Goal: Task Accomplishment & Management: Manage account settings

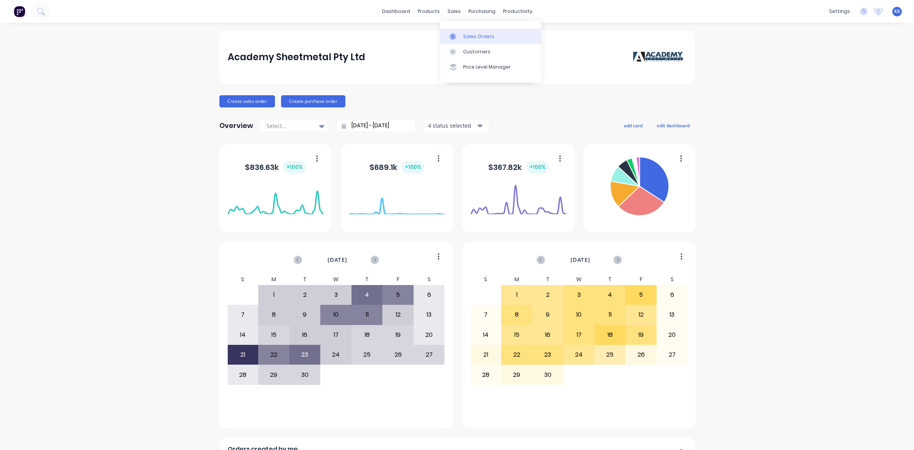
click at [458, 34] on div at bounding box center [454, 36] width 11 height 7
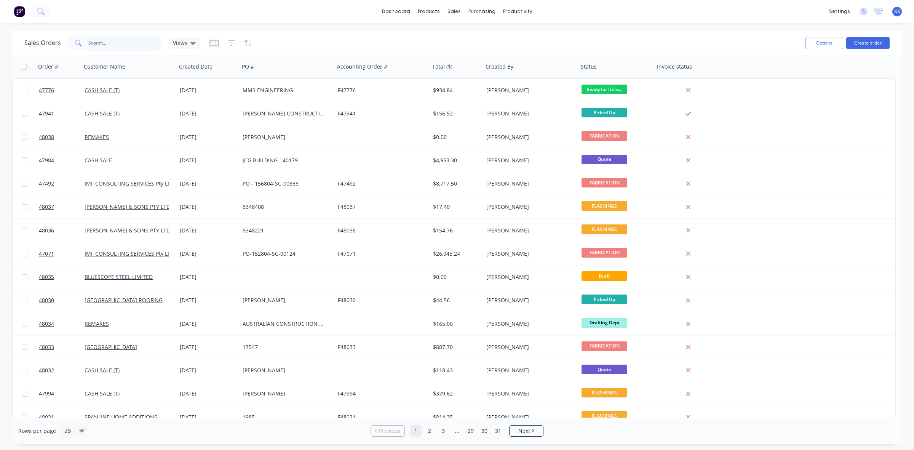
click at [123, 40] on input "text" at bounding box center [125, 42] width 74 height 15
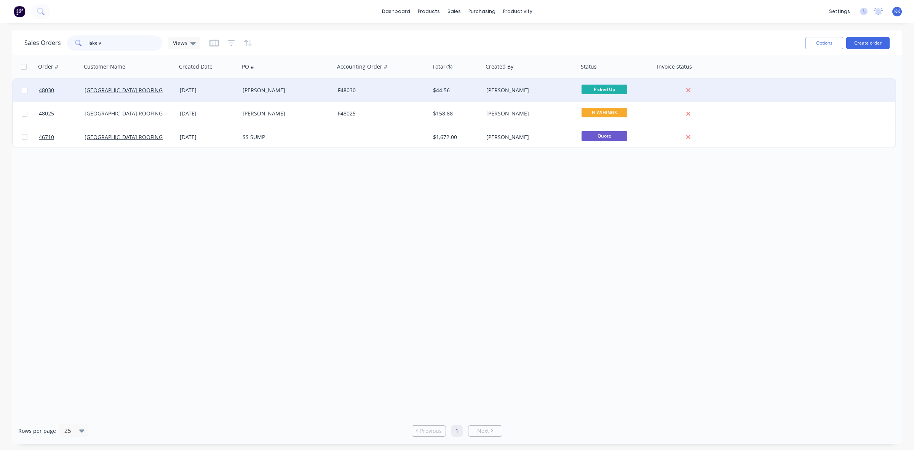
type input "lake v"
click at [298, 97] on div "[PERSON_NAME]" at bounding box center [286, 90] width 95 height 23
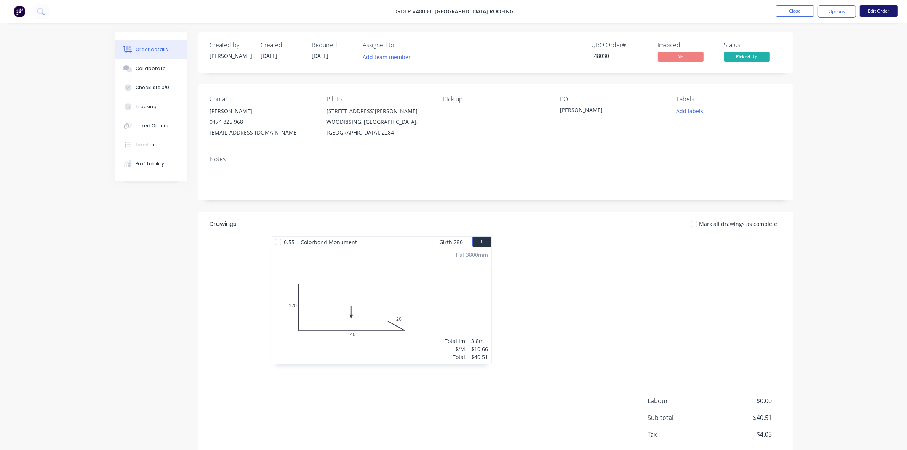
click at [883, 10] on button "Edit Order" at bounding box center [878, 10] width 38 height 11
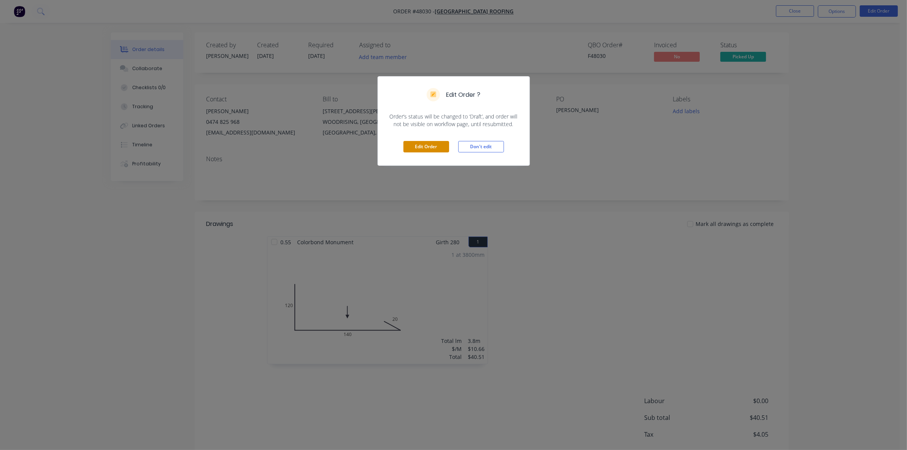
click at [414, 142] on button "Edit Order" at bounding box center [426, 146] width 46 height 11
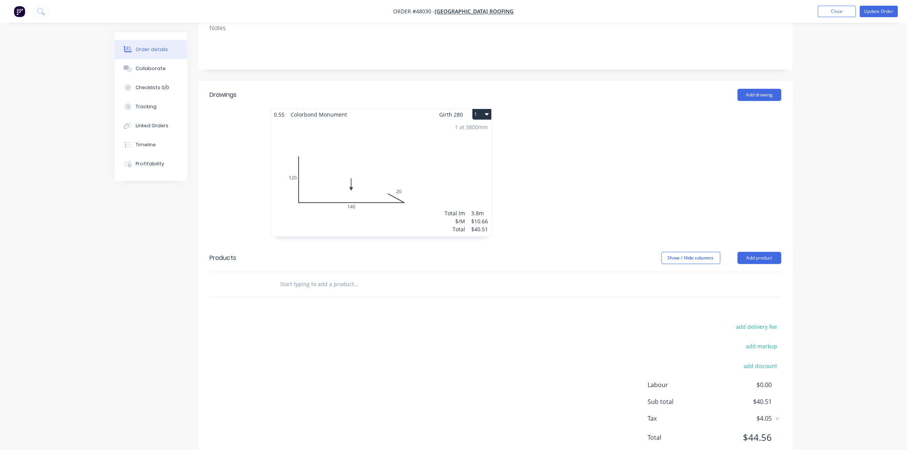
scroll to position [168, 0]
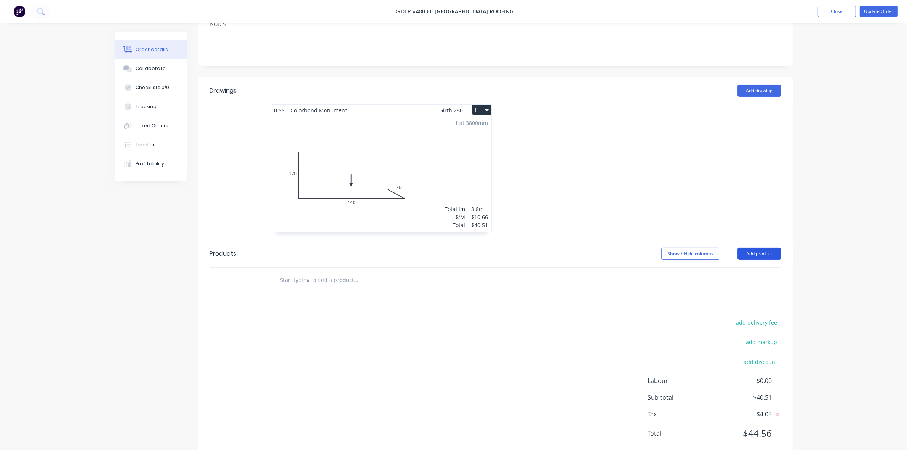
click at [765, 247] on button "Add product" at bounding box center [759, 253] width 44 height 12
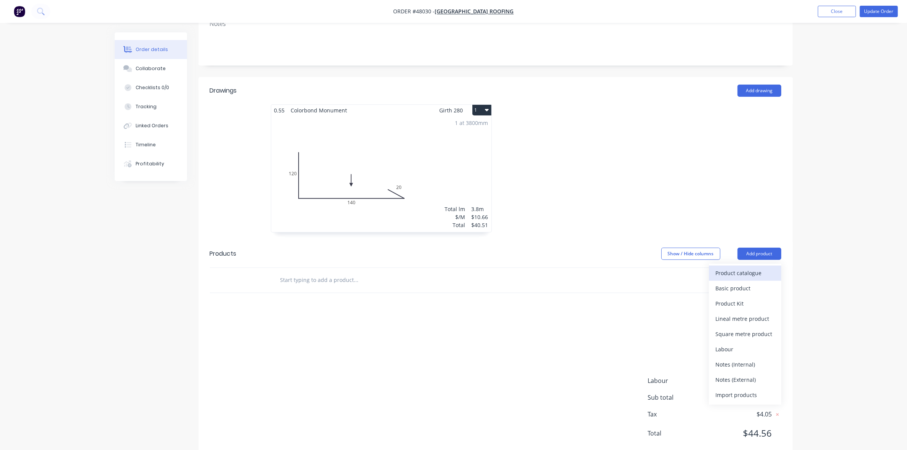
click at [754, 267] on div "Product catalogue" at bounding box center [744, 272] width 59 height 11
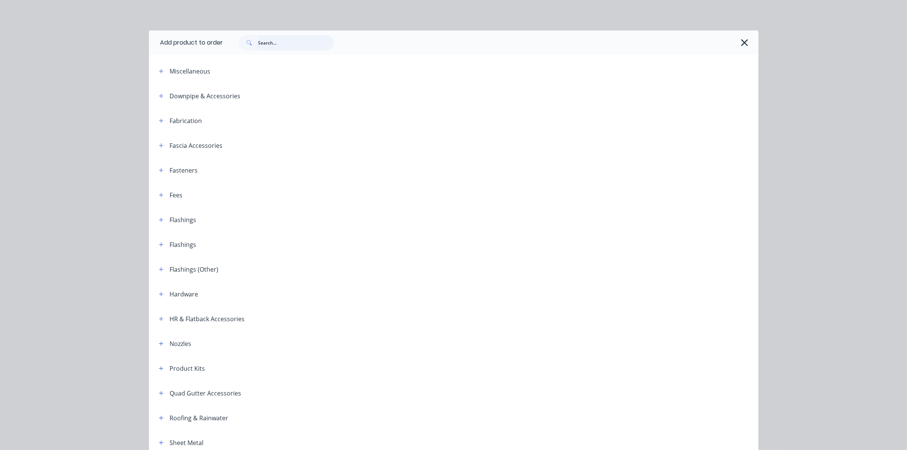
click at [280, 41] on input "text" at bounding box center [295, 42] width 75 height 15
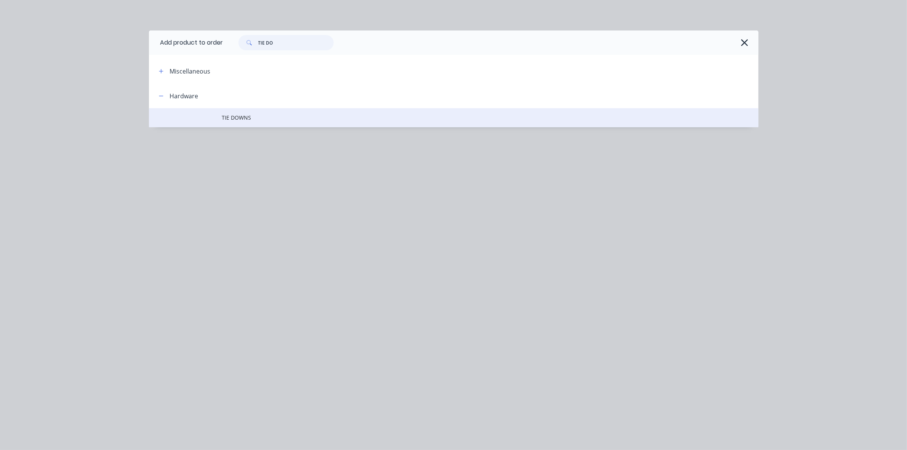
type input "TIE DO"
click at [247, 117] on span "TIE DOWNS" at bounding box center [436, 117] width 429 height 8
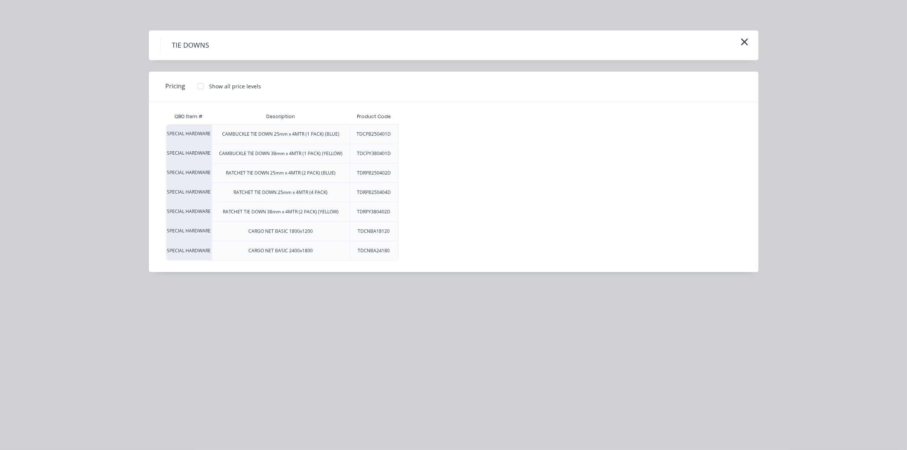
click at [200, 87] on div at bounding box center [200, 85] width 15 height 15
click at [436, 128] on div "$11.50" at bounding box center [424, 134] width 51 height 19
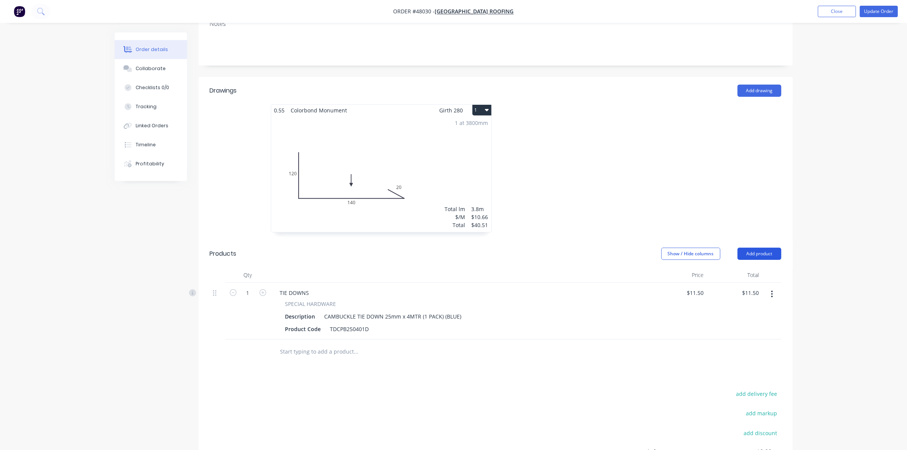
click at [755, 247] on button "Add product" at bounding box center [759, 253] width 44 height 12
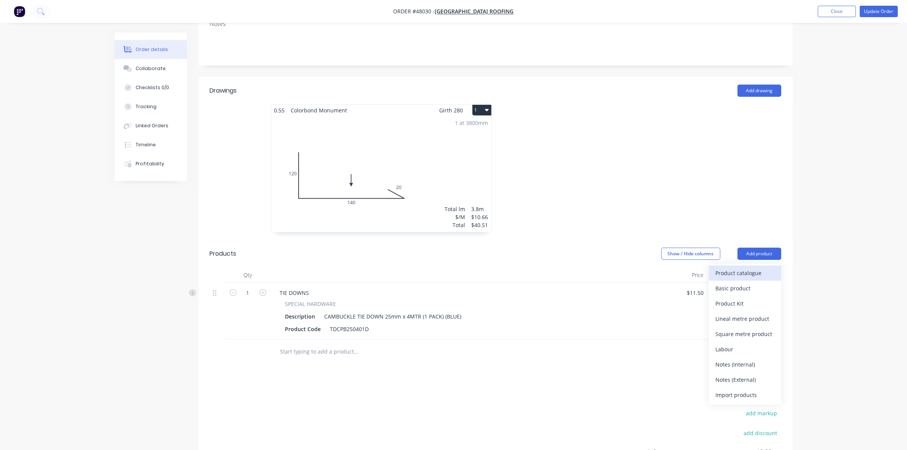
click at [750, 267] on div "Product catalogue" at bounding box center [744, 272] width 59 height 11
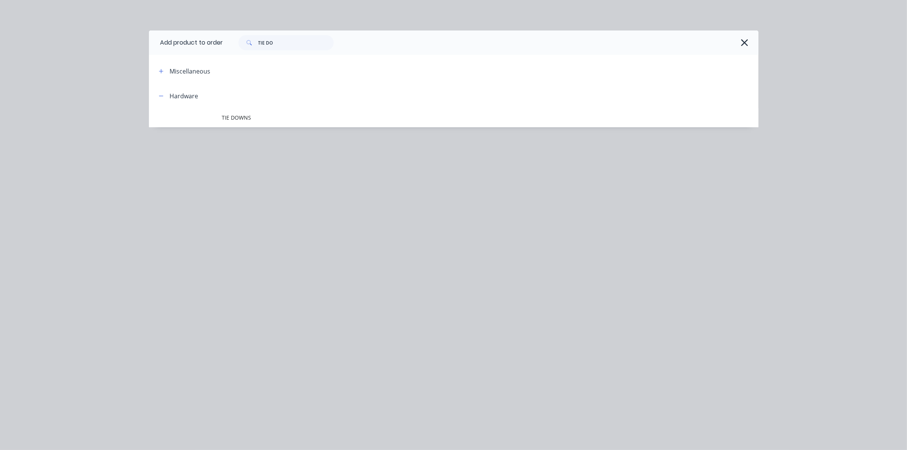
click at [246, 113] on td "TIE DOWNS" at bounding box center [490, 117] width 536 height 19
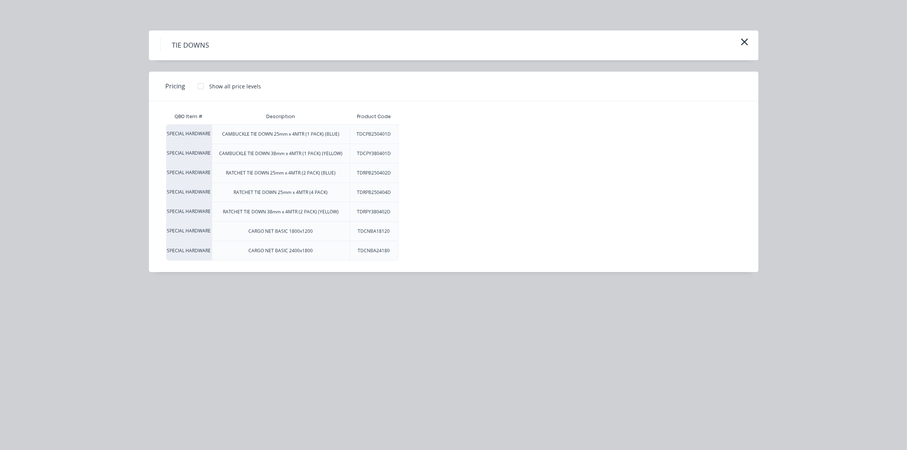
click at [198, 85] on div at bounding box center [200, 85] width 15 height 15
click at [436, 171] on div "$26.30" at bounding box center [424, 172] width 51 height 19
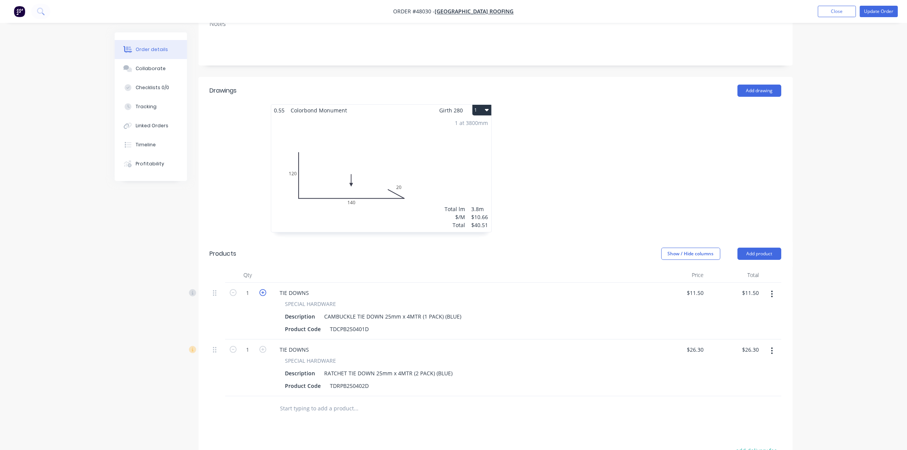
click at [262, 289] on icon "button" at bounding box center [262, 292] width 7 height 7
type input "2"
type input "$23.00"
click at [887, 8] on button "Update Order" at bounding box center [878, 11] width 38 height 11
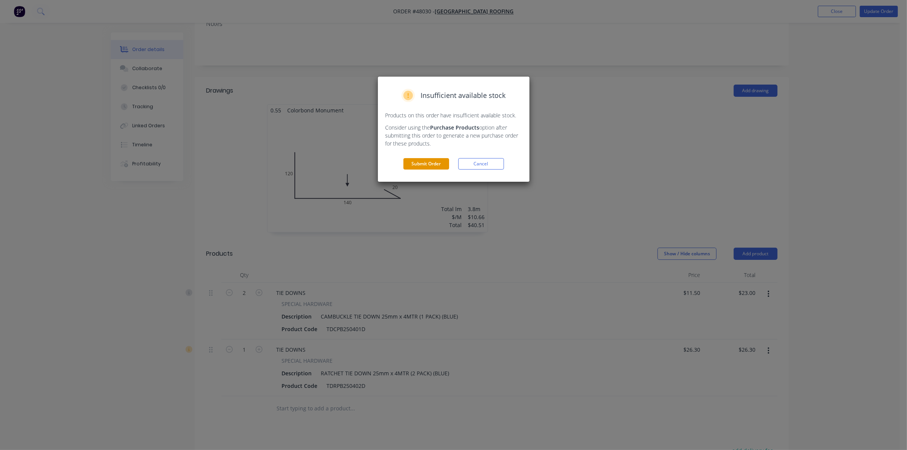
click at [439, 164] on button "Submit Order" at bounding box center [426, 163] width 46 height 11
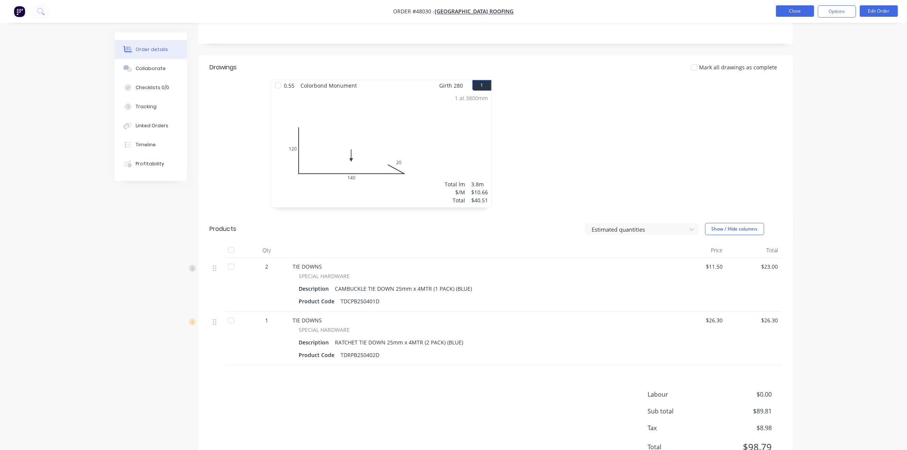
click at [805, 10] on button "Close" at bounding box center [795, 10] width 38 height 11
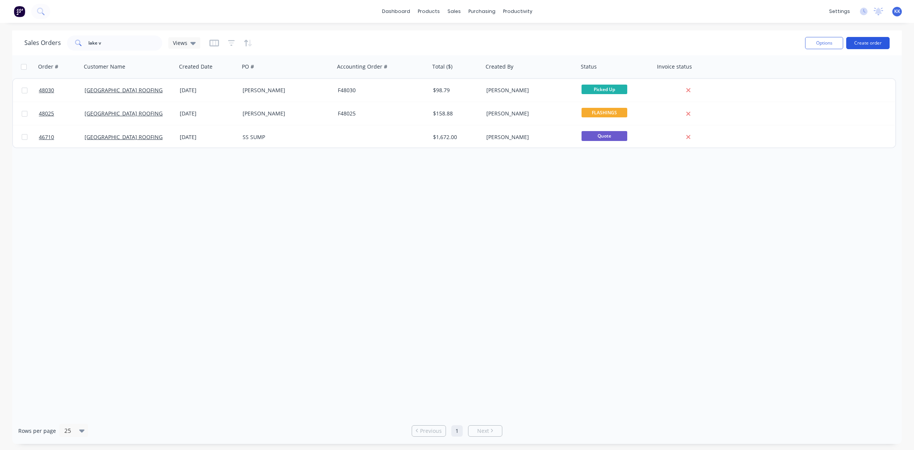
click at [881, 41] on button "Create order" at bounding box center [867, 43] width 43 height 12
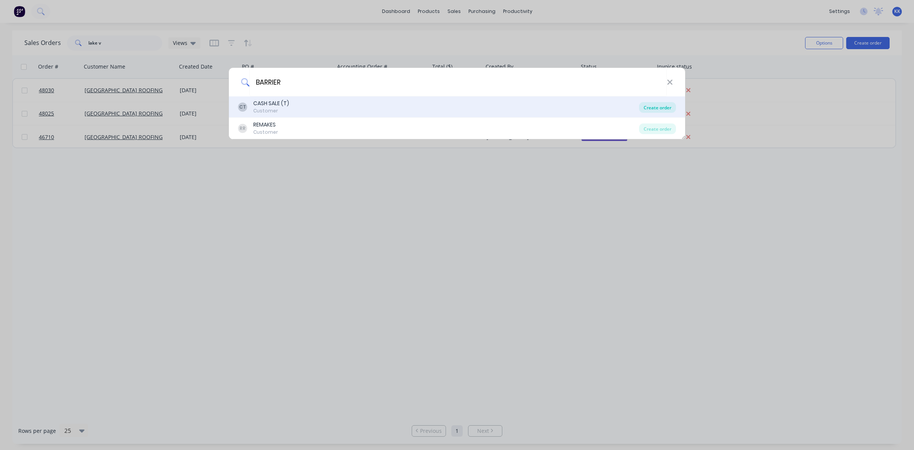
type input "BARRIER"
click at [653, 105] on div "Create order" at bounding box center [657, 107] width 37 height 11
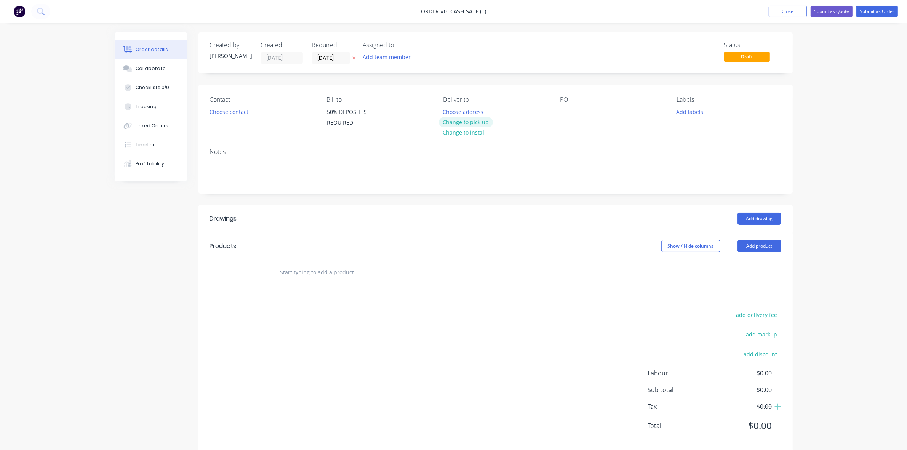
click at [480, 124] on button "Change to pick up" at bounding box center [466, 122] width 54 height 10
click at [223, 112] on button "Choose contact" at bounding box center [228, 111] width 47 height 10
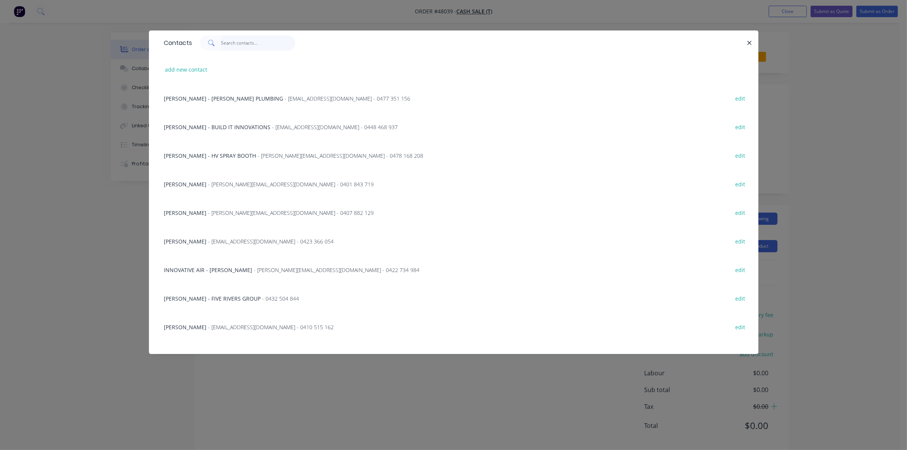
click at [235, 45] on input "text" at bounding box center [258, 42] width 74 height 15
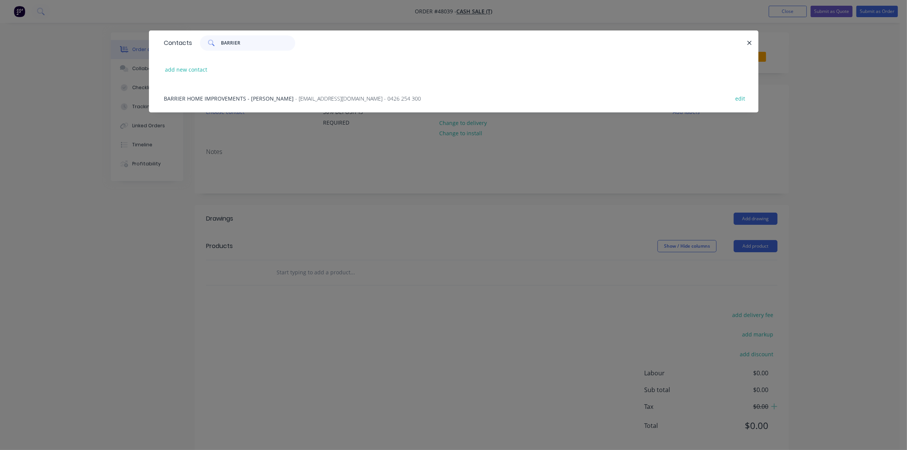
type input "BARRIER"
click at [244, 92] on div "BARRIER HOME IMPROVEMENTS - DARREL - dmca777@outlook.com - 0426 254 300 edit" at bounding box center [453, 98] width 586 height 29
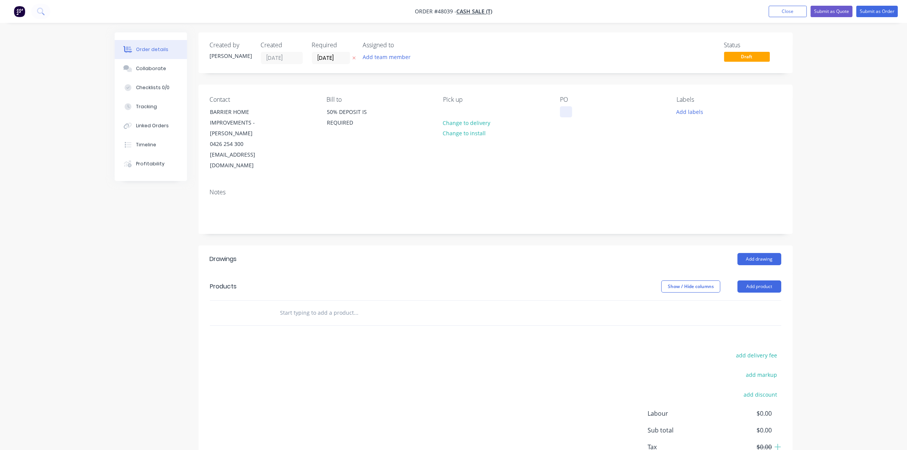
click at [569, 109] on div at bounding box center [566, 111] width 12 height 11
click at [771, 253] on button "Add drawing" at bounding box center [759, 259] width 44 height 12
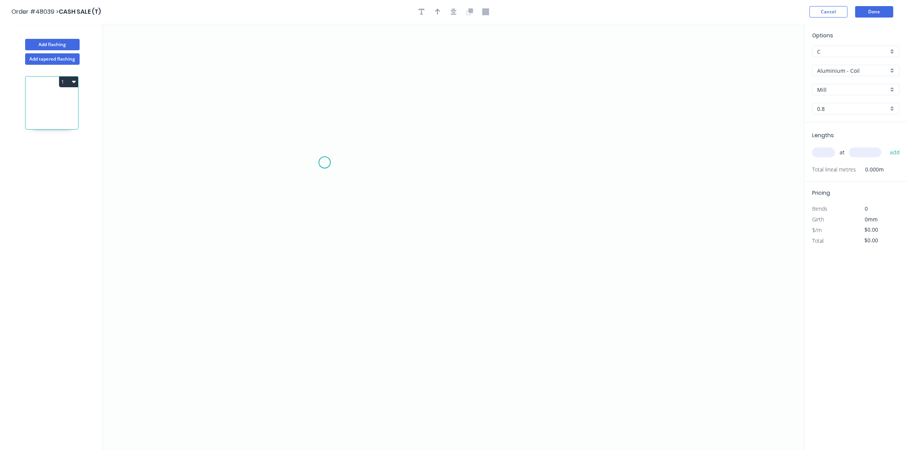
click at [324, 162] on icon "0" at bounding box center [453, 237] width 701 height 426
click at [325, 204] on icon "0" at bounding box center [453, 237] width 701 height 426
click at [530, 203] on icon "0 ?" at bounding box center [453, 237] width 701 height 426
click at [547, 215] on icon "0 ? ?" at bounding box center [453, 237] width 701 height 426
click at [316, 176] on rect at bounding box center [312, 179] width 15 height 11
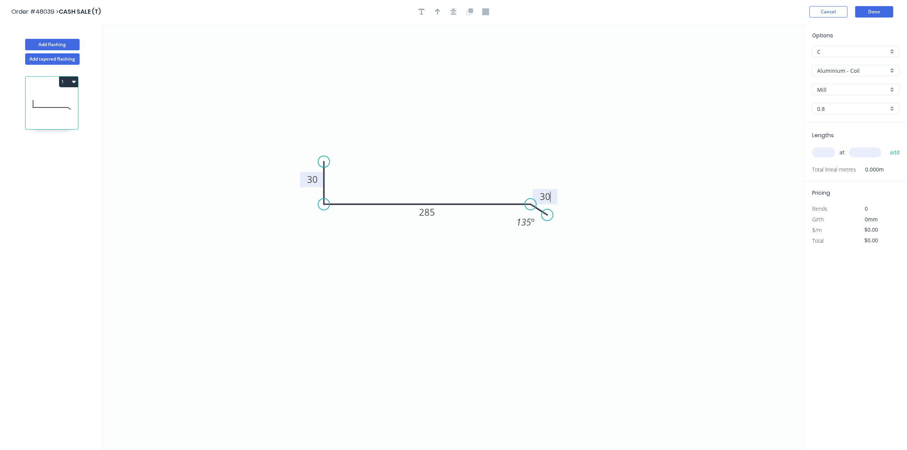
type input "$27.01"
click at [817, 156] on input "text" at bounding box center [823, 152] width 23 height 10
type input "1"
type input "500"
click at [886, 146] on button "add" at bounding box center [895, 152] width 18 height 13
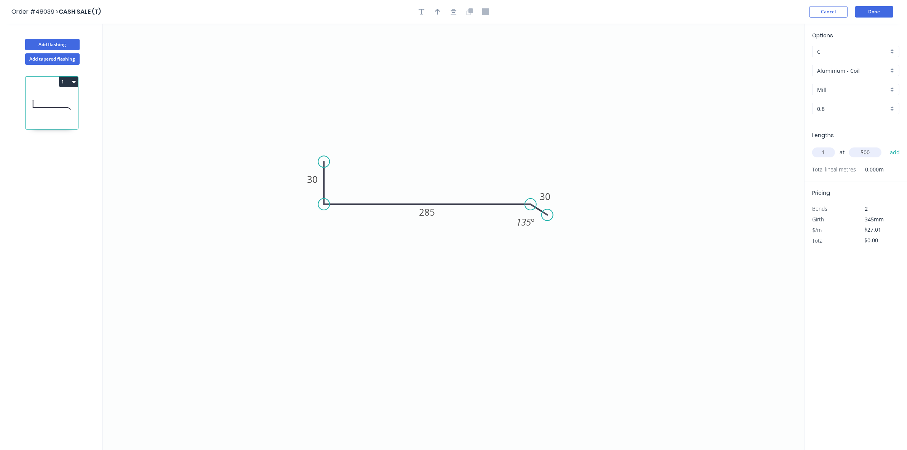
type input "$27.01"
click at [842, 69] on input "Aluminium - Coil" at bounding box center [852, 71] width 71 height 8
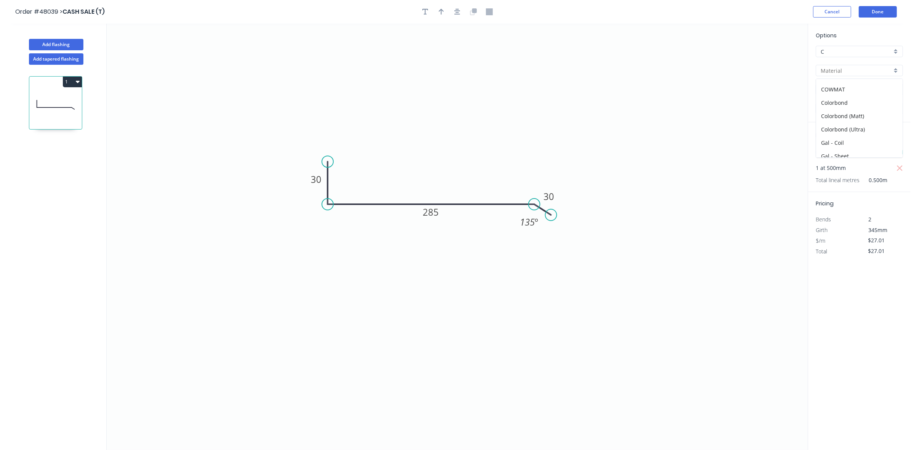
scroll to position [16, 0]
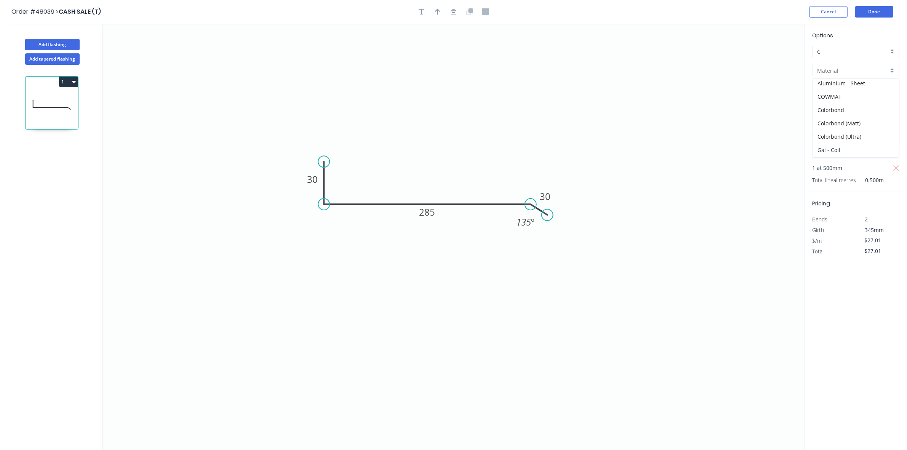
click at [834, 151] on div "Gal - Coil" at bounding box center [855, 149] width 86 height 13
type input "Gal - Coil"
type input "Galvanised"
type input "0.55"
type input "$17.84"
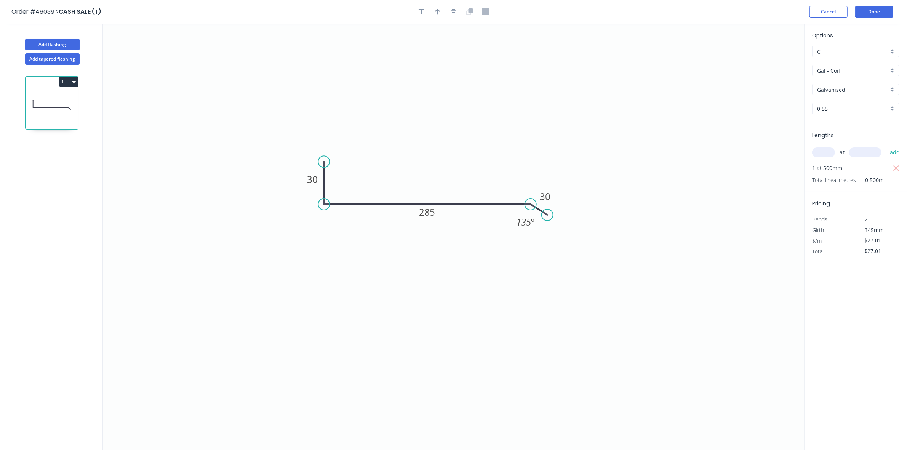
type input "$17.84"
click at [828, 105] on input "0.55" at bounding box center [852, 109] width 71 height 8
click at [826, 136] on div "0.9" at bounding box center [855, 136] width 86 height 13
type input "0.9"
type input "$30.20"
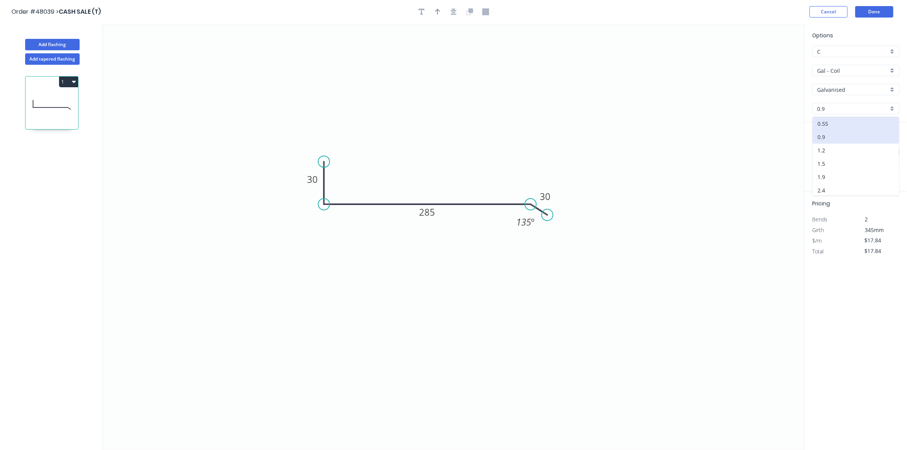
type input "$30.20"
click at [877, 11] on button "Done" at bounding box center [874, 11] width 38 height 11
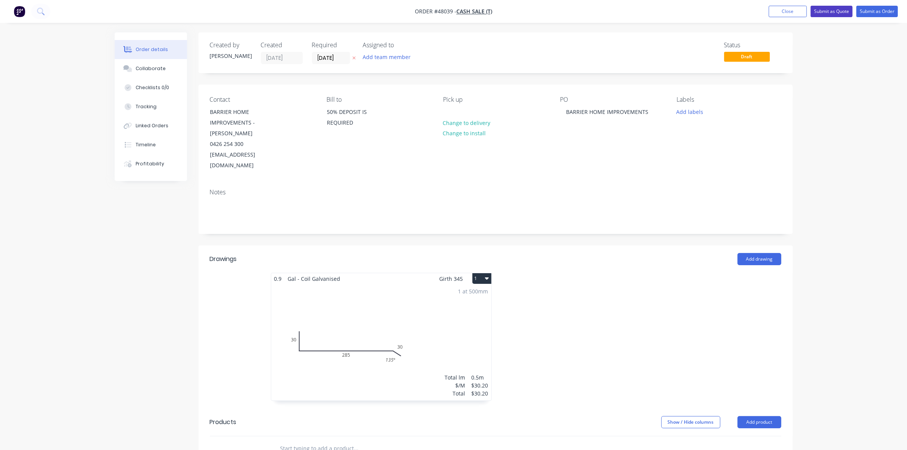
click at [825, 12] on button "Submit as Quote" at bounding box center [831, 11] width 42 height 11
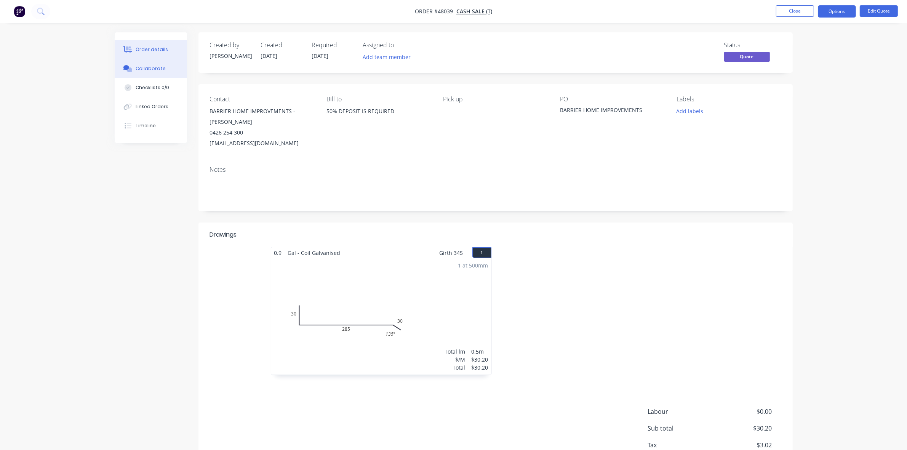
click at [137, 69] on div "Collaborate" at bounding box center [151, 68] width 30 height 7
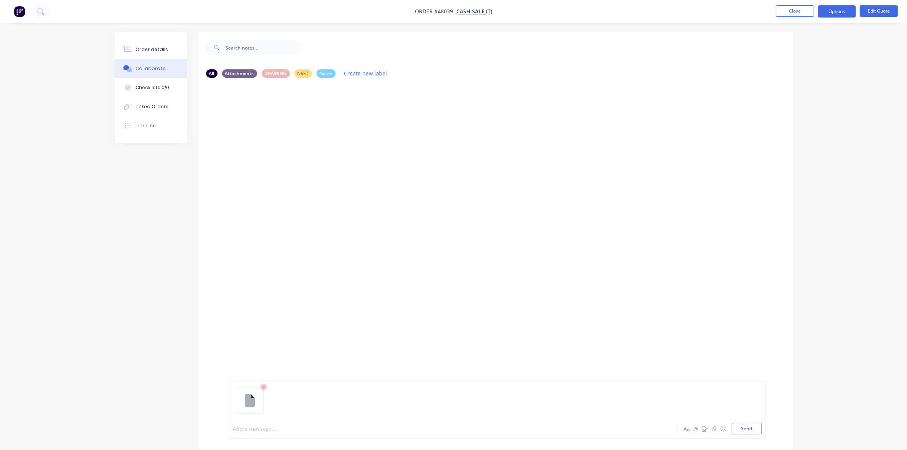
click at [254, 431] on div at bounding box center [431, 429] width 396 height 8
click at [161, 54] on button "Order details" at bounding box center [151, 49] width 72 height 19
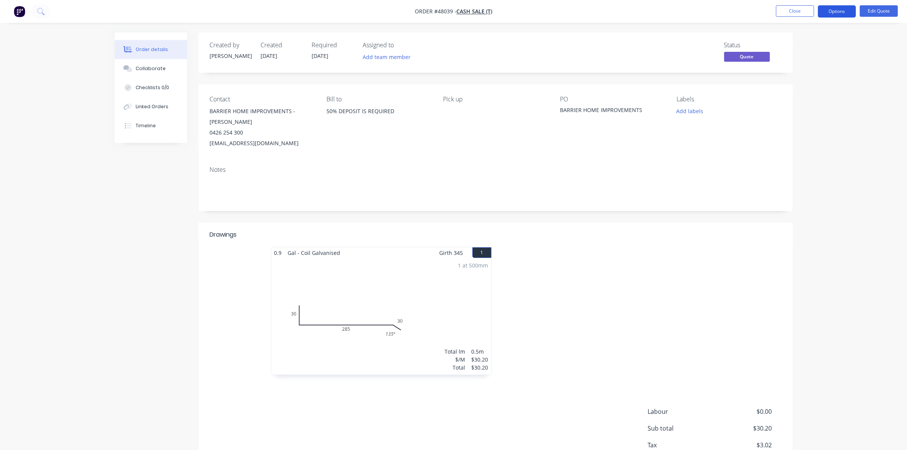
drag, startPoint x: 834, startPoint y: 13, endPoint x: 819, endPoint y: 19, distance: 16.1
click at [834, 13] on button "Options" at bounding box center [836, 11] width 38 height 12
click at [800, 37] on button "EMAIL / PRINT" at bounding box center [814, 30] width 84 height 15
click at [800, 42] on div "Quote" at bounding box center [814, 46] width 70 height 11
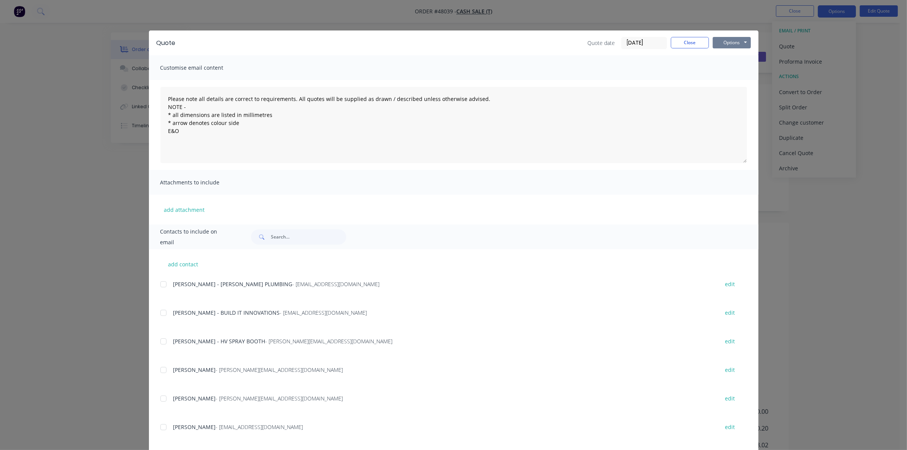
click at [739, 40] on button "Options" at bounding box center [731, 42] width 38 height 11
click at [735, 67] on button "Print" at bounding box center [736, 69] width 49 height 13
click at [692, 37] on button "Close" at bounding box center [690, 42] width 38 height 11
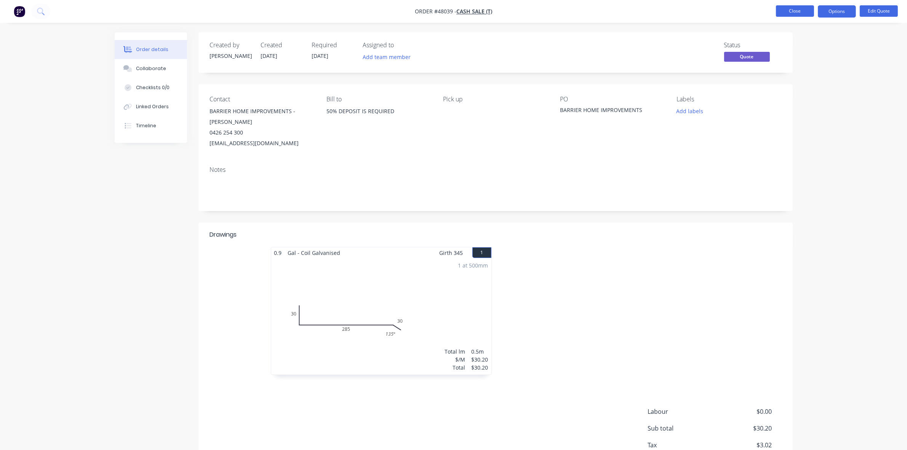
click at [788, 11] on button "Close" at bounding box center [795, 10] width 38 height 11
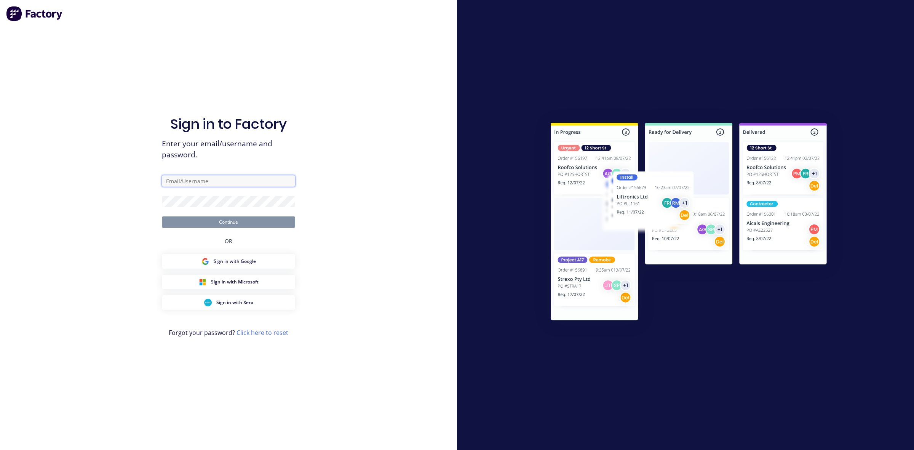
type input "kristie@academysheetmetal.com.au"
click at [268, 225] on button "Continue" at bounding box center [228, 221] width 133 height 11
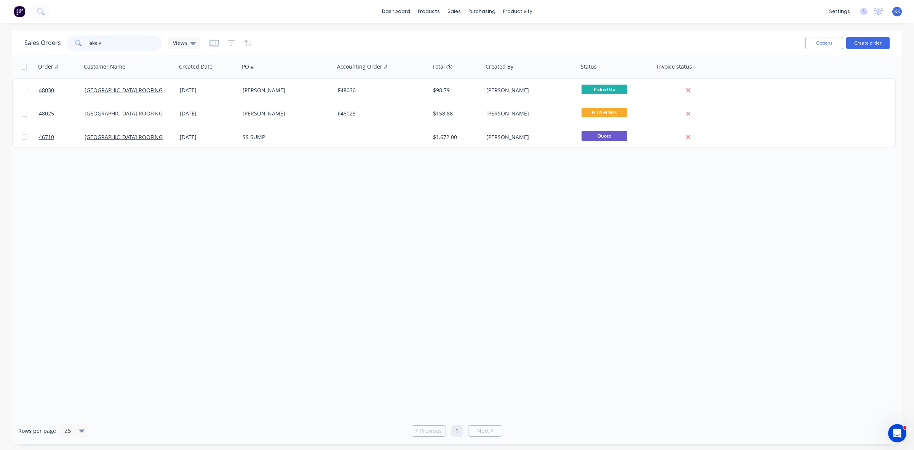
drag, startPoint x: 121, startPoint y: 42, endPoint x: 64, endPoint y: 53, distance: 58.2
click at [64, 53] on div "Sales Orders lake v Views Options Create order" at bounding box center [456, 42] width 889 height 25
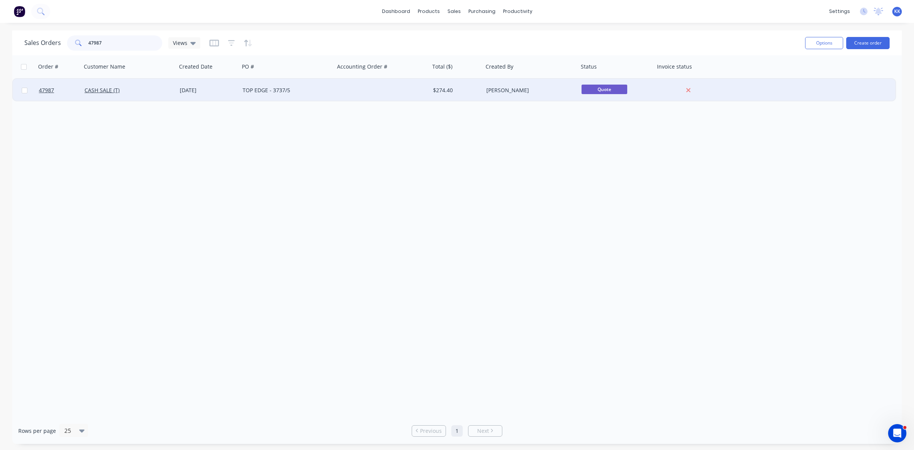
type input "47987"
click at [263, 91] on div "TOP EDGE - 3737/5" at bounding box center [285, 90] width 85 height 8
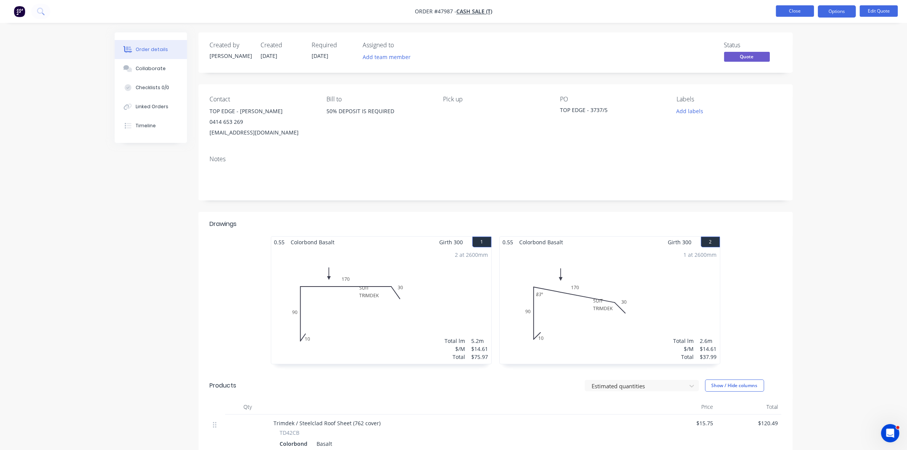
click at [784, 8] on button "Close" at bounding box center [795, 10] width 38 height 11
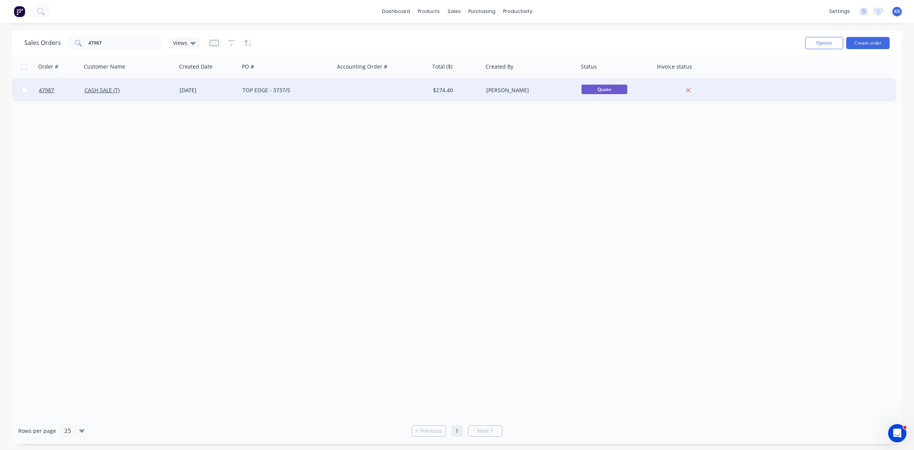
click at [228, 83] on div "[DATE]" at bounding box center [208, 90] width 63 height 23
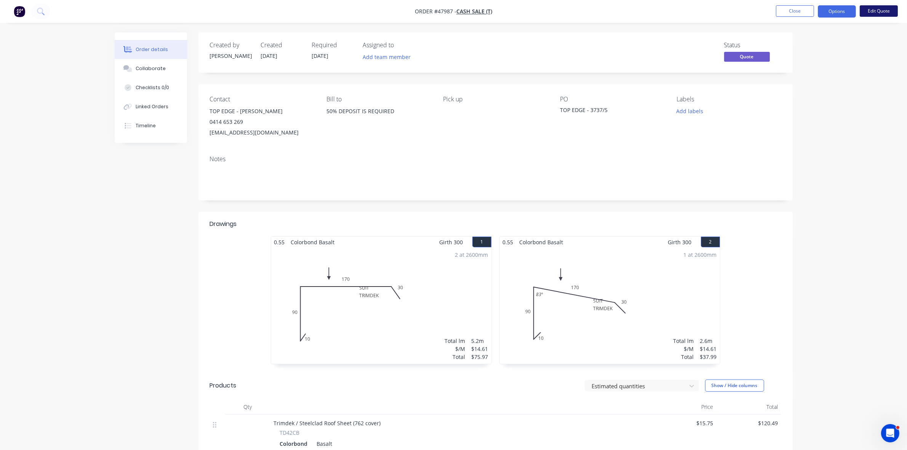
click at [882, 14] on button "Edit Quote" at bounding box center [878, 10] width 38 height 11
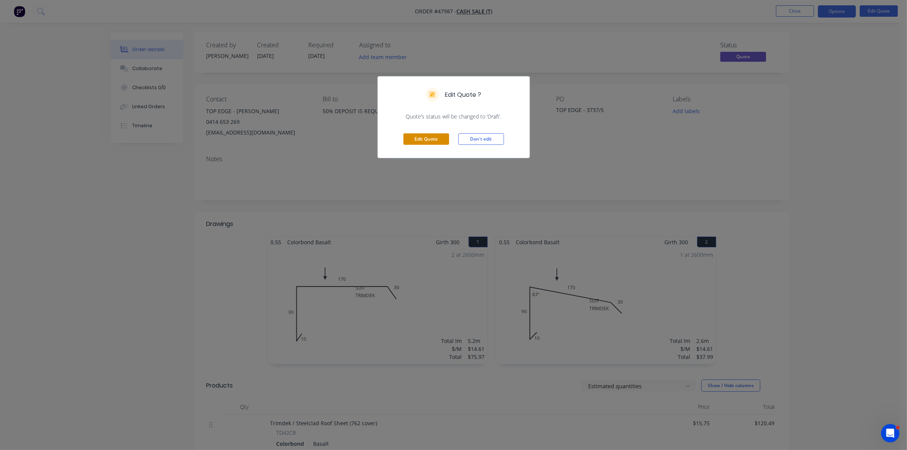
click at [425, 138] on button "Edit Quote" at bounding box center [426, 138] width 46 height 11
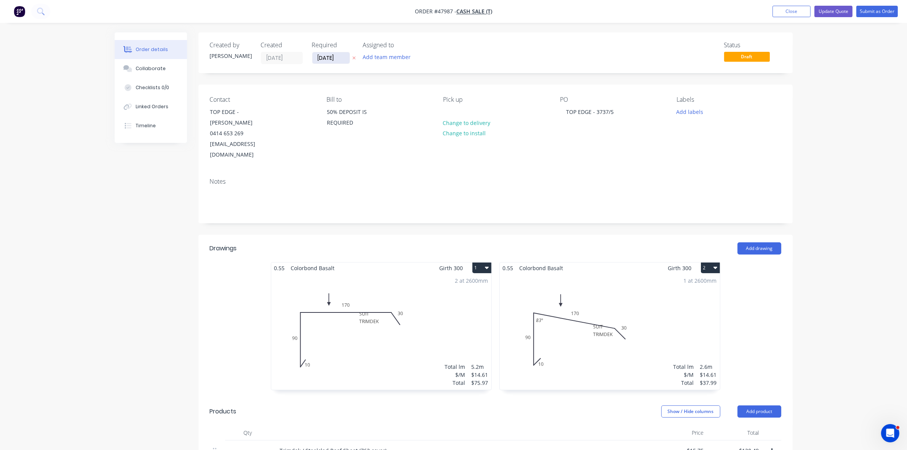
click at [329, 59] on input "[DATE]" at bounding box center [330, 57] width 37 height 11
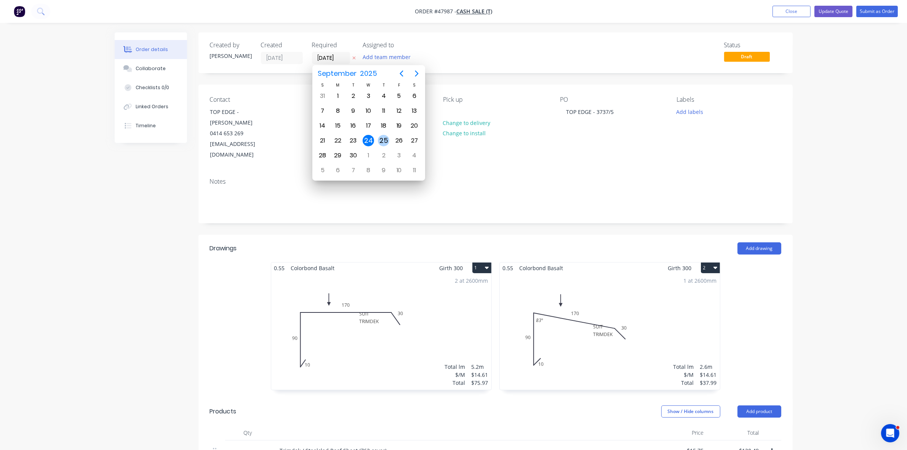
click at [387, 139] on div "25" at bounding box center [383, 140] width 11 height 11
type input "25/09/25"
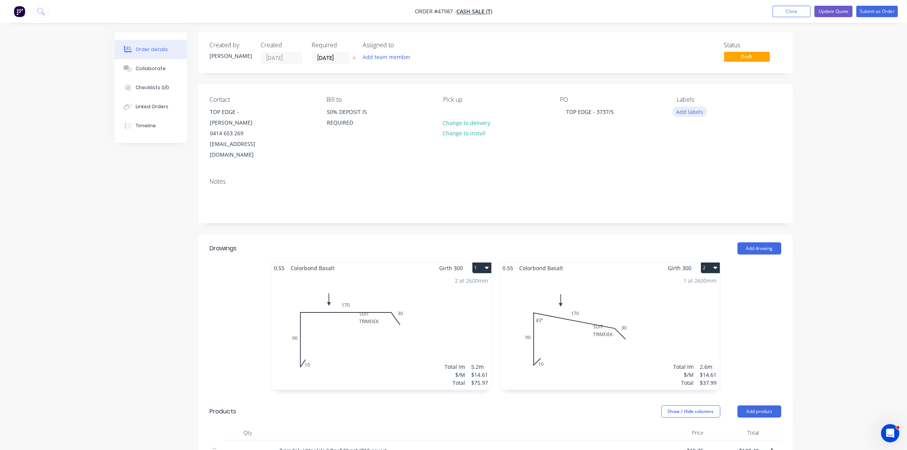
click at [680, 115] on button "Add labels" at bounding box center [689, 111] width 35 height 10
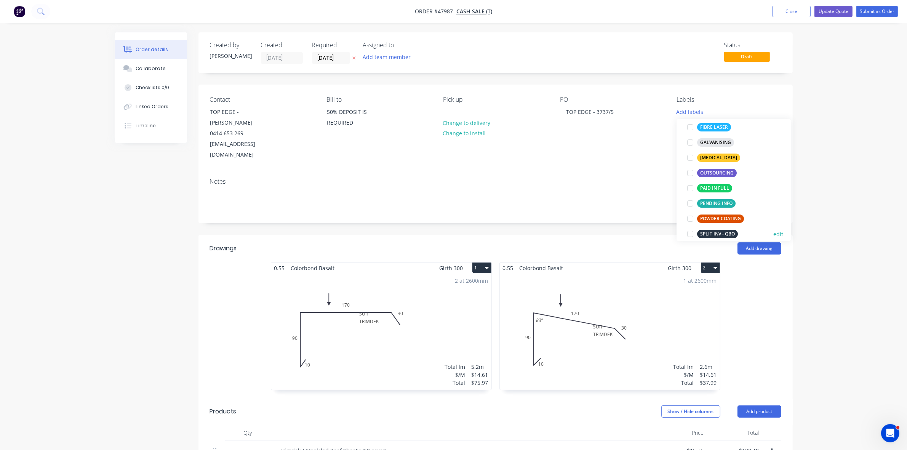
scroll to position [152, 0]
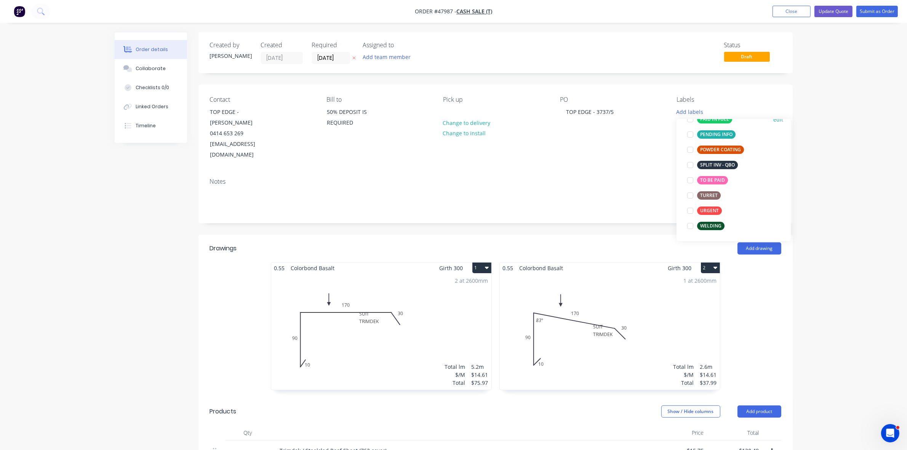
click at [715, 119] on div "PAID IN FULL" at bounding box center [714, 119] width 35 height 8
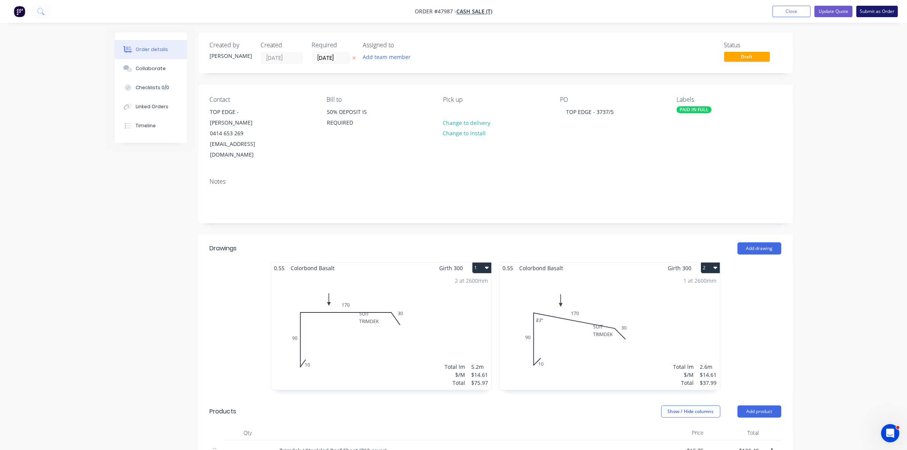
click at [874, 8] on button "Submit as Order" at bounding box center [877, 11] width 42 height 11
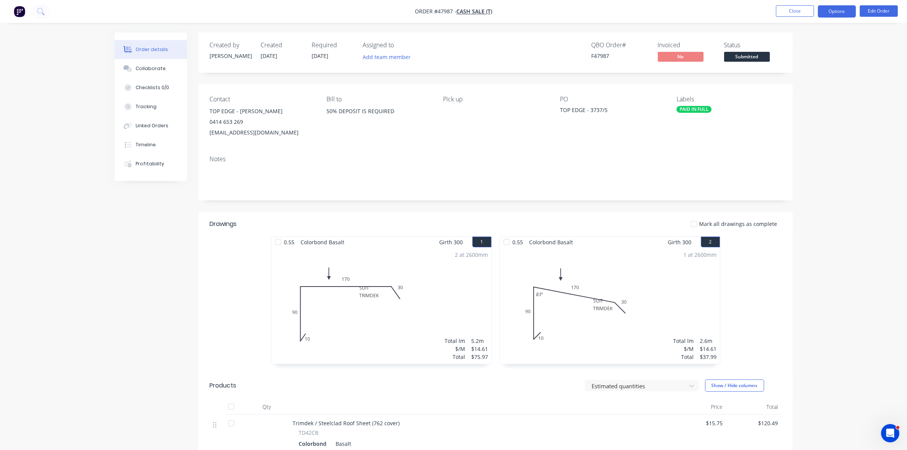
click at [828, 12] on button "Options" at bounding box center [836, 11] width 38 height 12
click at [798, 90] on div "Work Order" at bounding box center [814, 91] width 70 height 11
click at [798, 79] on div "Without pricing" at bounding box center [814, 76] width 70 height 11
click at [738, 58] on span "Submitted" at bounding box center [747, 57] width 46 height 10
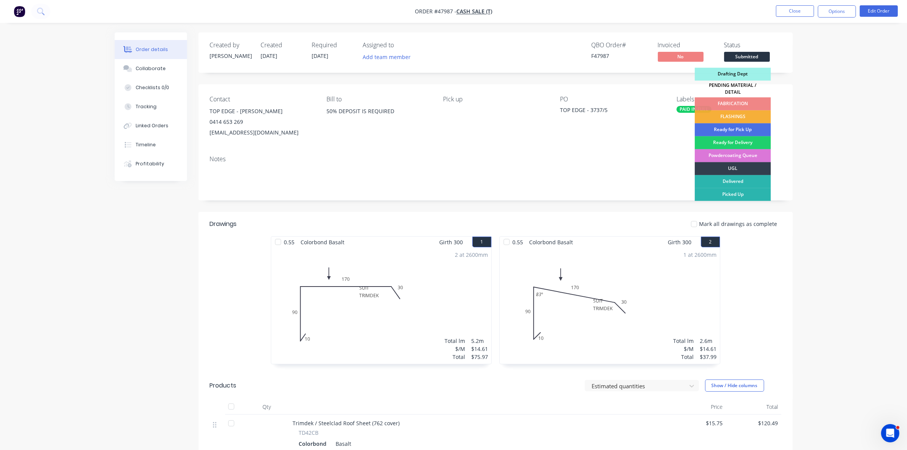
click at [736, 88] on div "PENDING MATERIAL / DETAIL" at bounding box center [733, 89] width 76 height 17
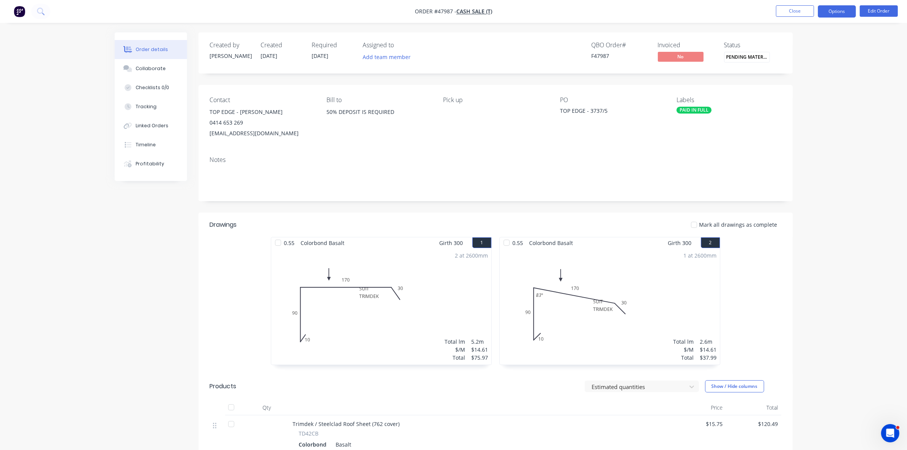
click at [831, 10] on button "Options" at bounding box center [836, 11] width 38 height 12
click at [785, 132] on div "Purchase Products" at bounding box center [814, 137] width 70 height 11
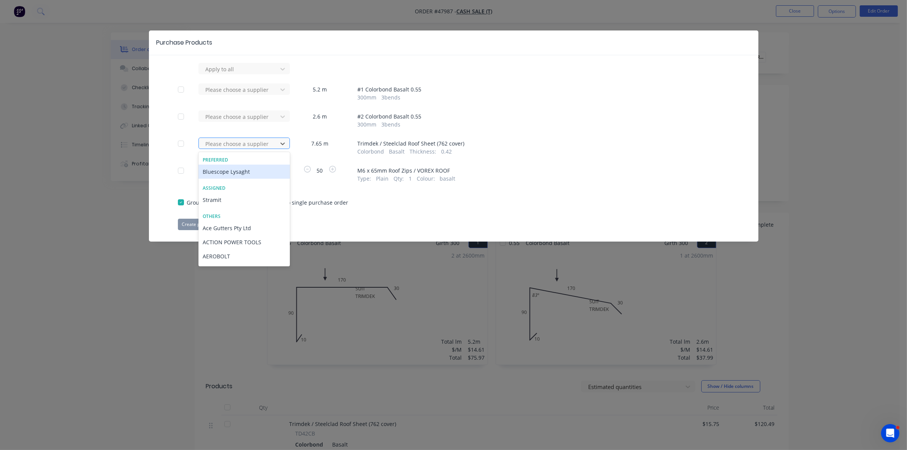
click at [240, 142] on div at bounding box center [239, 144] width 69 height 10
click at [242, 172] on div "Bluescope Lysaght" at bounding box center [243, 171] width 91 height 14
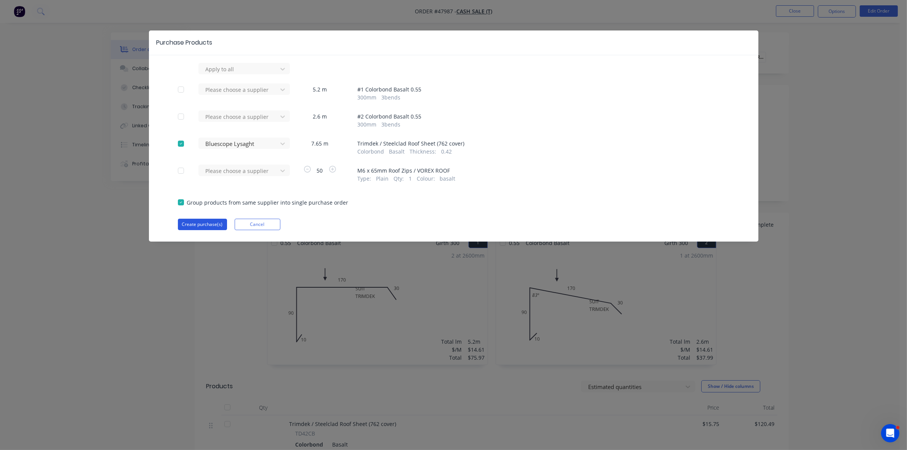
click at [209, 223] on button "Create purchase(s)" at bounding box center [202, 224] width 49 height 11
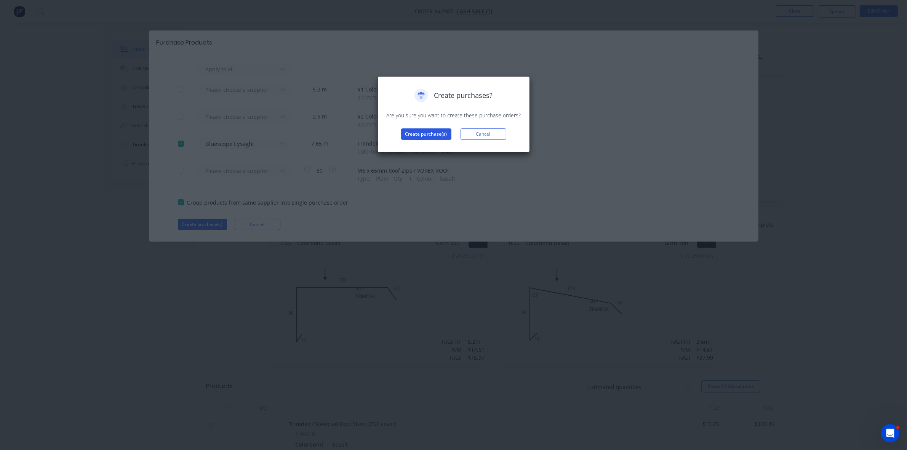
click at [420, 134] on button "Create purchase(s)" at bounding box center [426, 133] width 50 height 11
click at [423, 150] on button "View purchase(s)" at bounding box center [426, 146] width 46 height 11
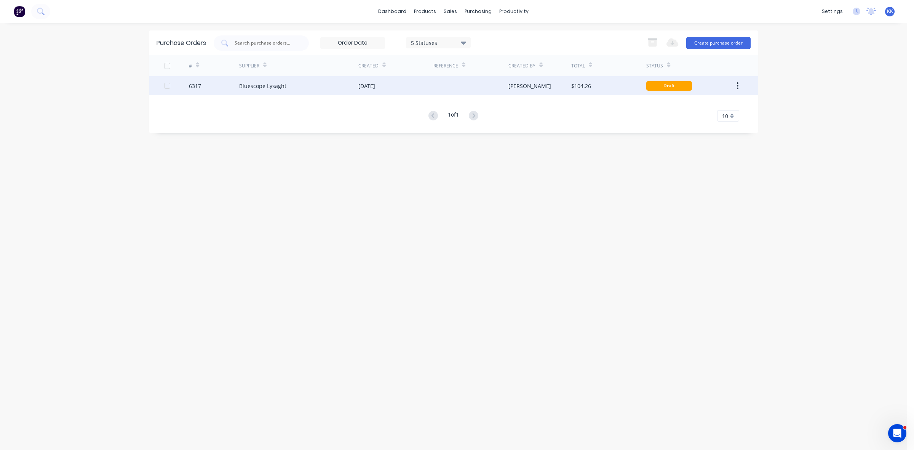
click at [446, 90] on div at bounding box center [470, 85] width 75 height 19
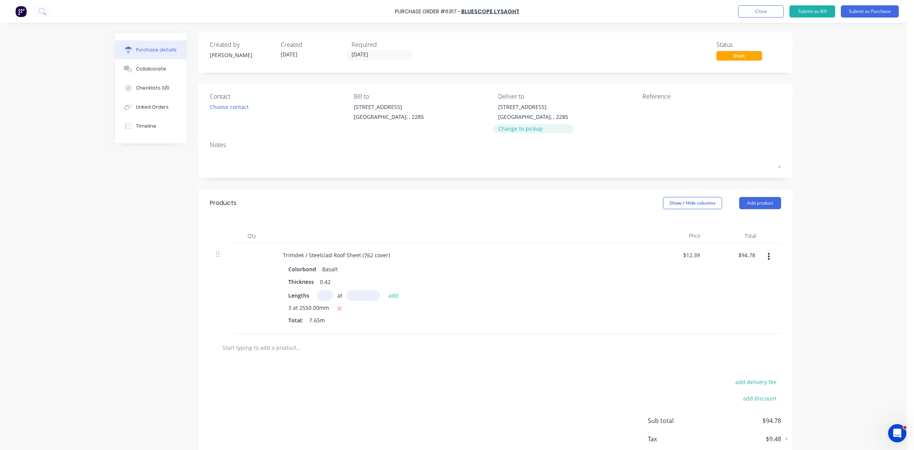
click at [511, 127] on div "Change to pickup" at bounding box center [533, 129] width 70 height 8
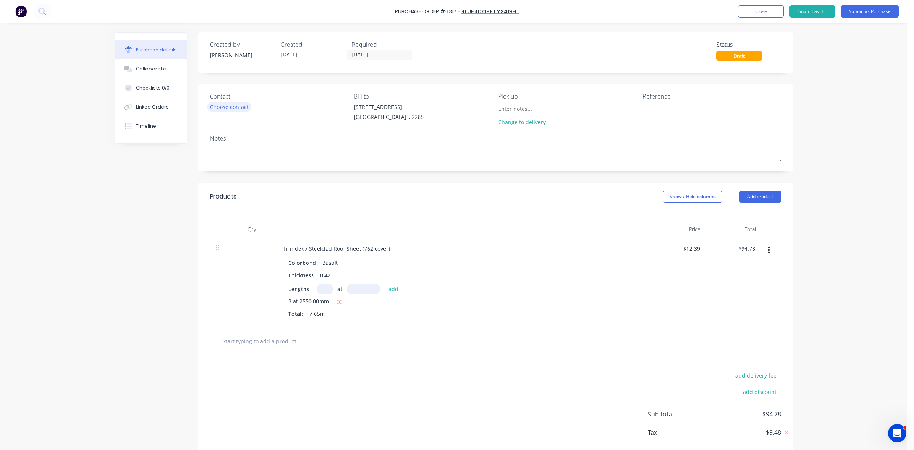
click at [227, 104] on div "Choose contact" at bounding box center [229, 107] width 39 height 8
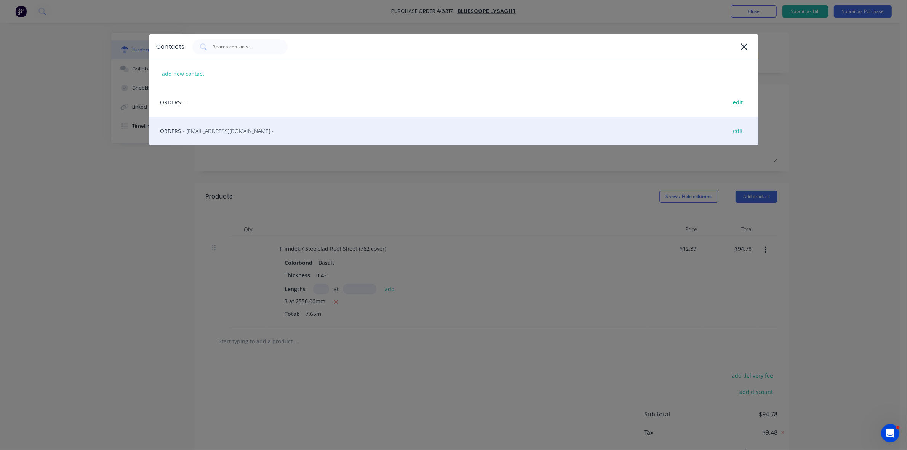
click at [221, 137] on div "ORDERS - LysaghtCardiffSales@lysaght.com - edit" at bounding box center [453, 131] width 609 height 29
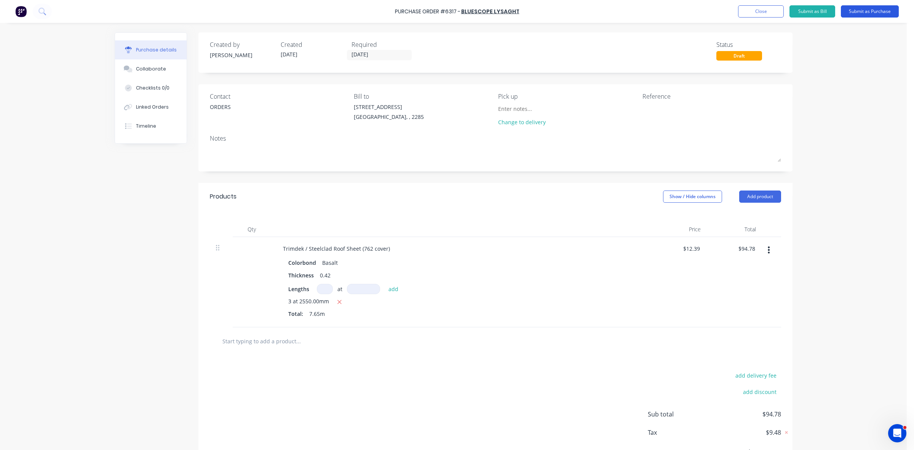
click at [862, 16] on button "Submit as Purchase" at bounding box center [870, 11] width 58 height 12
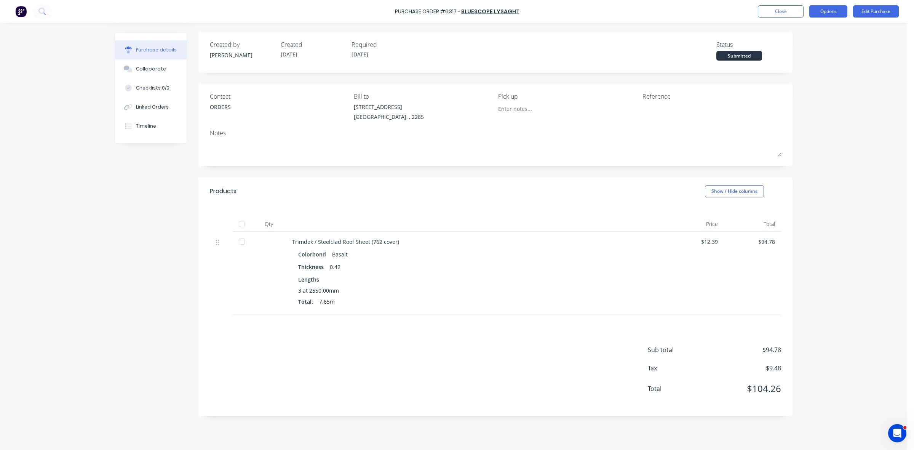
click at [833, 12] on button "Options" at bounding box center [828, 11] width 38 height 12
click at [817, 32] on div "Print / Email" at bounding box center [811, 31] width 59 height 11
click at [804, 58] on div "Without pricing" at bounding box center [811, 61] width 59 height 11
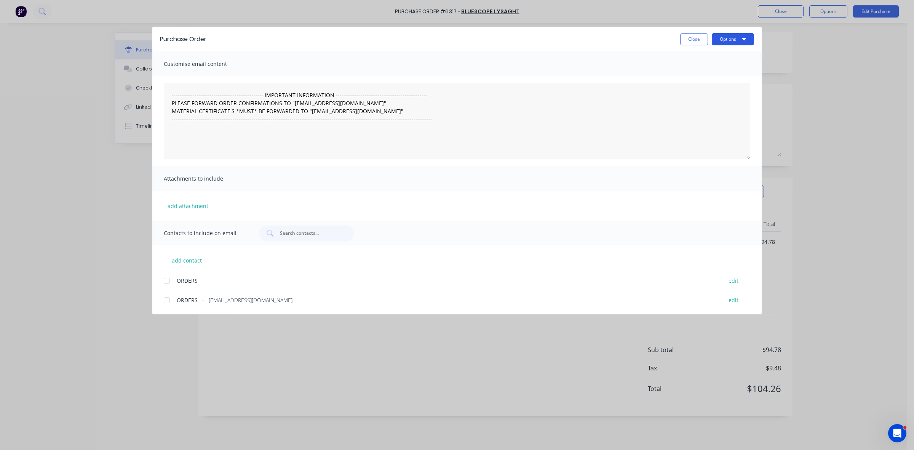
click at [739, 40] on button "Options" at bounding box center [733, 39] width 42 height 12
click at [729, 56] on div "Preview" at bounding box center [717, 58] width 59 height 11
click at [690, 43] on button "Close" at bounding box center [694, 39] width 28 height 12
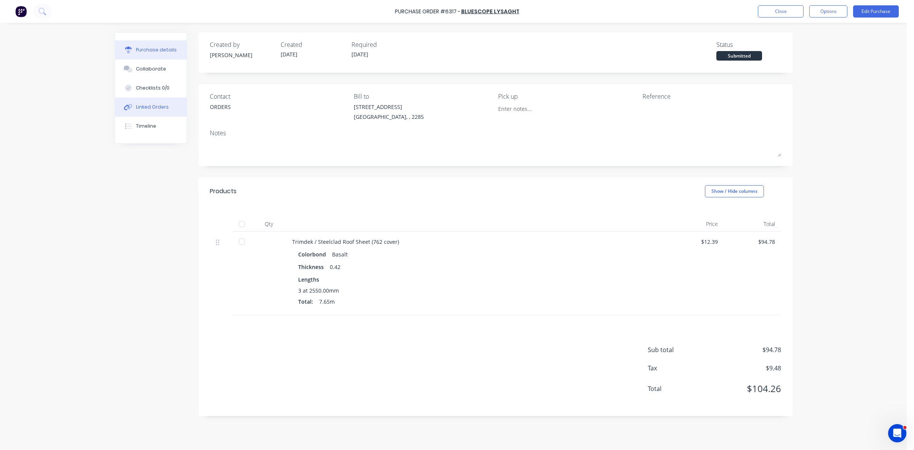
click at [144, 104] on div "Linked Orders" at bounding box center [152, 107] width 33 height 7
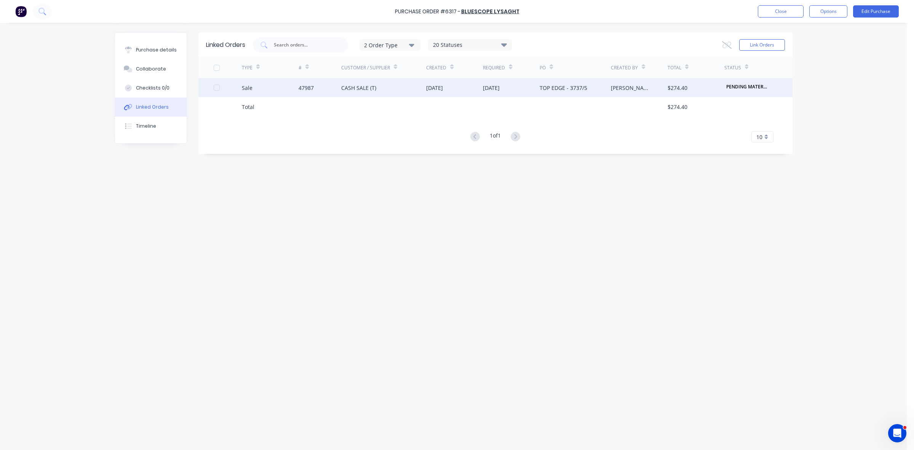
click at [457, 83] on div "[DATE]" at bounding box center [454, 87] width 57 height 19
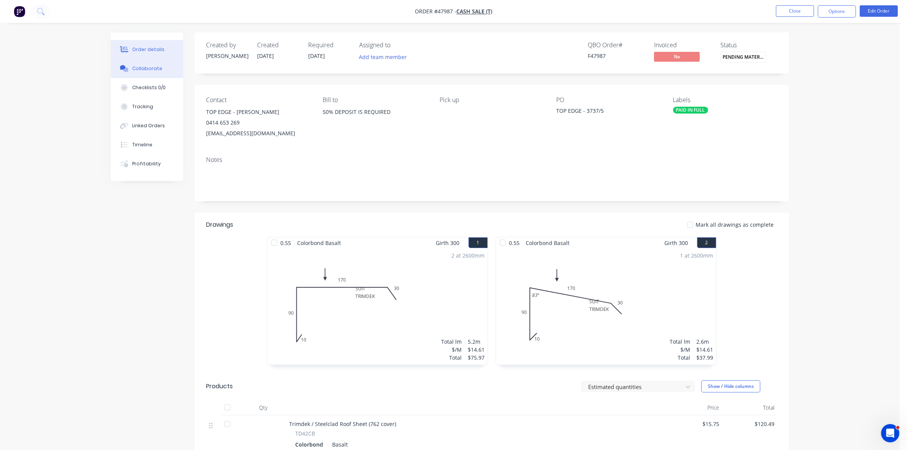
click at [134, 70] on div "Collaborate" at bounding box center [147, 68] width 30 height 7
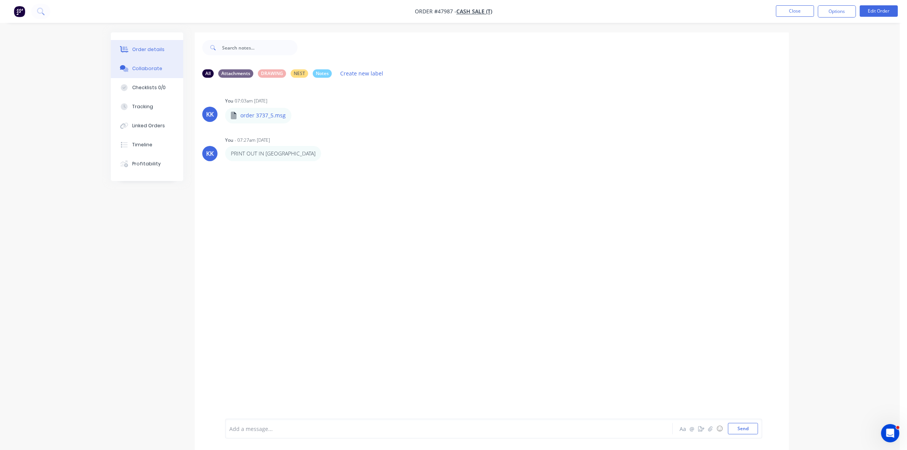
click at [159, 48] on div "Order details" at bounding box center [148, 49] width 32 height 7
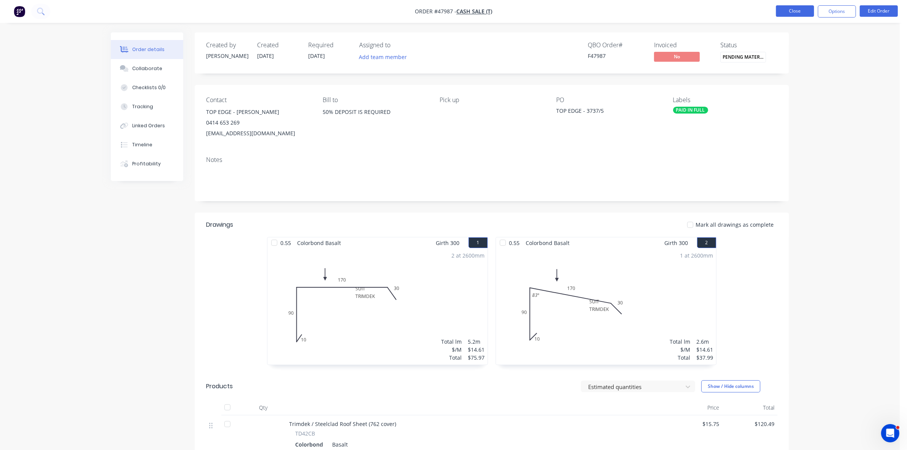
click at [802, 7] on button "Close" at bounding box center [795, 10] width 38 height 11
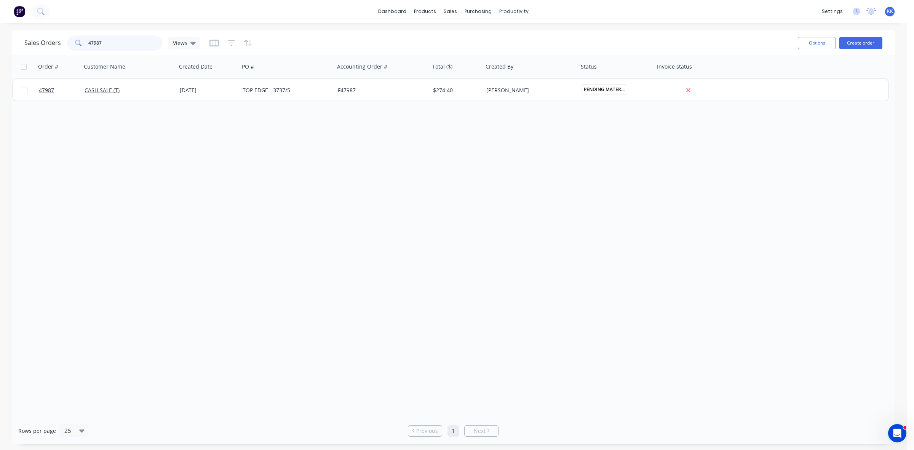
drag, startPoint x: 90, startPoint y: 40, endPoint x: 75, endPoint y: 40, distance: 14.8
click at [75, 40] on div "47987" at bounding box center [114, 42] width 95 height 15
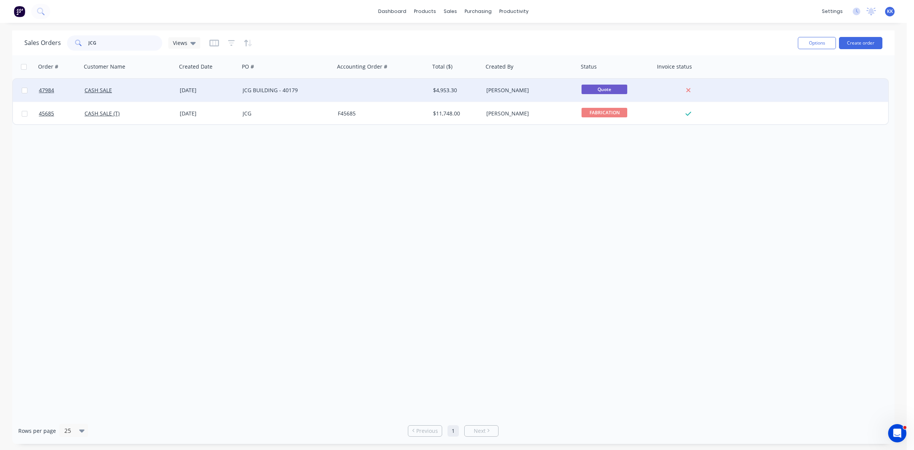
type input "JCG"
click at [265, 86] on div "JCG BUILDING - 40179" at bounding box center [285, 90] width 85 height 8
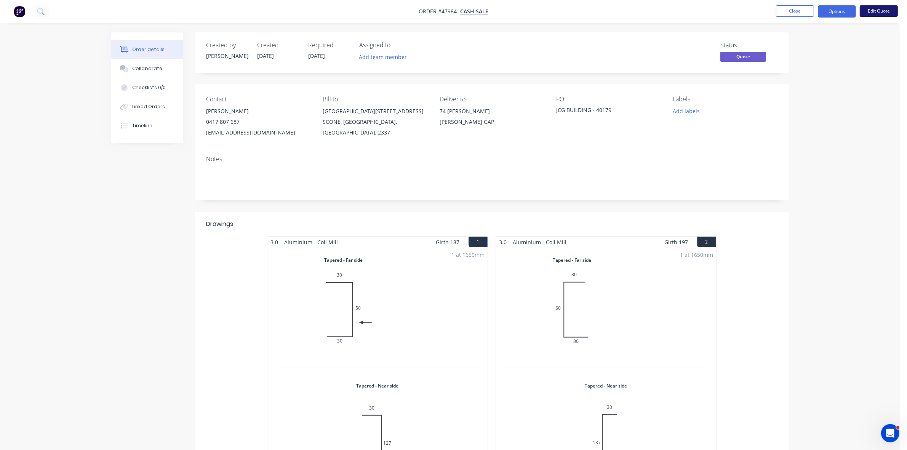
click at [888, 8] on button "Edit Quote" at bounding box center [878, 10] width 38 height 11
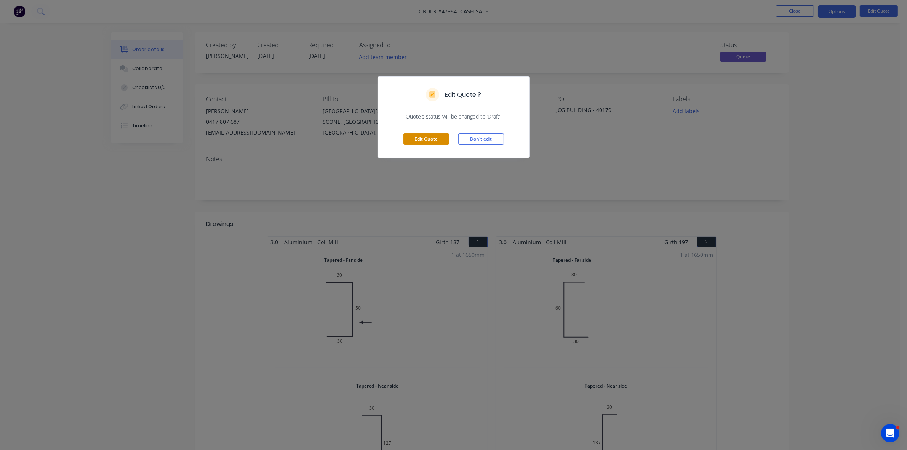
click at [429, 139] on button "Edit Quote" at bounding box center [426, 138] width 46 height 11
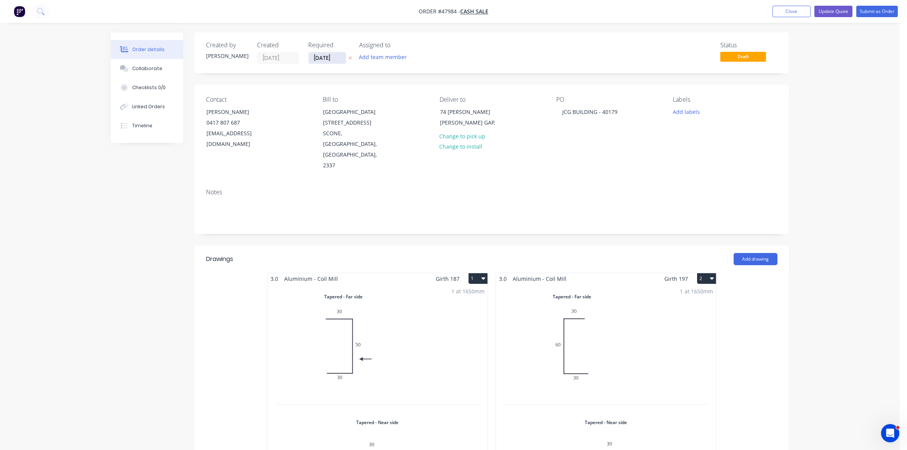
click at [324, 60] on input "02/10/25" at bounding box center [326, 57] width 37 height 11
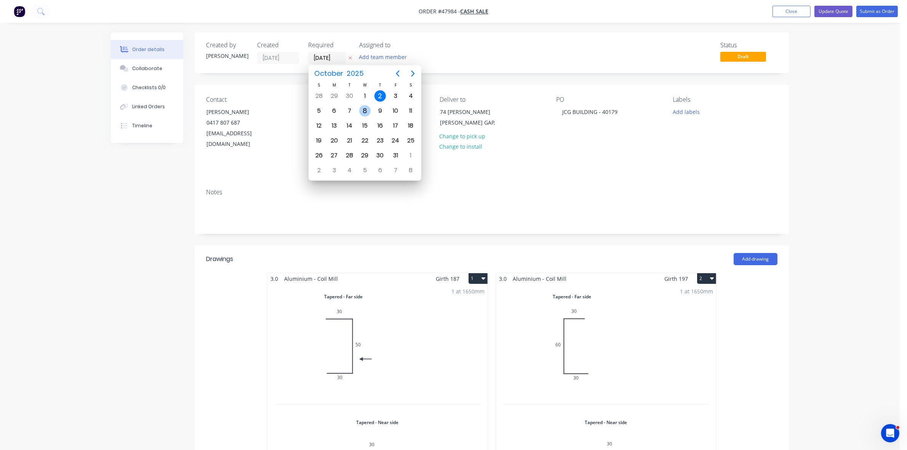
click at [365, 112] on div "8" at bounding box center [364, 110] width 11 height 11
type input "08/10/25"
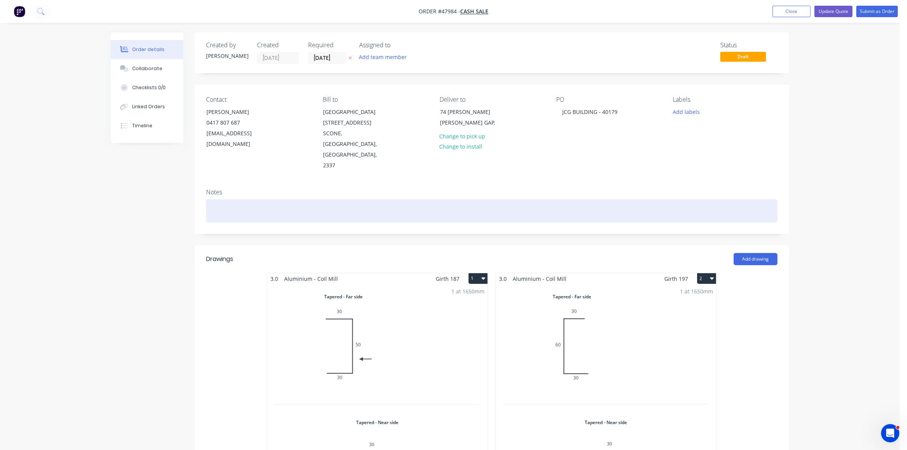
click at [250, 199] on div at bounding box center [491, 210] width 571 height 23
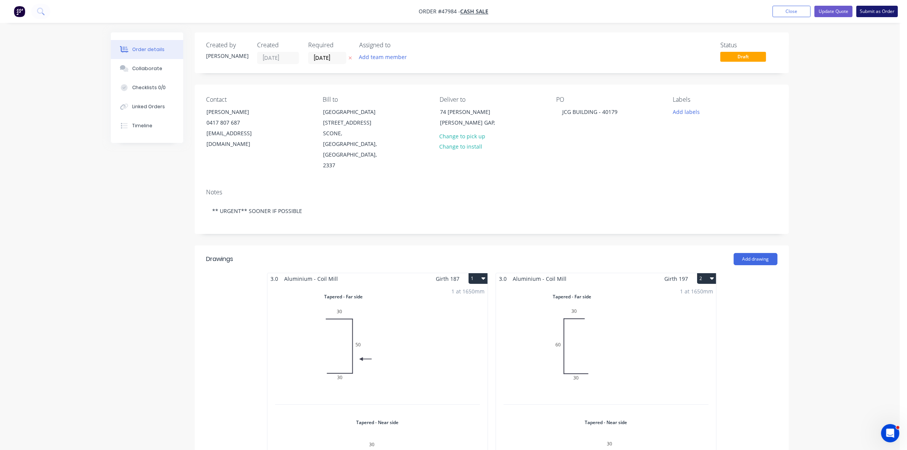
click at [883, 13] on button "Submit as Order" at bounding box center [877, 11] width 42 height 11
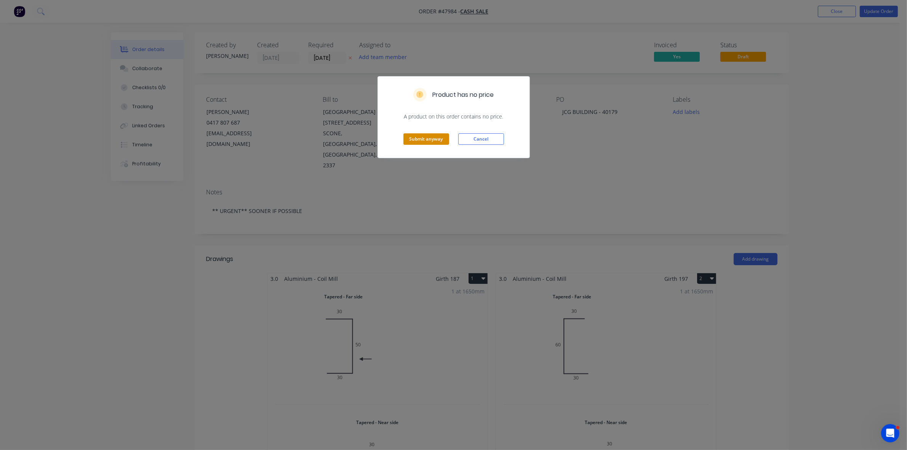
click at [418, 137] on button "Submit anyway" at bounding box center [426, 138] width 46 height 11
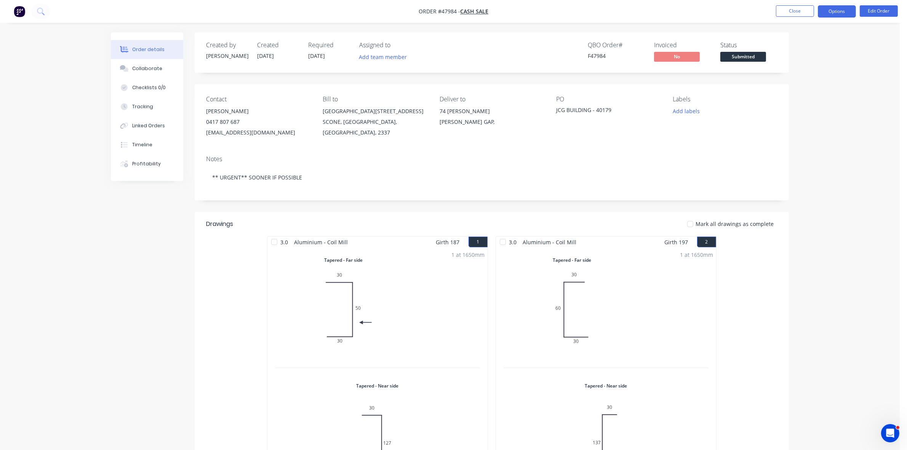
click at [836, 15] on button "Options" at bounding box center [836, 11] width 38 height 12
click at [798, 92] on div "Work Order" at bounding box center [814, 91] width 70 height 11
click at [800, 80] on div "Without pricing" at bounding box center [814, 76] width 70 height 11
click at [797, 103] on div "Delivery Docket" at bounding box center [814, 107] width 70 height 11
click at [796, 77] on div "Without pricing" at bounding box center [814, 76] width 70 height 11
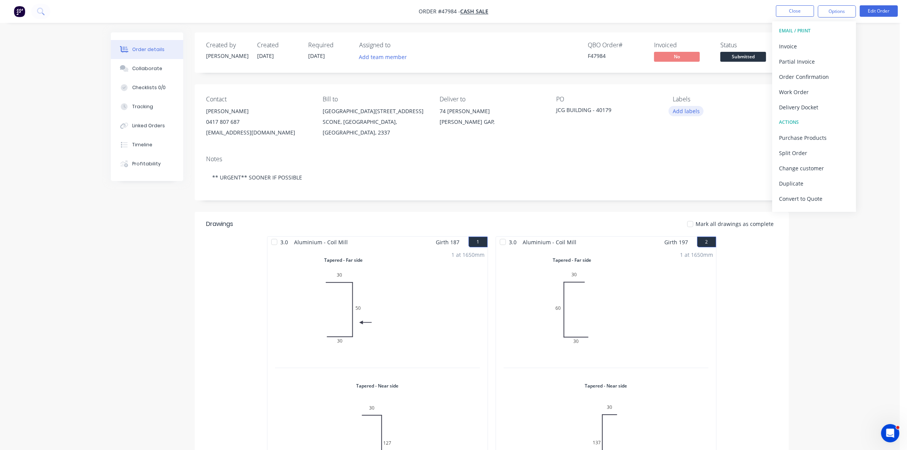
click at [686, 110] on button "Add labels" at bounding box center [685, 111] width 35 height 10
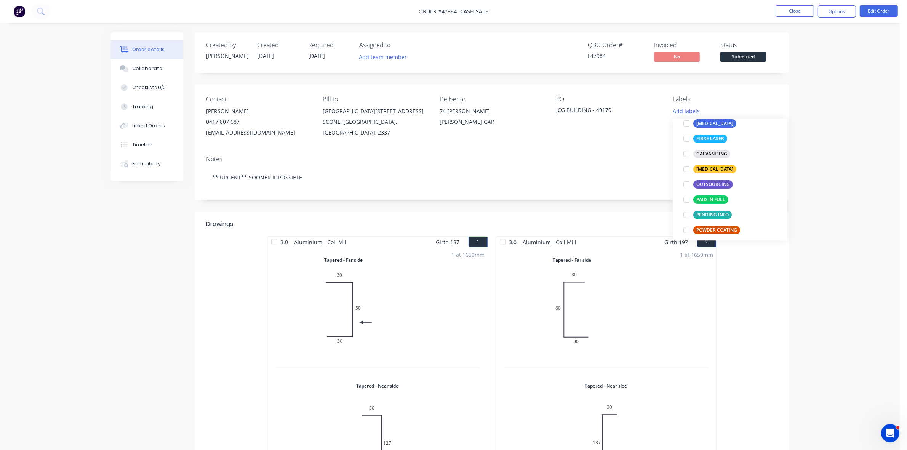
scroll to position [143, 0]
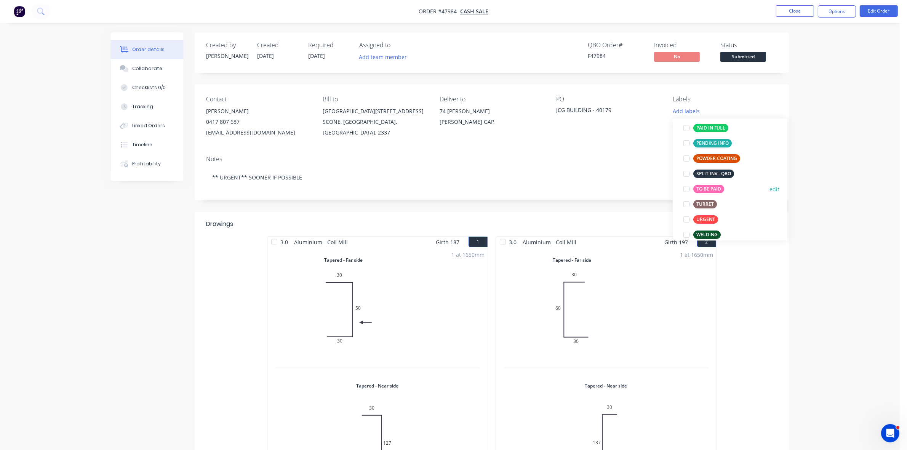
click at [703, 188] on div "TO BE PAID" at bounding box center [708, 189] width 31 height 8
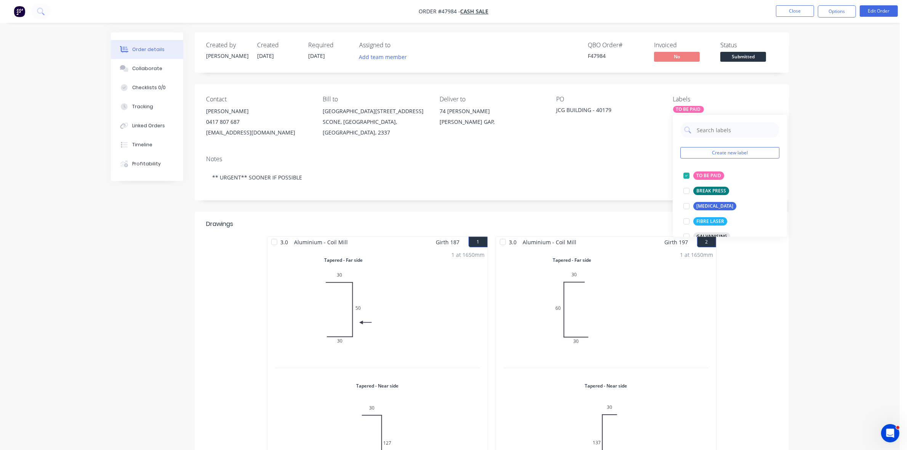
click at [736, 56] on span "Submitted" at bounding box center [743, 57] width 46 height 10
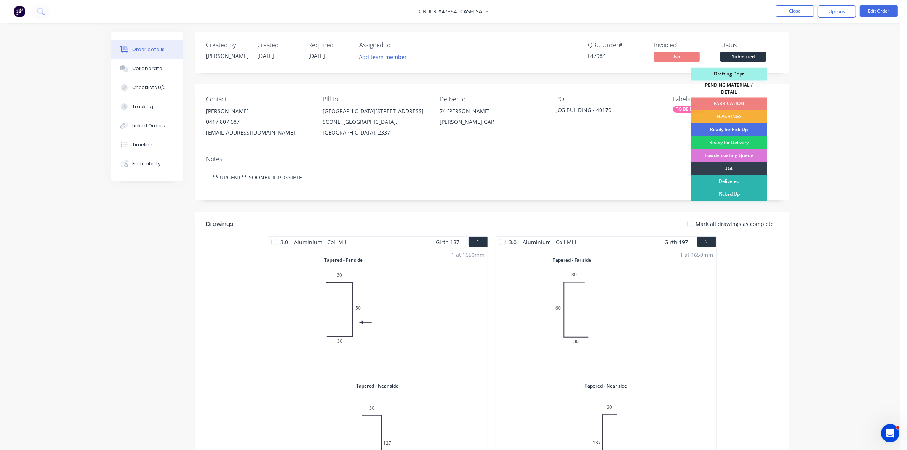
click at [736, 100] on div "FABRICATION" at bounding box center [729, 103] width 76 height 13
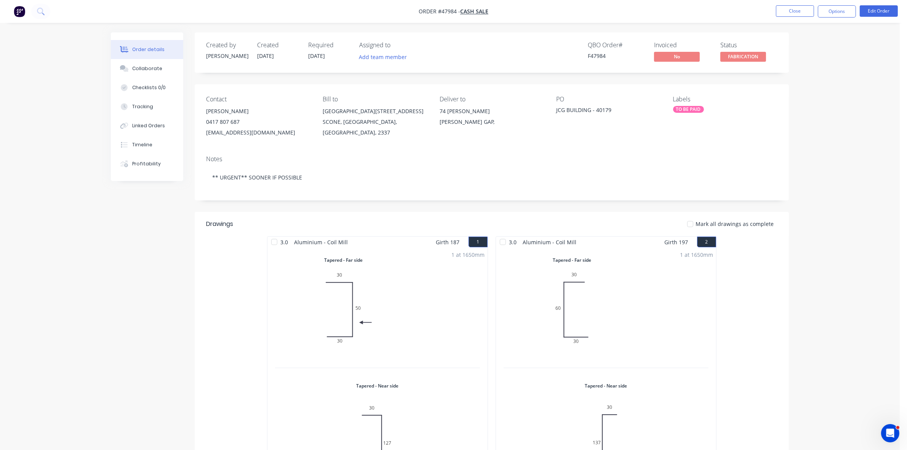
click at [698, 110] on div "TO BE PAID" at bounding box center [688, 109] width 31 height 7
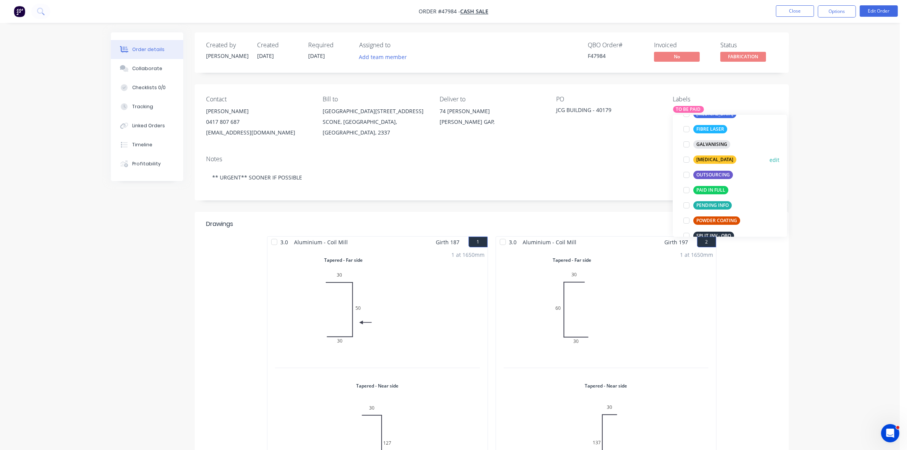
scroll to position [95, 0]
click at [701, 217] on div "POWDER COATING" at bounding box center [716, 217] width 47 height 8
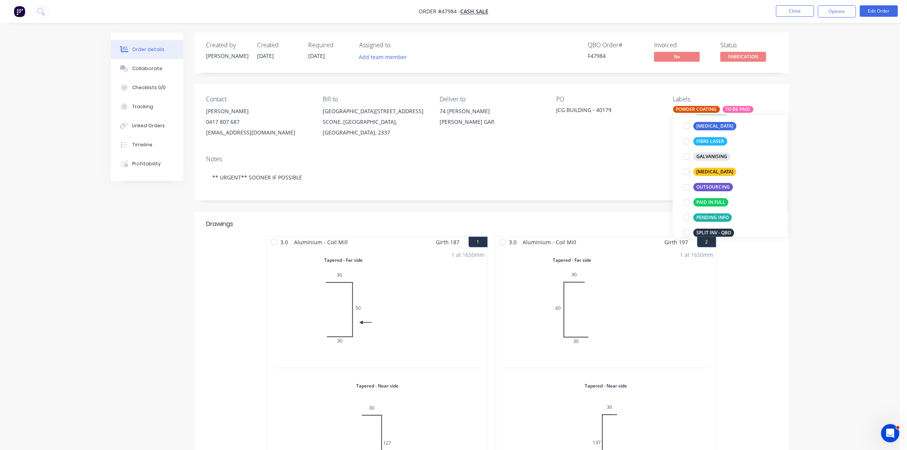
scroll to position [0, 0]
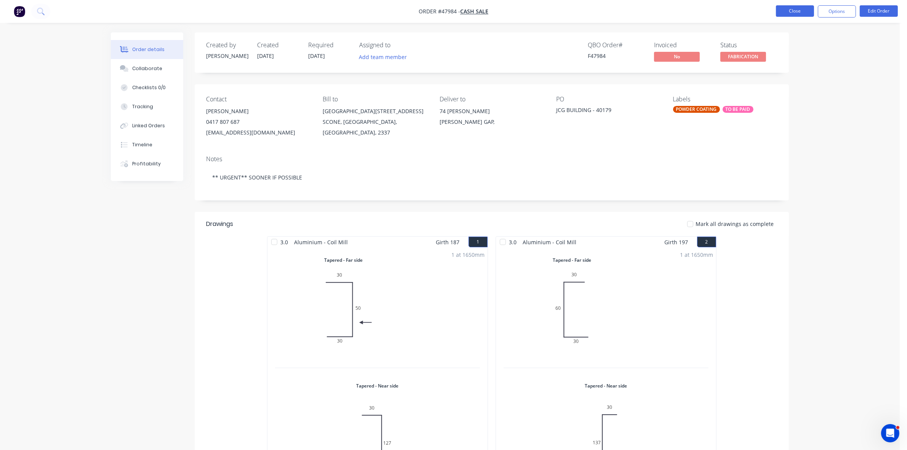
click at [784, 12] on button "Close" at bounding box center [795, 10] width 38 height 11
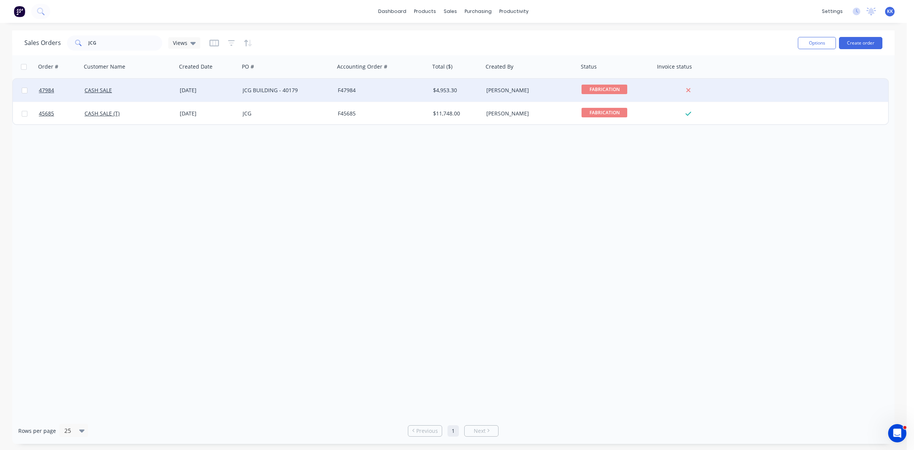
click at [250, 88] on div "JCG BUILDING - 40179" at bounding box center [285, 90] width 85 height 8
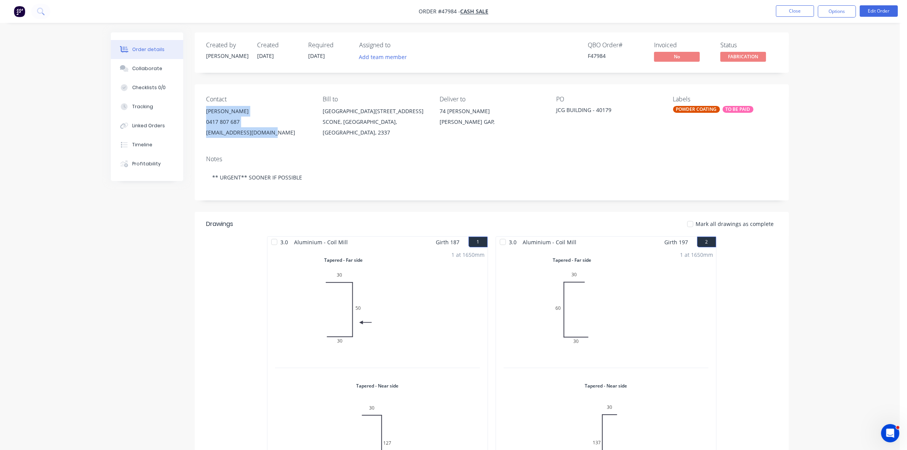
drag, startPoint x: 271, startPoint y: 134, endPoint x: 201, endPoint y: 113, distance: 73.1
click at [201, 113] on div "Contact JOHN GILBERT 0417 807 687 jcgbuilding@bigpond.com Bill to JCG BUILDING …" at bounding box center [492, 116] width 594 height 65
copy div "JOHN GILBERT 0417 807 687 jcgbuilding@bigpond.com"
click at [142, 69] on div "Collaborate" at bounding box center [147, 68] width 30 height 7
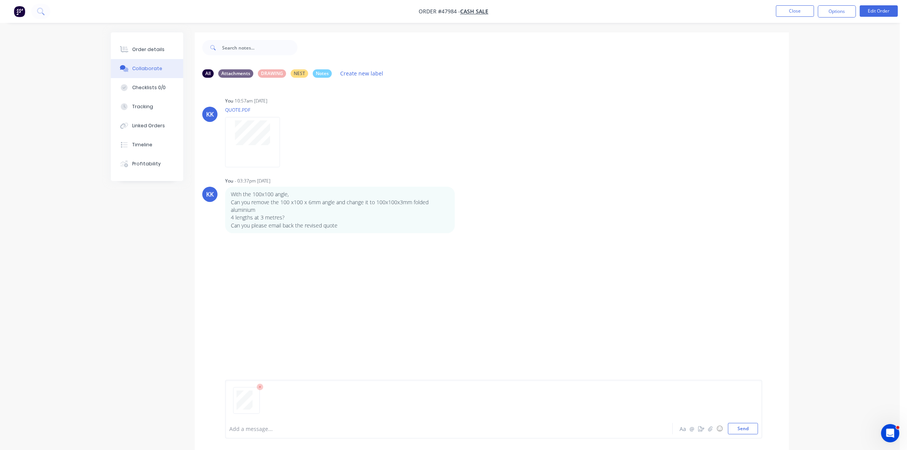
drag, startPoint x: 258, startPoint y: 425, endPoint x: 261, endPoint y: 421, distance: 4.6
click at [258, 425] on div at bounding box center [428, 429] width 396 height 8
click at [137, 48] on div "Order details" at bounding box center [148, 49] width 32 height 7
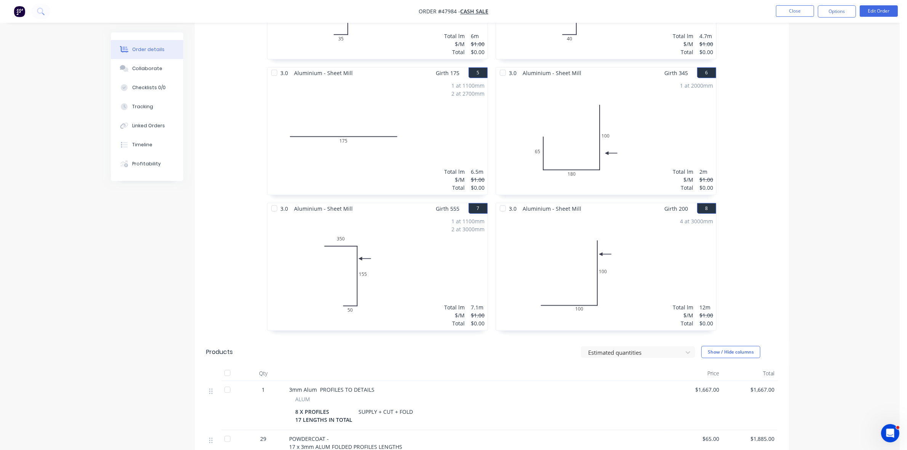
scroll to position [571, 0]
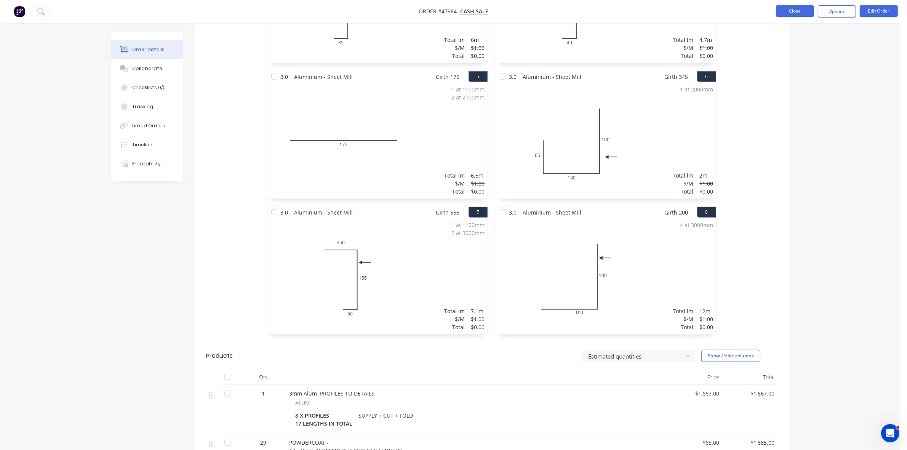
click at [801, 10] on button "Close" at bounding box center [795, 10] width 38 height 11
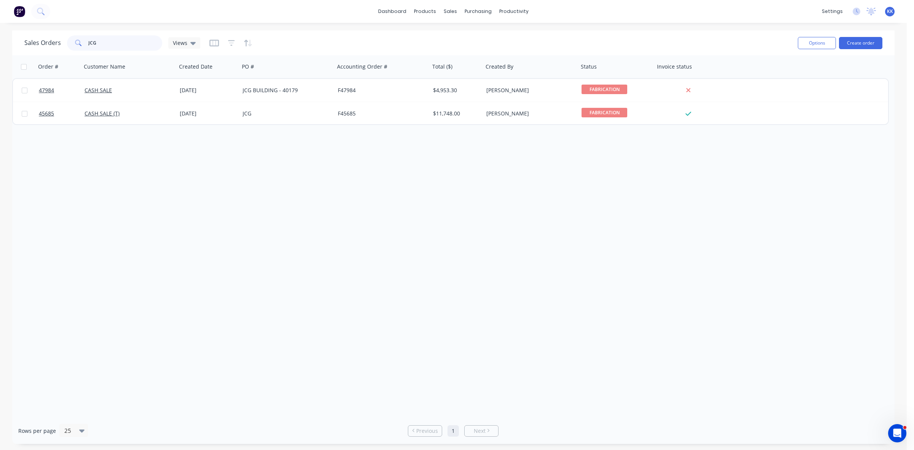
drag, startPoint x: 109, startPoint y: 37, endPoint x: 78, endPoint y: 38, distance: 30.5
click at [80, 40] on div "JCG" at bounding box center [114, 42] width 95 height 15
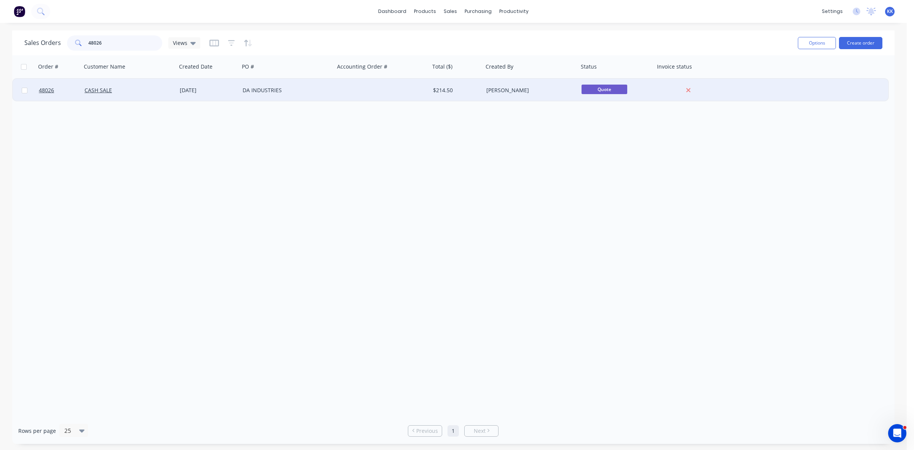
type input "48026"
click at [262, 86] on div "DA INDUSTRIES" at bounding box center [286, 90] width 95 height 23
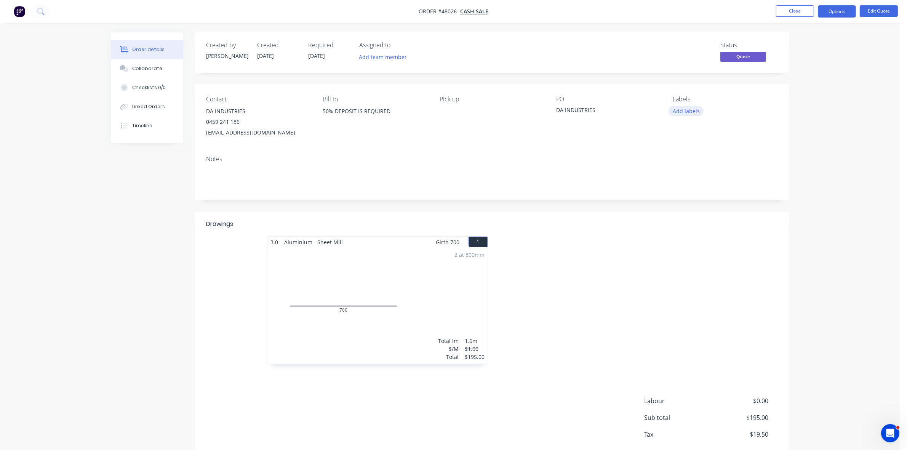
click at [686, 112] on button "Add labels" at bounding box center [685, 111] width 35 height 10
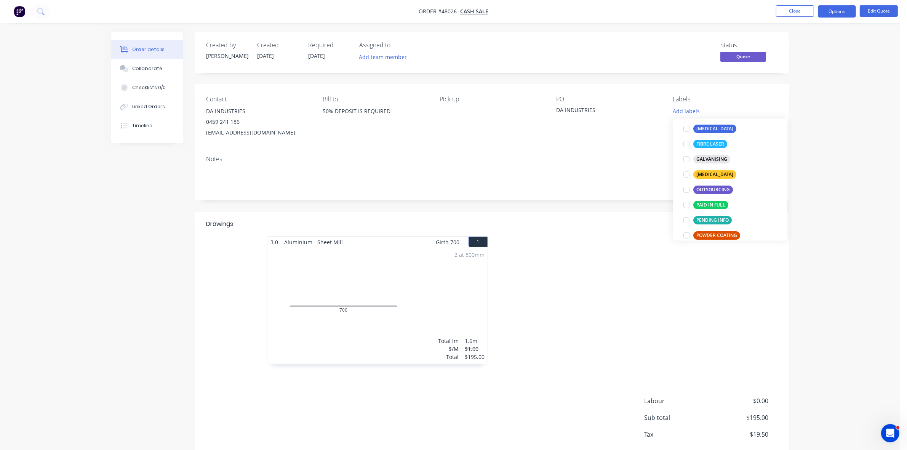
scroll to position [143, 0]
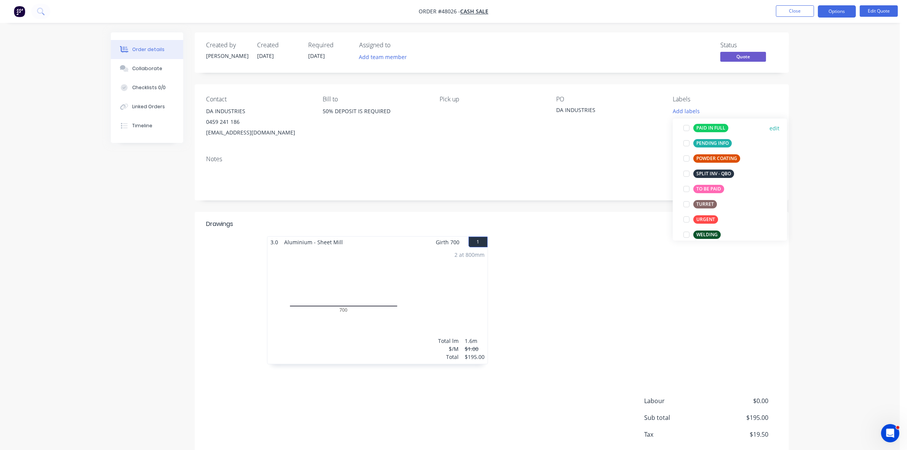
click at [706, 128] on div "PAID IN FULL" at bounding box center [710, 128] width 35 height 8
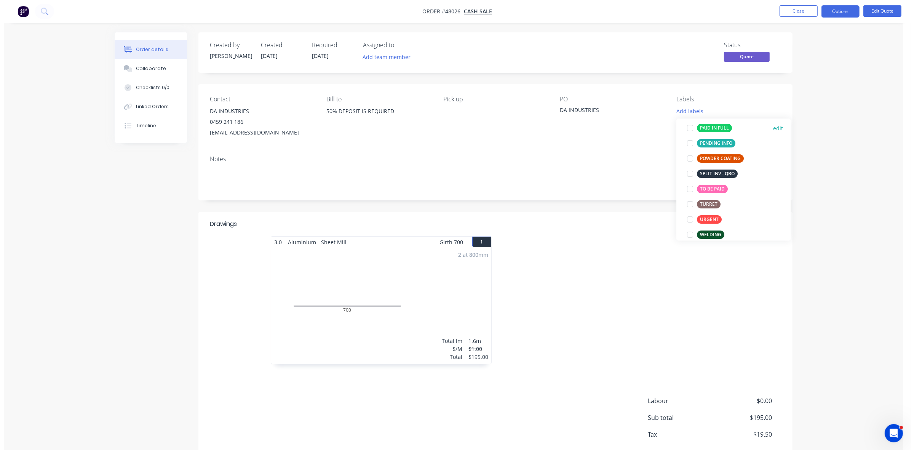
scroll to position [51, 0]
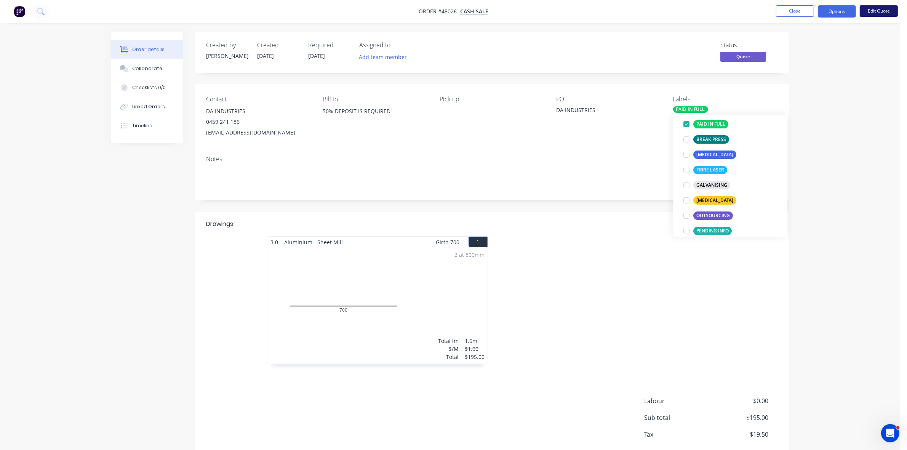
click at [873, 15] on button "Edit Quote" at bounding box center [878, 10] width 38 height 11
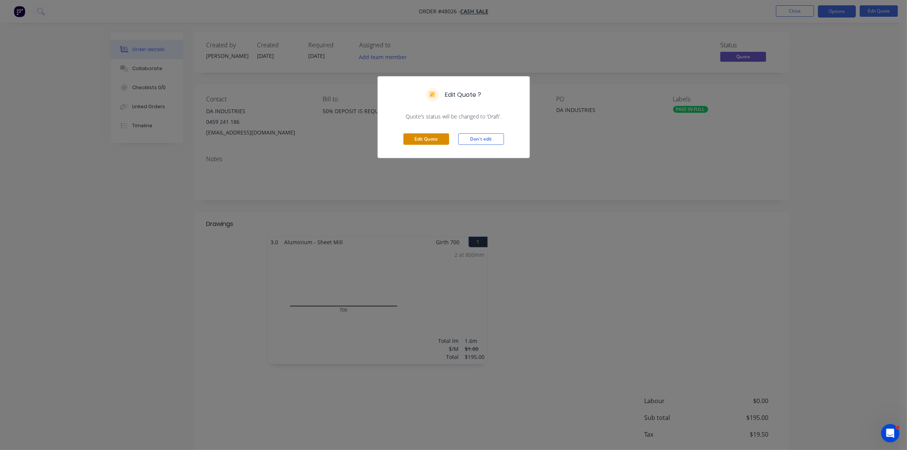
click at [423, 137] on button "Edit Quote" at bounding box center [426, 138] width 46 height 11
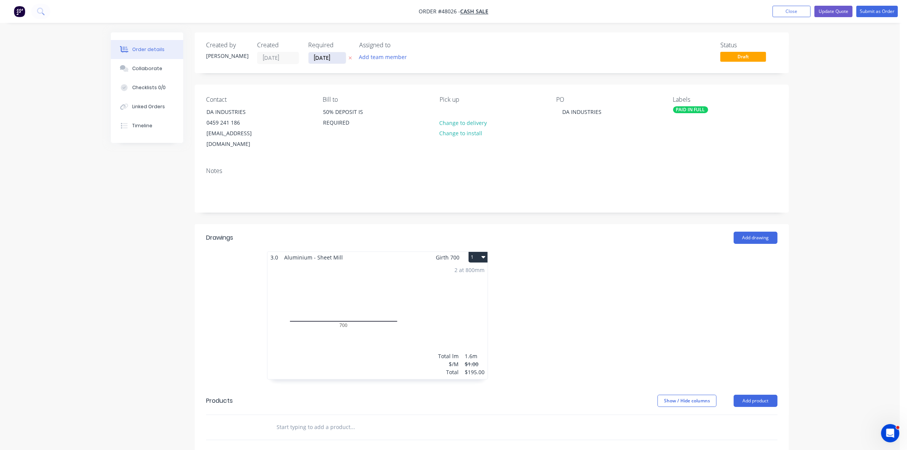
click at [331, 60] on input "[DATE]" at bounding box center [326, 57] width 37 height 11
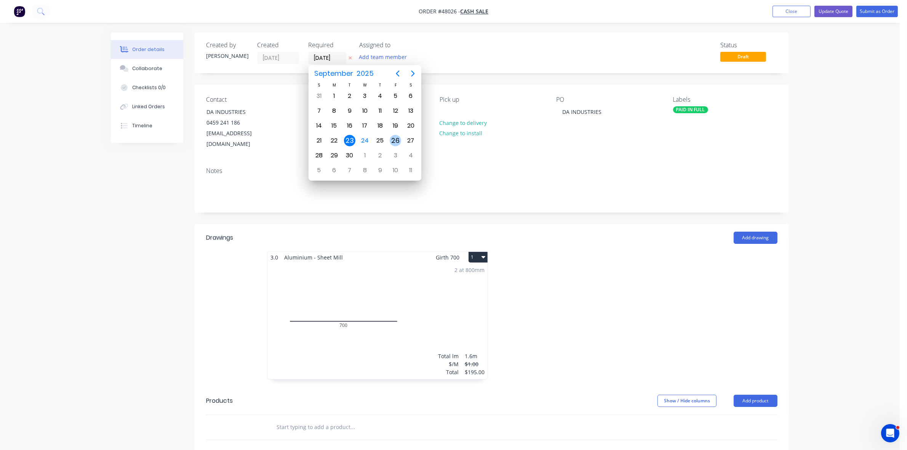
click at [393, 138] on div "26" at bounding box center [395, 140] width 11 height 11
type input "[DATE]"
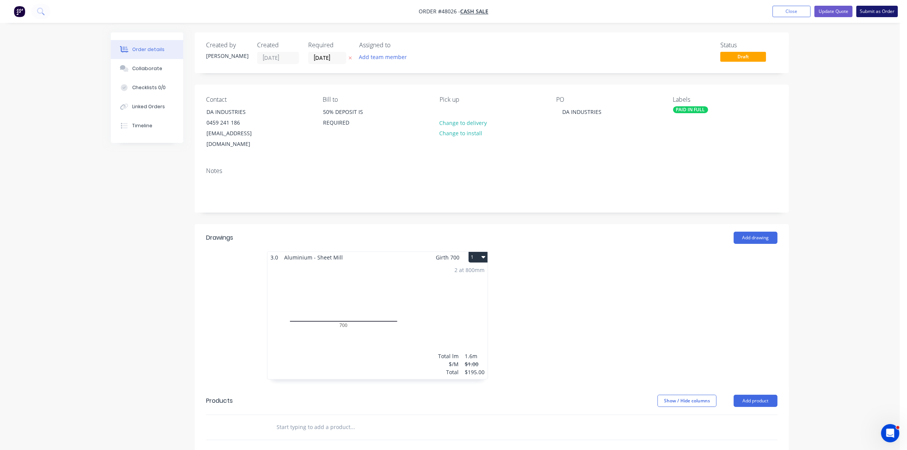
click at [869, 12] on button "Submit as Order" at bounding box center [877, 11] width 42 height 11
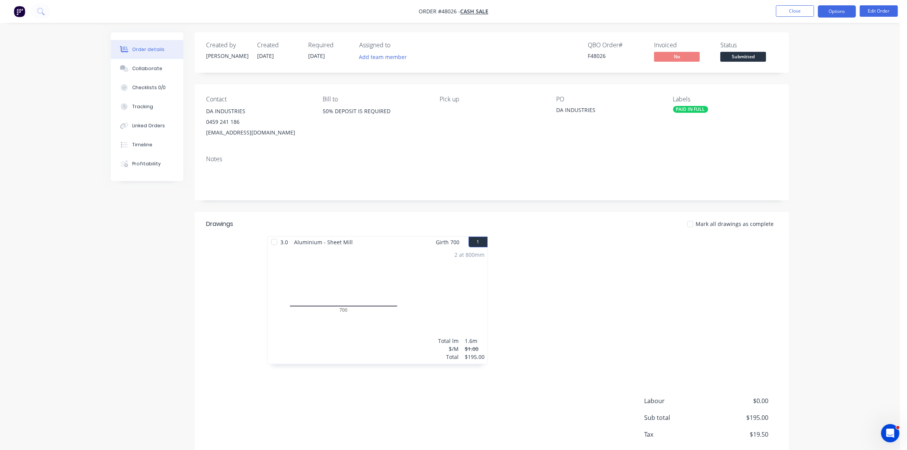
click at [825, 14] on button "Options" at bounding box center [836, 11] width 38 height 12
click at [795, 91] on div "Work Order" at bounding box center [814, 91] width 70 height 11
click at [795, 77] on div "Without pricing" at bounding box center [814, 76] width 70 height 11
click at [741, 55] on span "Submitted" at bounding box center [743, 57] width 46 height 10
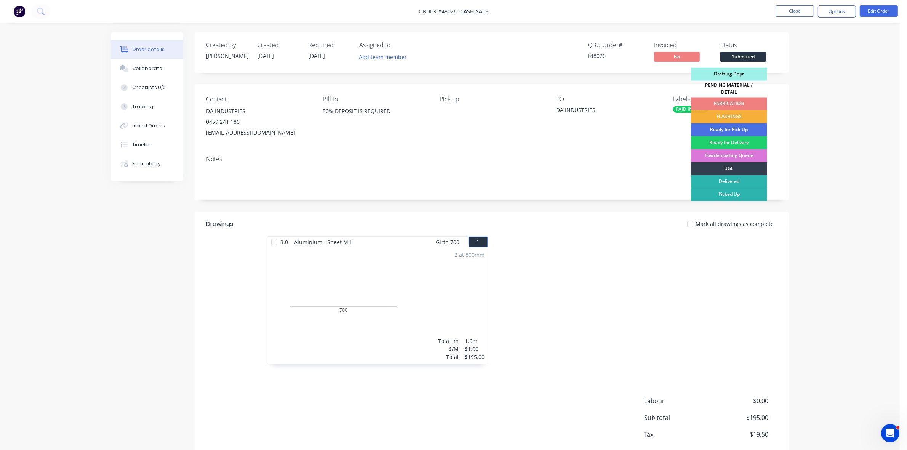
click at [739, 100] on div "FABRICATION" at bounding box center [729, 103] width 76 height 13
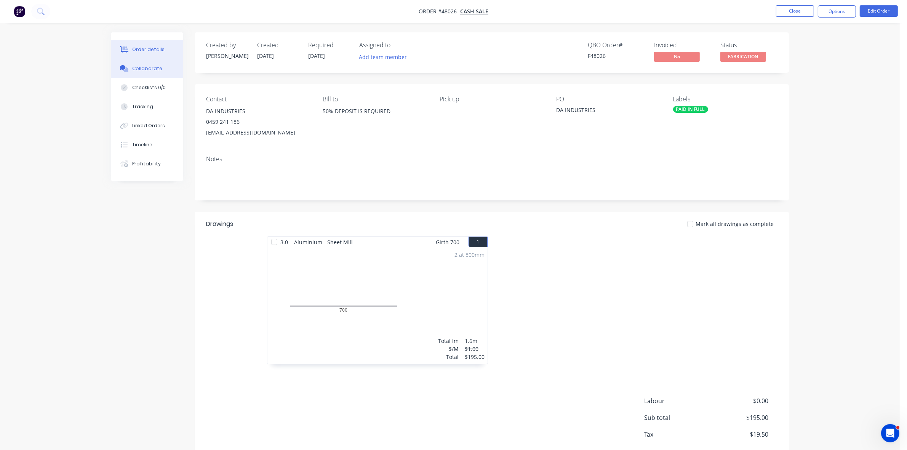
click at [139, 64] on button "Collaborate" at bounding box center [147, 68] width 72 height 19
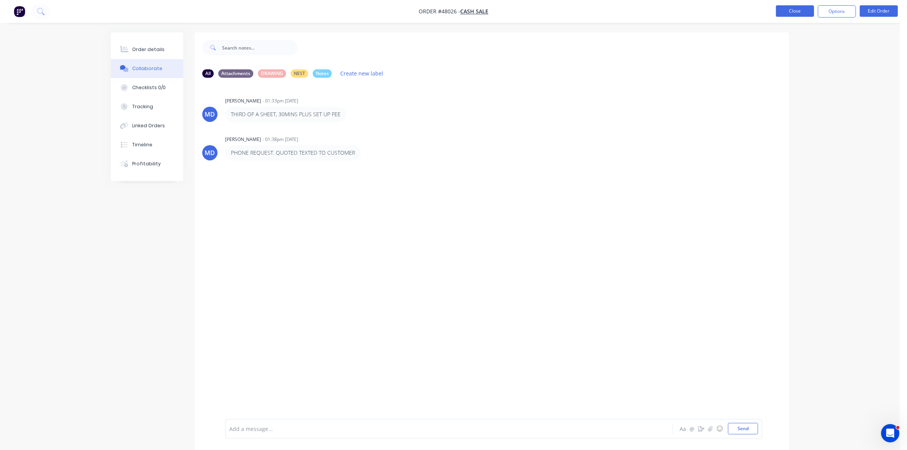
click at [805, 10] on button "Close" at bounding box center [795, 10] width 38 height 11
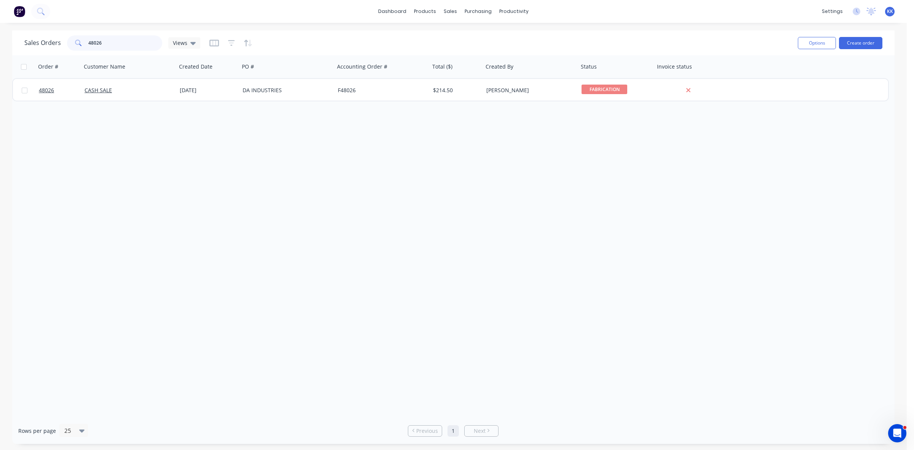
drag, startPoint x: 110, startPoint y: 44, endPoint x: 92, endPoint y: 41, distance: 18.9
click at [92, 41] on input "48026" at bounding box center [125, 42] width 74 height 15
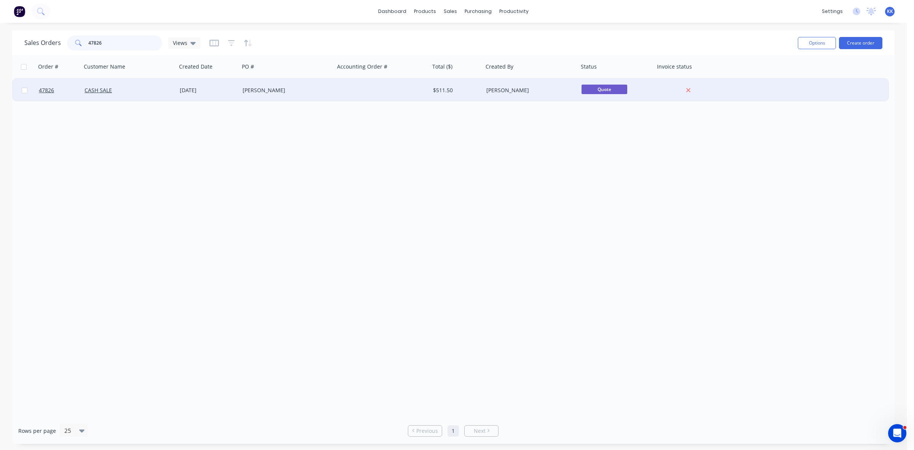
type input "47826"
click at [208, 92] on div "[DATE]" at bounding box center [208, 90] width 57 height 8
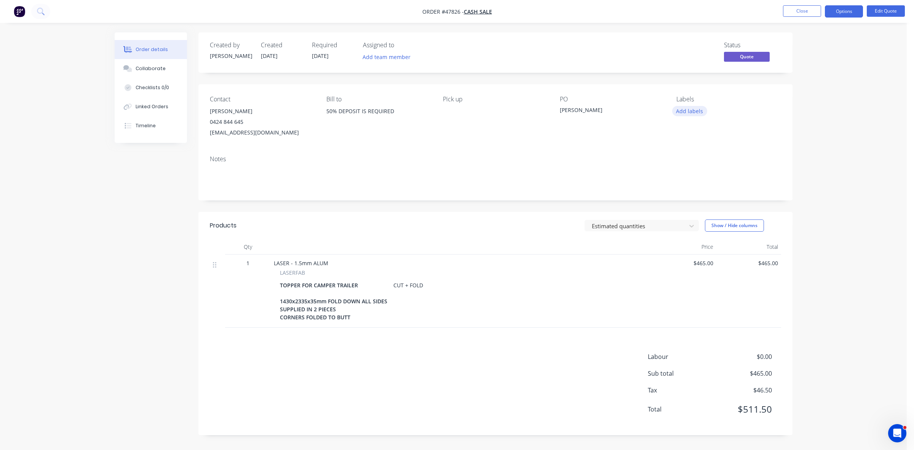
click at [698, 111] on button "Add labels" at bounding box center [689, 111] width 35 height 10
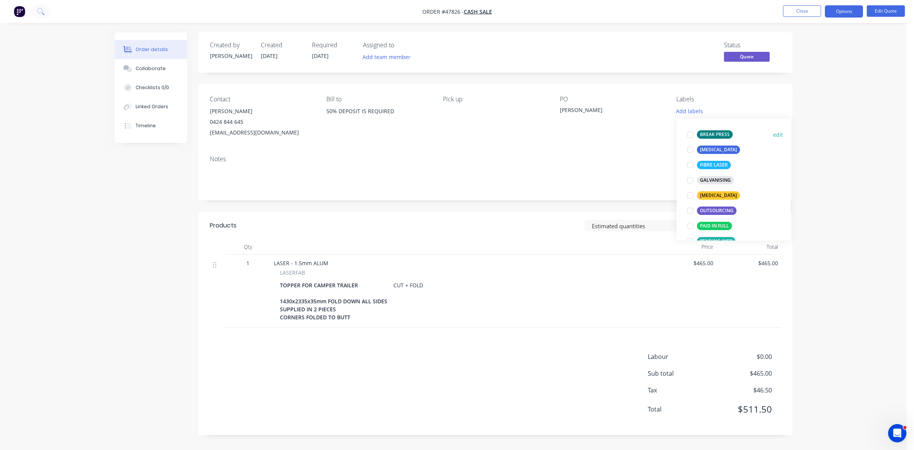
scroll to position [152, 0]
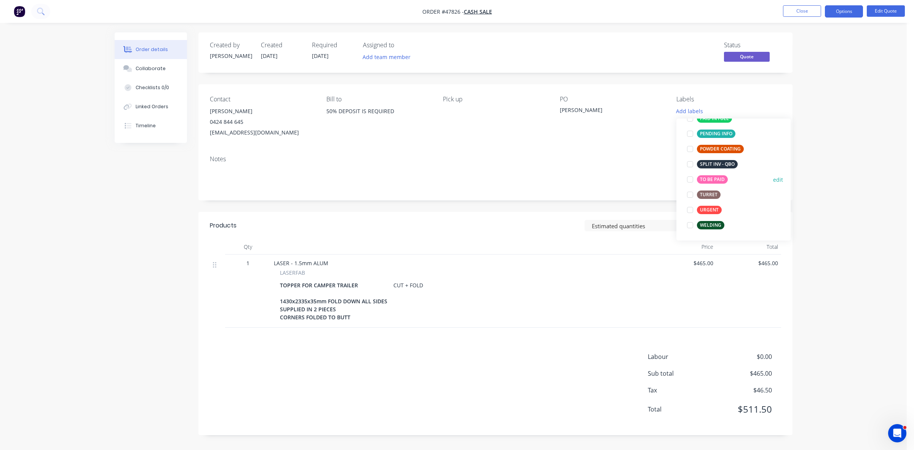
click at [706, 180] on div "TO BE PAID" at bounding box center [712, 179] width 31 height 8
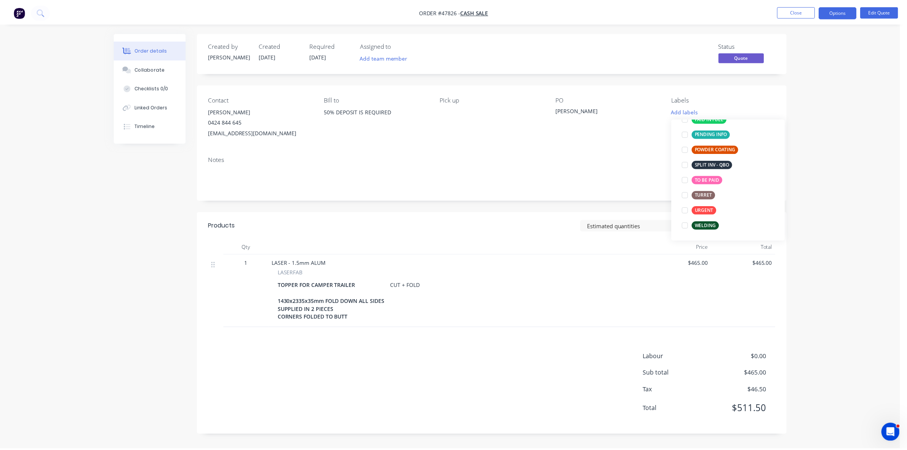
scroll to position [0, 0]
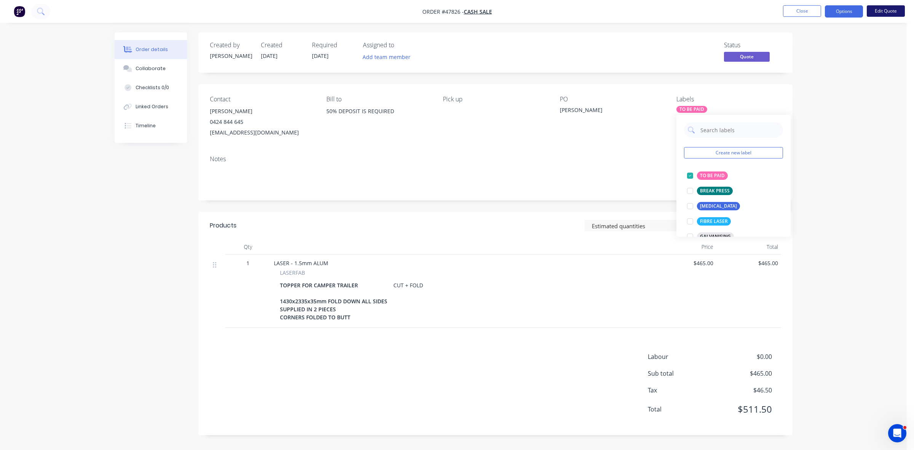
click at [878, 10] on button "Edit Quote" at bounding box center [886, 10] width 38 height 11
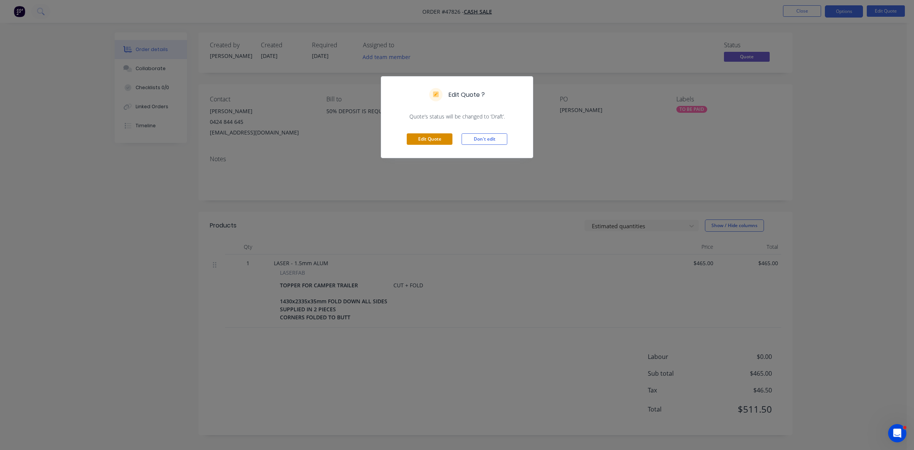
click at [432, 142] on button "Edit Quote" at bounding box center [430, 138] width 46 height 11
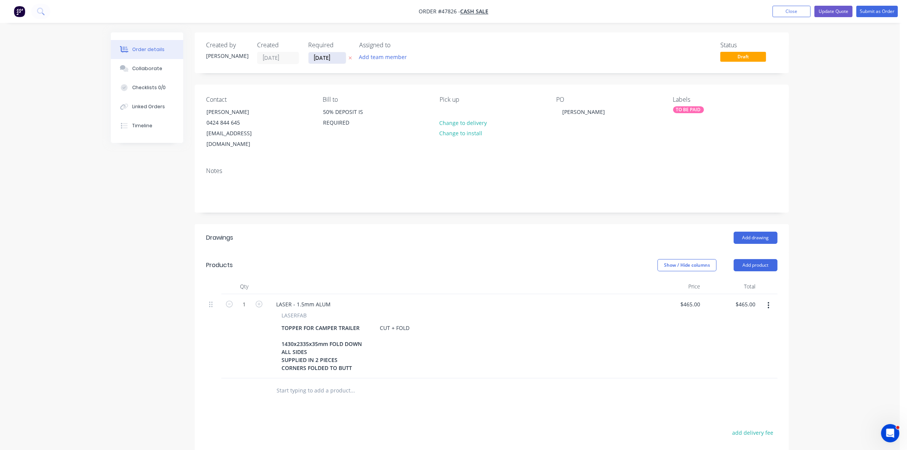
click at [318, 58] on input "[DATE]" at bounding box center [326, 57] width 37 height 11
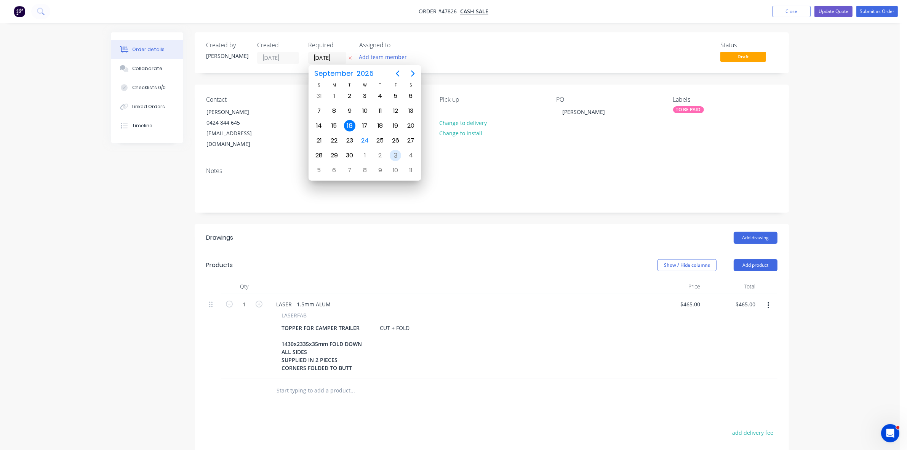
click at [394, 155] on div "3" at bounding box center [395, 155] width 11 height 11
type input "03/10/25"
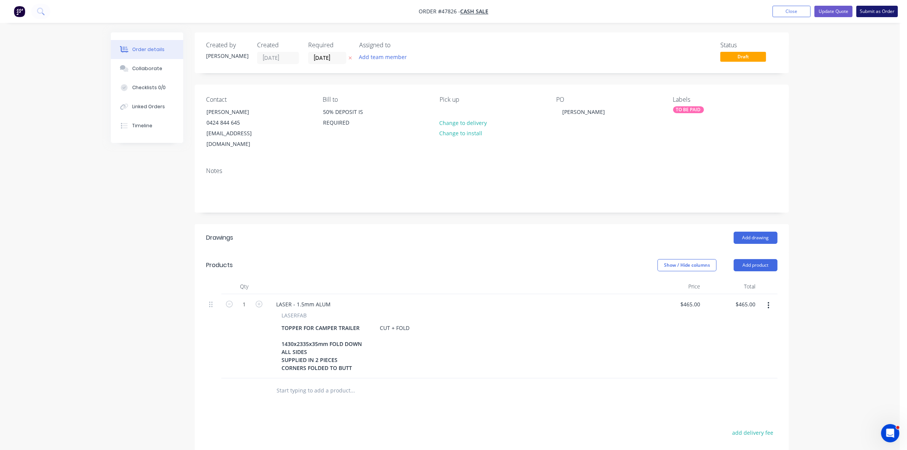
click at [874, 16] on button "Submit as Order" at bounding box center [877, 11] width 42 height 11
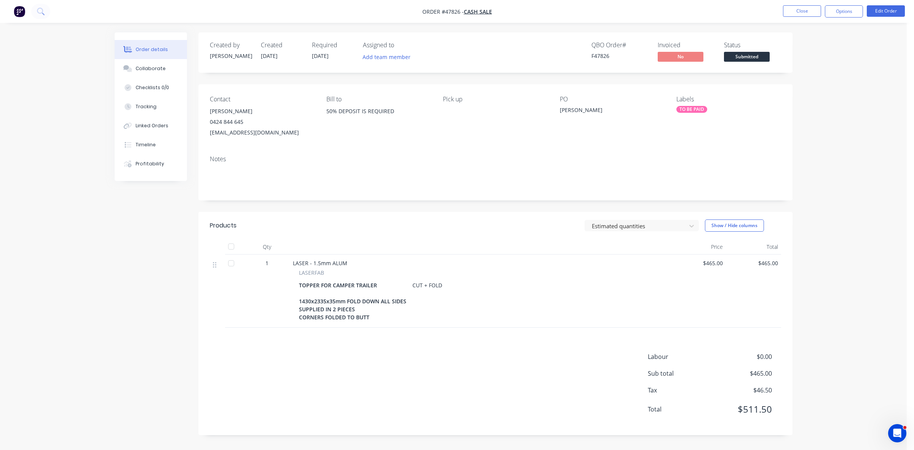
click at [756, 59] on span "Submitted" at bounding box center [747, 57] width 46 height 10
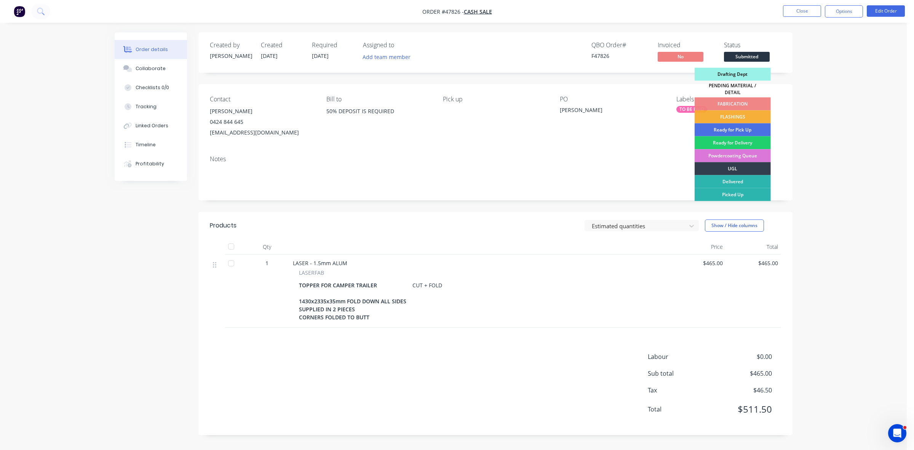
click at [741, 70] on div "Drafting Dept" at bounding box center [733, 74] width 76 height 13
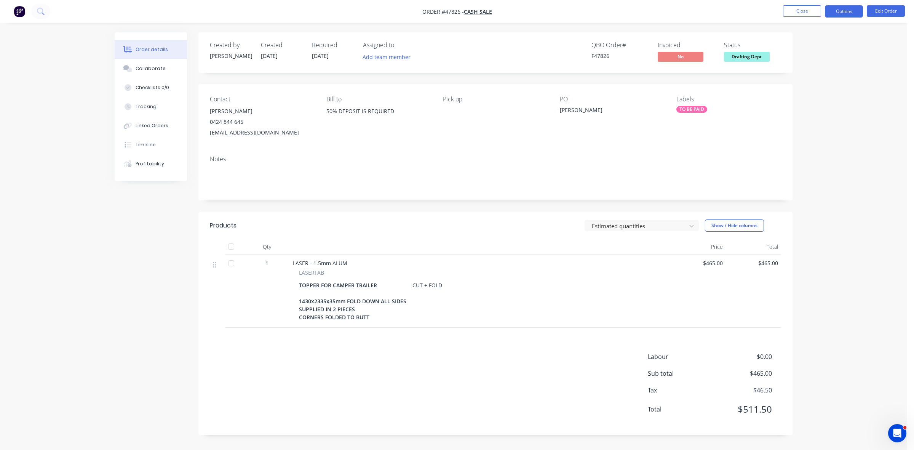
click at [849, 11] on button "Options" at bounding box center [844, 11] width 38 height 12
click at [799, 92] on div "Work Order" at bounding box center [821, 91] width 70 height 11
click at [804, 76] on div "Without pricing" at bounding box center [821, 76] width 70 height 11
click at [136, 75] on button "Collaborate" at bounding box center [151, 68] width 72 height 19
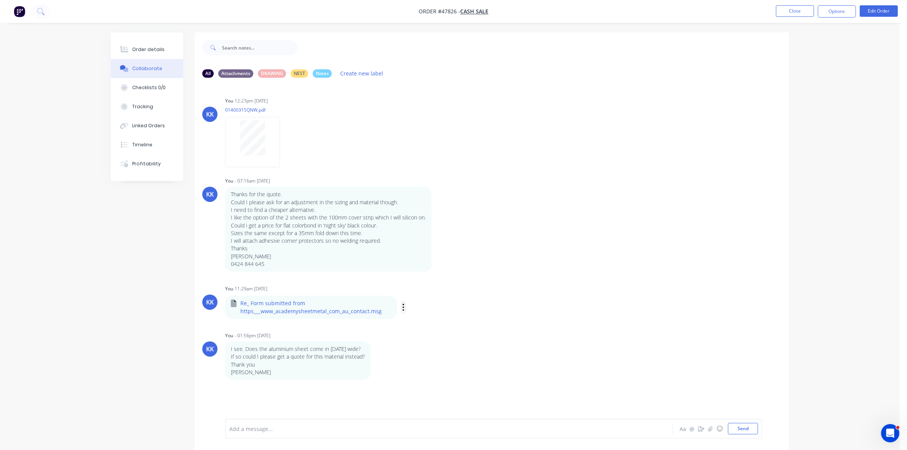
click at [402, 305] on icon "button" at bounding box center [403, 306] width 2 height 7
click at [441, 328] on button "Download" at bounding box center [454, 327] width 86 height 17
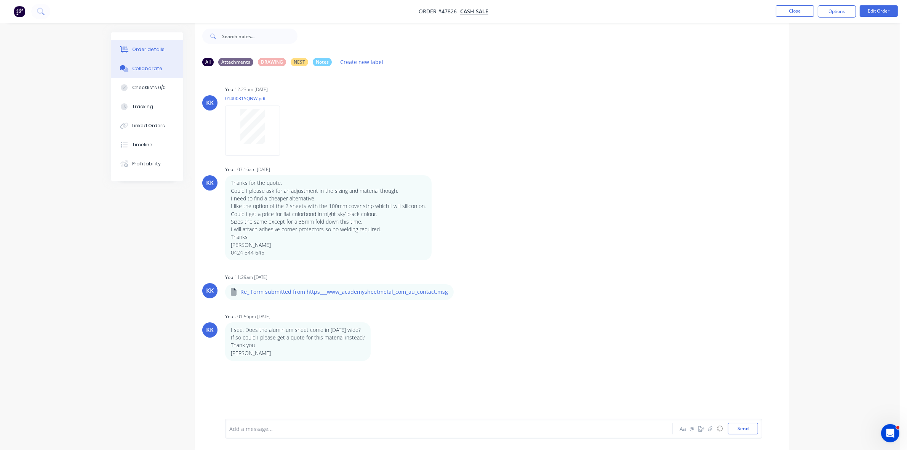
click at [166, 48] on button "Order details" at bounding box center [147, 49] width 72 height 19
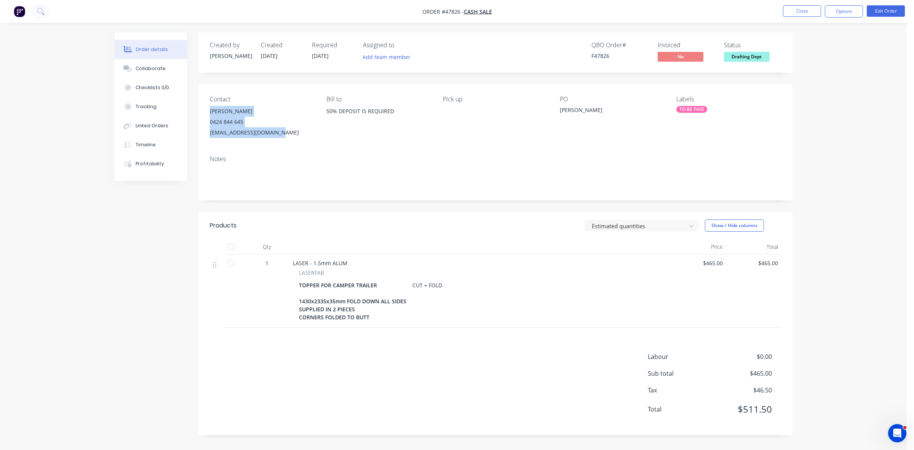
drag, startPoint x: 278, startPoint y: 131, endPoint x: 208, endPoint y: 107, distance: 73.8
click at [208, 107] on div "Contact SEAN DRUITT 0424 844 645 druittdrafting@gmail.com Bill to 50% DEPOSIT I…" at bounding box center [495, 116] width 594 height 65
copy div "SEAN DRUITT 0424 844 645 druittdrafting@gmail.com"
drag, startPoint x: 155, startPoint y: 69, endPoint x: 201, endPoint y: 77, distance: 46.3
click at [155, 69] on div "Collaborate" at bounding box center [151, 68] width 30 height 7
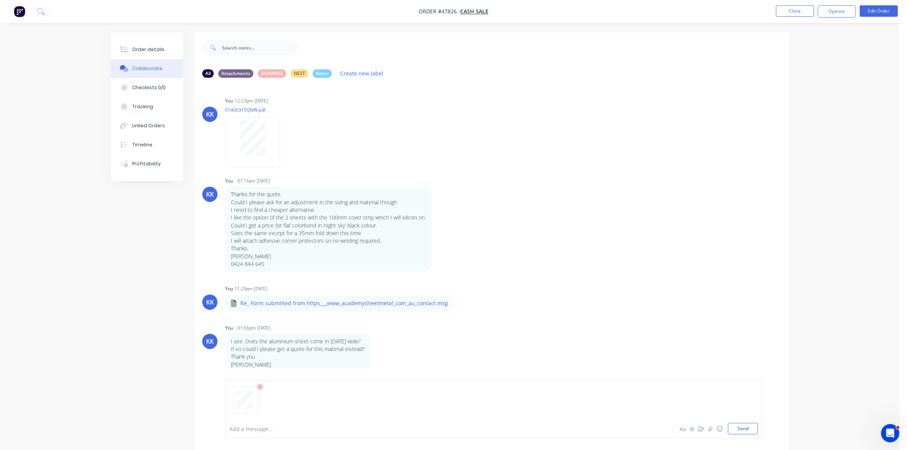
click at [266, 423] on div "Add a message..." at bounding box center [427, 428] width 396 height 11
click at [163, 55] on button "Order details" at bounding box center [147, 49] width 72 height 19
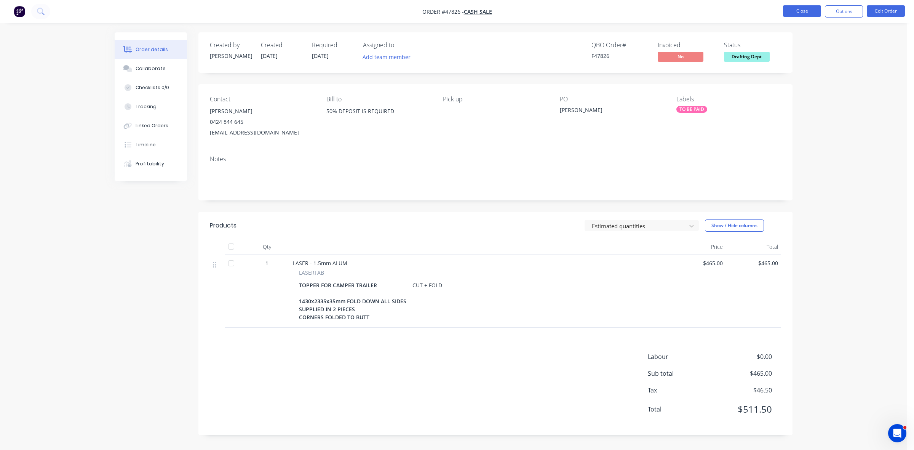
click at [796, 12] on button "Close" at bounding box center [802, 10] width 38 height 11
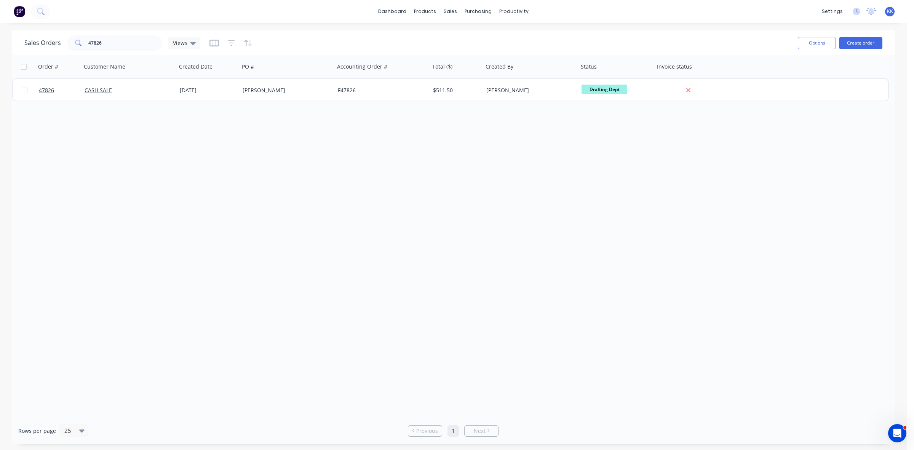
drag, startPoint x: 89, startPoint y: 43, endPoint x: 72, endPoint y: 43, distance: 17.1
click at [72, 43] on div "47826" at bounding box center [114, 42] width 95 height 15
click at [117, 41] on input "47826" at bounding box center [125, 42] width 74 height 15
drag, startPoint x: 97, startPoint y: 42, endPoint x: 117, endPoint y: 42, distance: 19.8
click at [117, 42] on input "47989" at bounding box center [125, 42] width 74 height 15
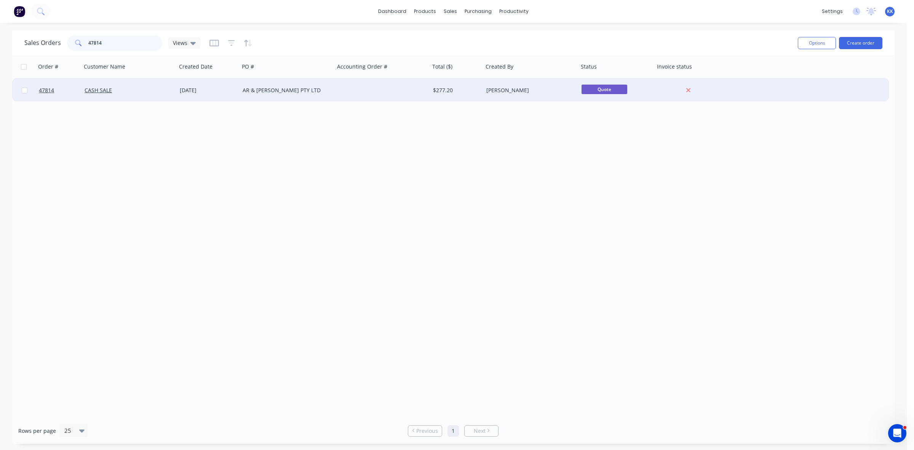
type input "47814"
click at [288, 98] on div "AR & JN Wilson PTY LTD" at bounding box center [286, 90] width 95 height 23
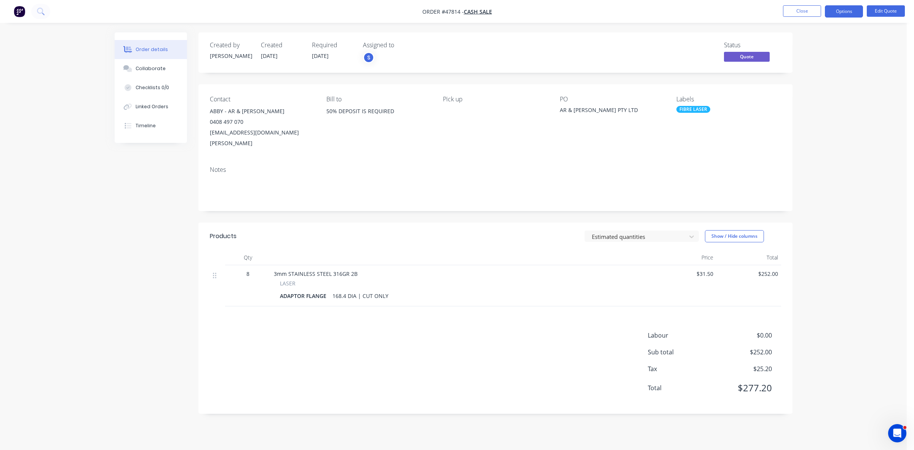
click at [705, 108] on div "FIBRE LASER" at bounding box center [693, 109] width 34 height 7
click at [711, 117] on div "PAID IN FULL" at bounding box center [714, 114] width 35 height 8
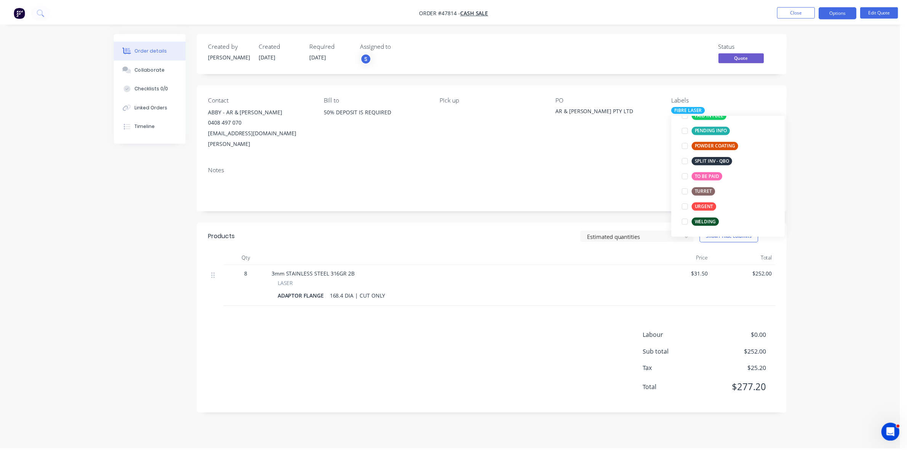
scroll to position [76, 0]
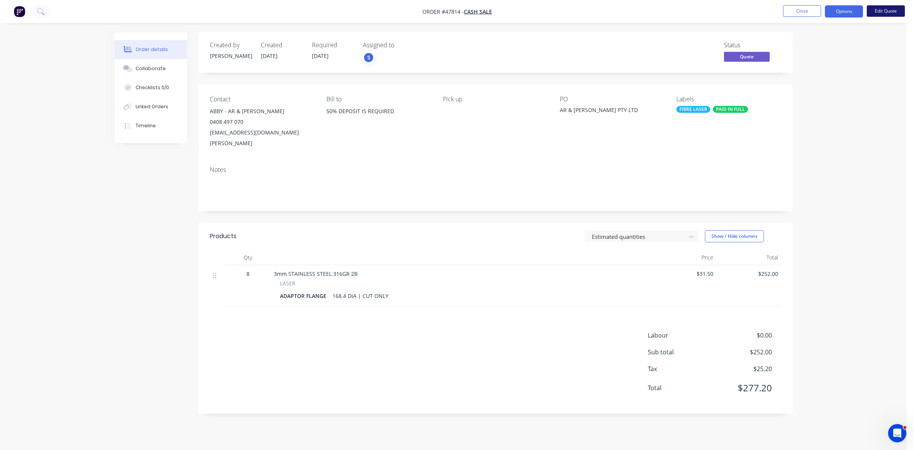
click at [882, 10] on button "Edit Quote" at bounding box center [886, 10] width 38 height 11
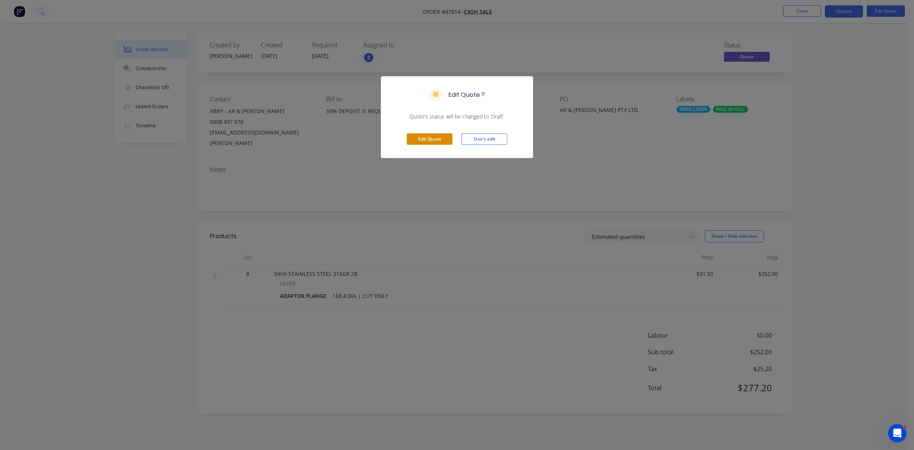
click at [429, 137] on button "Edit Quote" at bounding box center [430, 138] width 46 height 11
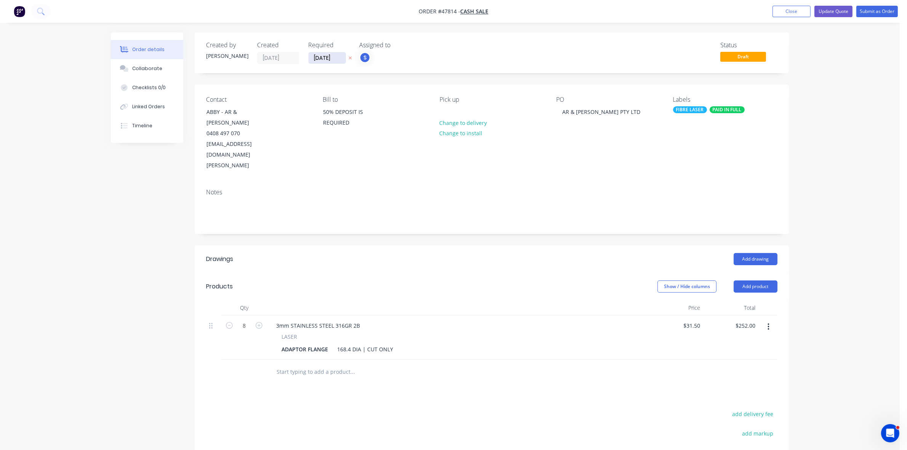
click at [330, 53] on input "23/09/25" at bounding box center [326, 57] width 37 height 11
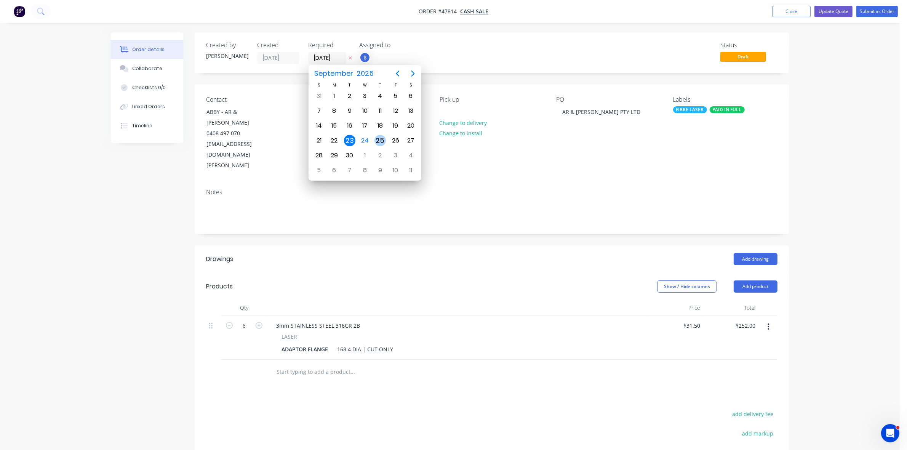
click at [380, 137] on div "25" at bounding box center [379, 140] width 11 height 11
type input "25/09/25"
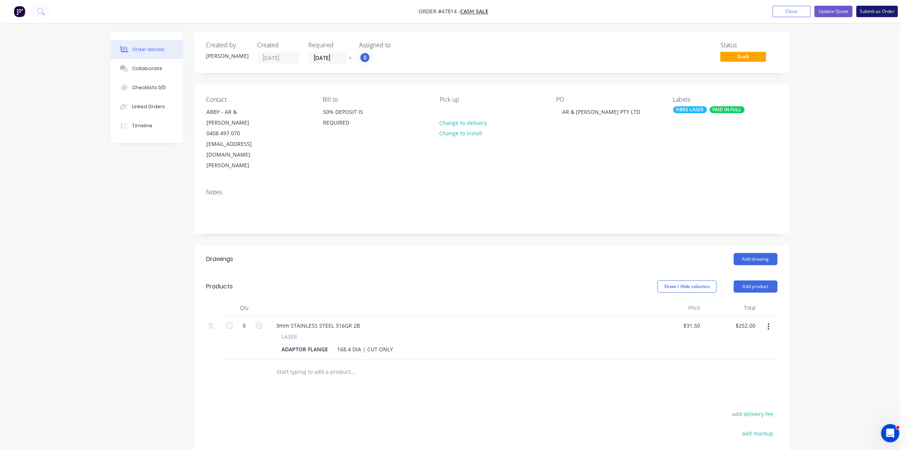
click at [865, 14] on button "Submit as Order" at bounding box center [877, 11] width 42 height 11
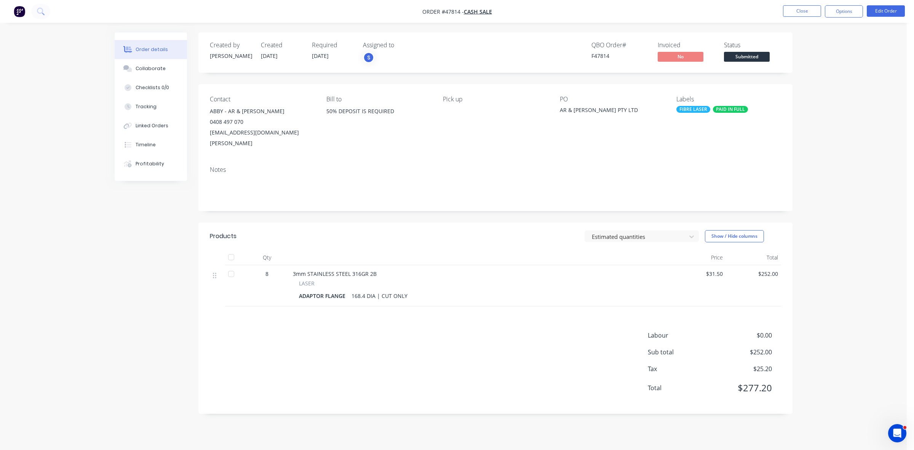
click at [858, 3] on nav "Order #47814 - CASH SALE Close Options Edit Order" at bounding box center [457, 11] width 914 height 23
click at [857, 6] on button "Options" at bounding box center [844, 11] width 38 height 12
click at [817, 86] on button "Work Order" at bounding box center [821, 91] width 84 height 15
click at [815, 77] on div "Without pricing" at bounding box center [821, 76] width 70 height 11
click at [738, 58] on span "Submitted" at bounding box center [747, 57] width 46 height 10
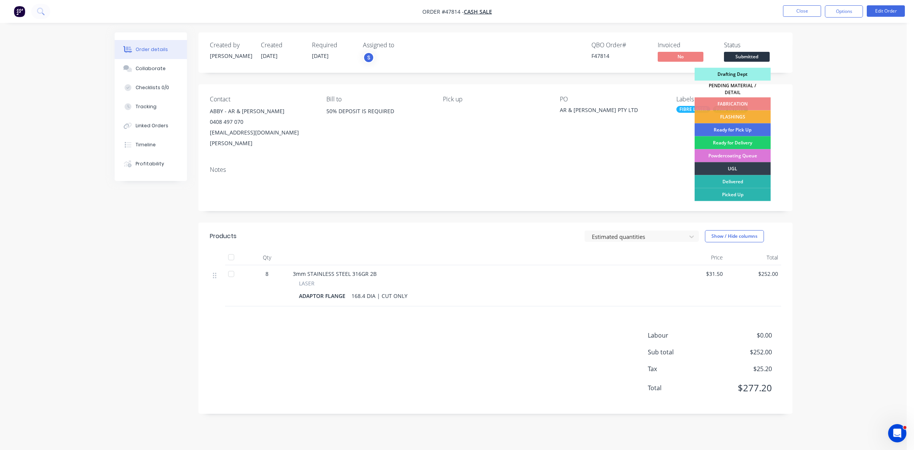
click at [727, 75] on div "Drafting Dept" at bounding box center [733, 74] width 76 height 13
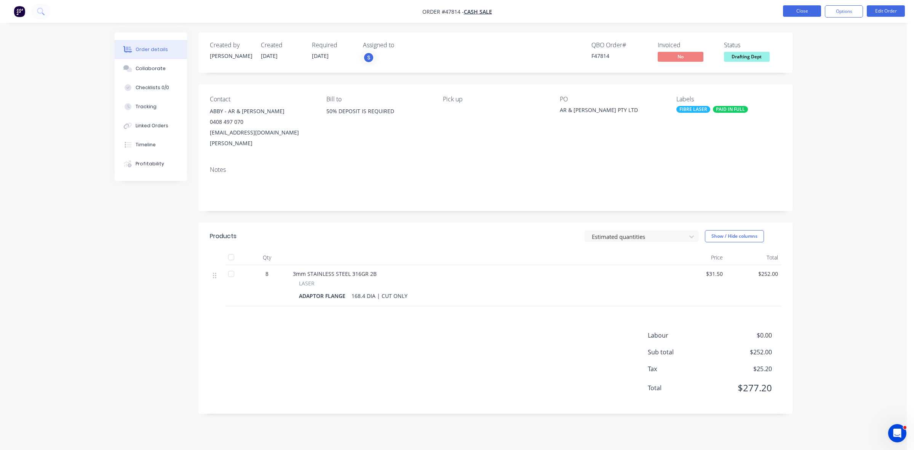
click at [814, 16] on button "Close" at bounding box center [802, 10] width 38 height 11
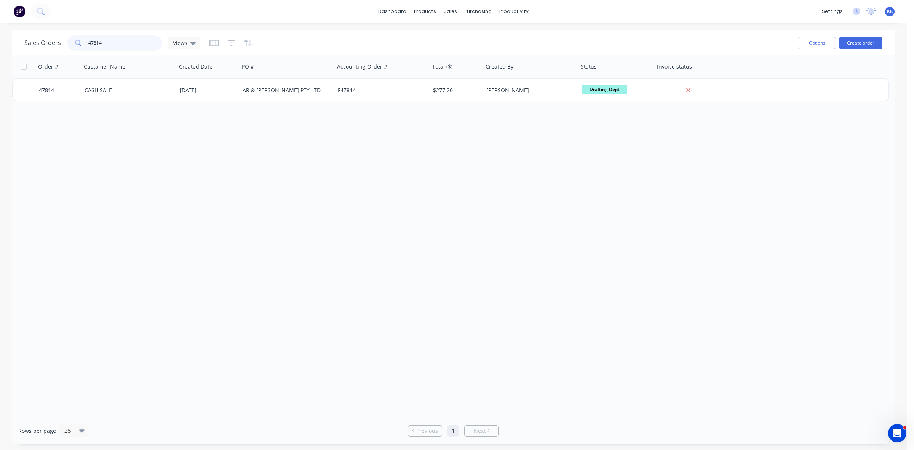
drag, startPoint x: 110, startPoint y: 46, endPoint x: 75, endPoint y: 40, distance: 36.2
click at [75, 41] on div "47814" at bounding box center [114, 42] width 95 height 15
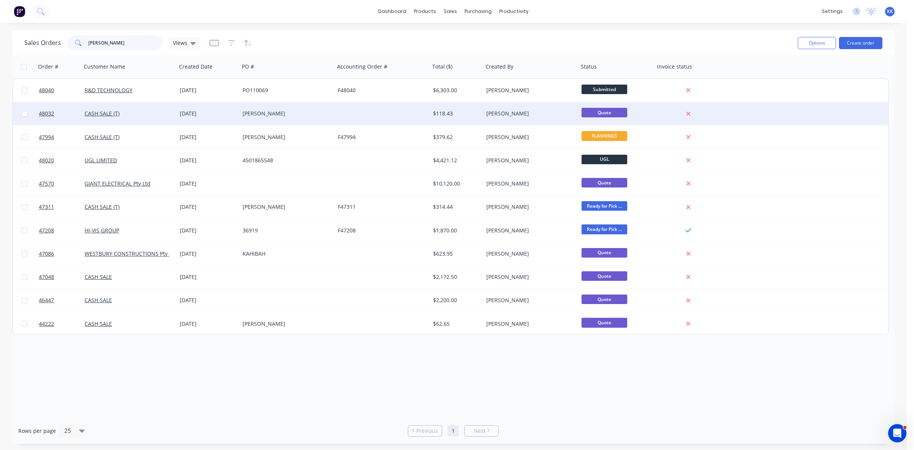
type input "sam"
click at [243, 118] on div "SAM" at bounding box center [286, 113] width 95 height 23
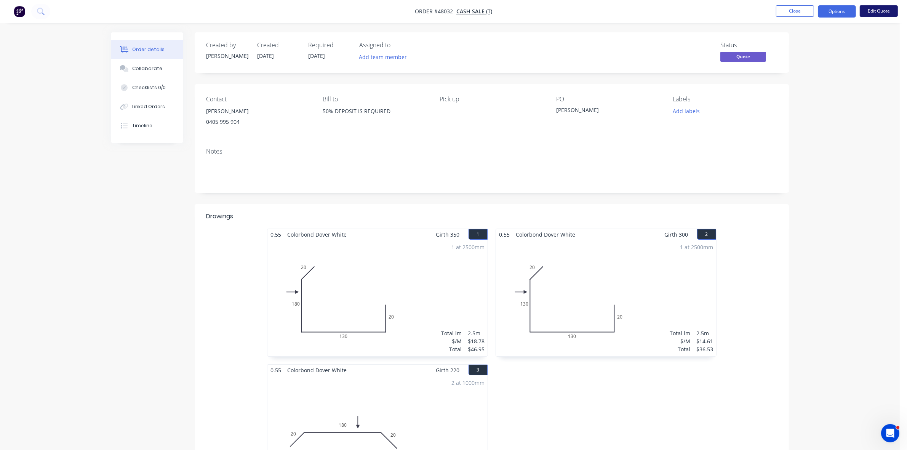
click at [885, 11] on button "Edit Quote" at bounding box center [878, 10] width 38 height 11
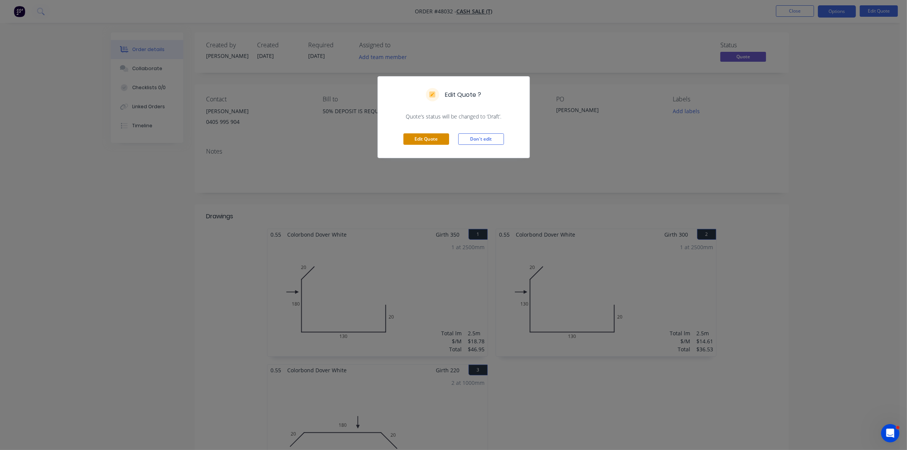
click at [423, 138] on button "Edit Quote" at bounding box center [426, 138] width 46 height 11
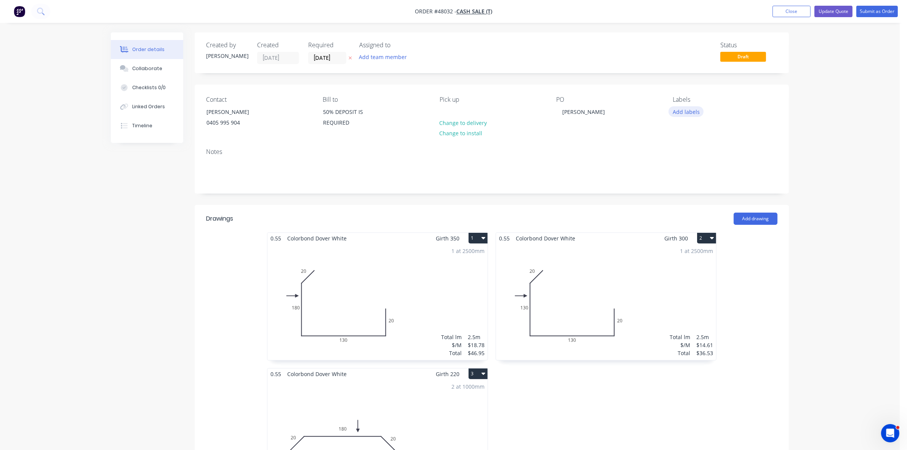
click at [683, 111] on button "Add labels" at bounding box center [685, 111] width 35 height 10
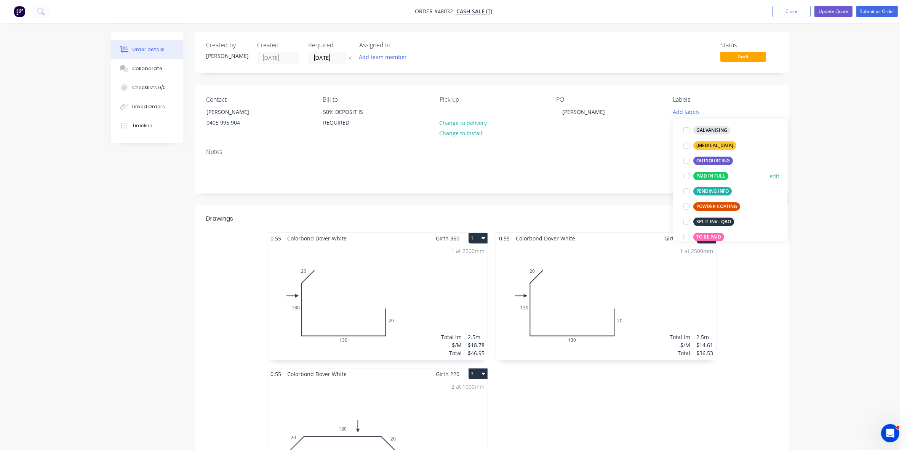
click at [718, 175] on div "PAID IN FULL" at bounding box center [710, 176] width 35 height 8
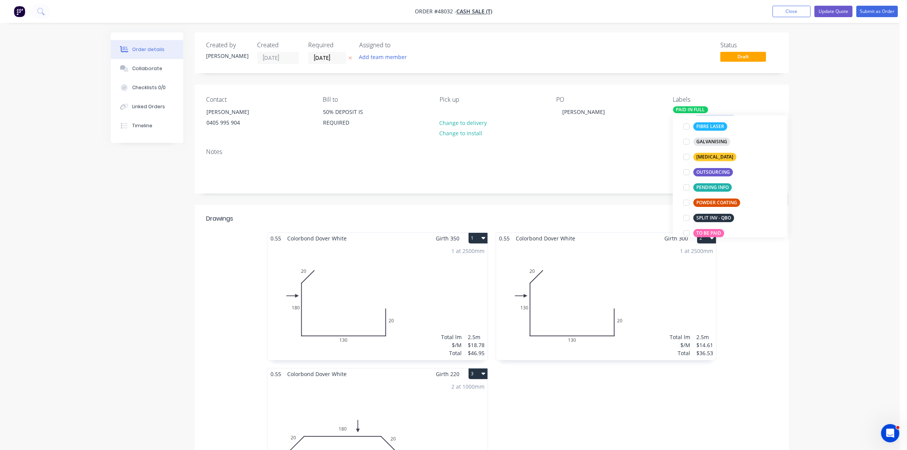
scroll to position [4, 0]
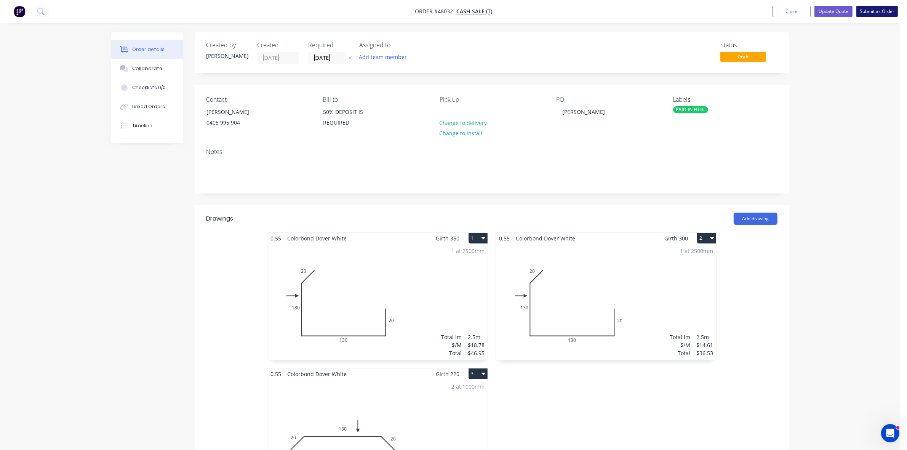
click at [870, 10] on button "Submit as Order" at bounding box center [877, 11] width 42 height 11
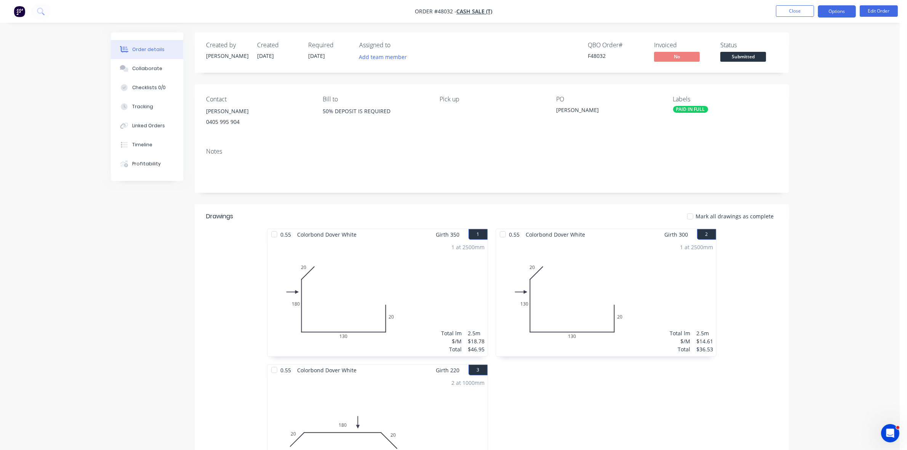
click at [848, 10] on button "Options" at bounding box center [836, 11] width 38 height 12
click at [807, 91] on div "Work Order" at bounding box center [814, 91] width 70 height 11
click at [805, 82] on div "Without pricing" at bounding box center [814, 76] width 70 height 11
click at [744, 58] on span "Submitted" at bounding box center [743, 57] width 46 height 10
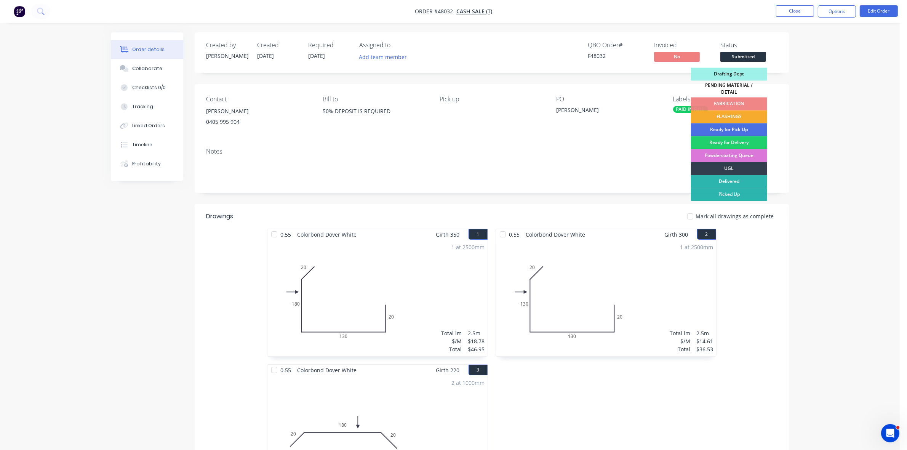
click at [741, 115] on div "FLASHINGS" at bounding box center [729, 116] width 76 height 13
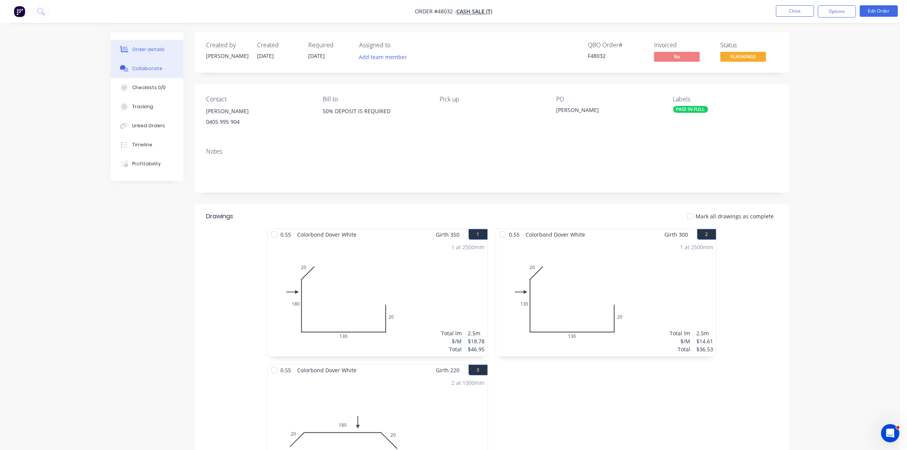
click at [128, 63] on button "Collaborate" at bounding box center [147, 68] width 72 height 19
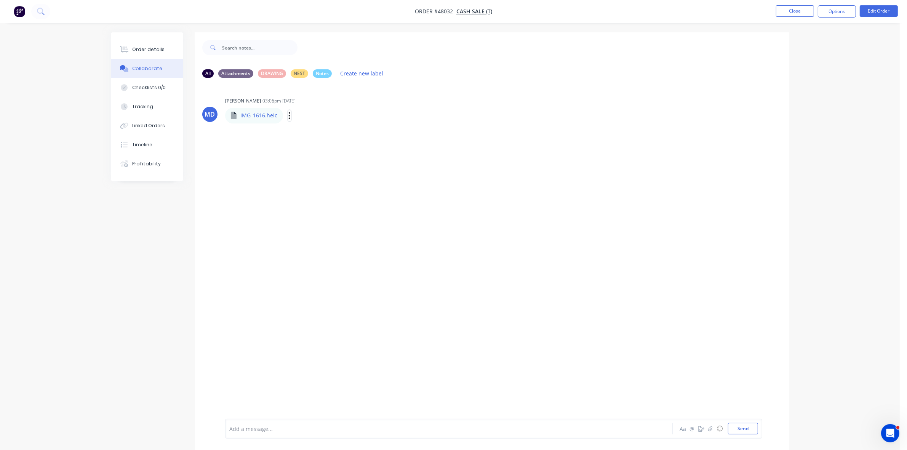
drag, startPoint x: 290, startPoint y: 115, endPoint x: 294, endPoint y: 118, distance: 4.9
click at [289, 115] on icon "button" at bounding box center [289, 115] width 2 height 9
click at [306, 130] on button "Download" at bounding box center [340, 135] width 86 height 17
click at [785, 14] on button "Close" at bounding box center [795, 10] width 38 height 11
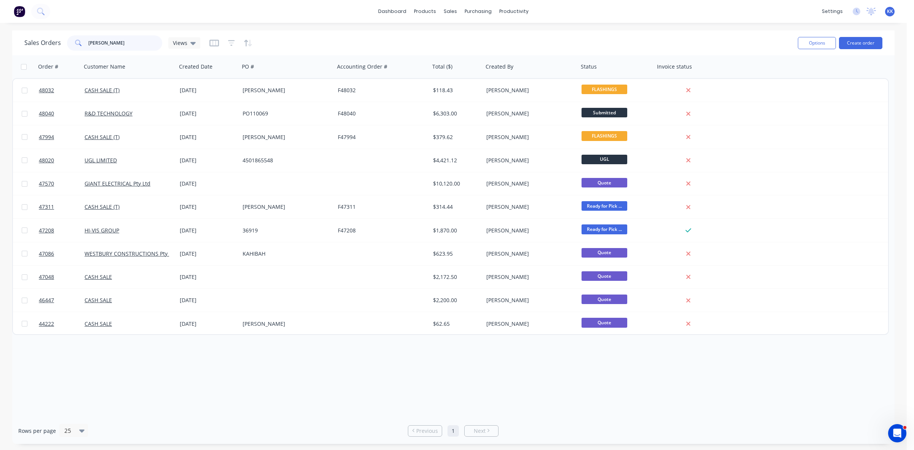
drag, startPoint x: 132, startPoint y: 46, endPoint x: 79, endPoint y: 44, distance: 52.9
click at [79, 44] on div "sam" at bounding box center [114, 42] width 95 height 15
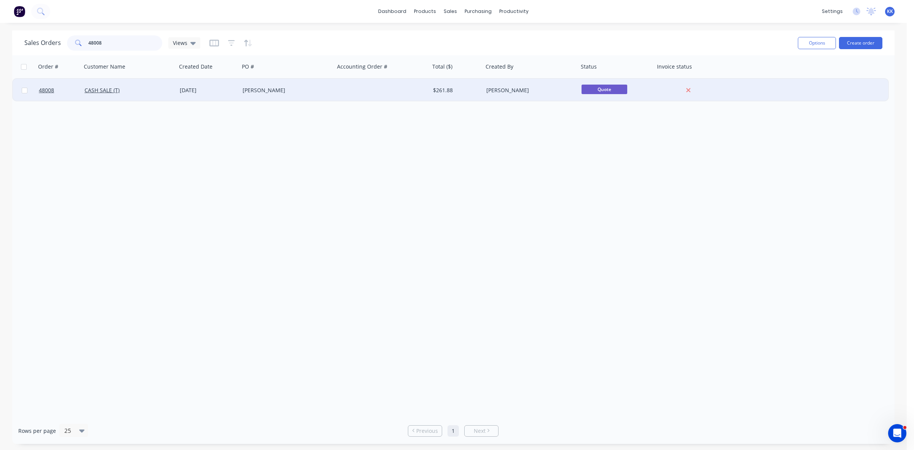
type input "48008"
drag, startPoint x: 295, startPoint y: 93, endPoint x: 299, endPoint y: 92, distance: 3.8
click at [299, 92] on div "WILL CINELLO" at bounding box center [285, 90] width 85 height 8
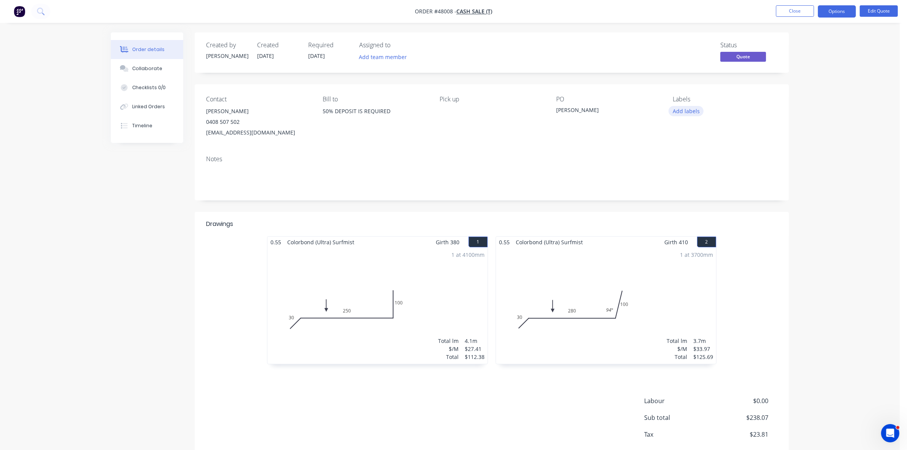
click at [695, 111] on button "Add labels" at bounding box center [685, 111] width 35 height 10
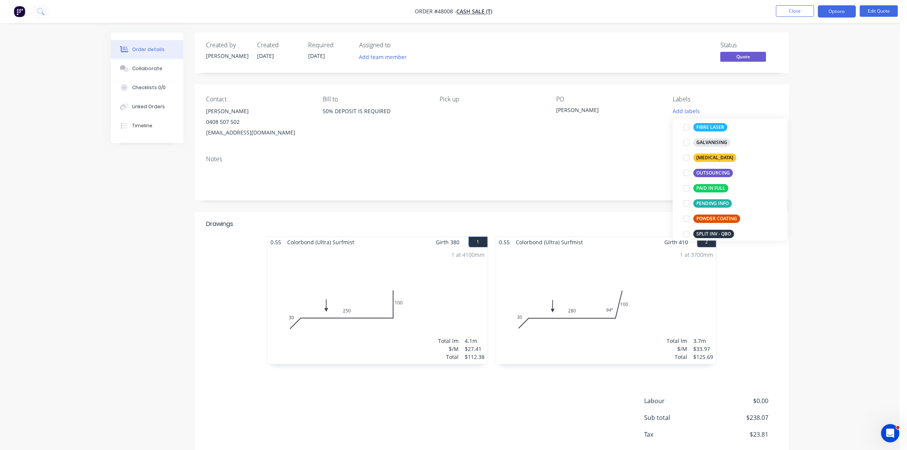
scroll to position [152, 0]
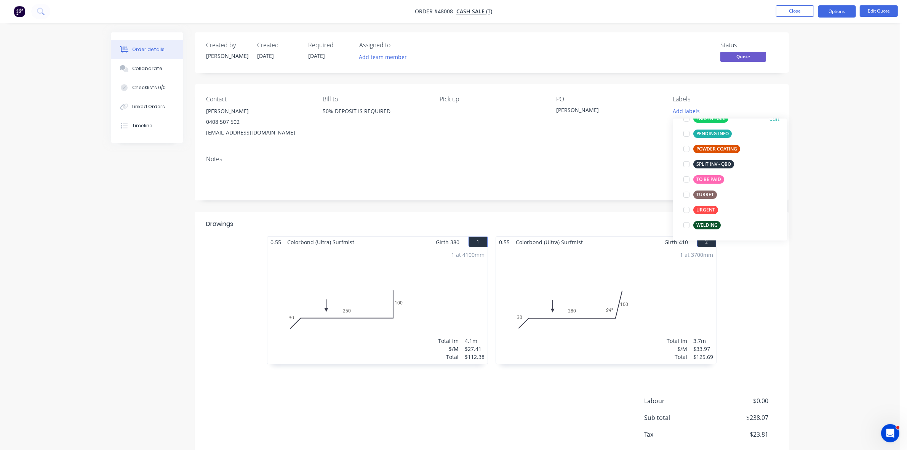
click at [711, 122] on div "PAID IN FULL" at bounding box center [710, 118] width 35 height 8
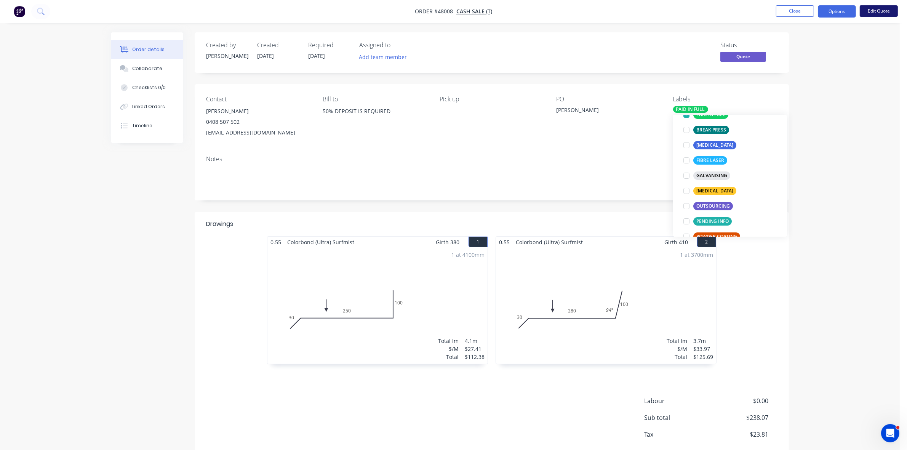
click at [876, 11] on button "Edit Quote" at bounding box center [878, 10] width 38 height 11
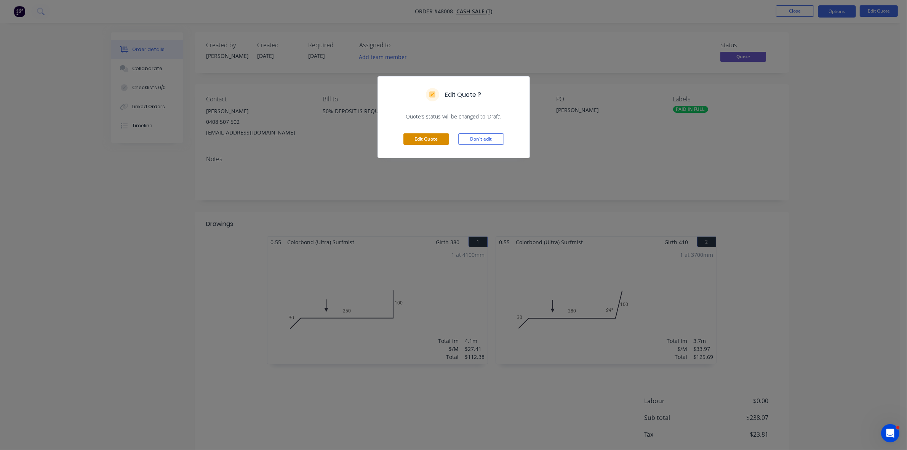
click at [430, 140] on button "Edit Quote" at bounding box center [426, 138] width 46 height 11
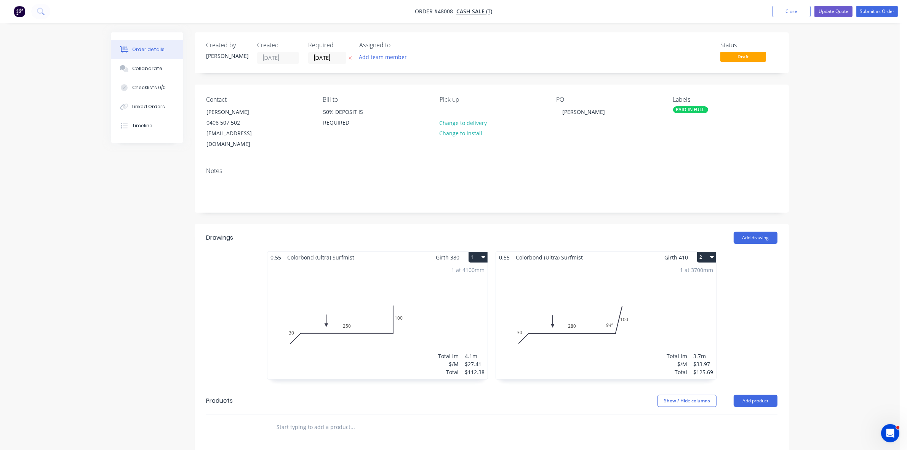
click at [329, 52] on label "23/09/25" at bounding box center [327, 58] width 38 height 12
click at [329, 52] on input "23/09/25" at bounding box center [326, 57] width 37 height 11
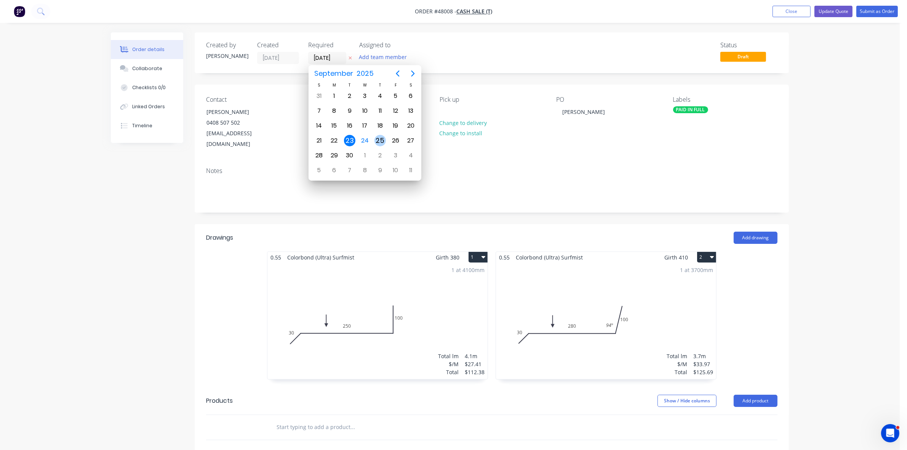
click at [380, 139] on div "25" at bounding box center [379, 140] width 11 height 11
type input "25/09/25"
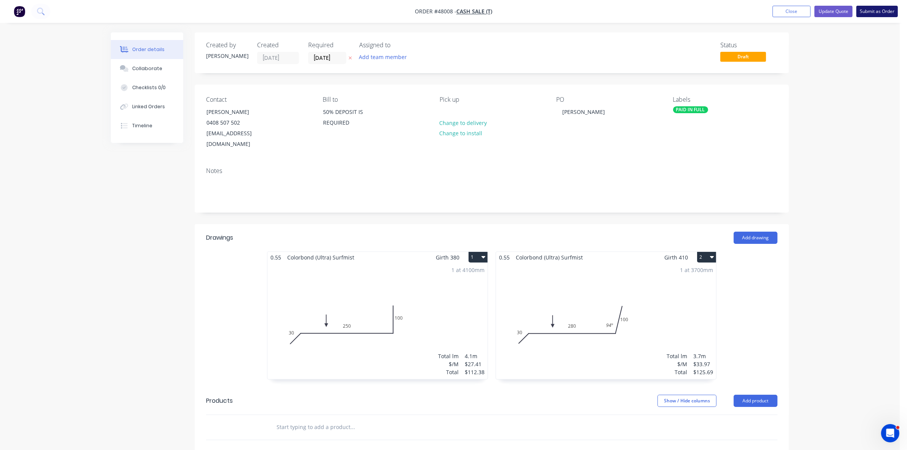
click at [881, 15] on button "Submit as Order" at bounding box center [877, 11] width 42 height 11
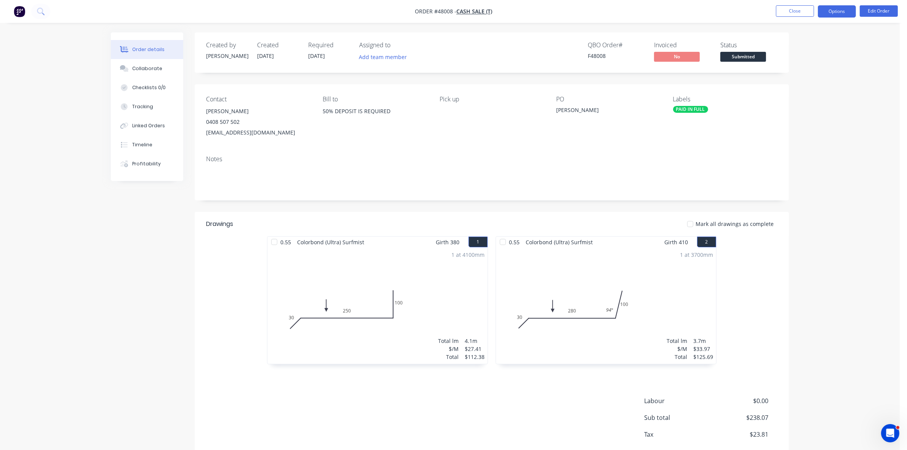
click at [838, 17] on button "Options" at bounding box center [836, 11] width 38 height 12
click at [819, 85] on button "Work Order" at bounding box center [814, 91] width 84 height 15
click at [817, 80] on div "Without pricing" at bounding box center [814, 76] width 70 height 11
click at [749, 60] on span "Submitted" at bounding box center [743, 57] width 46 height 10
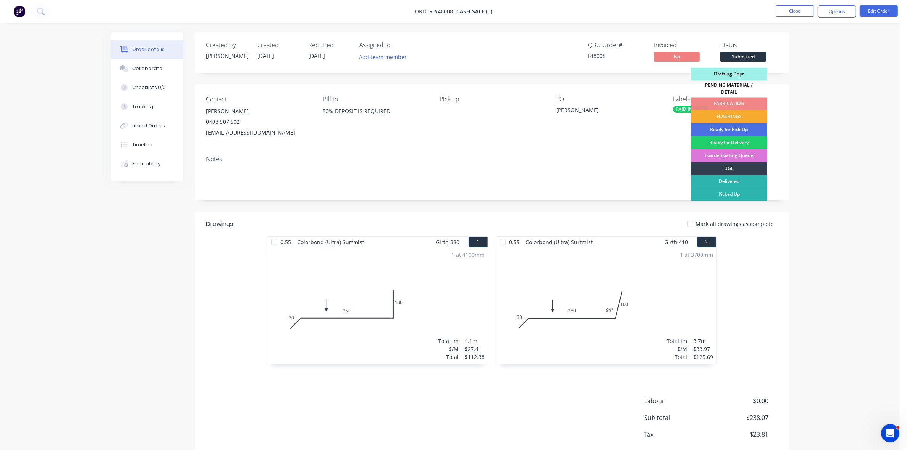
click at [729, 113] on div "FLASHINGS" at bounding box center [729, 116] width 76 height 13
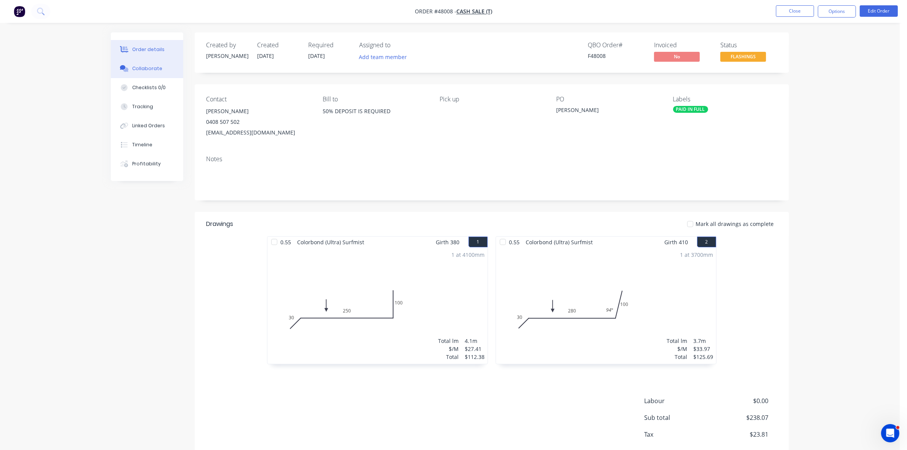
click at [162, 66] on button "Collaborate" at bounding box center [147, 68] width 72 height 19
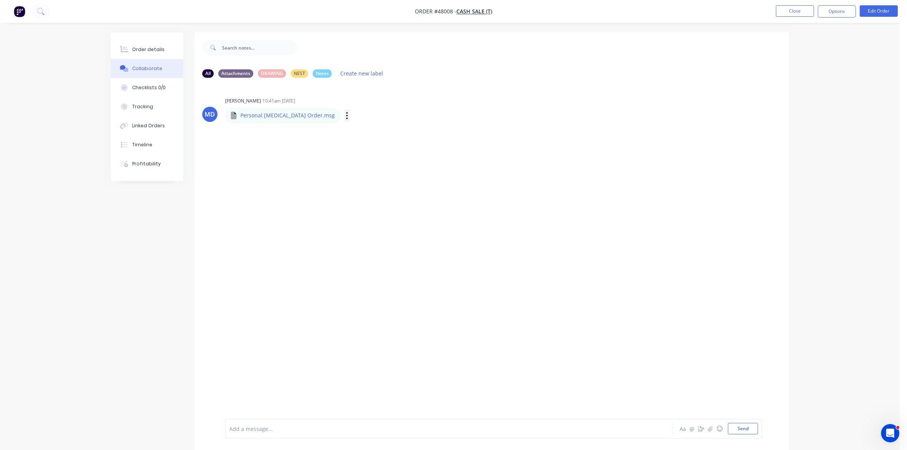
click at [346, 115] on icon "button" at bounding box center [347, 115] width 2 height 7
click at [354, 130] on button "Download" at bounding box center [397, 135] width 86 height 17
click at [806, 88] on div "Order details Collaborate Checklists 0/0 Tracking Linked Orders Timeline Profit…" at bounding box center [449, 230] width 899 height 461
click at [146, 49] on div "Order details" at bounding box center [148, 49] width 32 height 7
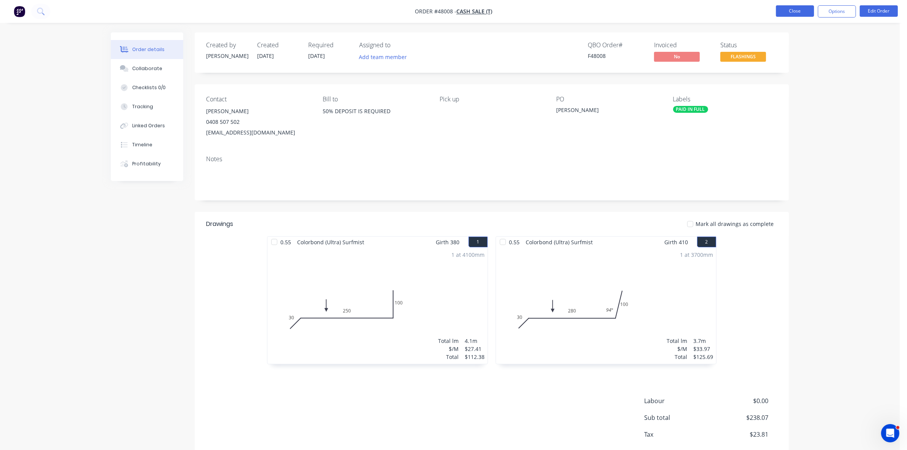
click at [807, 11] on button "Close" at bounding box center [795, 10] width 38 height 11
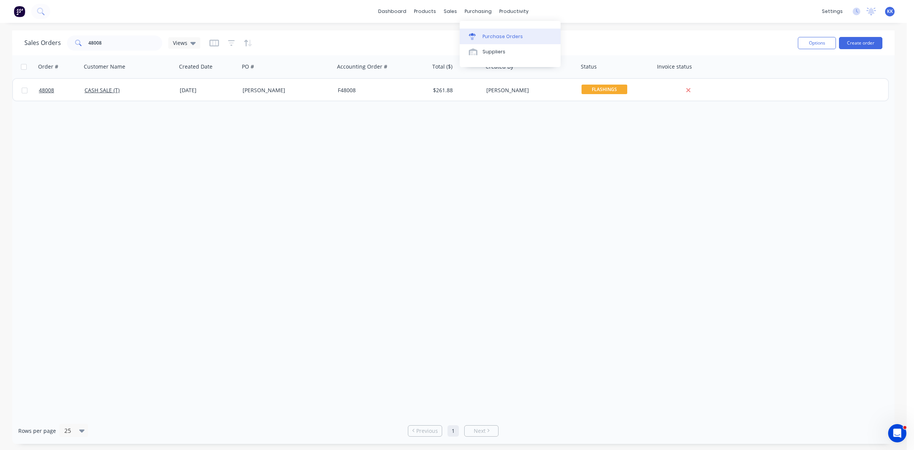
click at [493, 37] on div "Purchase Orders" at bounding box center [502, 36] width 40 height 7
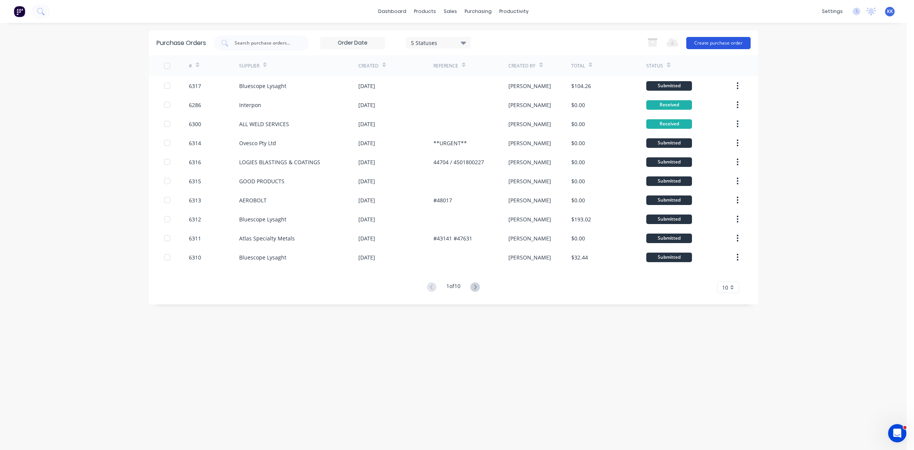
click at [728, 41] on button "Create purchase order" at bounding box center [718, 43] width 64 height 12
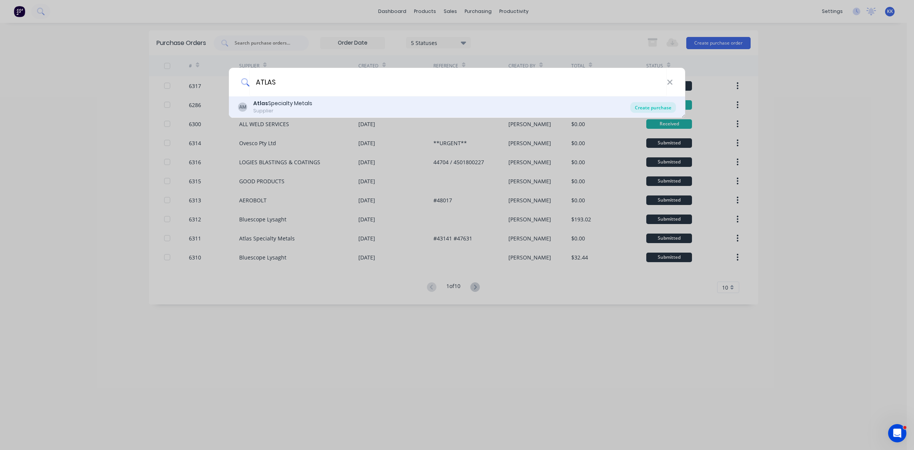
type input "ATLAS"
click at [667, 105] on div "Create purchase" at bounding box center [653, 107] width 46 height 11
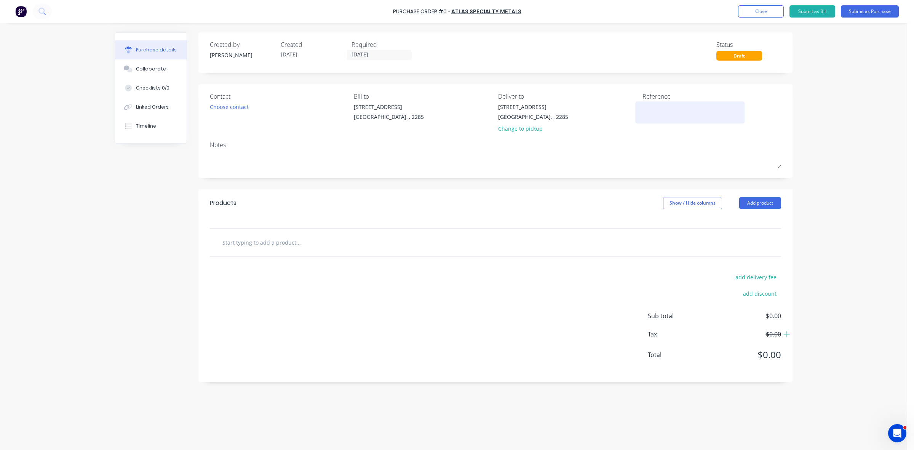
click at [665, 105] on textarea at bounding box center [689, 111] width 95 height 17
type textarea "0140031"
type textarea "x"
type textarea "0140031S"
type textarea "x"
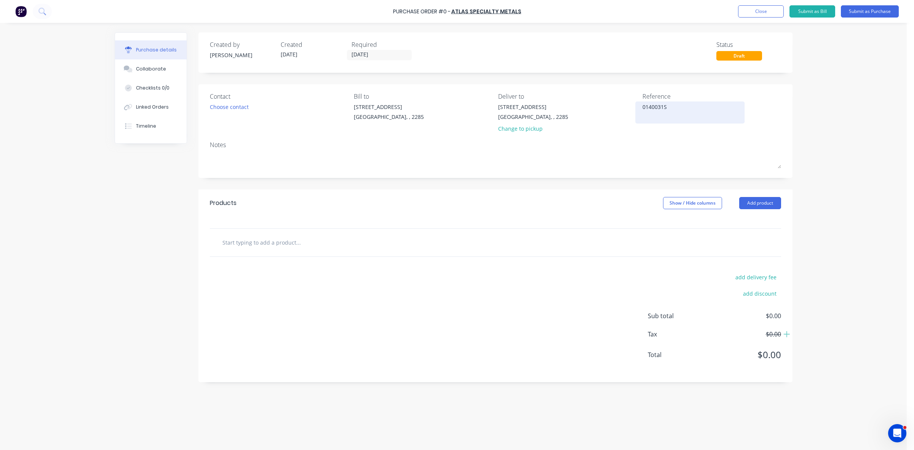
type textarea "0140031SQ"
type textarea "x"
type textarea "0140031SQN"
type textarea "x"
type textarea "0140031SQNW"
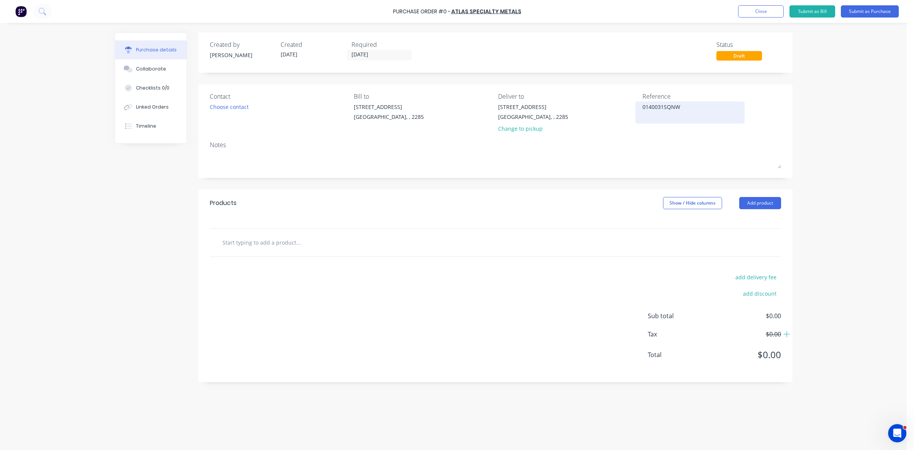
type textarea "x"
type textarea "0140031SQNW-"
type textarea "x"
type textarea "0140031SQNW-1"
type textarea "x"
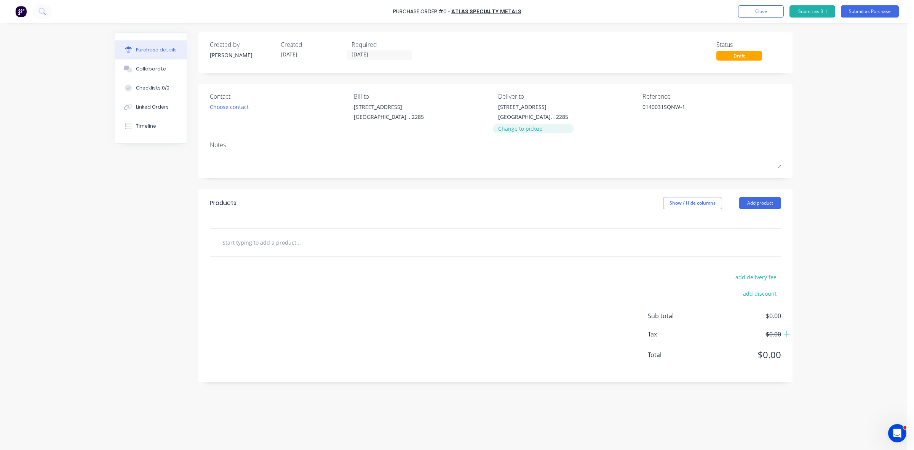
type textarea "0140031SQNW-1"
click at [513, 125] on div "Change to pickup" at bounding box center [533, 129] width 70 height 8
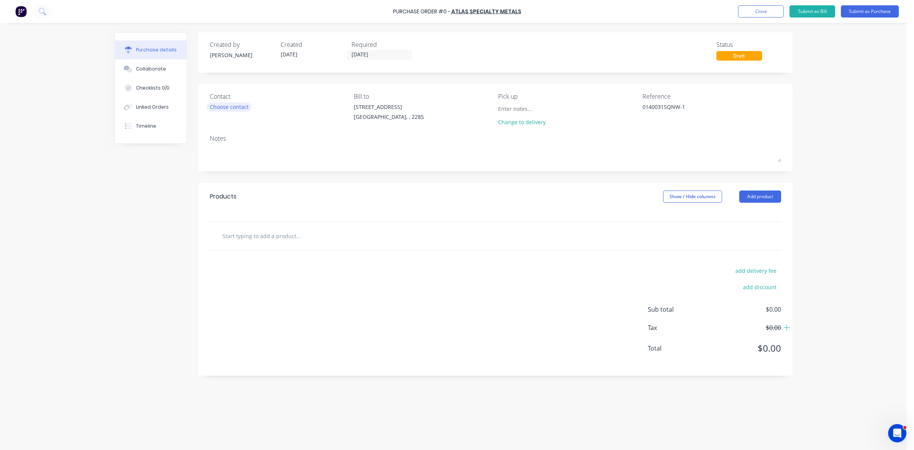
click at [232, 106] on div "Choose contact" at bounding box center [229, 107] width 39 height 8
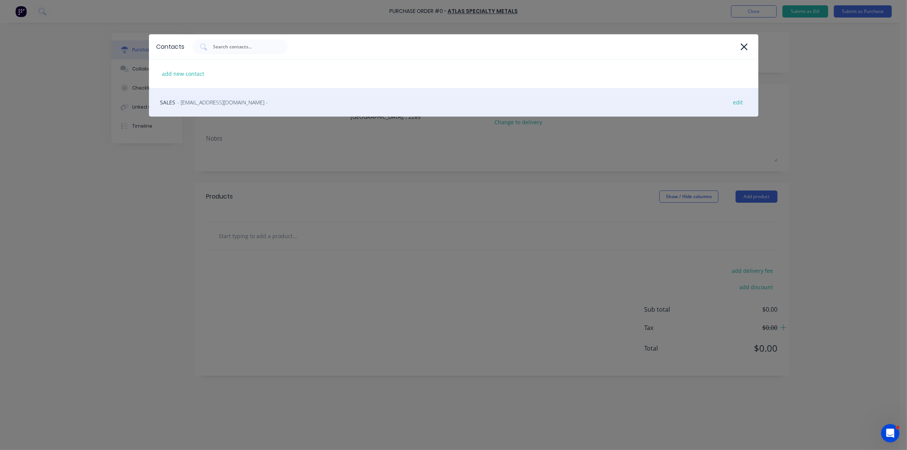
click at [224, 107] on div "SALES - newcastlesales@atlassteels.com.au - edit" at bounding box center [453, 102] width 609 height 29
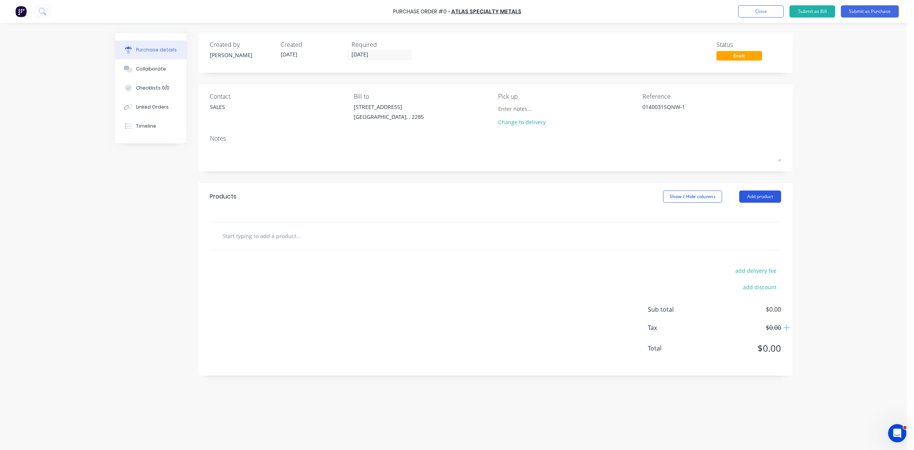
click at [757, 198] on button "Add product" at bounding box center [760, 196] width 42 height 12
click at [751, 214] on div "Product catalogue" at bounding box center [744, 216] width 59 height 11
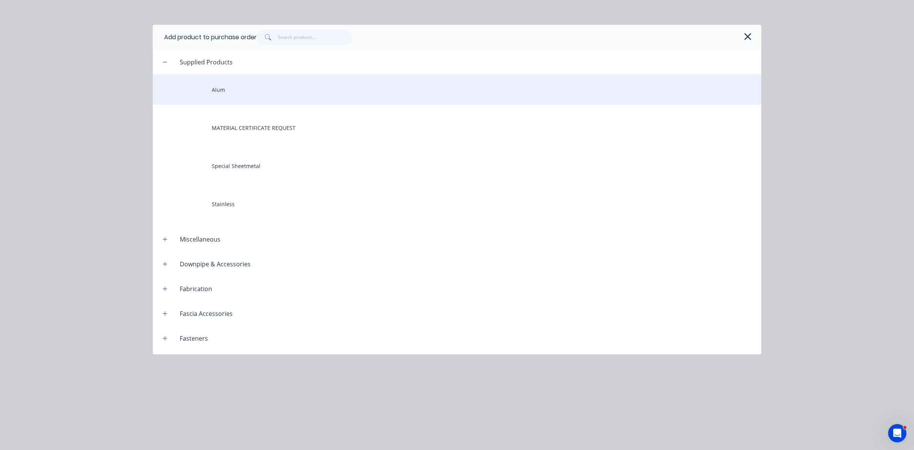
click at [228, 92] on div "Alum" at bounding box center [457, 89] width 608 height 30
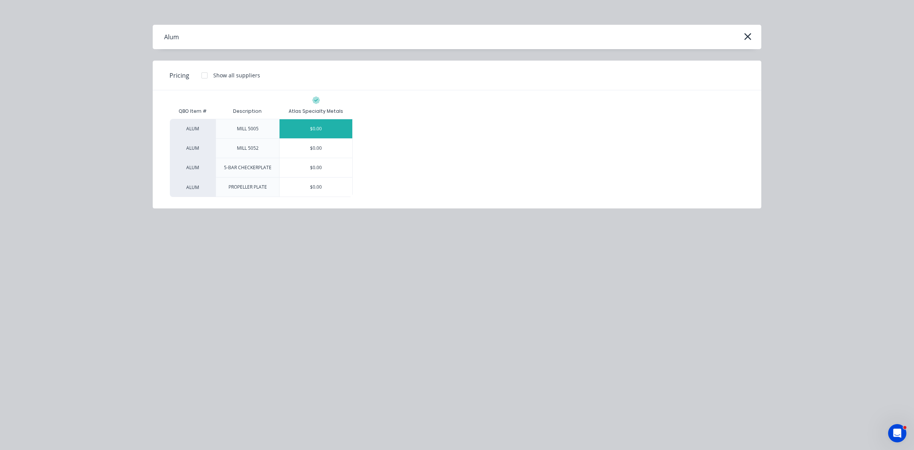
drag, startPoint x: 336, startPoint y: 129, endPoint x: 325, endPoint y: 134, distance: 12.4
click at [336, 129] on div "$0.00" at bounding box center [315, 128] width 73 height 19
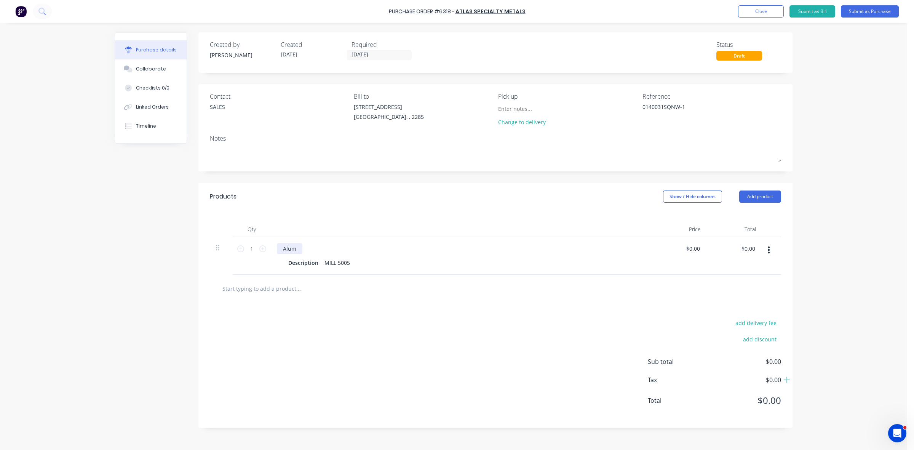
type textarea "x"
click at [281, 249] on div "Alum" at bounding box center [290, 248] width 26 height 11
click at [305, 249] on div "1.6 Alum" at bounding box center [294, 248] width 35 height 11
click at [301, 259] on div "Description" at bounding box center [303, 262] width 36 height 11
type textarea "x"
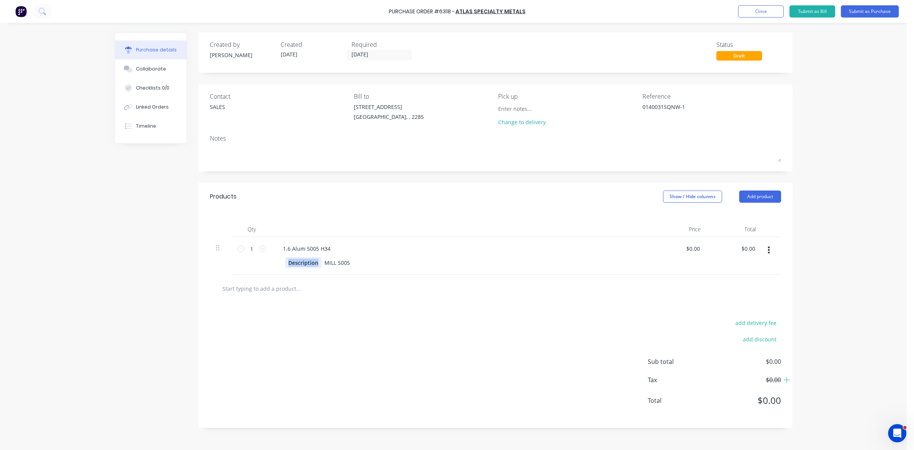
click at [301, 259] on div "Description" at bounding box center [303, 262] width 36 height 11
click at [343, 262] on div "MILL 5005" at bounding box center [335, 262] width 32 height 11
type textarea "x"
click at [343, 262] on div "MILL 5005" at bounding box center [335, 262] width 32 height 11
type textarea "x"
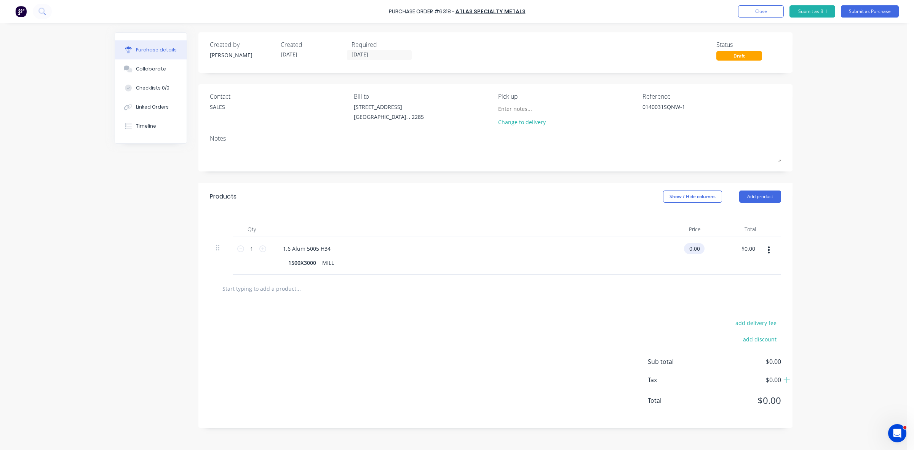
click at [691, 249] on input "0.00" at bounding box center [693, 248] width 18 height 11
type input "0130.00"
type textarea "x"
type input "$130.00"
type input "130.00"
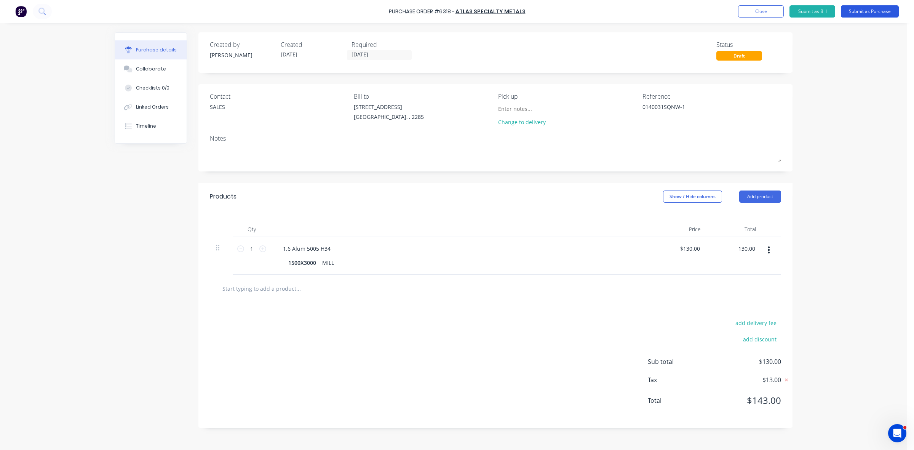
type textarea "x"
type input "$130.00"
click at [865, 13] on button "Submit as Purchase" at bounding box center [870, 11] width 58 height 12
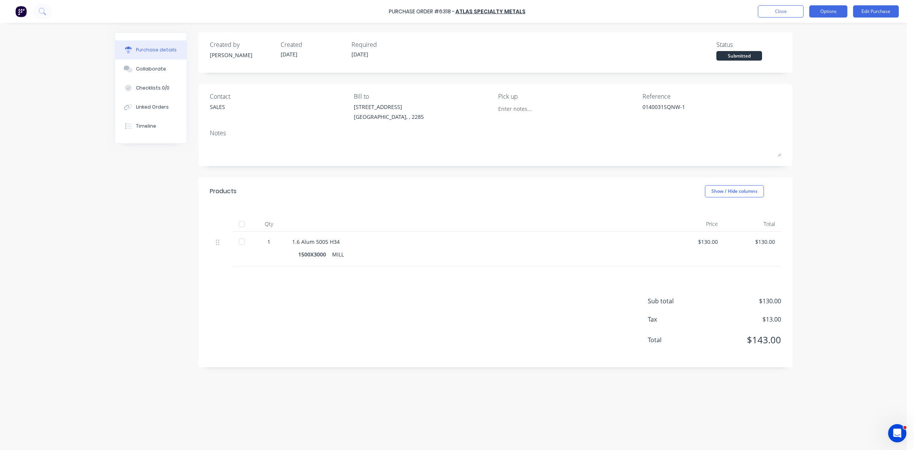
click at [840, 10] on button "Options" at bounding box center [828, 11] width 38 height 12
click at [806, 33] on div "Print / Email" at bounding box center [811, 31] width 59 height 11
click at [804, 60] on div "Without pricing" at bounding box center [811, 61] width 59 height 11
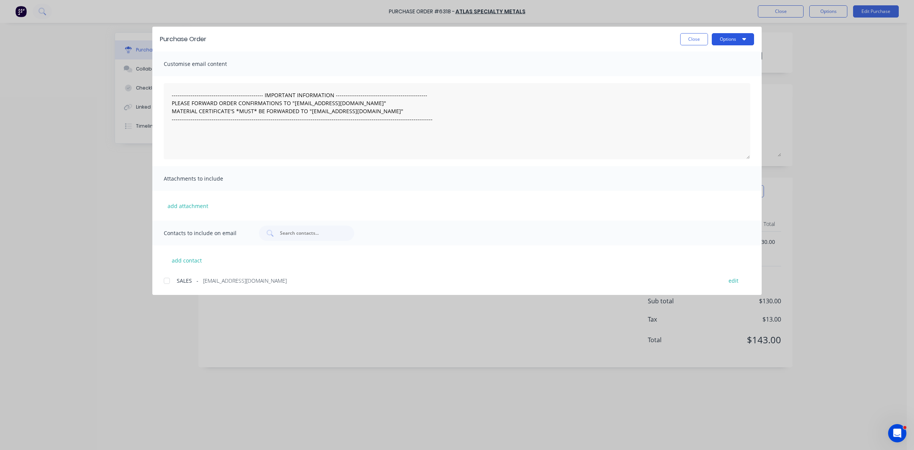
click at [741, 39] on button "Options" at bounding box center [733, 39] width 42 height 12
click at [718, 70] on div "Print" at bounding box center [717, 73] width 59 height 11
click at [688, 45] on button "Close" at bounding box center [694, 39] width 28 height 12
type textarea "x"
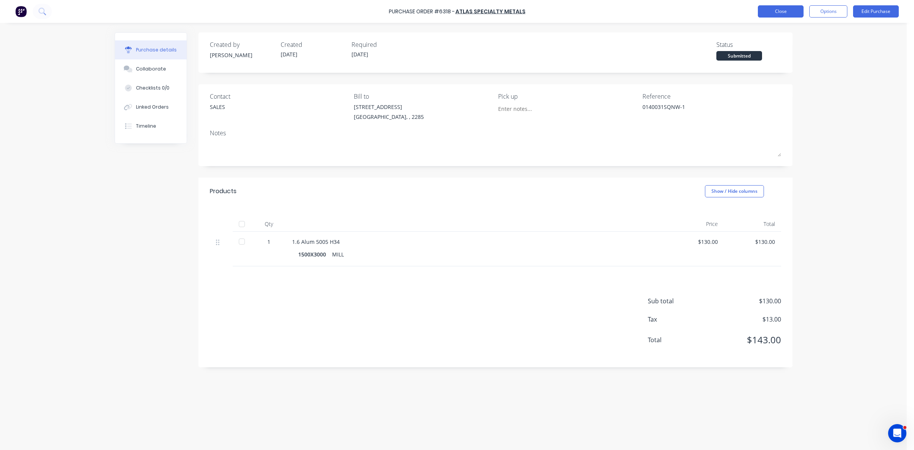
click at [768, 14] on button "Close" at bounding box center [781, 11] width 46 height 12
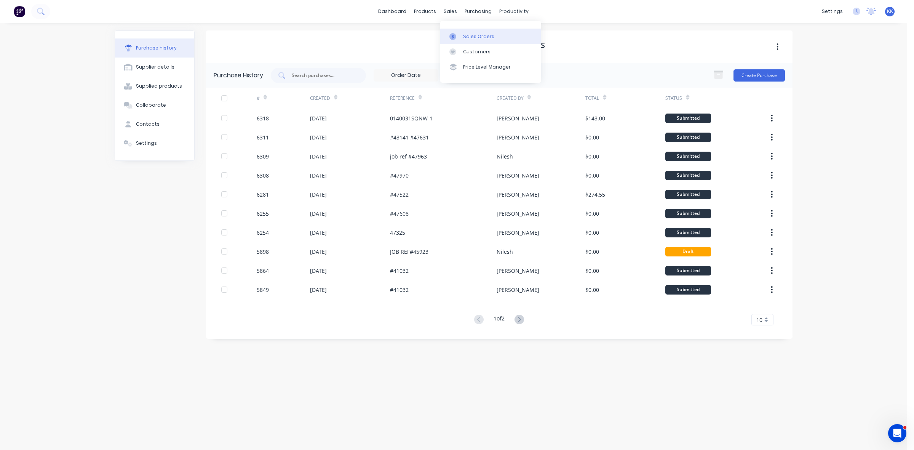
click at [465, 29] on link "Sales Orders" at bounding box center [490, 36] width 101 height 15
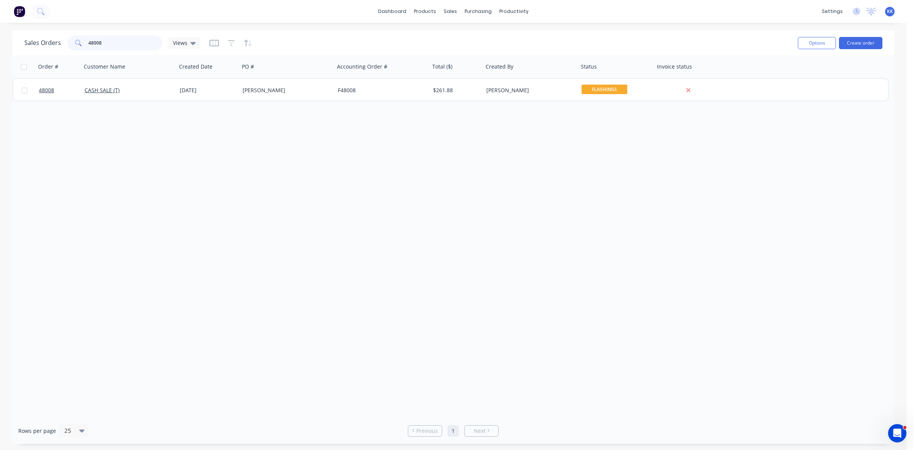
drag, startPoint x: 111, startPoint y: 40, endPoint x: 67, endPoint y: 42, distance: 44.6
click at [67, 42] on div "48008" at bounding box center [114, 42] width 95 height 15
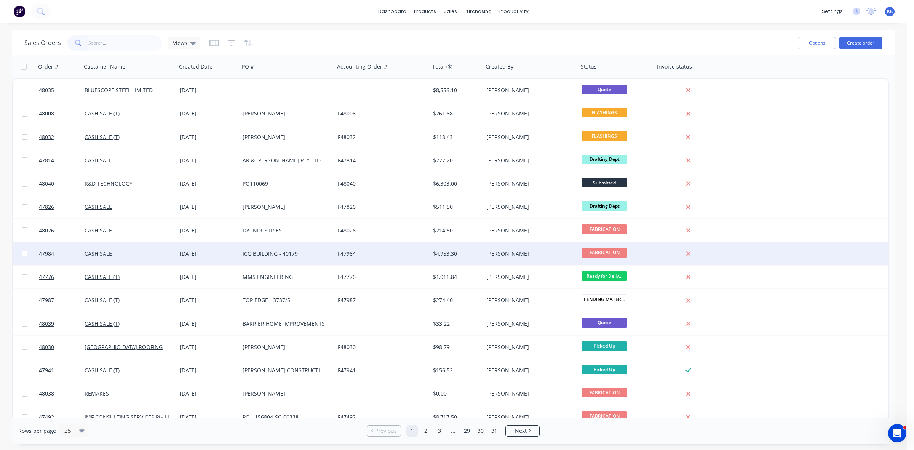
click at [183, 253] on div "[DATE]" at bounding box center [208, 254] width 57 height 8
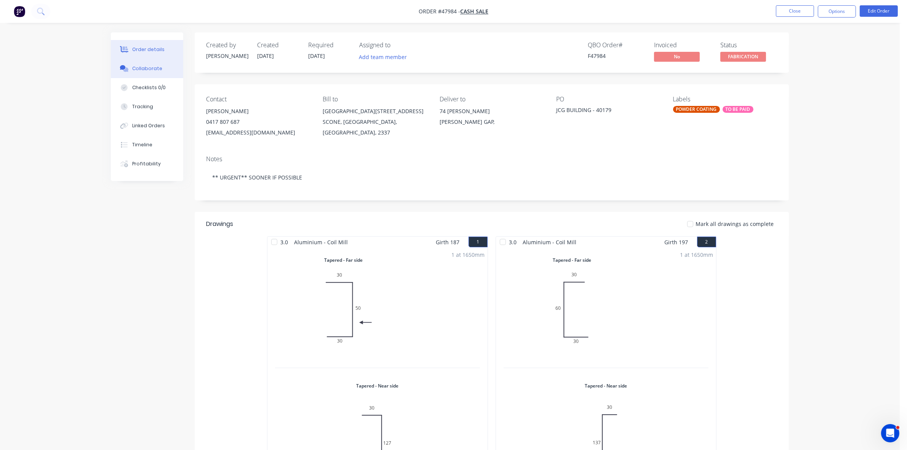
click at [153, 67] on div "Collaborate" at bounding box center [147, 68] width 30 height 7
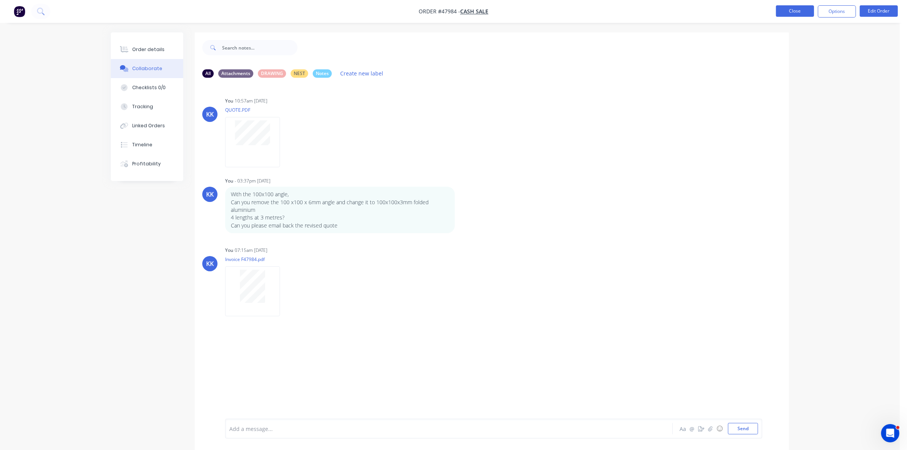
click at [794, 10] on button "Close" at bounding box center [795, 10] width 38 height 11
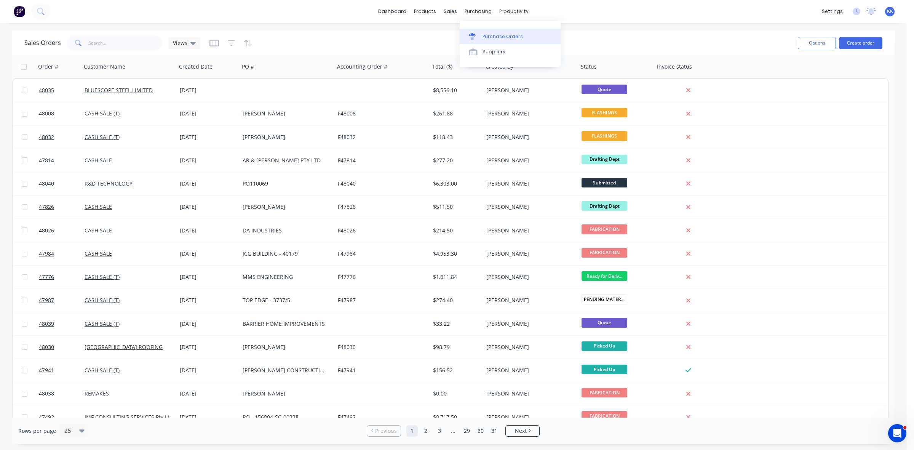
click at [487, 35] on div "Purchase Orders" at bounding box center [502, 36] width 40 height 7
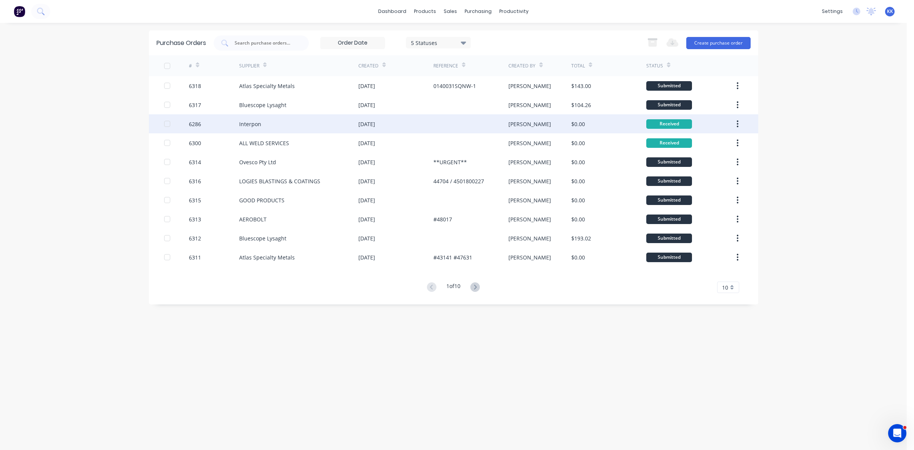
click at [164, 125] on div at bounding box center [167, 123] width 15 height 15
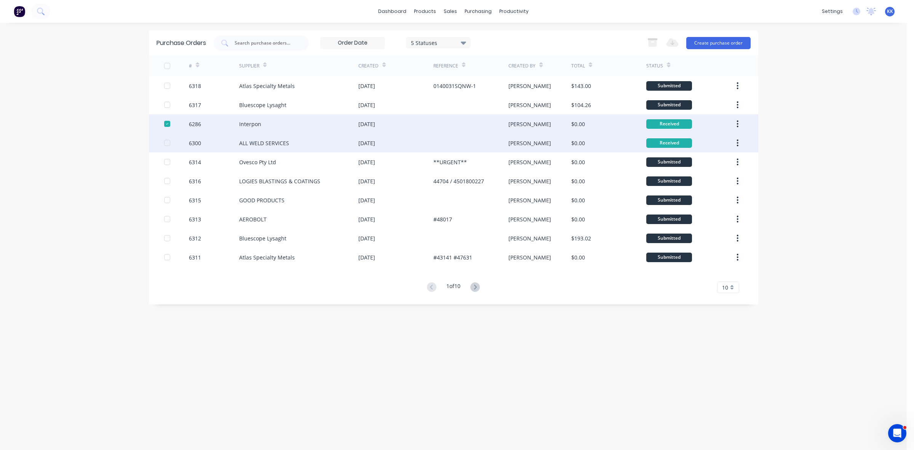
click at [167, 142] on div at bounding box center [167, 142] width 15 height 15
click at [653, 42] on icon "button" at bounding box center [652, 43] width 8 height 6
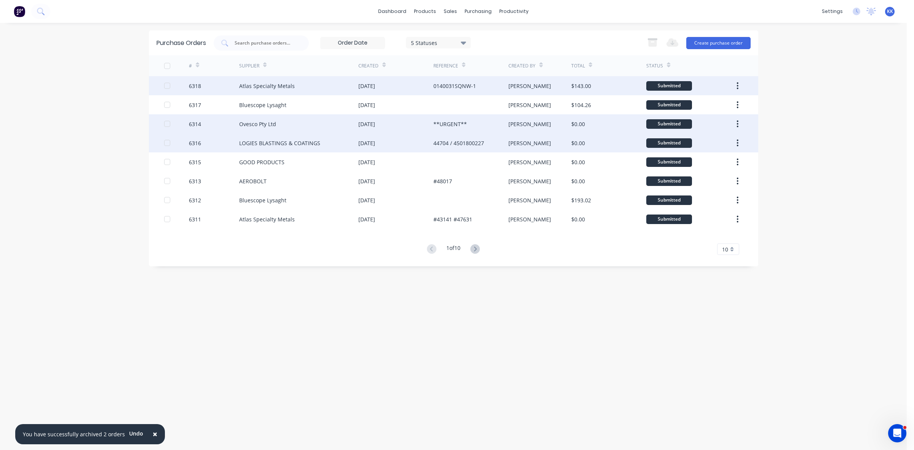
click at [303, 91] on div "Atlas Specialty Metals" at bounding box center [298, 85] width 119 height 19
type textarea "x"
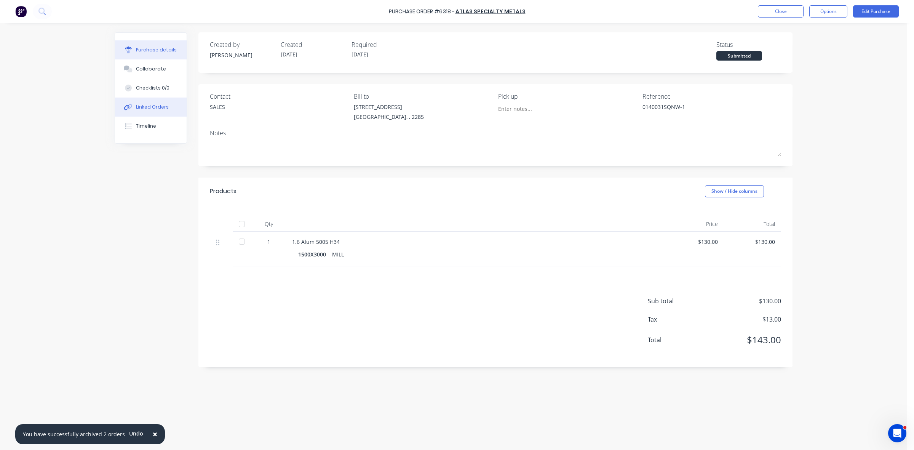
click at [153, 114] on button "Linked Orders" at bounding box center [151, 106] width 72 height 19
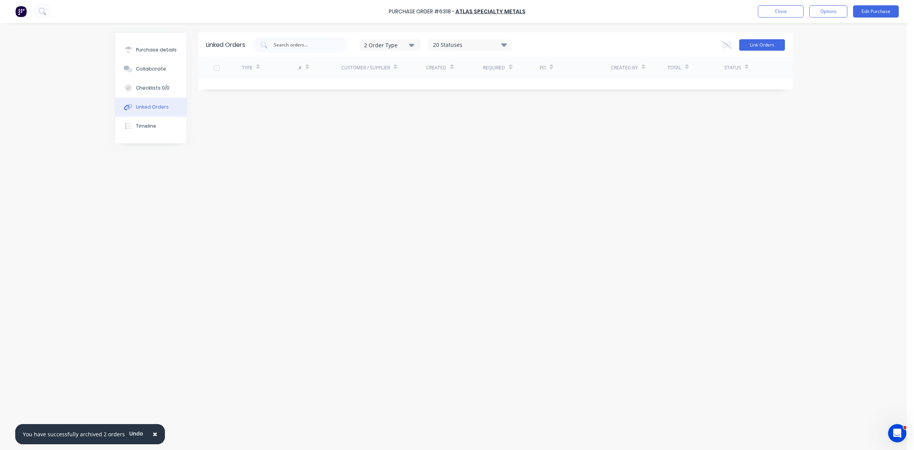
click at [773, 45] on button "Link Orders" at bounding box center [762, 44] width 46 height 11
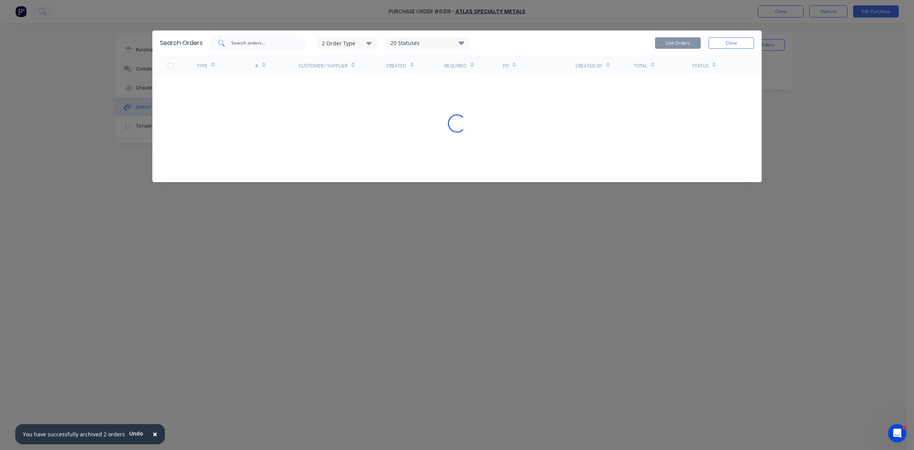
click at [269, 43] on input "text" at bounding box center [261, 43] width 63 height 8
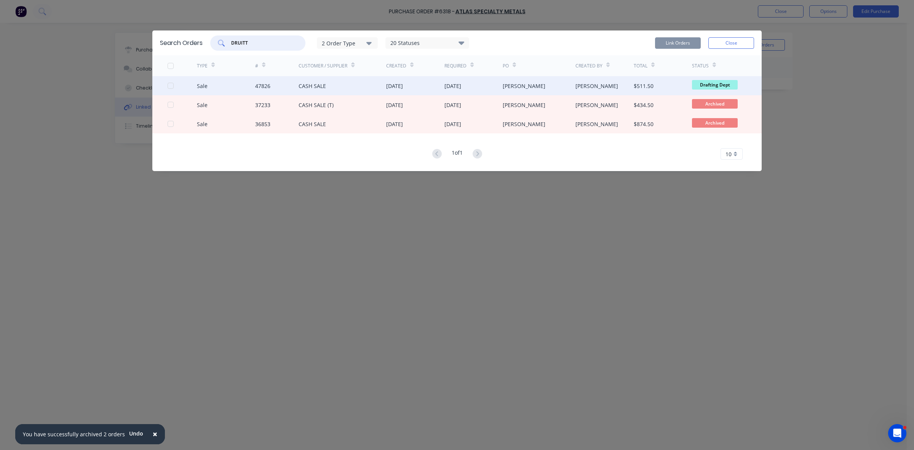
click at [169, 85] on div at bounding box center [170, 85] width 15 height 15
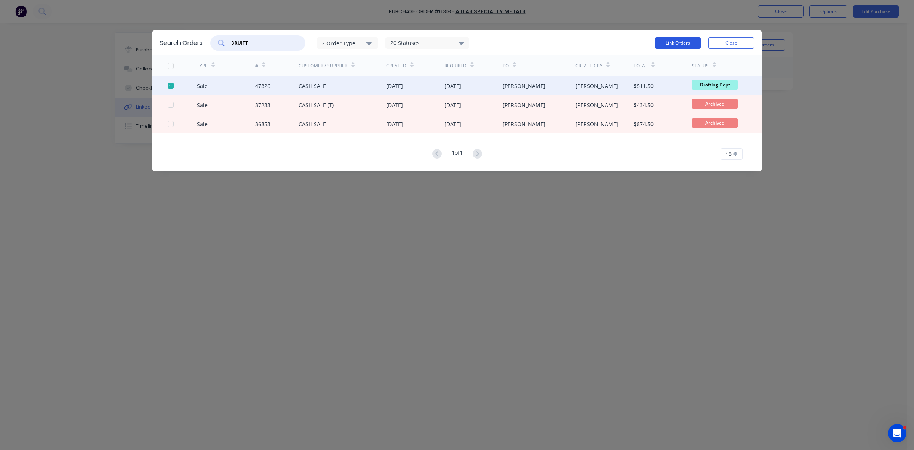
type input "DRUITT"
click at [684, 44] on button "Link Orders" at bounding box center [678, 42] width 46 height 11
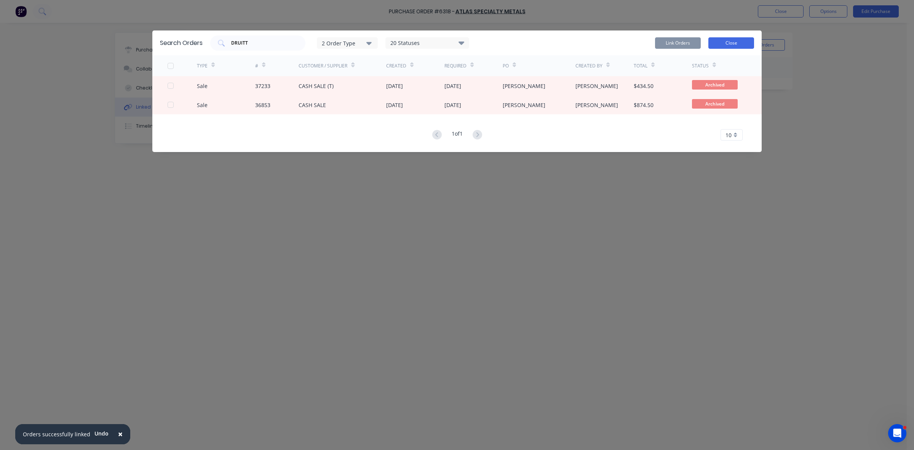
click at [726, 45] on button "Close" at bounding box center [731, 42] width 46 height 11
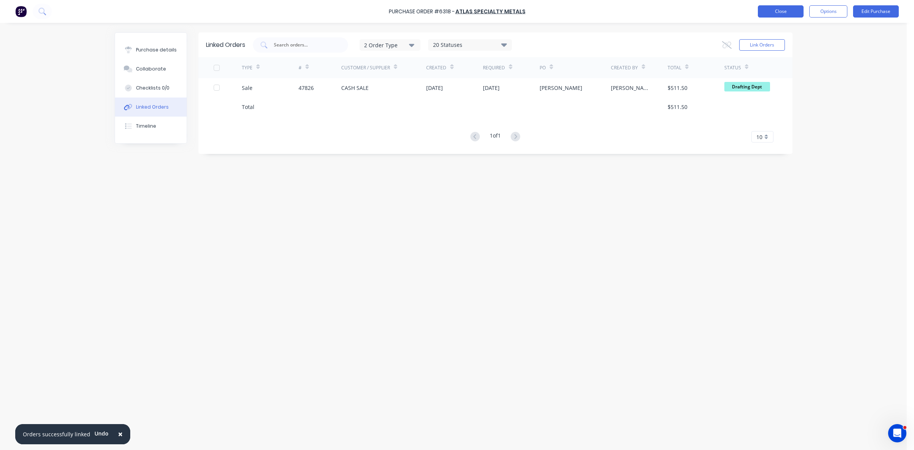
click at [789, 13] on button "Close" at bounding box center [781, 11] width 46 height 12
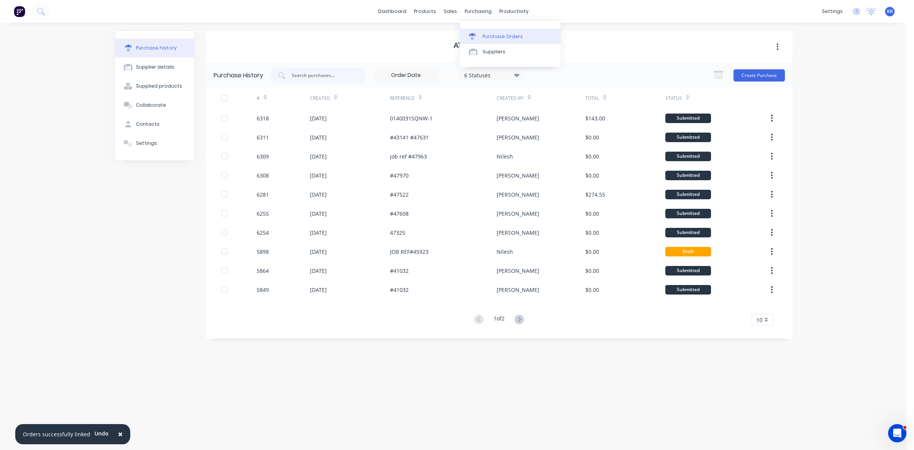
click at [480, 30] on link "Purchase Orders" at bounding box center [510, 36] width 101 height 15
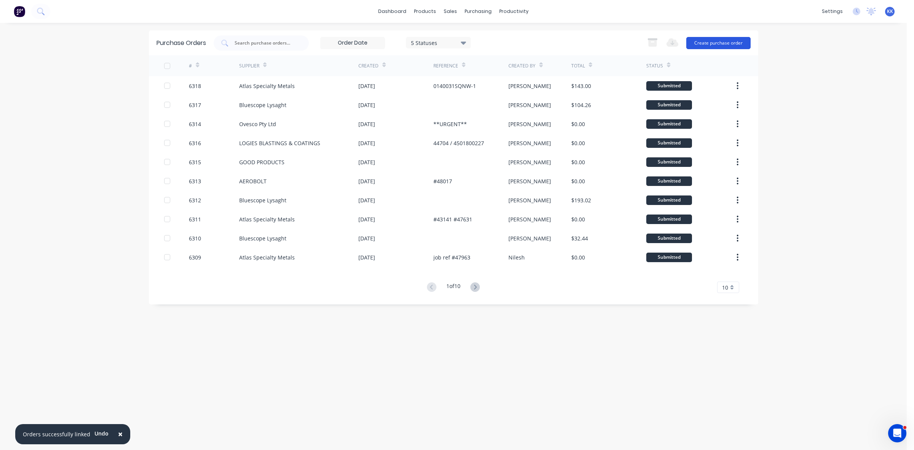
click at [718, 43] on button "Create purchase order" at bounding box center [718, 43] width 64 height 12
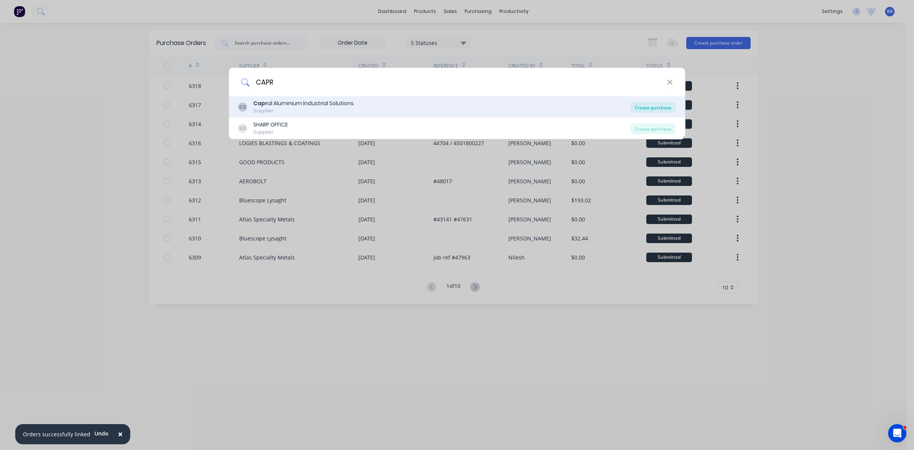
type input "CAPR"
click at [657, 107] on div "Create purchase" at bounding box center [653, 107] width 46 height 11
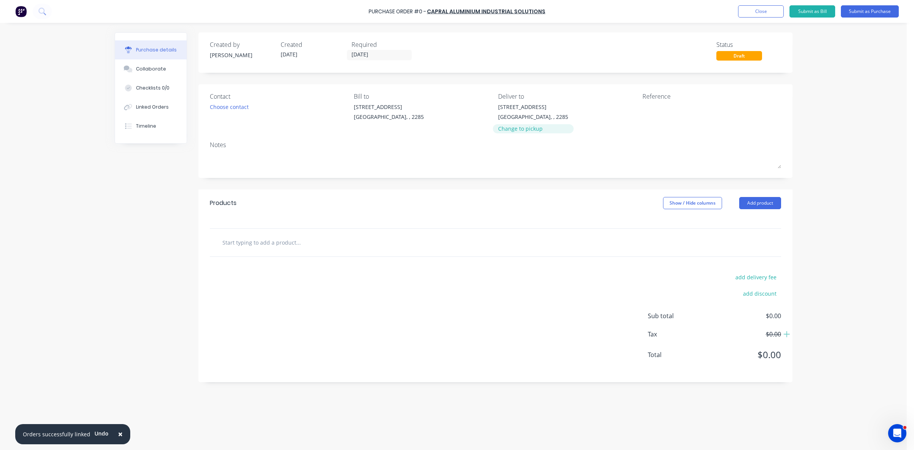
click at [524, 126] on div "Change to pickup" at bounding box center [533, 129] width 70 height 8
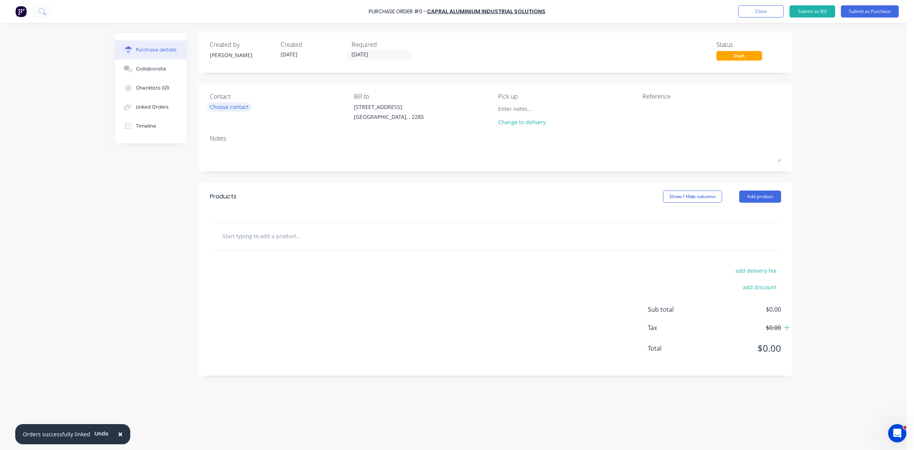
click at [227, 103] on div "Choose contact" at bounding box center [229, 107] width 39 height 8
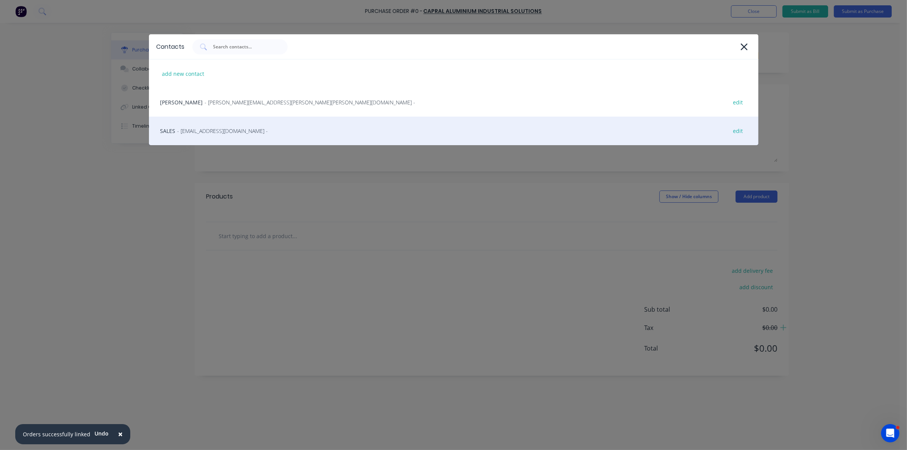
click at [224, 129] on span "- Cardiff@capral.com.au -" at bounding box center [222, 131] width 91 height 8
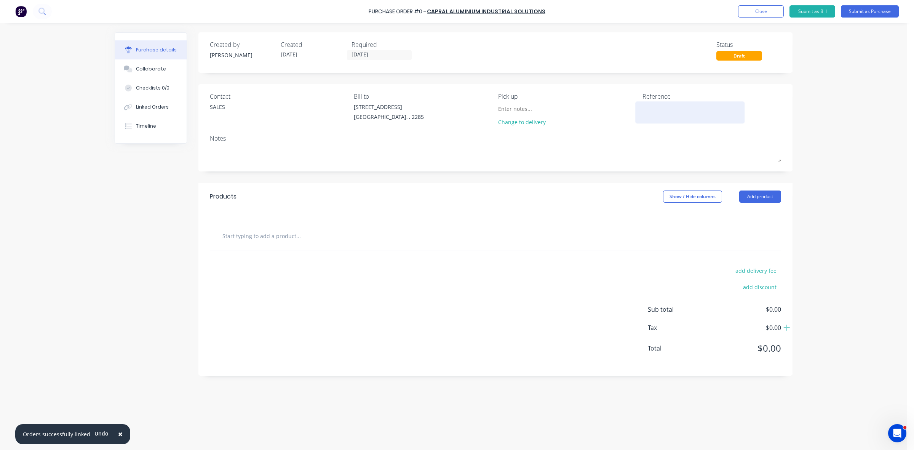
click at [648, 111] on textarea at bounding box center [689, 111] width 95 height 17
type textarea "QUOTE 21112543"
type textarea "x"
type textarea "QUOTE 21112543"
click at [772, 200] on button "Add product" at bounding box center [760, 196] width 42 height 12
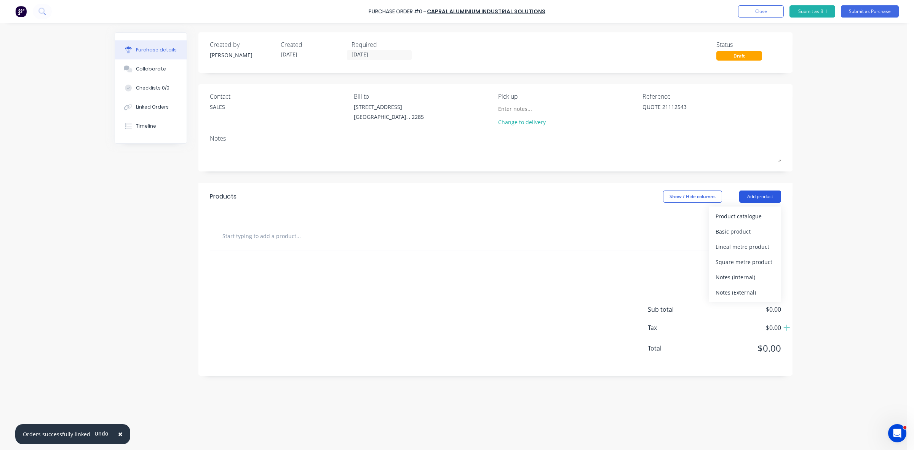
click at [771, 200] on button "Add product" at bounding box center [760, 196] width 42 height 12
click at [757, 203] on button "Add product" at bounding box center [760, 196] width 42 height 12
click at [754, 216] on div "Product catalogue" at bounding box center [744, 216] width 59 height 11
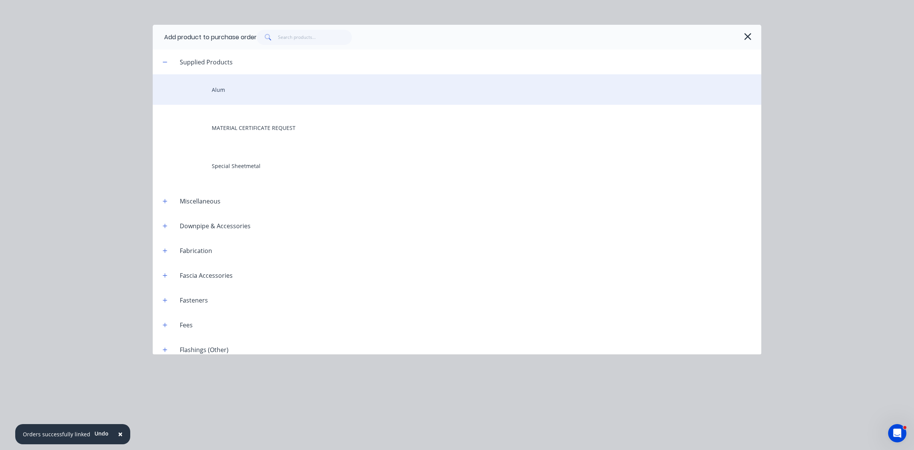
click at [250, 96] on div "Alum" at bounding box center [457, 89] width 608 height 30
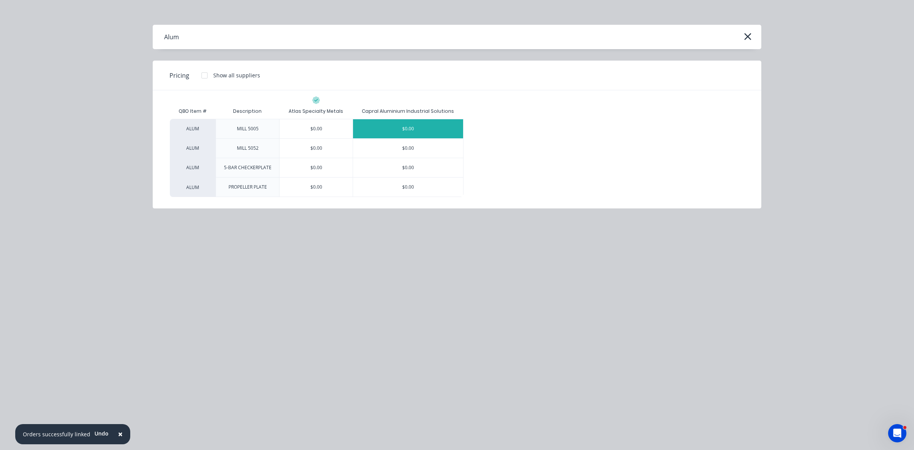
click at [397, 132] on div "$0.00" at bounding box center [408, 128] width 110 height 19
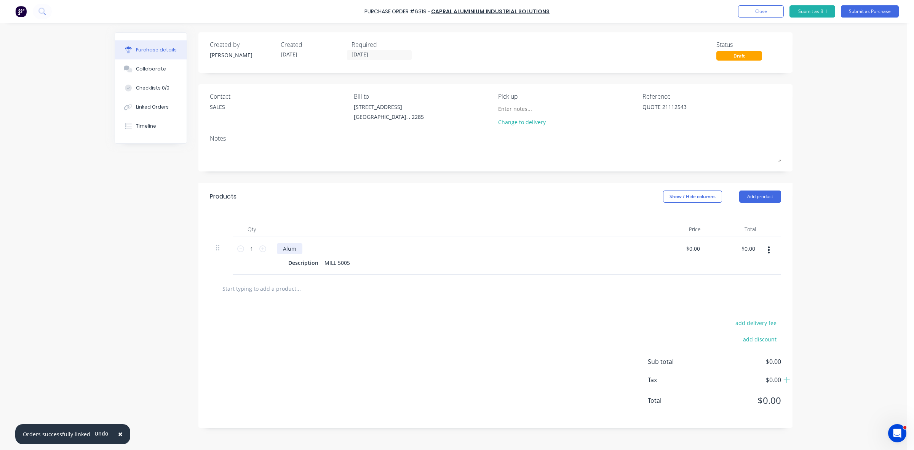
type textarea "x"
click at [282, 248] on div "Alum" at bounding box center [290, 248] width 26 height 11
click at [332, 246] on div "20x20 1.6mm Alum" at bounding box center [307, 248] width 61 height 11
click at [298, 262] on div "Description" at bounding box center [303, 262] width 36 height 11
type textarea "x"
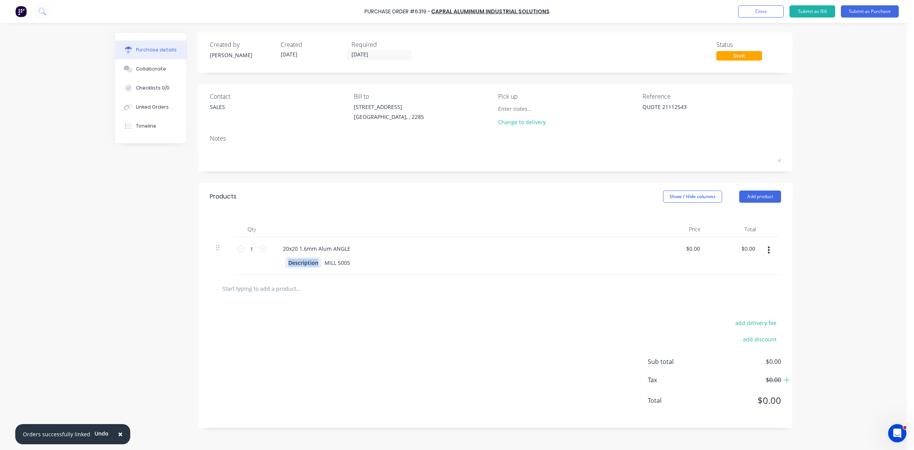
click at [298, 262] on div "Description" at bounding box center [303, 262] width 36 height 11
click at [331, 260] on div "CUT BACK TO 5.8MTR LENGTHS" at bounding box center [328, 262] width 87 height 11
click at [263, 249] on icon at bounding box center [262, 248] width 7 height 7
type textarea "x"
type input "2"
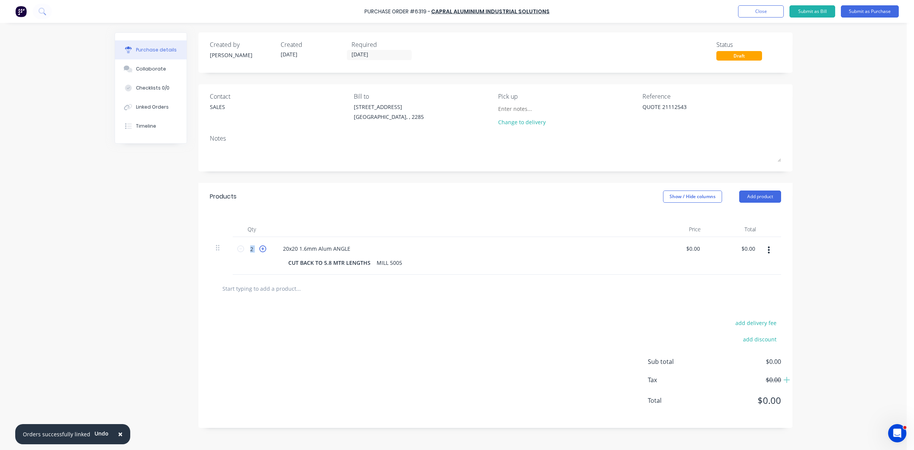
click at [263, 249] on icon at bounding box center [262, 248] width 7 height 7
type textarea "x"
type input "3"
click at [263, 249] on icon at bounding box center [262, 248] width 7 height 7
type textarea "x"
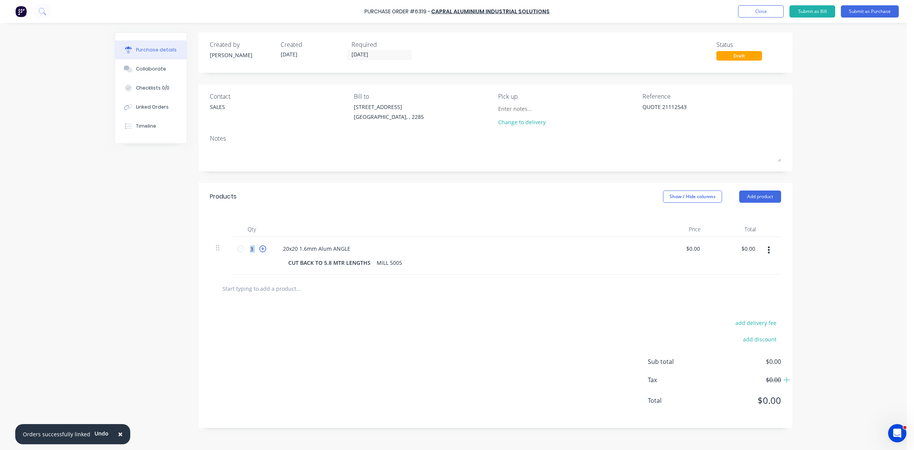
type input "4"
click at [263, 249] on icon at bounding box center [262, 248] width 7 height 7
type textarea "x"
type input "5"
click at [263, 249] on icon at bounding box center [262, 248] width 7 height 7
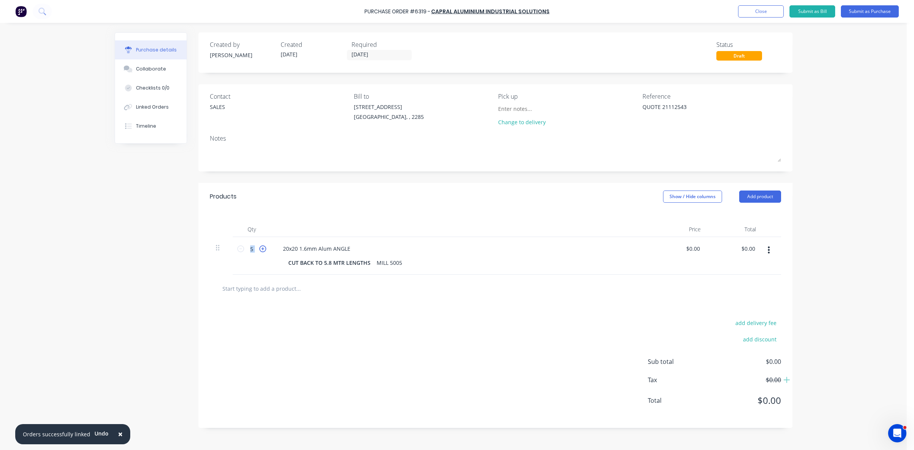
type textarea "x"
type input "6"
click at [263, 249] on icon at bounding box center [262, 248] width 7 height 7
type textarea "x"
type input "7"
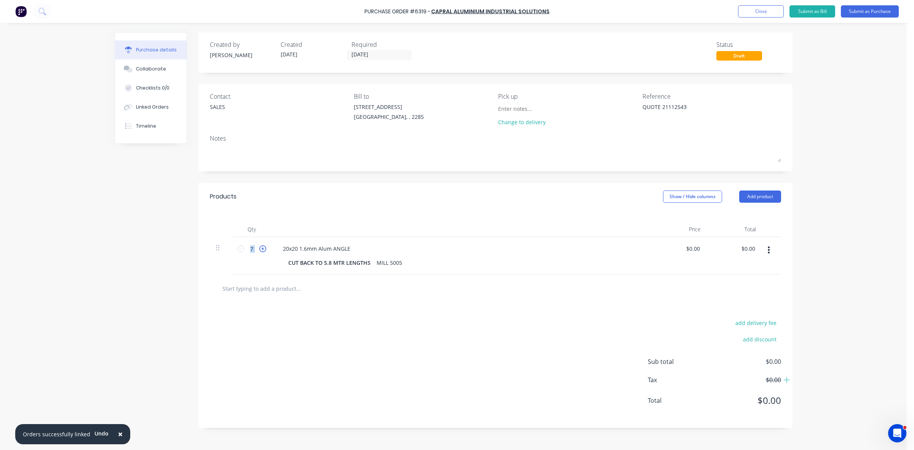
click at [263, 249] on icon at bounding box center [262, 248] width 7 height 7
type textarea "x"
type input "8"
type textarea "x"
drag, startPoint x: 376, startPoint y: 262, endPoint x: 405, endPoint y: 263, distance: 28.6
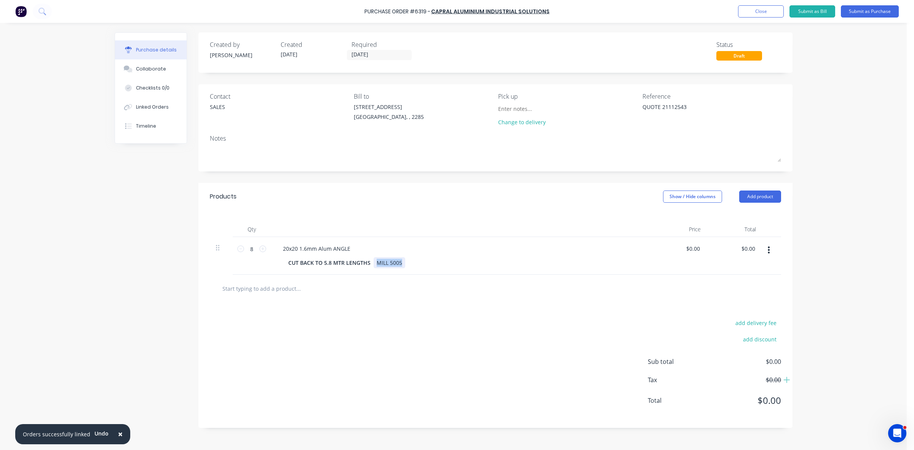
click at [405, 263] on div "CUT BACK TO 5.8 MTR LENGTHS MILL 5005" at bounding box center [459, 262] width 349 height 11
type textarea "x"
type input "0"
type input "13.45"
type textarea "x"
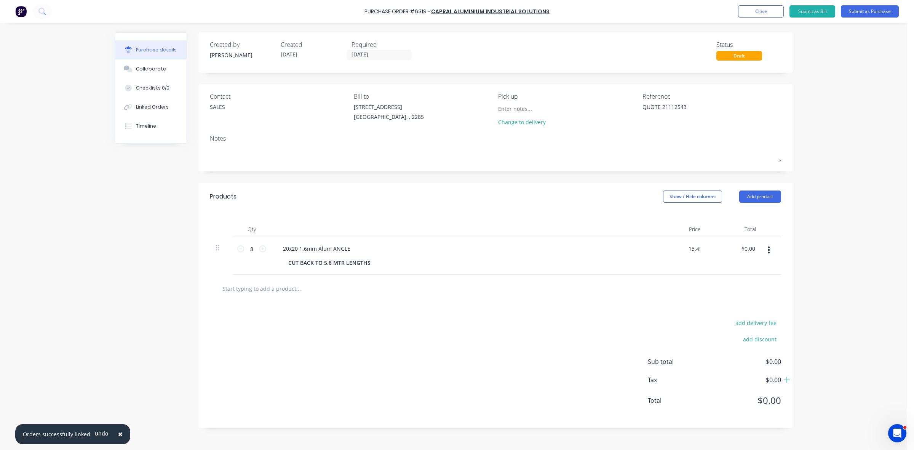
type input "$13.45"
type input "107.60"
type textarea "x"
type input "$107.60"
click at [770, 249] on button "button" at bounding box center [769, 250] width 18 height 14
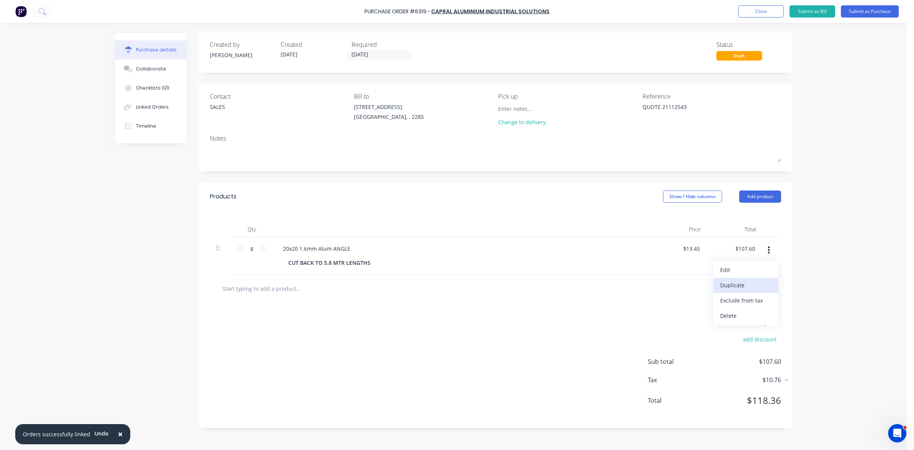
click at [747, 283] on button "Duplicate" at bounding box center [745, 285] width 65 height 15
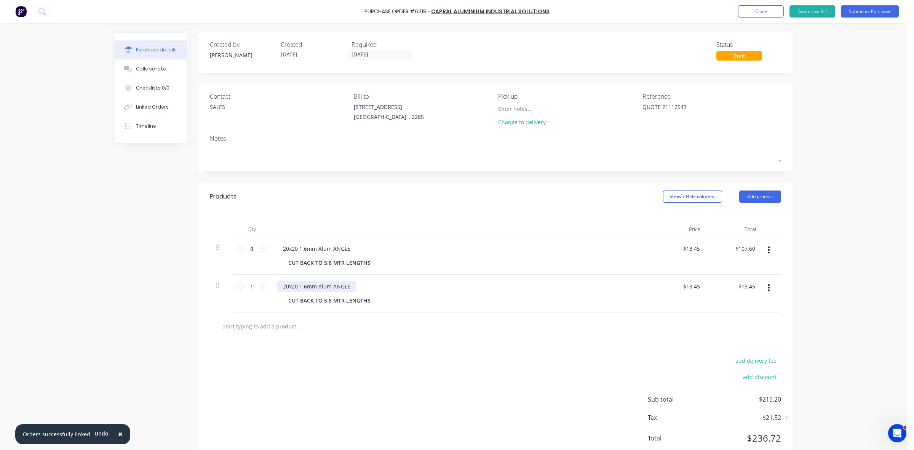
type textarea "x"
drag, startPoint x: 293, startPoint y: 286, endPoint x: 277, endPoint y: 286, distance: 16.4
click at [277, 286] on div "20x20 1.6mm Alum ANGLE" at bounding box center [317, 286] width 80 height 11
click at [259, 287] on icon at bounding box center [262, 286] width 7 height 7
type textarea "x"
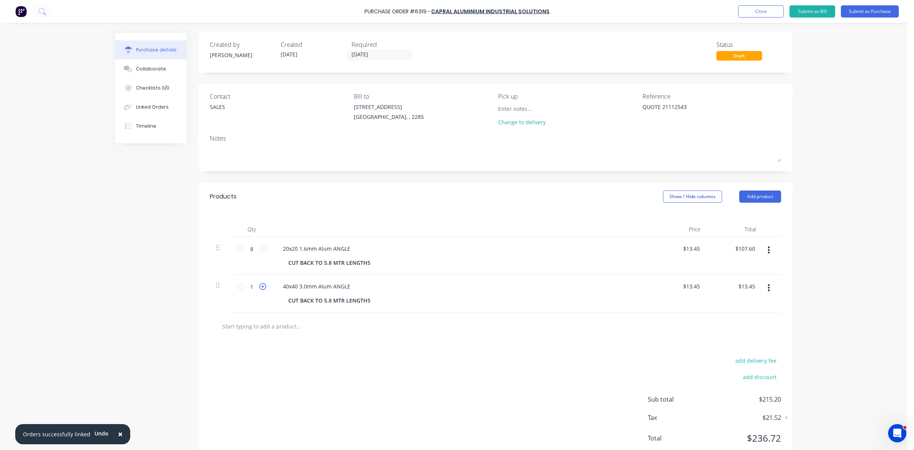
type input "2"
type input "$26.90"
click at [768, 287] on icon "button" at bounding box center [769, 287] width 2 height 7
click at [731, 324] on button "Duplicate" at bounding box center [745, 322] width 65 height 15
type textarea "x"
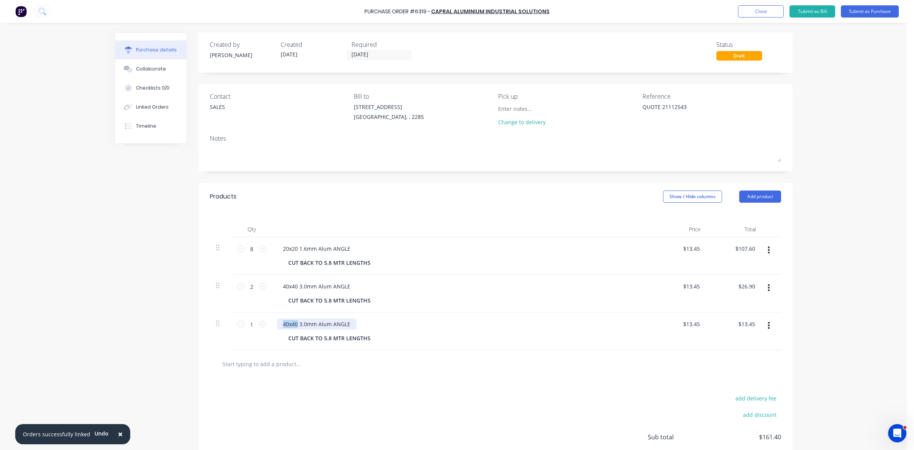
drag, startPoint x: 292, startPoint y: 324, endPoint x: 275, endPoint y: 324, distance: 17.1
click at [277, 324] on div "40x40 3.0mm Alum ANGLE" at bounding box center [317, 323] width 80 height 11
click at [259, 326] on icon at bounding box center [262, 324] width 7 height 7
type textarea "x"
type input "2"
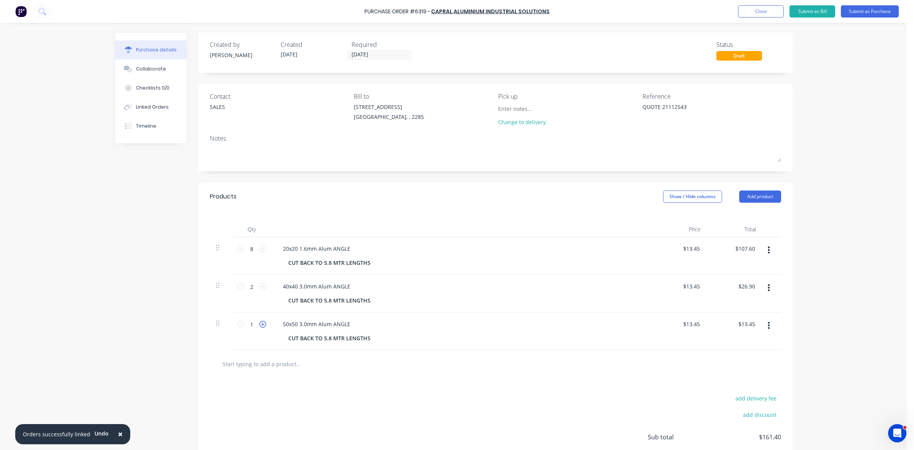
type input "$26.90"
type textarea "x"
type input "13.45"
click at [686, 286] on input "13.45" at bounding box center [693, 286] width 18 height 11
type textarea "x"
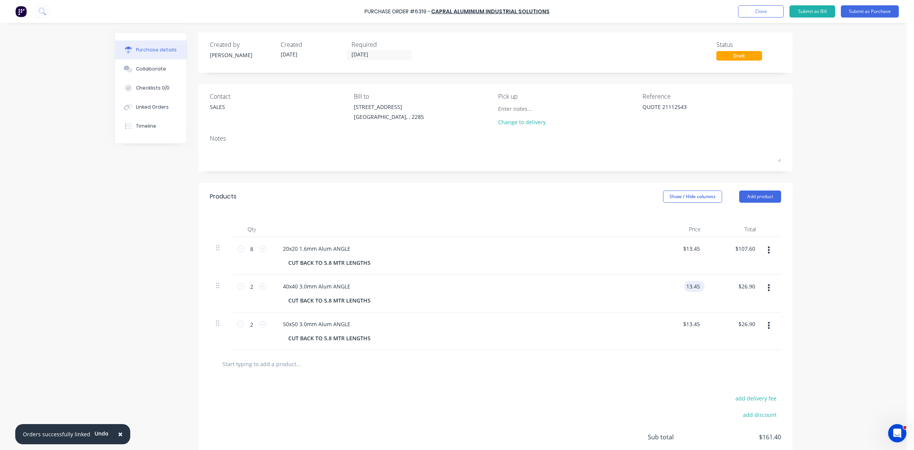
click at [686, 286] on input "13.45" at bounding box center [693, 286] width 18 height 11
type input "42.65"
type textarea "x"
type input "$42.65"
type input "85.30"
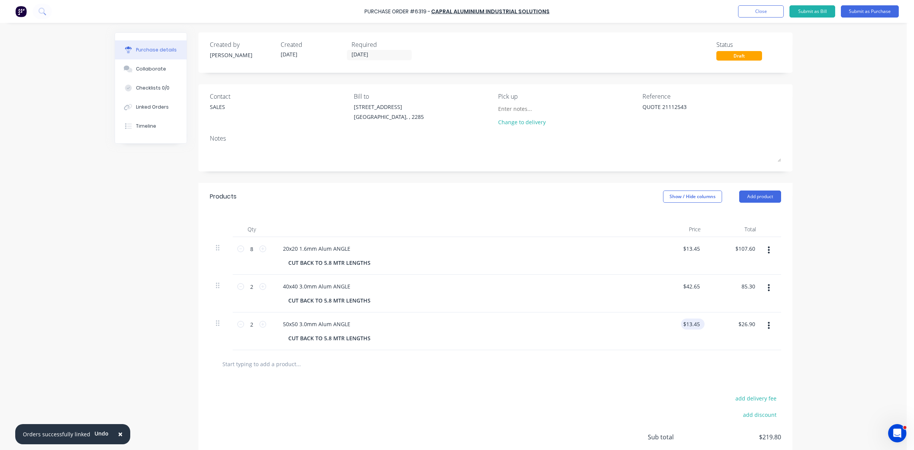
type textarea "x"
type input "$85.30"
type input "13.45"
click at [689, 325] on input "13.45" at bounding box center [693, 323] width 18 height 11
type textarea "x"
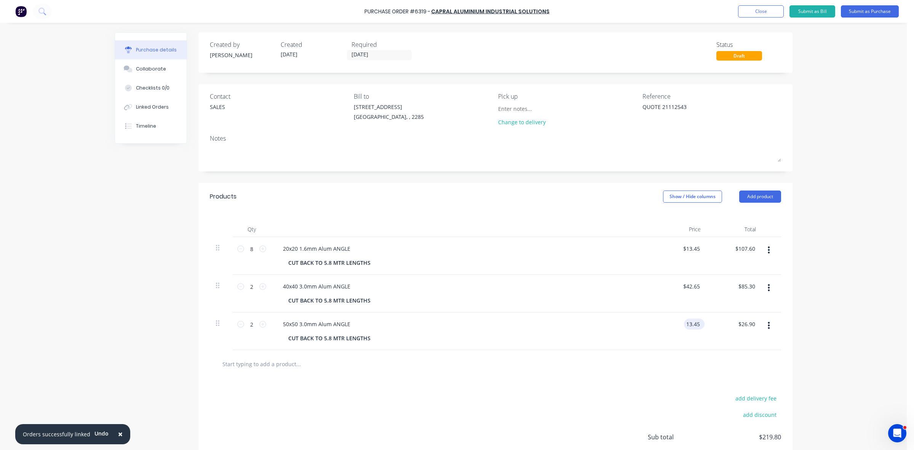
click at [689, 325] on input "13.45" at bounding box center [693, 323] width 18 height 11
type input "53.73"
type textarea "x"
type input "$53.73"
type input "107.46"
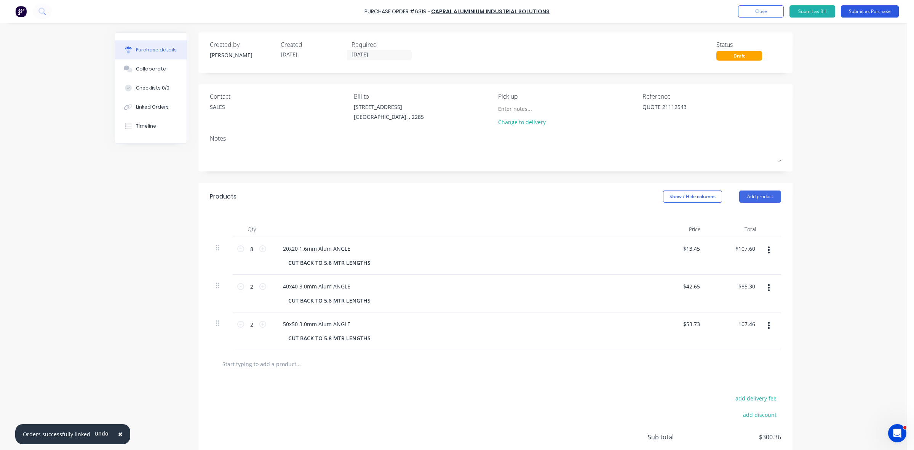
type textarea "x"
type input "$107.46"
click at [880, 14] on button "Submit as Purchase" at bounding box center [870, 11] width 58 height 12
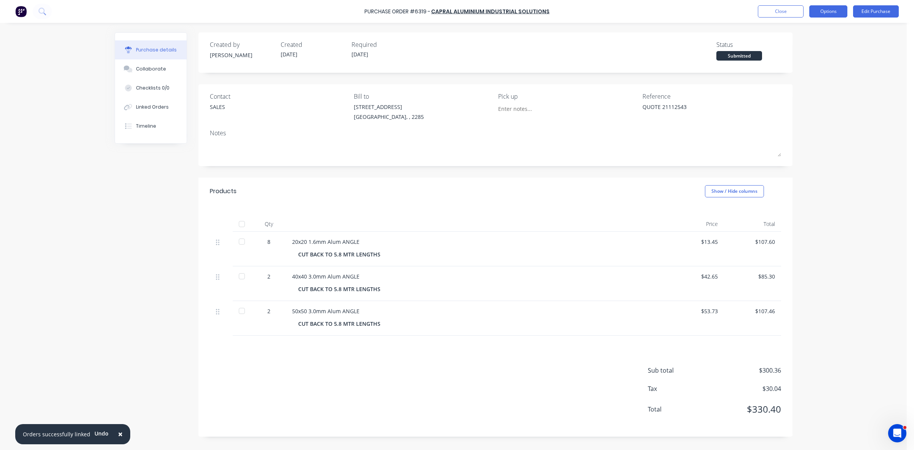
click at [838, 8] on button "Options" at bounding box center [828, 11] width 38 height 12
click at [830, 24] on button "Print / Email" at bounding box center [811, 30] width 72 height 15
click at [797, 61] on div "Without pricing" at bounding box center [811, 61] width 59 height 11
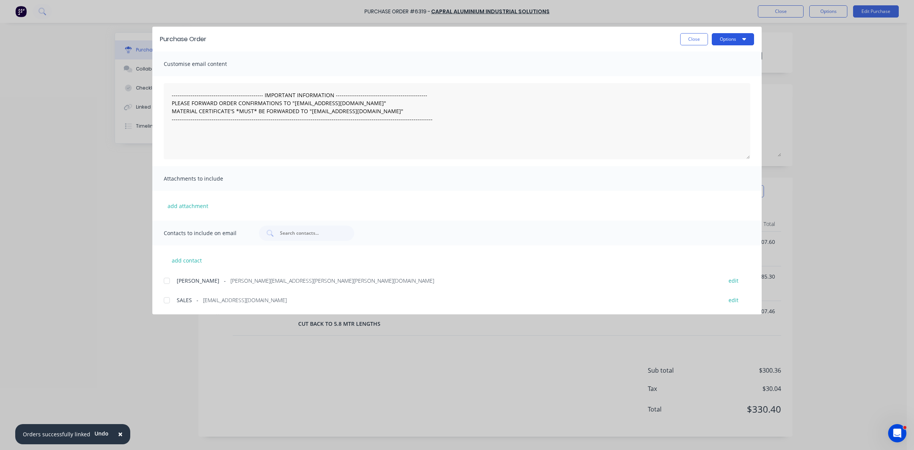
click at [728, 41] on button "Options" at bounding box center [733, 39] width 42 height 12
click at [715, 73] on div "Print" at bounding box center [717, 73] width 59 height 11
click at [685, 39] on button "Close" at bounding box center [694, 39] width 28 height 12
type textarea "x"
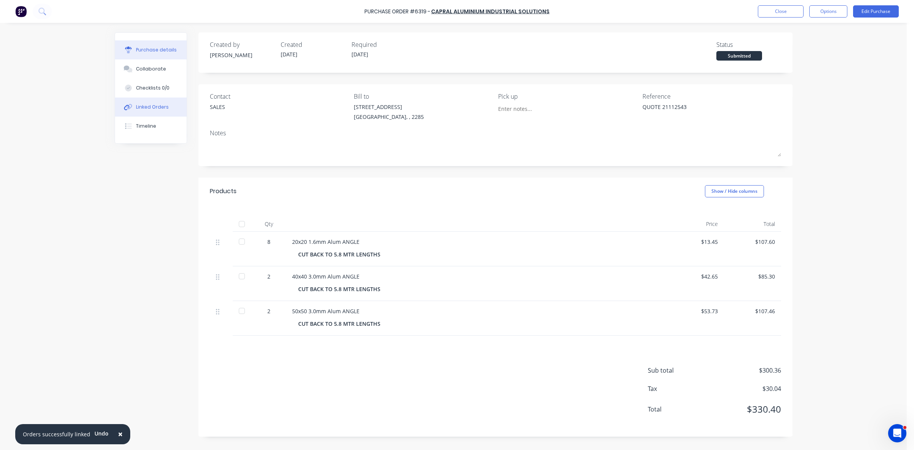
click at [169, 107] on button "Linked Orders" at bounding box center [151, 106] width 72 height 19
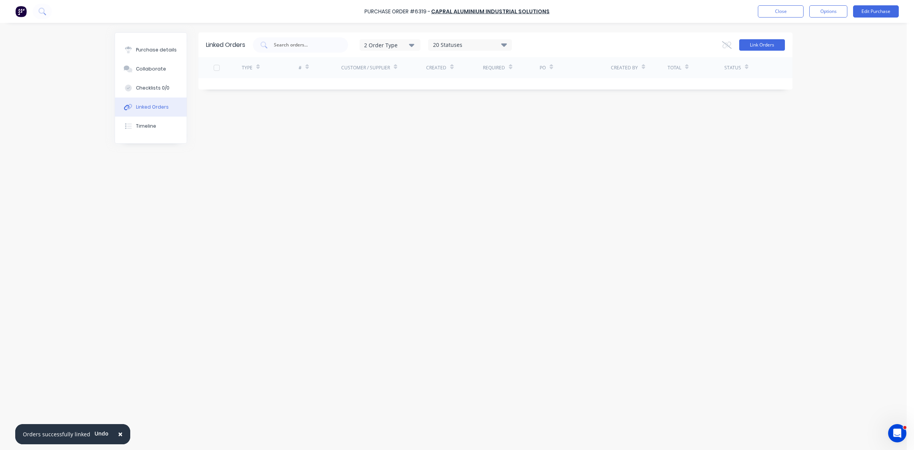
click at [769, 40] on button "Link Orders" at bounding box center [762, 44] width 46 height 11
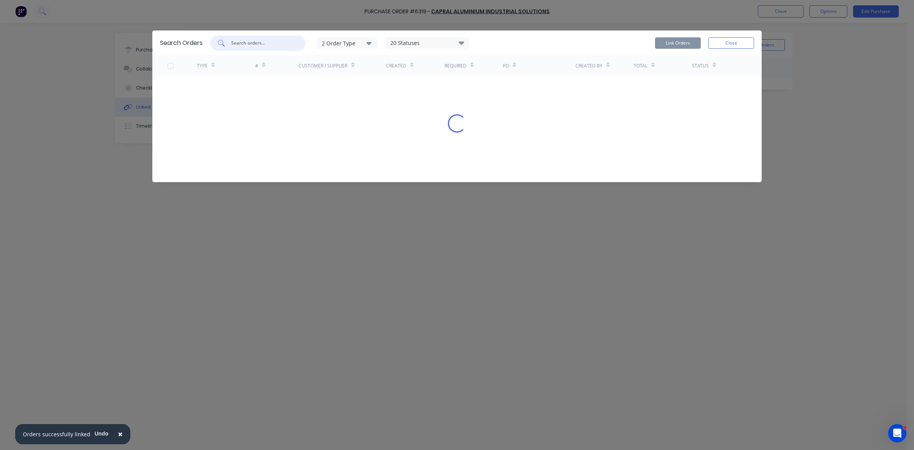
click at [271, 41] on input "text" at bounding box center [261, 43] width 63 height 8
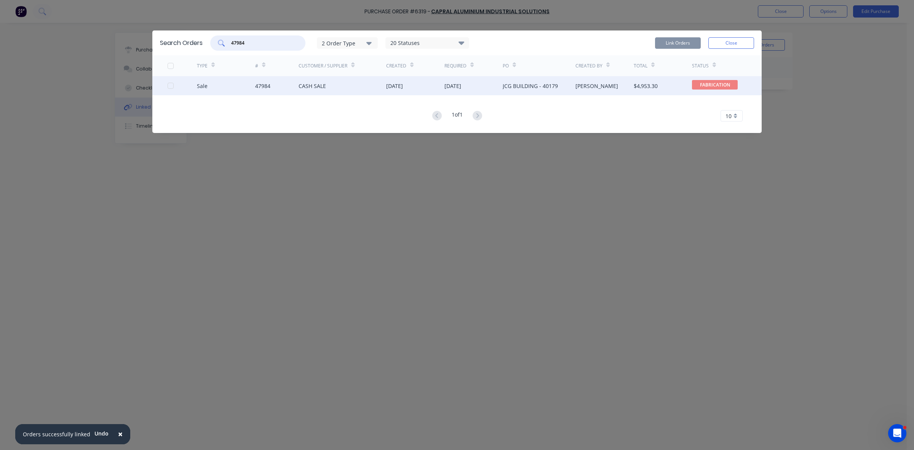
click at [168, 88] on div at bounding box center [170, 85] width 15 height 15
type input "47984"
click at [669, 42] on button "Link Orders" at bounding box center [678, 42] width 46 height 11
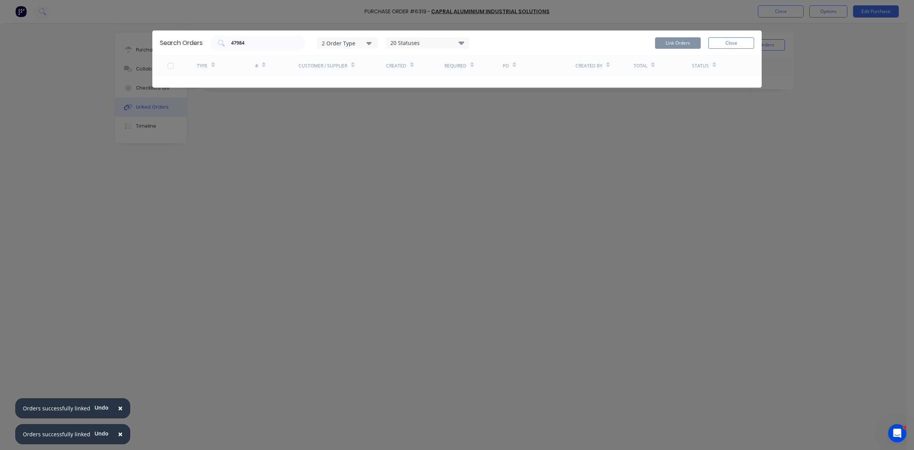
click at [730, 43] on button "Close" at bounding box center [731, 42] width 46 height 11
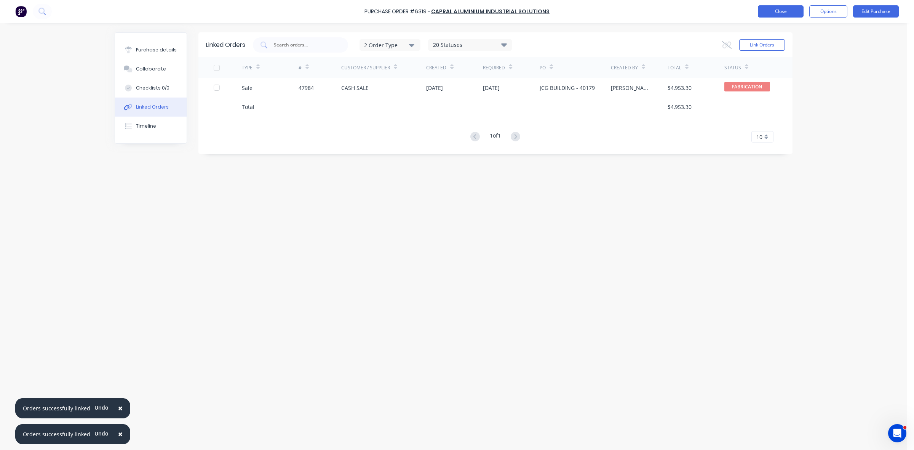
click at [779, 10] on button "Close" at bounding box center [781, 11] width 46 height 12
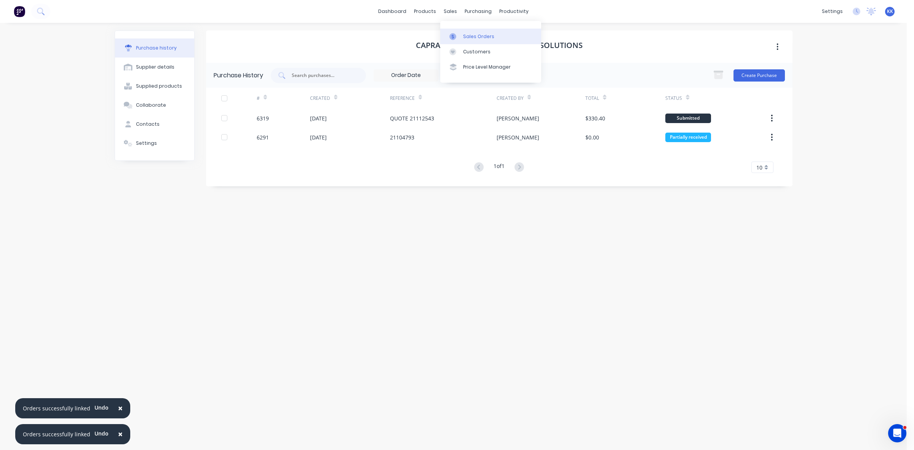
click at [462, 29] on link "Sales Orders" at bounding box center [490, 36] width 101 height 15
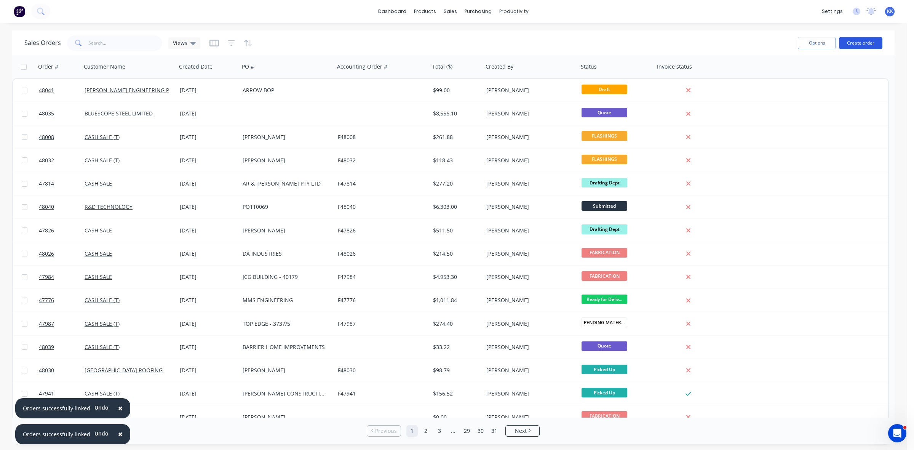
click at [861, 37] on button "Create order" at bounding box center [860, 43] width 43 height 12
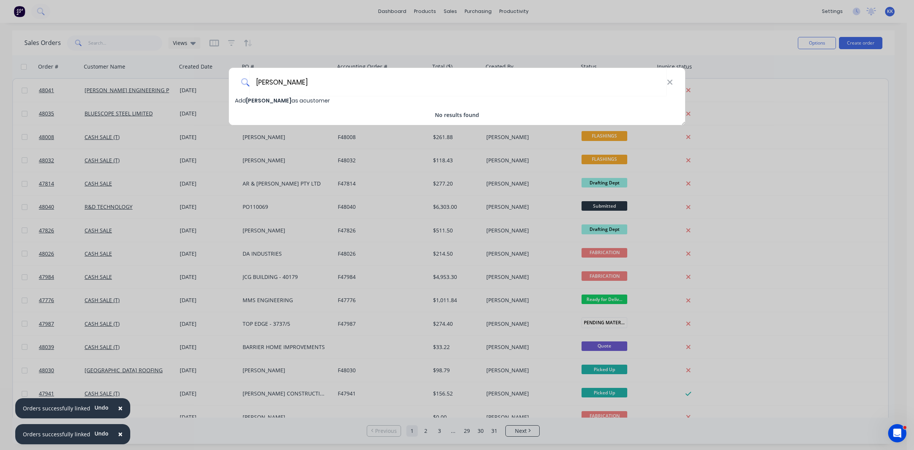
drag, startPoint x: 260, startPoint y: 73, endPoint x: 244, endPoint y: 73, distance: 15.2
click at [244, 73] on div "CAMERON JARVIS" at bounding box center [457, 82] width 456 height 29
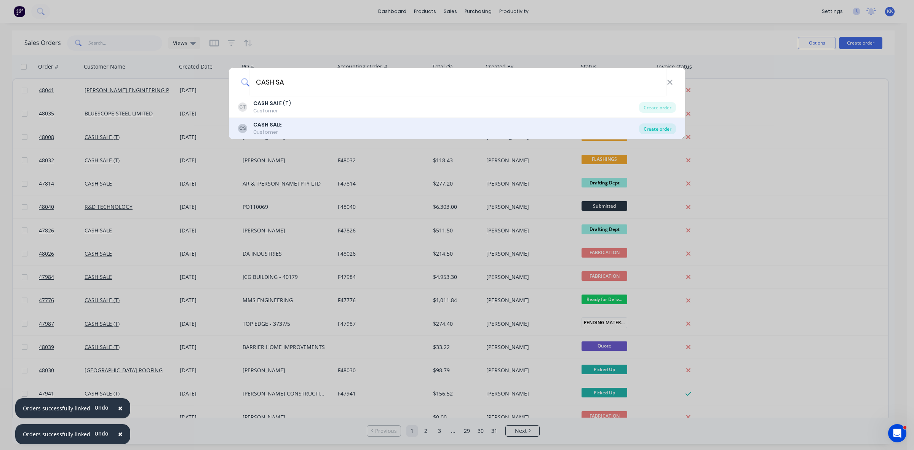
type input "CASH SA"
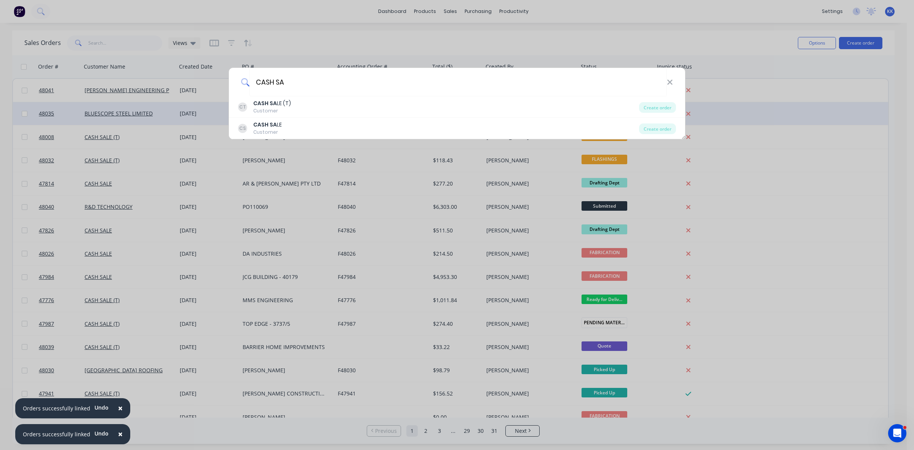
drag, startPoint x: 655, startPoint y: 127, endPoint x: 18, endPoint y: 125, distance: 636.6
click at [653, 128] on div "Create order" at bounding box center [657, 128] width 37 height 11
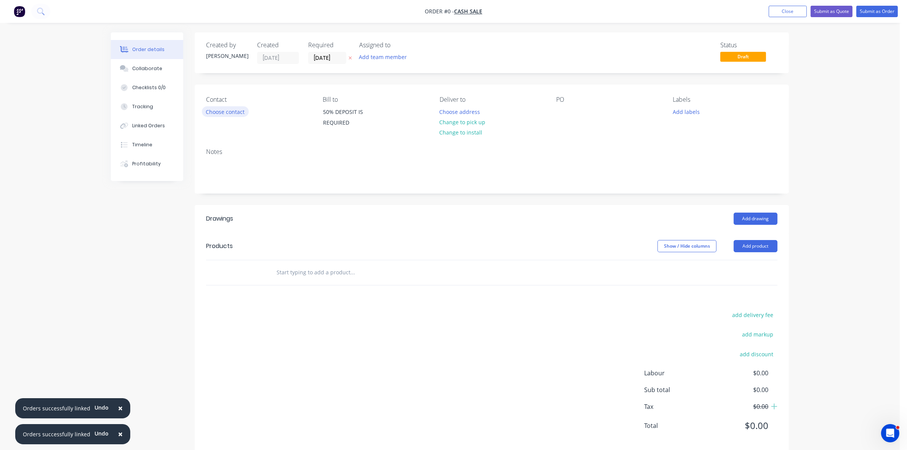
click at [220, 107] on button "Choose contact" at bounding box center [225, 111] width 47 height 10
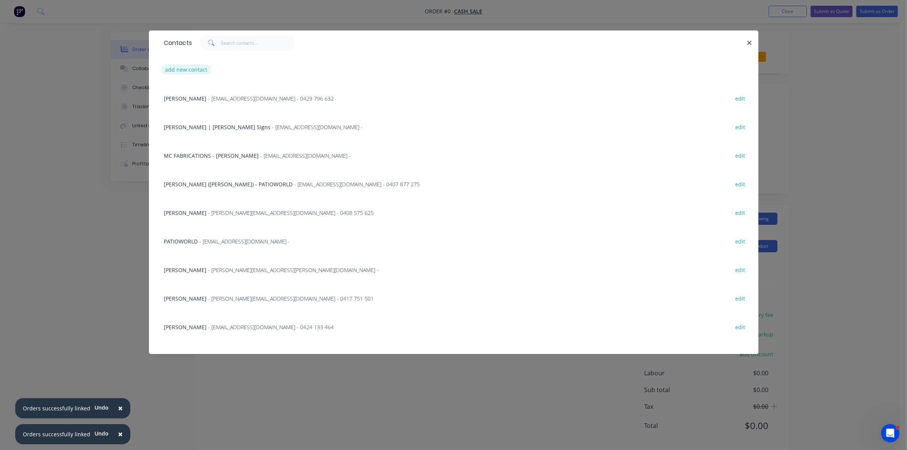
click at [200, 72] on button "add new contact" at bounding box center [186, 69] width 50 height 10
select select "AU"
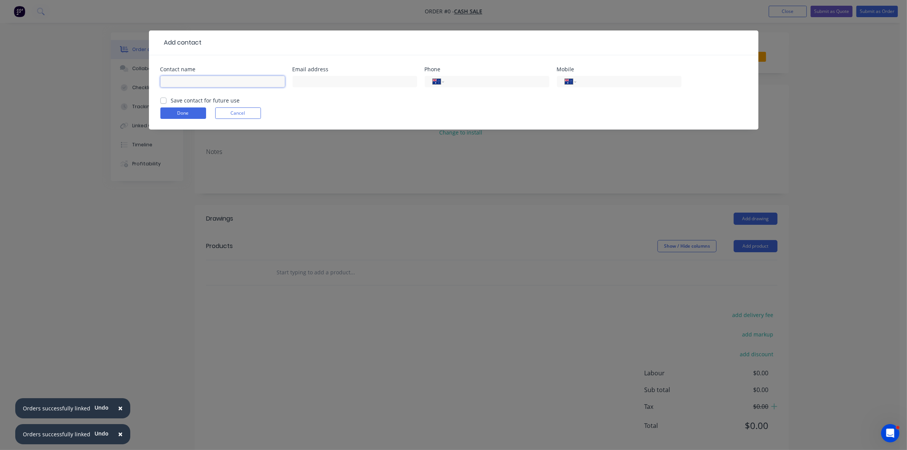
drag, startPoint x: 200, startPoint y: 72, endPoint x: 199, endPoint y: 81, distance: 8.8
click at [199, 81] on input "text" at bounding box center [222, 81] width 125 height 11
type input "CAMERON JARVIS - CJ CUSTOM KITCHENS"
click at [352, 81] on input "text" at bounding box center [354, 81] width 125 height 11
paste input "Cameron Jarvis <cjcustomkitchensjoinery@gmail.com>"
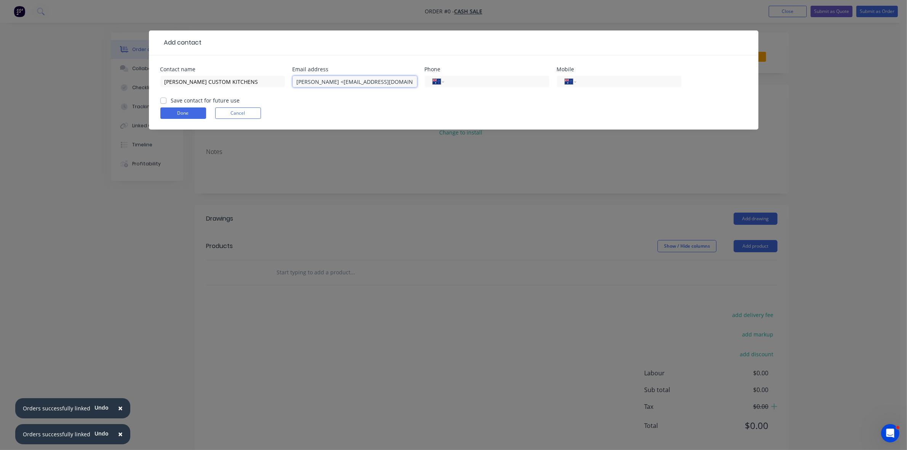
drag, startPoint x: 322, startPoint y: 80, endPoint x: 369, endPoint y: 86, distance: 47.7
click at [286, 79] on div "Contact name CAMERON JARVIS - CJ CUSTOM KITCHENS Email address Cameron Jarvis <…" at bounding box center [453, 82] width 586 height 30
type input "cjcustomkitchensjoinery@gmail.com"
click at [625, 81] on input "tel" at bounding box center [626, 81] width 91 height 9
type input "0466 943 663"
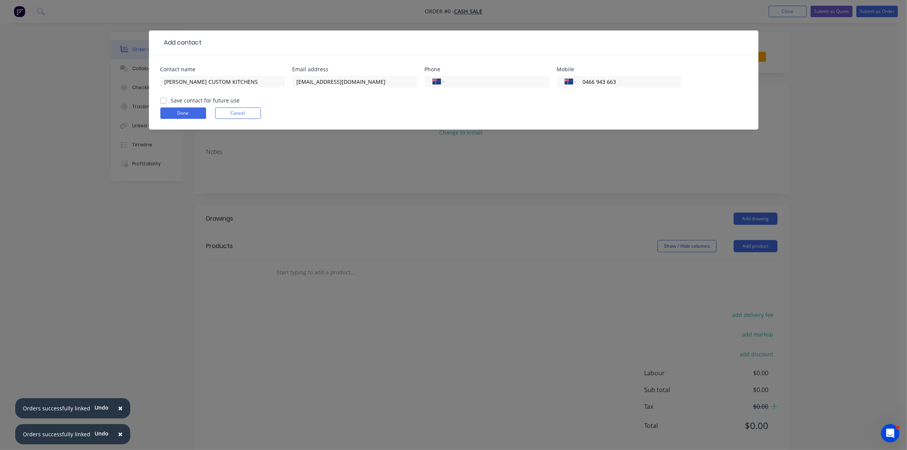
click at [171, 100] on label "Save contact for future use" at bounding box center [205, 100] width 69 height 8
click at [162, 100] on input "Save contact for future use" at bounding box center [163, 99] width 6 height 7
checkbox input "true"
click at [171, 111] on button "Done" at bounding box center [183, 112] width 46 height 11
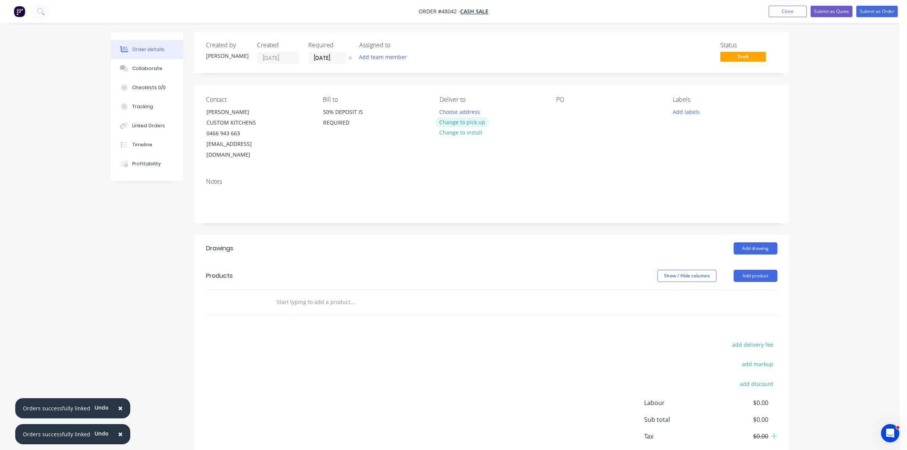
click at [475, 119] on button "Change to pick up" at bounding box center [462, 122] width 54 height 10
click at [559, 111] on div at bounding box center [562, 111] width 12 height 11
click at [326, 61] on input "[DATE]" at bounding box center [326, 57] width 37 height 11
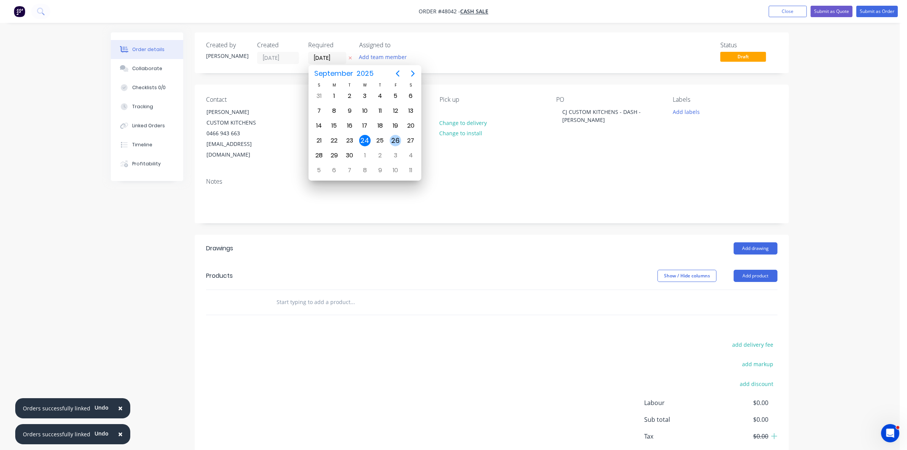
click at [391, 141] on div "26" at bounding box center [395, 140] width 11 height 11
type input "26/09/25"
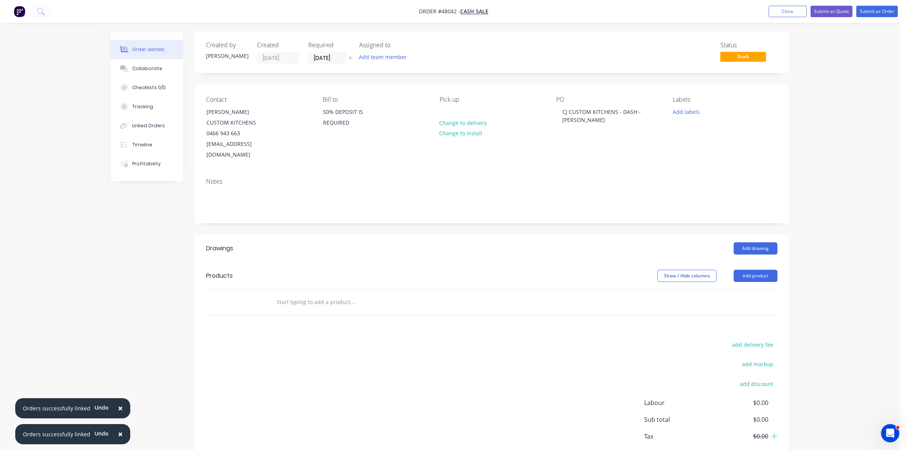
click at [742, 270] on button "Add product" at bounding box center [755, 276] width 44 height 12
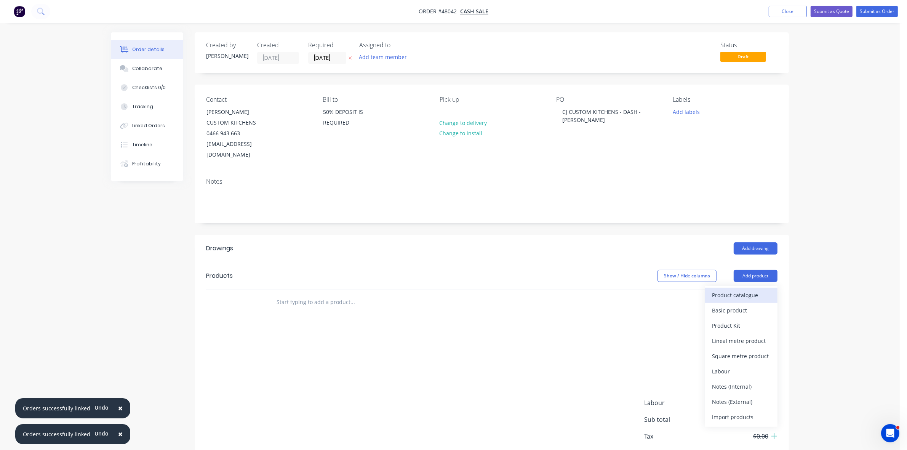
click at [742, 289] on div "Product catalogue" at bounding box center [741, 294] width 59 height 11
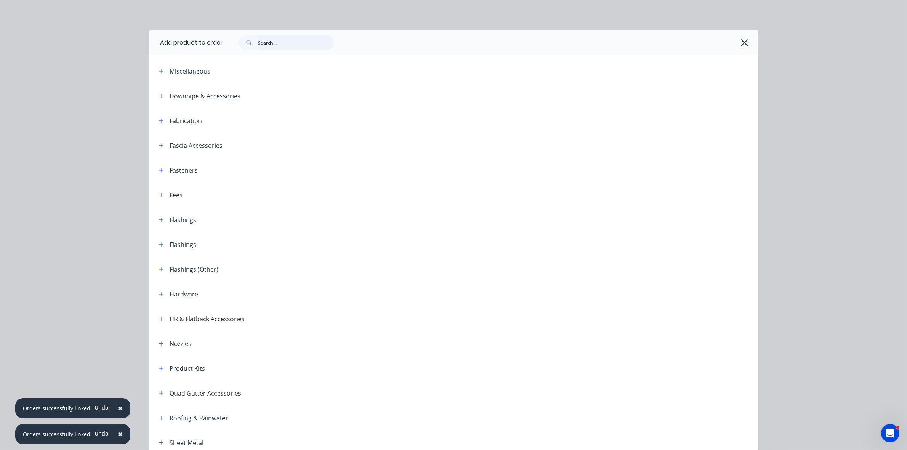
click at [278, 40] on input "text" at bounding box center [295, 42] width 75 height 15
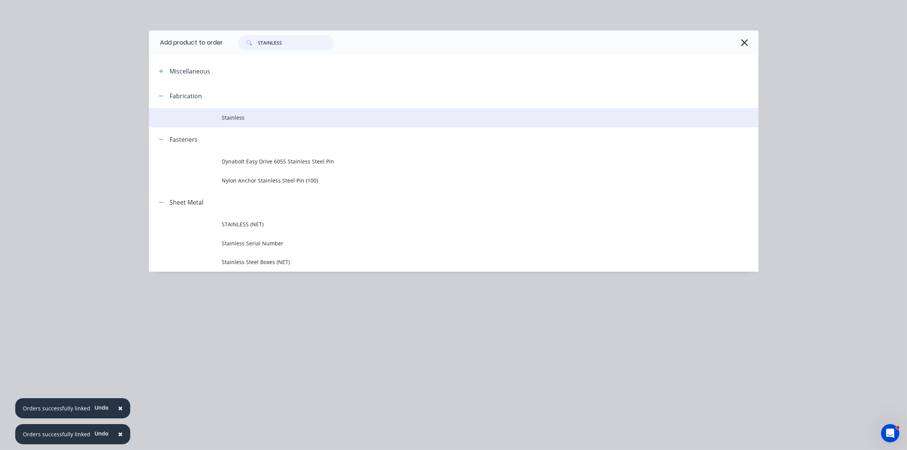
type input "STAINLESS"
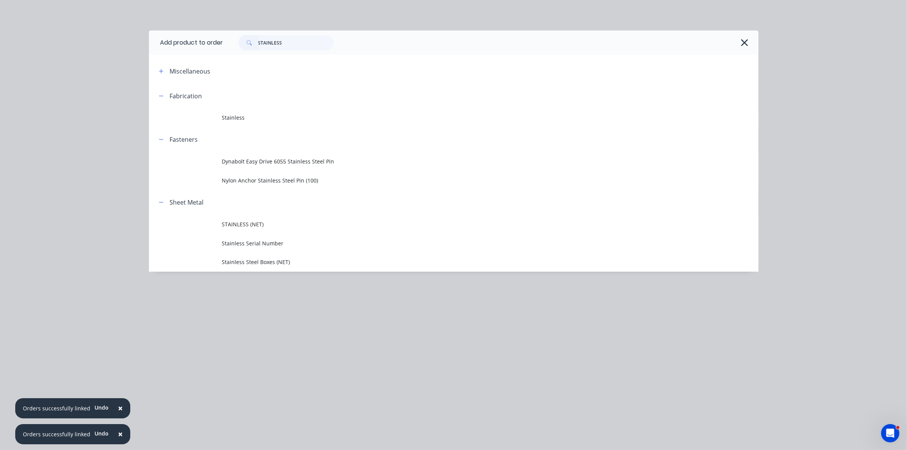
click at [257, 114] on span "Stainless" at bounding box center [436, 117] width 429 height 8
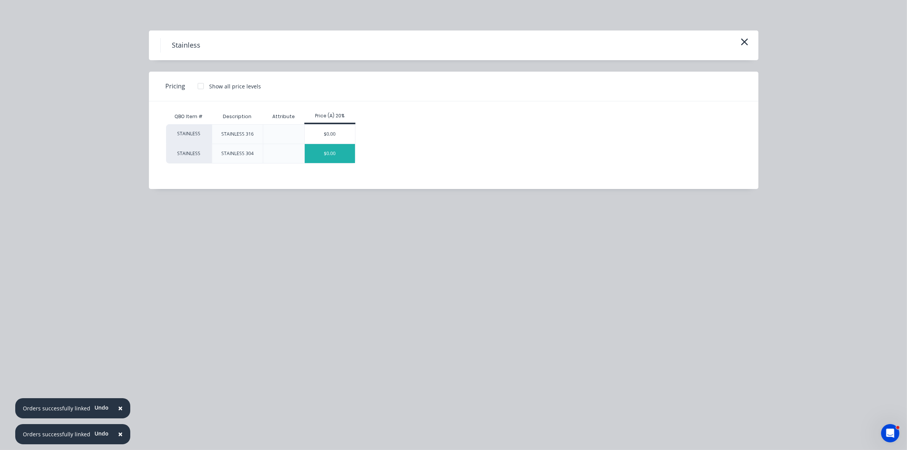
click at [331, 146] on div "$0.00" at bounding box center [330, 153] width 51 height 19
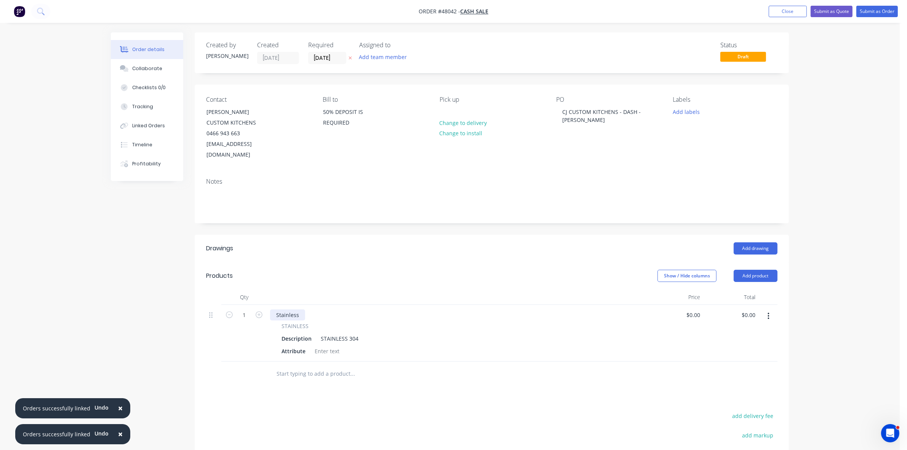
click at [276, 309] on div "Stainless" at bounding box center [287, 314] width 35 height 11
click at [316, 345] on div at bounding box center [326, 350] width 31 height 11
click at [319, 345] on div at bounding box center [326, 350] width 31 height 11
click at [320, 309] on div "0.9mm Stainless" at bounding box center [297, 314] width 54 height 11
click at [246, 309] on input "1" at bounding box center [244, 314] width 20 height 11
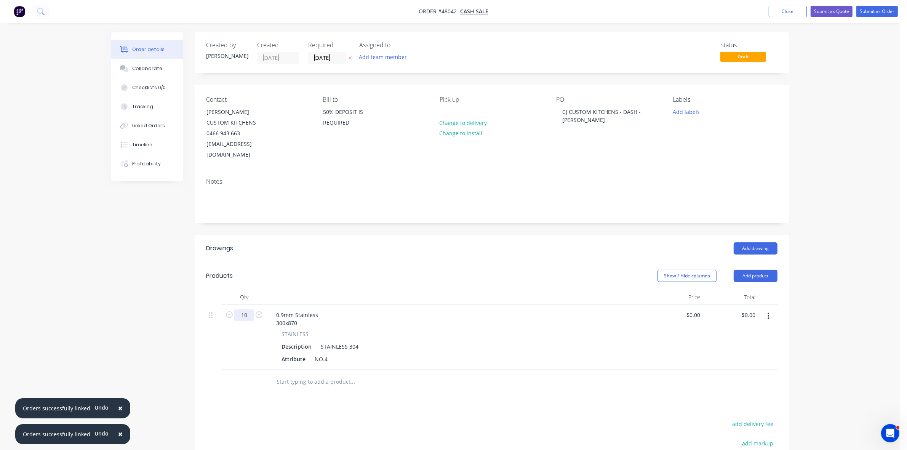
type input "10"
click at [751, 309] on input "0.00" at bounding box center [750, 314] width 18 height 11
type input "385"
type input "$38.50"
type input "$385.00"
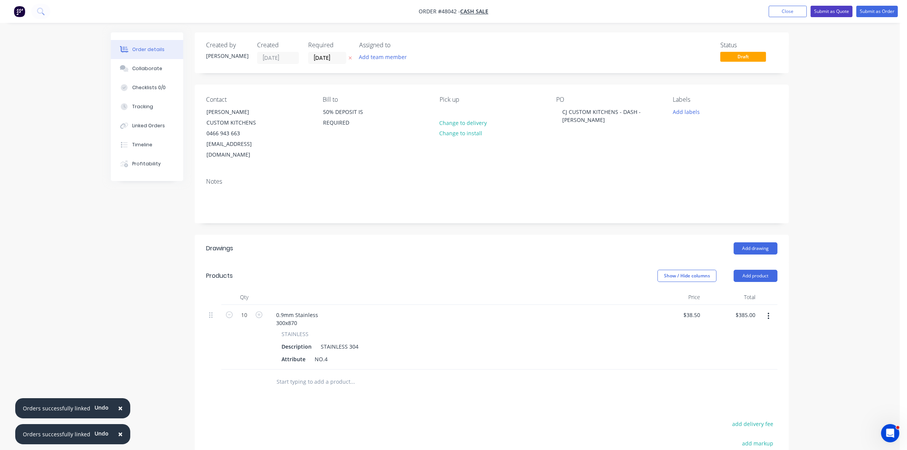
click at [837, 12] on button "Submit as Quote" at bounding box center [831, 11] width 42 height 11
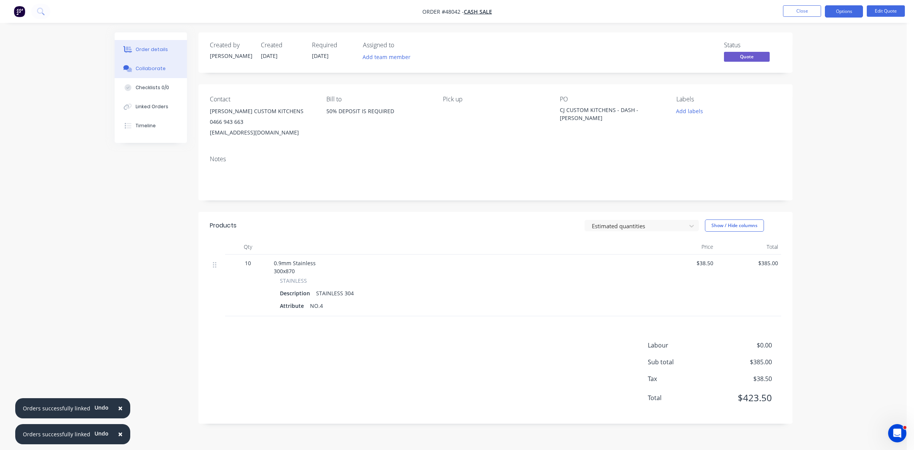
click at [143, 65] on div "Collaborate" at bounding box center [151, 68] width 30 height 7
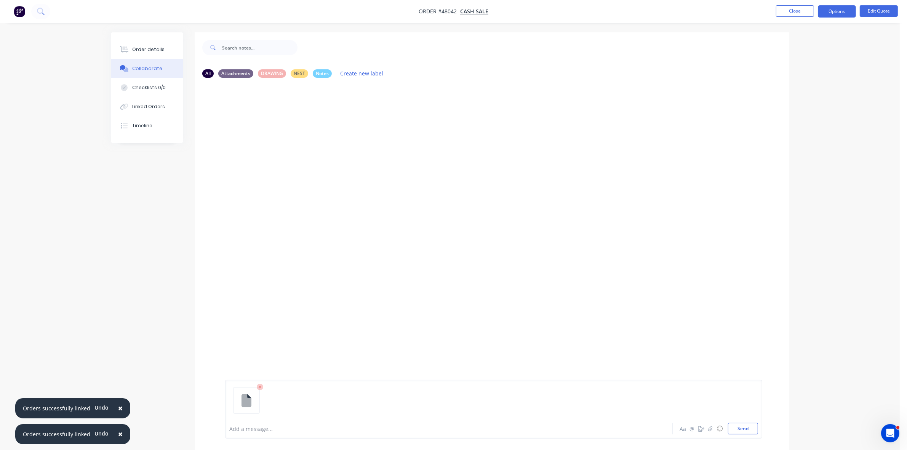
click at [233, 432] on div "Add a message..." at bounding box center [427, 428] width 396 height 11
drag, startPoint x: 153, startPoint y: 50, endPoint x: 181, endPoint y: 52, distance: 27.8
click at [154, 50] on div "Order details" at bounding box center [148, 49] width 32 height 7
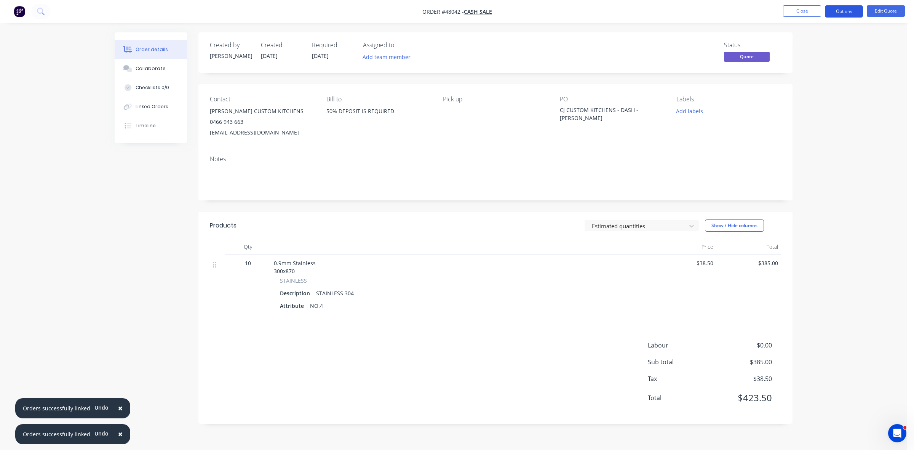
click at [856, 8] on button "Options" at bounding box center [844, 11] width 38 height 12
click at [809, 41] on div "Quote" at bounding box center [821, 46] width 70 height 11
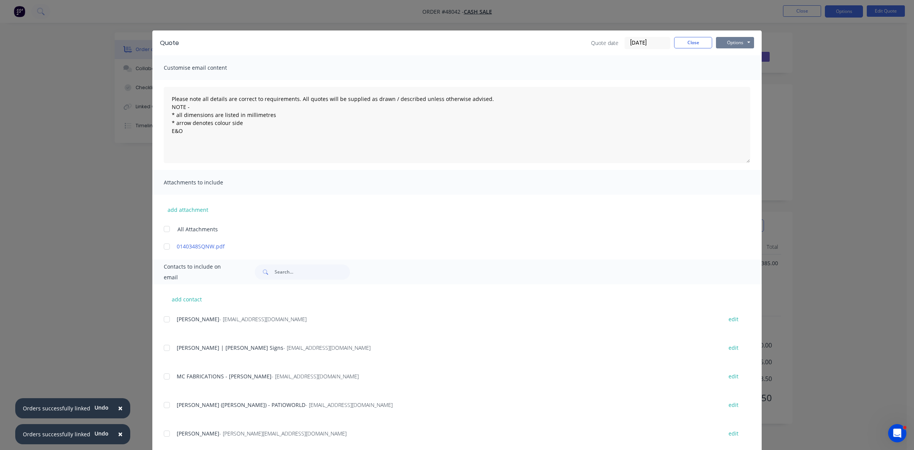
click at [728, 42] on button "Options" at bounding box center [735, 42] width 38 height 11
click at [727, 66] on button "Print" at bounding box center [740, 69] width 49 height 13
click at [697, 46] on button "Close" at bounding box center [693, 42] width 38 height 11
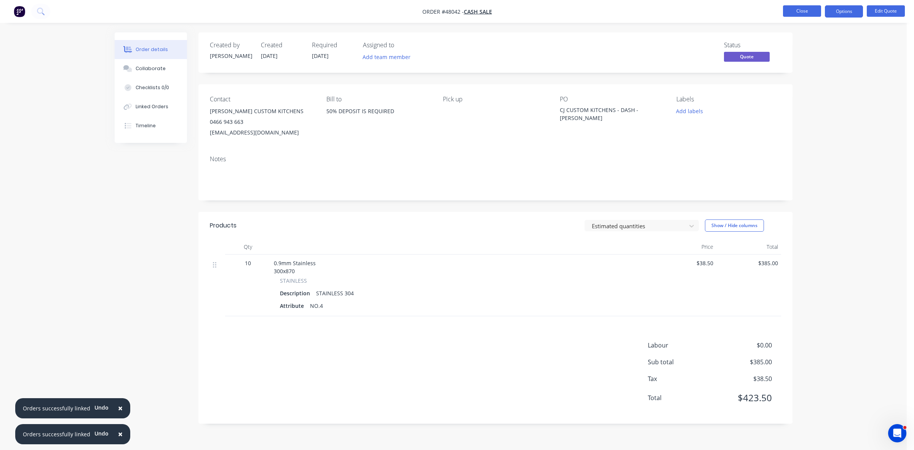
click at [806, 11] on button "Close" at bounding box center [802, 10] width 38 height 11
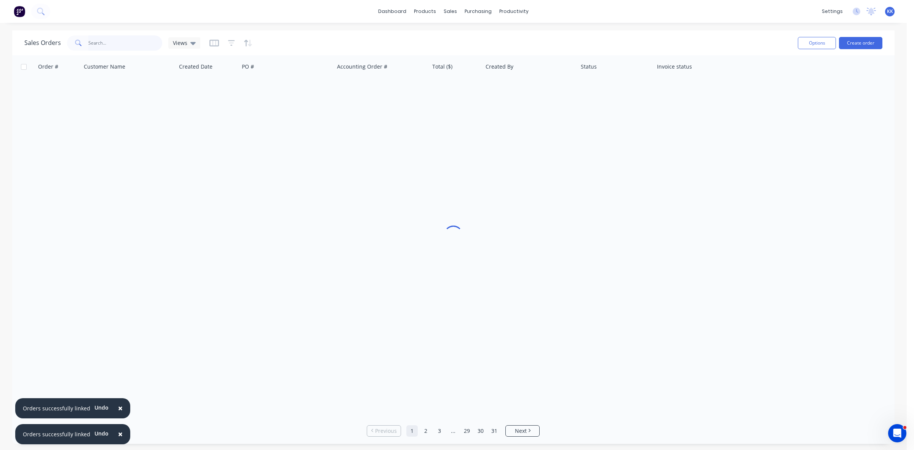
click at [101, 45] on input "text" at bounding box center [125, 42] width 74 height 15
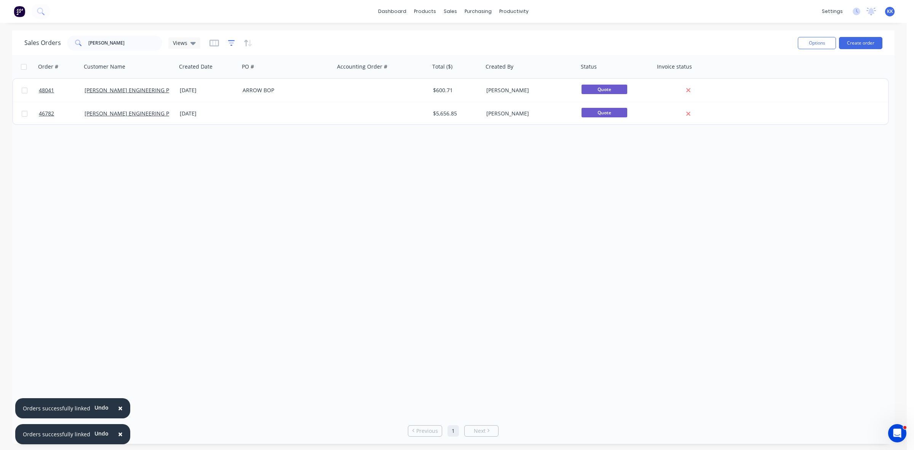
click at [228, 42] on icon "button" at bounding box center [231, 43] width 7 height 8
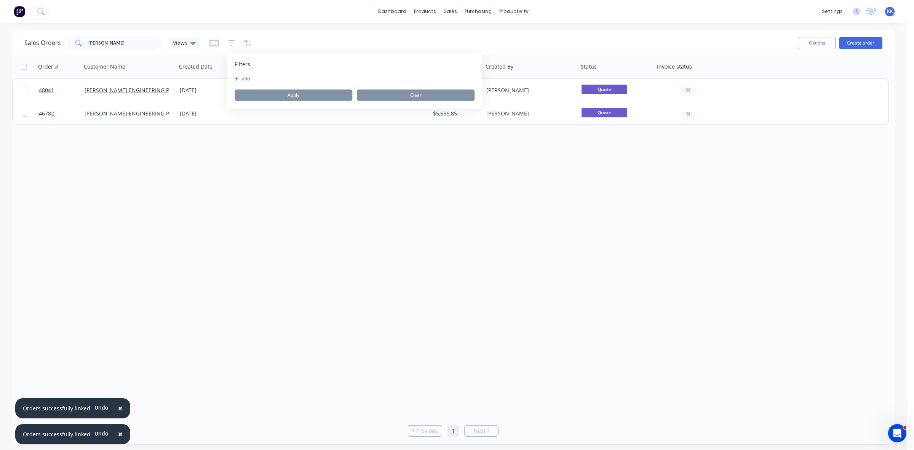
click at [244, 79] on button "add" at bounding box center [244, 79] width 19 height 6
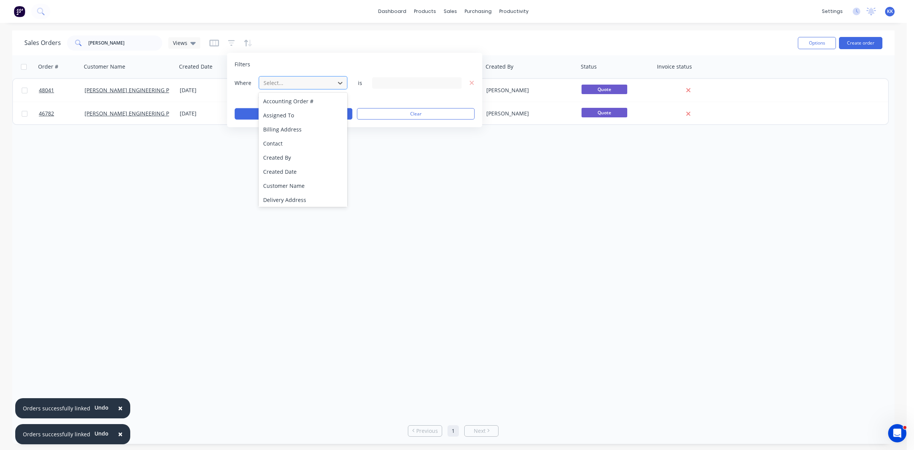
click at [268, 79] on div at bounding box center [297, 83] width 68 height 10
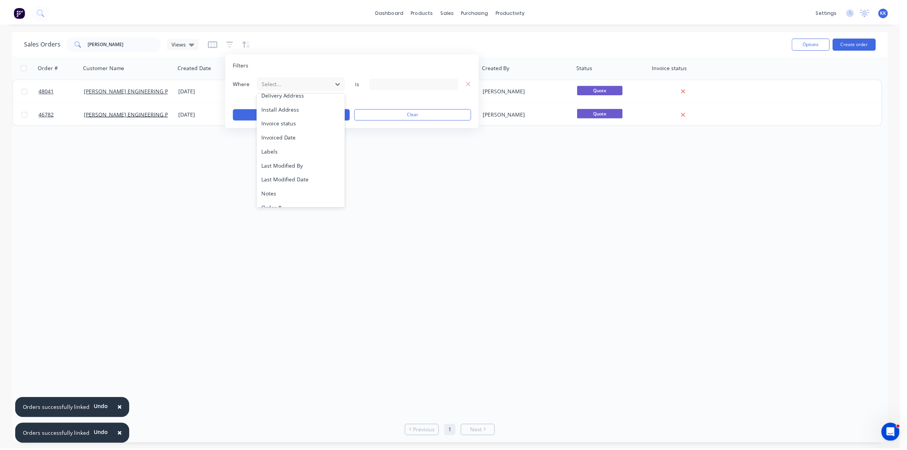
scroll to position [184, 0]
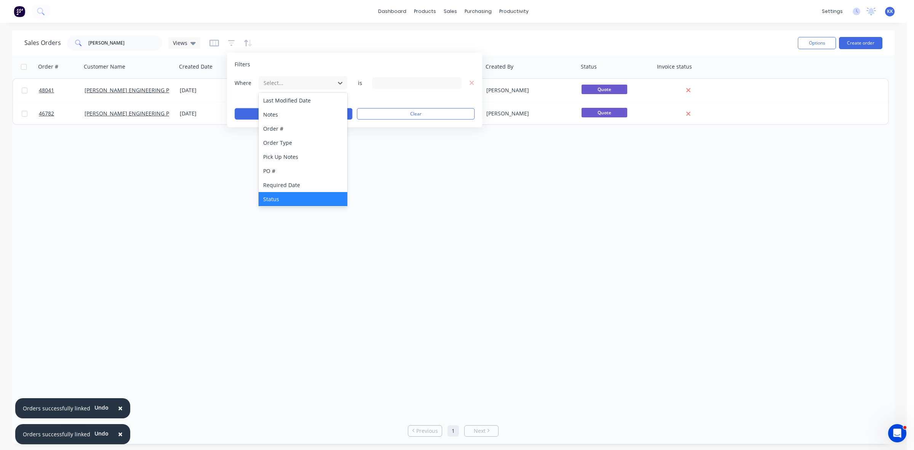
click at [283, 195] on div "Status" at bounding box center [303, 199] width 89 height 14
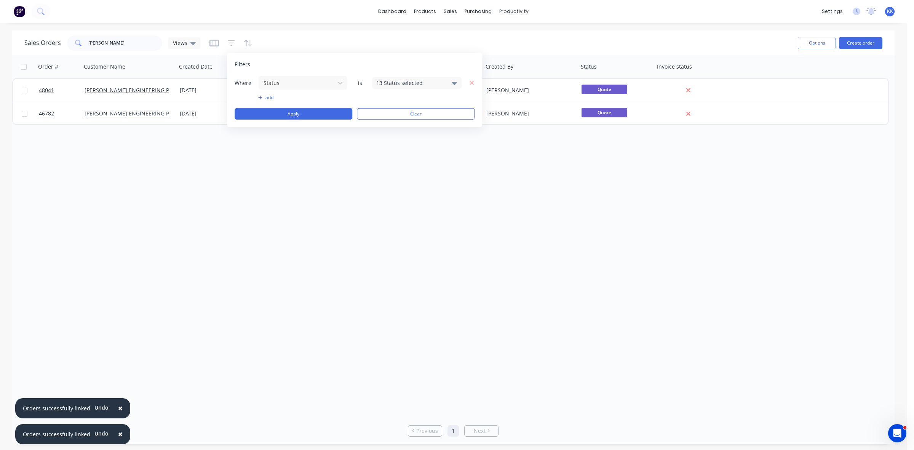
click at [393, 85] on div "13 Status selected" at bounding box center [410, 83] width 69 height 8
click at [396, 128] on div "All" at bounding box center [441, 125] width 91 height 8
click at [307, 116] on button "Apply" at bounding box center [294, 113] width 118 height 11
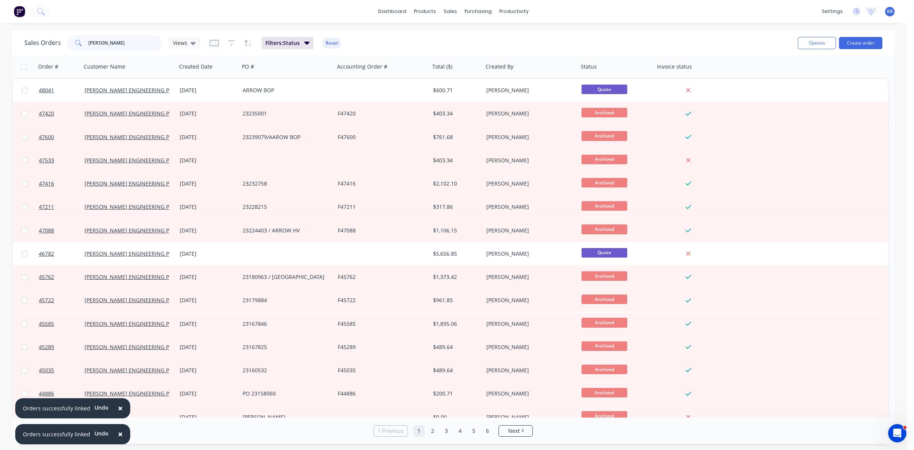
drag, startPoint x: 116, startPoint y: 45, endPoint x: 80, endPoint y: 42, distance: 36.2
click at [80, 42] on div "downer" at bounding box center [114, 42] width 95 height 15
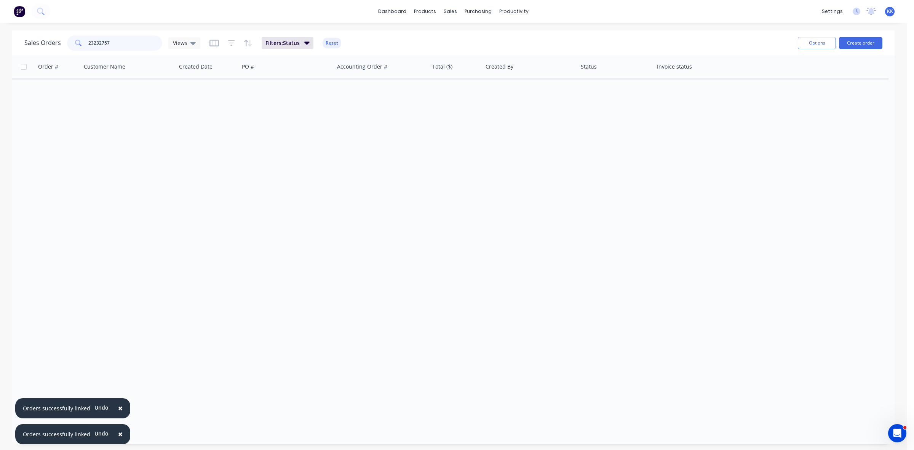
click at [94, 46] on input "23232757" at bounding box center [125, 42] width 74 height 15
type input "23232757"
click at [845, 41] on button "Create order" at bounding box center [860, 43] width 43 height 12
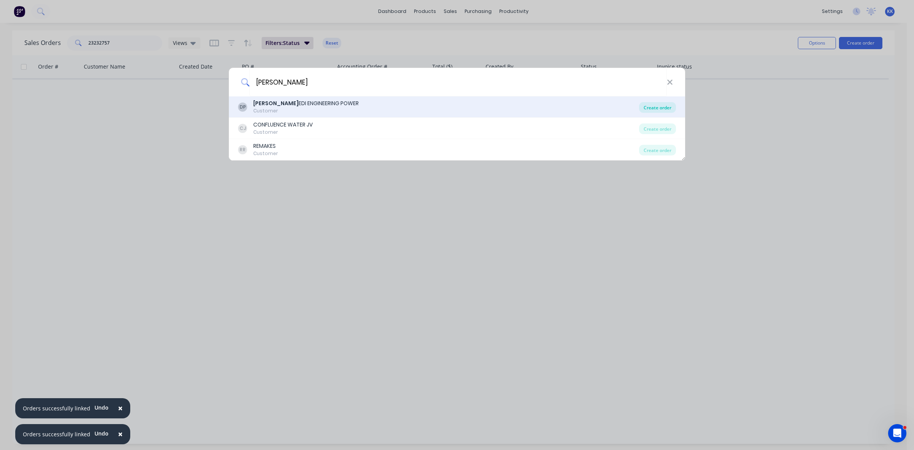
type input "downer"
click at [666, 104] on div "Create order" at bounding box center [657, 107] width 37 height 11
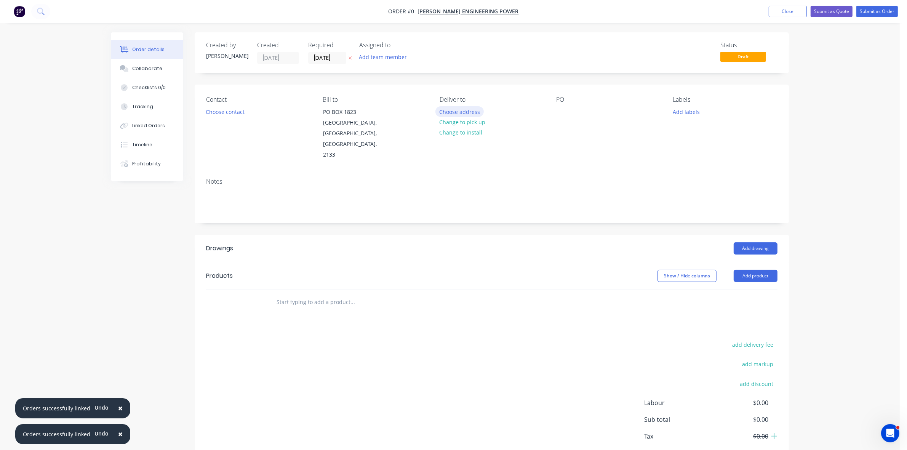
click at [465, 113] on button "Choose address" at bounding box center [459, 111] width 49 height 10
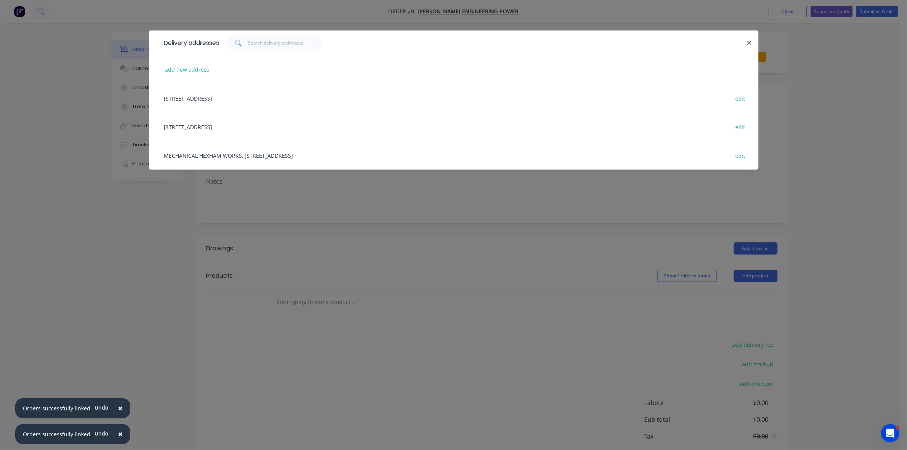
click at [294, 153] on div "MECHANICAL HEXHAM WORKS, Unit 6 / 16 GALLEGHAN ST, HEXHAM, New South Wales, Aus…" at bounding box center [453, 155] width 586 height 29
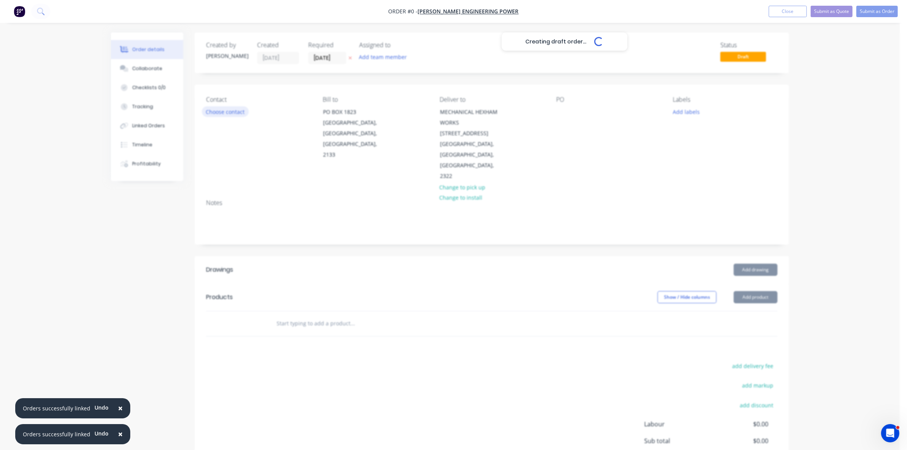
click at [234, 117] on div "Contact Choose contact" at bounding box center [258, 139] width 104 height 86
click at [234, 117] on button "Choose contact" at bounding box center [225, 111] width 47 height 10
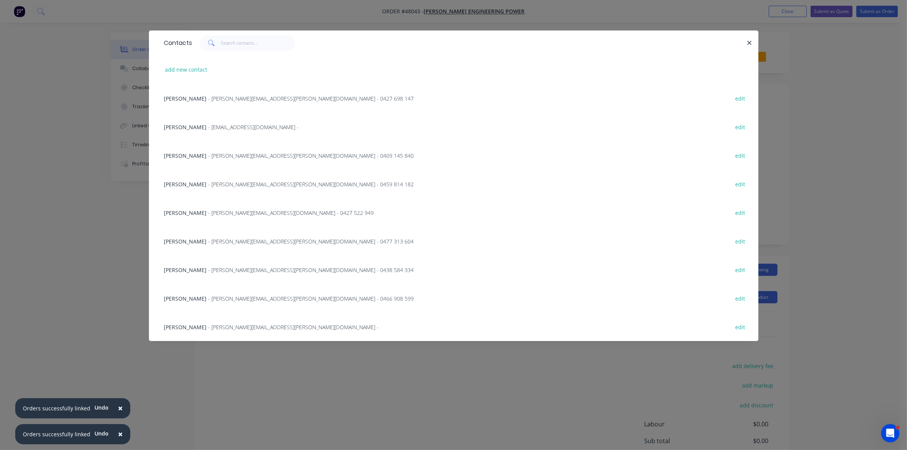
click at [224, 155] on span "- Matthew.Mccosker@Downergroup.com - 0409 145 840" at bounding box center [311, 155] width 206 height 7
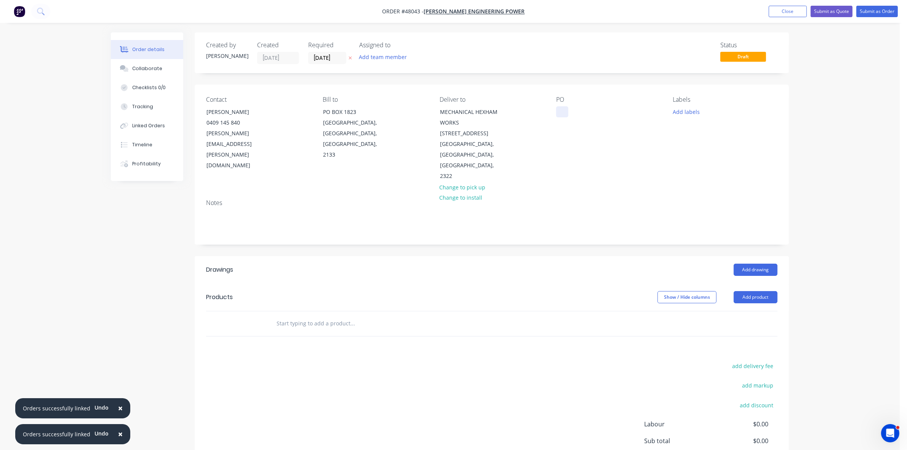
click at [560, 111] on div at bounding box center [562, 111] width 12 height 11
click at [563, 110] on div at bounding box center [562, 111] width 12 height 11
drag, startPoint x: 754, startPoint y: 276, endPoint x: 753, endPoint y: 284, distance: 8.5
click at [755, 291] on button "Add product" at bounding box center [755, 297] width 44 height 12
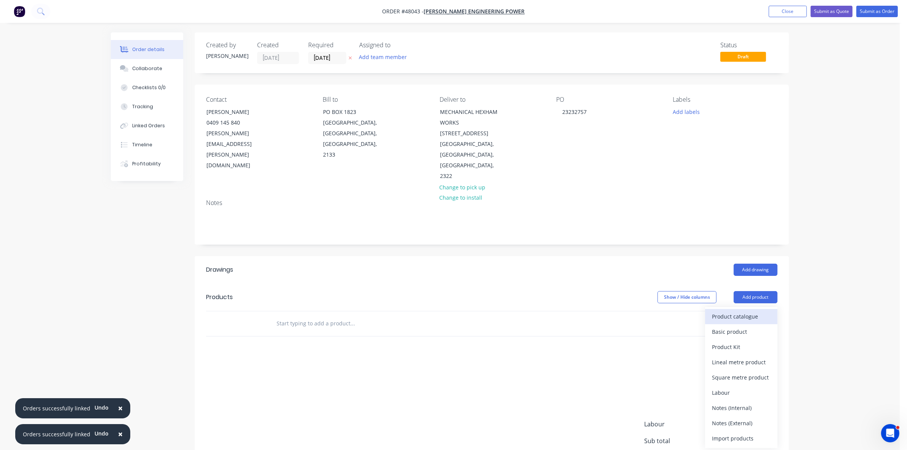
click at [751, 311] on div "Product catalogue" at bounding box center [741, 316] width 59 height 11
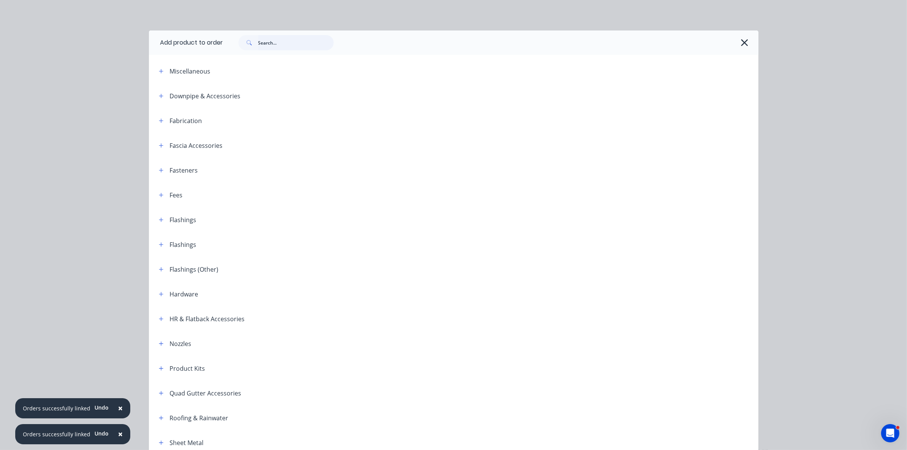
click at [281, 43] on input "text" at bounding box center [295, 42] width 75 height 15
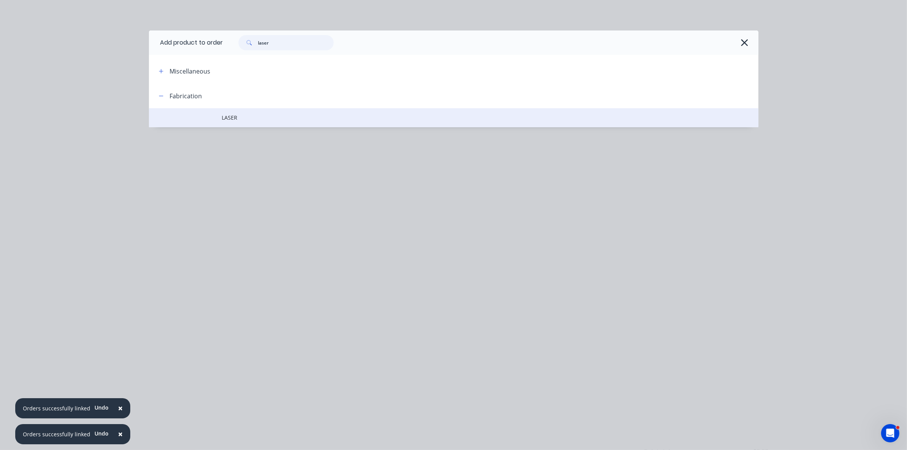
type input "laser"
click at [252, 113] on td "LASER" at bounding box center [490, 117] width 536 height 19
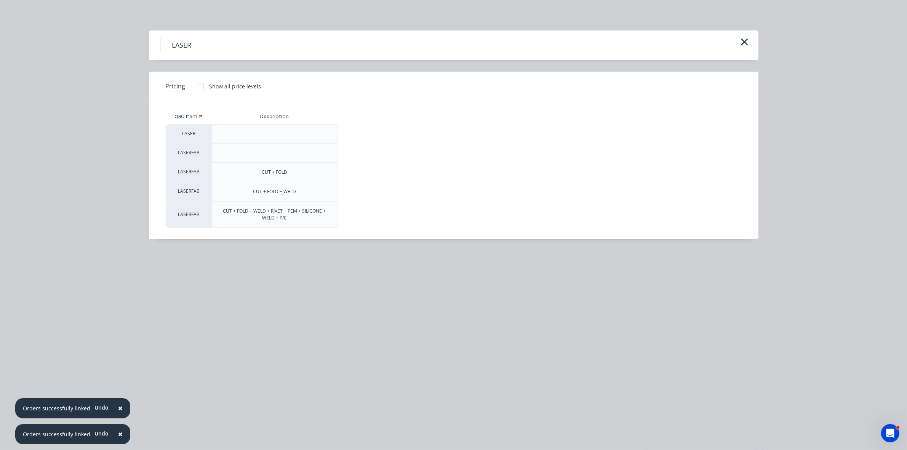
click at [199, 88] on div at bounding box center [200, 85] width 15 height 15
click at [366, 138] on div "$0.00" at bounding box center [363, 134] width 51 height 19
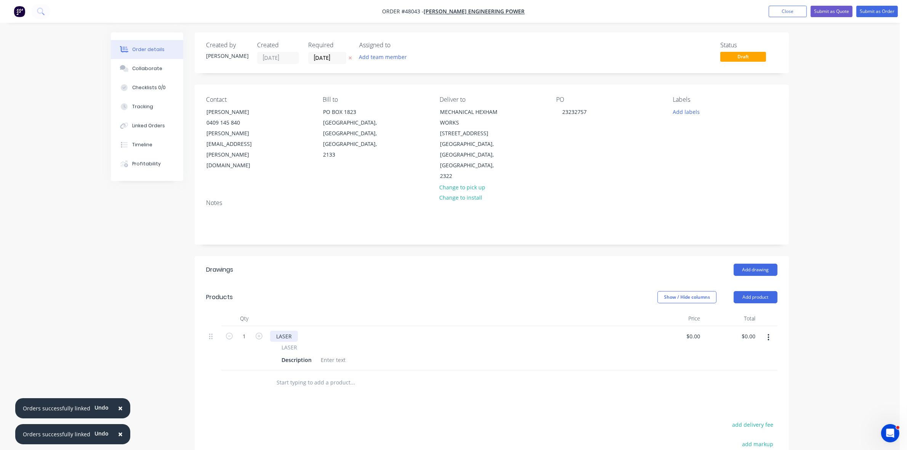
click at [295, 331] on div "LASER" at bounding box center [284, 336] width 28 height 11
click at [296, 354] on div "Description" at bounding box center [296, 359] width 36 height 11
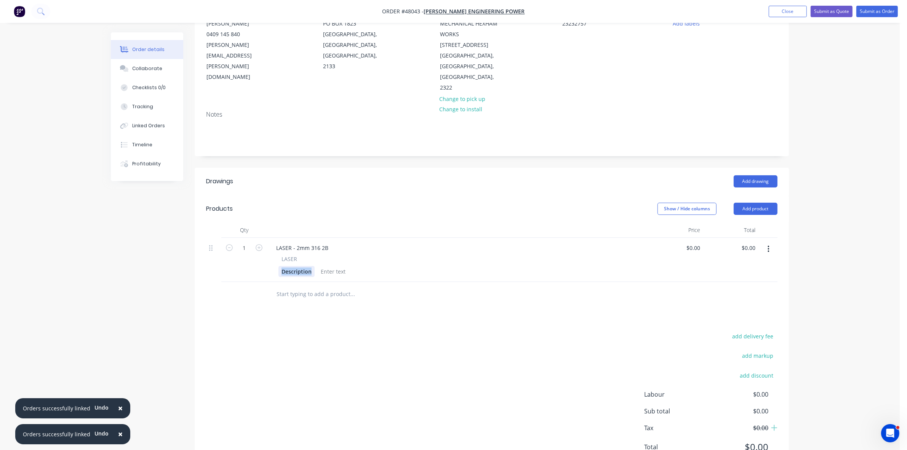
scroll to position [102, 0]
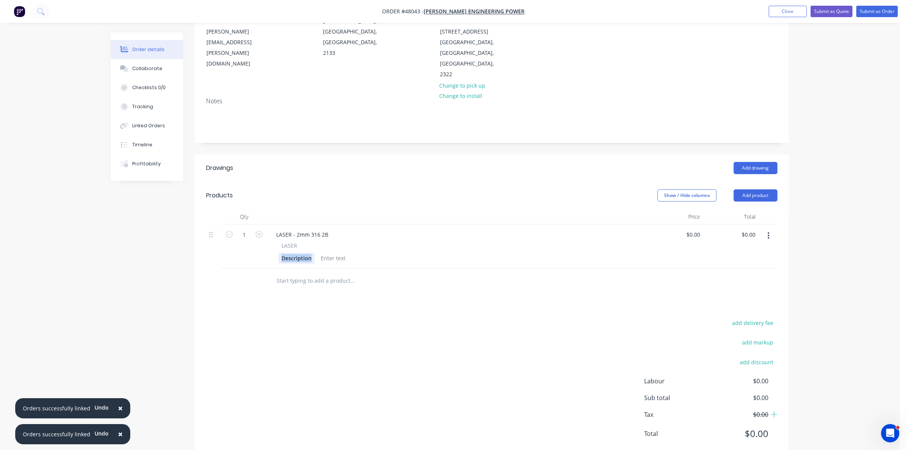
click at [296, 252] on div "Description" at bounding box center [296, 257] width 36 height 11
click at [749, 229] on input "0.00" at bounding box center [751, 234] width 14 height 11
type input "7722.36"
type input "$7,722.36"
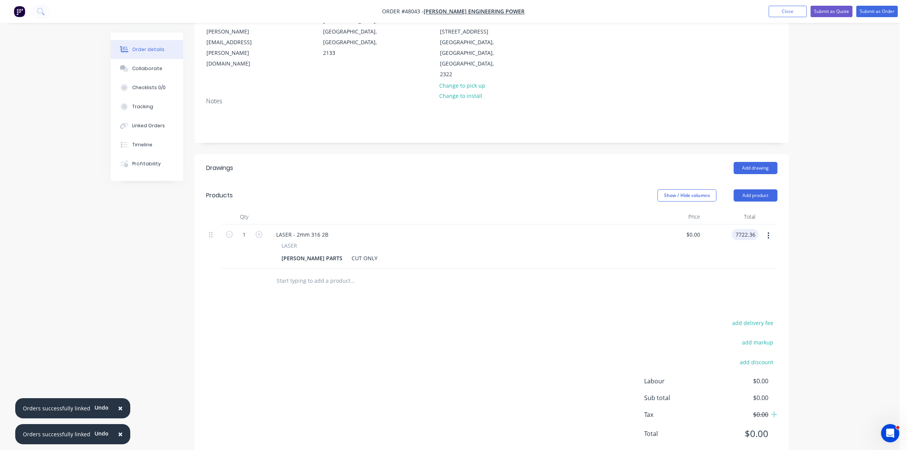
type input "$7,722.36"
click at [734, 318] on button "add delivery fee" at bounding box center [752, 323] width 49 height 10
type input "90"
click input "submit" at bounding box center [0, 0] width 0 height 0
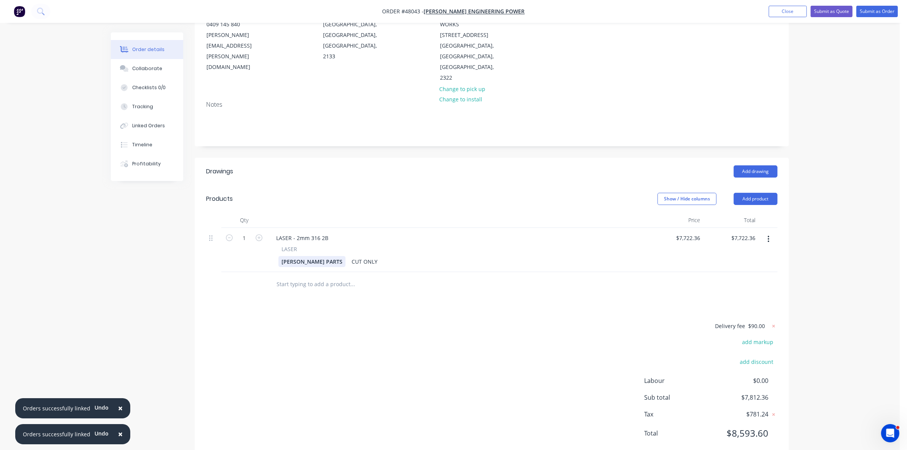
click at [339, 256] on div "HOWARD KIOSK PARTS" at bounding box center [311, 261] width 67 height 11
click at [340, 256] on div "HOWARD KIOSK PARTS 19 X PARTS" at bounding box center [311, 265] width 67 height 19
click at [292, 256] on div "HOWARD KIOSK PARTS 19 X PARTS" at bounding box center [311, 269] width 67 height 27
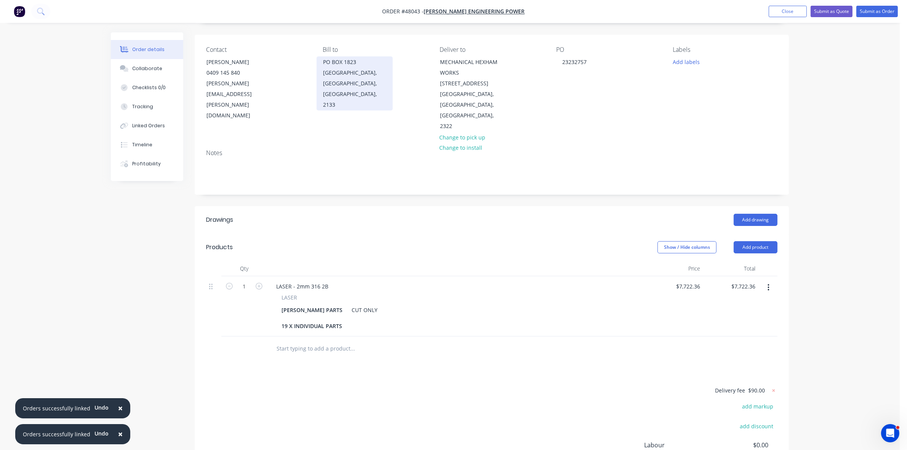
scroll to position [0, 0]
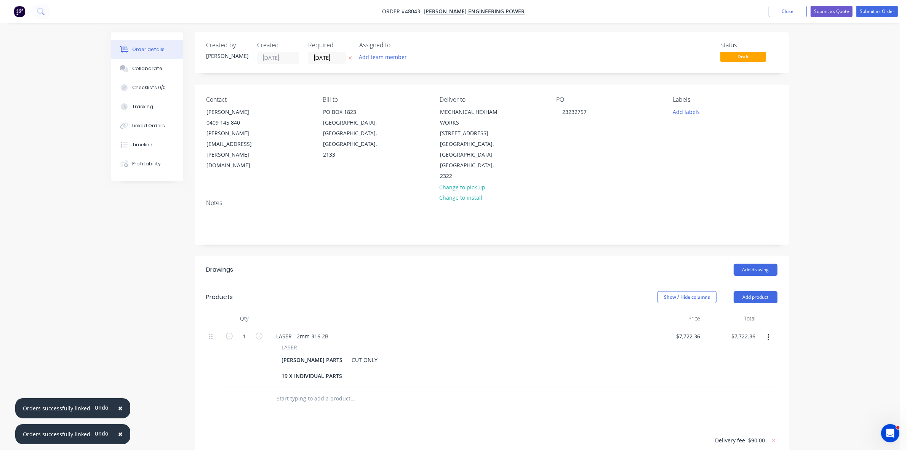
click at [336, 49] on div "Required 24/09/25" at bounding box center [329, 53] width 42 height 22
click at [336, 57] on input "[DATE]" at bounding box center [326, 57] width 37 height 11
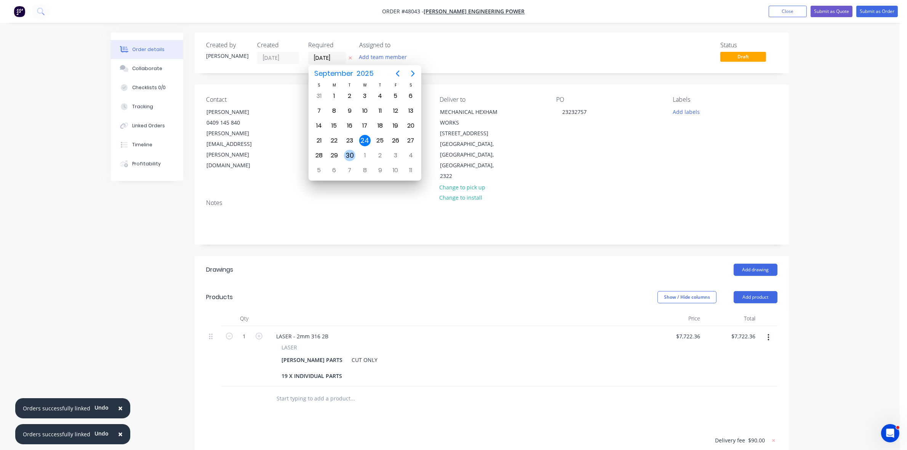
click at [356, 152] on div "30" at bounding box center [349, 155] width 15 height 14
type input "30/09/25"
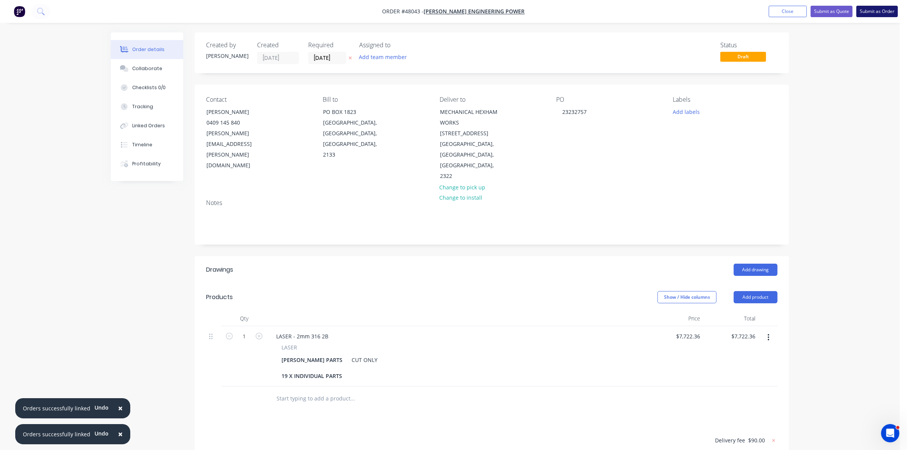
click at [874, 15] on button "Submit as Order" at bounding box center [877, 11] width 42 height 11
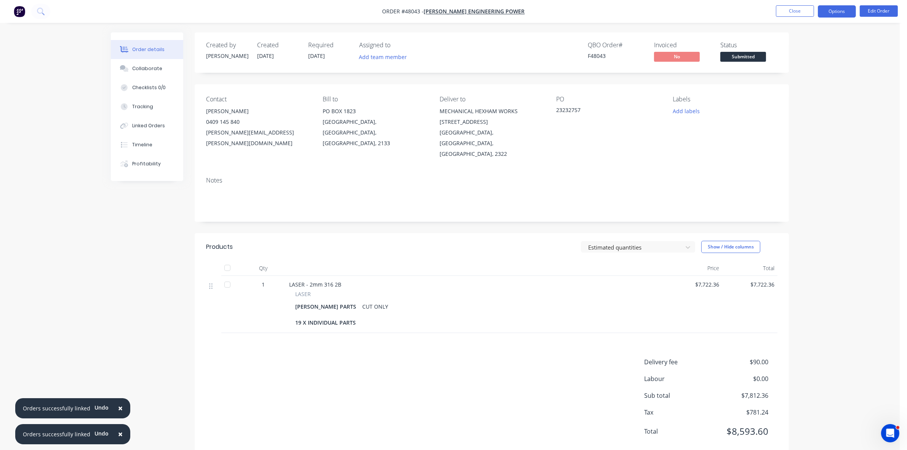
click at [843, 6] on button "Options" at bounding box center [836, 11] width 38 height 12
click at [820, 88] on div "Work Order" at bounding box center [814, 91] width 70 height 11
click at [819, 81] on div "Without pricing" at bounding box center [814, 76] width 70 height 11
click at [741, 54] on span "Submitted" at bounding box center [743, 57] width 46 height 10
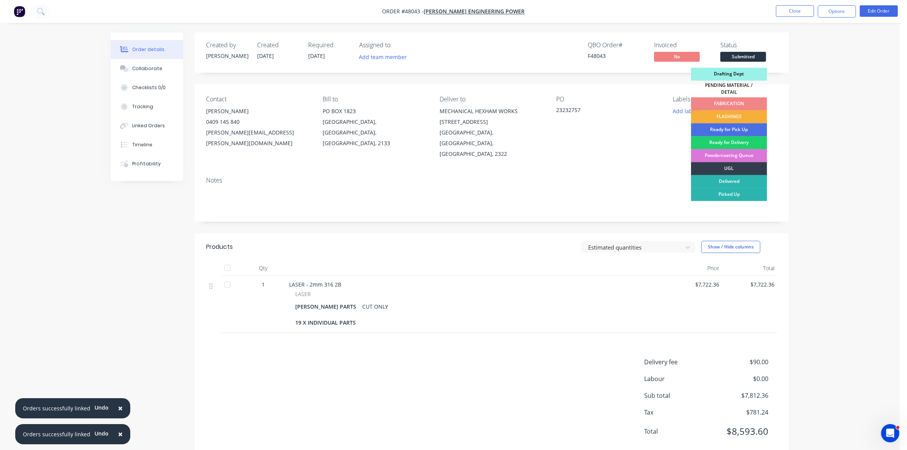
click at [743, 72] on div "Drafting Dept" at bounding box center [729, 74] width 76 height 13
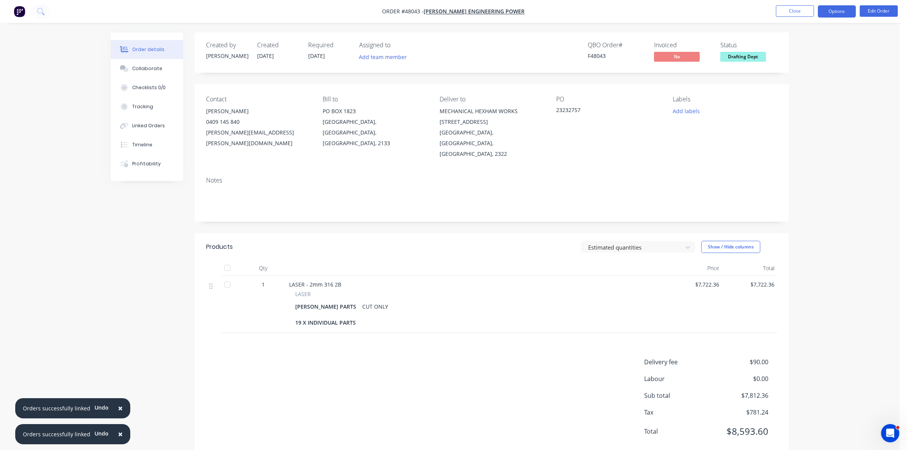
click at [834, 14] on button "Options" at bounding box center [836, 11] width 38 height 12
click at [793, 104] on div "Delivery Docket" at bounding box center [814, 107] width 70 height 11
click at [795, 79] on div "Without pricing" at bounding box center [814, 76] width 70 height 11
click at [794, 8] on button "Close" at bounding box center [795, 10] width 38 height 11
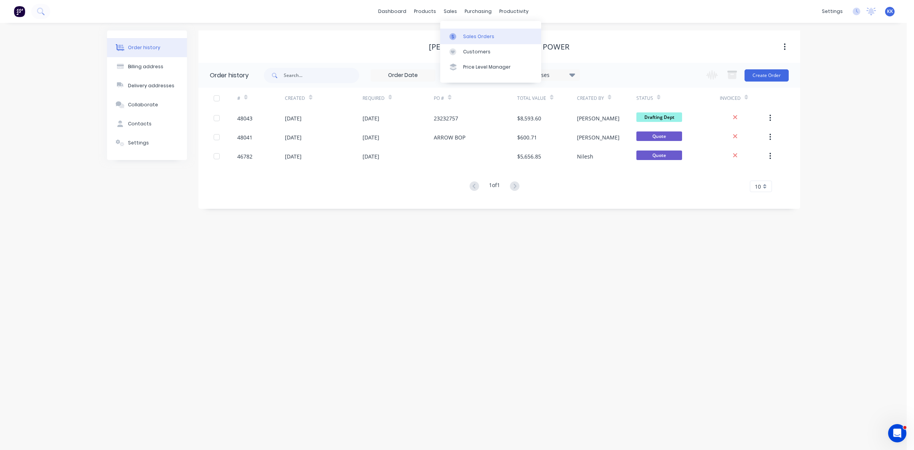
click at [463, 38] on div "Sales Orders" at bounding box center [478, 36] width 31 height 7
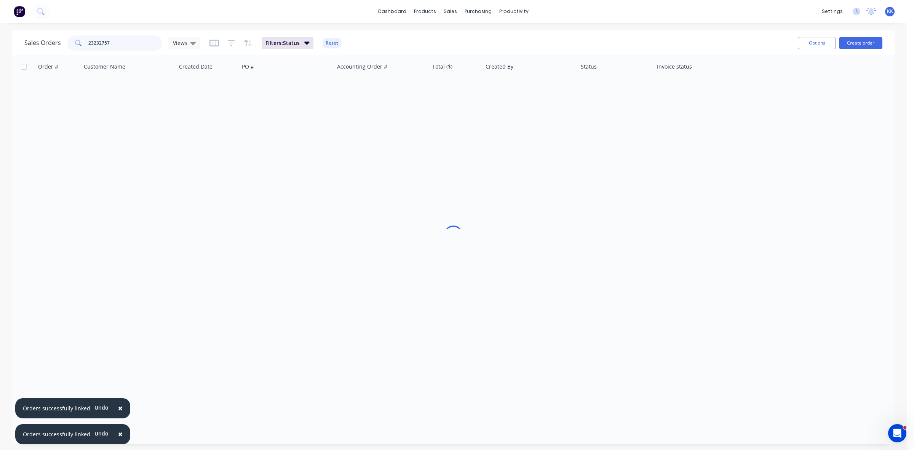
drag, startPoint x: 134, startPoint y: 48, endPoint x: 75, endPoint y: 43, distance: 58.8
click at [77, 46] on div "23232757" at bounding box center [114, 42] width 95 height 15
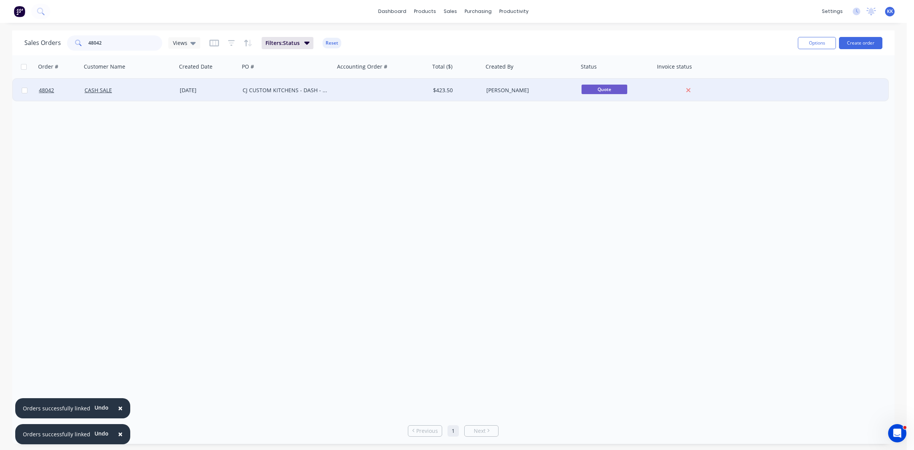
type input "48042"
click at [282, 95] on div "CJ CUSTOM KITCHENS - DASH - [PERSON_NAME]" at bounding box center [286, 90] width 95 height 23
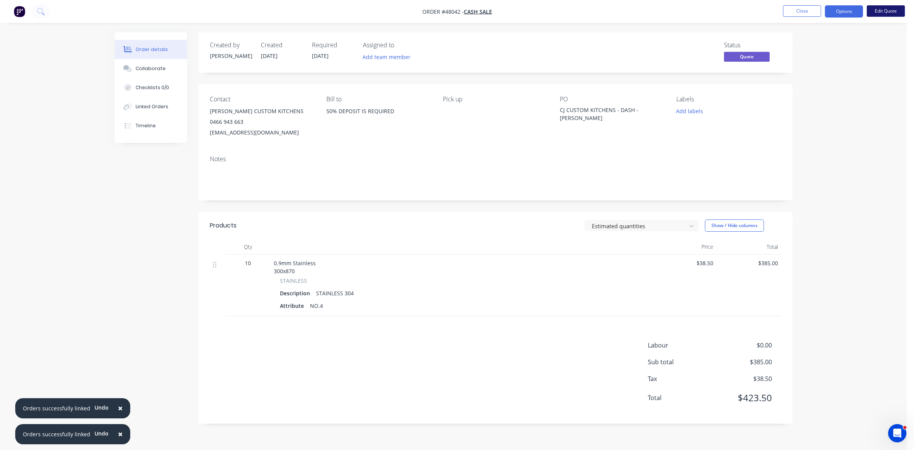
click at [888, 14] on button "Edit Quote" at bounding box center [886, 10] width 38 height 11
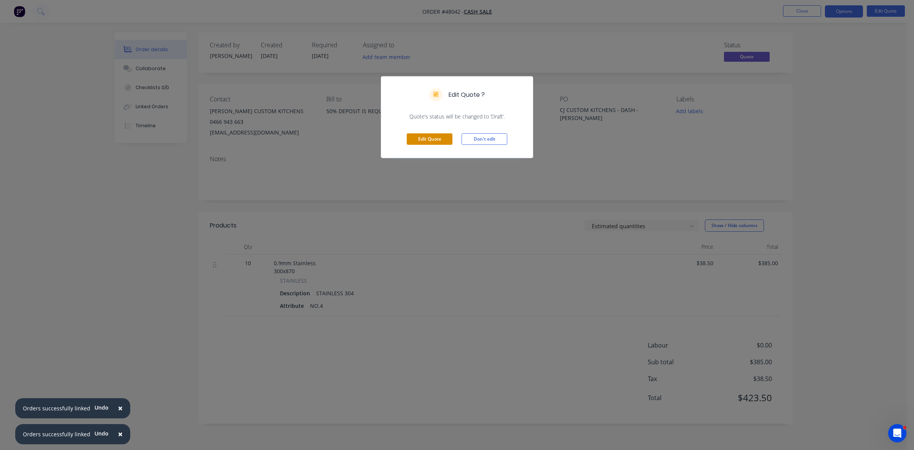
click at [425, 139] on button "Edit Quote" at bounding box center [430, 138] width 46 height 11
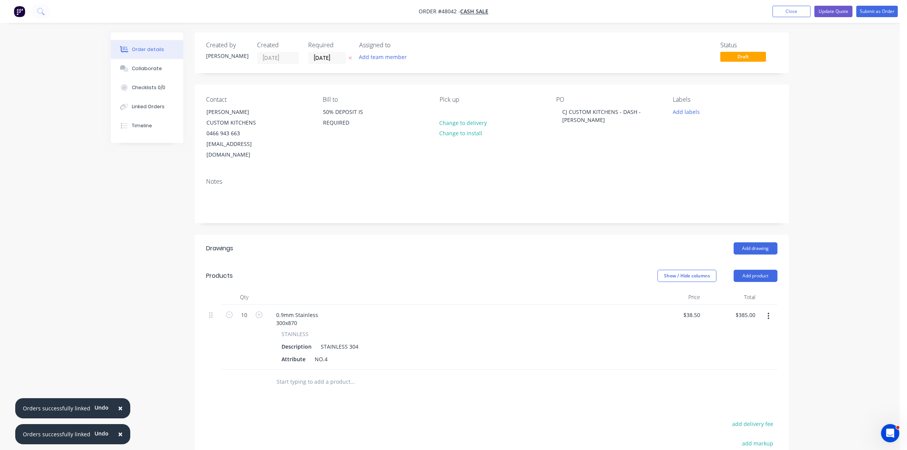
click at [339, 65] on div "Created by Kristie Created 24/09/25 Required 26/09/25 Assigned to Add team memb…" at bounding box center [492, 52] width 594 height 41
click at [337, 58] on input "26/09/25" at bounding box center [326, 57] width 37 height 11
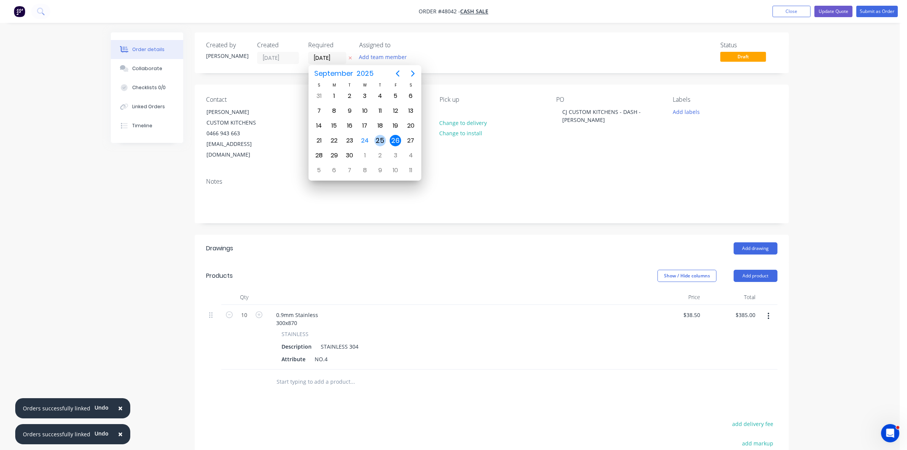
click at [380, 140] on div "25" at bounding box center [379, 140] width 11 height 11
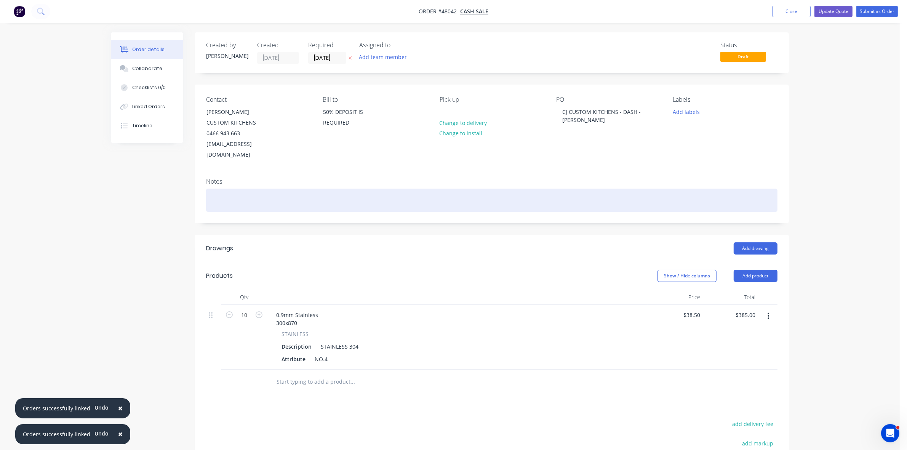
click at [291, 188] on div at bounding box center [491, 199] width 571 height 23
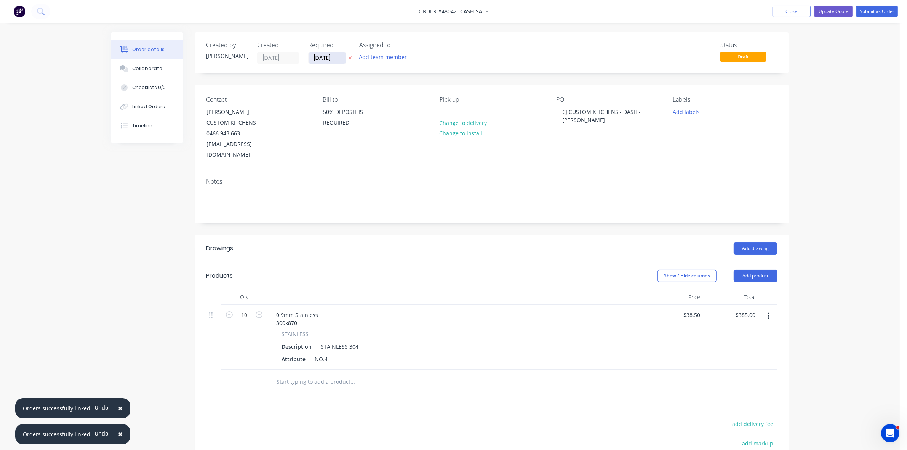
click at [315, 59] on input "25/09/25" at bounding box center [326, 57] width 37 height 11
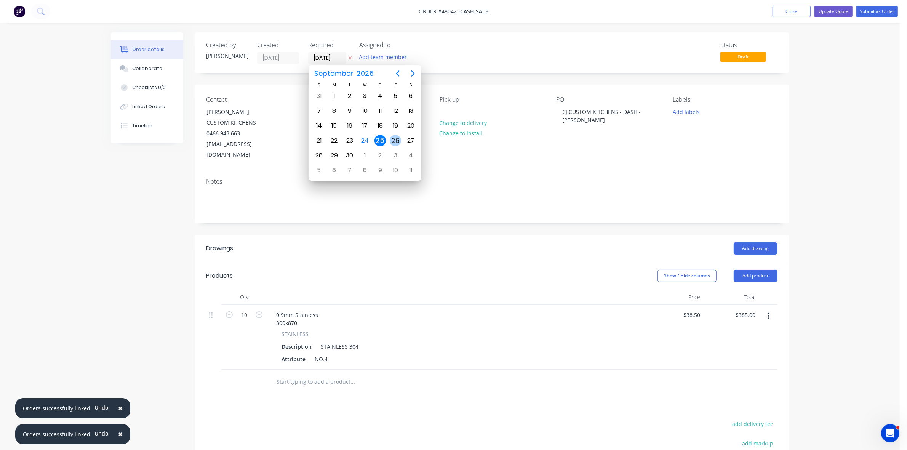
click at [395, 143] on div "26" at bounding box center [395, 140] width 11 height 11
type input "26/09/25"
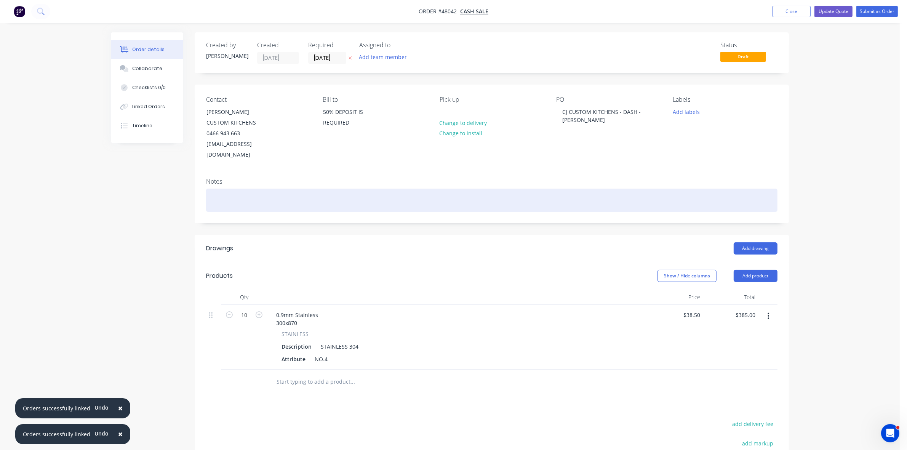
click at [317, 188] on div at bounding box center [491, 199] width 571 height 23
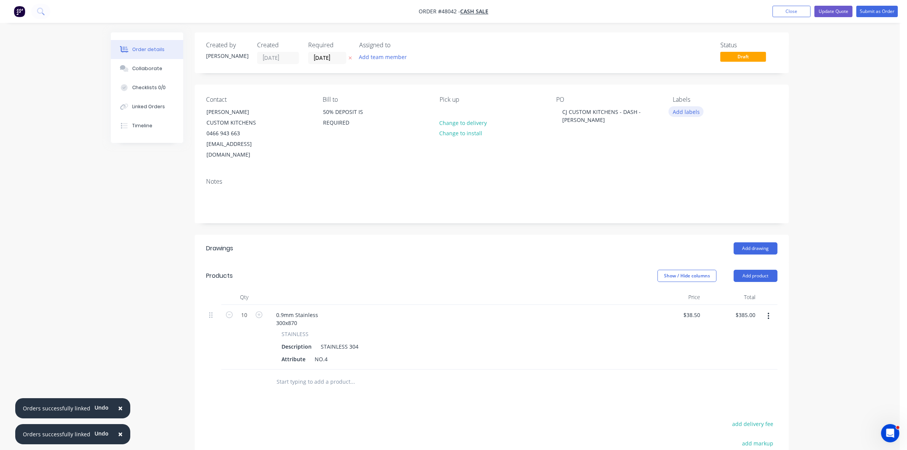
click at [690, 112] on button "Add labels" at bounding box center [685, 111] width 35 height 10
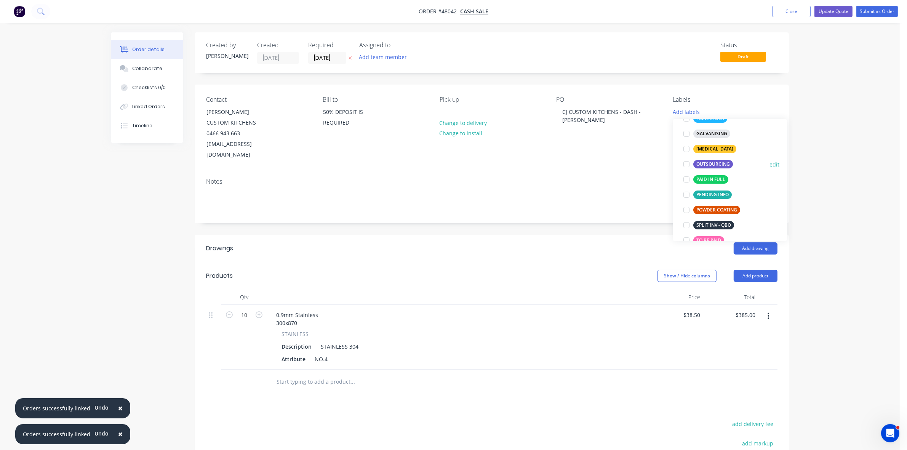
scroll to position [95, 0]
click at [717, 235] on div "TO BE PAID" at bounding box center [708, 237] width 31 height 8
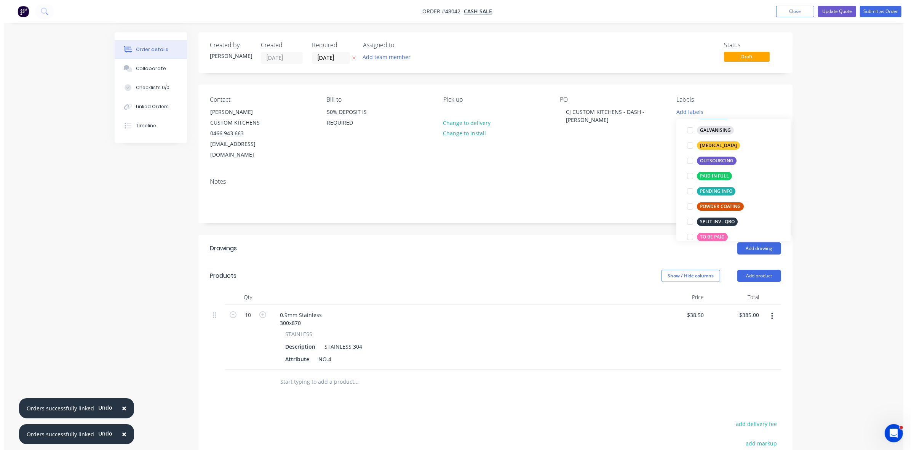
scroll to position [0, 0]
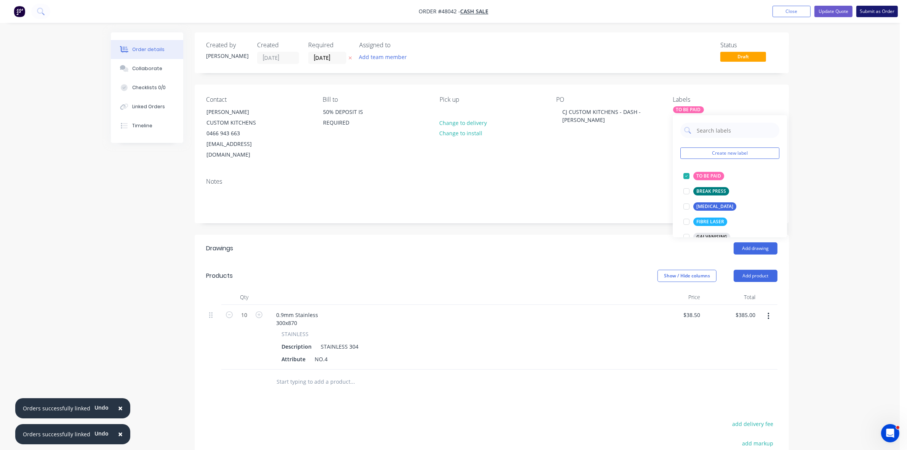
click at [880, 13] on button "Submit as Order" at bounding box center [877, 11] width 42 height 11
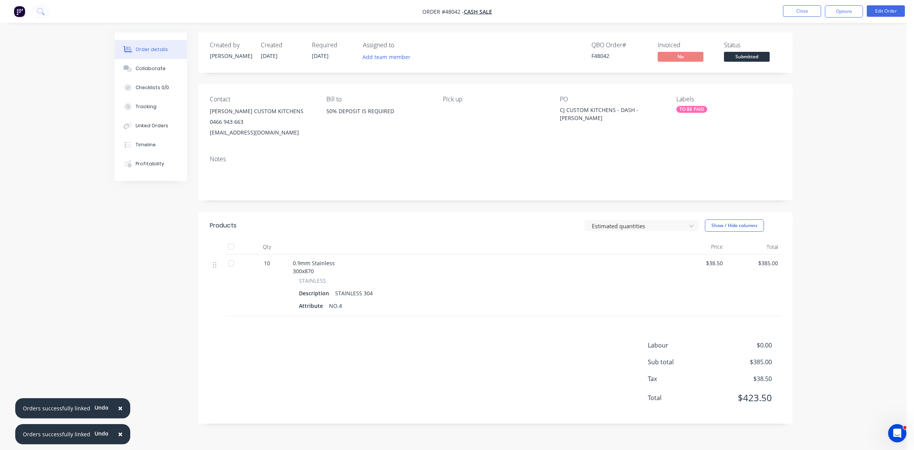
click at [744, 54] on span "Submitted" at bounding box center [747, 57] width 46 height 10
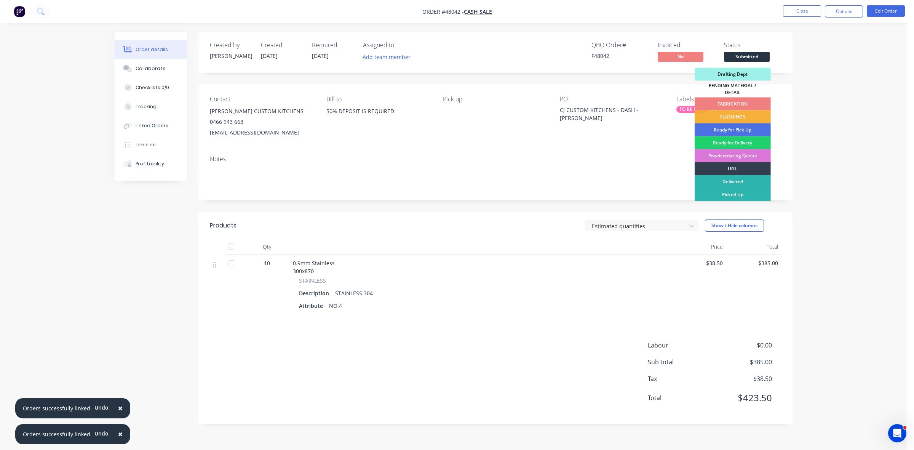
click at [735, 101] on div "FABRICATION" at bounding box center [733, 103] width 76 height 13
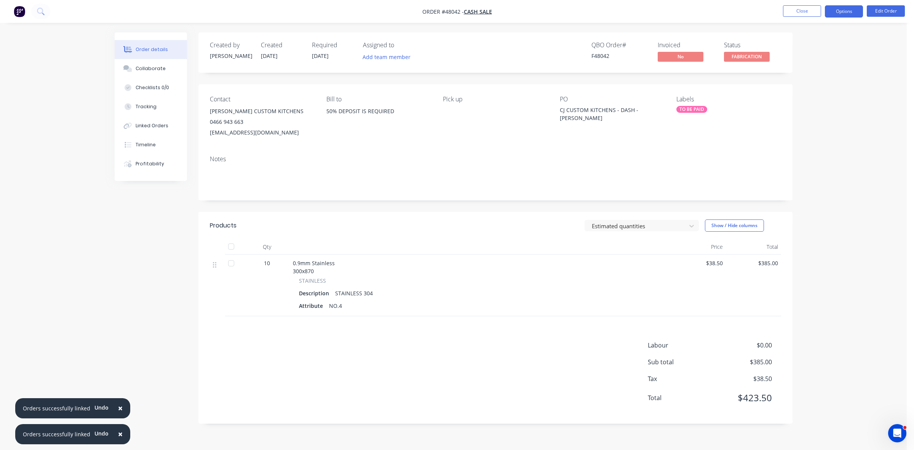
click at [841, 12] on button "Options" at bounding box center [844, 11] width 38 height 12
click at [825, 92] on div "Work Order" at bounding box center [821, 91] width 70 height 11
click at [822, 81] on div "Without pricing" at bounding box center [821, 76] width 70 height 11
click at [163, 67] on button "Collaborate" at bounding box center [151, 68] width 72 height 19
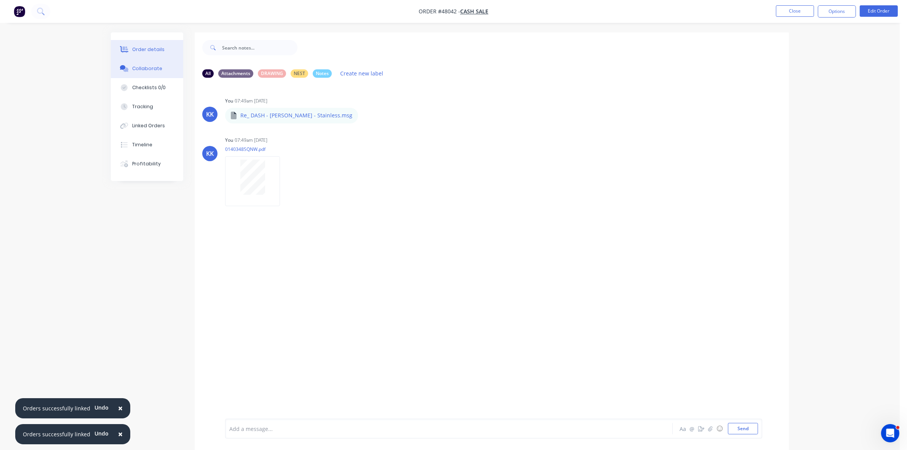
click at [142, 48] on div "Order details" at bounding box center [148, 49] width 32 height 7
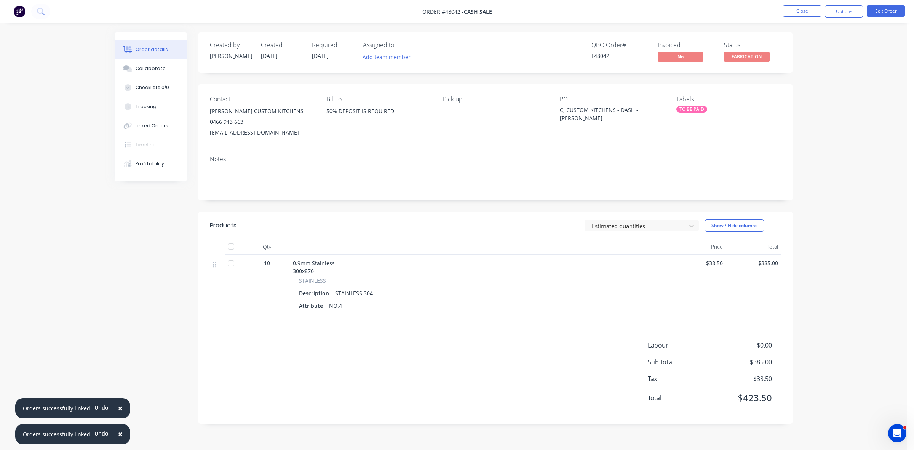
drag, startPoint x: 316, startPoint y: 134, endPoint x: 210, endPoint y: 110, distance: 109.3
click at [210, 110] on div "Contact CAMERON JARVIS - CJ CUSTOM KITCHENS 0466 943 663 cjcustomkitchensjoiner…" at bounding box center [495, 116] width 594 height 65
copy div "CAMERON JARVIS - CJ CUSTOM KITCHENS 0466 943 663 cjcustomkitchensjoinery@gmail.…"
click at [144, 68] on div "Collaborate" at bounding box center [151, 68] width 30 height 7
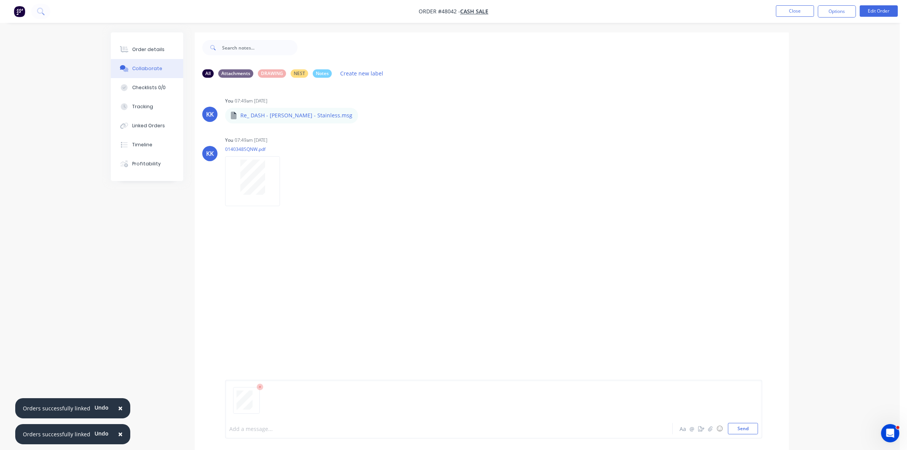
click at [250, 427] on div at bounding box center [428, 429] width 396 height 8
click at [157, 53] on button "Order details" at bounding box center [147, 49] width 72 height 19
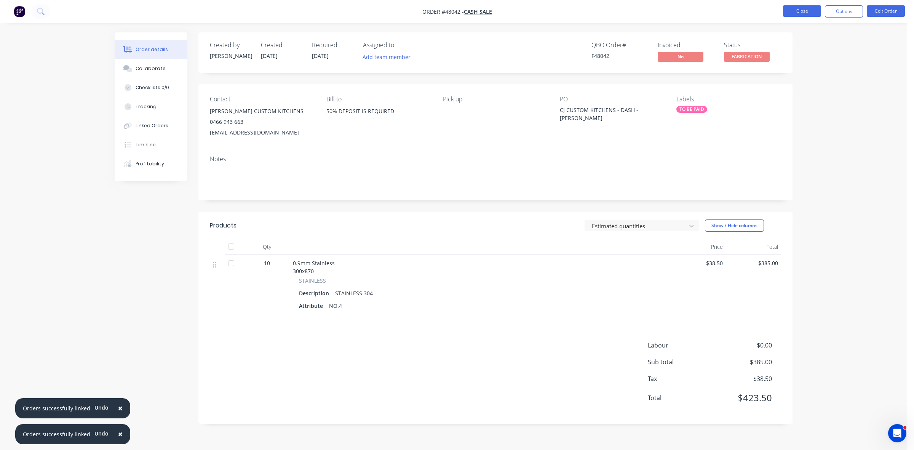
click at [806, 10] on button "Close" at bounding box center [802, 10] width 38 height 11
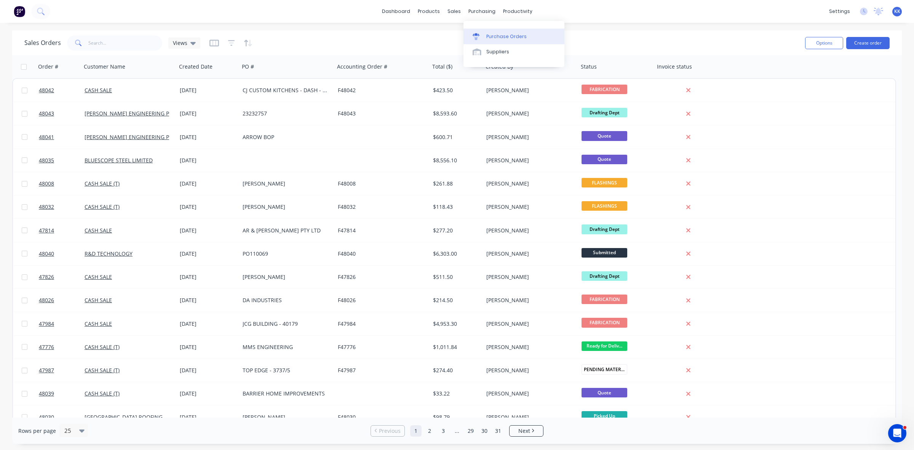
click at [499, 32] on link "Purchase Orders" at bounding box center [513, 36] width 101 height 15
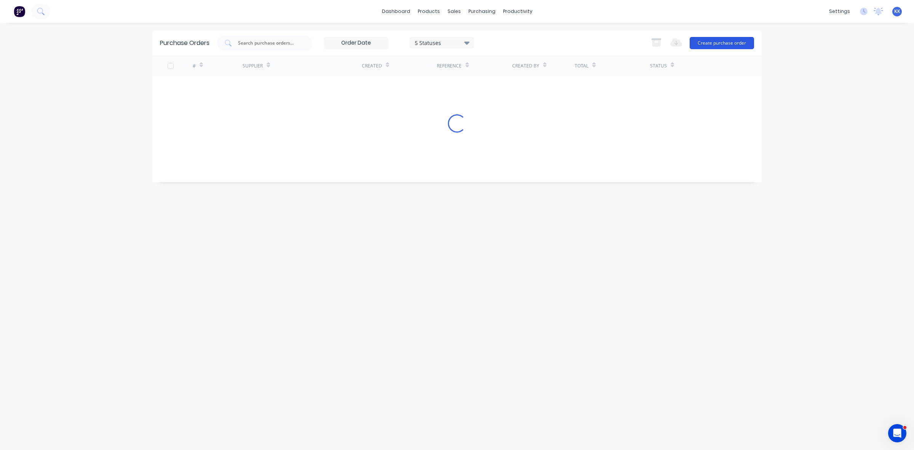
click at [705, 44] on button "Create purchase order" at bounding box center [722, 43] width 64 height 12
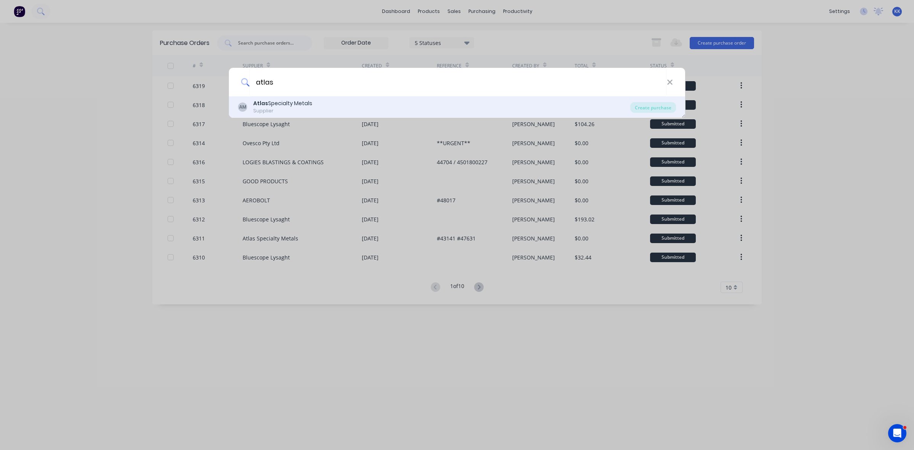
type input "atlas"
click at [335, 109] on div "AM Atlas Specialty Metals Supplier" at bounding box center [434, 106] width 392 height 15
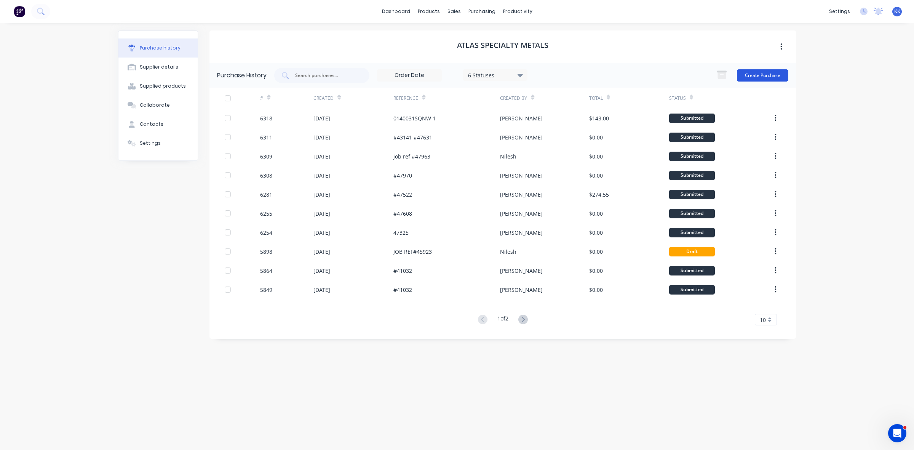
click at [771, 72] on button "Create Purchase" at bounding box center [762, 75] width 51 height 12
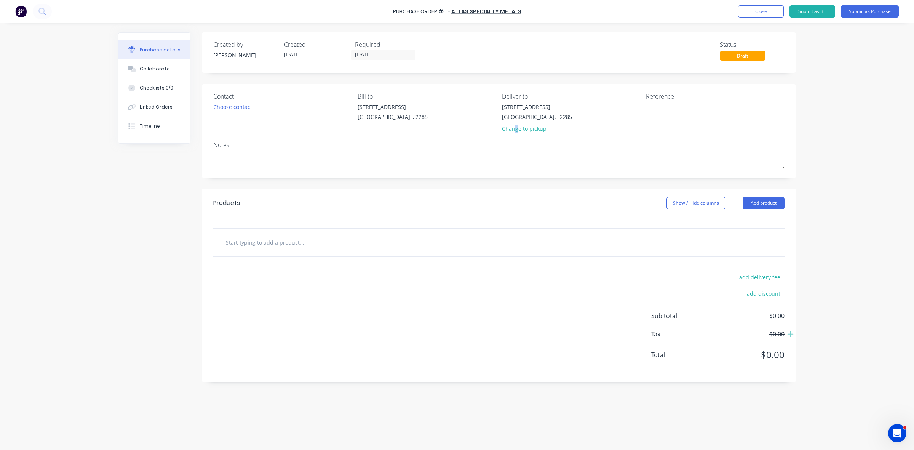
drag, startPoint x: 515, startPoint y: 128, endPoint x: 445, endPoint y: 122, distance: 70.7
click at [517, 128] on div "Change to pickup" at bounding box center [537, 129] width 70 height 8
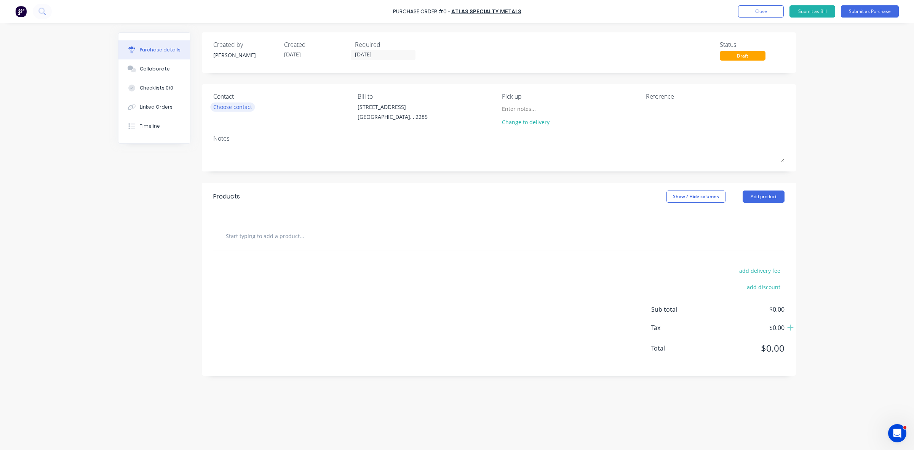
click at [219, 107] on div "Choose contact" at bounding box center [232, 107] width 39 height 8
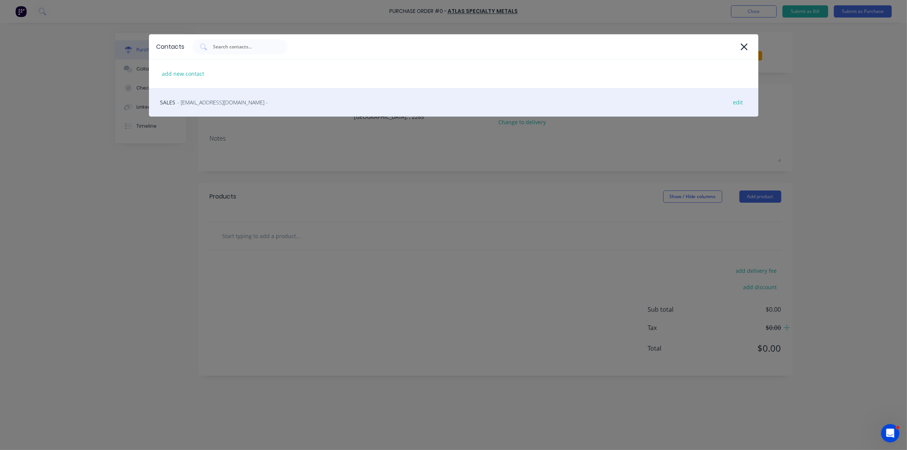
click at [219, 107] on div "SALES - [EMAIL_ADDRESS][DOMAIN_NAME] - edit" at bounding box center [453, 102] width 609 height 29
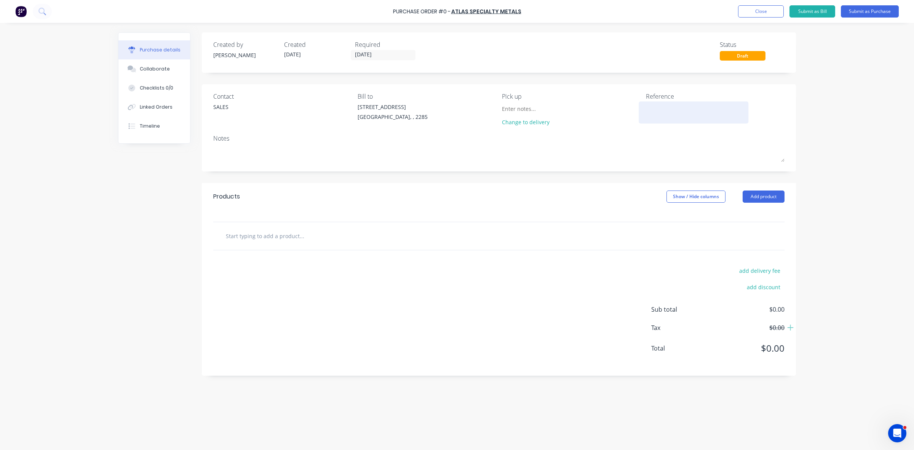
click at [665, 114] on textarea at bounding box center [693, 111] width 95 height 17
click at [533, 109] on input at bounding box center [536, 108] width 69 height 11
type input "[DATE] please :)"
click at [664, 113] on textarea at bounding box center [693, 111] width 95 height 17
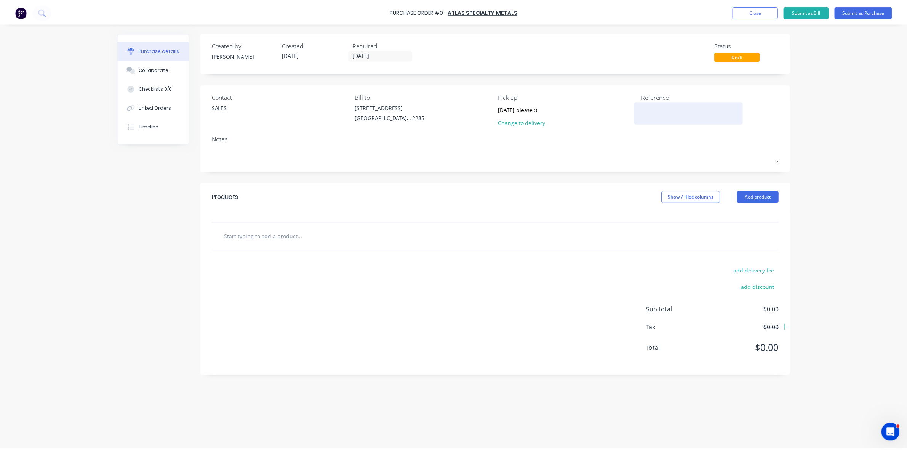
scroll to position [0, 0]
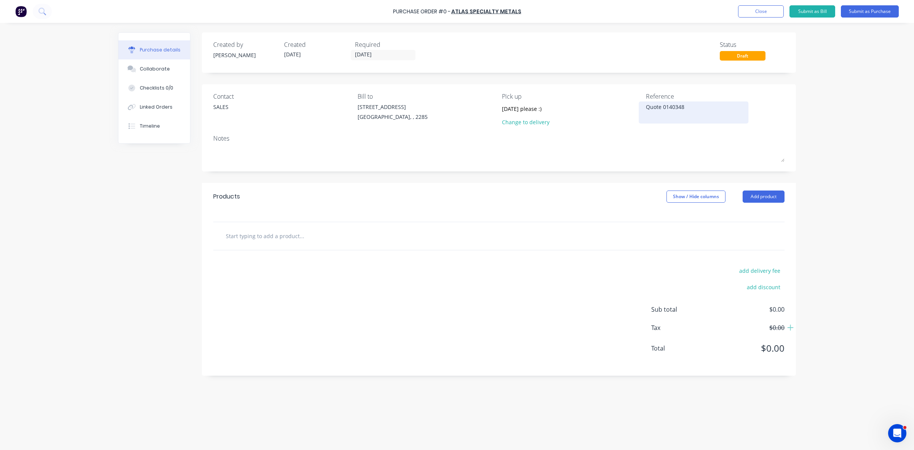
type textarea "Quote 0140348S"
type textarea "x"
type textarea "Quote 0140348SQ"
type textarea "x"
type textarea "Quote 0140348SQN"
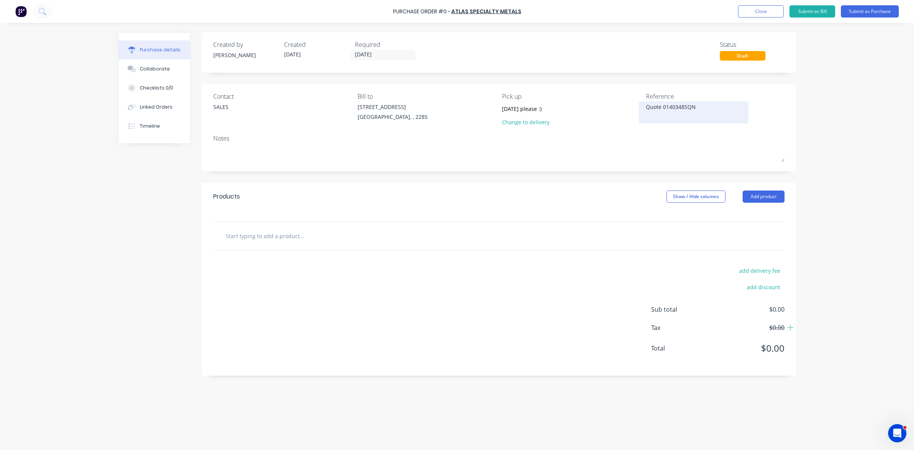
type textarea "x"
type textarea "Quote 0140348SQNW"
type textarea "x"
type textarea "Quote 0140348SQNW-"
type textarea "x"
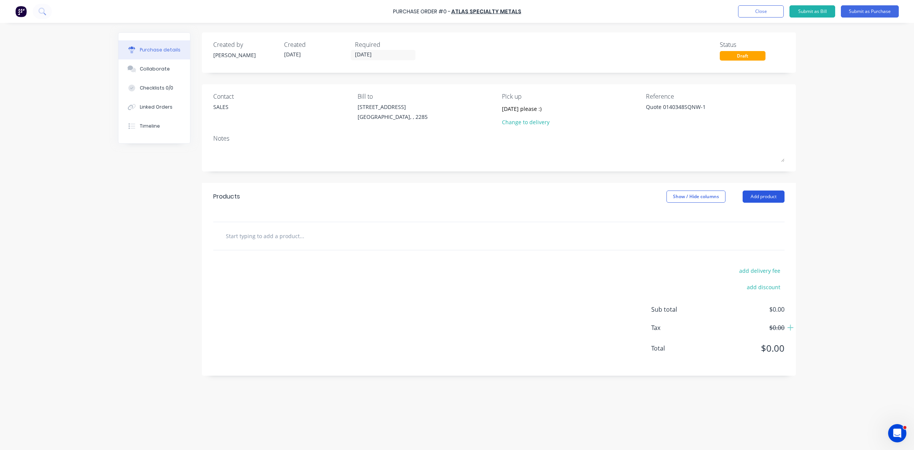
type textarea "Quote 0140348SQNW-1"
type textarea "x"
type textarea "Quote 0140348SQNW-1"
click at [758, 198] on button "Add product" at bounding box center [763, 196] width 42 height 12
click at [755, 212] on div "Product catalogue" at bounding box center [748, 216] width 59 height 11
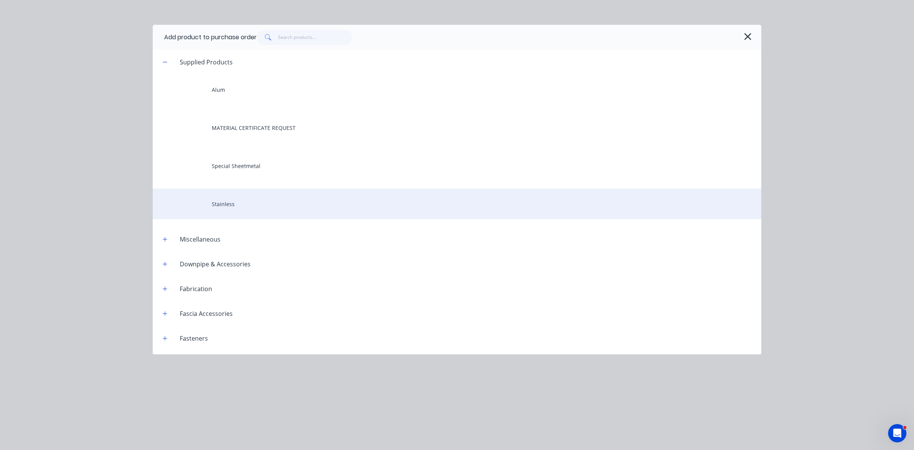
click at [242, 192] on div "Stainless" at bounding box center [457, 203] width 608 height 30
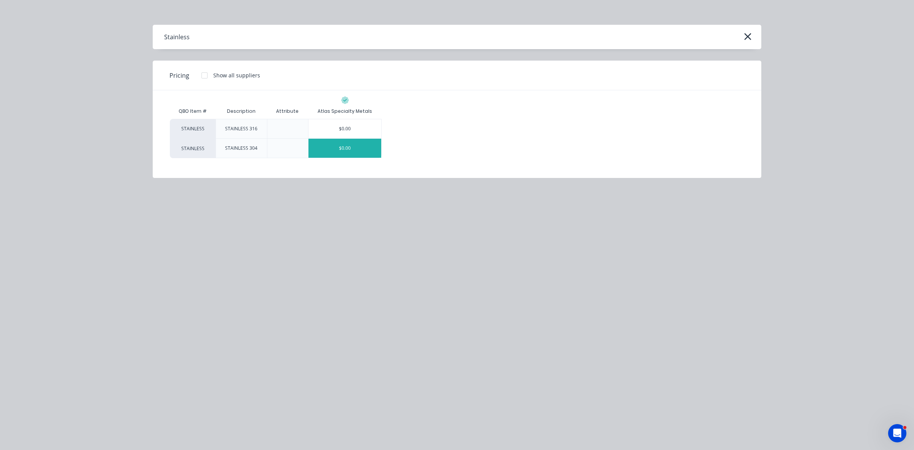
click at [340, 153] on div "$0.00" at bounding box center [344, 148] width 73 height 19
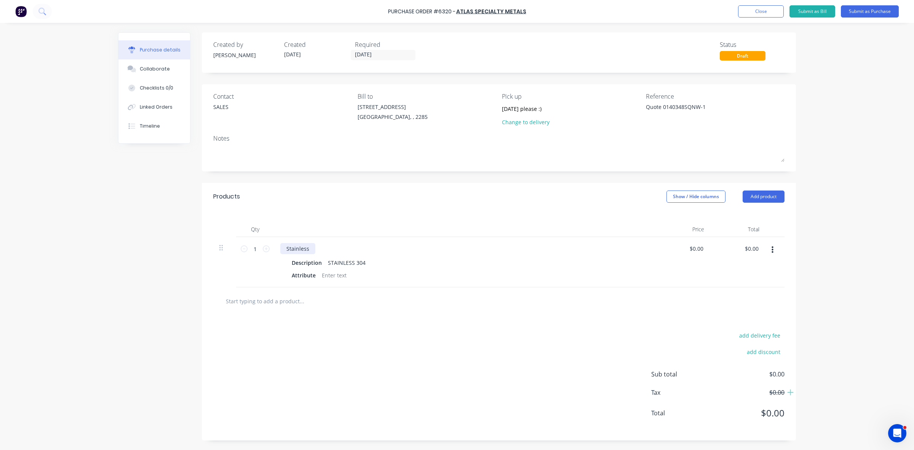
type textarea "x"
click at [287, 247] on div "Stainless" at bounding box center [297, 248] width 35 height 11
type textarea "x"
click at [334, 275] on div at bounding box center [334, 275] width 31 height 11
click at [324, 250] on div "0.9 Stainless" at bounding box center [464, 248] width 369 height 11
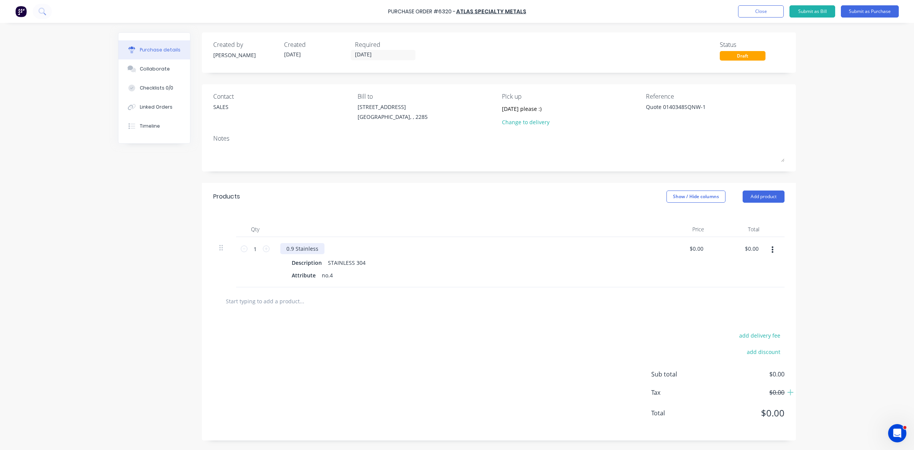
click at [318, 248] on div "0.9 Stainless" at bounding box center [302, 248] width 44 height 11
click at [267, 248] on icon at bounding box center [266, 248] width 7 height 7
type textarea "x"
type input "2"
type textarea "x"
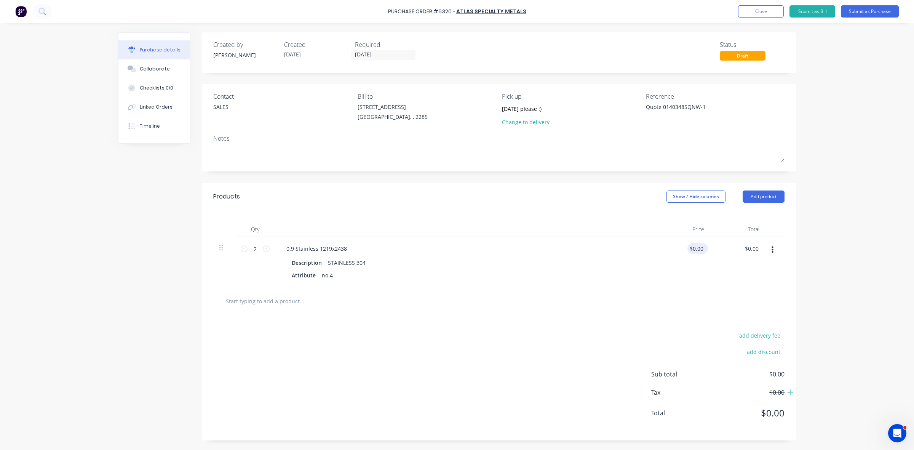
type input "0.00"
click at [698, 249] on input "0.00" at bounding box center [697, 248] width 14 height 11
type textarea "x"
click at [698, 249] on input "0.00" at bounding box center [697, 248] width 14 height 11
type input "103"
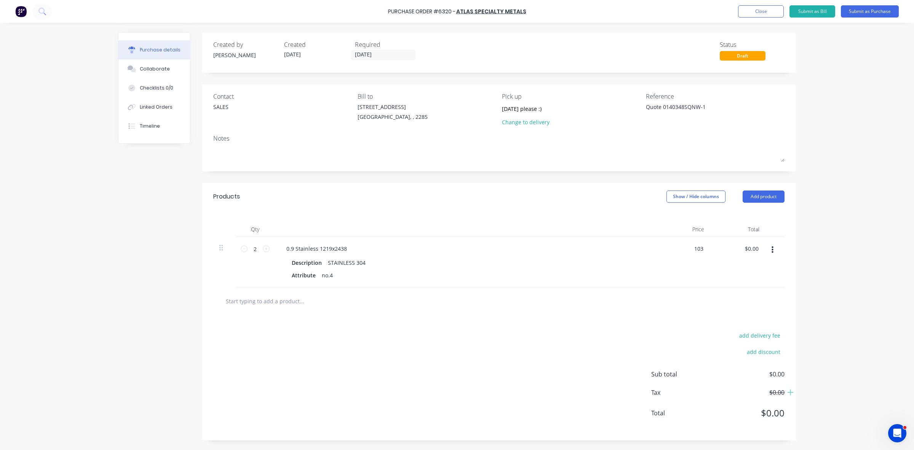
type textarea "x"
type input "$103.00"
type input "$206.00"
click at [588, 326] on div "add delivery fee add discount Sub total $206.00 Tax $20.60 Total $226.60" at bounding box center [499, 377] width 594 height 125
click at [868, 11] on button "Submit as Purchase" at bounding box center [870, 11] width 58 height 12
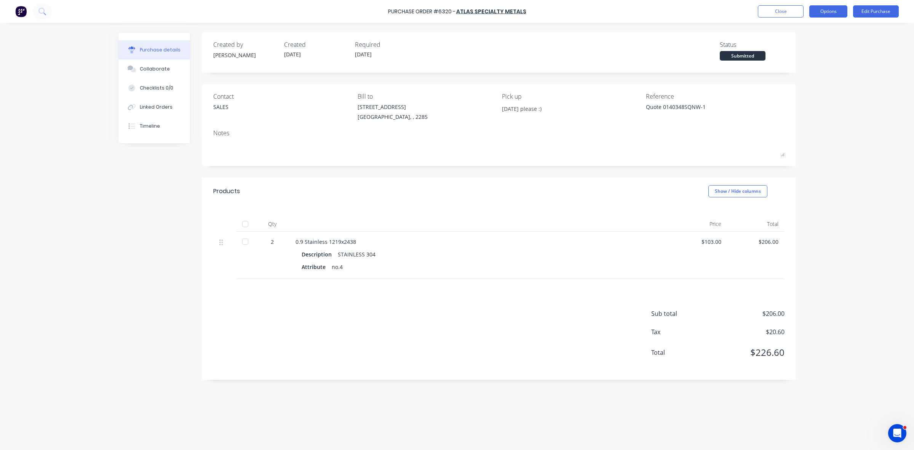
click at [832, 11] on button "Options" at bounding box center [828, 11] width 38 height 12
click at [830, 26] on div "Print / Email" at bounding box center [811, 31] width 59 height 11
click at [820, 54] on button "Without pricing" at bounding box center [811, 61] width 72 height 15
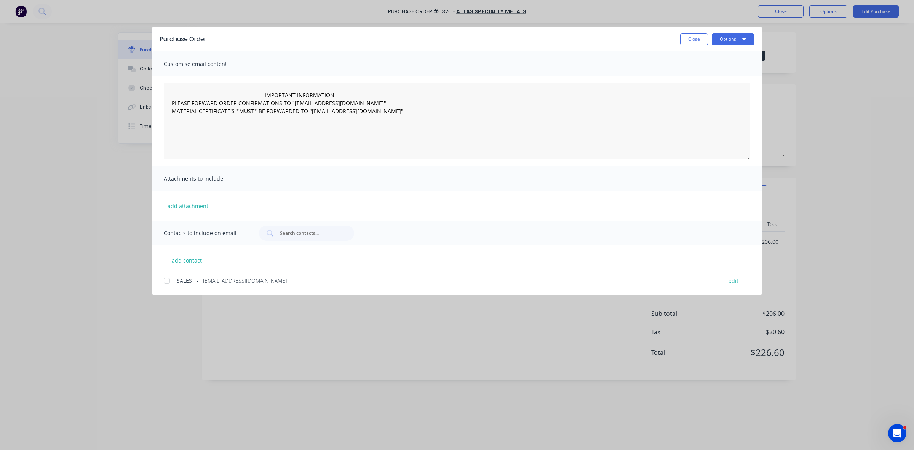
click at [721, 29] on div "Purchase Order Close Options" at bounding box center [456, 39] width 609 height 25
click at [728, 34] on div "Purchase Order Close Options" at bounding box center [456, 39] width 609 height 25
click at [729, 38] on button "Options" at bounding box center [733, 39] width 42 height 12
click at [724, 71] on div "Print" at bounding box center [717, 73] width 59 height 11
click at [691, 35] on button "Close" at bounding box center [694, 39] width 28 height 12
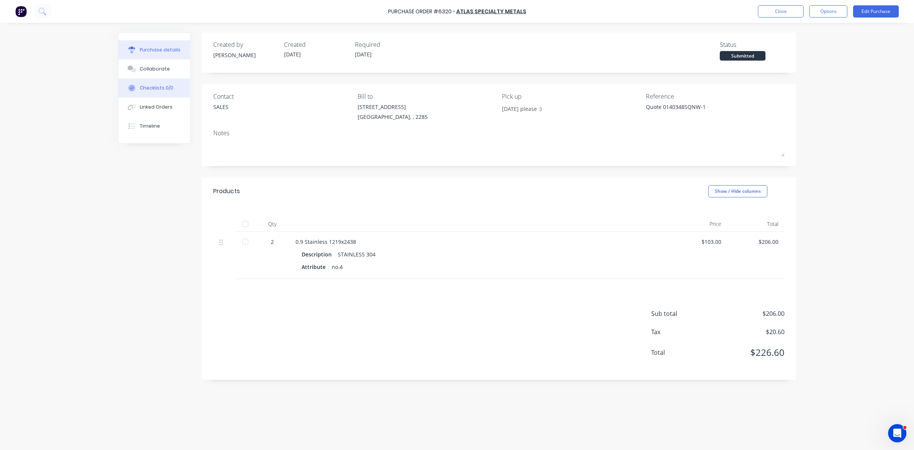
click at [169, 96] on button "Checklists 0/0" at bounding box center [154, 87] width 72 height 19
type textarea "x"
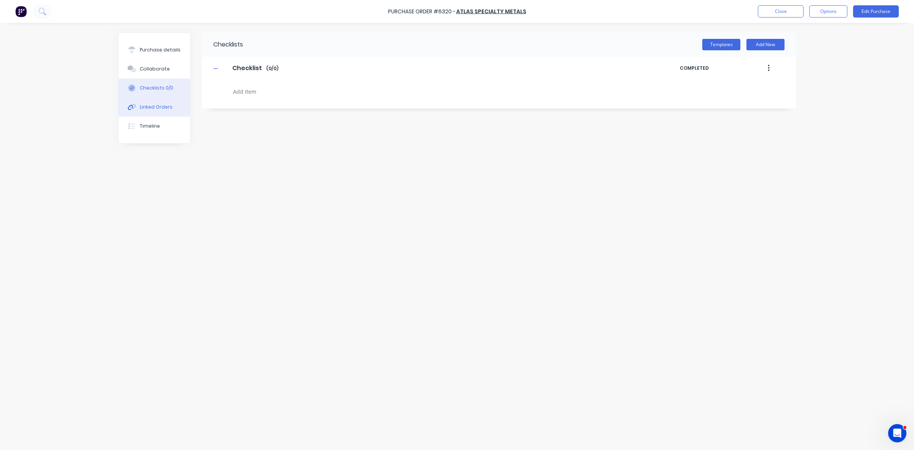
click at [170, 102] on button "Linked Orders" at bounding box center [154, 106] width 72 height 19
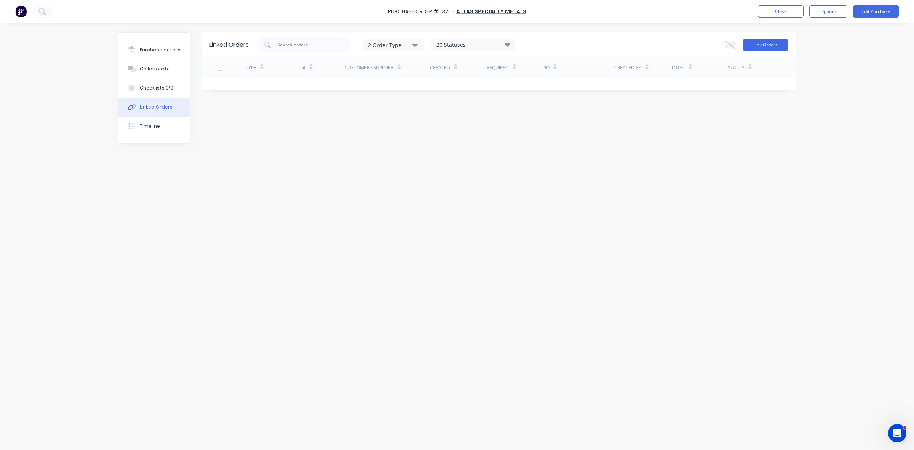
click at [756, 43] on button "Link Orders" at bounding box center [765, 44] width 46 height 11
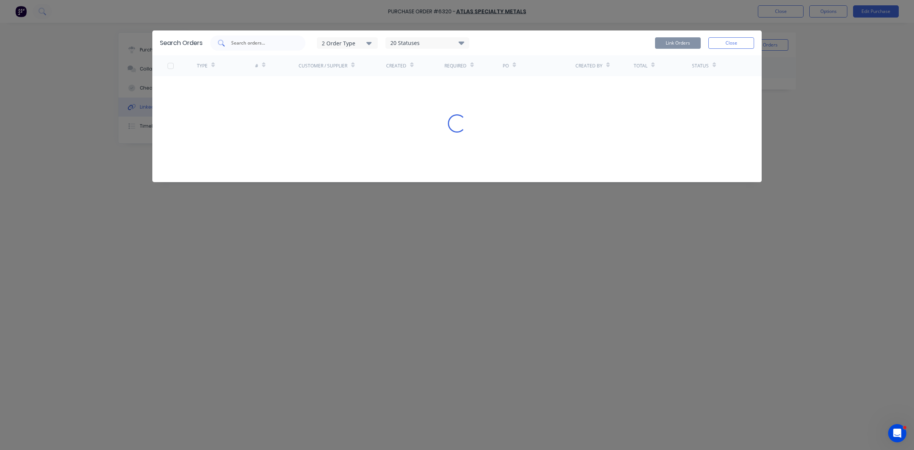
click at [259, 44] on input "text" at bounding box center [261, 43] width 63 height 8
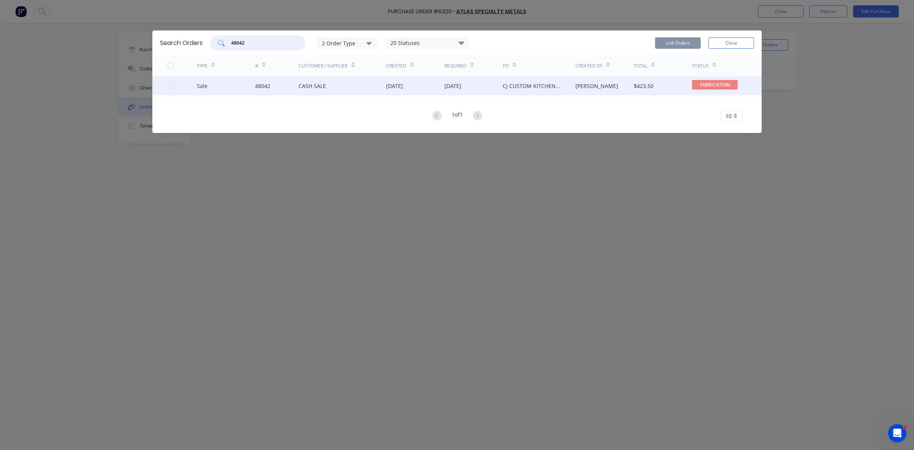
click at [172, 86] on div at bounding box center [170, 85] width 15 height 15
type input "48042"
click at [671, 43] on button "Link Orders" at bounding box center [678, 42] width 46 height 11
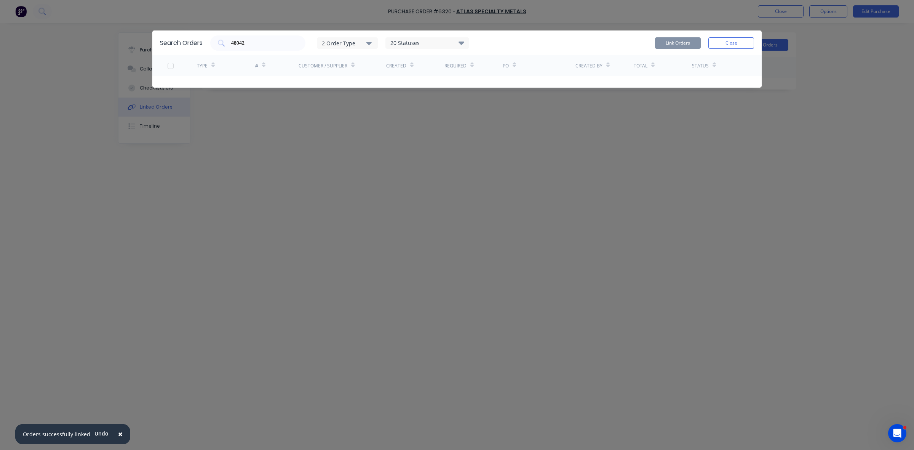
drag, startPoint x: 718, startPoint y: 46, endPoint x: 762, endPoint y: 41, distance: 43.6
click at [720, 46] on button "Close" at bounding box center [731, 42] width 46 height 11
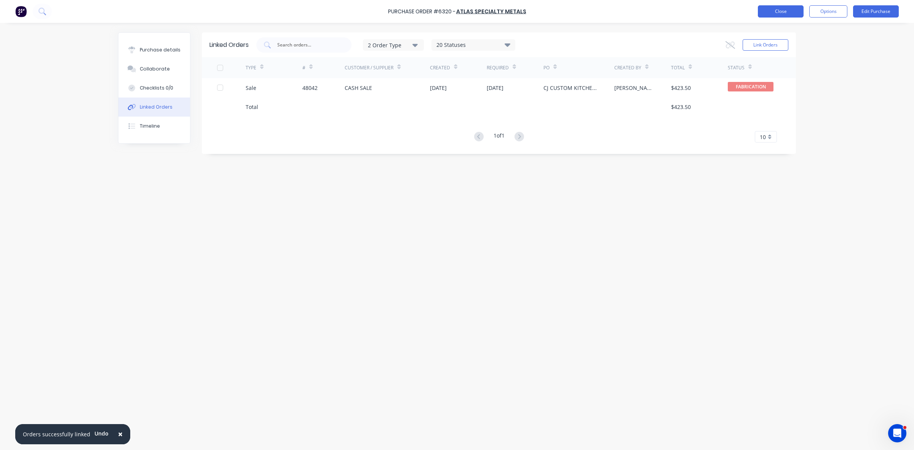
click at [770, 16] on button "Close" at bounding box center [781, 11] width 46 height 12
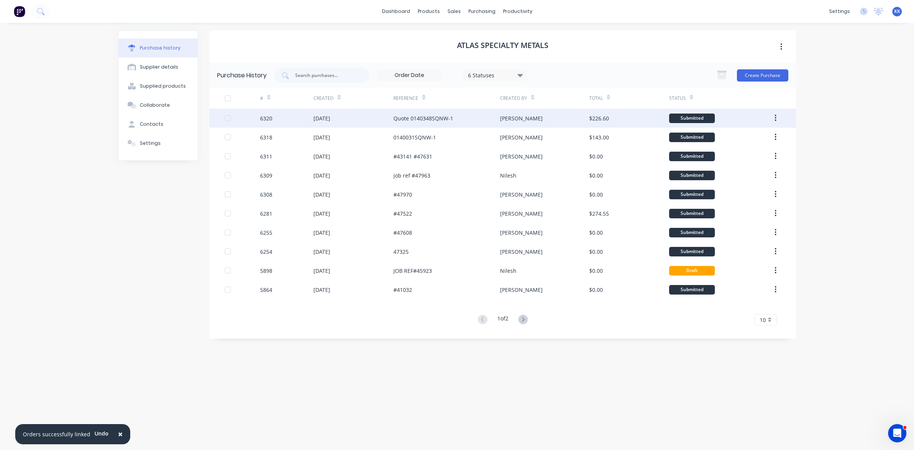
click at [355, 121] on div "[DATE]" at bounding box center [353, 118] width 80 height 19
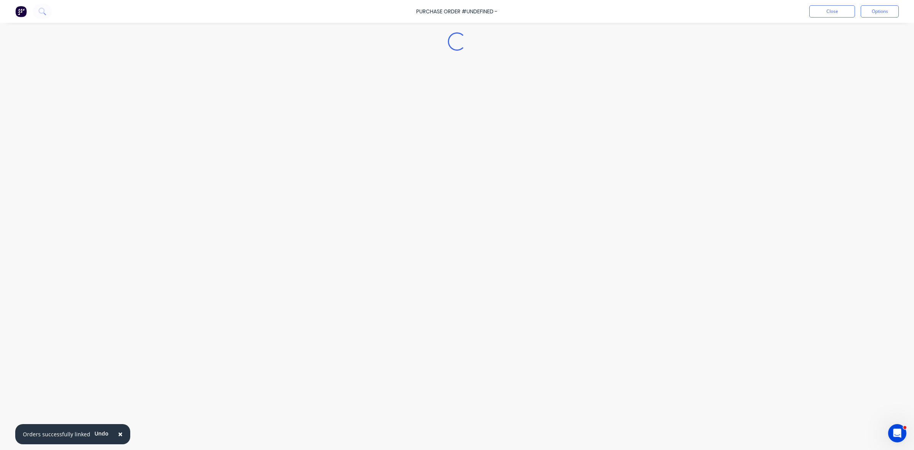
type textarea "x"
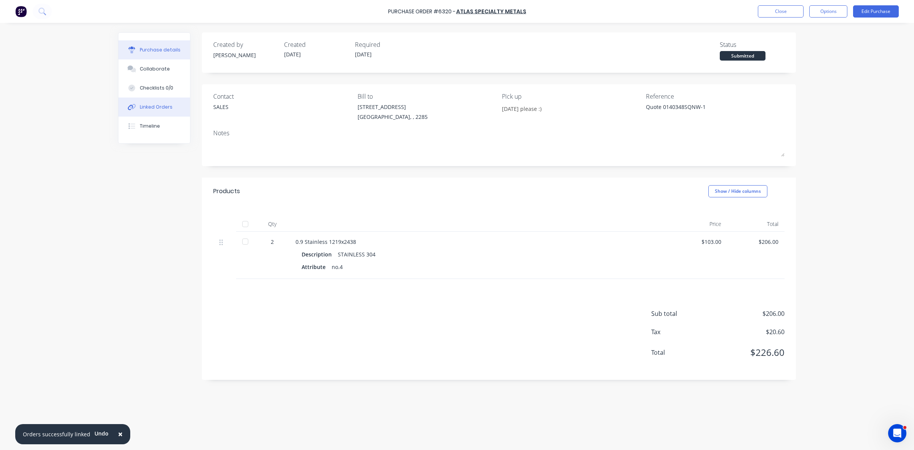
click at [168, 111] on button "Linked Orders" at bounding box center [154, 106] width 72 height 19
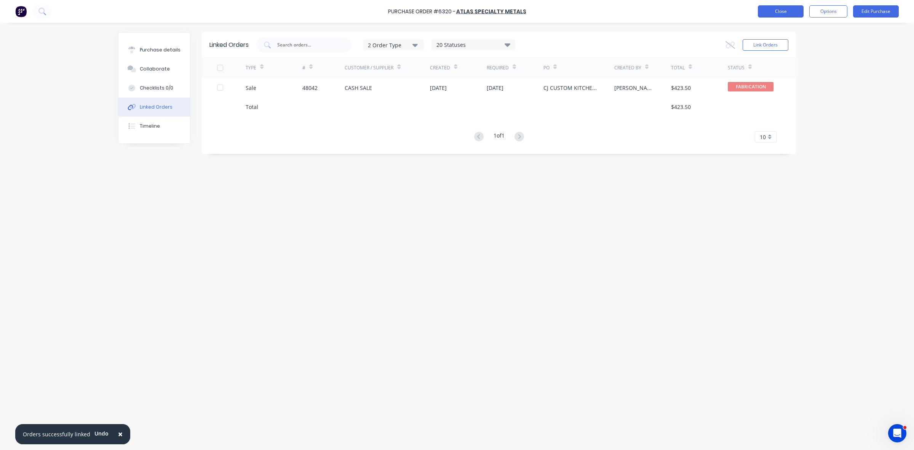
click at [785, 8] on button "Close" at bounding box center [781, 11] width 46 height 12
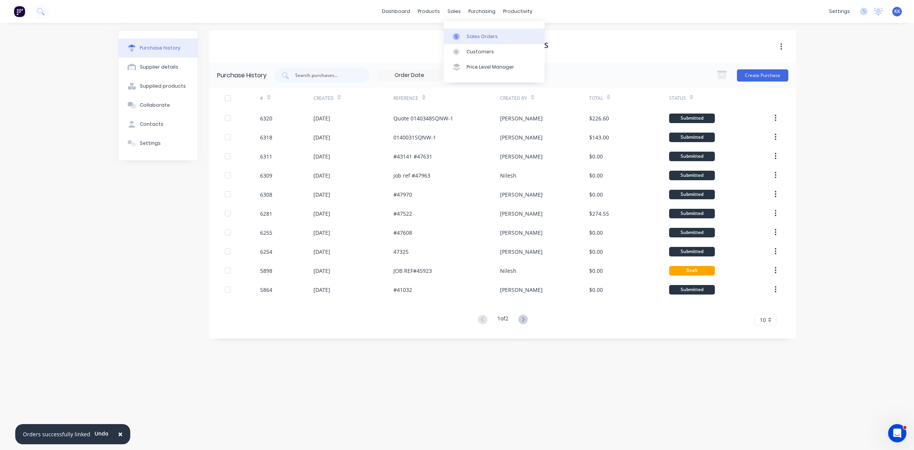
click at [468, 31] on link "Sales Orders" at bounding box center [494, 36] width 101 height 15
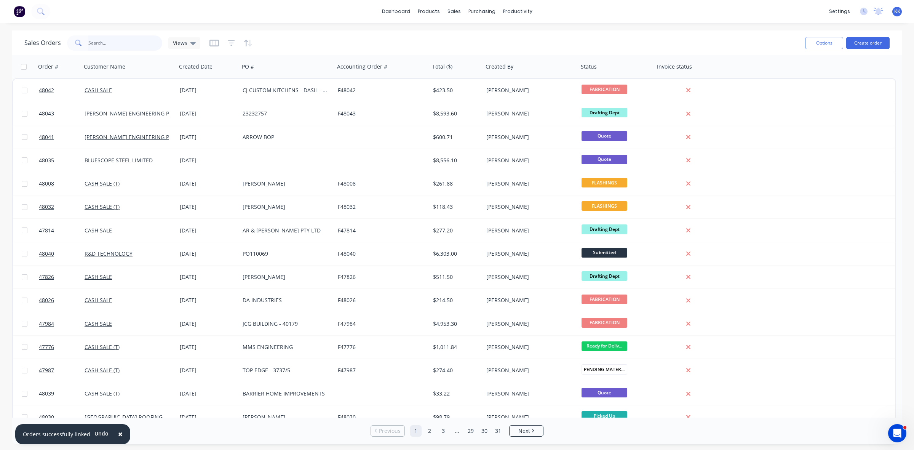
click at [148, 40] on input "text" at bounding box center [125, 42] width 74 height 15
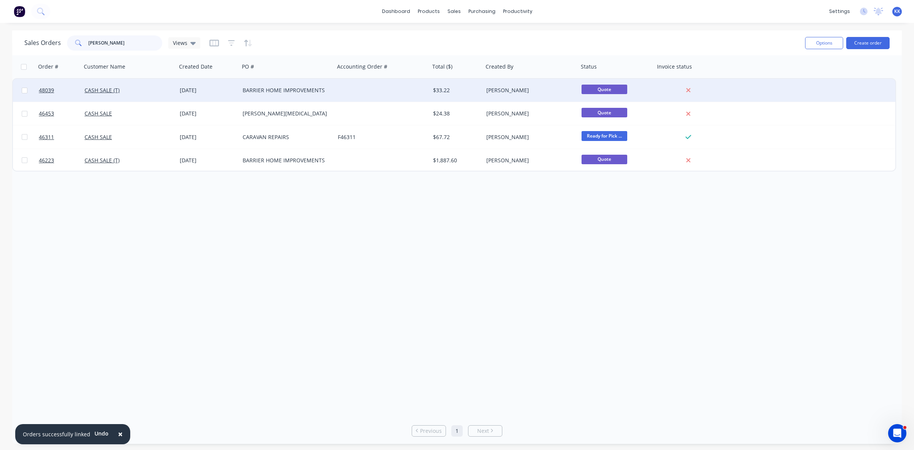
type input "[PERSON_NAME]"
click at [246, 97] on div "BARRIER HOME IMPROVEMENTS" at bounding box center [286, 90] width 95 height 23
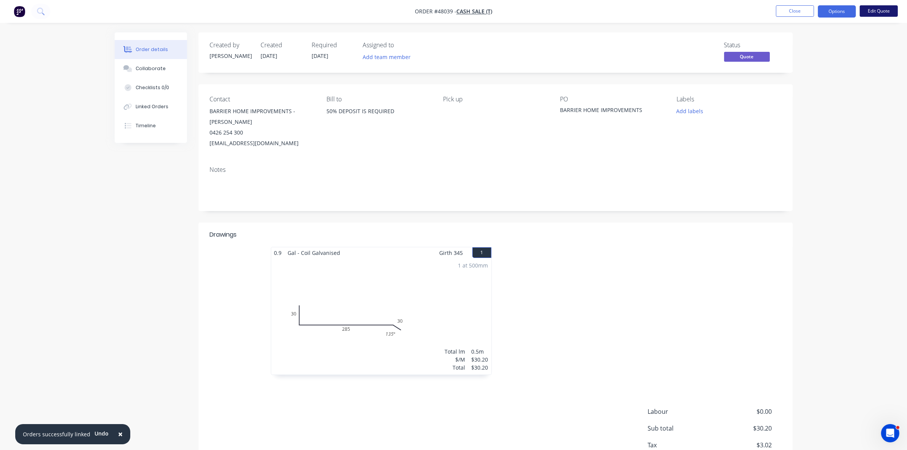
click at [875, 16] on button "Edit Quote" at bounding box center [878, 10] width 38 height 11
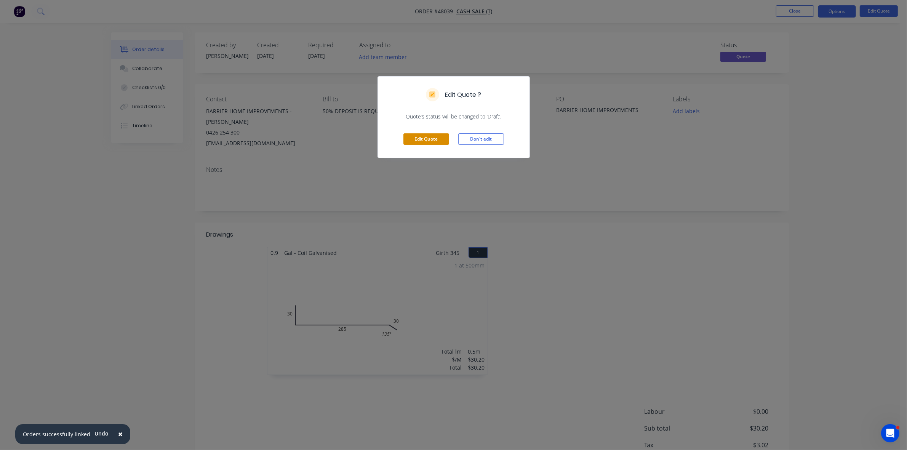
click at [431, 140] on button "Edit Quote" at bounding box center [426, 138] width 46 height 11
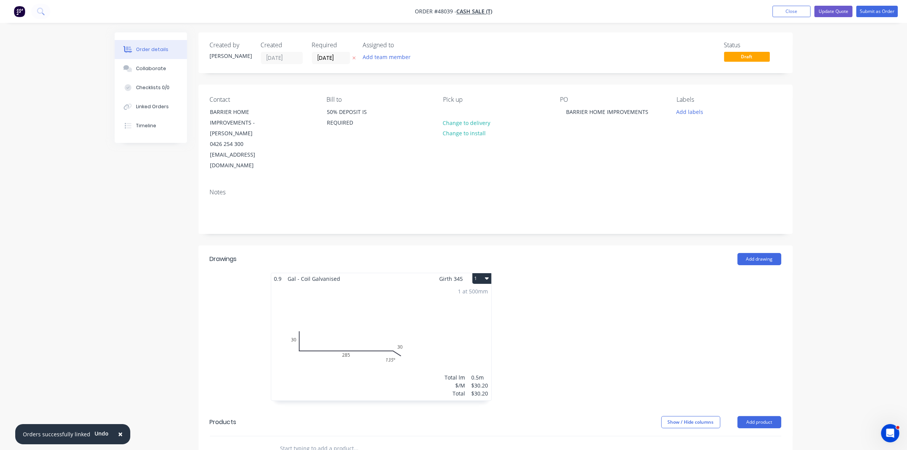
click at [369, 307] on div "1 at 500mm Total lm $/M Total 0.5m $30.20 $30.20" at bounding box center [381, 342] width 220 height 116
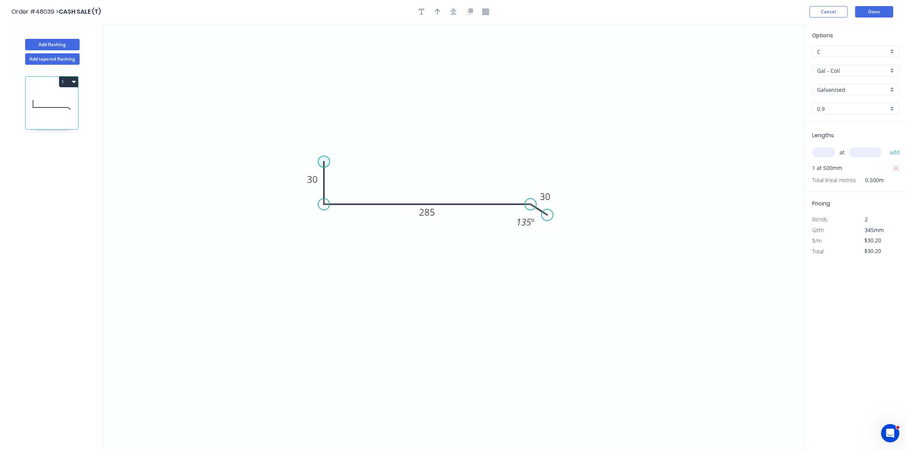
click at [322, 161] on circle at bounding box center [323, 161] width 11 height 11
click at [315, 161] on icon at bounding box center [319, 161] width 9 height 0
type input "$31.32"
click at [317, 209] on icon "0 ? 30 285 30 135 º" at bounding box center [453, 237] width 701 height 426
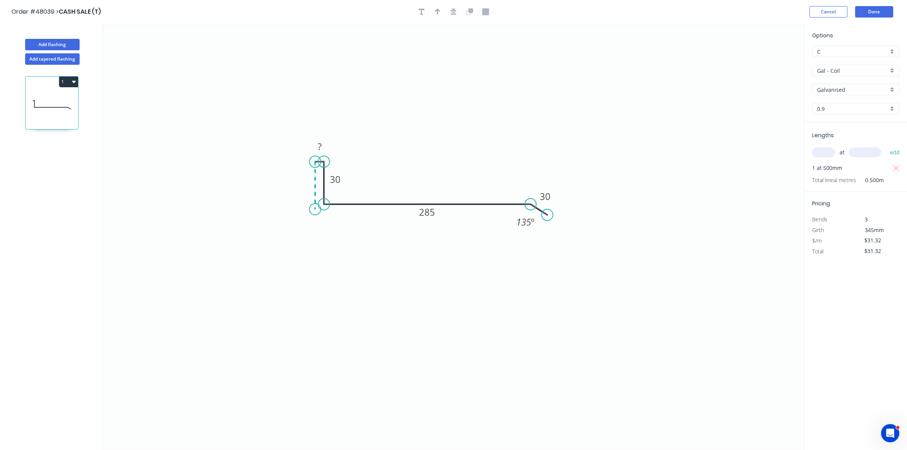
type input "$0.00"
click at [528, 210] on icon "0 ? ? 30 285 30 135 º" at bounding box center [453, 237] width 701 height 426
click at [545, 219] on circle at bounding box center [546, 214] width 11 height 11
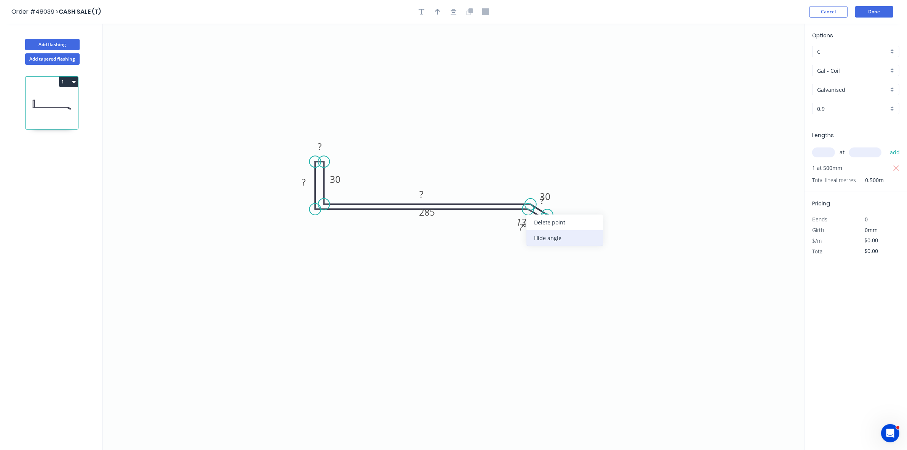
click at [541, 231] on div "Hide angle" at bounding box center [564, 238] width 77 height 16
drag, startPoint x: 551, startPoint y: 207, endPoint x: 557, endPoint y: 238, distance: 32.1
click at [557, 238] on rect at bounding box center [547, 233] width 25 height 16
click at [548, 230] on tspan "?" at bounding box center [548, 232] width 4 height 13
drag, startPoint x: 437, startPoint y: 215, endPoint x: 434, endPoint y: 222, distance: 7.4
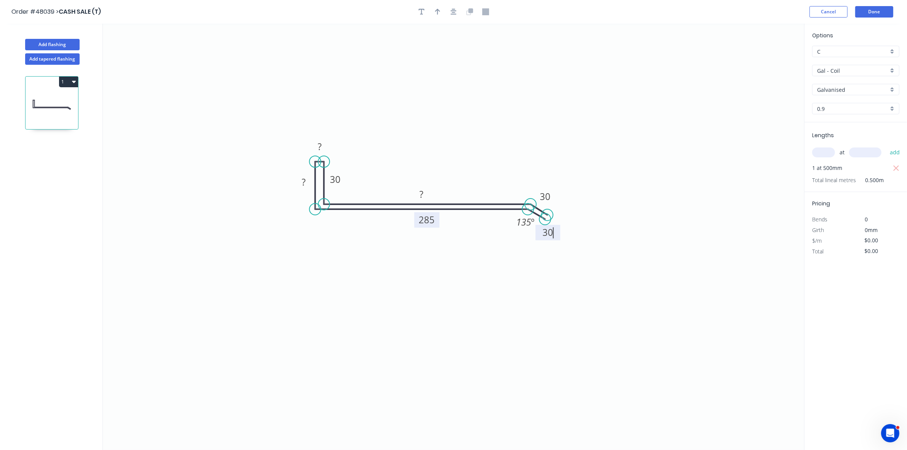
click at [435, 223] on rect at bounding box center [426, 220] width 25 height 16
click at [425, 196] on rect at bounding box center [421, 194] width 15 height 11
click at [310, 182] on rect at bounding box center [303, 182] width 15 height 11
click at [341, 155] on div "Hide measurement" at bounding box center [356, 156] width 77 height 16
type input "$56.85"
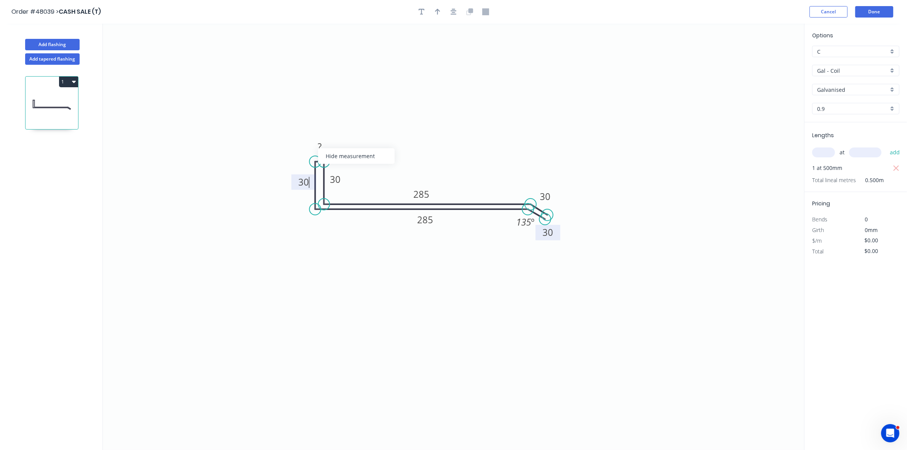
type input "$56.85"
click at [624, 259] on icon "0 30 285 30 30 285 30 135 º" at bounding box center [453, 237] width 701 height 426
click at [883, 10] on button "Done" at bounding box center [874, 11] width 38 height 11
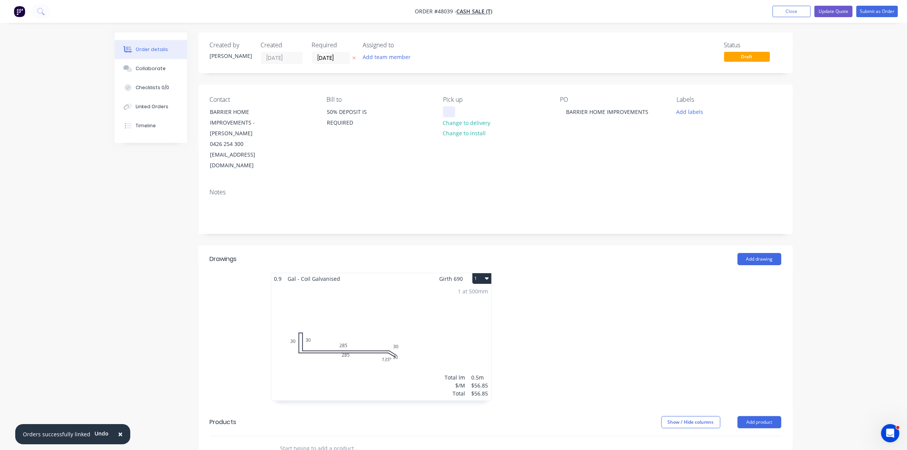
click at [451, 108] on div at bounding box center [449, 111] width 12 height 11
click at [863, 15] on button "Submit as Order" at bounding box center [877, 11] width 42 height 11
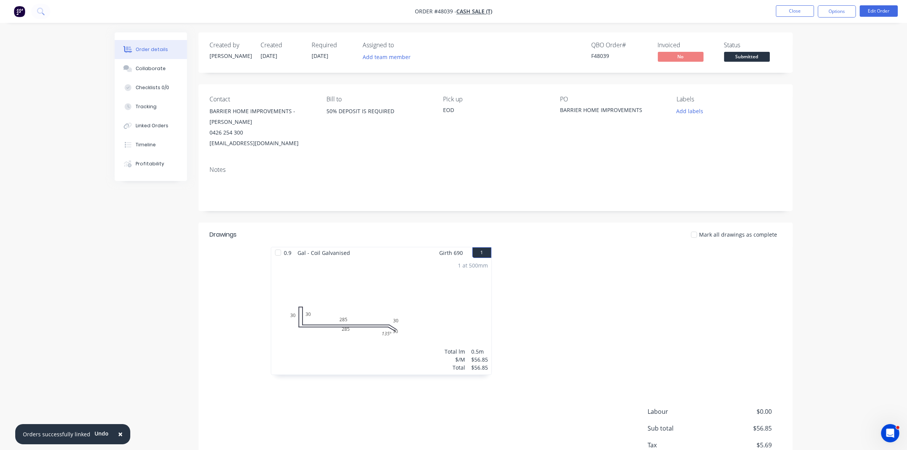
click at [839, 13] on button "Options" at bounding box center [836, 11] width 38 height 12
click at [822, 92] on div "Work Order" at bounding box center [814, 91] width 70 height 11
click at [821, 78] on div "Without pricing" at bounding box center [814, 76] width 70 height 11
click at [751, 58] on span "Submitted" at bounding box center [747, 57] width 46 height 10
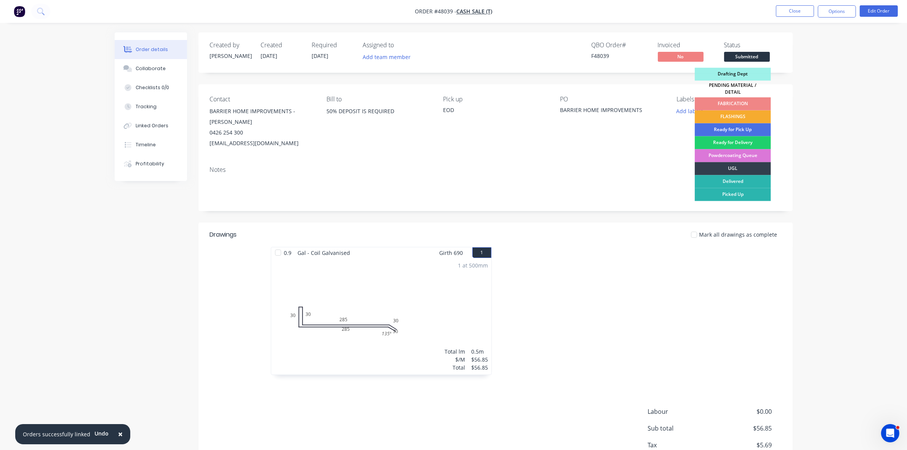
click at [739, 113] on div "FLASHINGS" at bounding box center [733, 116] width 76 height 13
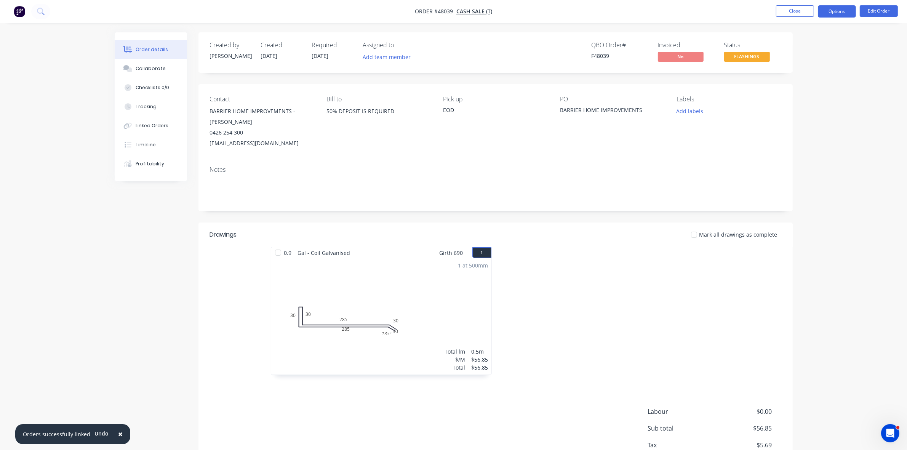
drag, startPoint x: 840, startPoint y: 8, endPoint x: 836, endPoint y: 10, distance: 4.6
click at [840, 8] on button "Options" at bounding box center [836, 11] width 38 height 12
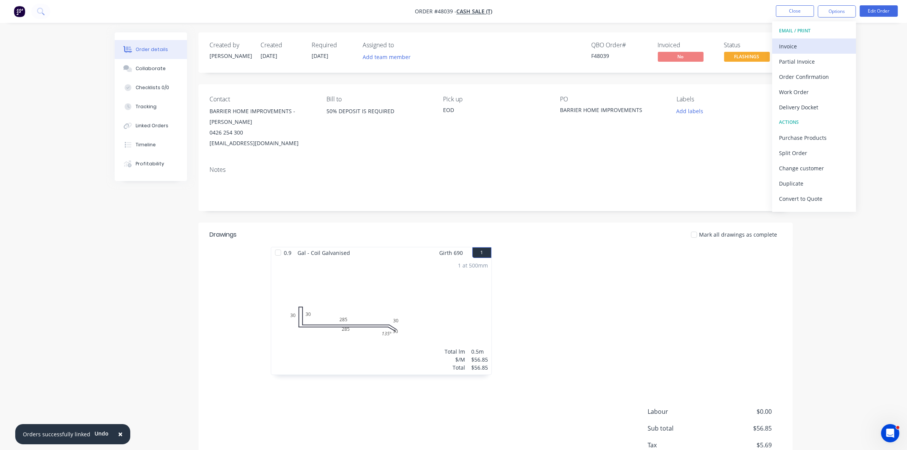
click at [812, 42] on div "Invoice" at bounding box center [814, 46] width 70 height 11
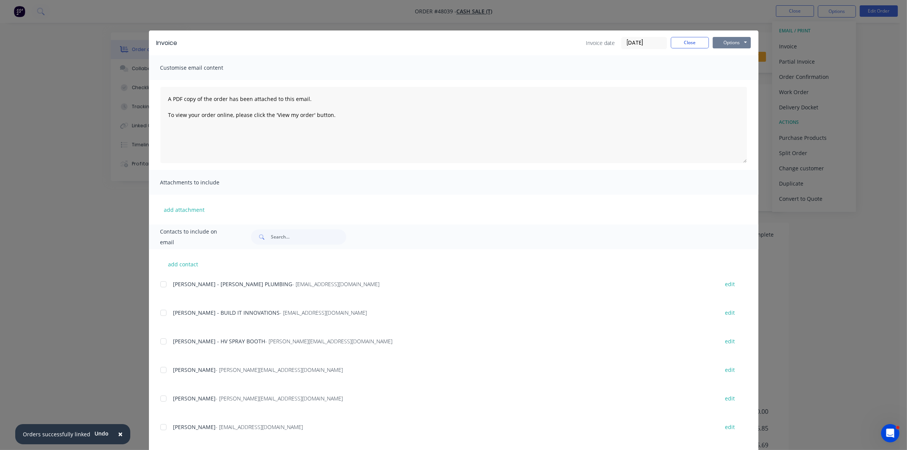
click at [729, 45] on button "Options" at bounding box center [731, 42] width 38 height 11
click at [727, 70] on button "Print" at bounding box center [736, 69] width 49 height 13
click at [673, 47] on button "Close" at bounding box center [690, 42] width 38 height 11
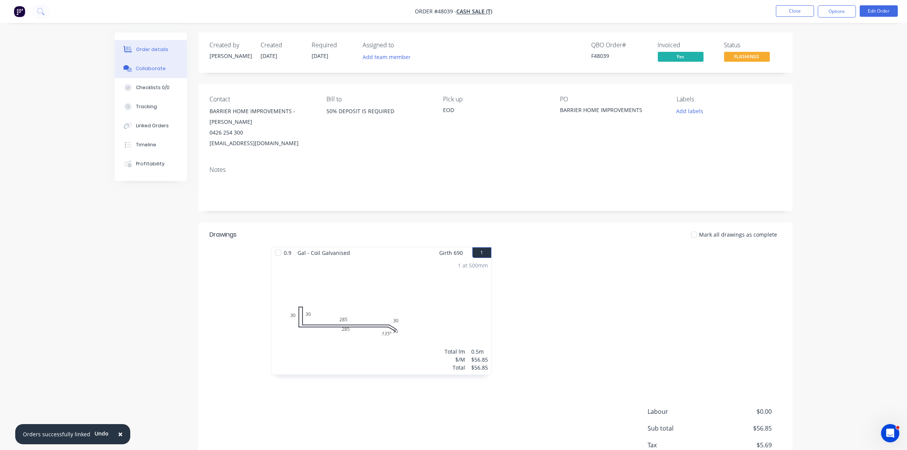
click at [162, 71] on div "Collaborate" at bounding box center [151, 68] width 30 height 7
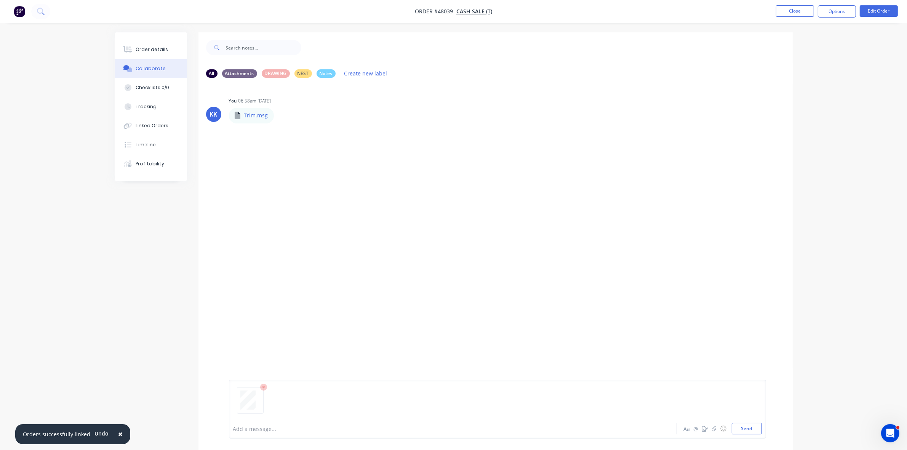
click at [241, 425] on div at bounding box center [431, 429] width 396 height 8
click at [793, 19] on nav "Order #48039 - CASH SALE (T) Close Options Edit Order" at bounding box center [453, 11] width 907 height 23
click at [790, 14] on button "Close" at bounding box center [795, 10] width 38 height 11
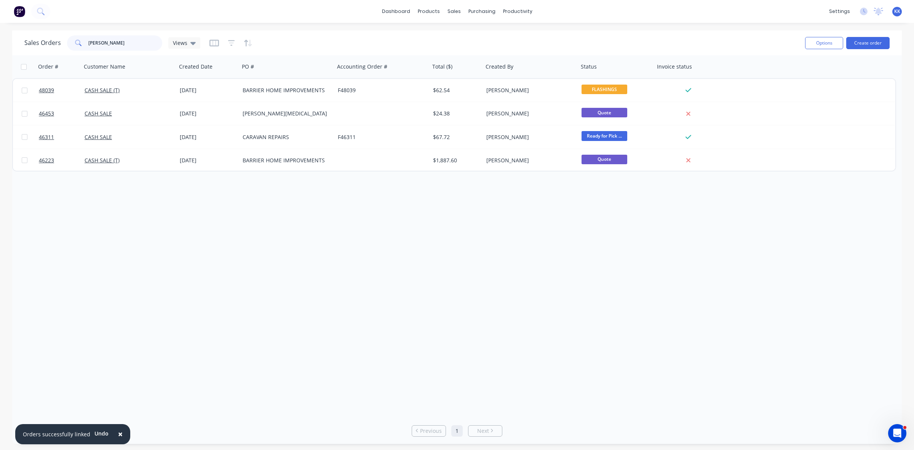
drag, startPoint x: 126, startPoint y: 45, endPoint x: 69, endPoint y: 49, distance: 56.5
click at [70, 49] on div "[PERSON_NAME]" at bounding box center [114, 42] width 95 height 15
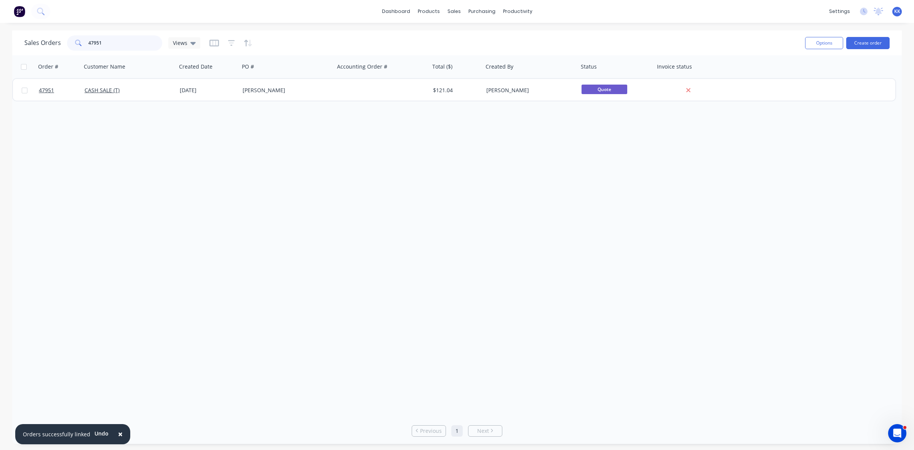
type input "47951"
click at [499, 30] on link "Purchase Orders" at bounding box center [513, 36] width 101 height 15
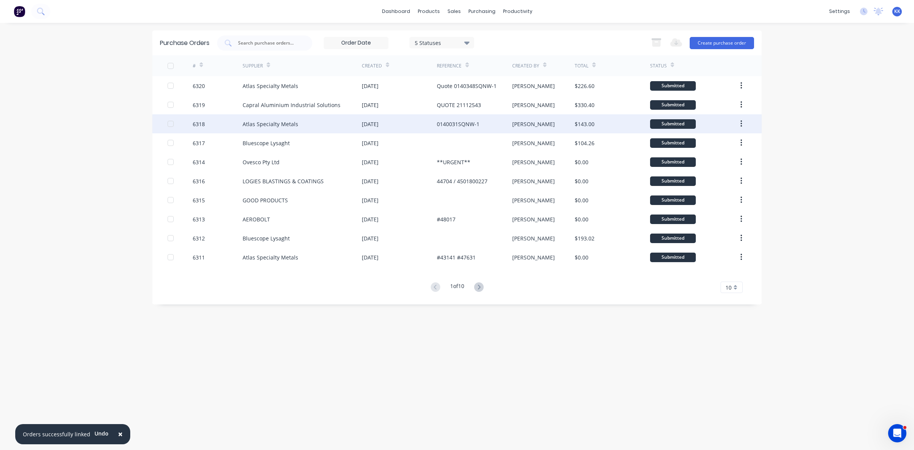
click at [331, 124] on div "Atlas Specialty Metals" at bounding box center [302, 123] width 119 height 19
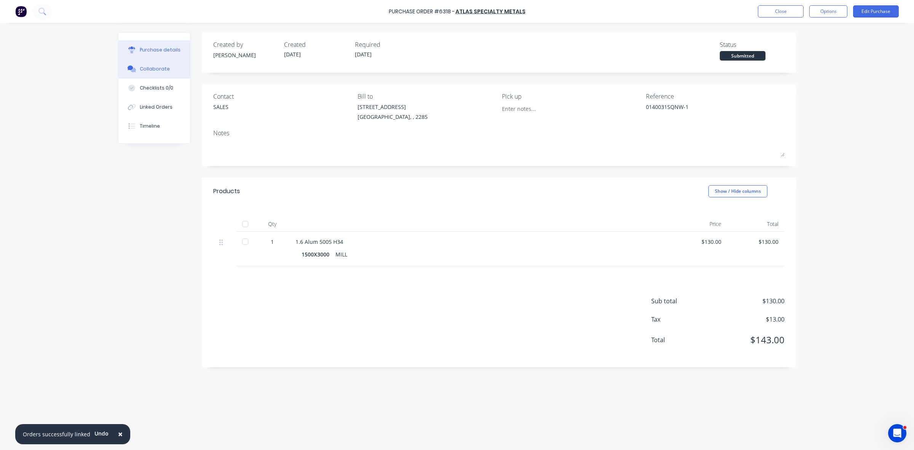
click at [145, 72] on div "Collaborate" at bounding box center [155, 68] width 30 height 7
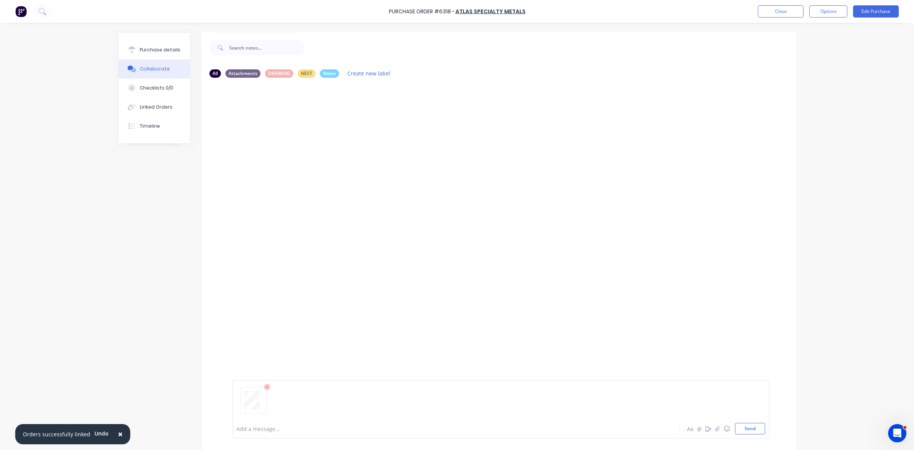
click at [267, 429] on div at bounding box center [435, 429] width 396 height 8
click at [164, 45] on button "Purchase details" at bounding box center [154, 49] width 72 height 19
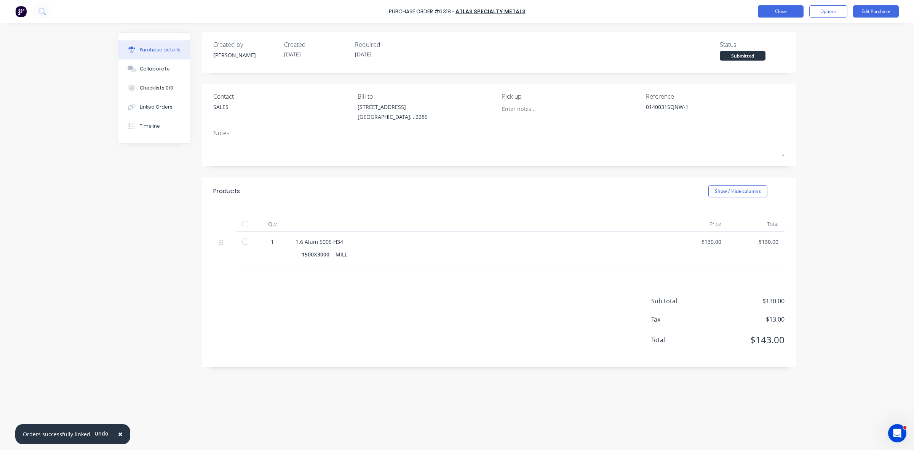
click at [774, 10] on button "Close" at bounding box center [781, 11] width 46 height 12
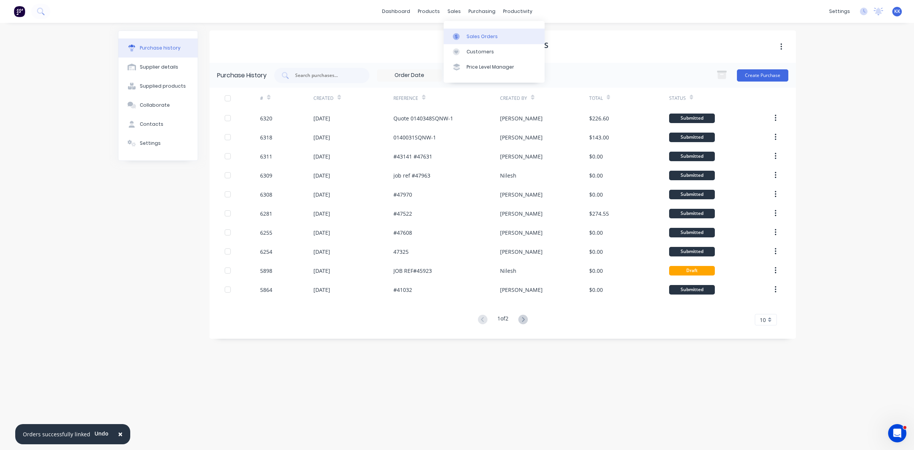
click at [466, 31] on link "Sales Orders" at bounding box center [494, 36] width 101 height 15
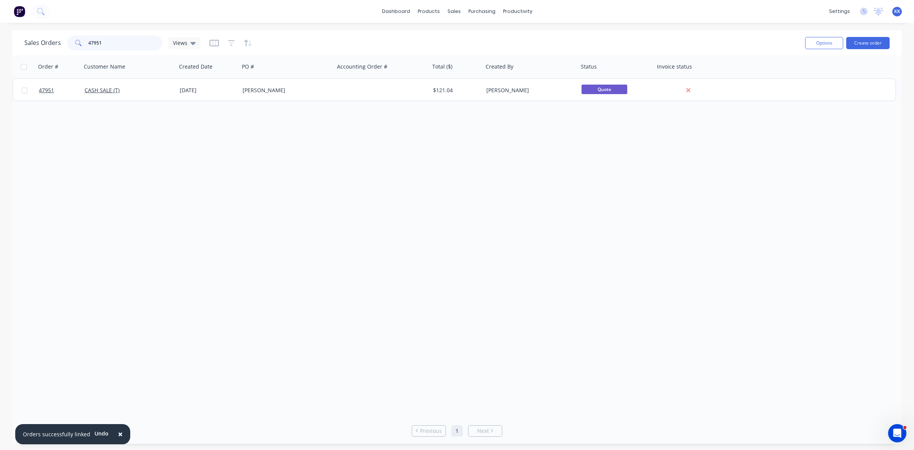
click at [126, 46] on input "47951" at bounding box center [125, 42] width 74 height 15
drag, startPoint x: 122, startPoint y: 46, endPoint x: 88, endPoint y: 45, distance: 33.9
click at [91, 46] on input "47951" at bounding box center [125, 42] width 74 height 15
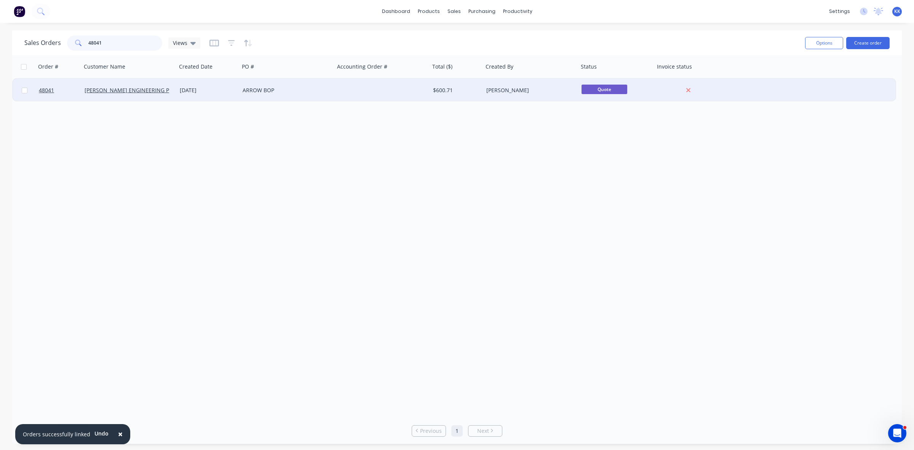
type input "48041"
click at [283, 91] on div "ARROW BOP" at bounding box center [285, 90] width 85 height 8
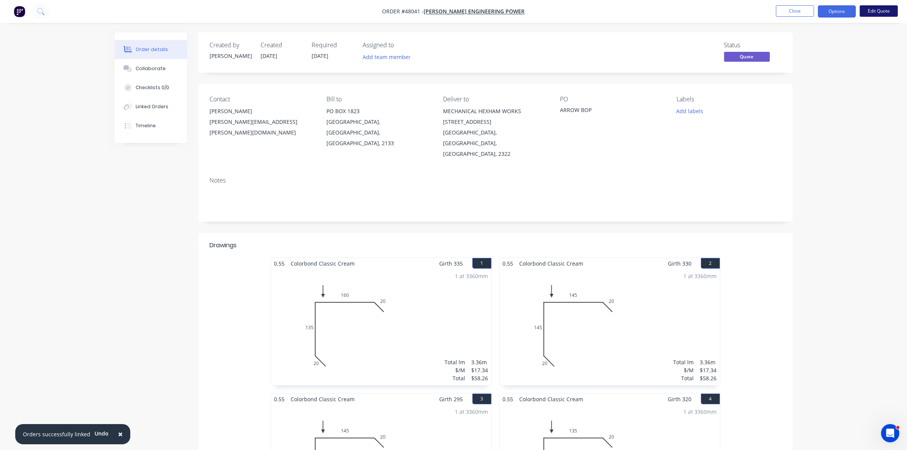
click at [874, 12] on button "Edit Quote" at bounding box center [878, 10] width 38 height 11
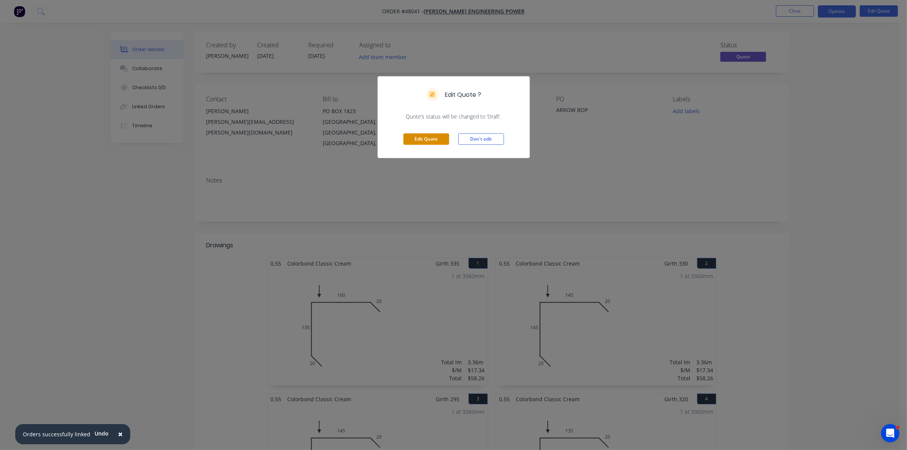
click at [421, 137] on button "Edit Quote" at bounding box center [426, 138] width 46 height 11
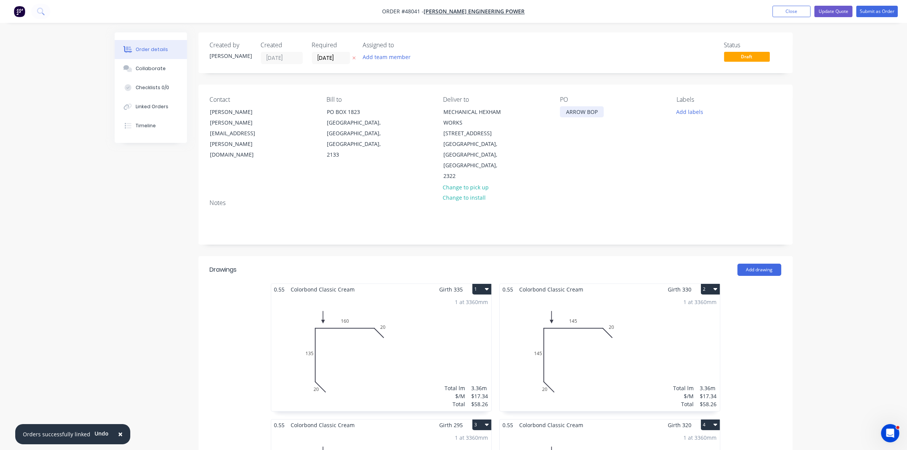
click at [566, 111] on div "ARROW BOP" at bounding box center [582, 111] width 44 height 11
click at [332, 52] on label "[DATE]" at bounding box center [331, 58] width 38 height 12
click at [332, 52] on input "[DATE]" at bounding box center [330, 57] width 37 height 11
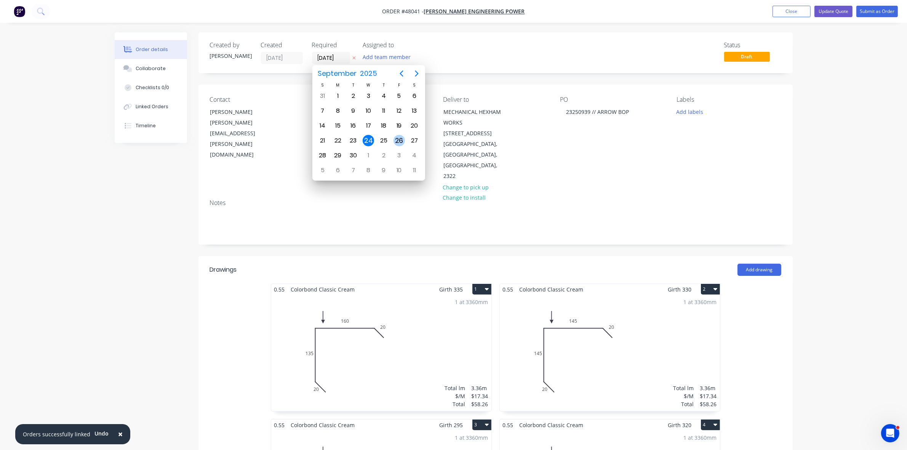
click at [396, 136] on div "26" at bounding box center [398, 140] width 11 height 11
type input "[DATE]"
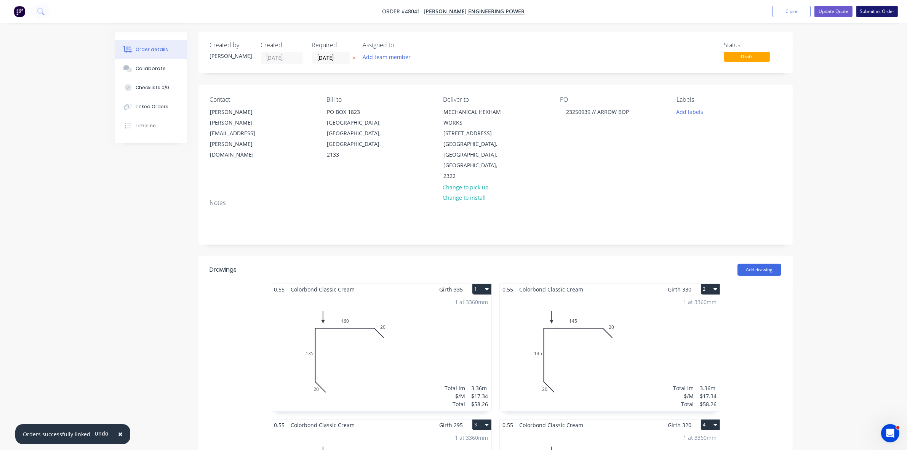
click at [877, 13] on button "Submit as Order" at bounding box center [877, 11] width 42 height 11
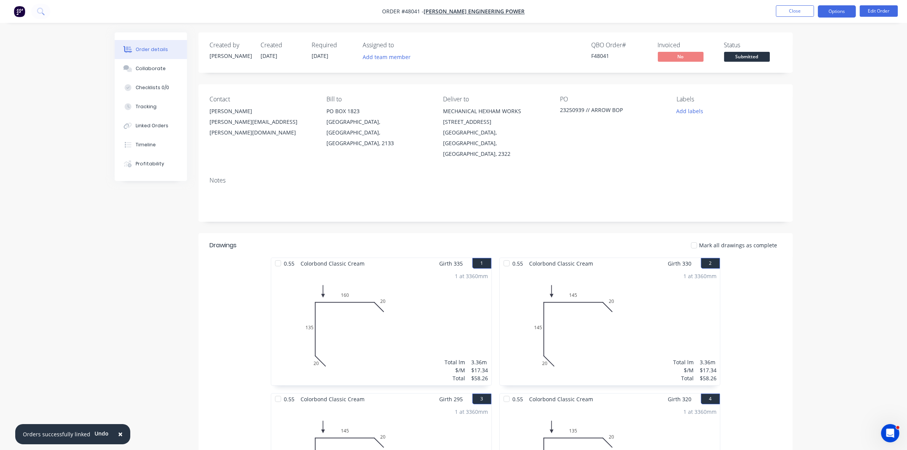
click at [836, 10] on button "Options" at bounding box center [836, 11] width 38 height 12
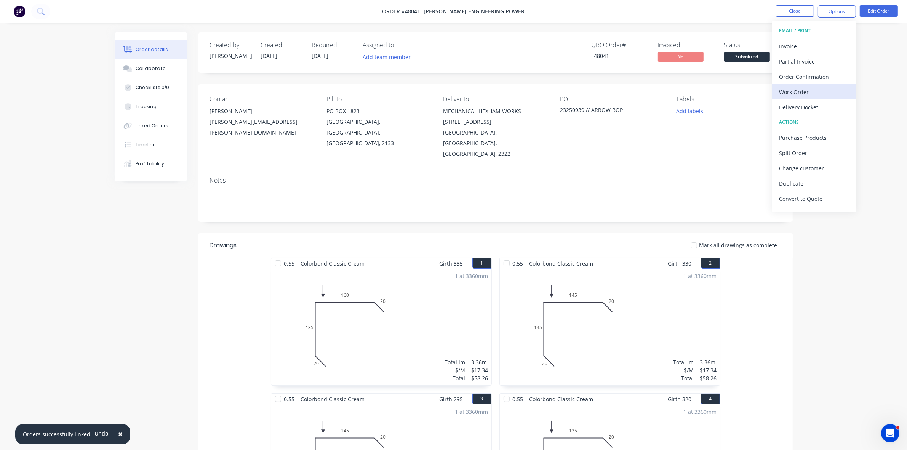
click at [807, 88] on div "Work Order" at bounding box center [814, 91] width 70 height 11
click at [806, 79] on div "Without pricing" at bounding box center [814, 76] width 70 height 11
click at [748, 54] on span "Submitted" at bounding box center [747, 57] width 46 height 10
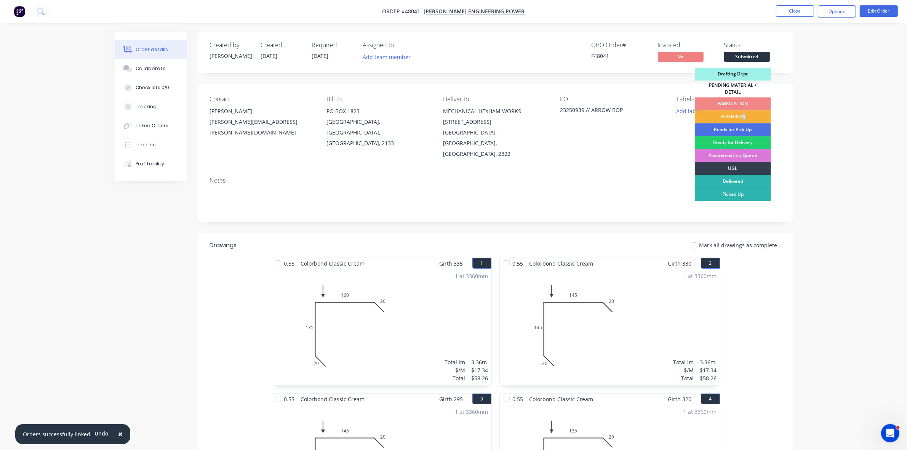
click at [744, 115] on div "FLASHINGS" at bounding box center [733, 116] width 76 height 13
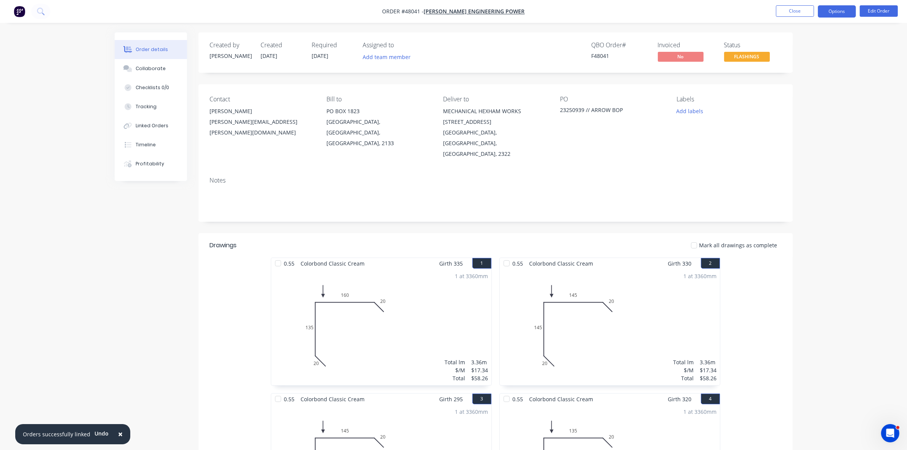
click at [843, 16] on button "Options" at bounding box center [836, 11] width 38 height 12
click at [814, 105] on div "Delivery Docket" at bounding box center [814, 107] width 70 height 11
click at [811, 80] on div "Without pricing" at bounding box center [814, 76] width 70 height 11
click at [158, 69] on div "Collaborate" at bounding box center [151, 68] width 30 height 7
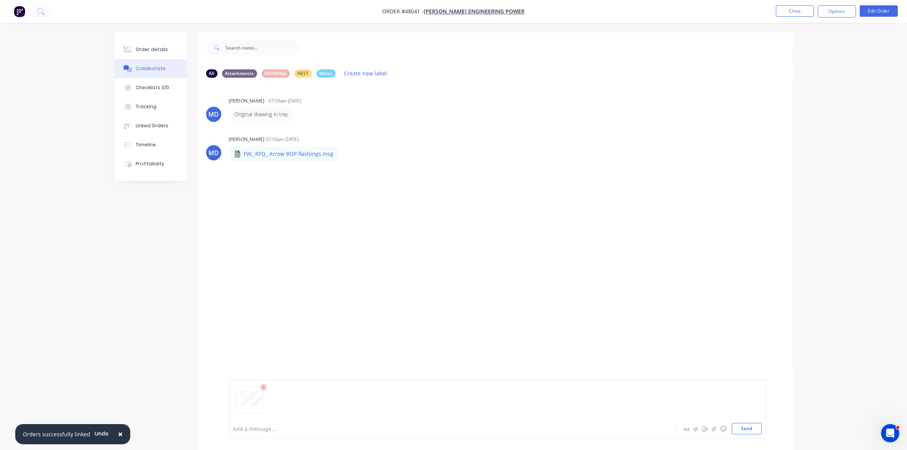
click at [248, 423] on div "Add a message..." at bounding box center [431, 428] width 396 height 11
click at [783, 13] on button "Close" at bounding box center [795, 10] width 38 height 11
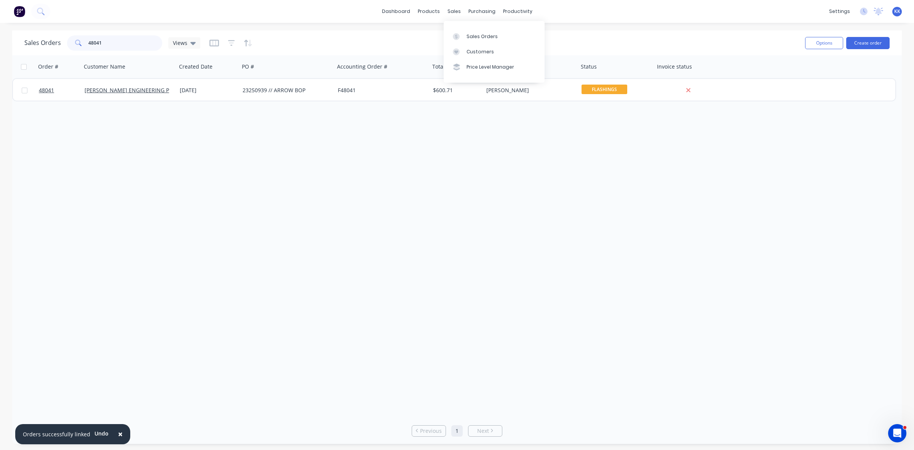
click at [99, 46] on input "48041" at bounding box center [125, 42] width 74 height 15
drag, startPoint x: 112, startPoint y: 43, endPoint x: 73, endPoint y: 41, distance: 38.9
click at [73, 41] on div "48041" at bounding box center [114, 42] width 95 height 15
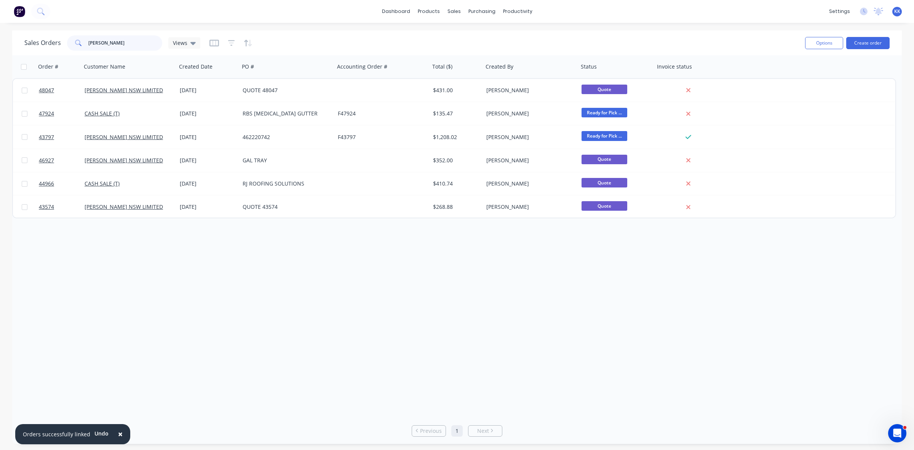
drag, startPoint x: 129, startPoint y: 48, endPoint x: 76, endPoint y: 41, distance: 52.9
click at [77, 42] on div "[PERSON_NAME]" at bounding box center [114, 42] width 95 height 15
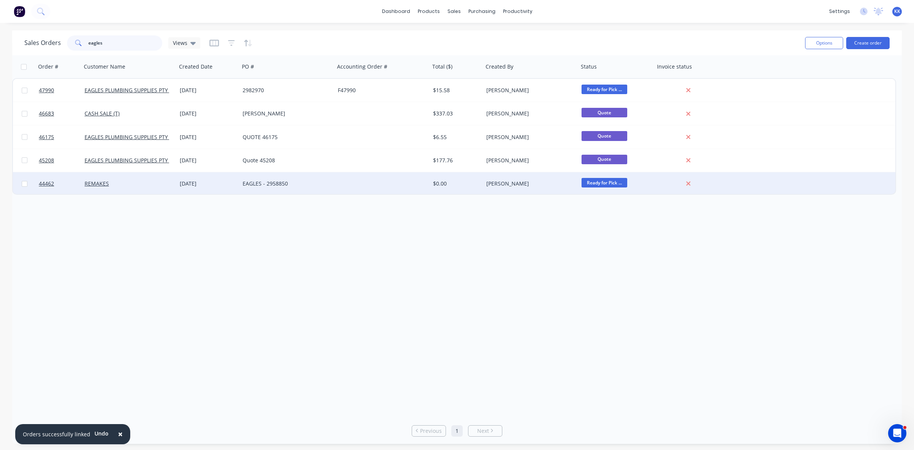
type input "eagles"
click at [232, 189] on div "[DATE]" at bounding box center [208, 183] width 63 height 23
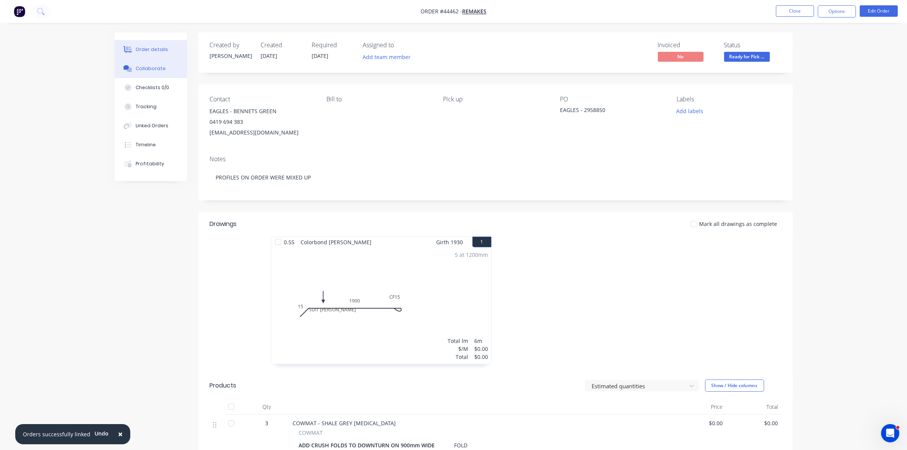
click at [164, 70] on button "Collaborate" at bounding box center [151, 68] width 72 height 19
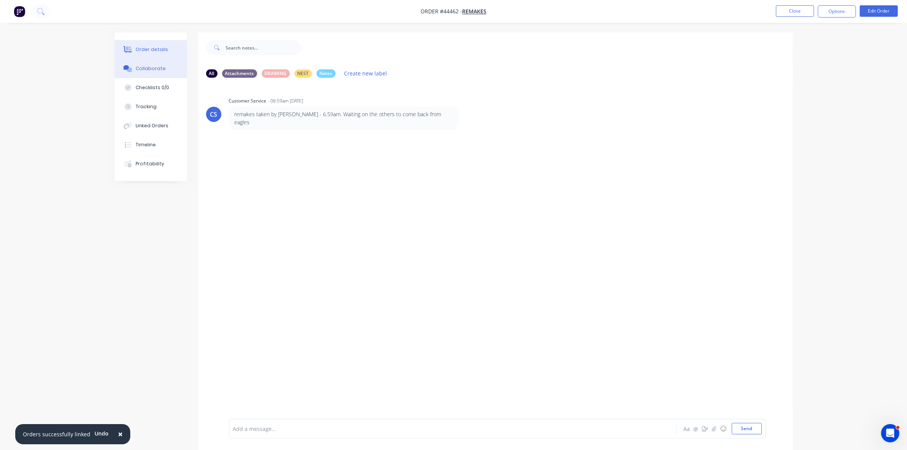
click at [157, 48] on div "Order details" at bounding box center [152, 49] width 32 height 7
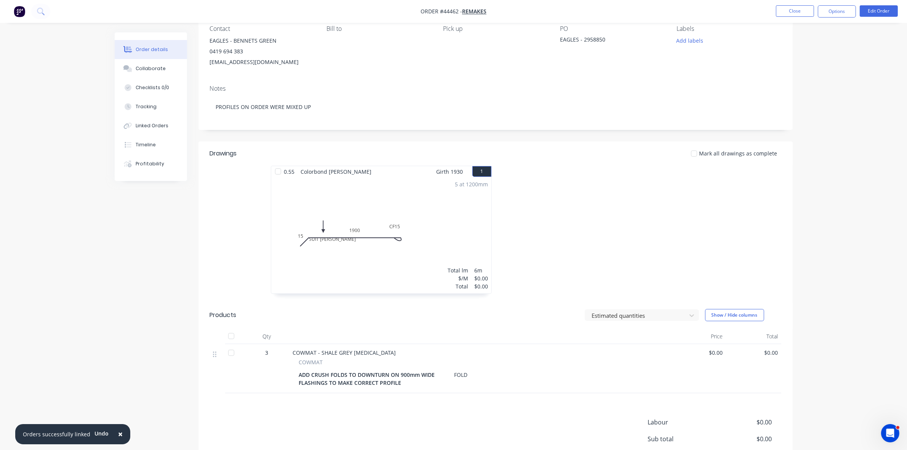
scroll to position [133, 0]
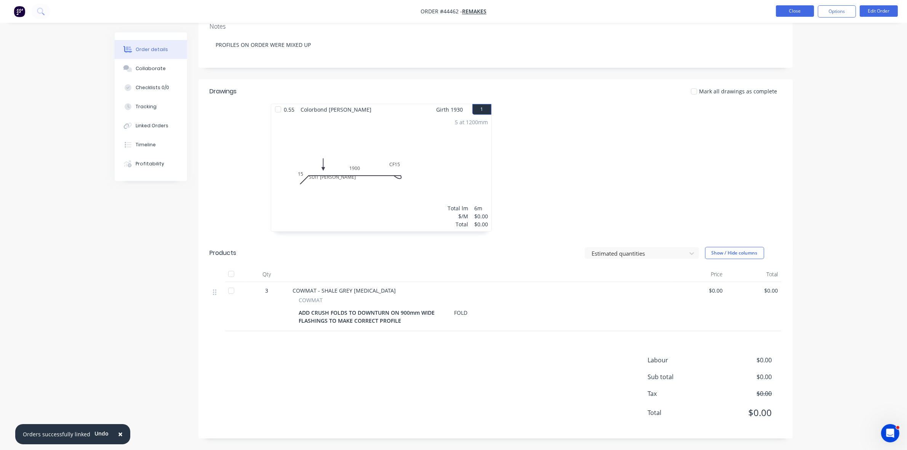
click at [796, 10] on button "Close" at bounding box center [795, 10] width 38 height 11
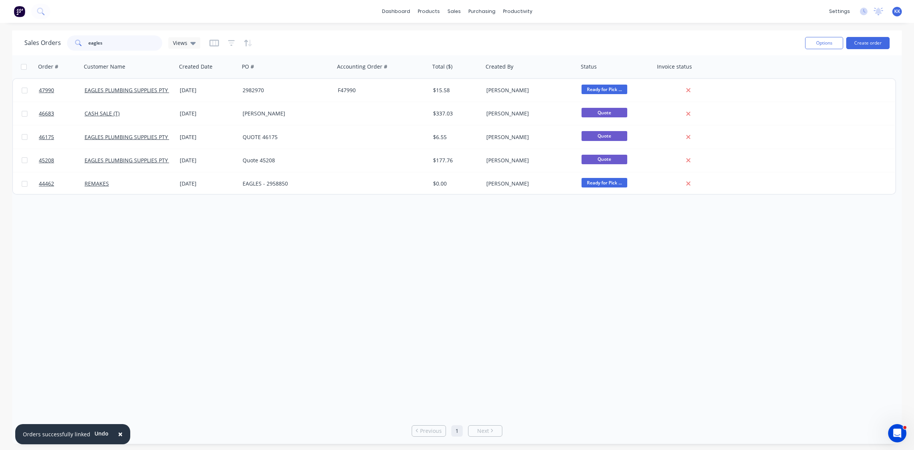
drag, startPoint x: 130, startPoint y: 39, endPoint x: 77, endPoint y: 42, distance: 53.0
click at [77, 42] on div "eagles" at bounding box center [114, 42] width 95 height 15
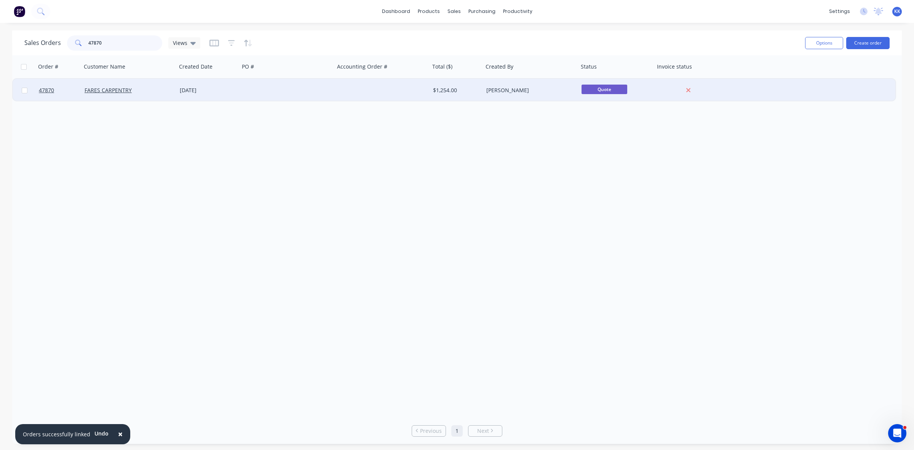
type input "47870"
click at [255, 93] on div at bounding box center [286, 90] width 95 height 23
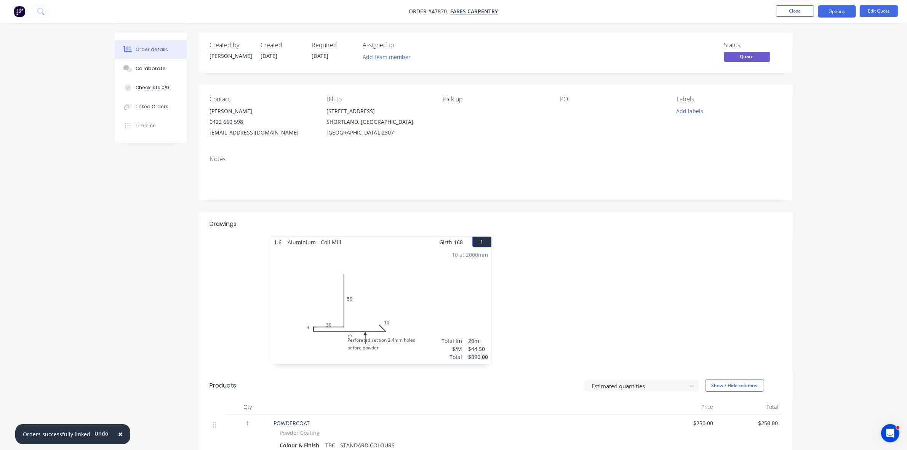
scroll to position [95, 0]
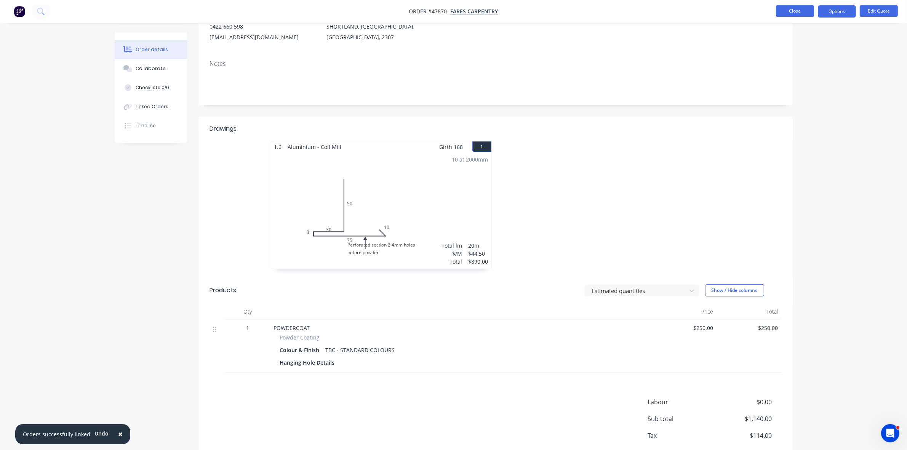
click at [801, 11] on button "Close" at bounding box center [795, 10] width 38 height 11
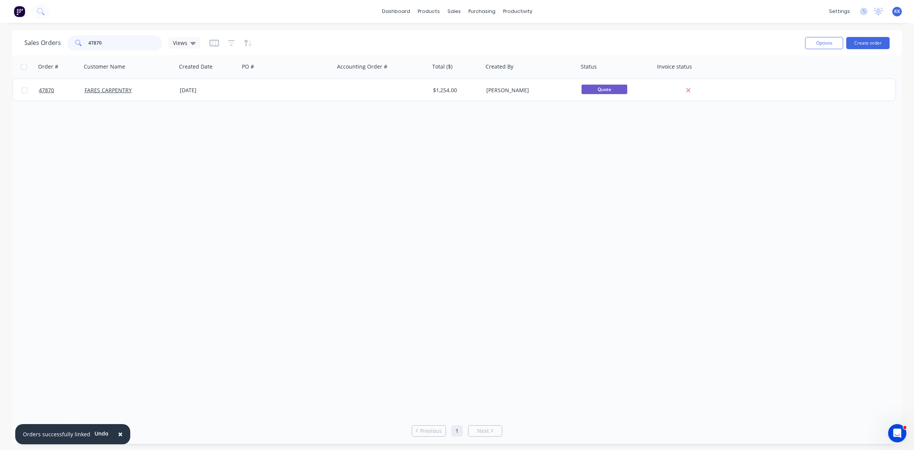
drag, startPoint x: 114, startPoint y: 45, endPoint x: 27, endPoint y: 49, distance: 87.0
click at [29, 49] on div "Sales Orders 47870 Views" at bounding box center [112, 42] width 176 height 15
drag, startPoint x: 105, startPoint y: 42, endPoint x: 56, endPoint y: 45, distance: 48.8
click at [56, 45] on div "Sales Orders 43890 Views" at bounding box center [112, 42] width 176 height 15
drag, startPoint x: 115, startPoint y: 45, endPoint x: 85, endPoint y: 43, distance: 30.2
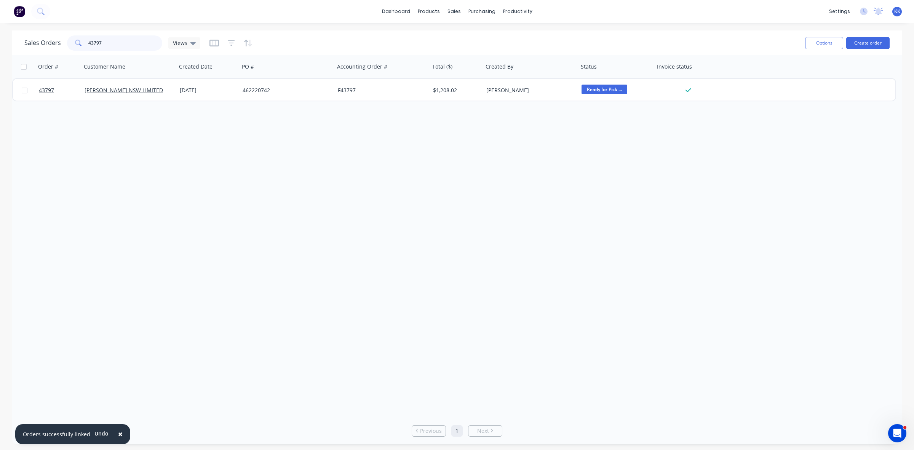
click at [85, 43] on div "43797" at bounding box center [114, 42] width 95 height 15
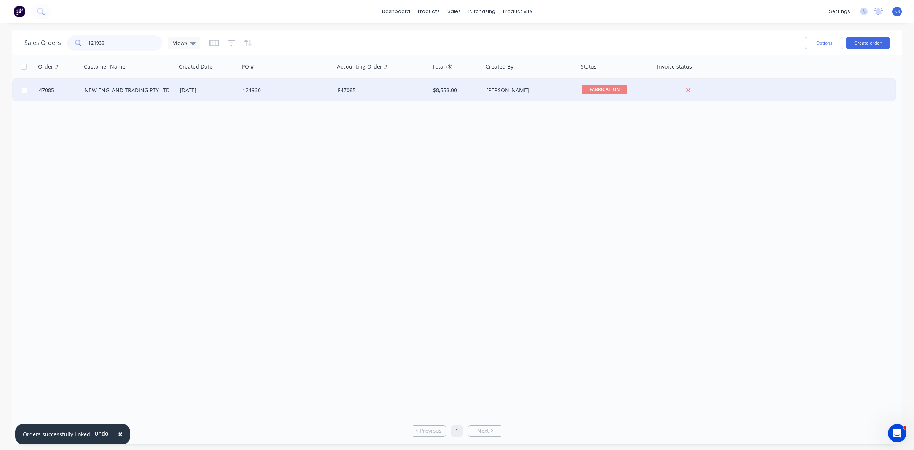
type input "121930"
click at [257, 82] on div "121930" at bounding box center [286, 90] width 95 height 23
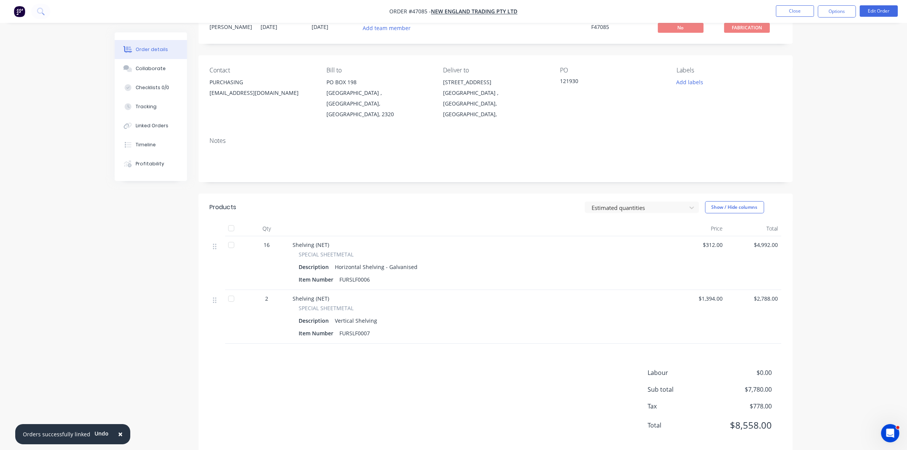
scroll to position [31, 0]
click at [155, 124] on div "Linked Orders" at bounding box center [152, 125] width 33 height 7
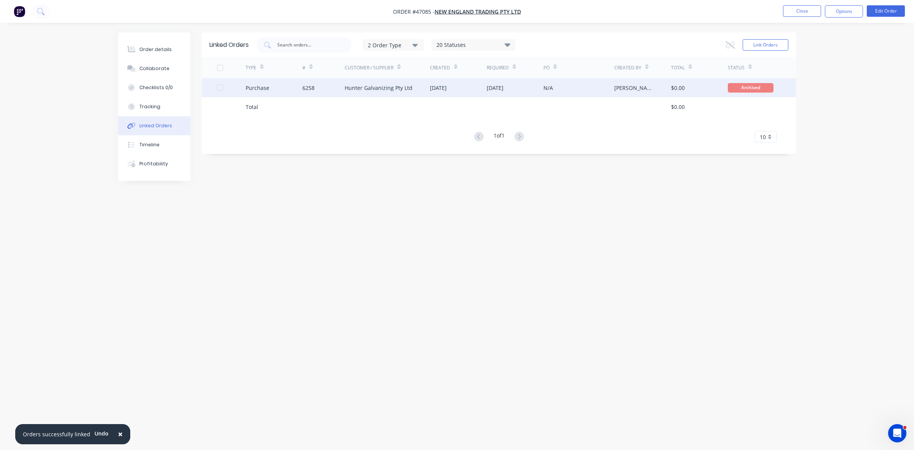
click at [376, 85] on div "Hunter Galvanizing Pty Ltd" at bounding box center [379, 88] width 68 height 8
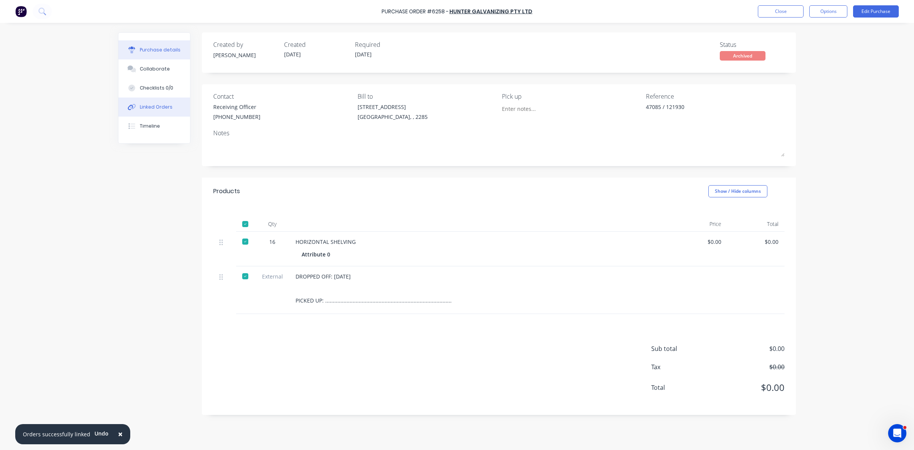
click at [157, 108] on div "Linked Orders" at bounding box center [156, 107] width 33 height 7
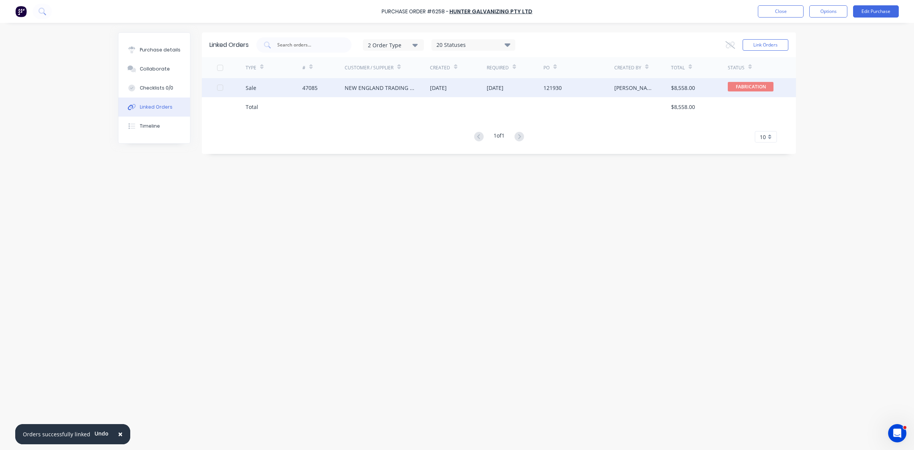
click at [541, 92] on div "[DATE]" at bounding box center [515, 87] width 57 height 19
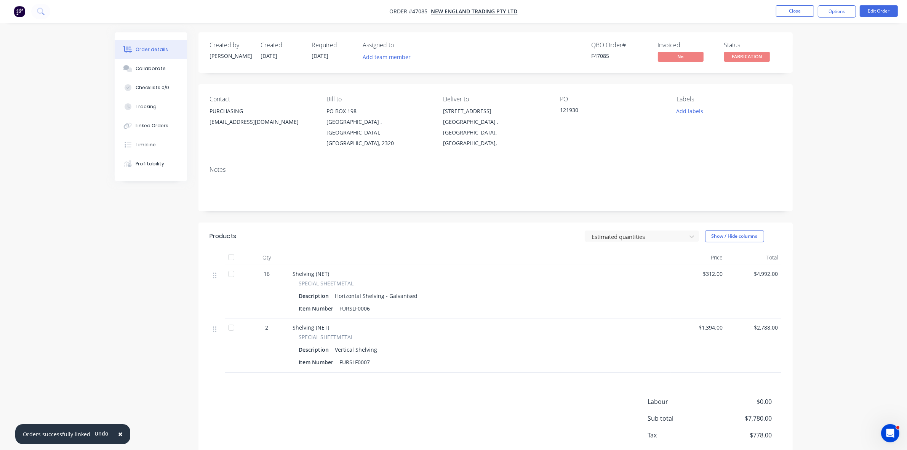
click at [231, 266] on div at bounding box center [231, 273] width 15 height 15
click at [802, 12] on button "Close" at bounding box center [795, 10] width 38 height 11
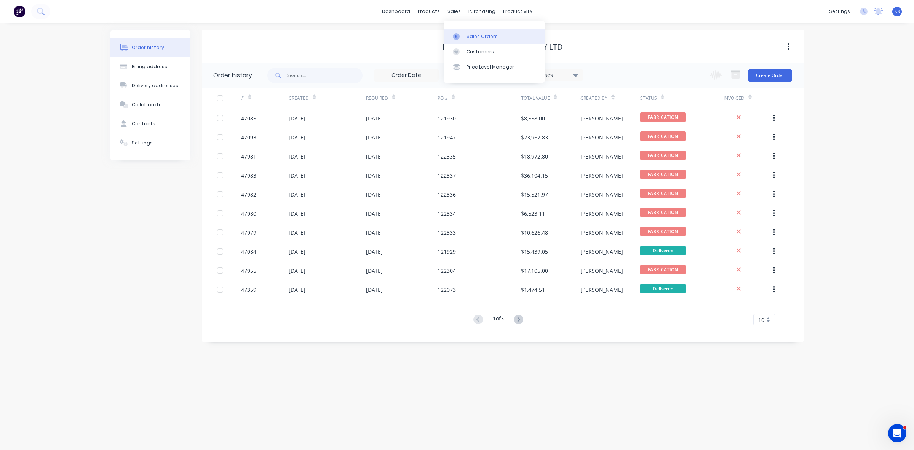
click at [467, 31] on link "Sales Orders" at bounding box center [494, 36] width 101 height 15
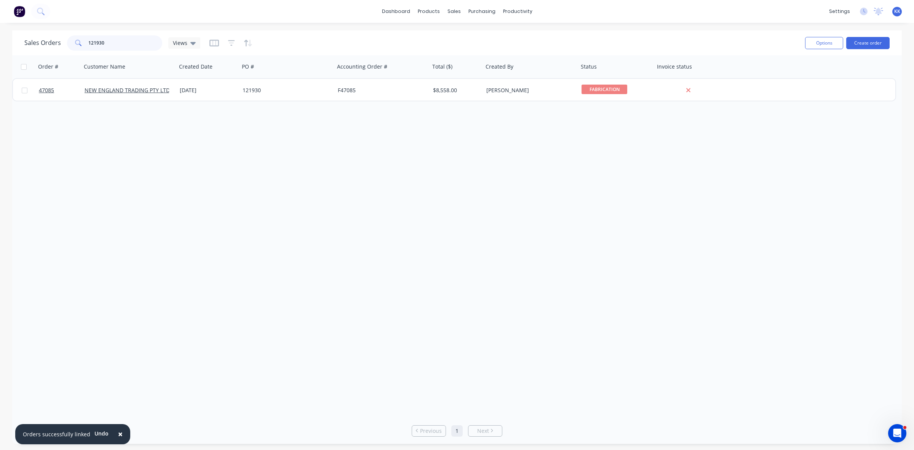
drag, startPoint x: 116, startPoint y: 45, endPoint x: 83, endPoint y: 44, distance: 33.5
click at [83, 44] on div "121930" at bounding box center [114, 42] width 95 height 15
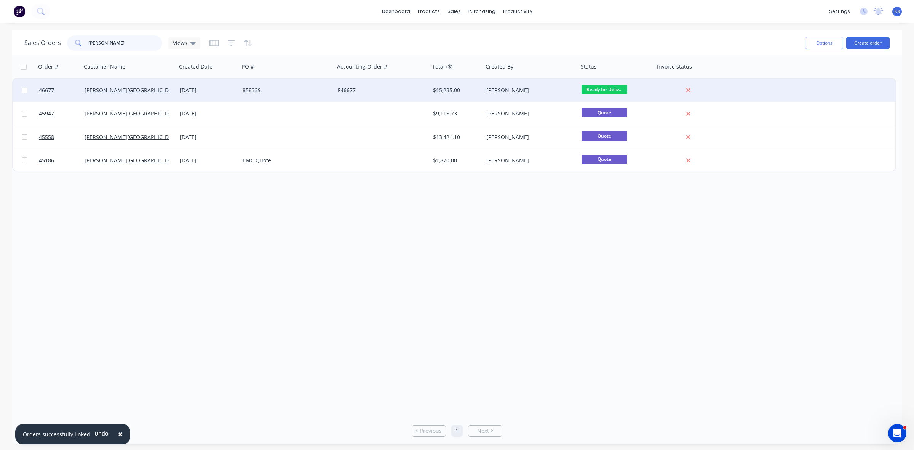
type input "[PERSON_NAME]"
click at [273, 94] on div "858339" at bounding box center [286, 90] width 95 height 23
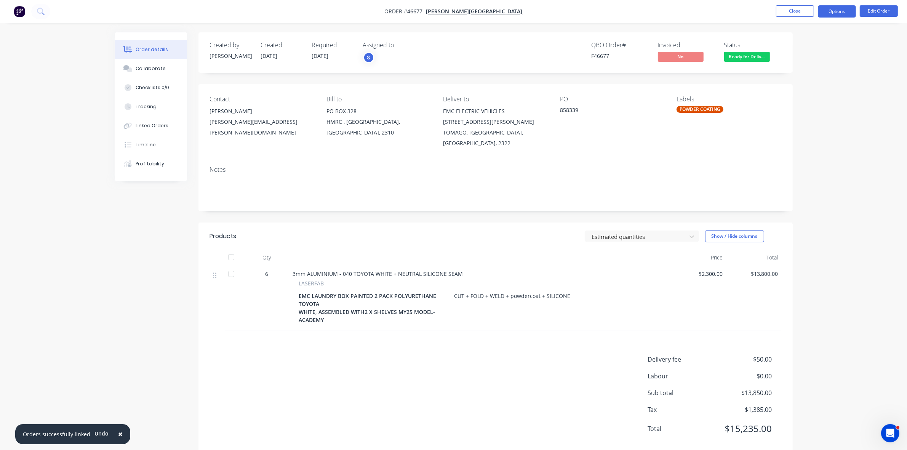
click at [830, 10] on button "Options" at bounding box center [836, 11] width 38 height 12
click at [809, 99] on button "Delivery Docket" at bounding box center [814, 106] width 84 height 15
click at [802, 89] on div "Custom" at bounding box center [814, 91] width 70 height 11
click at [803, 81] on div "Without pricing" at bounding box center [814, 76] width 70 height 11
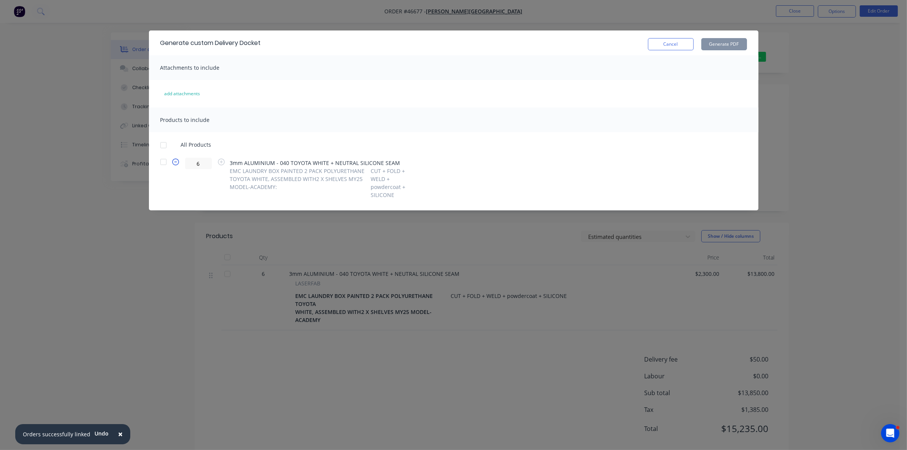
click at [175, 162] on icon "button" at bounding box center [175, 161] width 7 height 7
click at [176, 162] on icon "button" at bounding box center [175, 161] width 7 height 7
type input "2"
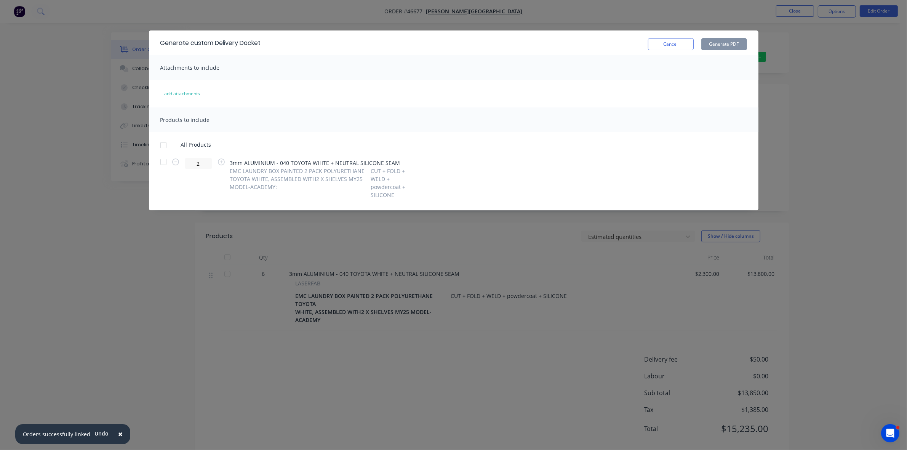
click at [164, 164] on div at bounding box center [163, 161] width 15 height 15
click at [737, 44] on button "Generate PDF" at bounding box center [724, 44] width 46 height 12
click at [677, 50] on div "Generate custom Delivery Docket Cancel Generate PDF" at bounding box center [453, 42] width 609 height 25
click at [676, 46] on button "Cancel" at bounding box center [671, 44] width 46 height 12
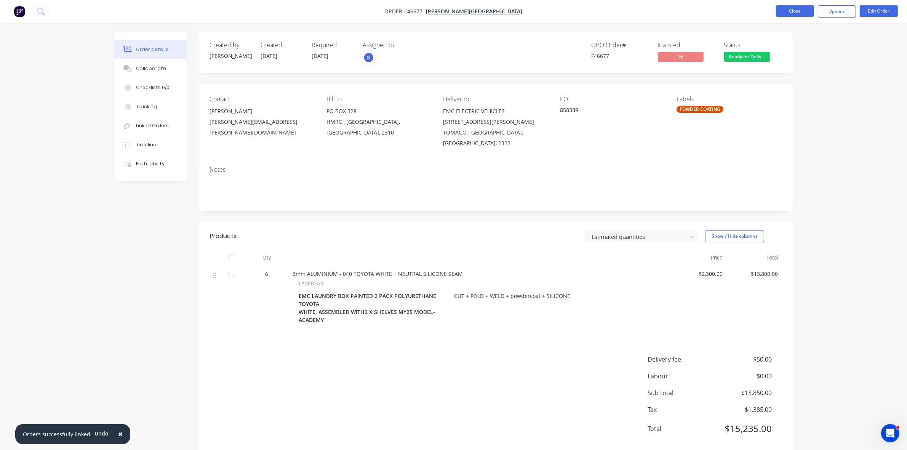
click at [795, 10] on button "Close" at bounding box center [795, 10] width 38 height 11
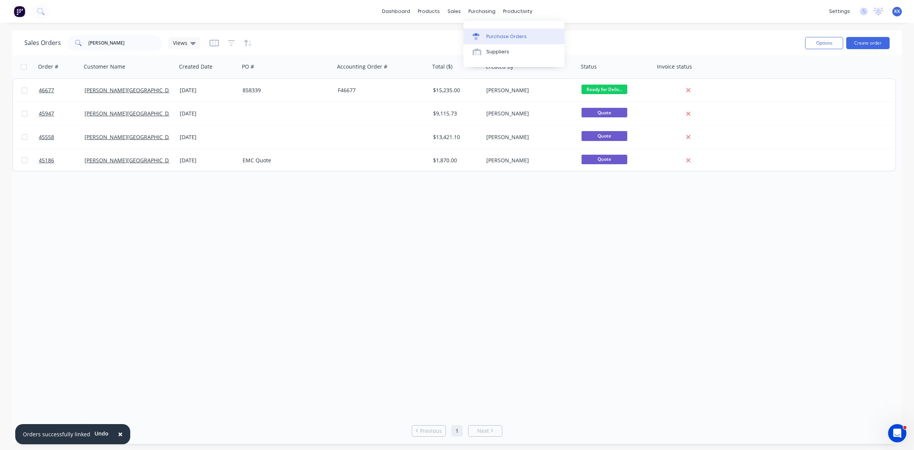
click at [493, 32] on link "Purchase Orders" at bounding box center [513, 36] width 101 height 15
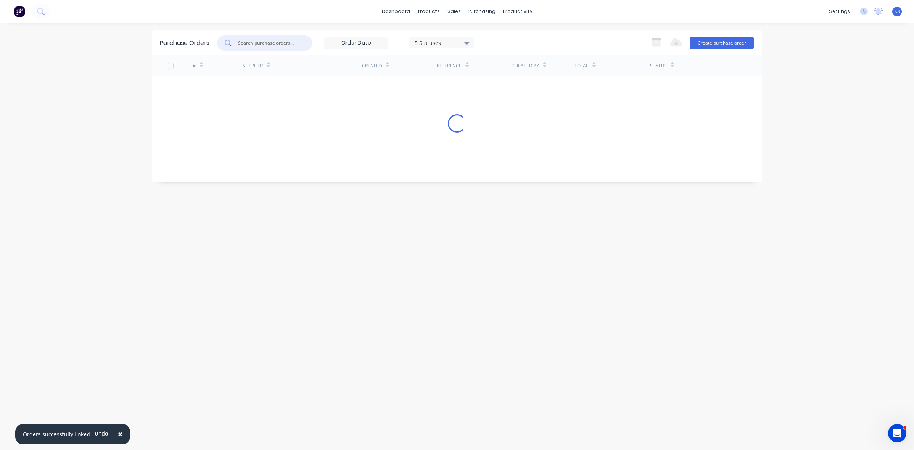
click at [258, 44] on input "text" at bounding box center [268, 43] width 63 height 8
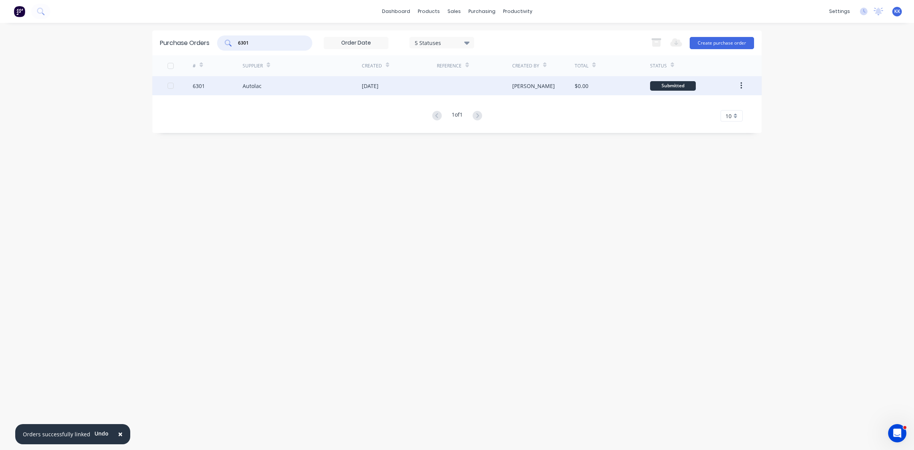
type input "6301"
click at [277, 87] on div "Autolac" at bounding box center [302, 85] width 119 height 19
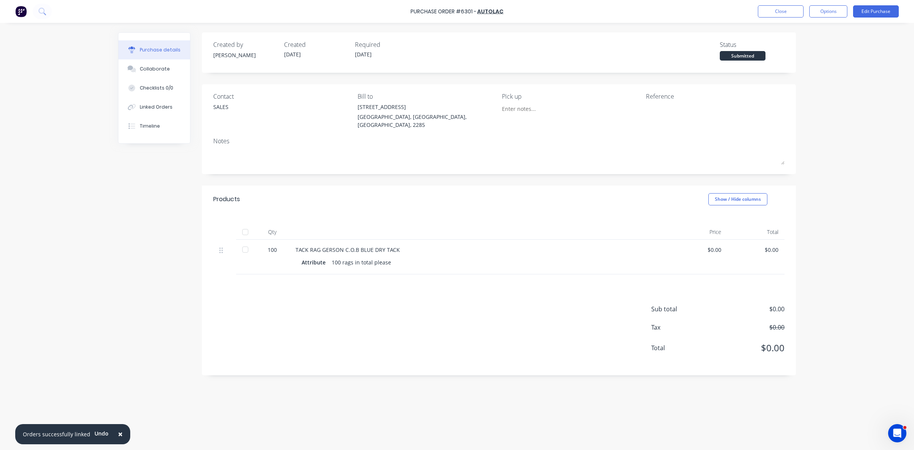
click at [243, 242] on div at bounding box center [245, 249] width 15 height 15
click at [786, 8] on button "Close" at bounding box center [781, 11] width 46 height 12
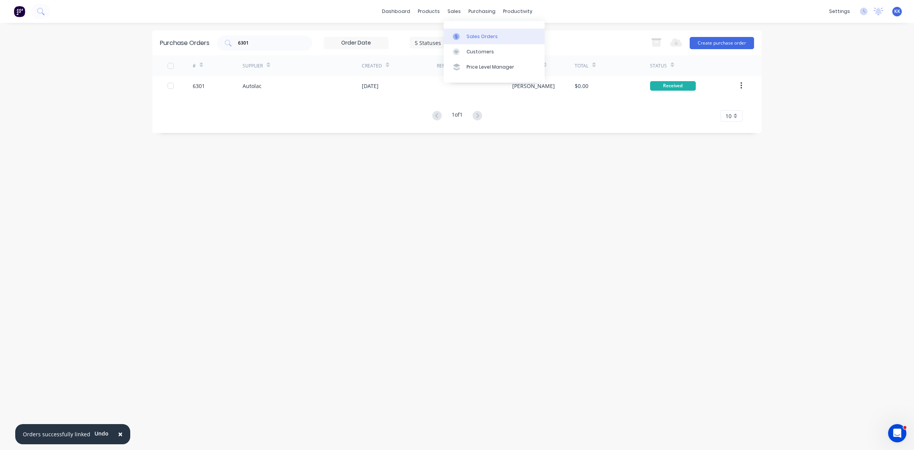
click at [465, 37] on link "Sales Orders" at bounding box center [494, 36] width 101 height 15
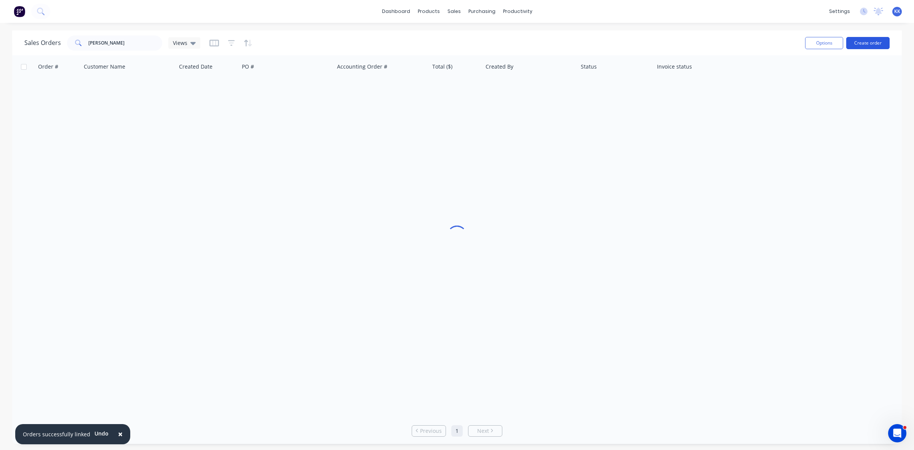
click at [859, 43] on button "Create order" at bounding box center [867, 43] width 43 height 12
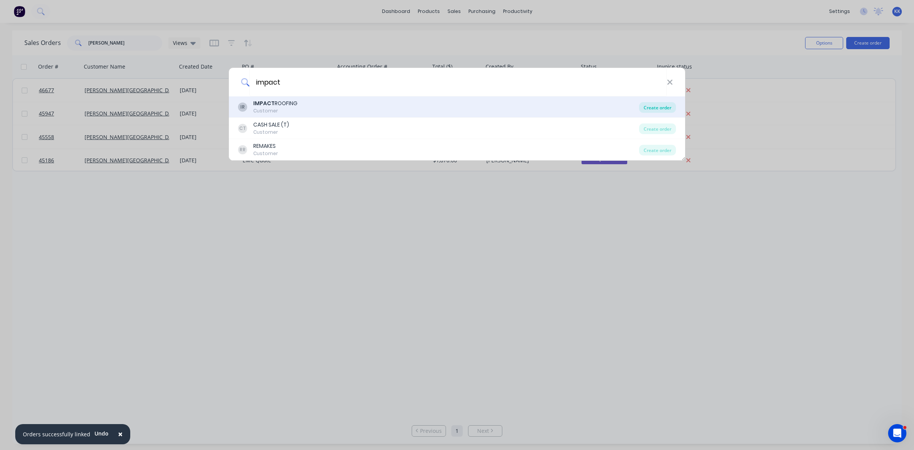
type input "impact"
click at [656, 109] on div "Create order" at bounding box center [657, 107] width 37 height 11
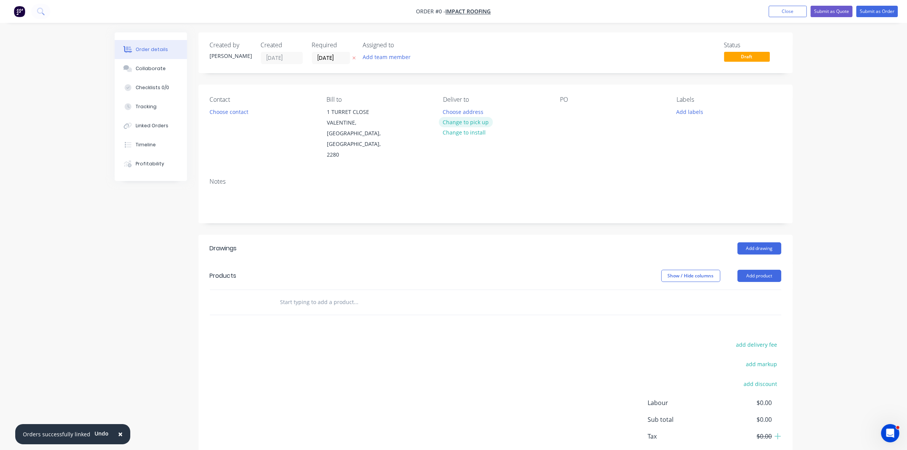
click at [489, 120] on button "Change to pick up" at bounding box center [466, 122] width 54 height 10
click at [241, 113] on button "Choose contact" at bounding box center [228, 111] width 47 height 10
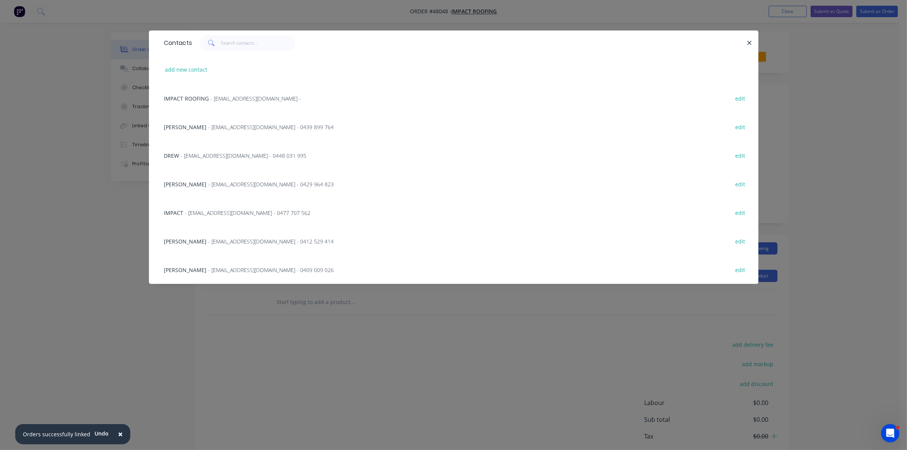
click at [199, 188] on div "RYAN - admin@impactroofing.net - 0429 964 823 edit" at bounding box center [453, 183] width 586 height 29
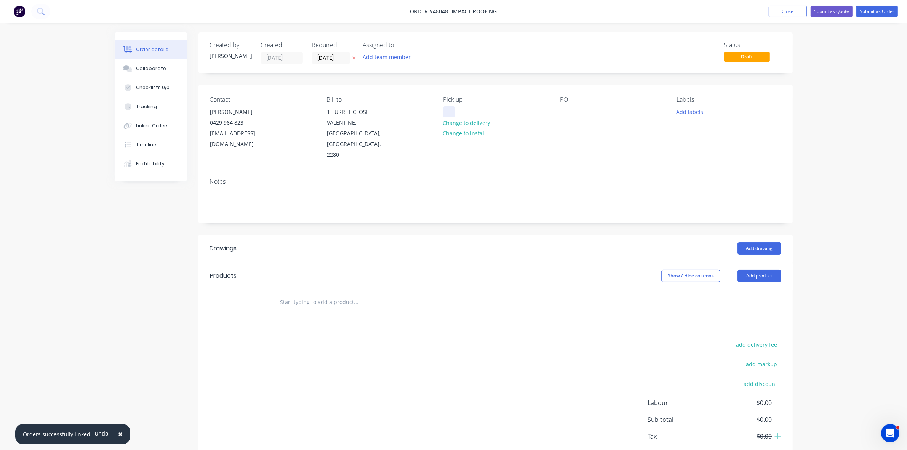
click at [453, 113] on div at bounding box center [449, 111] width 12 height 11
click at [565, 109] on div at bounding box center [566, 111] width 12 height 11
click at [771, 242] on button "Add drawing" at bounding box center [759, 248] width 44 height 12
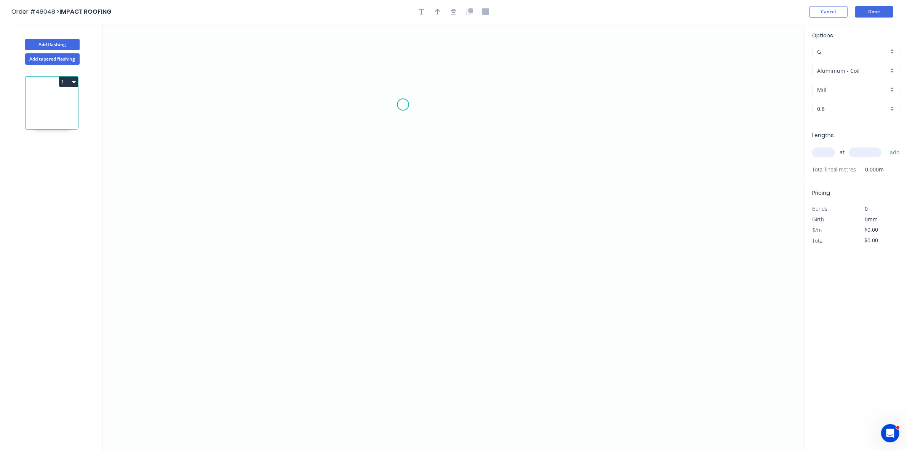
click at [403, 105] on icon "0" at bounding box center [453, 237] width 701 height 426
click at [401, 185] on icon "0" at bounding box center [453, 237] width 701 height 426
click at [481, 186] on icon "0 ?" at bounding box center [453, 237] width 701 height 426
click at [483, 251] on icon "0 ? ?" at bounding box center [453, 237] width 701 height 426
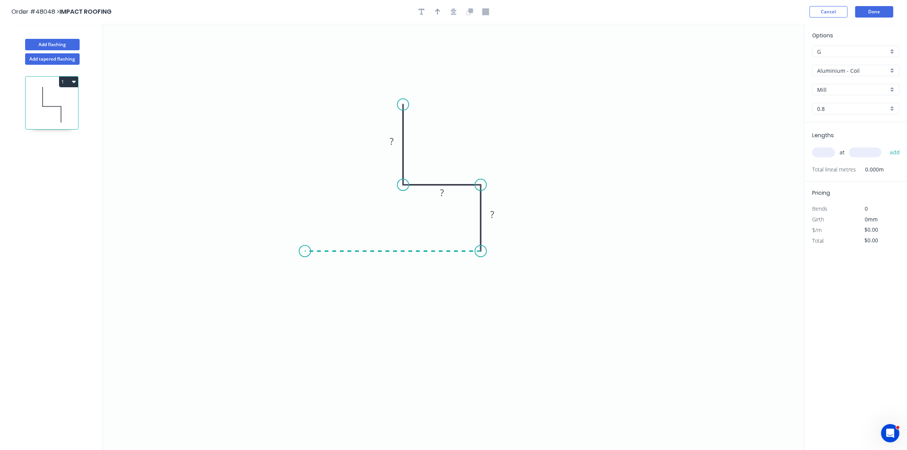
drag, startPoint x: 305, startPoint y: 244, endPoint x: 308, endPoint y: 225, distance: 19.7
click at [305, 242] on icon "0 ? ? ?" at bounding box center [453, 237] width 701 height 426
click at [303, 212] on icon "0 ? ? ? ?" at bounding box center [453, 237] width 701 height 426
click at [323, 230] on div "Crush & Fold" at bounding box center [341, 238] width 77 height 16
click at [324, 232] on div "Flip bend" at bounding box center [345, 237] width 77 height 16
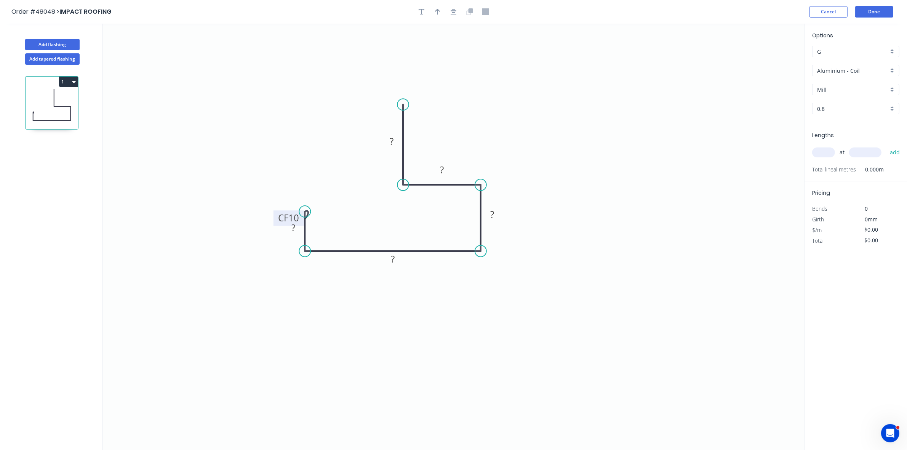
click at [296, 216] on tspan "10" at bounding box center [293, 217] width 11 height 13
type input "$21.59"
click at [438, 11] on icon "button" at bounding box center [437, 11] width 5 height 7
drag, startPoint x: 766, startPoint y: 59, endPoint x: 433, endPoint y: 129, distance: 340.5
click at [433, 129] on icon at bounding box center [433, 119] width 7 height 24
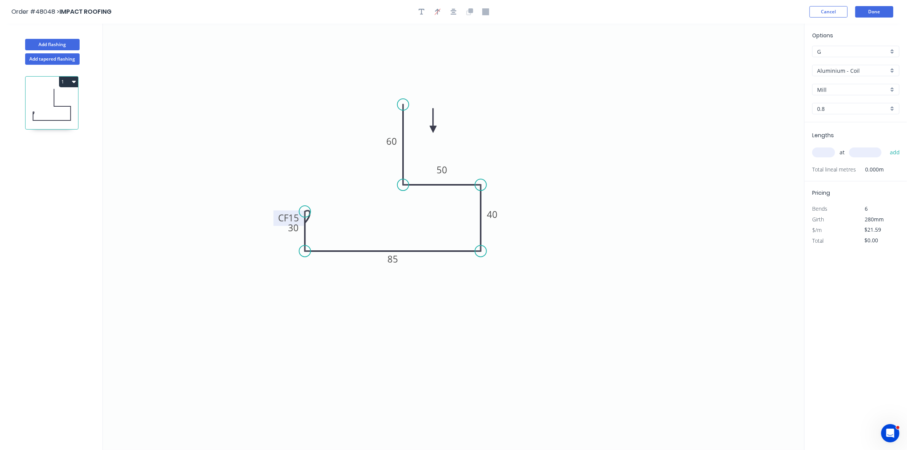
click at [825, 67] on input "Aluminium - Coil" at bounding box center [852, 71] width 71 height 8
click at [848, 128] on div "Colorbond" at bounding box center [855, 125] width 86 height 13
type input "Colorbond"
type input "Basalt"
type input "0.55"
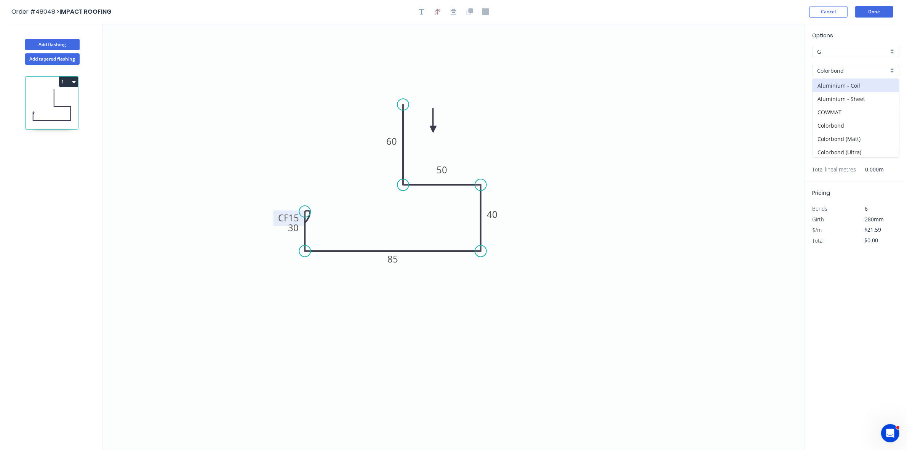
type input "$14.30"
click at [848, 90] on input "Basalt" at bounding box center [852, 90] width 71 height 8
click at [846, 103] on div "Monument" at bounding box center [855, 104] width 86 height 13
type input "Monument"
click at [820, 156] on input "text" at bounding box center [823, 152] width 23 height 10
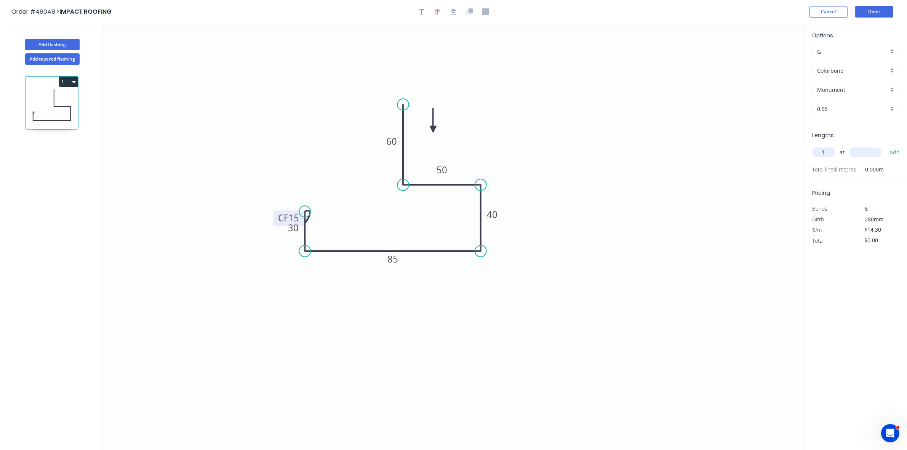
type input "1"
type input "700"
click at [886, 146] on button "add" at bounding box center [895, 152] width 18 height 13
type input "$14.30"
click at [869, 12] on button "Done" at bounding box center [874, 11] width 38 height 11
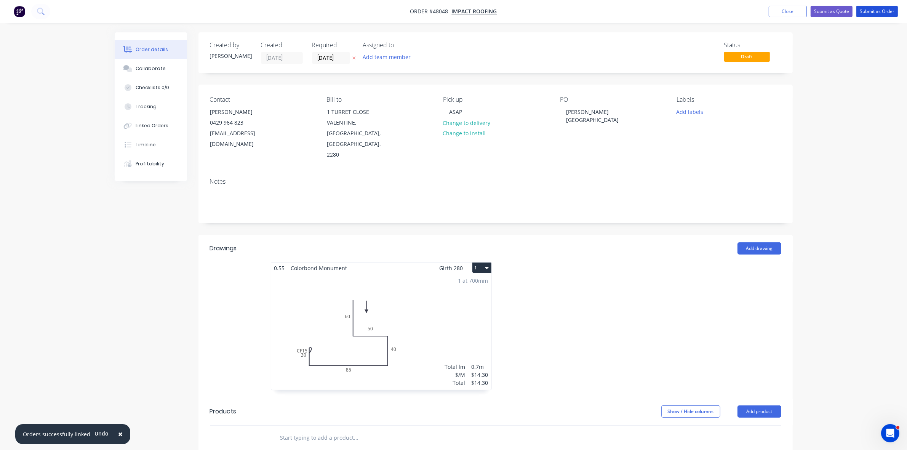
click at [869, 12] on button "Submit as Order" at bounding box center [877, 11] width 42 height 11
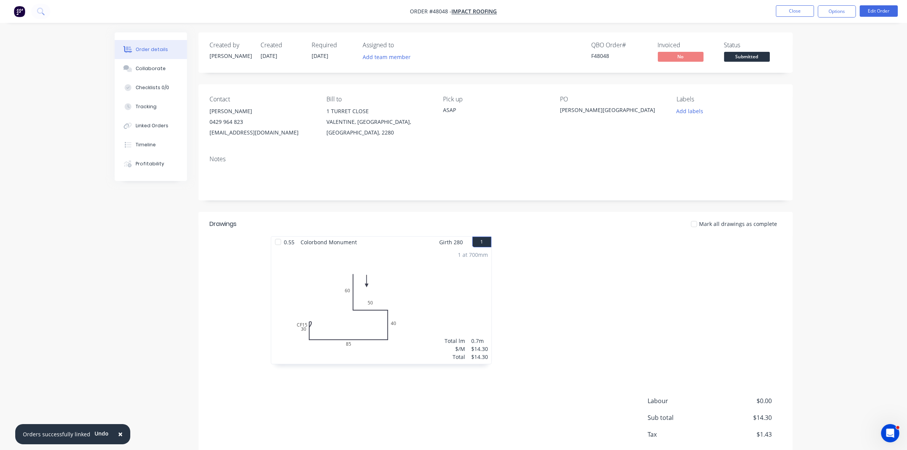
click at [761, 55] on span "Submitted" at bounding box center [747, 57] width 46 height 10
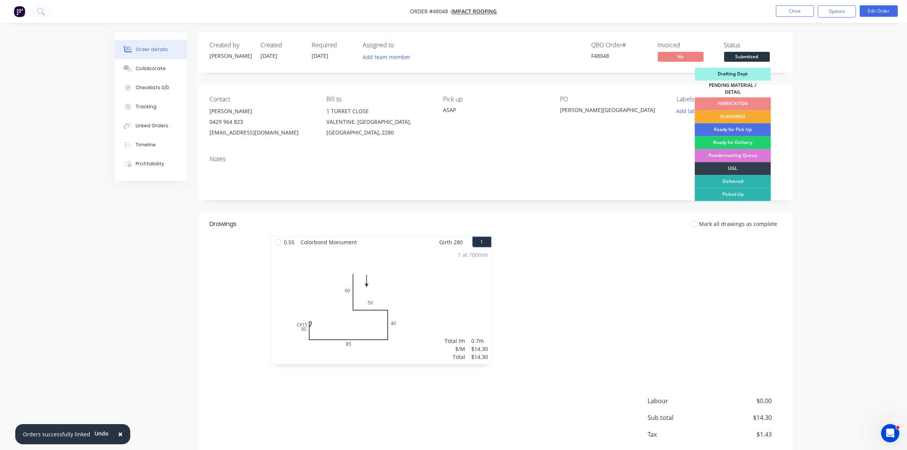
click at [745, 110] on div "FLASHINGS" at bounding box center [733, 116] width 76 height 13
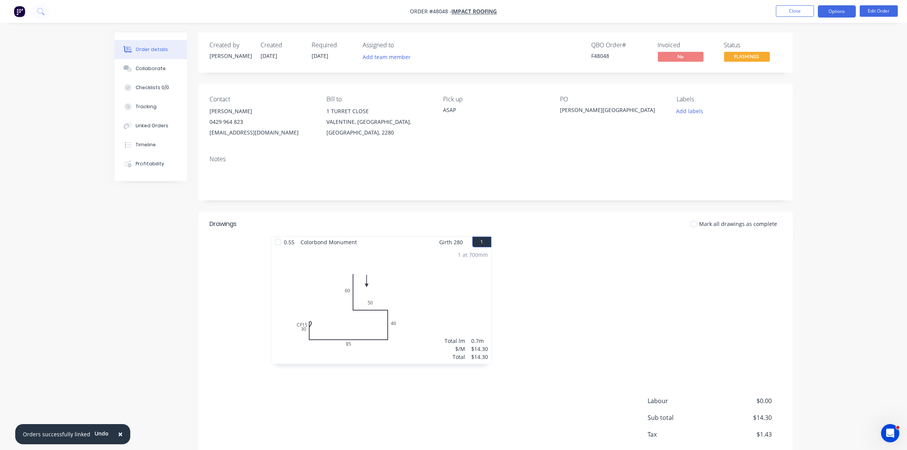
click at [837, 11] on button "Options" at bounding box center [836, 11] width 38 height 12
click at [793, 88] on div "Work Order" at bounding box center [814, 91] width 70 height 11
click at [793, 76] on div "Without pricing" at bounding box center [814, 76] width 70 height 11
click at [796, 10] on button "Close" at bounding box center [795, 10] width 38 height 11
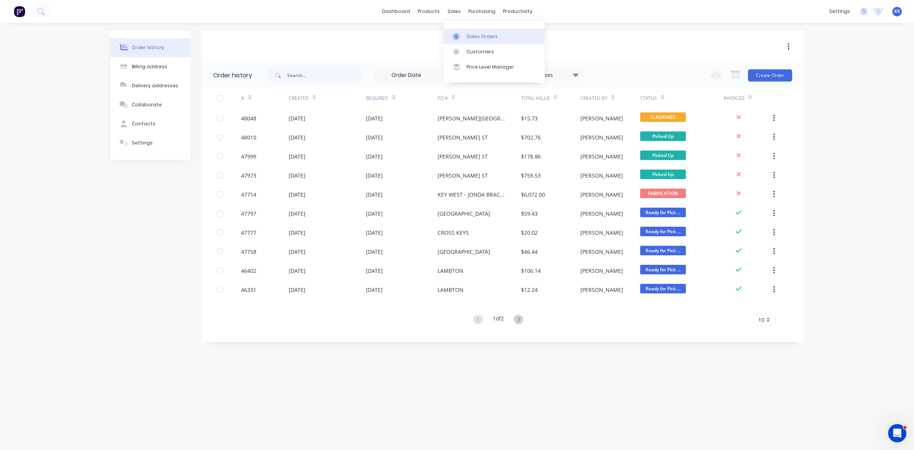
click at [459, 36] on icon at bounding box center [456, 36] width 7 height 7
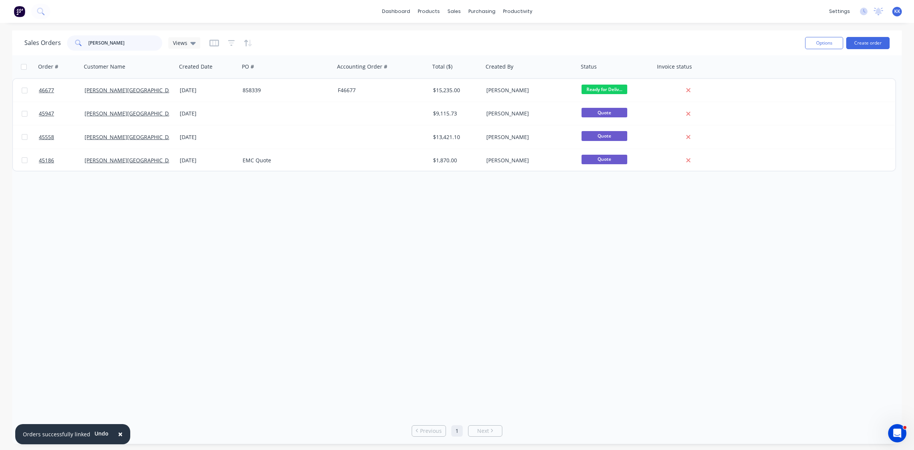
drag, startPoint x: 128, startPoint y: 42, endPoint x: 60, endPoint y: 42, distance: 67.8
click at [60, 42] on div "Sales Orders varley Views" at bounding box center [112, 42] width 176 height 15
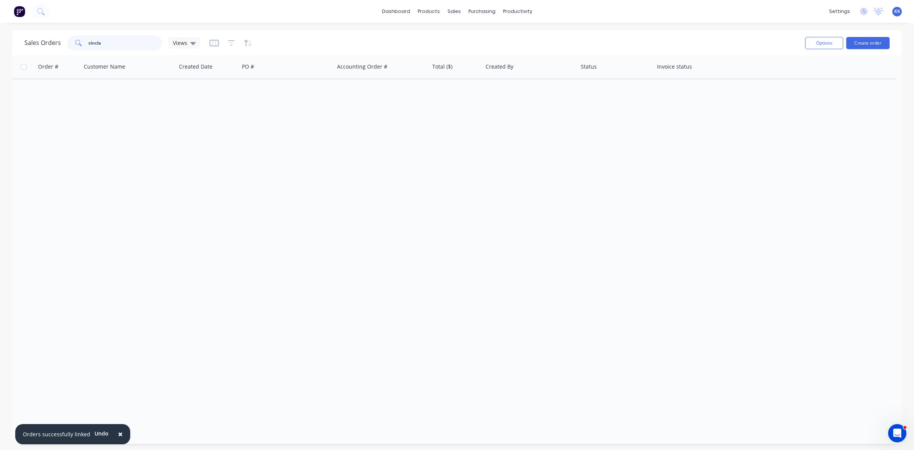
drag, startPoint x: 124, startPoint y: 40, endPoint x: 72, endPoint y: 38, distance: 51.5
click at [70, 38] on div "sincla" at bounding box center [114, 42] width 95 height 15
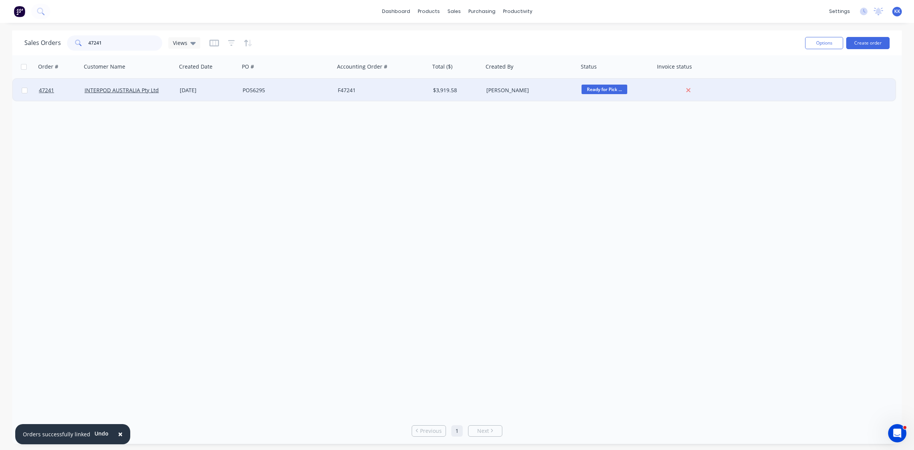
type input "47241"
click at [204, 93] on div "[DATE]" at bounding box center [208, 90] width 57 height 8
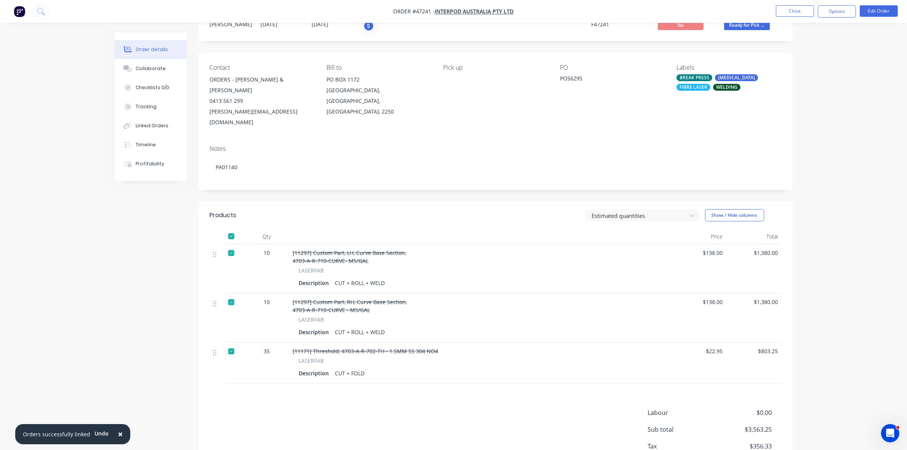
scroll to position [63, 0]
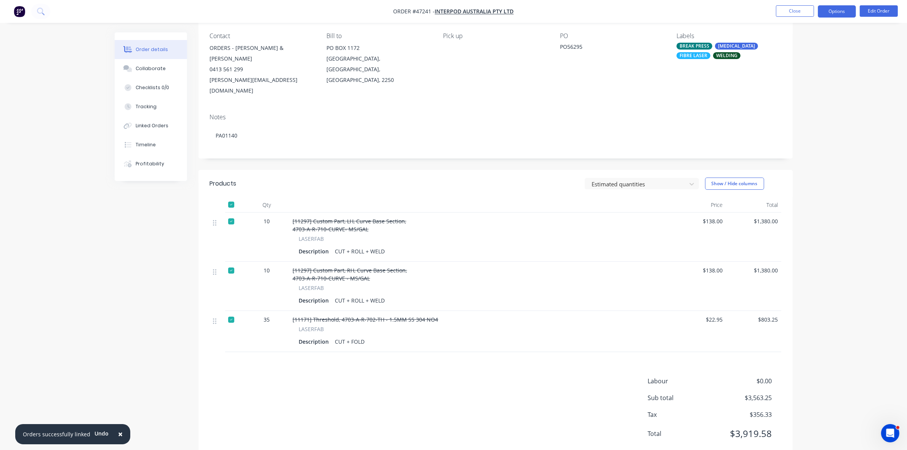
click at [848, 15] on button "Options" at bounding box center [836, 11] width 38 height 12
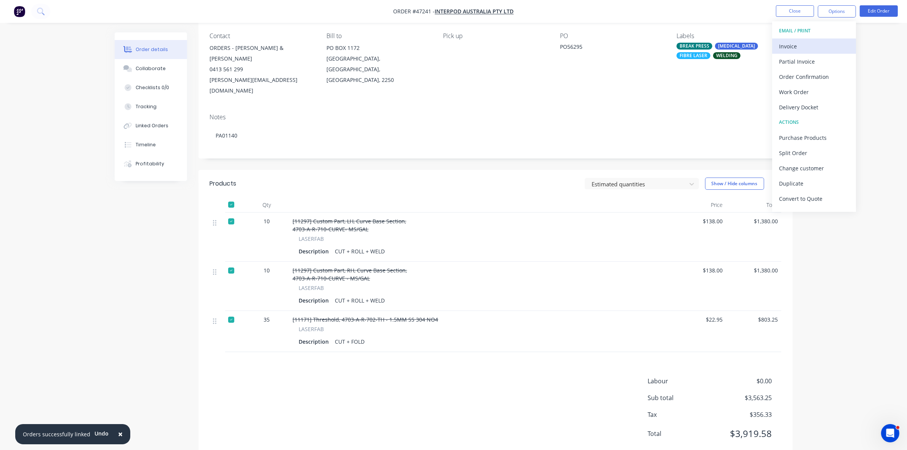
click at [831, 38] on button "Invoice" at bounding box center [814, 45] width 84 height 15
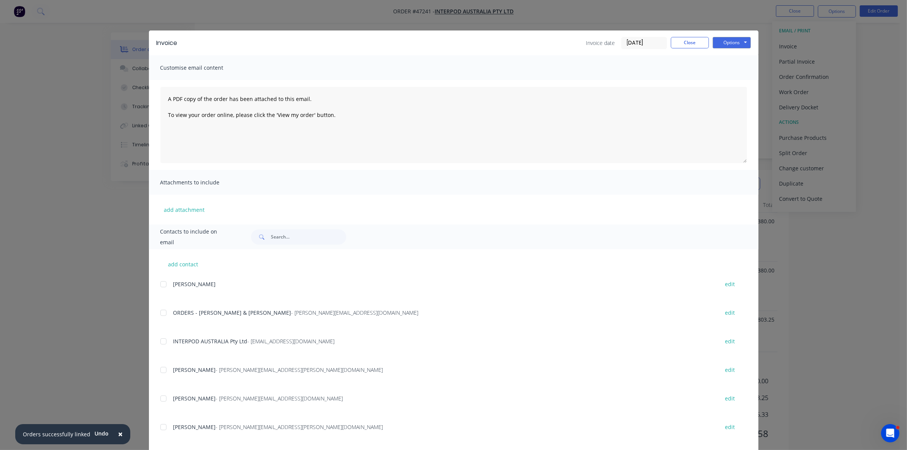
click at [157, 340] on div at bounding box center [163, 341] width 15 height 15
click at [724, 40] on button "Options" at bounding box center [731, 42] width 38 height 11
click at [725, 75] on button "Email" at bounding box center [736, 81] width 49 height 13
drag, startPoint x: 689, startPoint y: 37, endPoint x: 732, endPoint y: 30, distance: 43.2
click at [690, 37] on button "Close" at bounding box center [690, 42] width 38 height 11
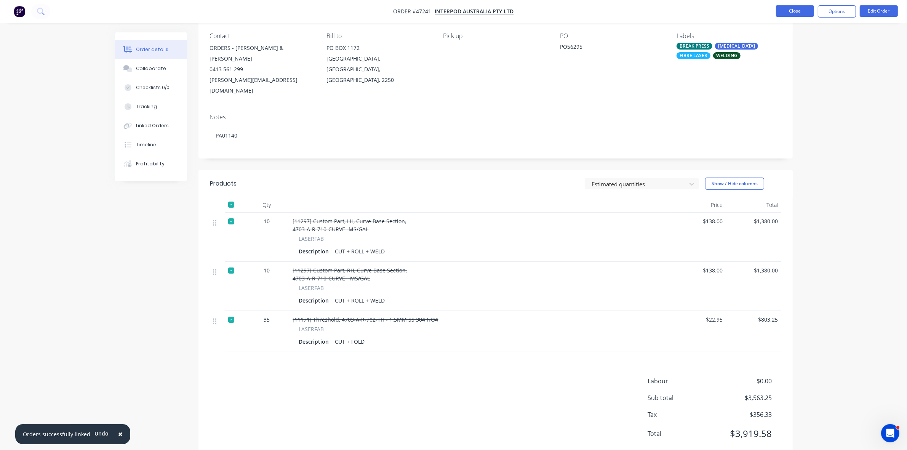
click at [779, 13] on button "Close" at bounding box center [795, 10] width 38 height 11
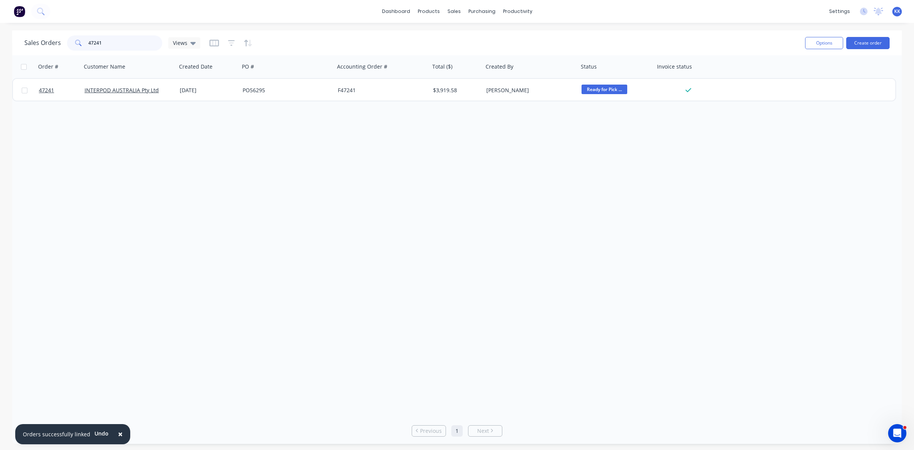
drag, startPoint x: 115, startPoint y: 46, endPoint x: 70, endPoint y: 45, distance: 45.3
click at [70, 45] on div "47241" at bounding box center [114, 42] width 95 height 15
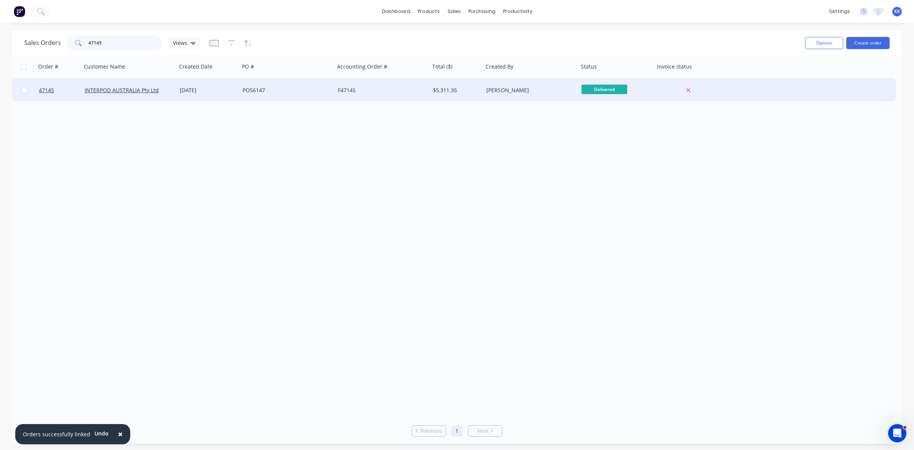
type input "47145"
click at [270, 90] on div "PO56147" at bounding box center [285, 90] width 85 height 8
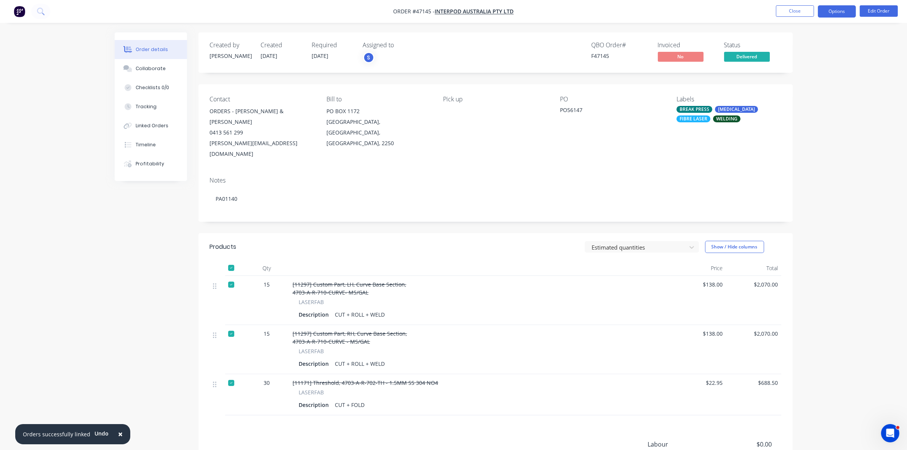
click at [842, 14] on button "Options" at bounding box center [836, 11] width 38 height 12
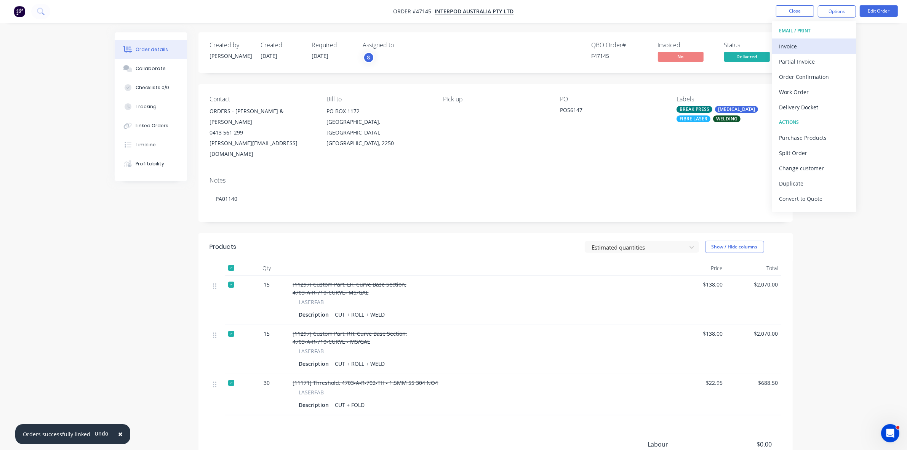
click at [797, 50] on div "Invoice" at bounding box center [814, 46] width 70 height 11
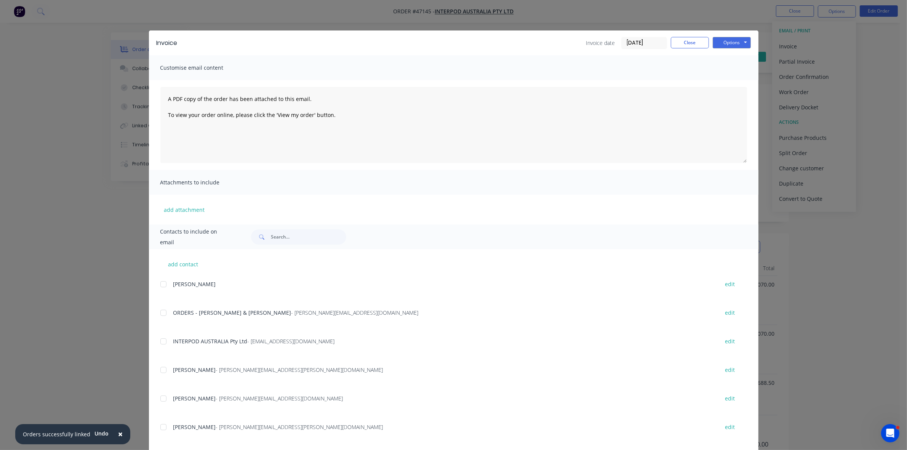
click at [159, 340] on div at bounding box center [163, 341] width 15 height 15
click at [730, 41] on button "Options" at bounding box center [731, 42] width 38 height 11
click at [734, 78] on button "Email" at bounding box center [736, 81] width 49 height 13
click at [680, 45] on button "Close" at bounding box center [690, 42] width 38 height 11
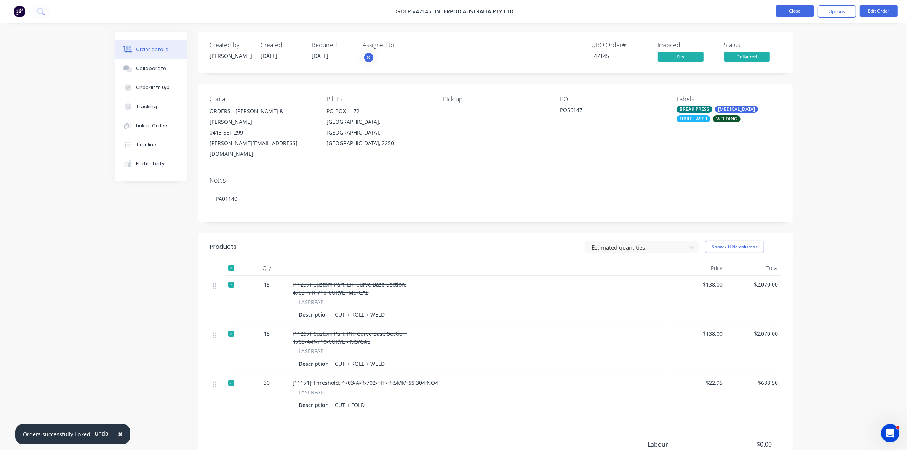
click at [787, 5] on button "Close" at bounding box center [795, 10] width 38 height 11
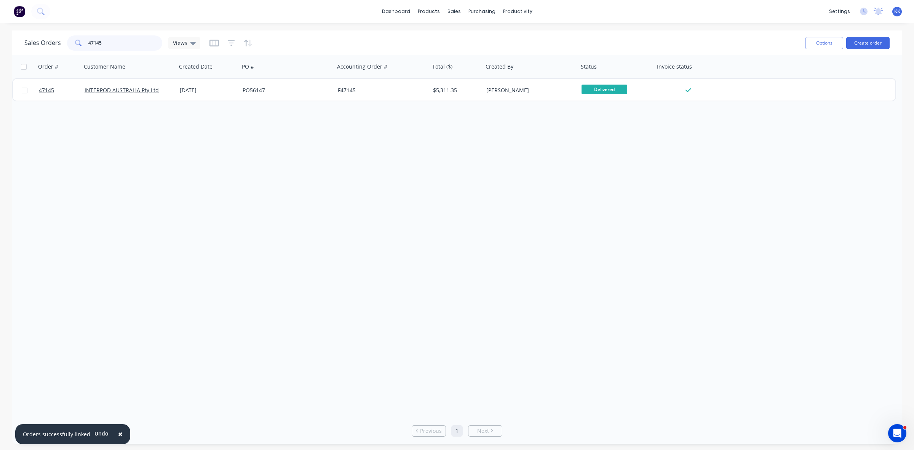
drag, startPoint x: 100, startPoint y: 43, endPoint x: 86, endPoint y: 43, distance: 13.7
click at [86, 43] on div "47145" at bounding box center [114, 42] width 95 height 15
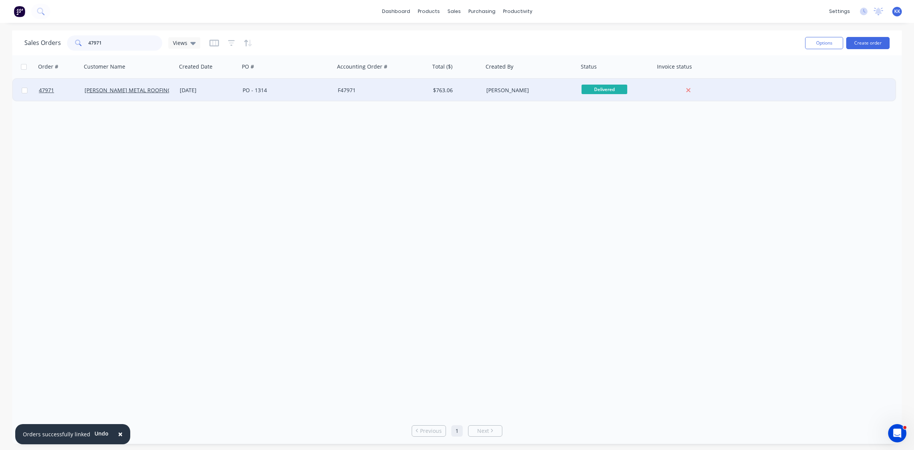
type input "47971"
click at [196, 90] on div "[DATE]" at bounding box center [208, 90] width 57 height 8
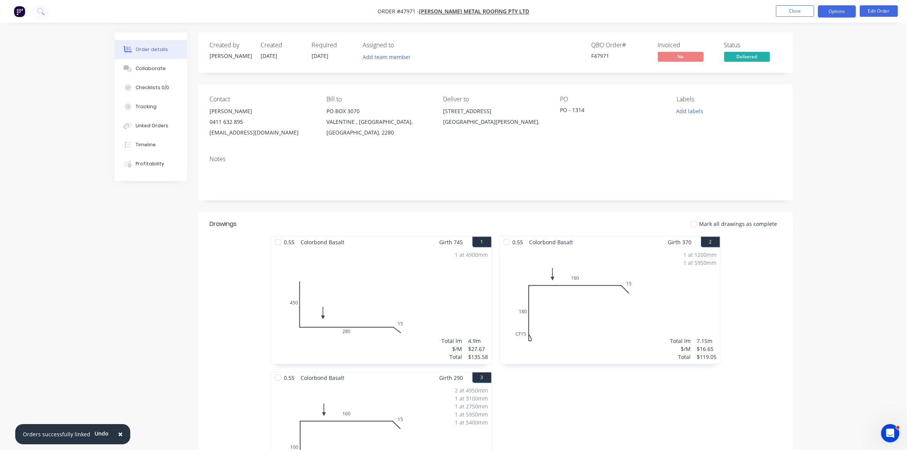
click at [829, 10] on button "Options" at bounding box center [836, 11] width 38 height 12
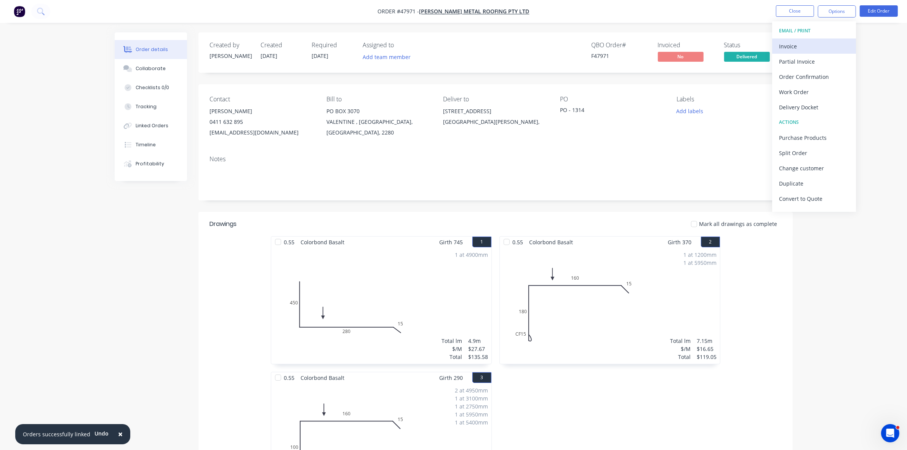
click at [804, 48] on div "Invoice" at bounding box center [814, 46] width 70 height 11
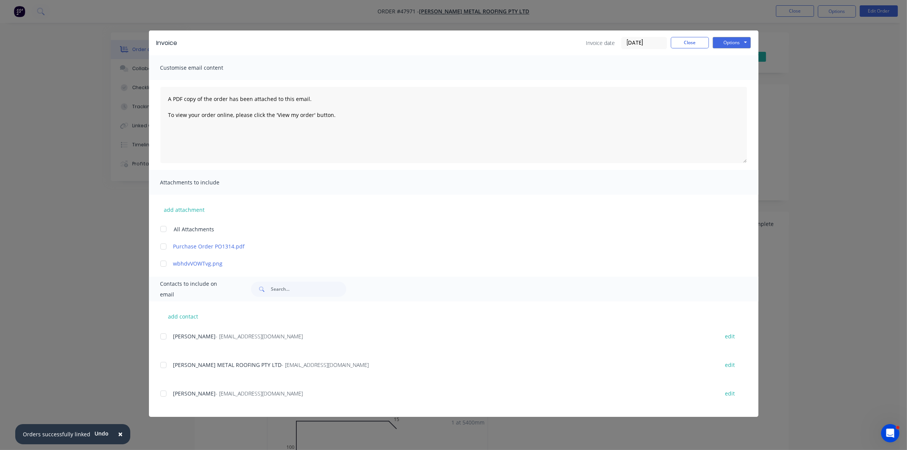
click at [166, 366] on div at bounding box center [163, 364] width 15 height 15
click at [714, 41] on button "Options" at bounding box center [731, 42] width 38 height 11
click at [726, 75] on button "Email" at bounding box center [736, 81] width 49 height 13
drag, startPoint x: 682, startPoint y: 46, endPoint x: 749, endPoint y: 33, distance: 68.3
click at [684, 46] on button "Close" at bounding box center [690, 42] width 38 height 11
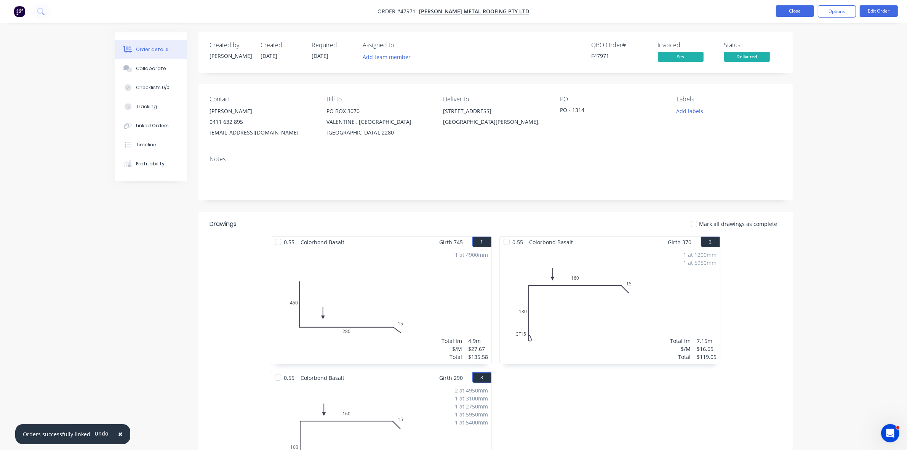
click at [781, 13] on button "Close" at bounding box center [795, 10] width 38 height 11
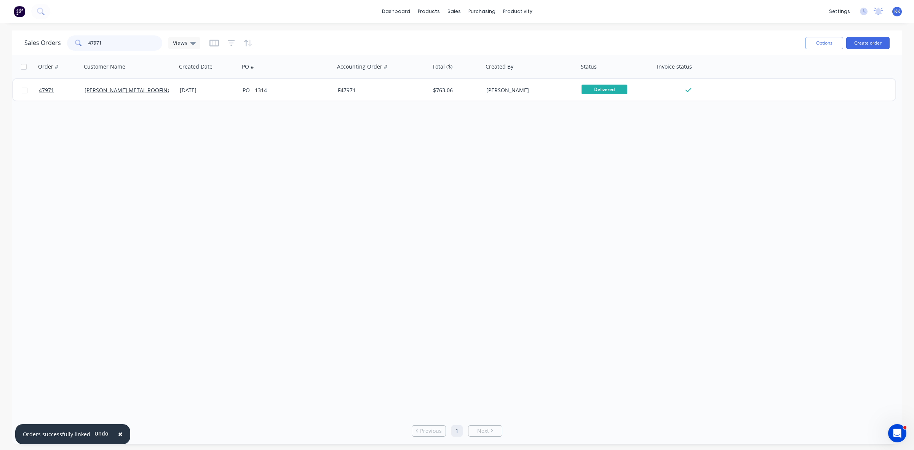
drag, startPoint x: 136, startPoint y: 37, endPoint x: 84, endPoint y: 43, distance: 52.4
click at [84, 43] on div "47971" at bounding box center [114, 42] width 95 height 15
type input "47996"
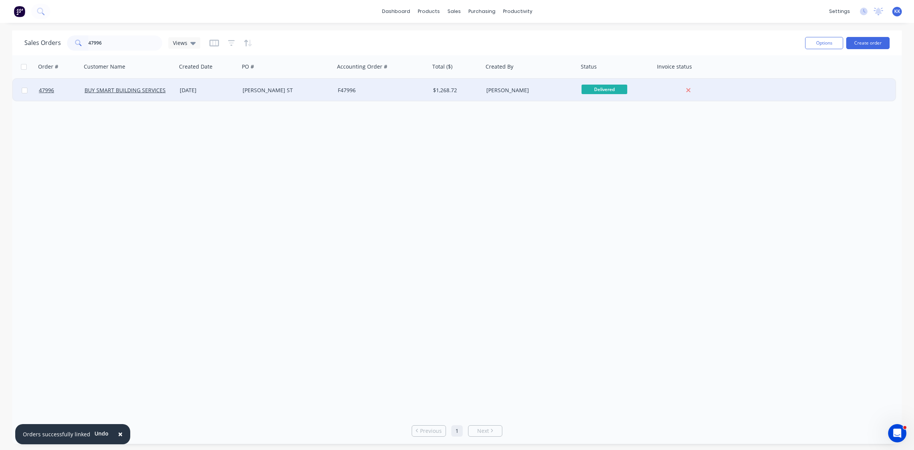
click at [308, 98] on div "CURRY ST" at bounding box center [286, 90] width 95 height 23
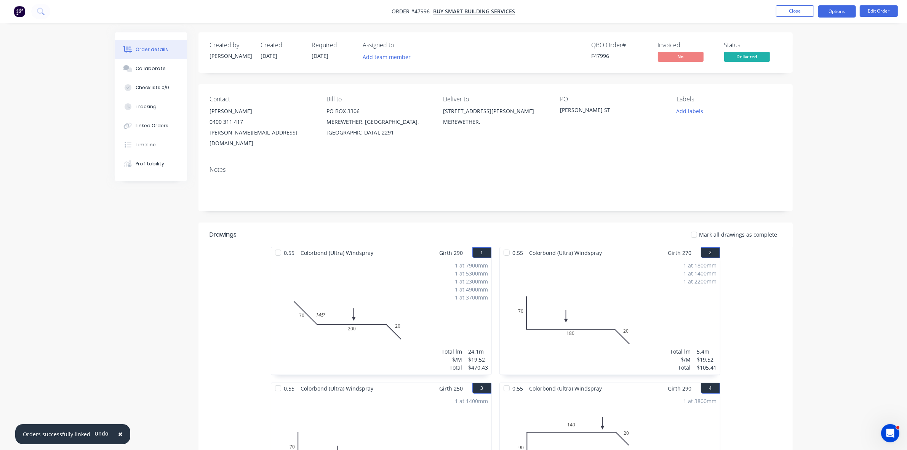
click at [833, 16] on button "Options" at bounding box center [836, 11] width 38 height 12
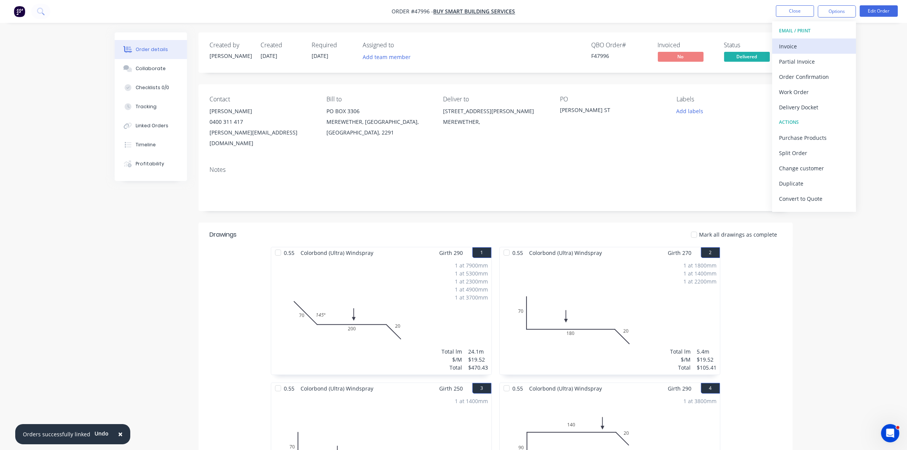
click at [821, 39] on button "Invoice" at bounding box center [814, 45] width 84 height 15
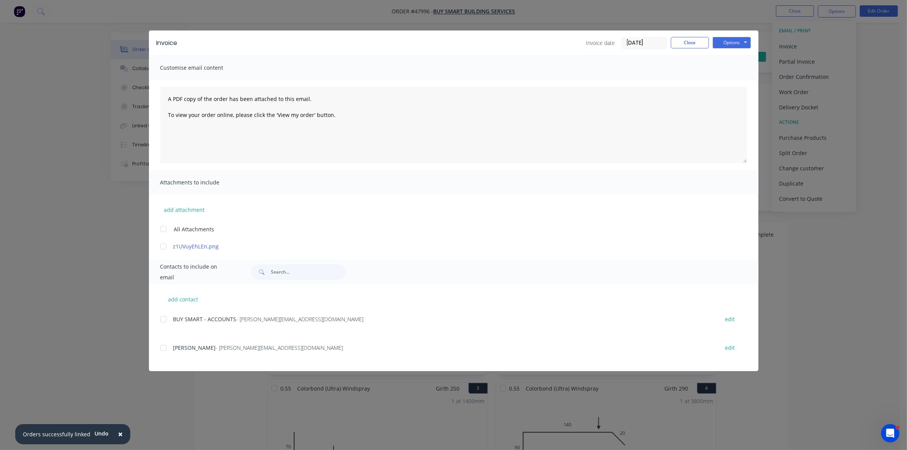
click at [164, 316] on div at bounding box center [163, 318] width 15 height 15
click at [741, 38] on button "Options" at bounding box center [731, 42] width 38 height 11
click at [735, 81] on button "Email" at bounding box center [736, 81] width 49 height 13
drag, startPoint x: 673, startPoint y: 39, endPoint x: 747, endPoint y: 26, distance: 75.4
click at [673, 39] on button "Close" at bounding box center [690, 42] width 38 height 11
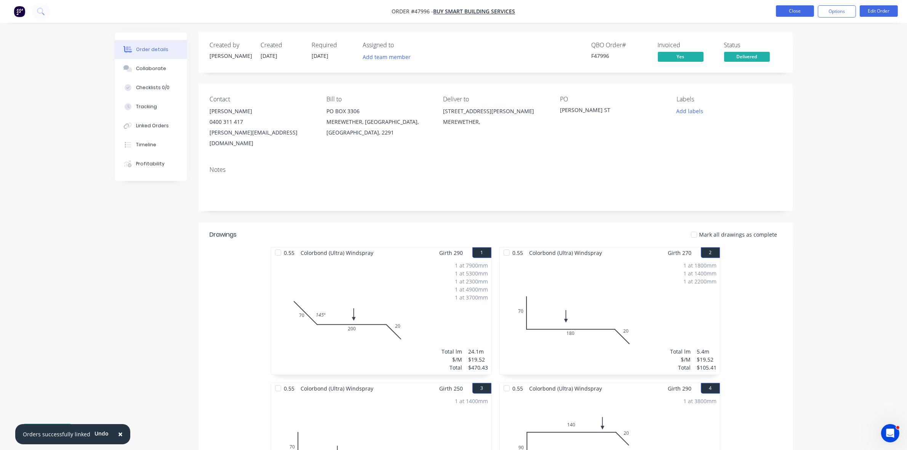
click at [779, 15] on button "Close" at bounding box center [795, 10] width 38 height 11
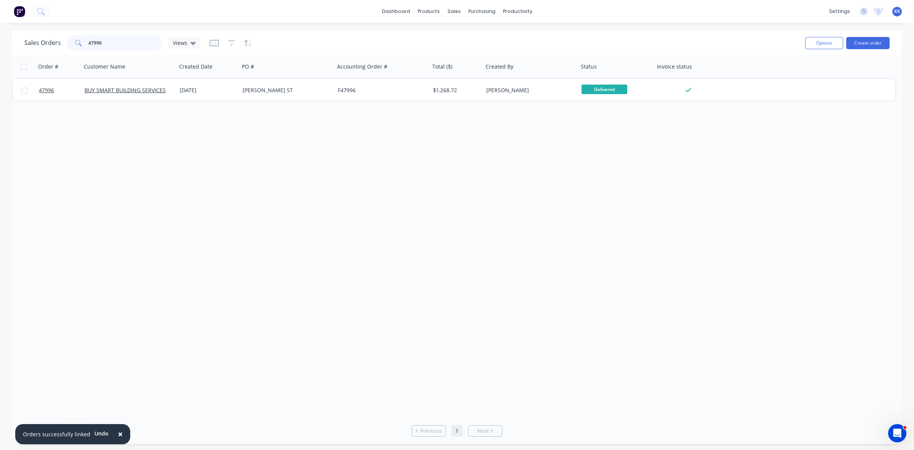
drag, startPoint x: 140, startPoint y: 44, endPoint x: 77, endPoint y: 51, distance: 63.2
click at [77, 51] on div "Sales Orders 47996 Views" at bounding box center [411, 43] width 774 height 19
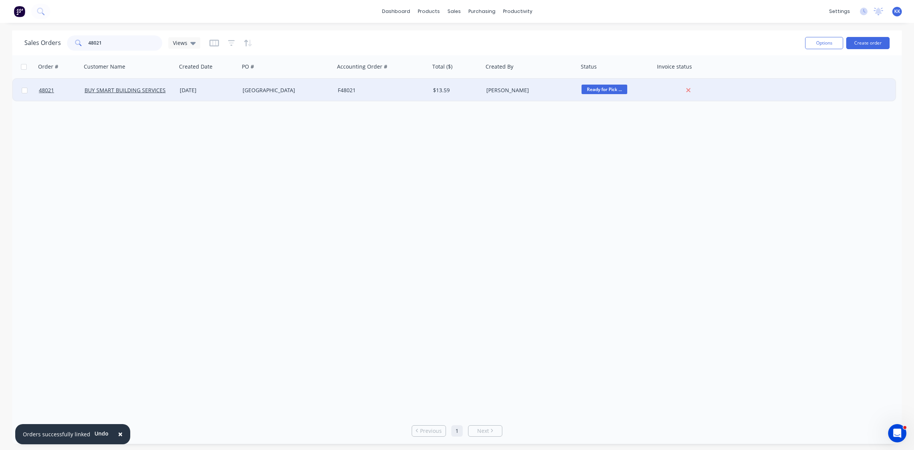
type input "48021"
click at [170, 89] on div "BUY SMART BUILDING SERVICES" at bounding box center [129, 90] width 89 height 8
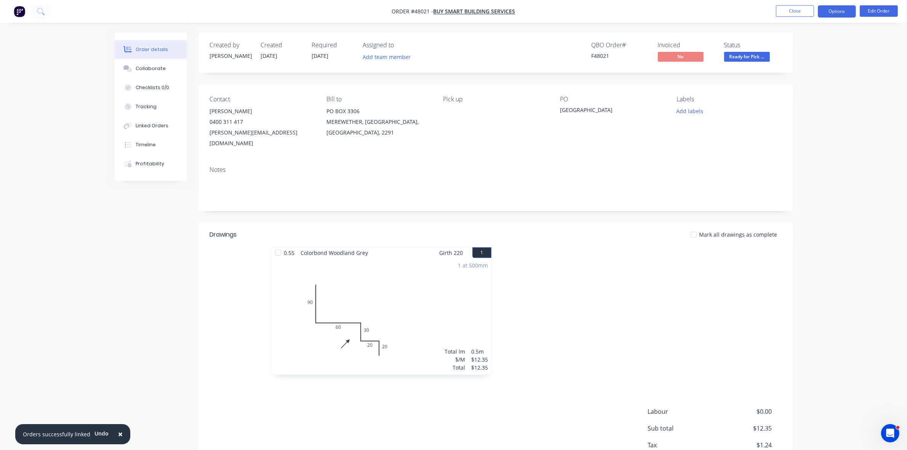
click at [849, 11] on button "Options" at bounding box center [836, 11] width 38 height 12
click at [820, 44] on div "Invoice" at bounding box center [814, 46] width 70 height 11
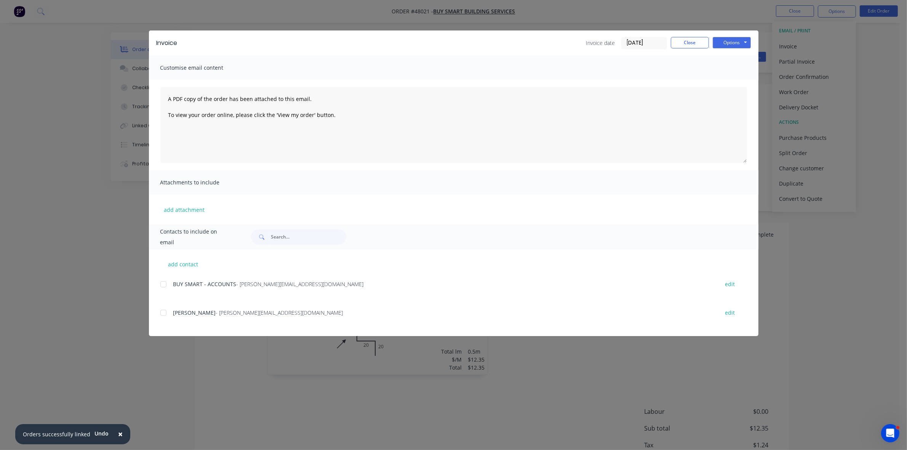
click at [164, 284] on div at bounding box center [163, 283] width 15 height 15
click at [725, 42] on button "Options" at bounding box center [731, 42] width 38 height 11
click at [731, 81] on button "Email" at bounding box center [736, 81] width 49 height 13
click at [692, 40] on button "Close" at bounding box center [690, 42] width 38 height 11
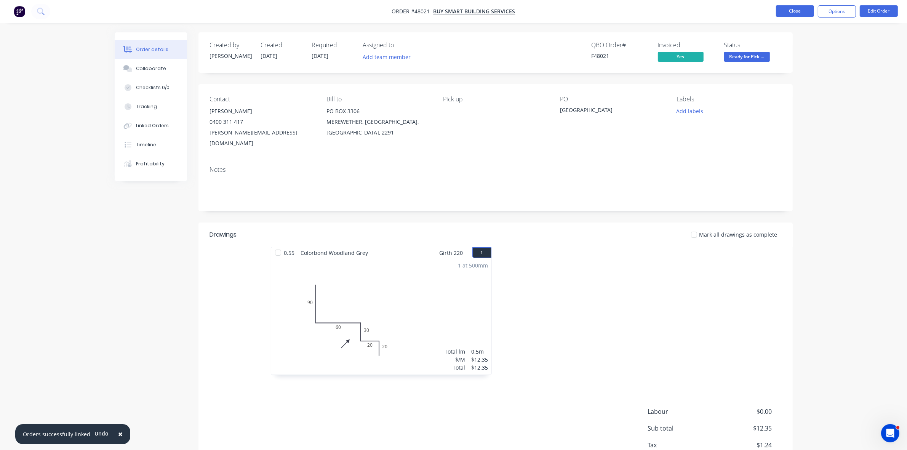
click at [792, 5] on button "Close" at bounding box center [795, 10] width 38 height 11
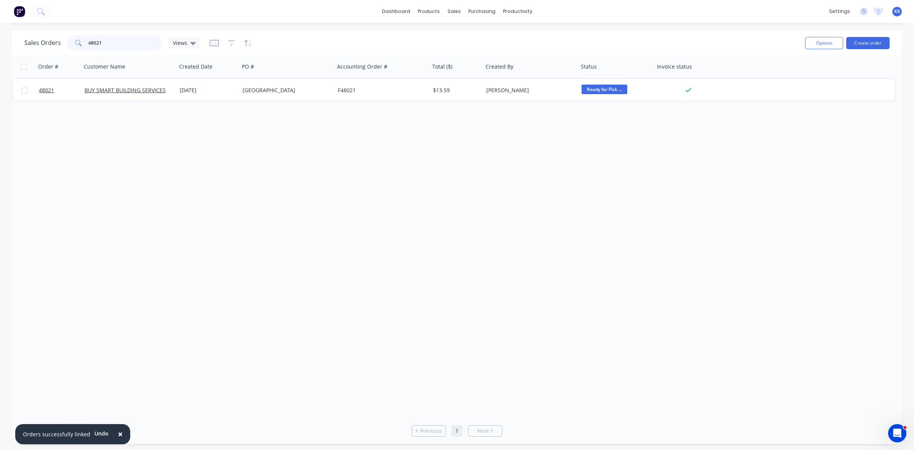
drag, startPoint x: 109, startPoint y: 41, endPoint x: 86, endPoint y: 40, distance: 22.9
click at [86, 40] on div "48021" at bounding box center [114, 42] width 95 height 15
type input "47940"
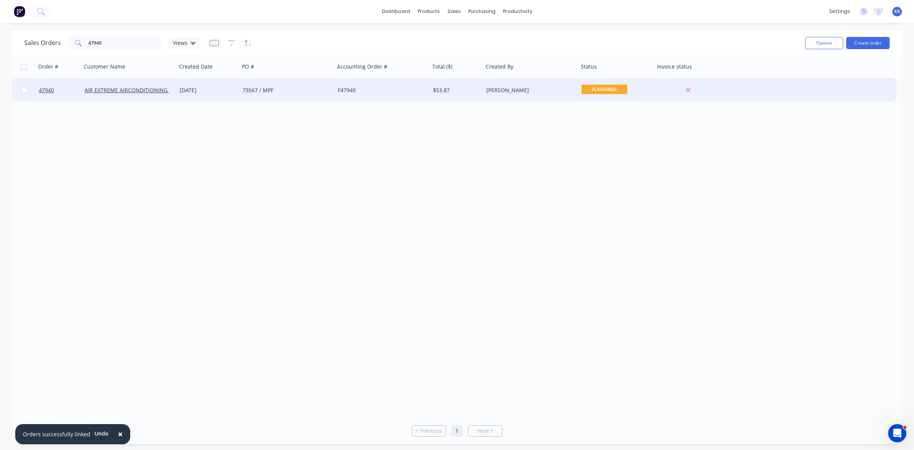
click at [252, 86] on div "73567 / MPF" at bounding box center [285, 90] width 85 height 8
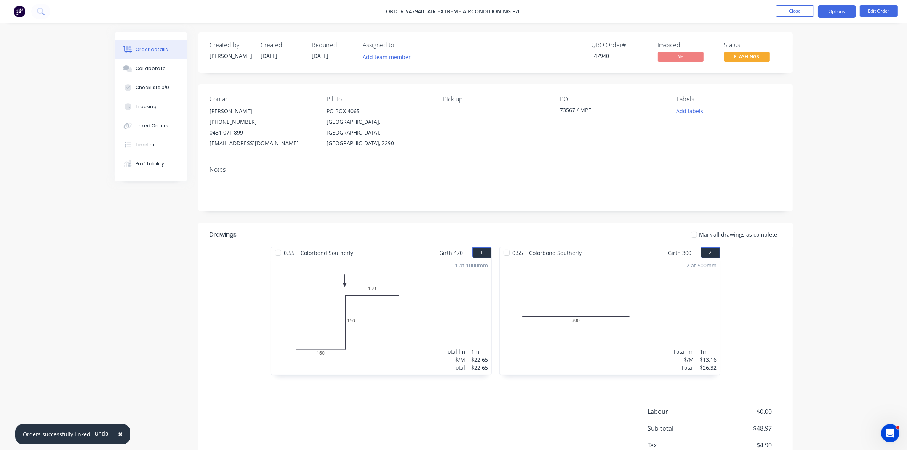
click at [833, 14] on button "Options" at bounding box center [836, 11] width 38 height 12
click at [543, 171] on div "Notes" at bounding box center [495, 169] width 571 height 7
click at [758, 54] on span "FLASHINGS" at bounding box center [747, 57] width 46 height 10
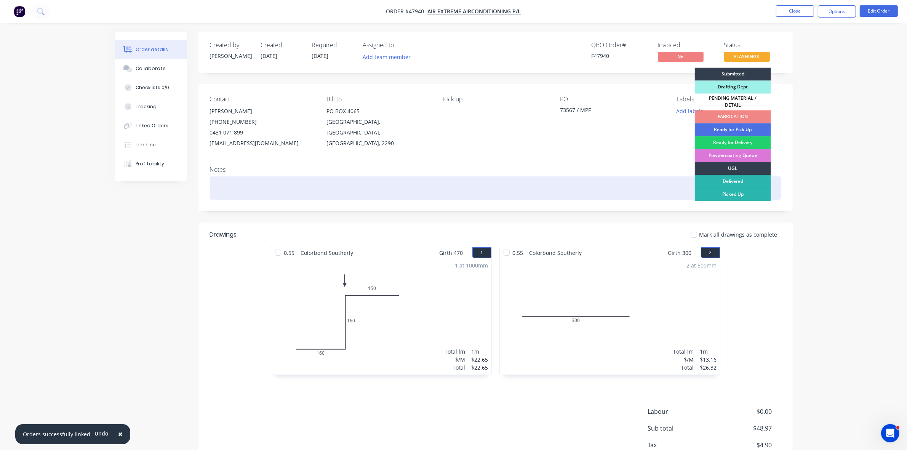
click at [747, 188] on div "Picked Up" at bounding box center [733, 194] width 76 height 13
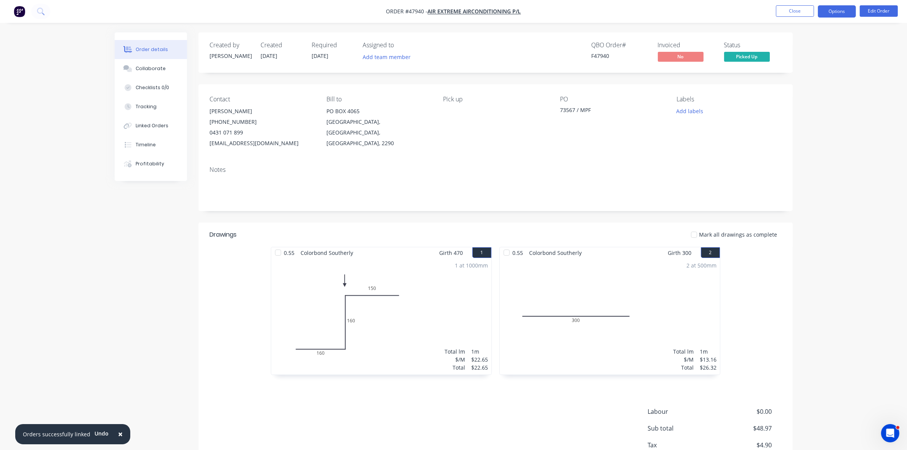
click at [833, 15] on button "Options" at bounding box center [836, 11] width 38 height 12
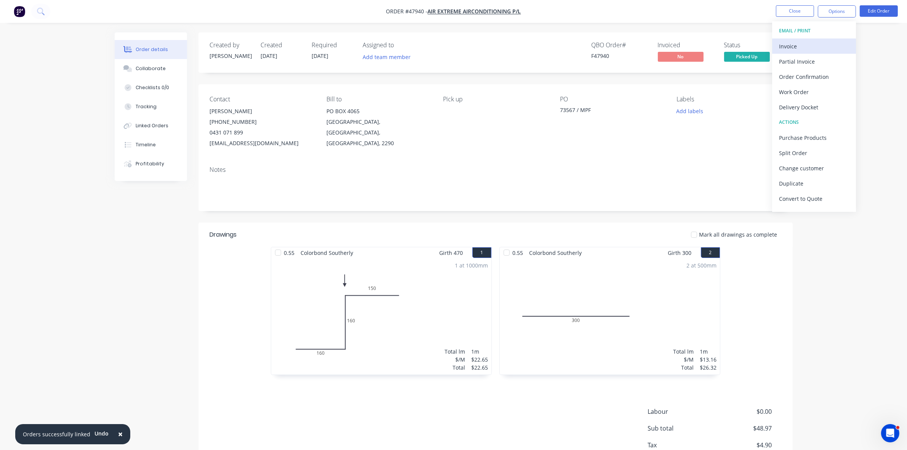
click at [825, 39] on button "Invoice" at bounding box center [814, 45] width 84 height 15
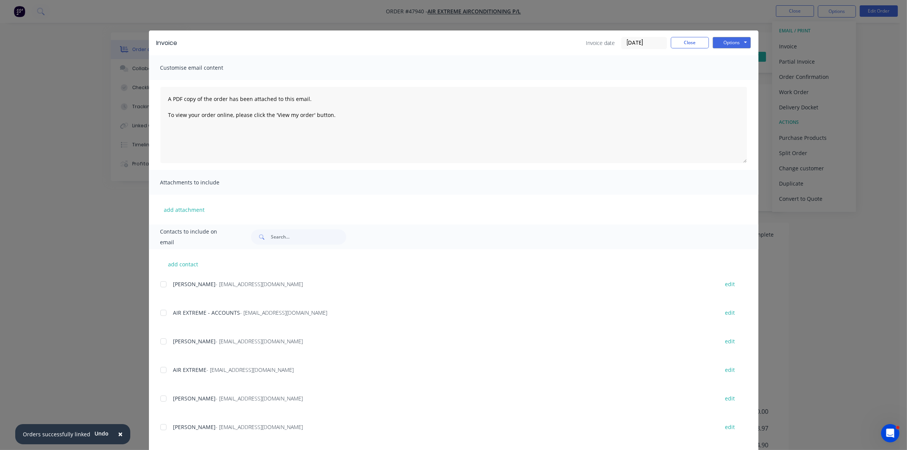
click at [160, 310] on div at bounding box center [163, 312] width 15 height 15
click at [734, 45] on button "Options" at bounding box center [731, 42] width 38 height 11
click at [734, 78] on button "Email" at bounding box center [736, 81] width 49 height 13
click at [683, 44] on button "Close" at bounding box center [690, 42] width 38 height 11
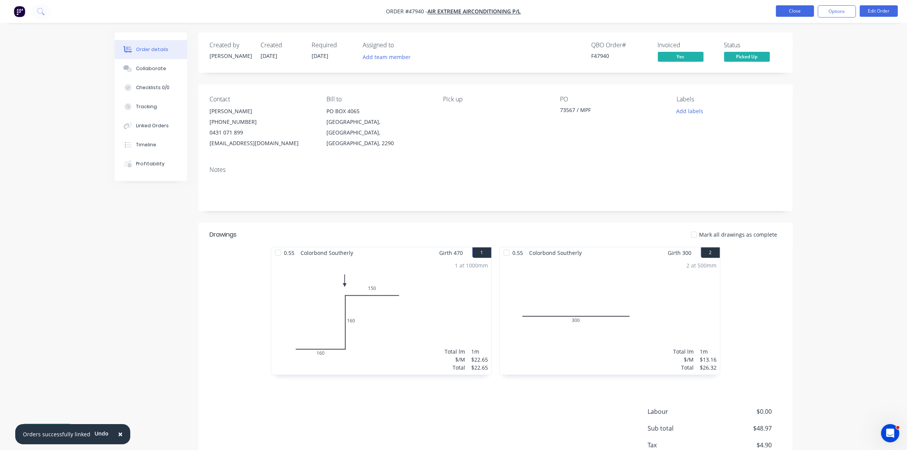
click at [783, 16] on button "Close" at bounding box center [795, 10] width 38 height 11
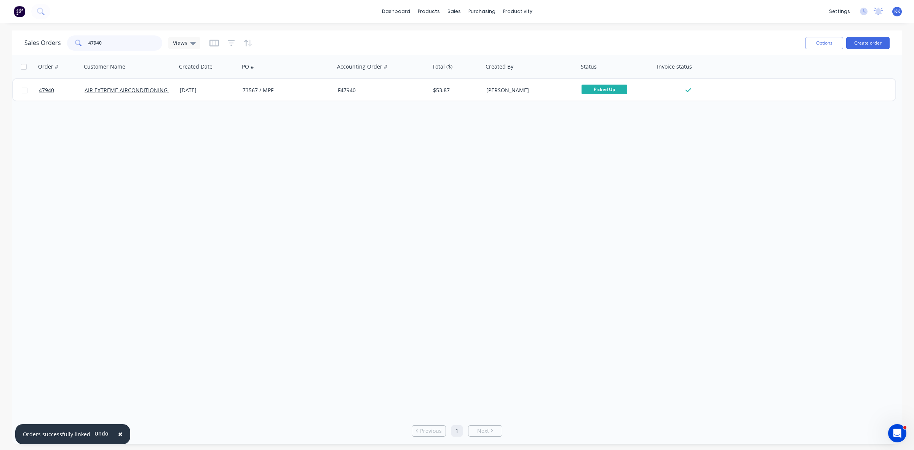
drag, startPoint x: 113, startPoint y: 42, endPoint x: 90, endPoint y: 43, distance: 23.6
click at [88, 42] on input "47940" at bounding box center [125, 42] width 74 height 15
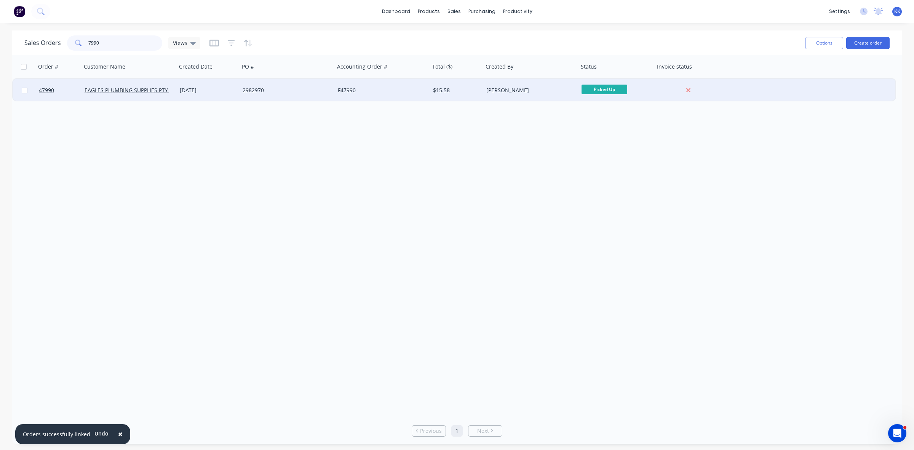
type input "7990"
click at [267, 94] on div "2982970" at bounding box center [286, 90] width 95 height 23
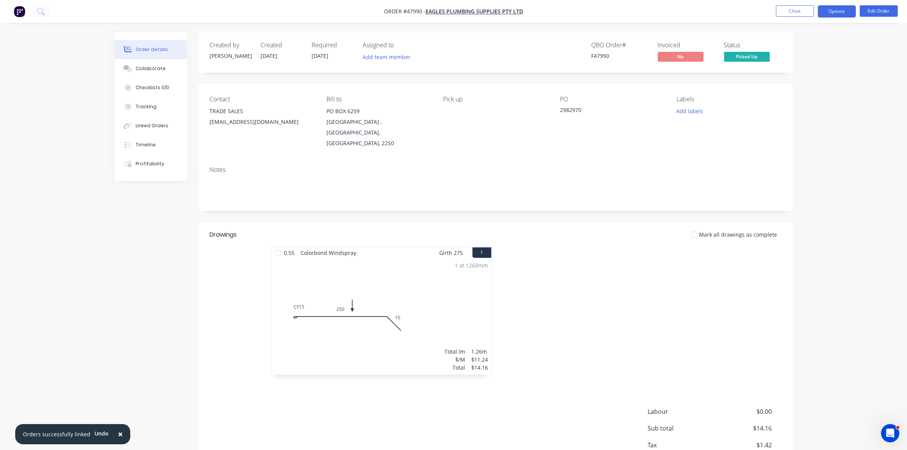
click at [840, 8] on button "Options" at bounding box center [836, 11] width 38 height 12
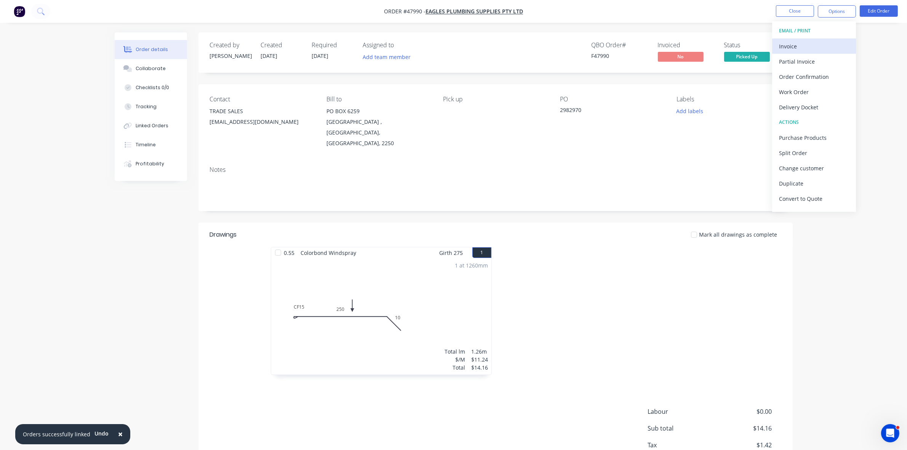
click at [811, 46] on div "Invoice" at bounding box center [814, 46] width 70 height 11
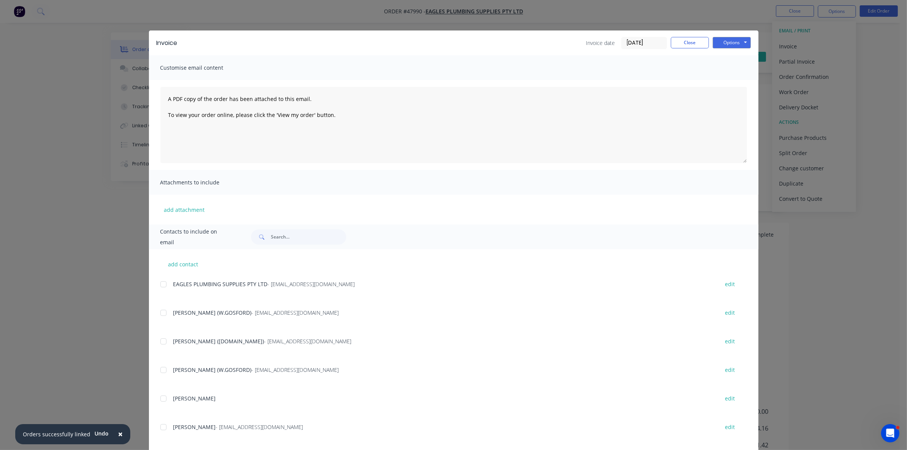
click at [159, 284] on div at bounding box center [163, 283] width 15 height 15
click at [718, 40] on button "Options" at bounding box center [731, 42] width 38 height 11
click at [731, 80] on button "Email" at bounding box center [736, 81] width 49 height 13
click at [678, 42] on button "Close" at bounding box center [690, 42] width 38 height 11
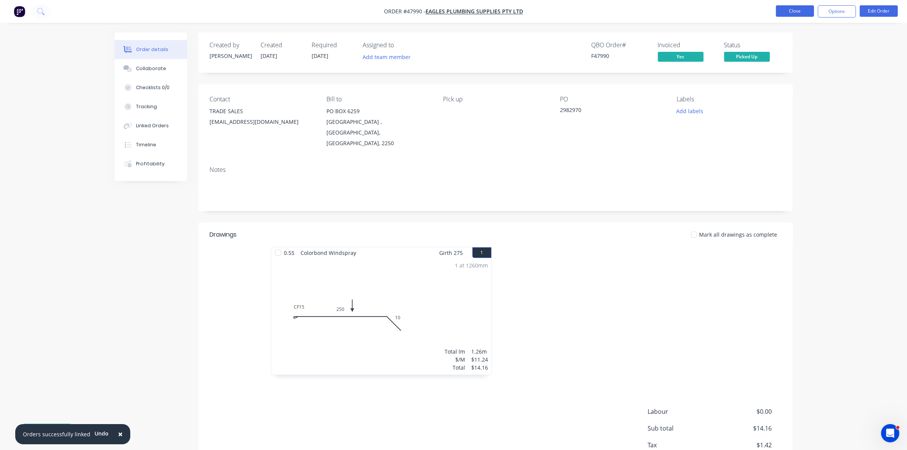
click at [785, 12] on button "Close" at bounding box center [795, 10] width 38 height 11
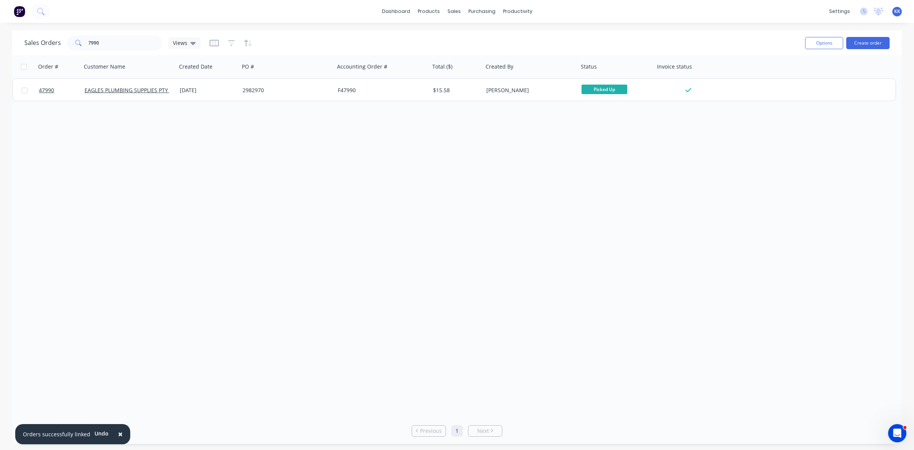
drag, startPoint x: 128, startPoint y: 34, endPoint x: 78, endPoint y: 36, distance: 49.5
click at [78, 36] on div "Sales Orders 7990 Views" at bounding box center [411, 43] width 774 height 19
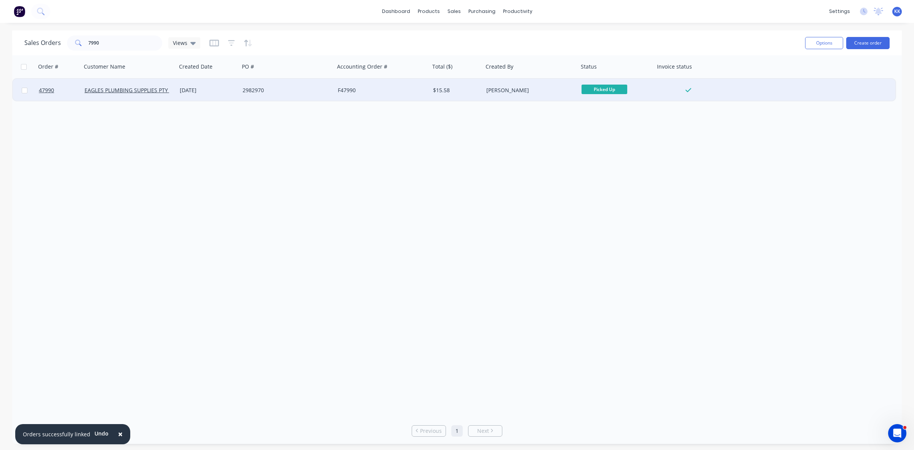
click at [451, 96] on div "$15.58" at bounding box center [456, 90] width 53 height 23
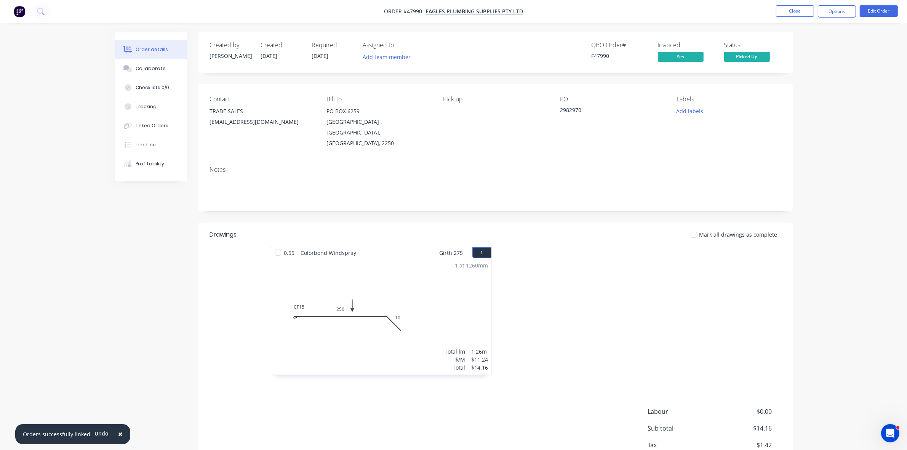
click at [785, 18] on nav "Order #47990 - EAGLES PLUMBING SUPPLIES PTY LTD Close Options Edit Order" at bounding box center [453, 11] width 907 height 23
click at [781, 14] on button "Close" at bounding box center [795, 10] width 38 height 11
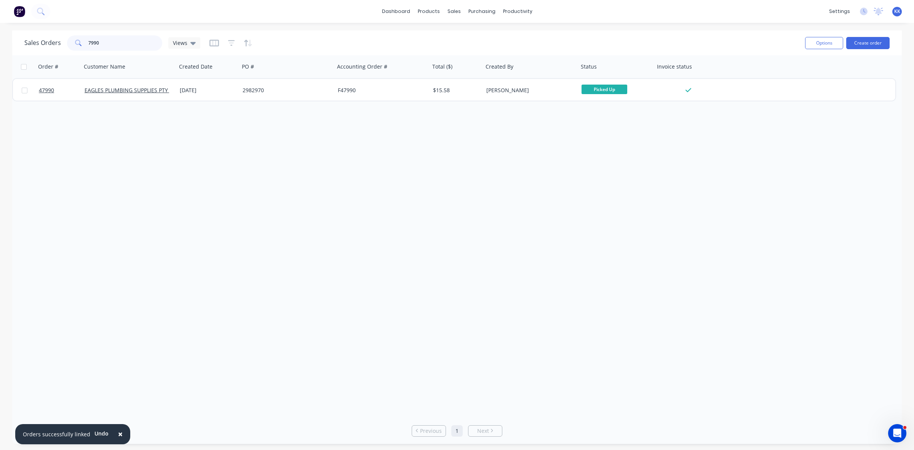
drag, startPoint x: 109, startPoint y: 46, endPoint x: 79, endPoint y: 43, distance: 29.9
click at [79, 43] on div "7990" at bounding box center [114, 42] width 95 height 15
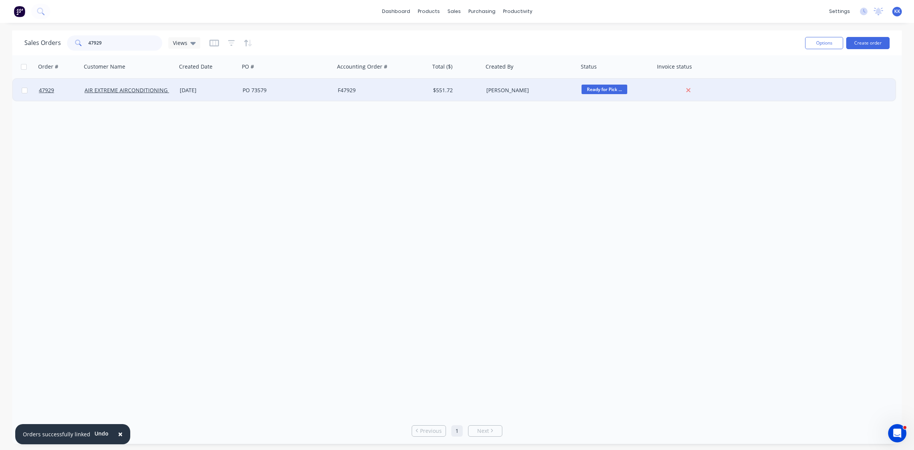
type input "47929"
click at [190, 87] on div "[DATE]" at bounding box center [208, 90] width 57 height 8
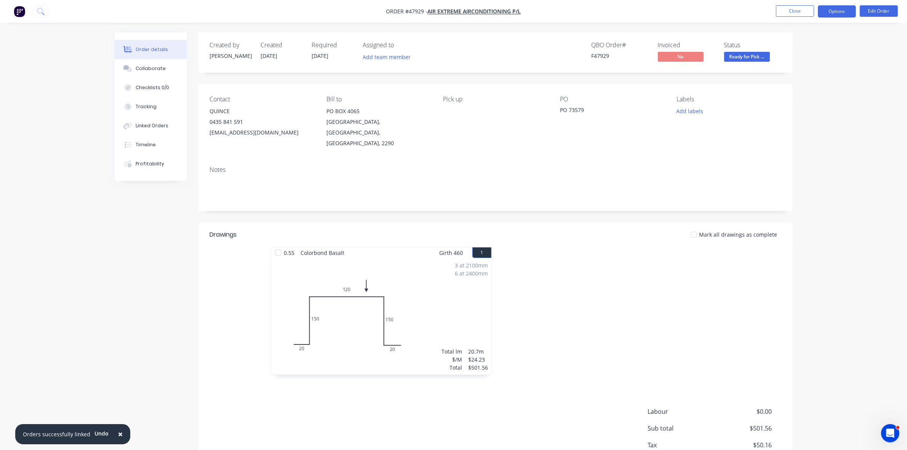
drag, startPoint x: 843, startPoint y: 8, endPoint x: 844, endPoint y: 13, distance: 5.0
click at [844, 13] on button "Options" at bounding box center [836, 11] width 38 height 12
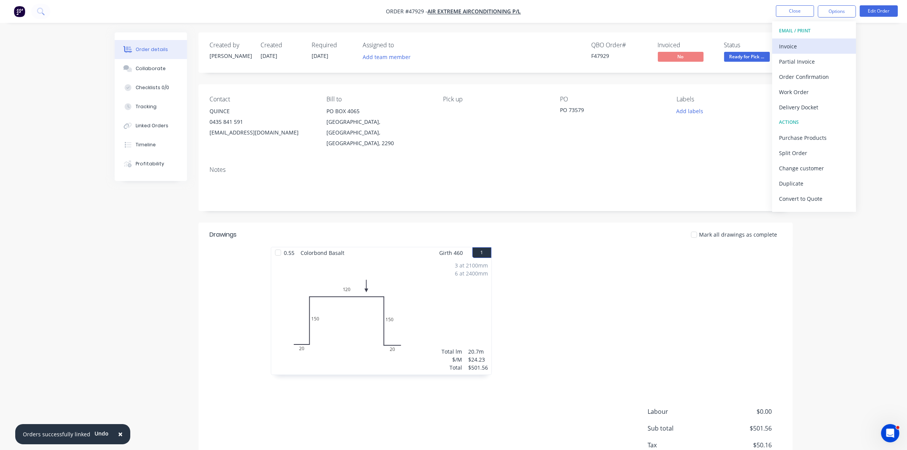
click at [811, 42] on div "Invoice" at bounding box center [814, 46] width 70 height 11
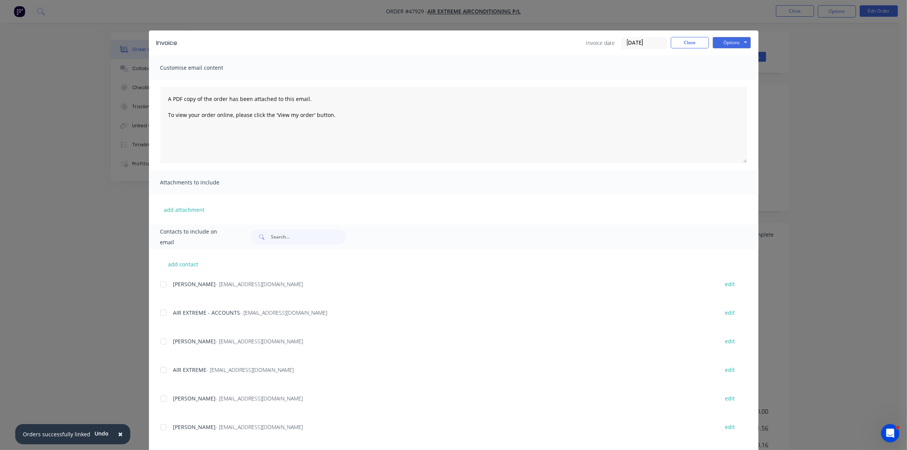
click at [159, 312] on div at bounding box center [163, 312] width 15 height 15
click at [719, 40] on button "Options" at bounding box center [731, 42] width 38 height 11
click at [726, 81] on button "Email" at bounding box center [736, 81] width 49 height 13
click at [680, 45] on button "Close" at bounding box center [690, 42] width 38 height 11
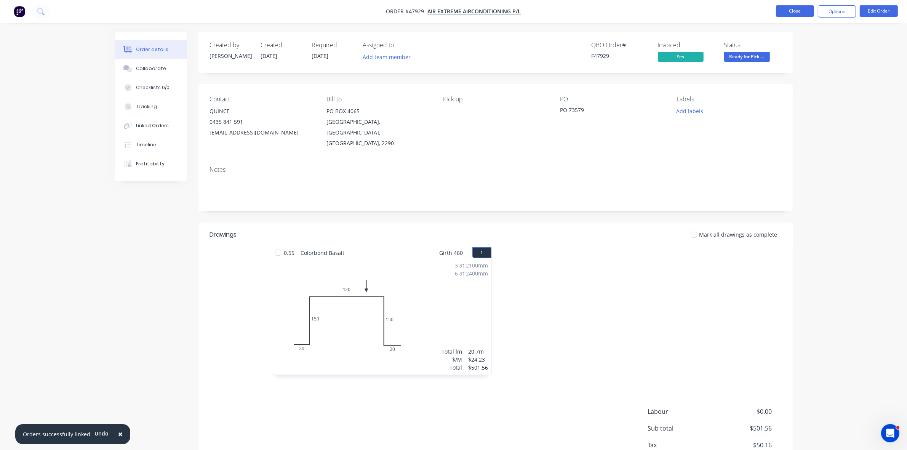
click at [782, 12] on button "Close" at bounding box center [795, 10] width 38 height 11
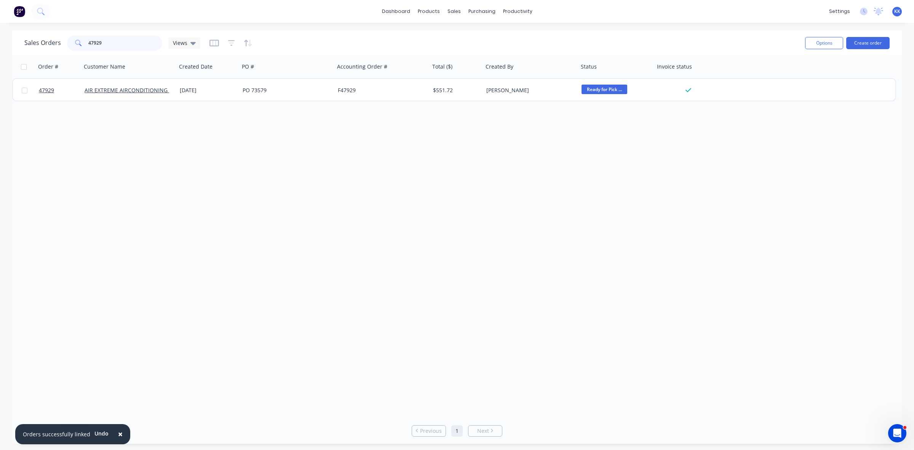
drag, startPoint x: 148, startPoint y: 41, endPoint x: 68, endPoint y: 59, distance: 82.8
click at [78, 51] on div "Sales Orders 47929 Views" at bounding box center [411, 43] width 774 height 19
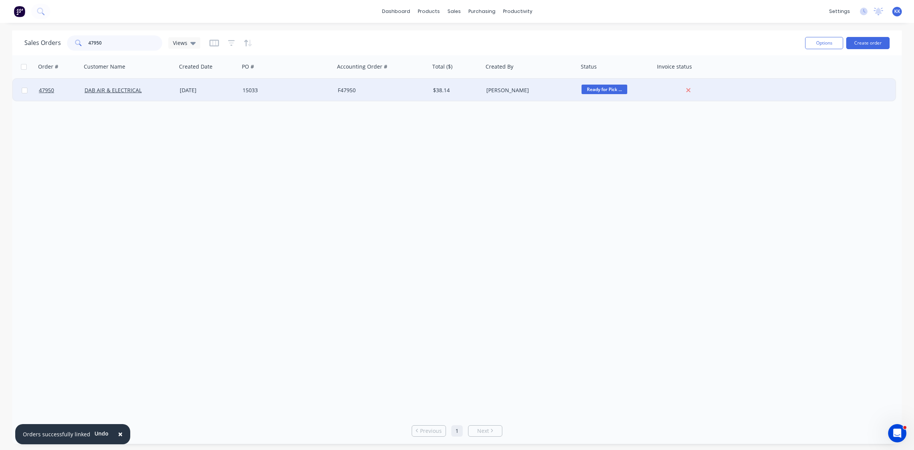
type input "47950"
click at [357, 79] on div "F47950" at bounding box center [382, 90] width 95 height 23
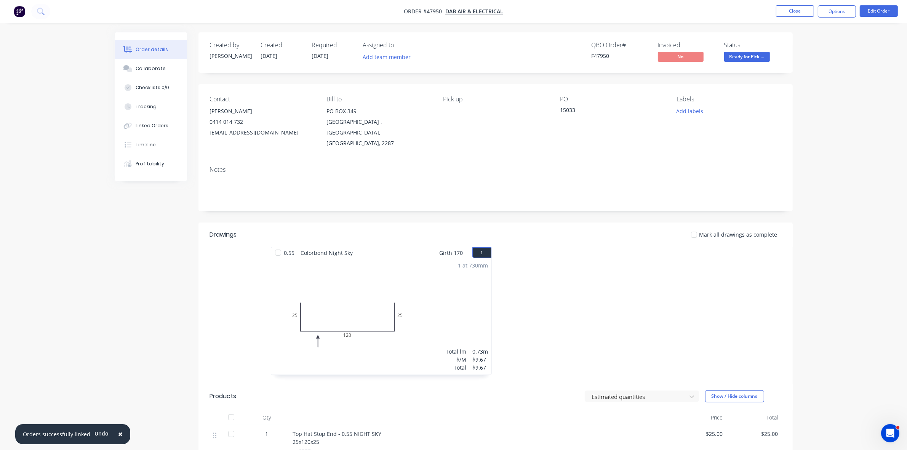
drag, startPoint x: 822, startPoint y: 13, endPoint x: 821, endPoint y: 19, distance: 5.8
click at [823, 14] on button "Options" at bounding box center [836, 11] width 38 height 12
click at [821, 48] on div "Invoice" at bounding box center [814, 46] width 70 height 11
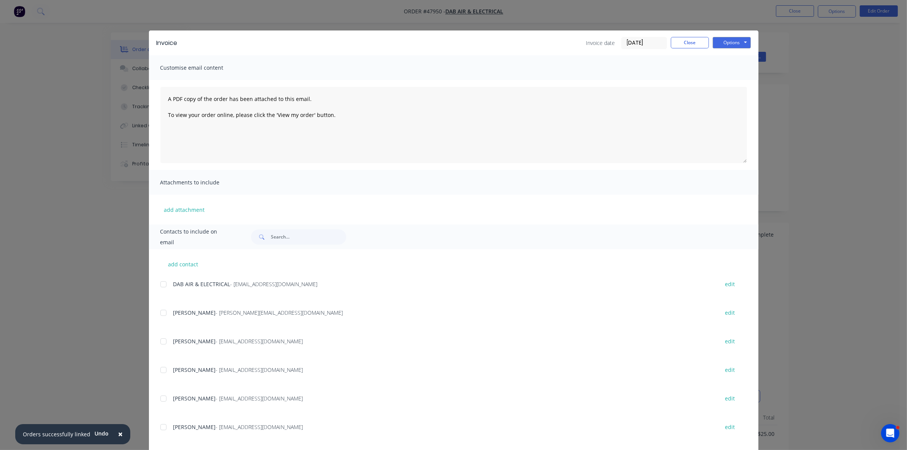
click at [159, 284] on div at bounding box center [163, 283] width 15 height 15
click at [734, 36] on div "Invoice Invoice date 24/09/25 Close Options Preview Print Email" at bounding box center [453, 42] width 609 height 25
click at [730, 43] on button "Options" at bounding box center [731, 42] width 38 height 11
click at [726, 83] on button "Email" at bounding box center [736, 81] width 49 height 13
click at [686, 39] on button "Close" at bounding box center [690, 42] width 38 height 11
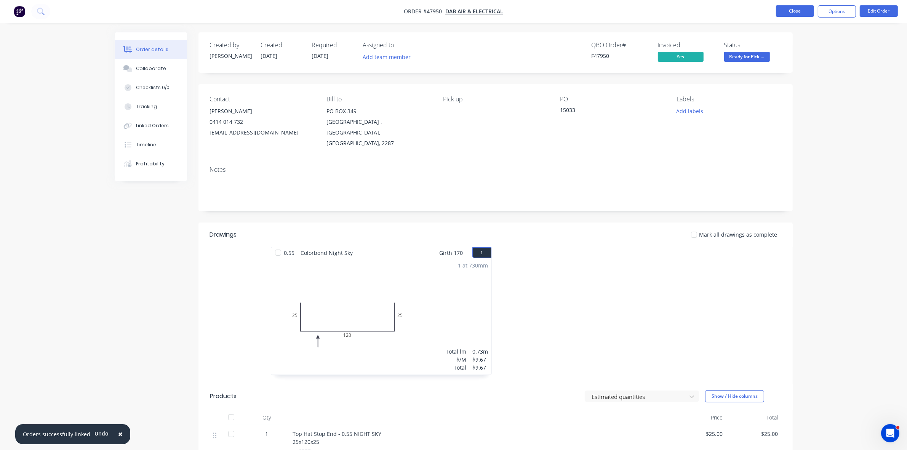
click at [783, 10] on button "Close" at bounding box center [795, 10] width 38 height 11
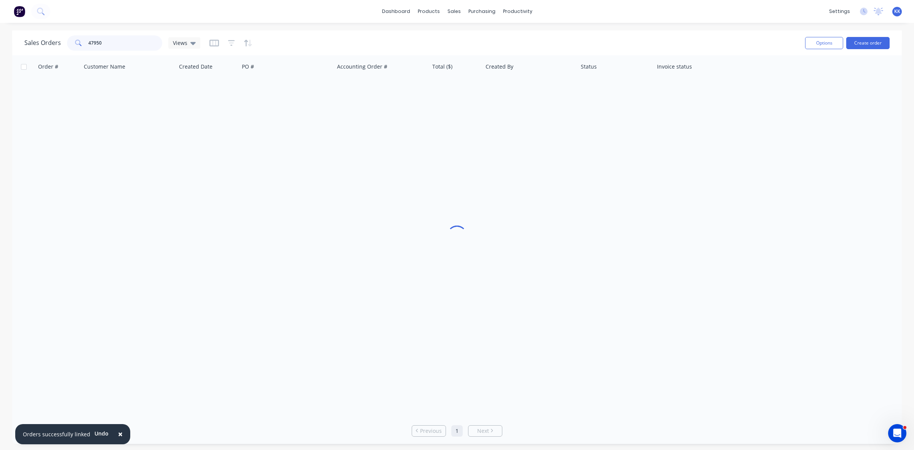
drag, startPoint x: 107, startPoint y: 43, endPoint x: 67, endPoint y: 42, distance: 40.4
click at [67, 42] on div "47950" at bounding box center [114, 42] width 95 height 15
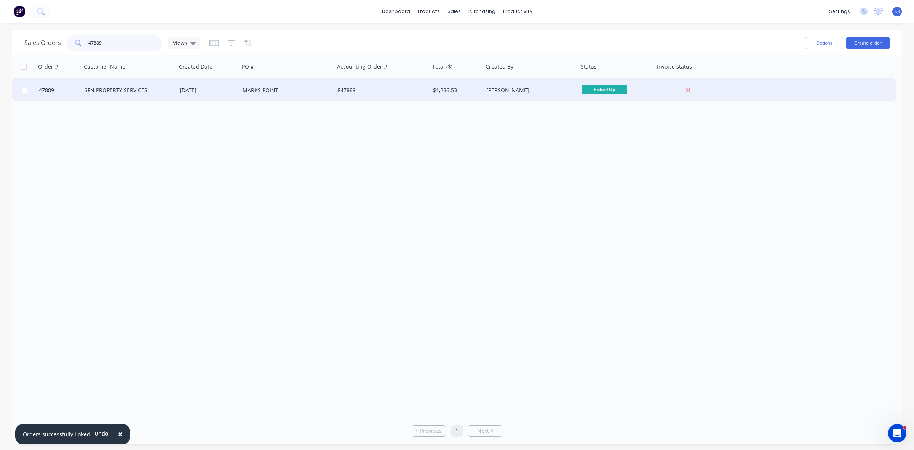
type input "47889"
click at [417, 88] on div "F47889" at bounding box center [380, 90] width 85 height 8
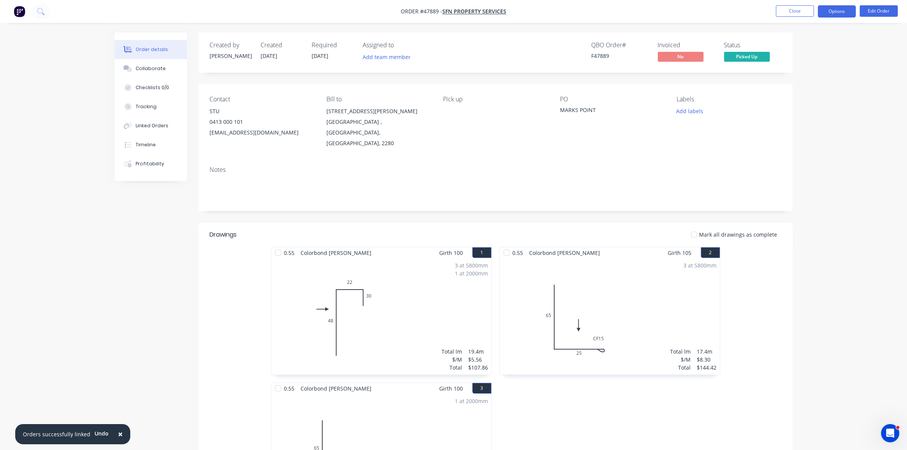
click at [847, 9] on button "Options" at bounding box center [836, 11] width 38 height 12
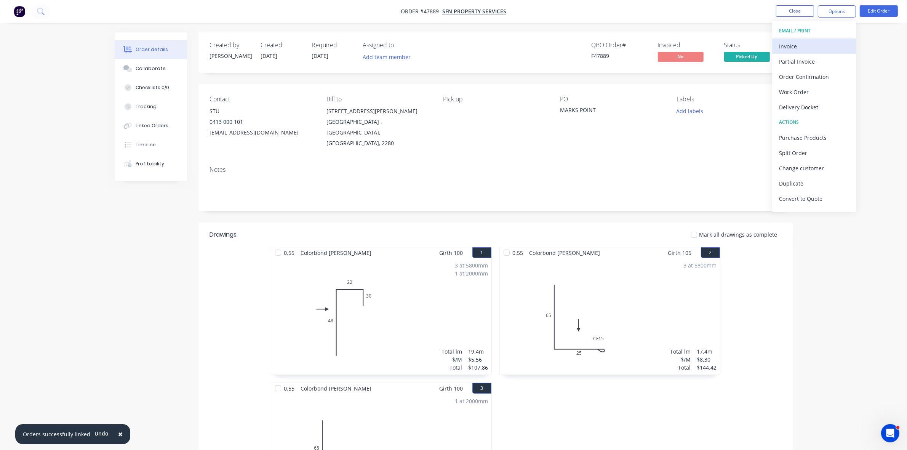
click at [826, 39] on button "Invoice" at bounding box center [814, 45] width 84 height 15
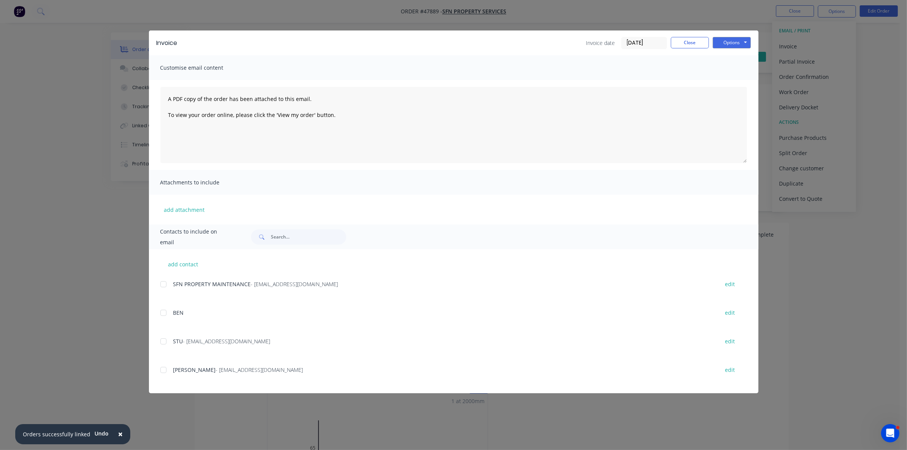
click at [164, 283] on div at bounding box center [163, 283] width 15 height 15
click at [731, 41] on button "Options" at bounding box center [731, 42] width 38 height 11
click at [737, 82] on button "Email" at bounding box center [736, 81] width 49 height 13
click at [693, 41] on button "Close" at bounding box center [690, 42] width 38 height 11
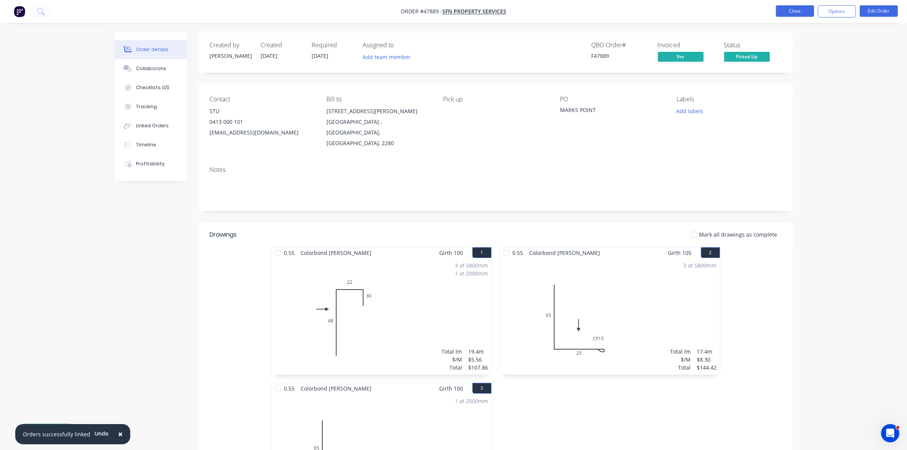
click at [783, 13] on button "Close" at bounding box center [795, 10] width 38 height 11
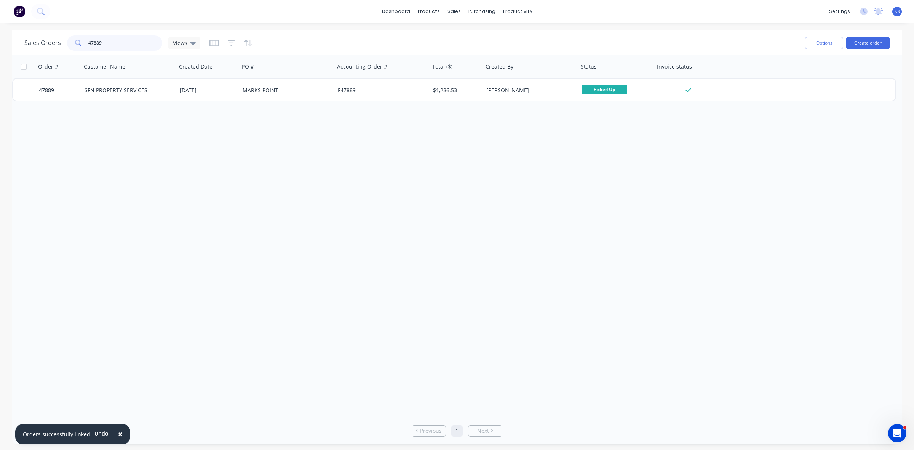
drag, startPoint x: 107, startPoint y: 41, endPoint x: 65, endPoint y: 45, distance: 42.4
click at [62, 45] on div "Sales Orders 47889 Views" at bounding box center [112, 42] width 176 height 15
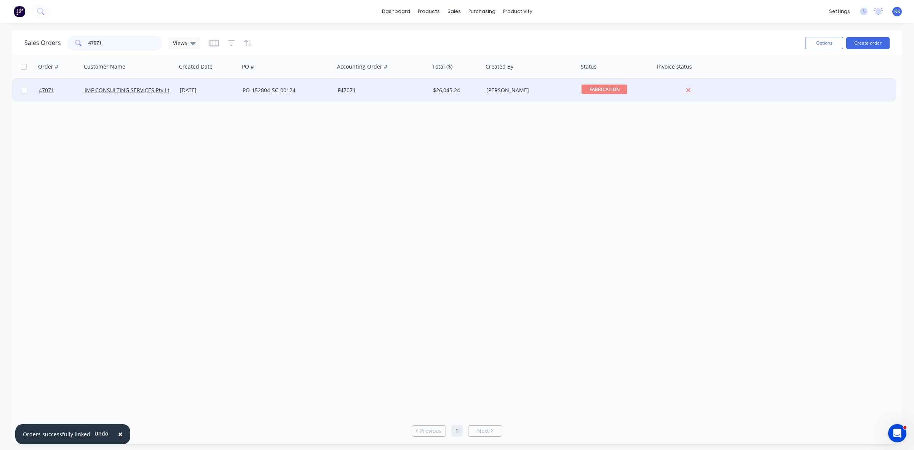
type input "47071"
click at [214, 84] on div "18 Aug 2025" at bounding box center [208, 90] width 63 height 23
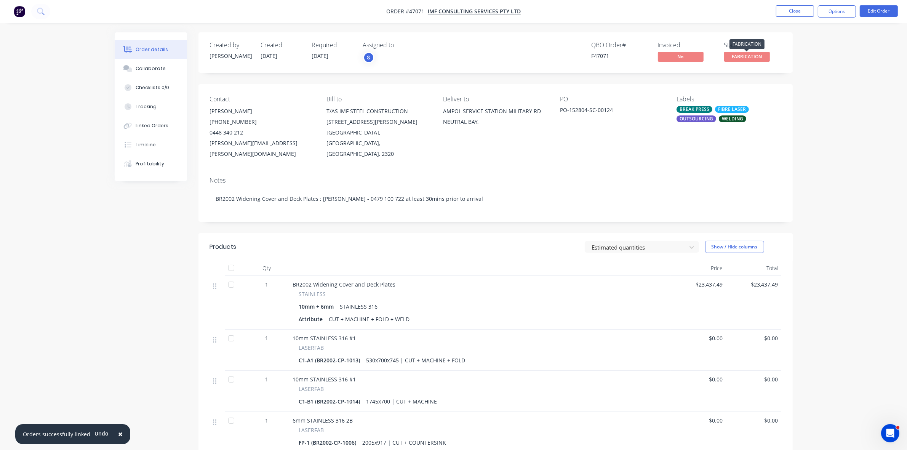
click at [759, 54] on span "FABRICATION" at bounding box center [747, 57] width 46 height 10
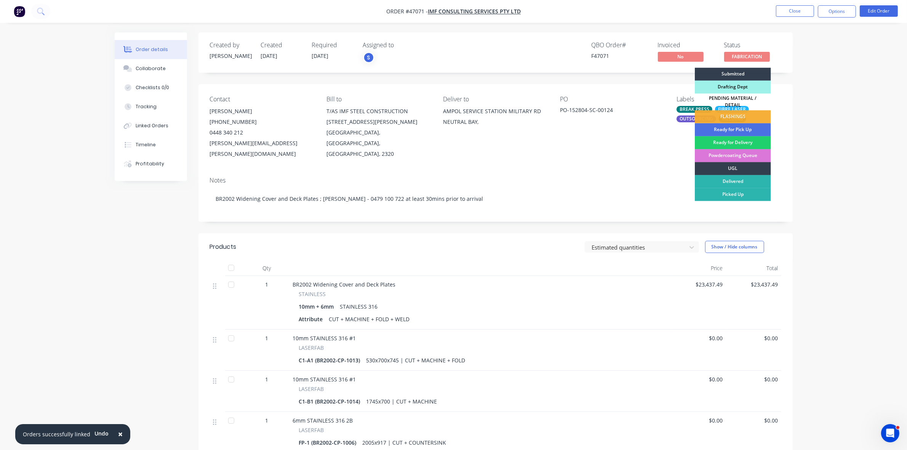
click at [753, 141] on div "Ready for Delivery" at bounding box center [733, 142] width 76 height 13
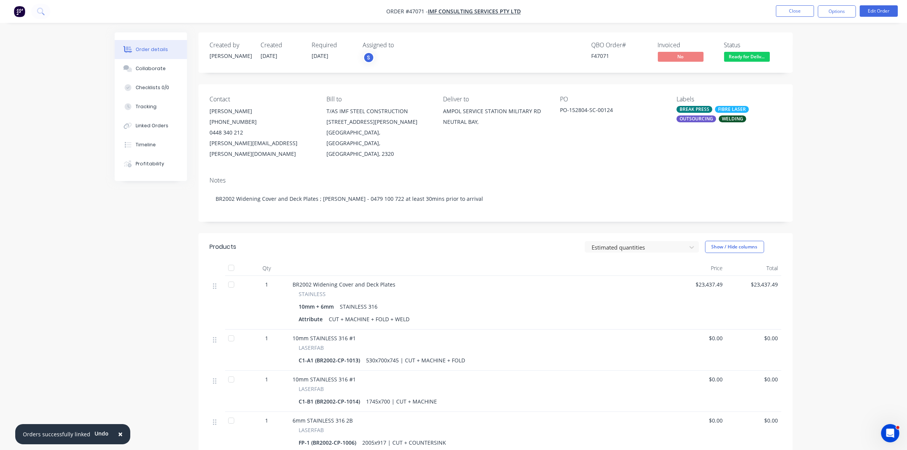
drag, startPoint x: 844, startPoint y: 10, endPoint x: 814, endPoint y: 19, distance: 31.6
click at [843, 10] on button "Options" at bounding box center [836, 11] width 38 height 12
click at [783, 43] on div "Invoice" at bounding box center [814, 46] width 70 height 11
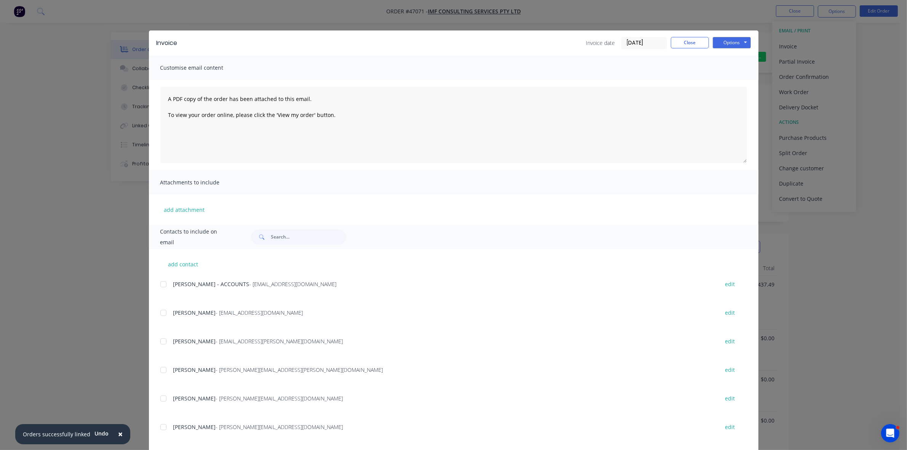
click at [162, 286] on div at bounding box center [163, 283] width 15 height 15
click at [723, 44] on button "Options" at bounding box center [731, 42] width 38 height 11
click at [730, 77] on button "Email" at bounding box center [736, 81] width 49 height 13
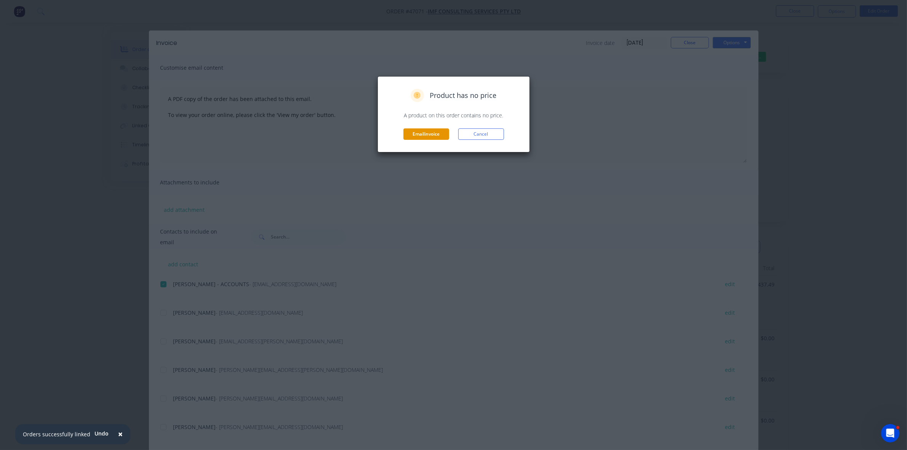
click at [439, 136] on button "Email invoice" at bounding box center [426, 133] width 46 height 11
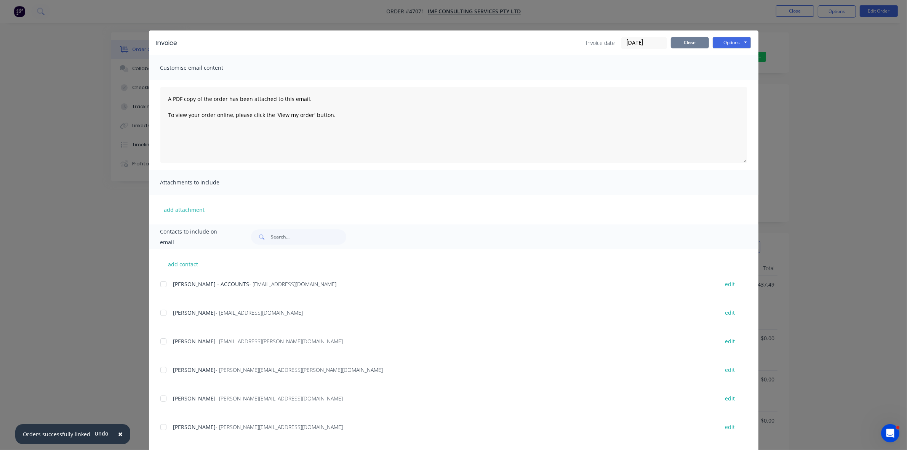
click at [692, 41] on button "Close" at bounding box center [690, 42] width 38 height 11
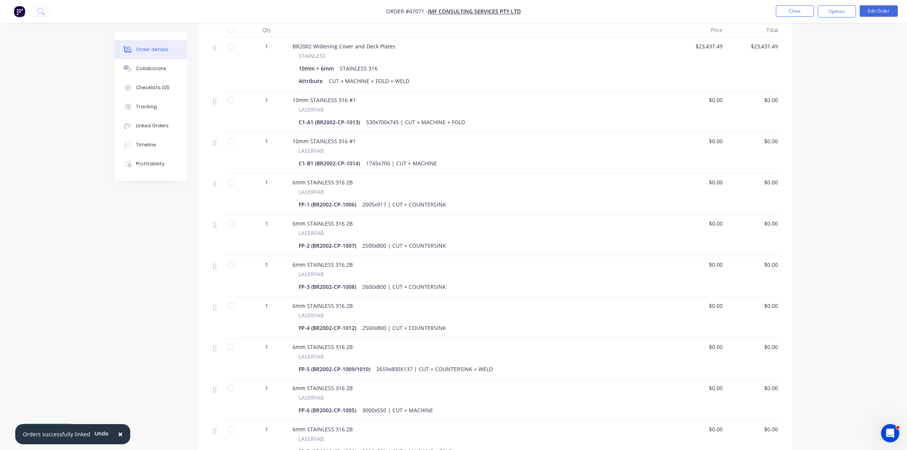
scroll to position [375, 0]
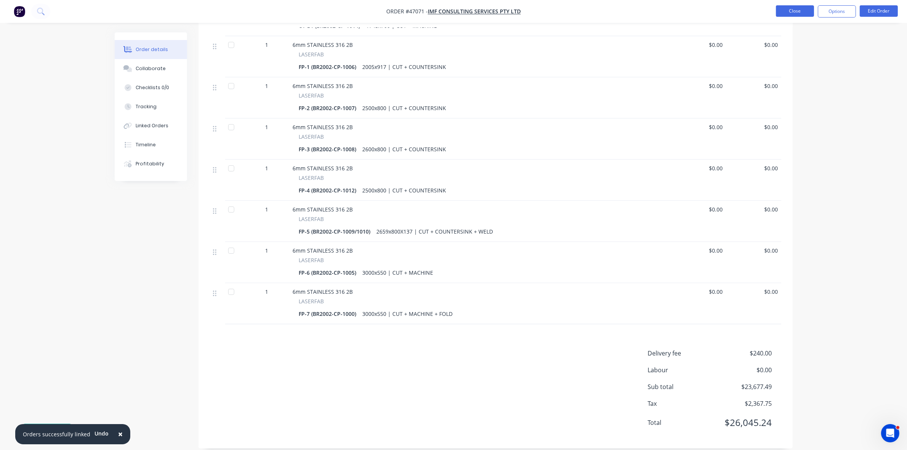
click at [783, 16] on button "Close" at bounding box center [795, 10] width 38 height 11
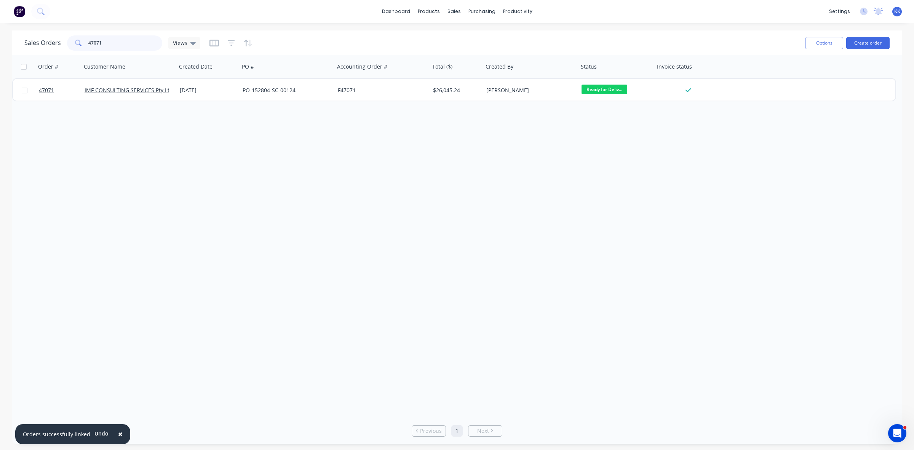
drag, startPoint x: 71, startPoint y: 49, endPoint x: 56, endPoint y: 49, distance: 15.2
click at [56, 49] on div "Sales Orders 47071 Views" at bounding box center [112, 42] width 176 height 15
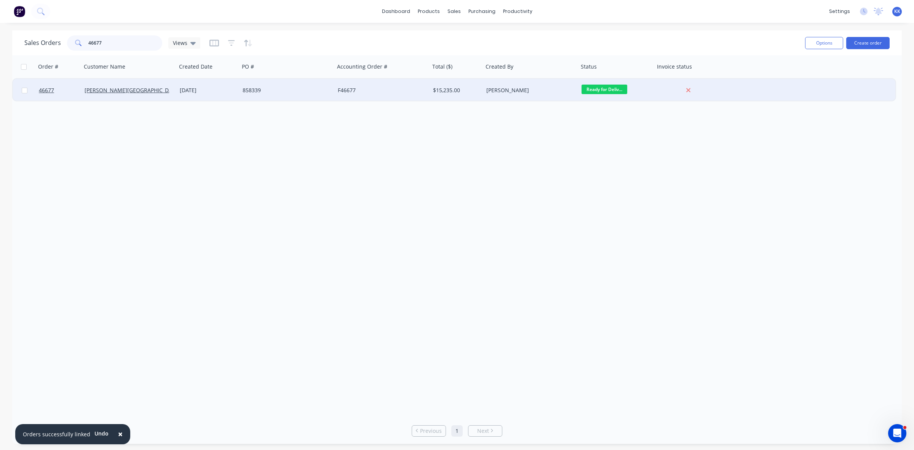
type input "46677"
click at [323, 93] on div "858339" at bounding box center [285, 90] width 85 height 8
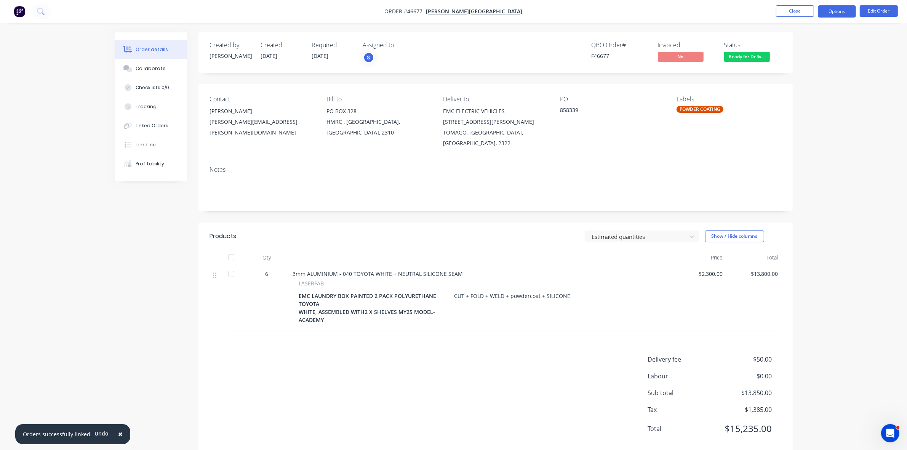
click at [840, 10] on button "Options" at bounding box center [836, 11] width 38 height 12
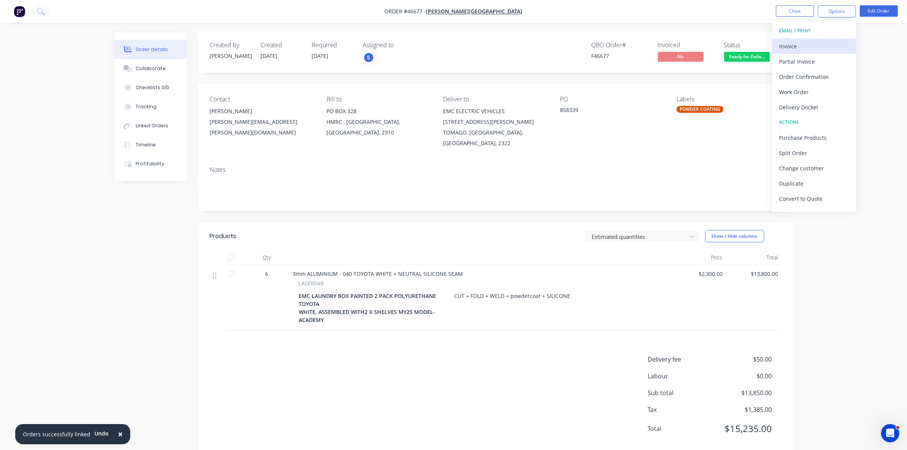
click at [817, 44] on div "Invoice" at bounding box center [814, 46] width 70 height 11
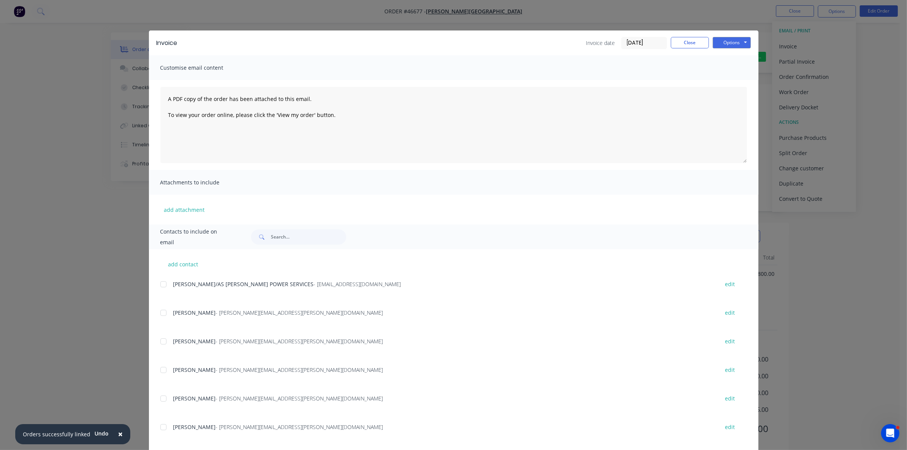
click at [158, 283] on div at bounding box center [163, 283] width 15 height 15
click at [718, 43] on button "Options" at bounding box center [731, 42] width 38 height 11
click at [724, 82] on button "Email" at bounding box center [736, 81] width 49 height 13
click at [696, 38] on button "Close" at bounding box center [690, 42] width 38 height 11
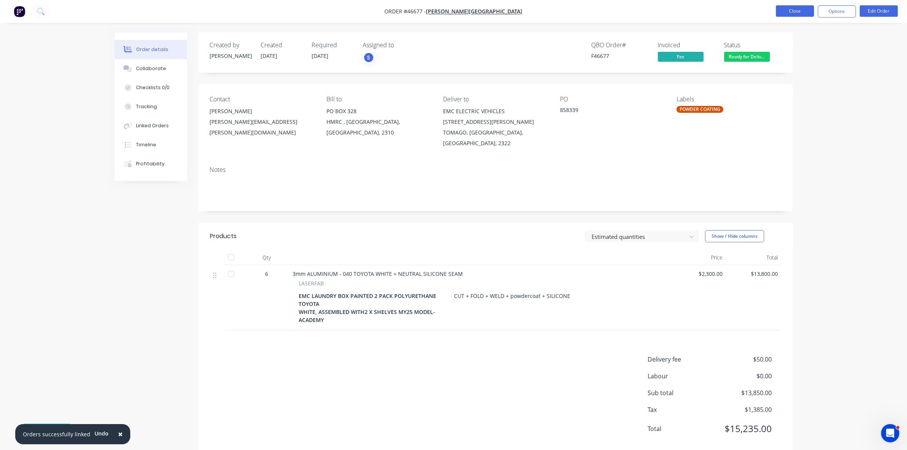
click at [791, 10] on button "Close" at bounding box center [795, 10] width 38 height 11
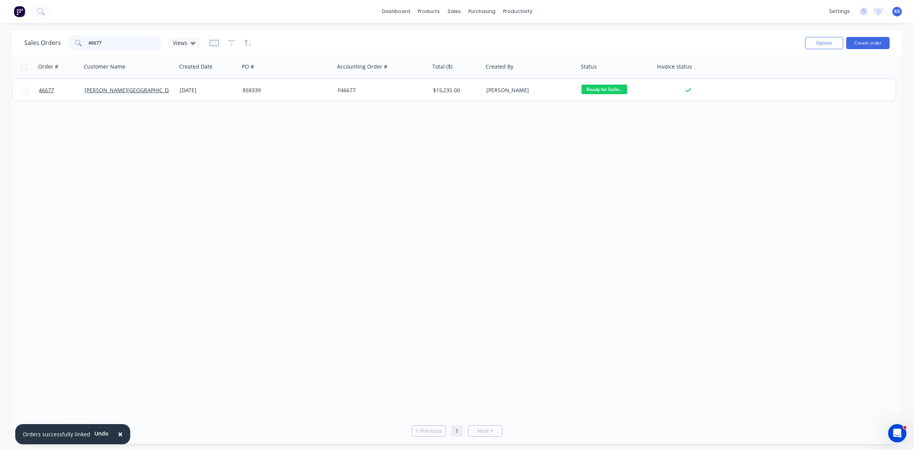
drag, startPoint x: 116, startPoint y: 41, endPoint x: 83, endPoint y: 41, distance: 33.5
click at [82, 41] on div "46677" at bounding box center [114, 42] width 95 height 15
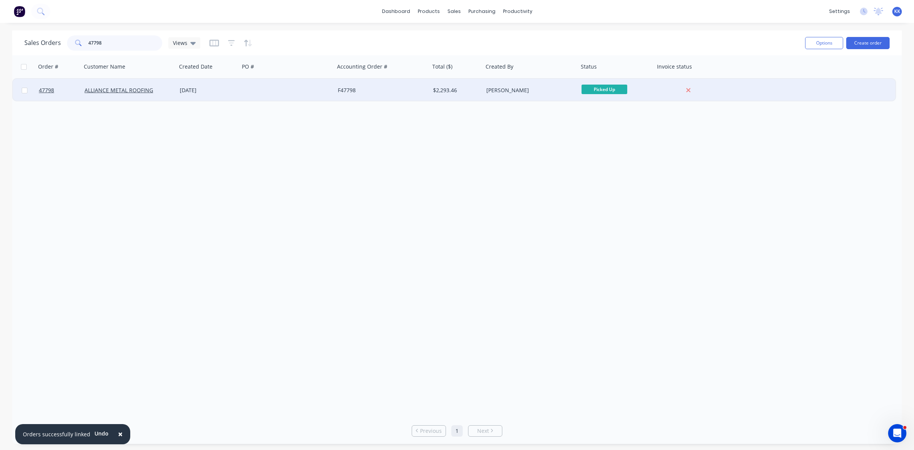
type input "47798"
click at [201, 93] on div "16 Sep 2025" at bounding box center [208, 90] width 57 height 8
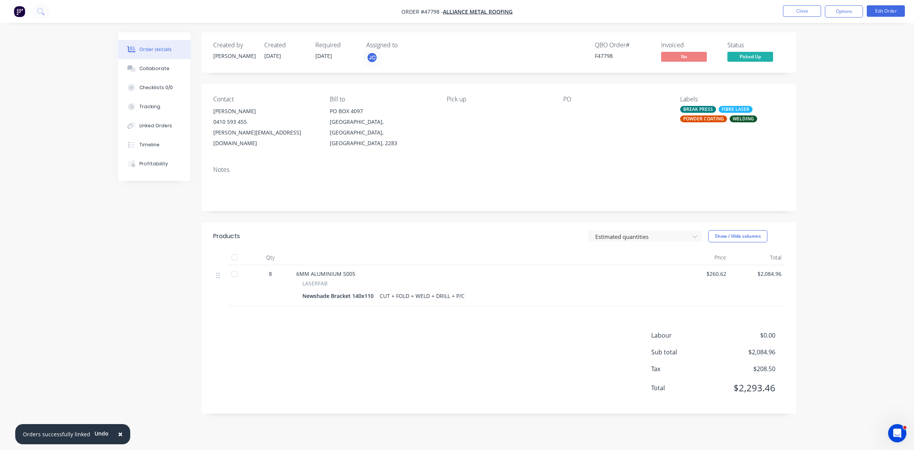
click at [567, 110] on div at bounding box center [610, 111] width 95 height 11
click at [886, 16] on button "Edit Order" at bounding box center [886, 10] width 38 height 11
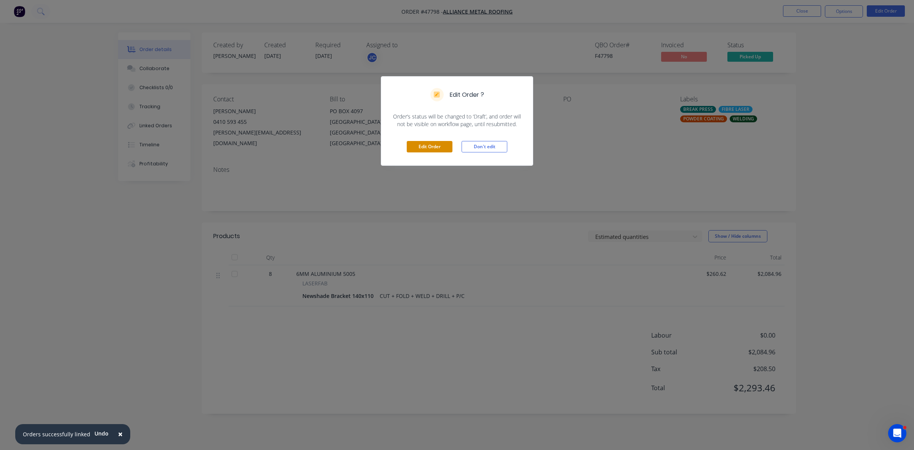
click at [434, 147] on button "Edit Order" at bounding box center [430, 146] width 46 height 11
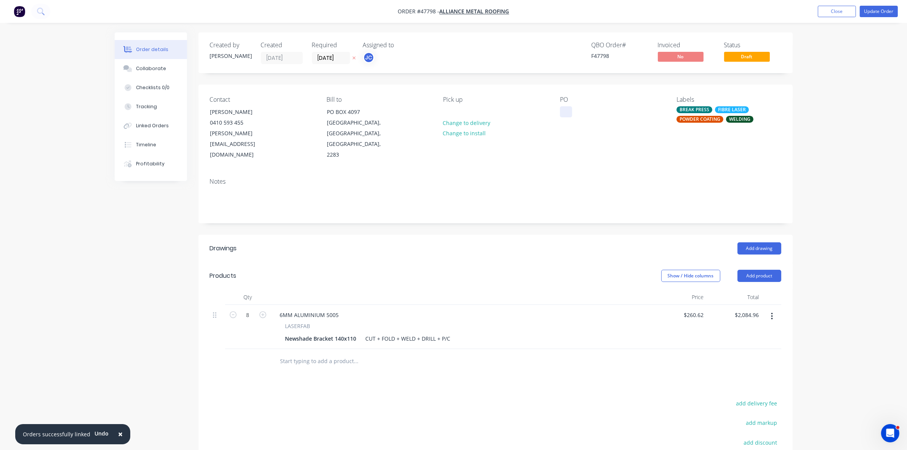
click at [568, 110] on div at bounding box center [566, 111] width 12 height 11
click at [449, 333] on div "CUT + FOLD + WELD + DRILL + P/C" at bounding box center [407, 338] width 91 height 11
click at [452, 333] on div "CUT + FOLD + WELD + DRILL + P/C (PEARL WHITE GLOSS)" at bounding box center [440, 338] width 156 height 11
click at [563, 113] on div at bounding box center [566, 111] width 12 height 11
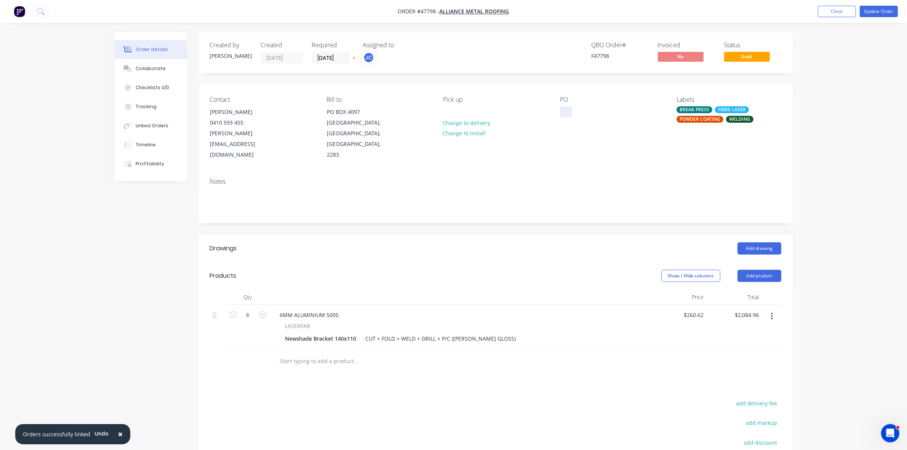
click at [560, 115] on div at bounding box center [566, 111] width 12 height 11
click at [873, 10] on button "Update Order" at bounding box center [878, 11] width 38 height 11
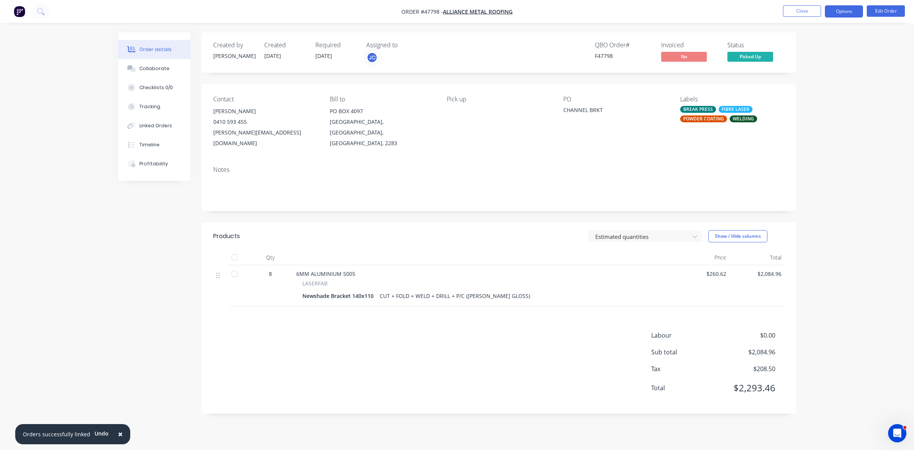
click at [852, 10] on button "Options" at bounding box center [844, 11] width 38 height 12
click at [814, 40] on button "Invoice" at bounding box center [821, 45] width 84 height 15
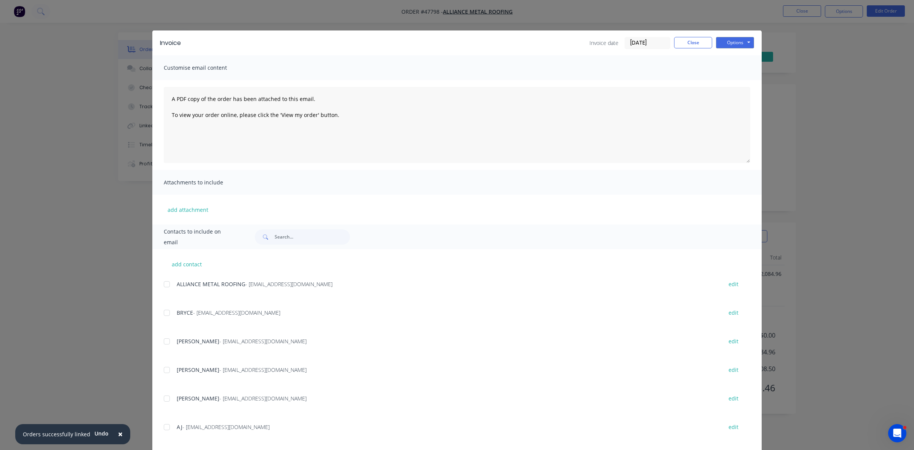
click at [166, 281] on div at bounding box center [166, 283] width 15 height 15
click at [722, 42] on button "Options" at bounding box center [735, 42] width 38 height 11
click at [730, 77] on button "Email" at bounding box center [740, 81] width 49 height 13
click at [687, 43] on button "Close" at bounding box center [693, 42] width 38 height 11
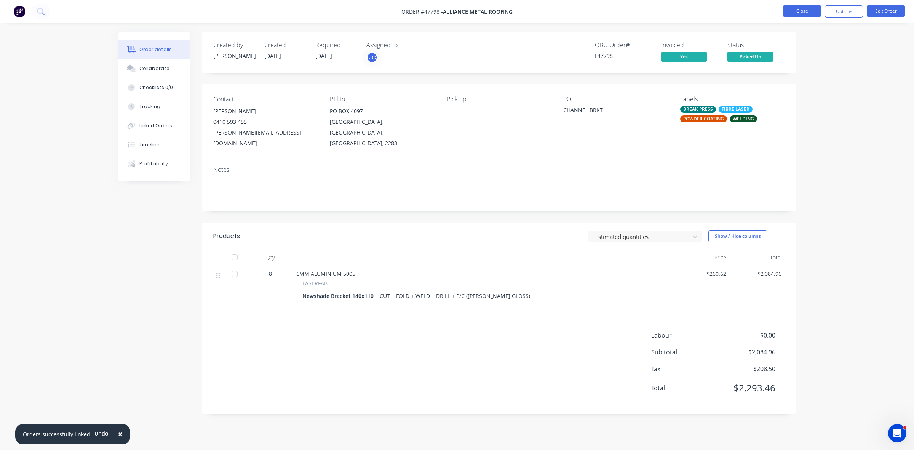
click at [798, 14] on button "Close" at bounding box center [802, 10] width 38 height 11
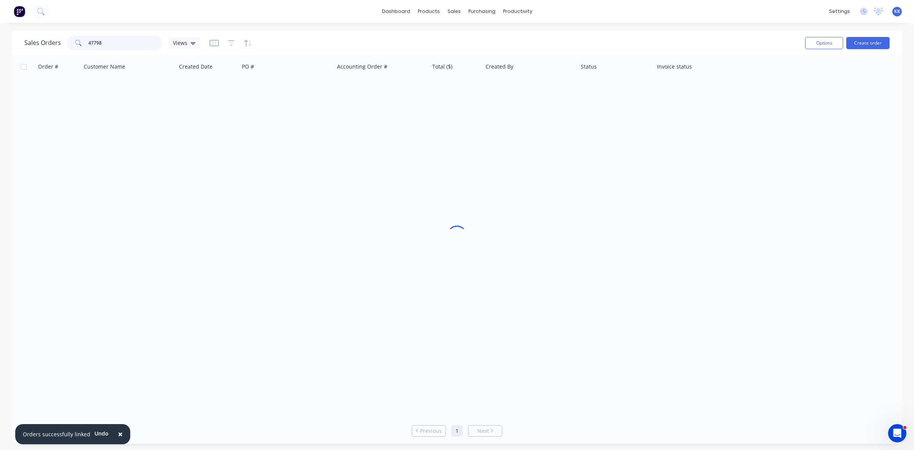
drag, startPoint x: 130, startPoint y: 44, endPoint x: 88, endPoint y: 45, distance: 42.7
click at [90, 45] on input "47798" at bounding box center [125, 42] width 74 height 15
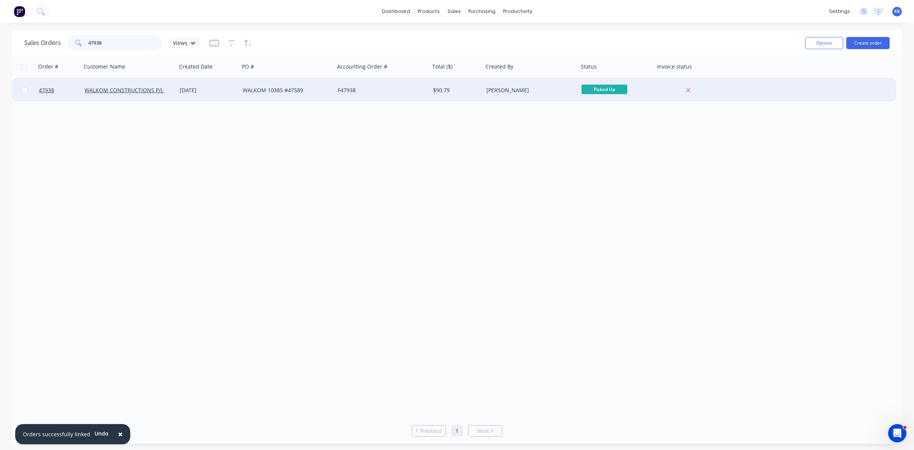
type input "47938"
click at [370, 92] on div "F47938" at bounding box center [380, 90] width 85 height 8
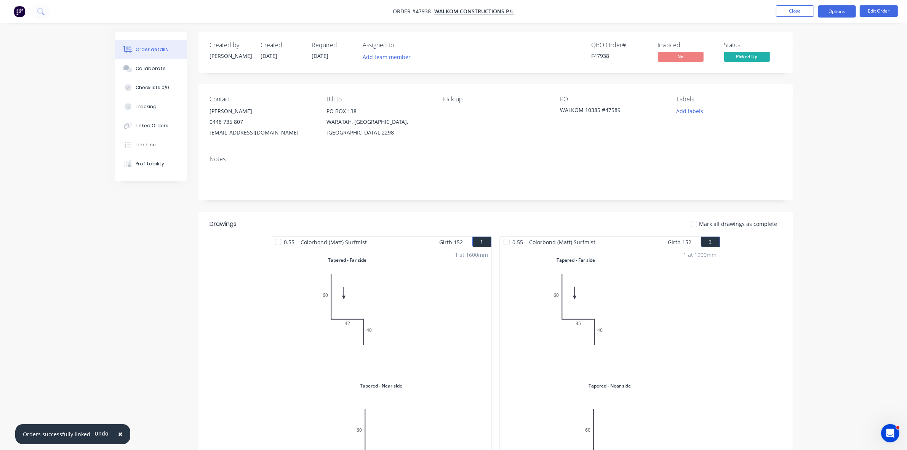
click at [832, 13] on button "Options" at bounding box center [836, 11] width 38 height 12
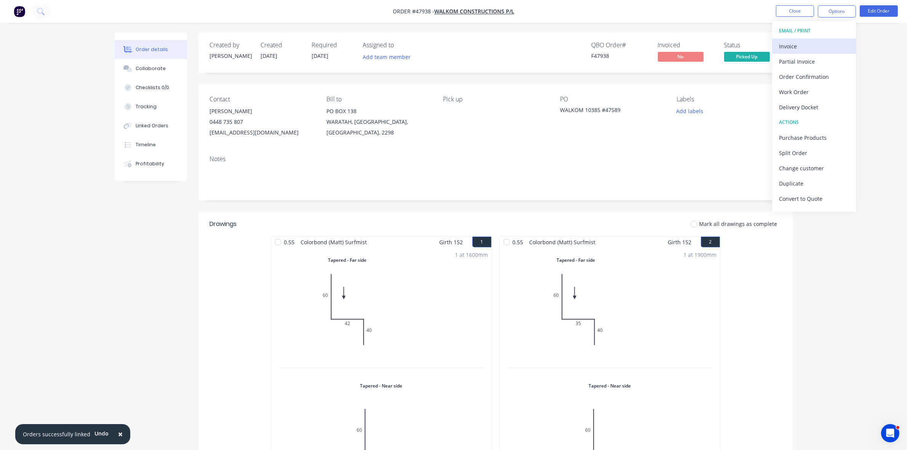
click at [811, 40] on button "Invoice" at bounding box center [814, 45] width 84 height 15
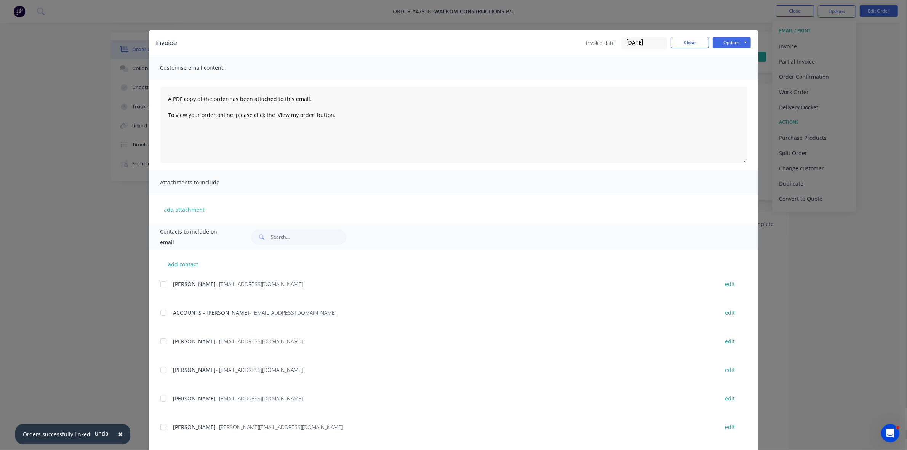
click at [158, 309] on div at bounding box center [163, 312] width 15 height 15
click at [730, 42] on button "Options" at bounding box center [731, 42] width 38 height 11
click at [738, 84] on button "Email" at bounding box center [736, 81] width 49 height 13
click at [691, 45] on button "Close" at bounding box center [690, 42] width 38 height 11
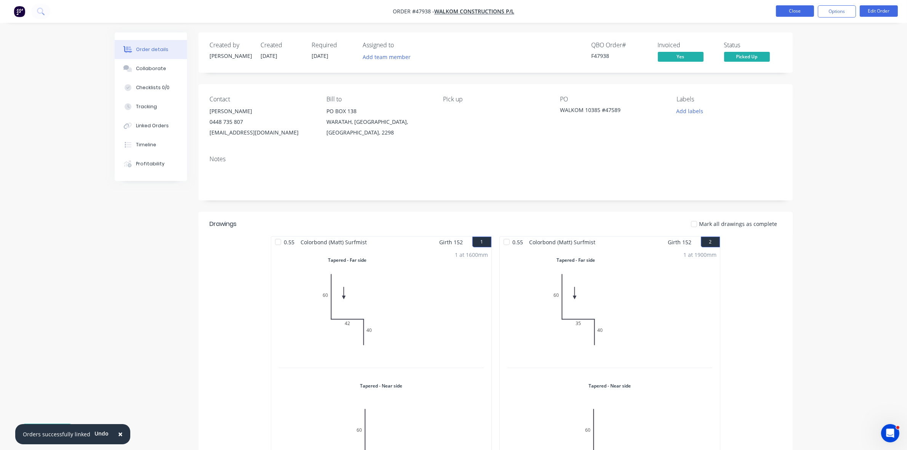
click at [781, 14] on button "Close" at bounding box center [795, 10] width 38 height 11
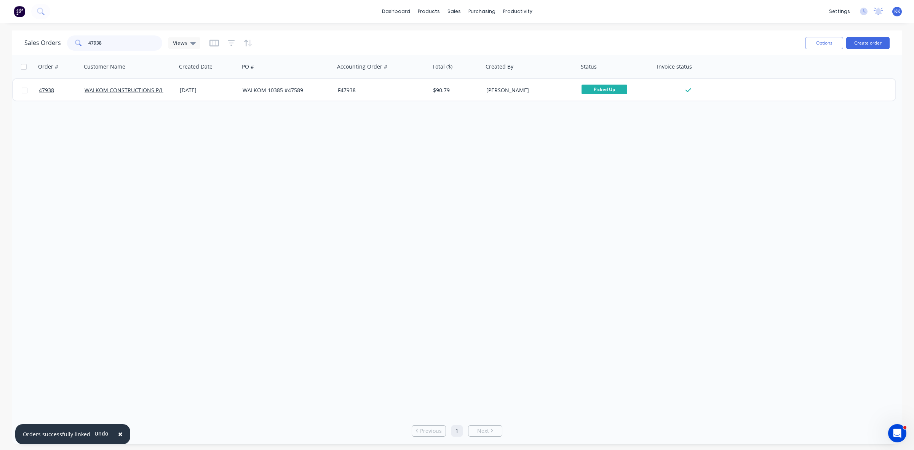
drag, startPoint x: 109, startPoint y: 43, endPoint x: 80, endPoint y: 43, distance: 29.3
click at [81, 43] on div "47938" at bounding box center [114, 42] width 95 height 15
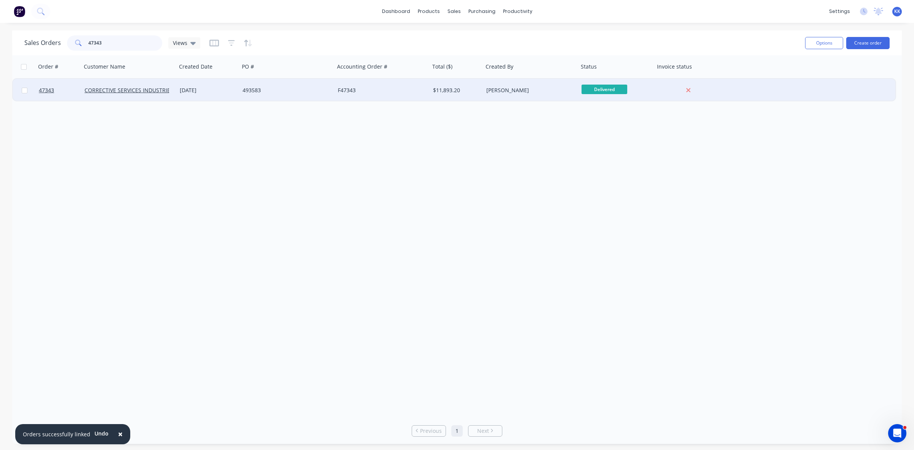
type input "47343"
click at [213, 96] on div "28 Aug 2025" at bounding box center [208, 90] width 63 height 23
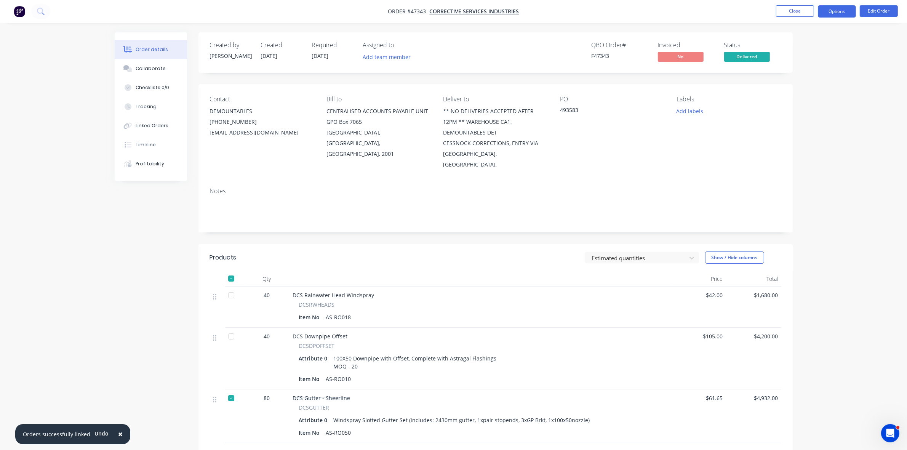
click at [843, 13] on button "Options" at bounding box center [836, 11] width 38 height 12
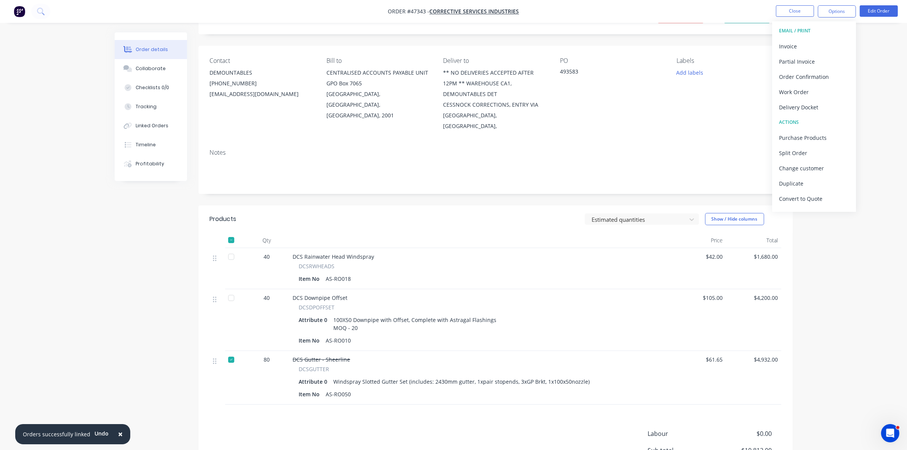
scroll to position [102, 0]
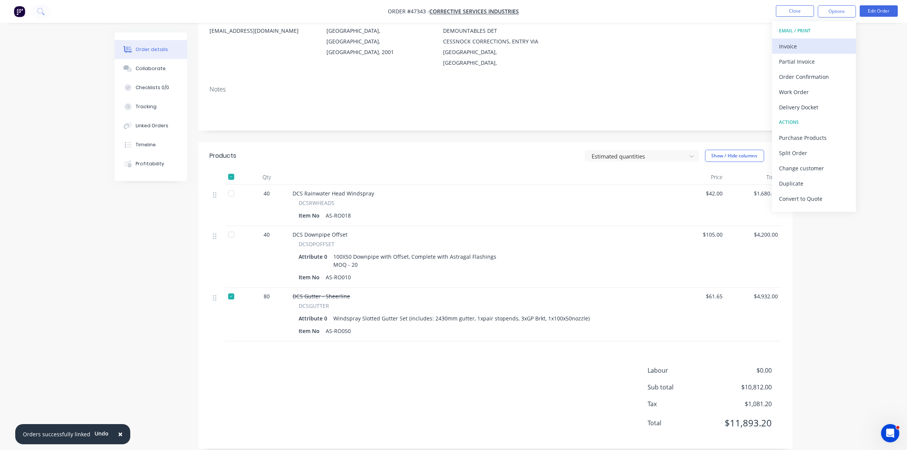
click at [800, 51] on div "Invoice" at bounding box center [814, 46] width 70 height 11
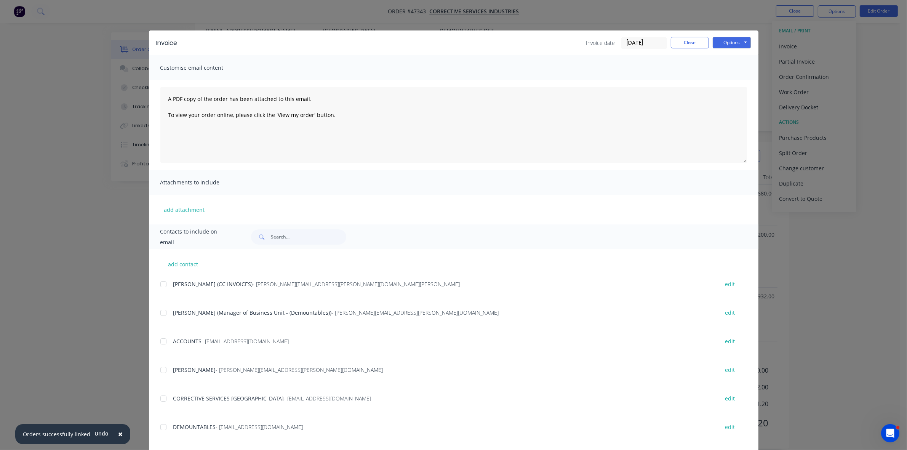
click at [160, 342] on div at bounding box center [163, 341] width 15 height 15
click at [158, 370] on div at bounding box center [163, 369] width 15 height 15
click at [722, 46] on button "Options" at bounding box center [731, 42] width 38 height 11
click at [718, 84] on button "Email" at bounding box center [736, 81] width 49 height 13
drag, startPoint x: 682, startPoint y: 42, endPoint x: 700, endPoint y: 42, distance: 17.9
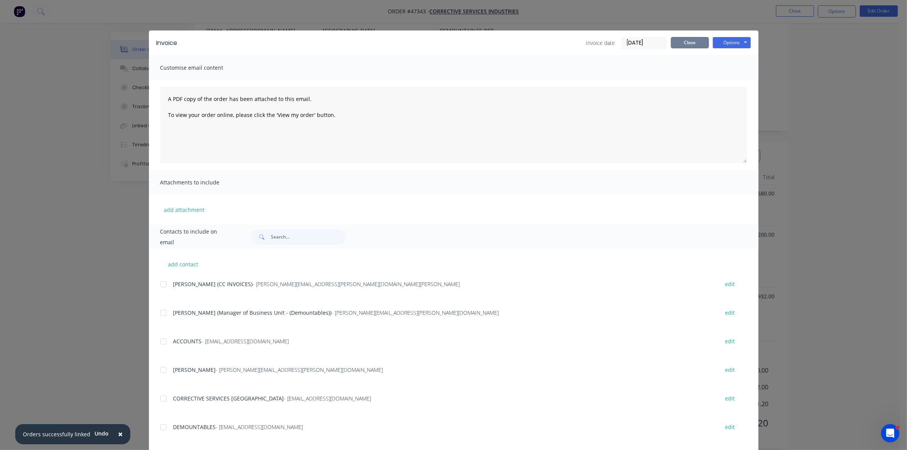
click at [682, 42] on button "Close" at bounding box center [690, 42] width 38 height 11
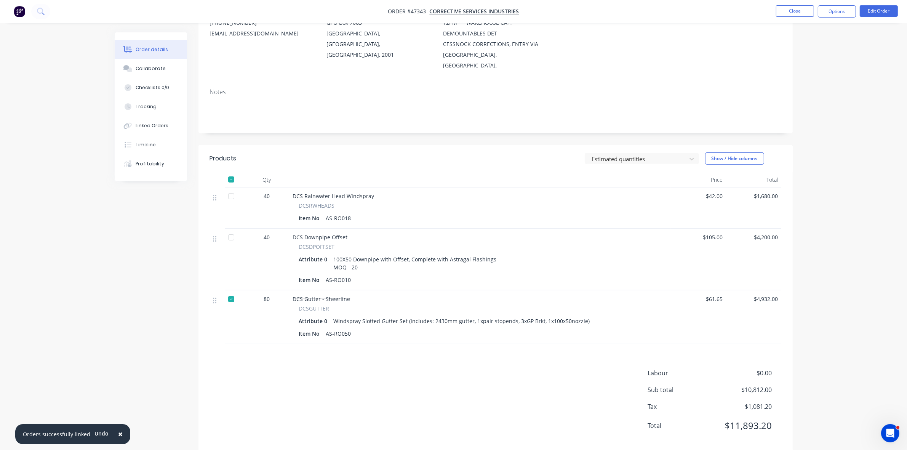
scroll to position [0, 0]
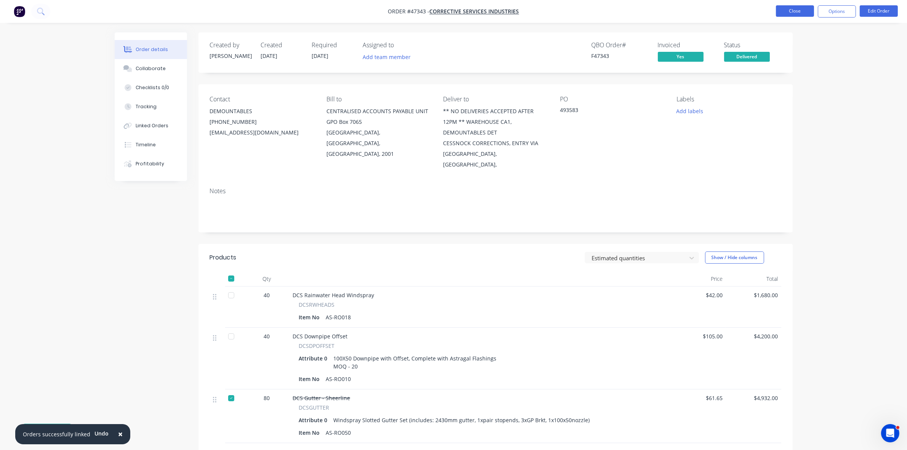
click at [798, 12] on button "Close" at bounding box center [795, 10] width 38 height 11
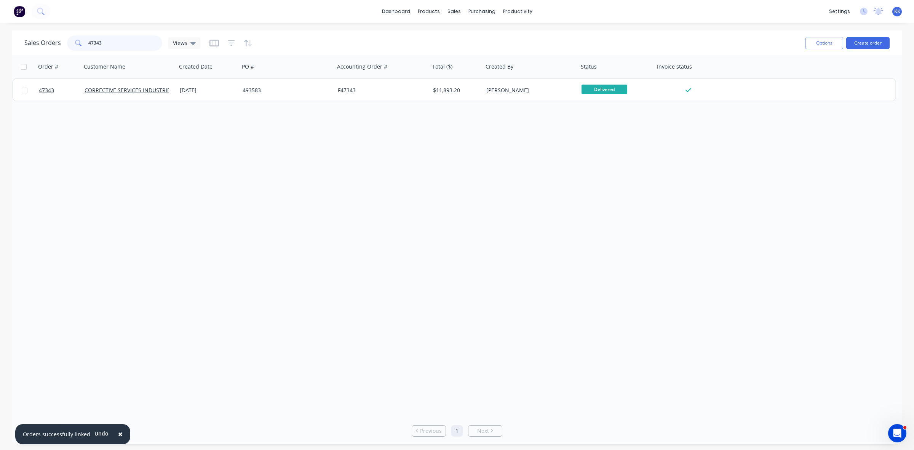
drag, startPoint x: 125, startPoint y: 37, endPoint x: 64, endPoint y: 35, distance: 60.6
click at [64, 35] on div "Sales Orders 47343 Views" at bounding box center [112, 42] width 176 height 15
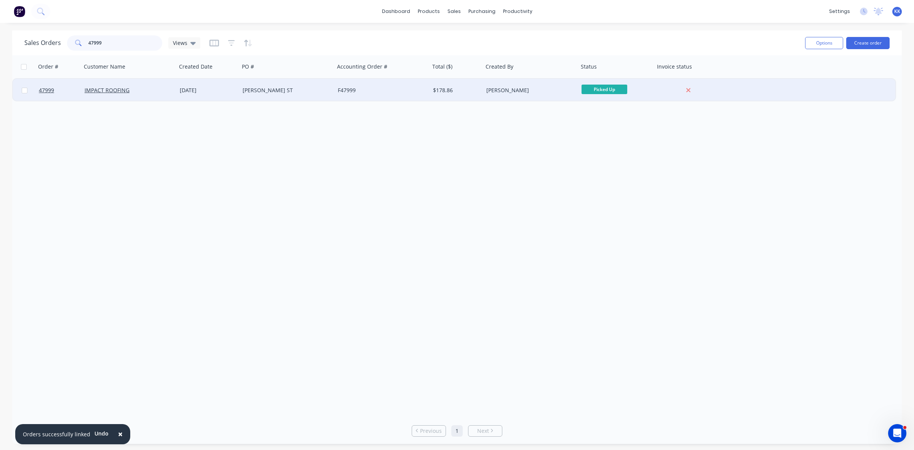
type input "47999"
click at [152, 87] on div "IMPACT ROOFING" at bounding box center [127, 90] width 85 height 8
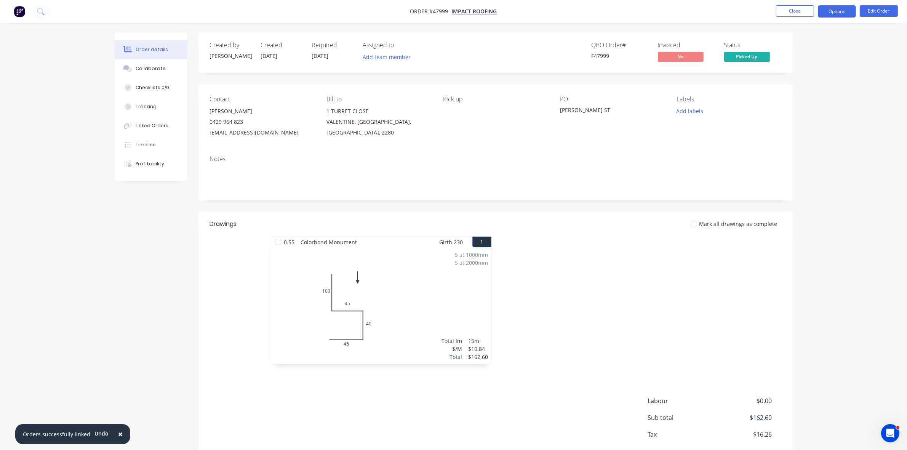
click at [838, 14] on button "Options" at bounding box center [836, 11] width 38 height 12
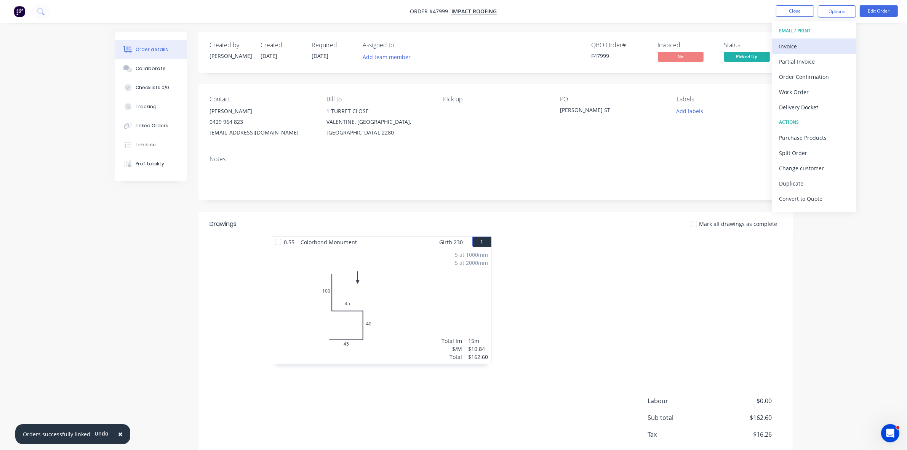
click at [823, 39] on button "Invoice" at bounding box center [814, 45] width 84 height 15
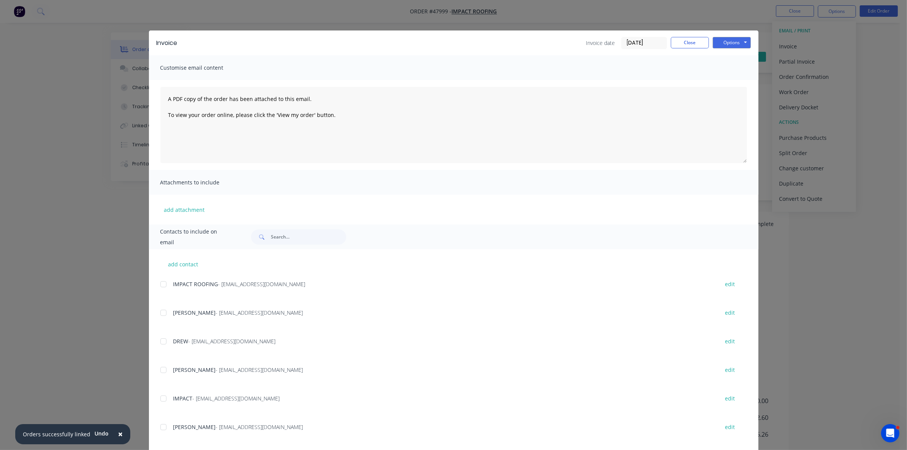
click at [159, 284] on div at bounding box center [163, 283] width 15 height 15
drag, startPoint x: 729, startPoint y: 41, endPoint x: 730, endPoint y: 49, distance: 8.4
click at [728, 41] on button "Options" at bounding box center [731, 42] width 38 height 11
click at [740, 80] on button "Email" at bounding box center [736, 81] width 49 height 13
click at [687, 42] on button "Close" at bounding box center [690, 42] width 38 height 11
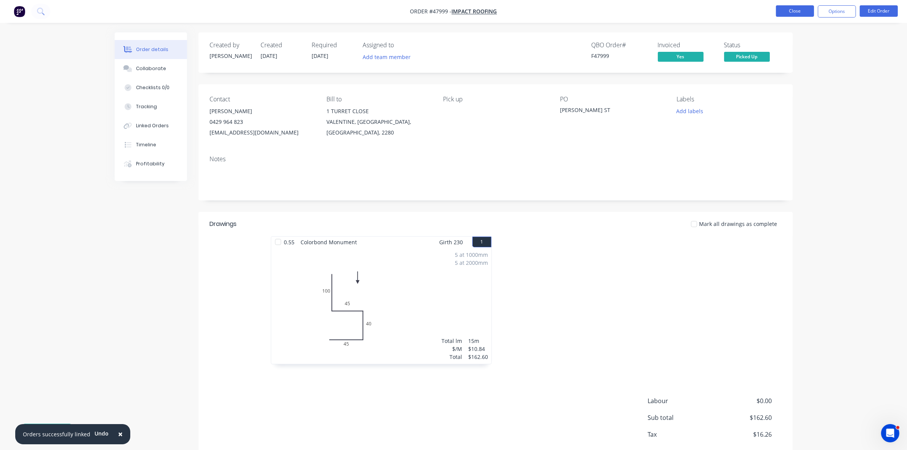
click at [791, 10] on button "Close" at bounding box center [795, 10] width 38 height 11
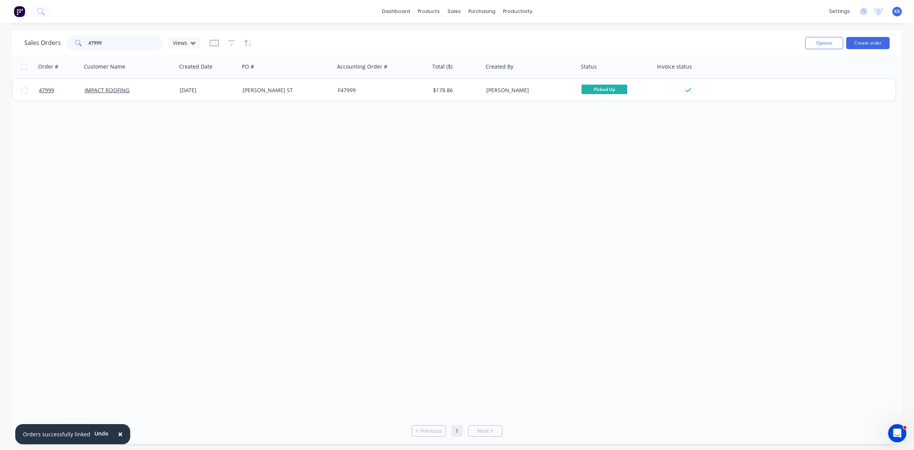
drag, startPoint x: 110, startPoint y: 48, endPoint x: 69, endPoint y: 39, distance: 42.3
click at [73, 41] on div "47999" at bounding box center [114, 42] width 95 height 15
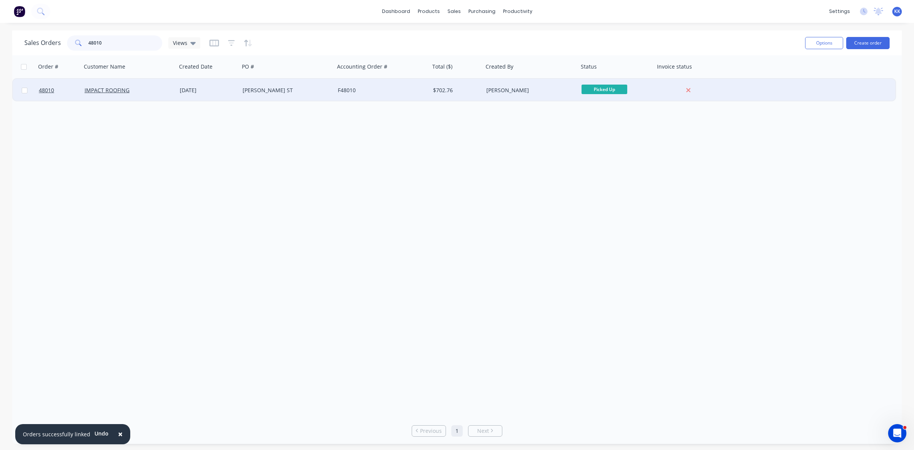
type input "48010"
click at [153, 88] on div "IMPACT ROOFING" at bounding box center [127, 90] width 85 height 8
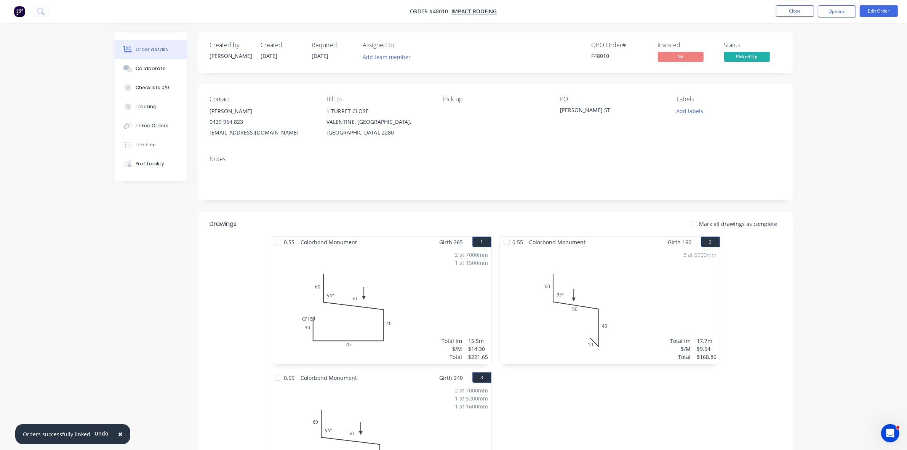
drag, startPoint x: 826, startPoint y: 13, endPoint x: 825, endPoint y: 19, distance: 5.8
click at [827, 16] on button "Options" at bounding box center [836, 11] width 38 height 12
click at [812, 42] on div "Invoice" at bounding box center [814, 46] width 70 height 11
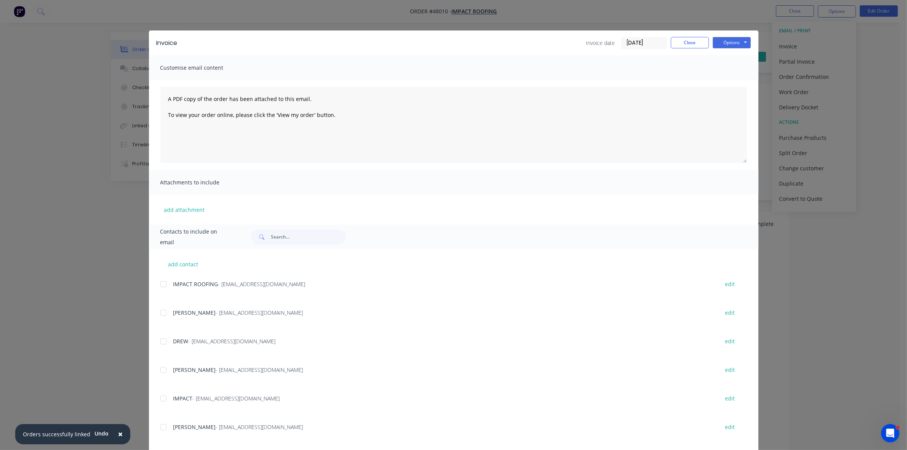
click at [158, 286] on div at bounding box center [163, 283] width 15 height 15
click at [722, 41] on button "Options" at bounding box center [731, 42] width 38 height 11
click at [726, 80] on button "Email" at bounding box center [736, 81] width 49 height 13
click at [687, 43] on button "Close" at bounding box center [690, 42] width 38 height 11
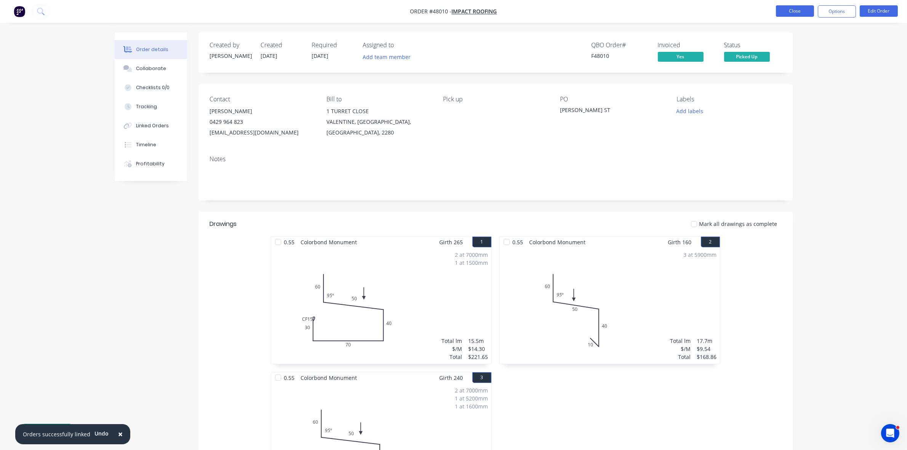
click at [800, 6] on button "Close" at bounding box center [795, 10] width 38 height 11
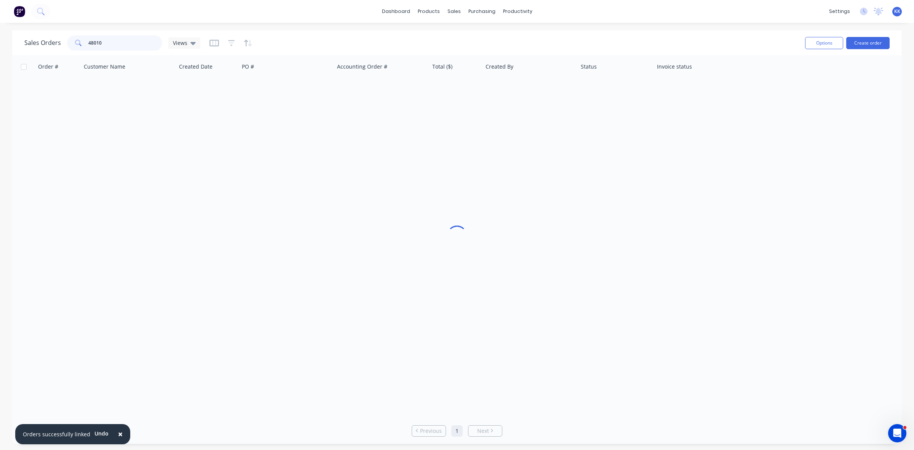
drag, startPoint x: 150, startPoint y: 39, endPoint x: 80, endPoint y: 44, distance: 70.6
click at [80, 44] on div "48010" at bounding box center [114, 42] width 95 height 15
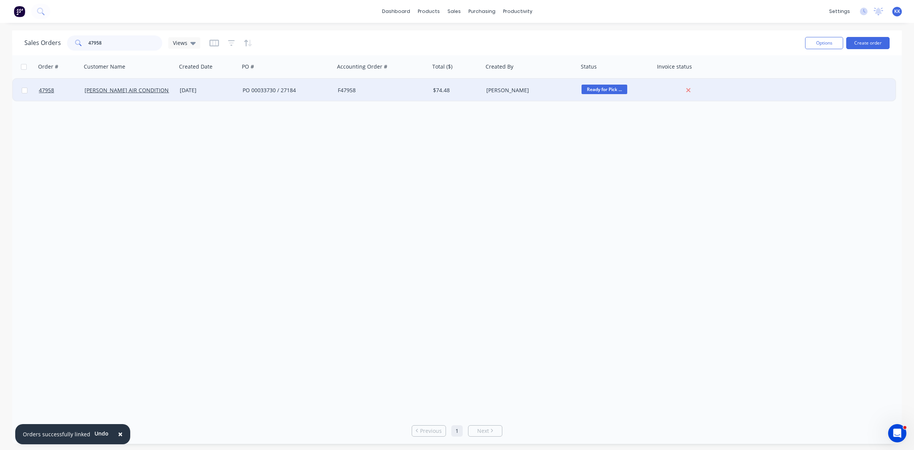
type input "47958"
click at [445, 93] on div "$74.48" at bounding box center [455, 90] width 45 height 8
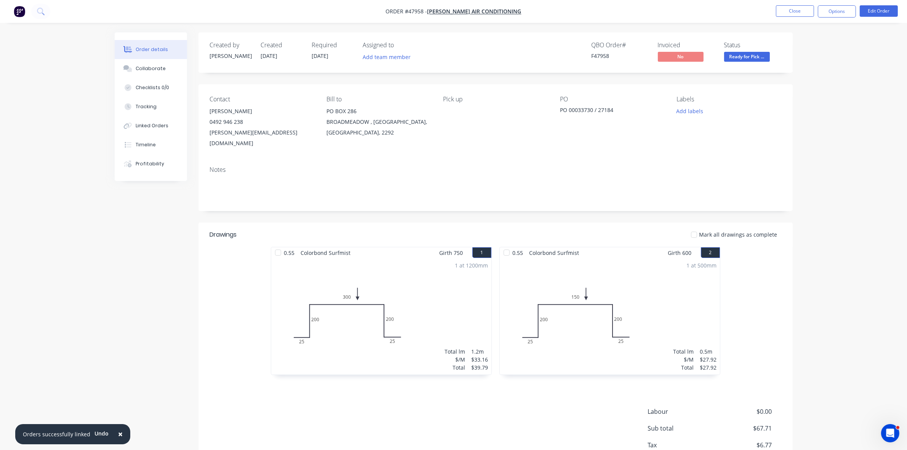
drag, startPoint x: 836, startPoint y: 13, endPoint x: 831, endPoint y: 18, distance: 7.6
click at [836, 13] on button "Options" at bounding box center [836, 11] width 38 height 12
click at [822, 38] on button "Invoice" at bounding box center [814, 45] width 84 height 15
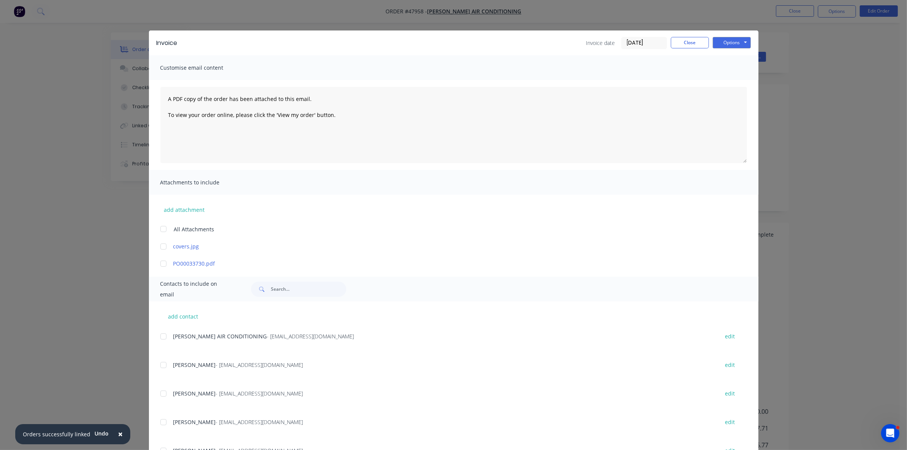
click at [159, 336] on div at bounding box center [163, 336] width 15 height 15
click at [724, 44] on button "Options" at bounding box center [731, 42] width 38 height 11
click at [734, 80] on button "Email" at bounding box center [736, 81] width 49 height 13
click at [702, 46] on button "Close" at bounding box center [690, 42] width 38 height 11
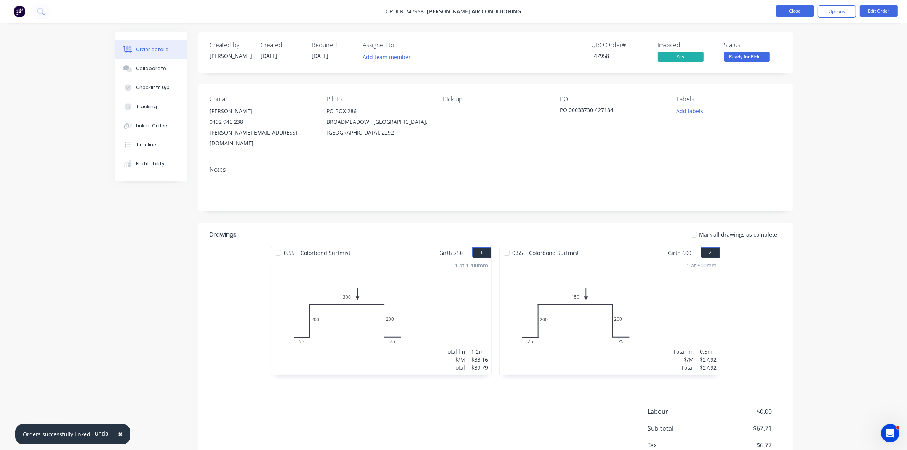
click at [795, 11] on button "Close" at bounding box center [795, 10] width 38 height 11
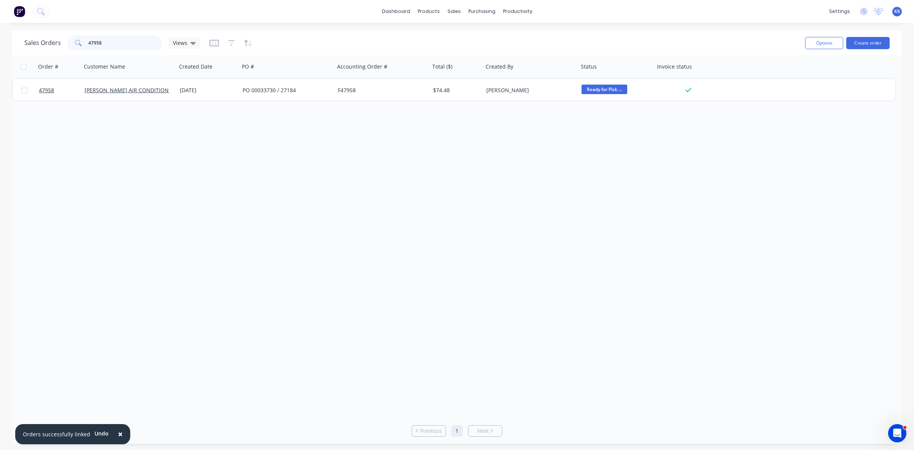
drag, startPoint x: 115, startPoint y: 46, endPoint x: 85, endPoint y: 42, distance: 29.9
click at [86, 43] on div "47958" at bounding box center [114, 42] width 95 height 15
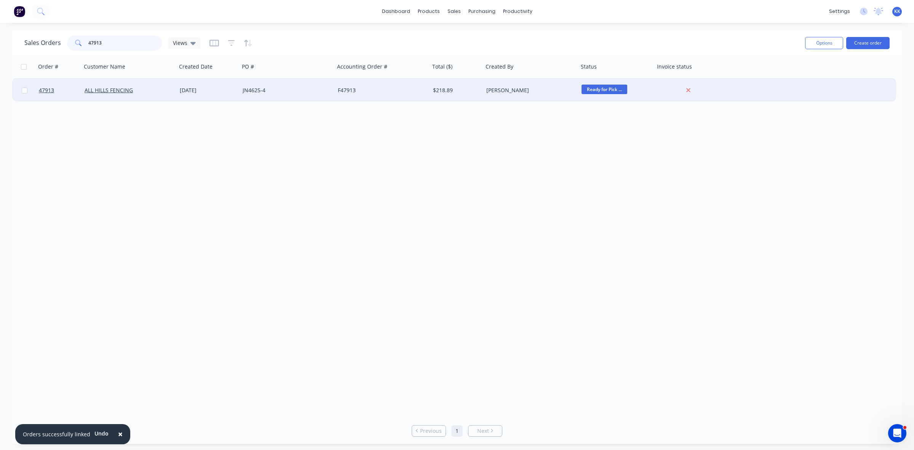
type input "47913"
click at [437, 91] on div "$218.89" at bounding box center [455, 90] width 45 height 8
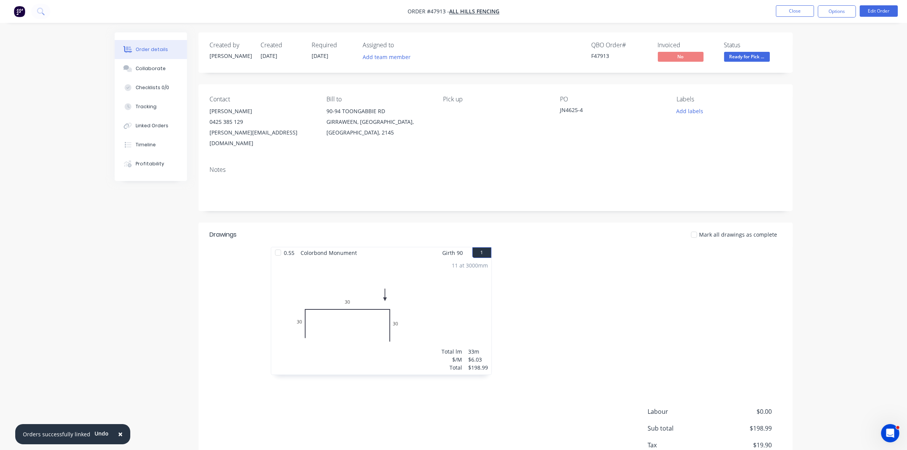
click at [822, 16] on button "Options" at bounding box center [836, 11] width 38 height 12
click at [815, 43] on div "Invoice" at bounding box center [814, 46] width 70 height 11
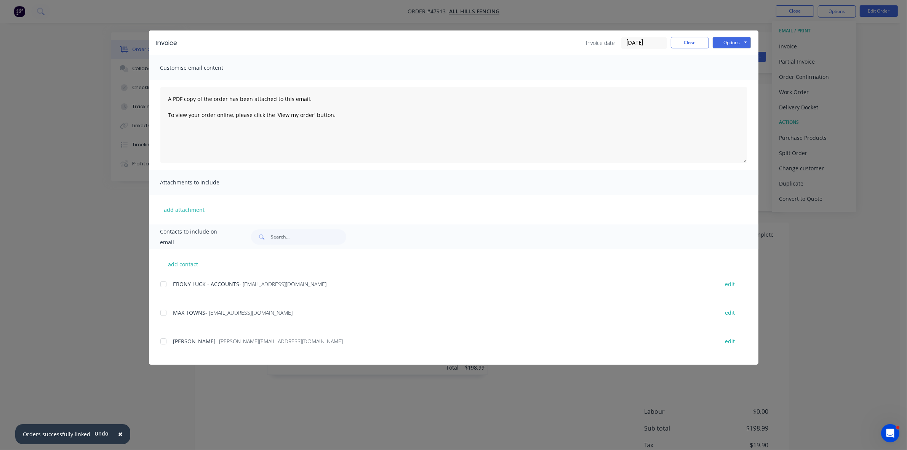
drag, startPoint x: 163, startPoint y: 284, endPoint x: 198, endPoint y: 283, distance: 35.4
click at [162, 284] on div at bounding box center [163, 283] width 15 height 15
click at [729, 42] on button "Options" at bounding box center [731, 42] width 38 height 11
click at [733, 83] on button "Email" at bounding box center [736, 81] width 49 height 13
click at [795, 29] on div "Invoice Invoice date 24/09/25 Close Options Preview Print Email Customise email…" at bounding box center [453, 225] width 907 height 450
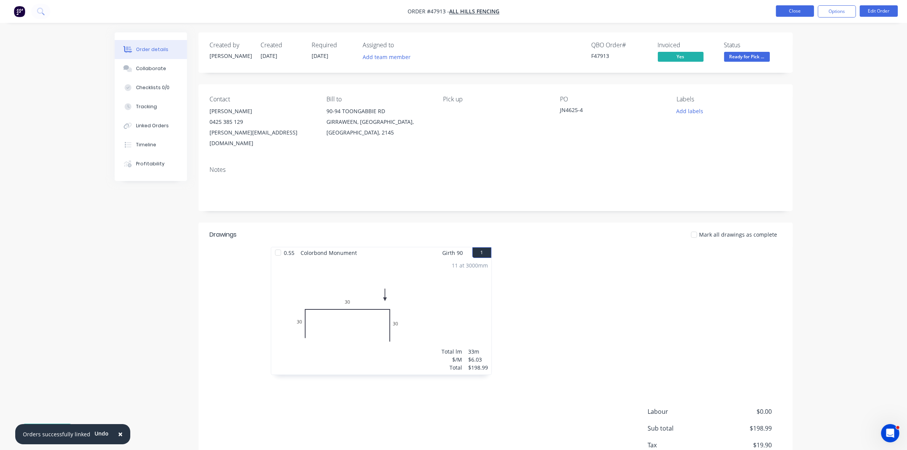
click at [793, 10] on button "Close" at bounding box center [795, 10] width 38 height 11
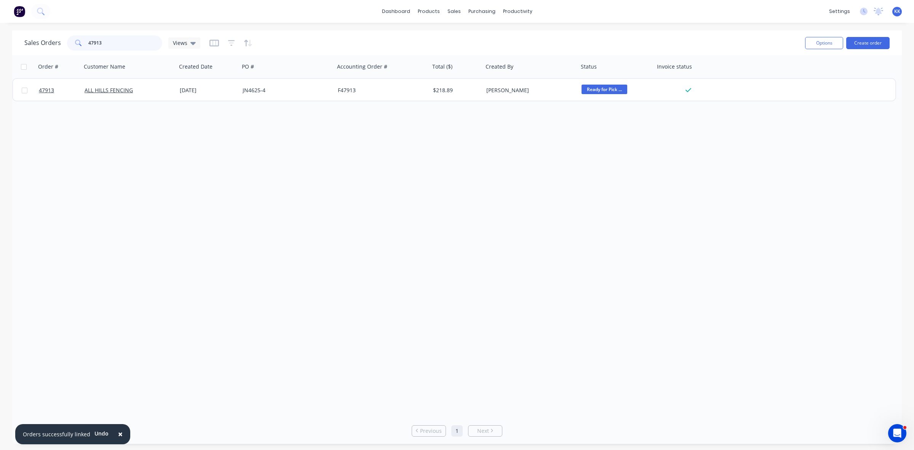
drag, startPoint x: 113, startPoint y: 45, endPoint x: 65, endPoint y: 43, distance: 48.4
click at [67, 44] on div "47913" at bounding box center [114, 42] width 95 height 15
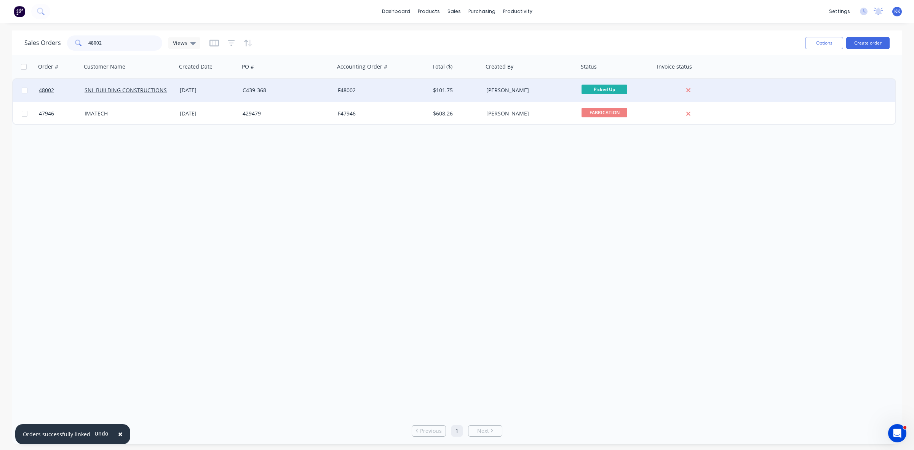
type input "48002"
click at [219, 92] on div "23 Sep 2025" at bounding box center [208, 90] width 57 height 8
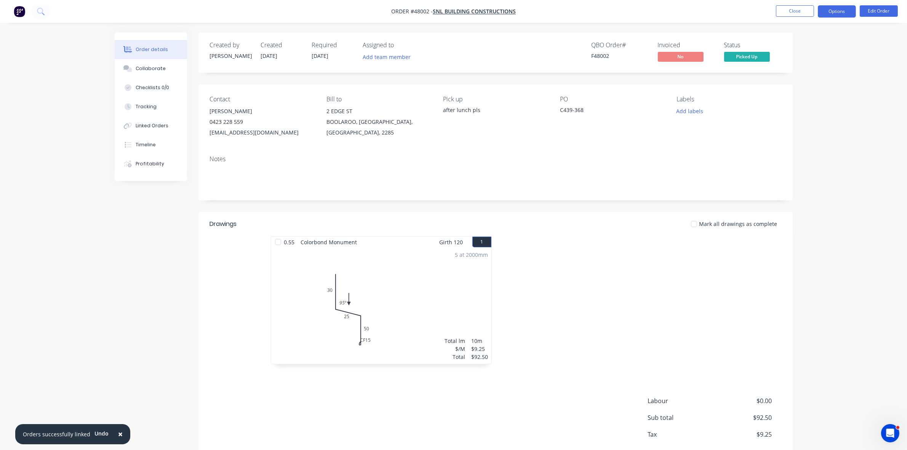
click at [827, 12] on button "Options" at bounding box center [836, 11] width 38 height 12
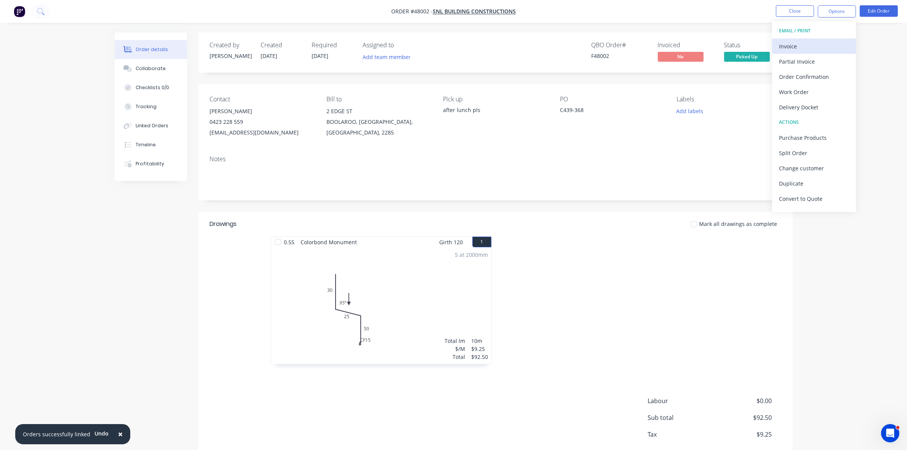
click at [809, 38] on button "Invoice" at bounding box center [814, 45] width 84 height 15
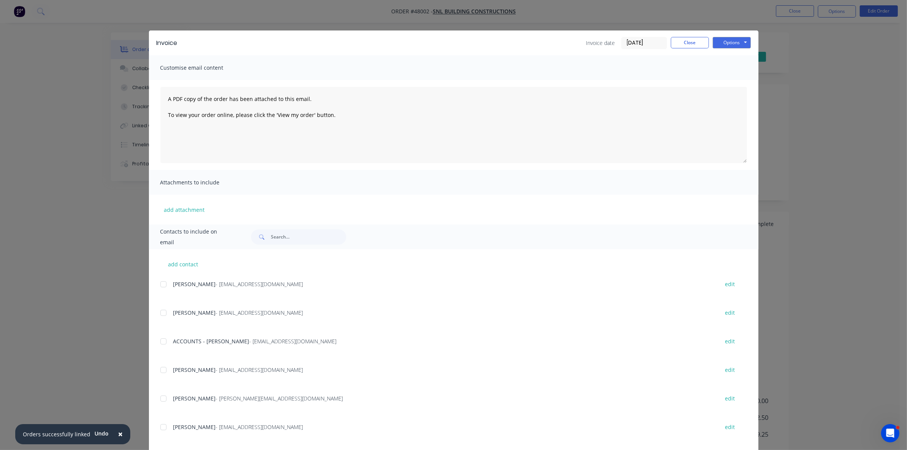
click at [158, 340] on div at bounding box center [163, 341] width 15 height 15
click at [717, 42] on button "Options" at bounding box center [731, 42] width 38 height 11
click at [725, 79] on button "Email" at bounding box center [736, 81] width 49 height 13
click at [677, 43] on button "Close" at bounding box center [690, 42] width 38 height 11
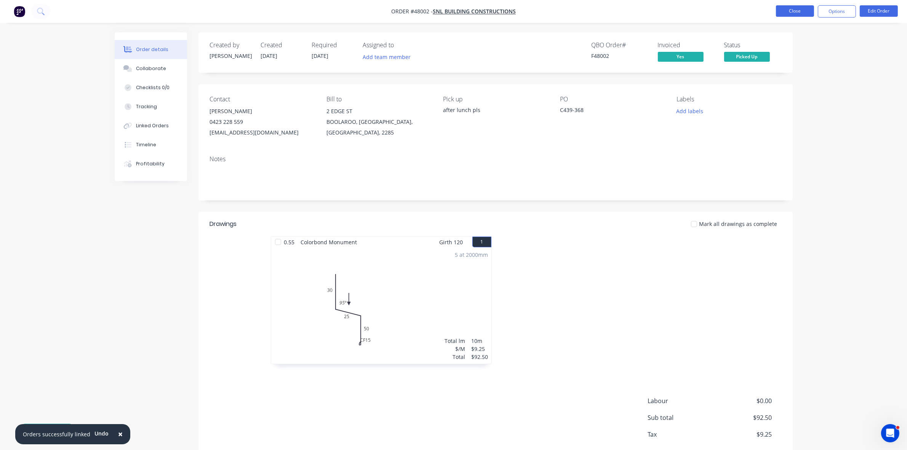
click at [784, 9] on button "Close" at bounding box center [795, 10] width 38 height 11
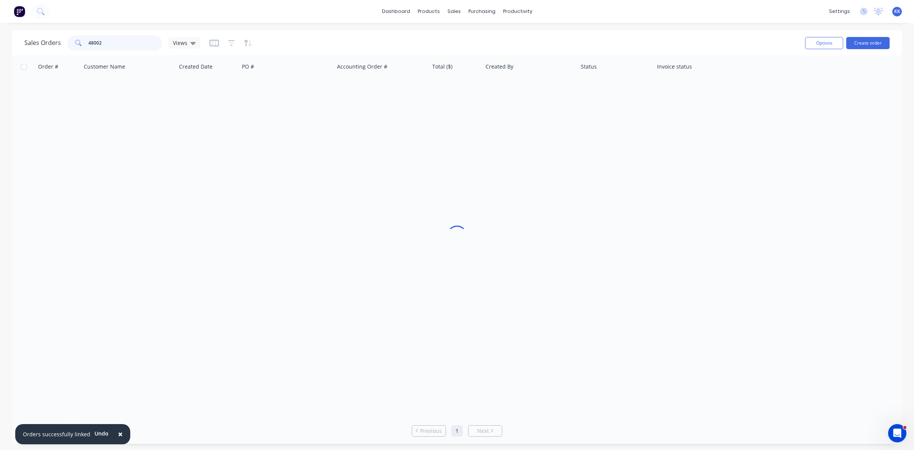
drag, startPoint x: 99, startPoint y: 42, endPoint x: 83, endPoint y: 40, distance: 16.5
click at [83, 40] on div "48002" at bounding box center [114, 42] width 95 height 15
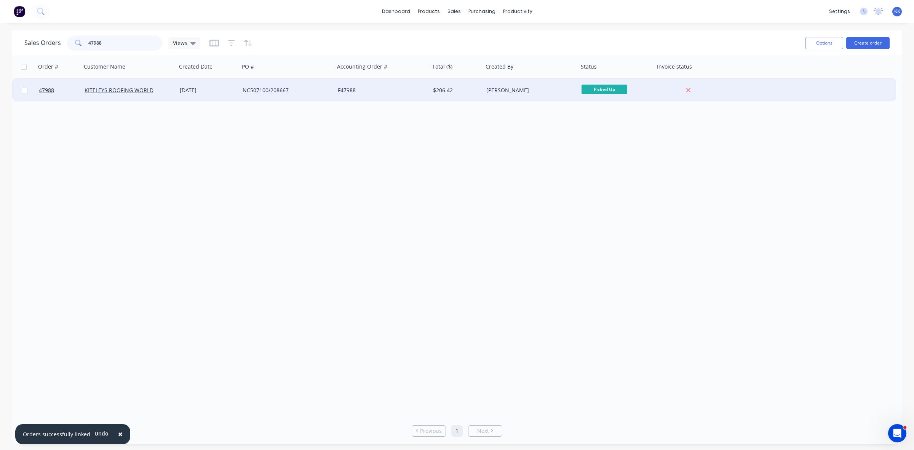
type input "47988"
click at [252, 92] on div "NC507100/208667" at bounding box center [285, 90] width 85 height 8
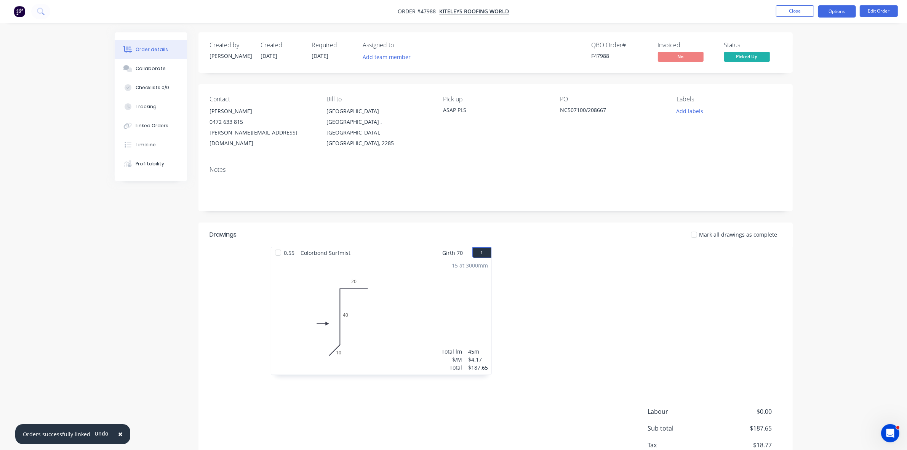
click at [846, 11] on button "Options" at bounding box center [836, 11] width 38 height 12
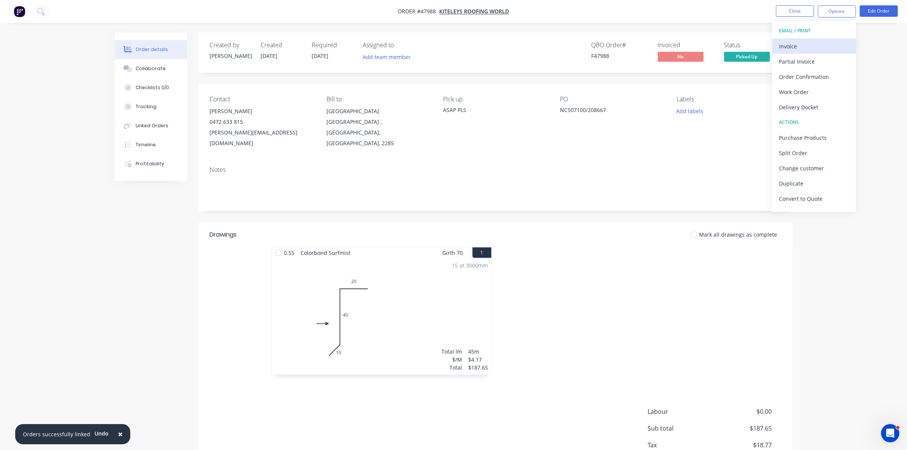
click at [806, 39] on button "Invoice" at bounding box center [814, 45] width 84 height 15
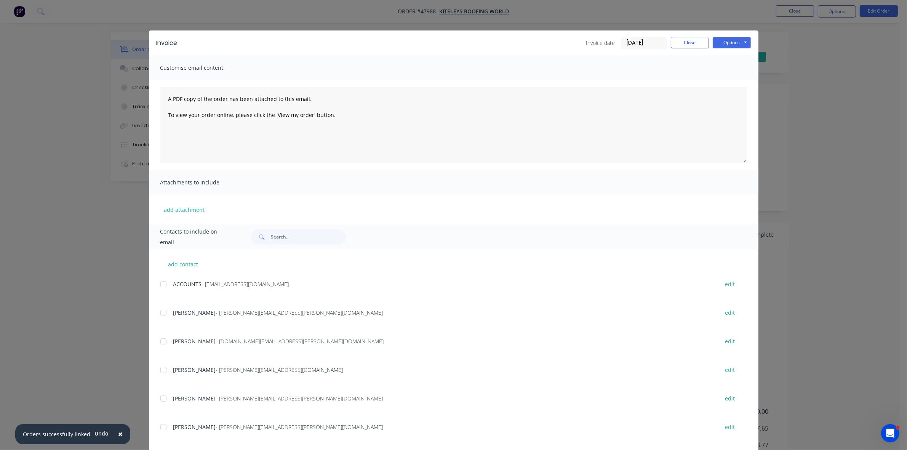
drag, startPoint x: 159, startPoint y: 282, endPoint x: 153, endPoint y: 336, distance: 54.7
click at [159, 282] on div at bounding box center [163, 283] width 15 height 15
click at [156, 370] on div at bounding box center [163, 369] width 15 height 15
click at [735, 38] on button "Options" at bounding box center [731, 42] width 38 height 11
click at [723, 82] on button "Email" at bounding box center [736, 81] width 49 height 13
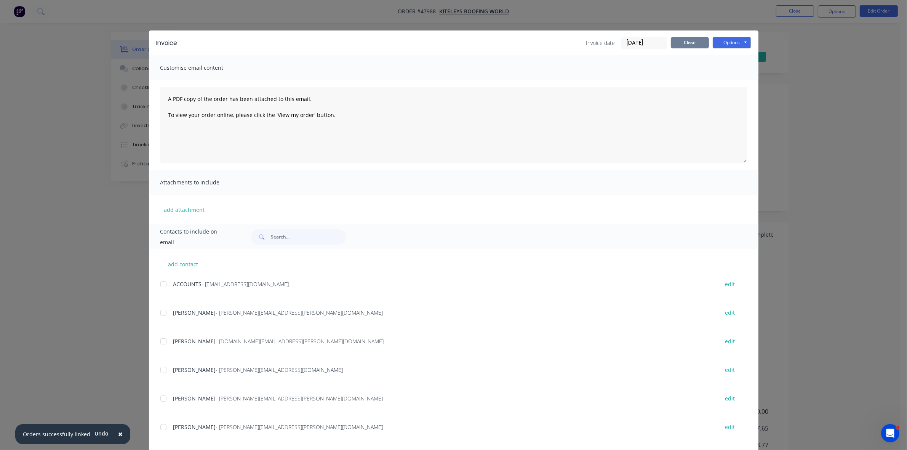
click at [698, 40] on button "Close" at bounding box center [690, 42] width 38 height 11
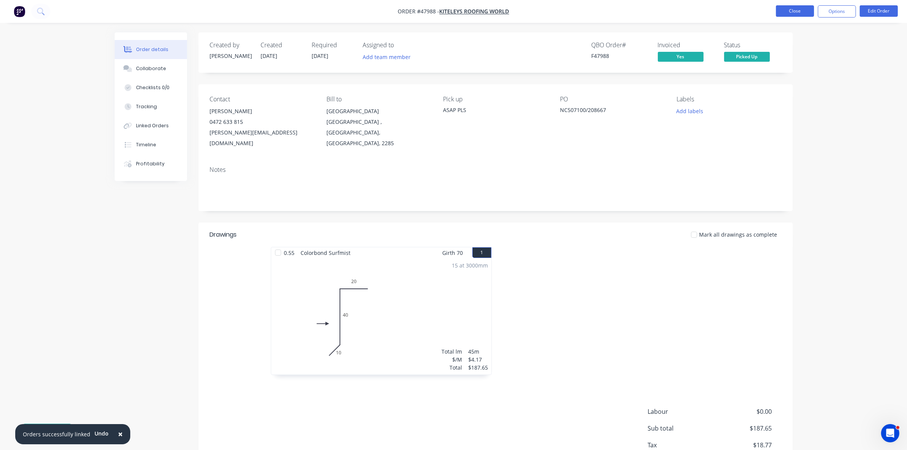
click at [786, 11] on button "Close" at bounding box center [795, 10] width 38 height 11
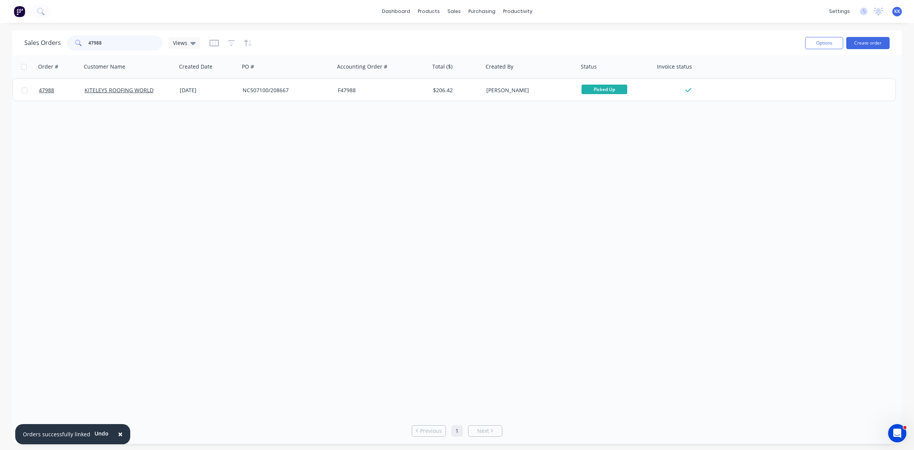
drag, startPoint x: 130, startPoint y: 42, endPoint x: 84, endPoint y: 44, distance: 45.7
click at [84, 44] on div "47988" at bounding box center [114, 42] width 95 height 15
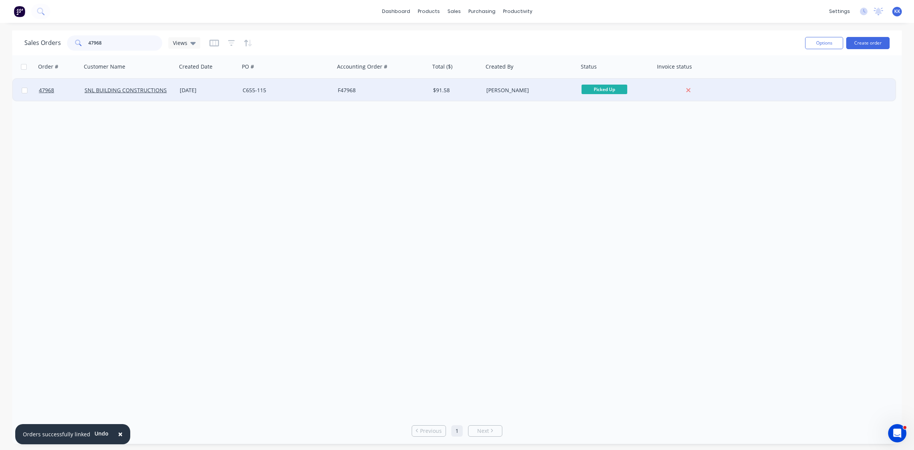
type input "47968"
click at [274, 91] on div "C655-115" at bounding box center [285, 90] width 85 height 8
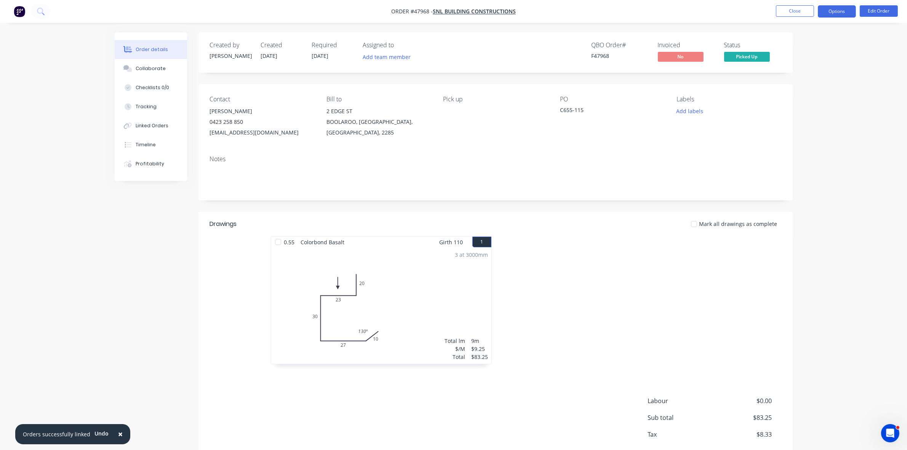
click at [825, 16] on button "Options" at bounding box center [836, 11] width 38 height 12
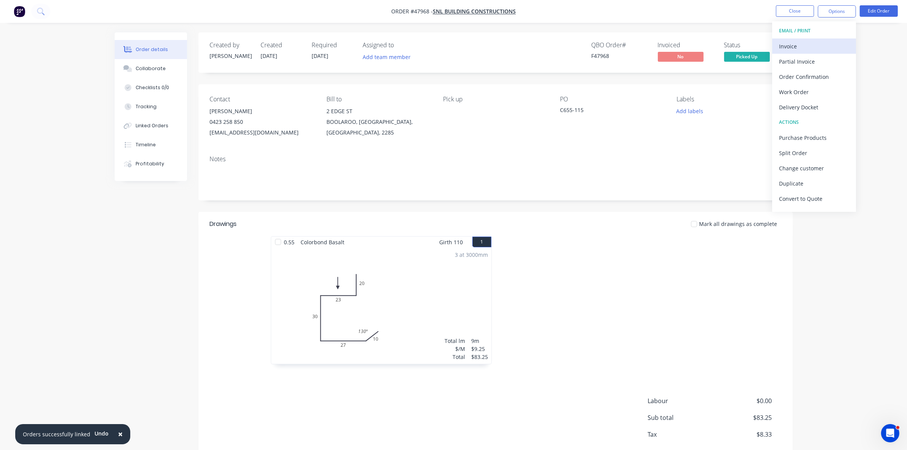
click at [812, 43] on div "Invoice" at bounding box center [814, 46] width 70 height 11
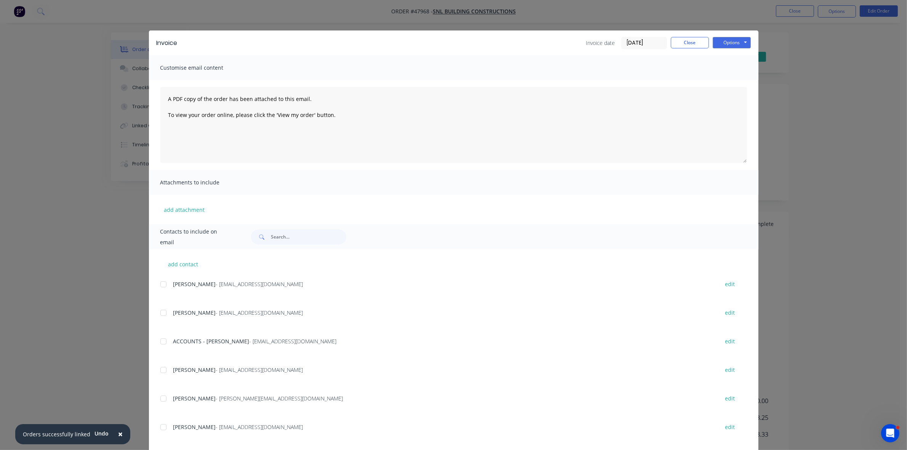
drag, startPoint x: 162, startPoint y: 338, endPoint x: 316, endPoint y: 290, distance: 161.0
click at [162, 338] on div at bounding box center [163, 341] width 15 height 15
click at [718, 39] on button "Options" at bounding box center [731, 42] width 38 height 11
click at [725, 83] on button "Email" at bounding box center [736, 81] width 49 height 13
drag, startPoint x: 688, startPoint y: 37, endPoint x: 731, endPoint y: 31, distance: 44.2
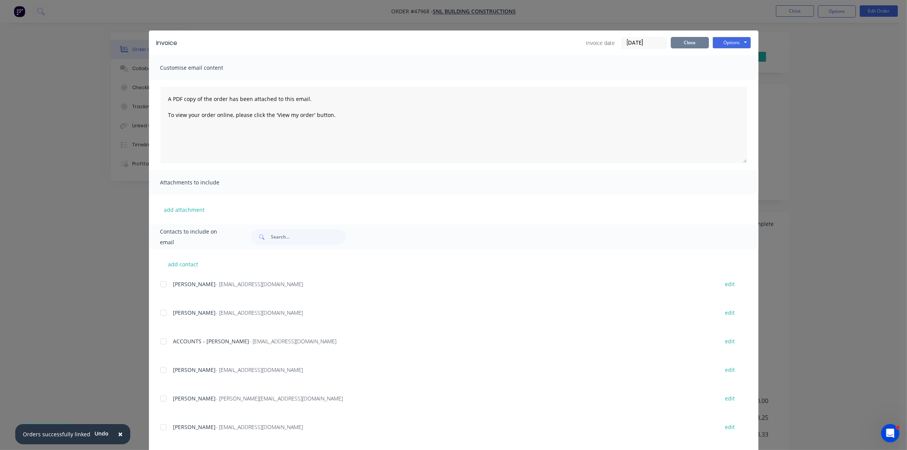
click at [689, 38] on button "Close" at bounding box center [690, 42] width 38 height 11
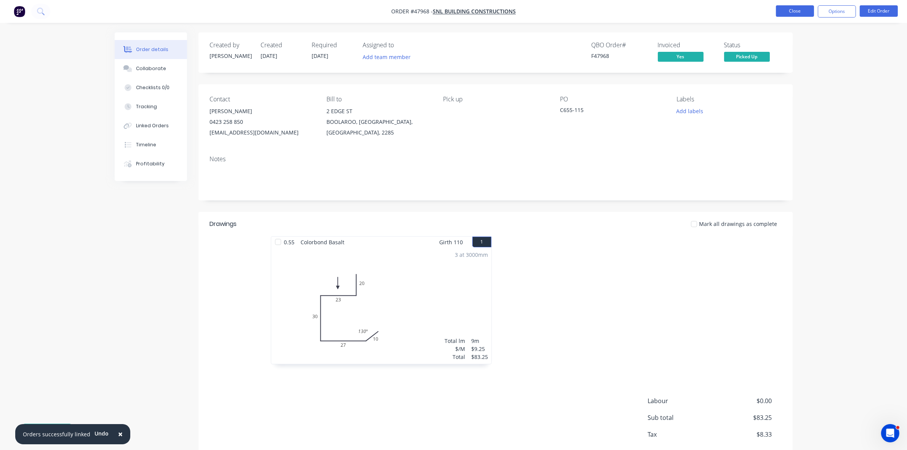
click at [787, 16] on button "Close" at bounding box center [795, 10] width 38 height 11
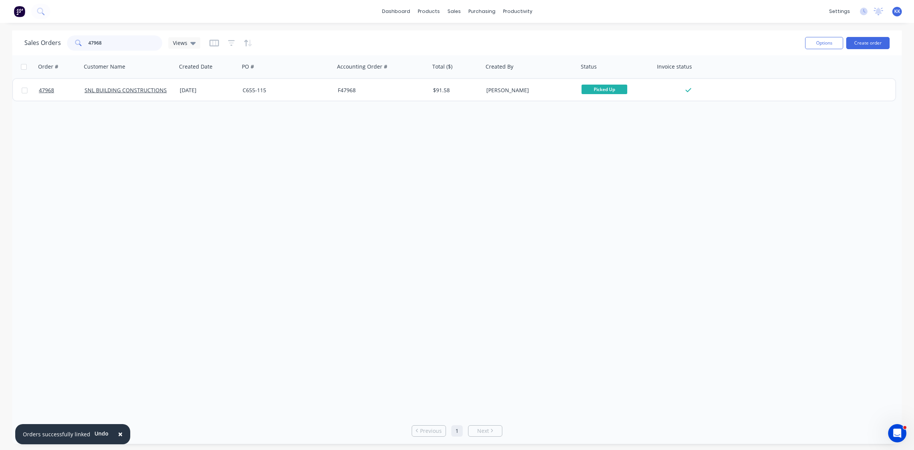
drag, startPoint x: 101, startPoint y: 42, endPoint x: 86, endPoint y: 42, distance: 15.2
click at [86, 42] on div "47968" at bounding box center [114, 42] width 95 height 15
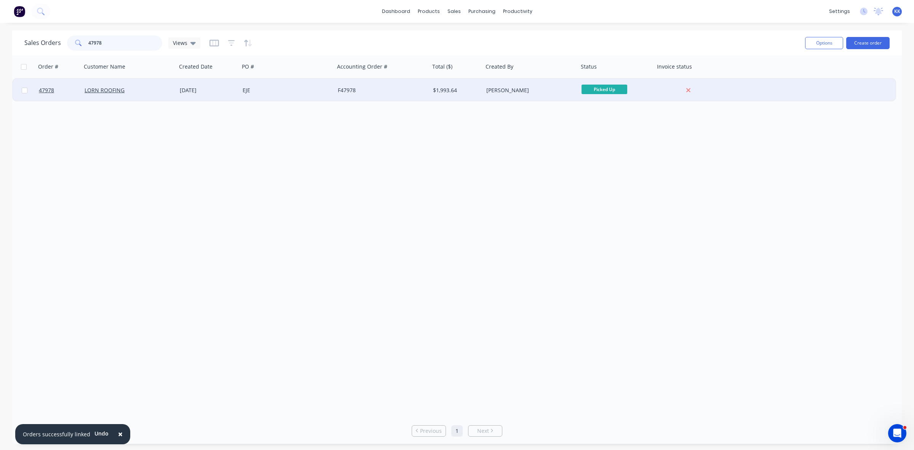
type input "47978"
click at [257, 86] on div "EJE" at bounding box center [285, 90] width 85 height 8
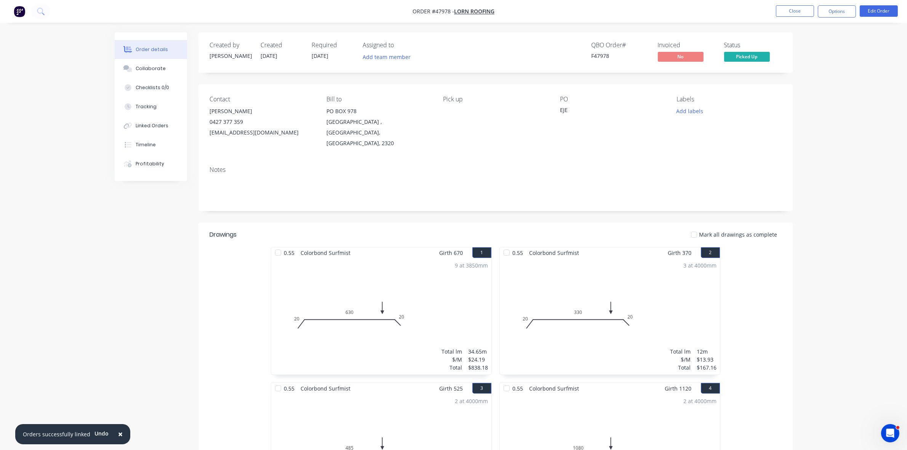
drag, startPoint x: 837, startPoint y: 8, endPoint x: 831, endPoint y: 18, distance: 11.2
click at [838, 8] on button "Options" at bounding box center [836, 11] width 38 height 12
click at [823, 41] on div "Invoice" at bounding box center [814, 46] width 70 height 11
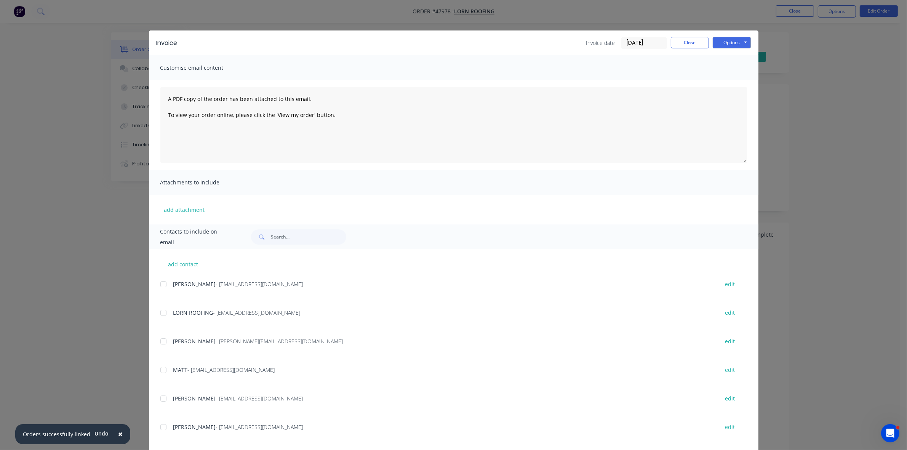
drag, startPoint x: 157, startPoint y: 313, endPoint x: 362, endPoint y: 259, distance: 211.5
click at [158, 313] on div at bounding box center [163, 312] width 15 height 15
click at [722, 42] on button "Options" at bounding box center [731, 42] width 38 height 11
click at [729, 78] on button "Email" at bounding box center [736, 81] width 49 height 13
click at [681, 45] on button "Close" at bounding box center [690, 42] width 38 height 11
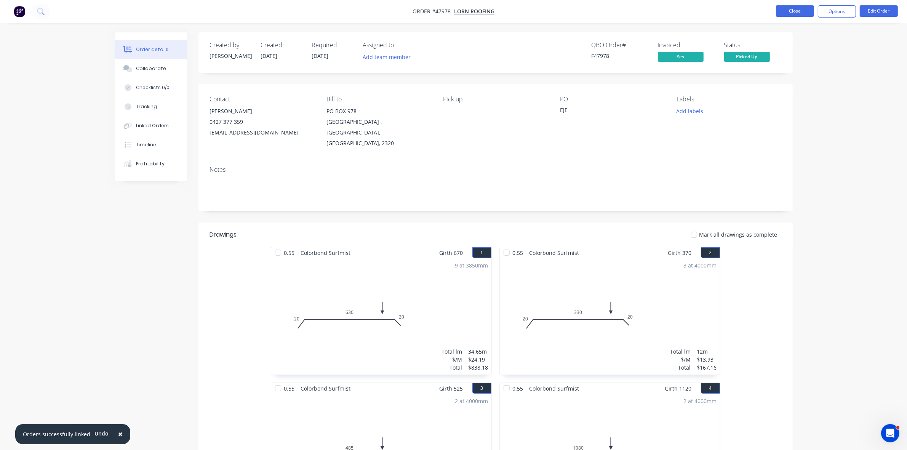
click at [813, 6] on ul "Close Options Edit Order" at bounding box center [836, 11] width 140 height 12
click at [806, 6] on button "Close" at bounding box center [795, 10] width 38 height 11
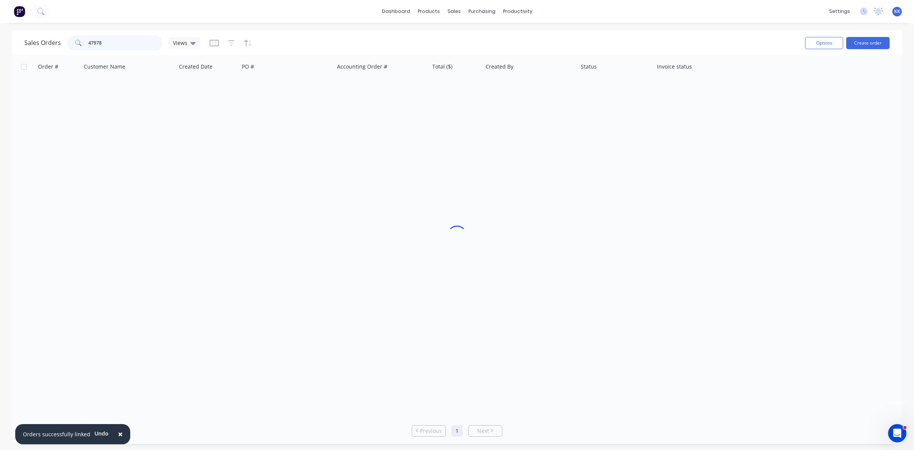
drag, startPoint x: 127, startPoint y: 44, endPoint x: 73, endPoint y: 40, distance: 53.4
click at [73, 40] on div "47978" at bounding box center [114, 42] width 95 height 15
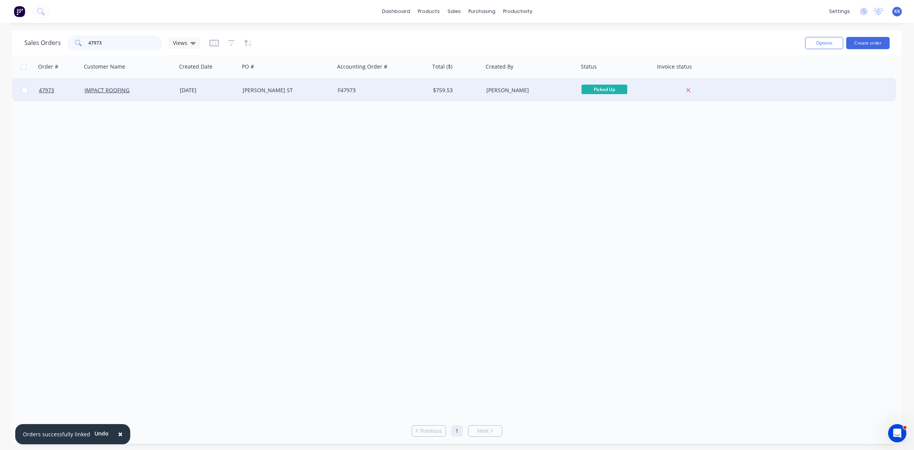
type input "47973"
click at [294, 86] on div "ATHERTON ST" at bounding box center [285, 90] width 85 height 8
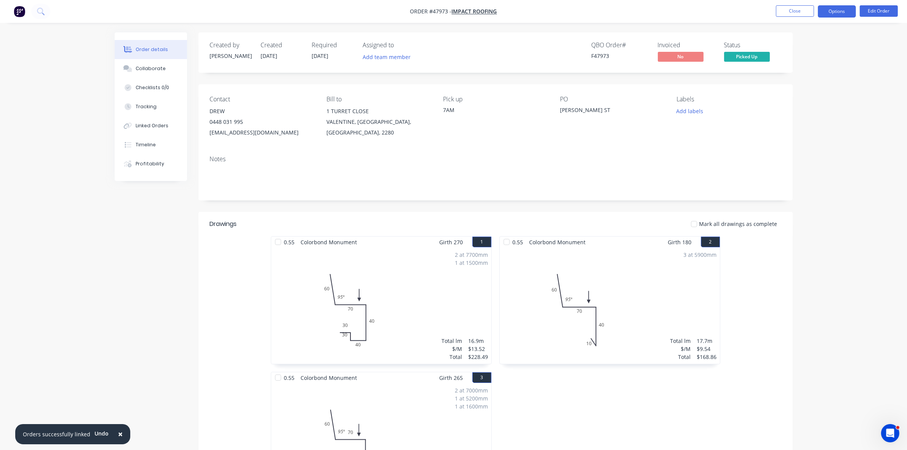
click at [844, 11] on button "Options" at bounding box center [836, 11] width 38 height 12
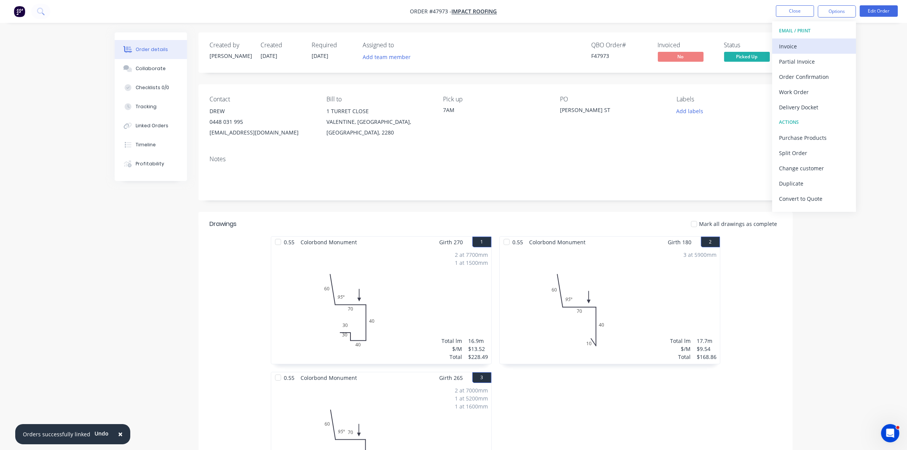
click at [803, 48] on div "Invoice" at bounding box center [814, 46] width 70 height 11
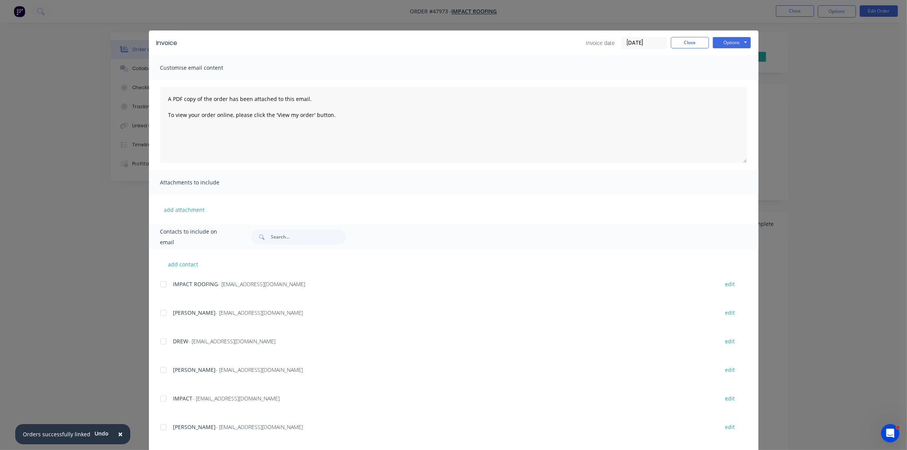
click at [160, 286] on div at bounding box center [163, 283] width 15 height 15
click at [712, 41] on button "Options" at bounding box center [731, 42] width 38 height 11
click at [725, 78] on button "Email" at bounding box center [736, 81] width 49 height 13
click at [679, 39] on button "Close" at bounding box center [690, 42] width 38 height 11
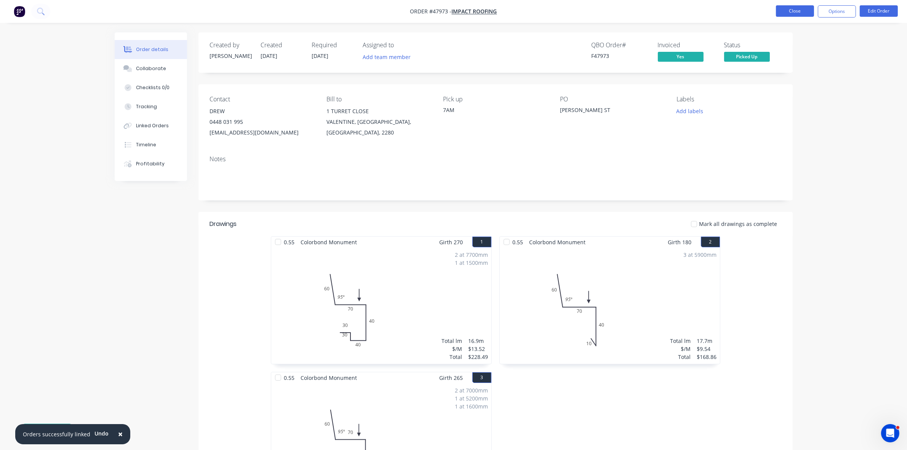
click at [796, 10] on button "Close" at bounding box center [795, 10] width 38 height 11
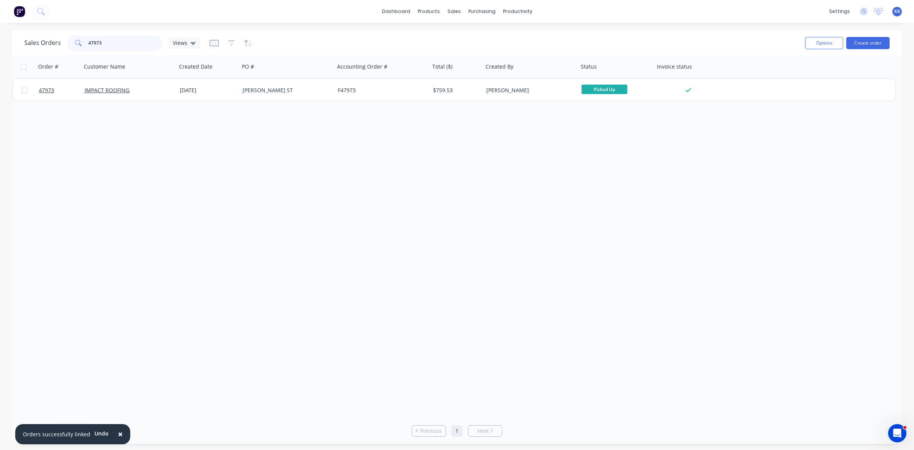
drag, startPoint x: 137, startPoint y: 45, endPoint x: 79, endPoint y: 44, distance: 58.3
click at [79, 44] on div "47973" at bounding box center [114, 42] width 95 height 15
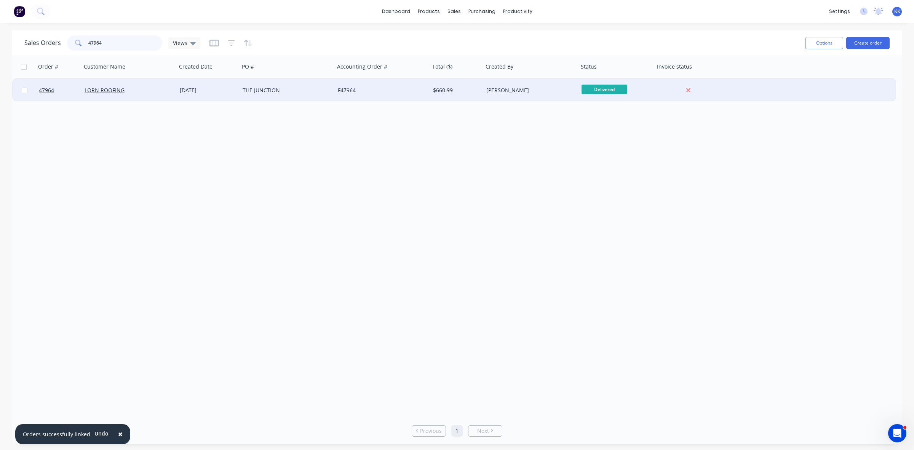
type input "47964"
click at [261, 100] on div "THE JUNCTION" at bounding box center [286, 90] width 95 height 23
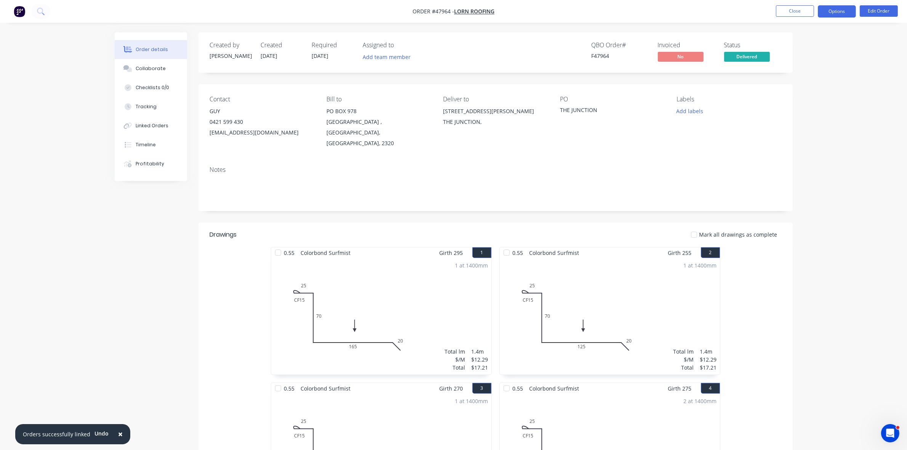
drag, startPoint x: 845, startPoint y: 8, endPoint x: 840, endPoint y: 16, distance: 10.1
click at [844, 8] on button "Options" at bounding box center [836, 11] width 38 height 12
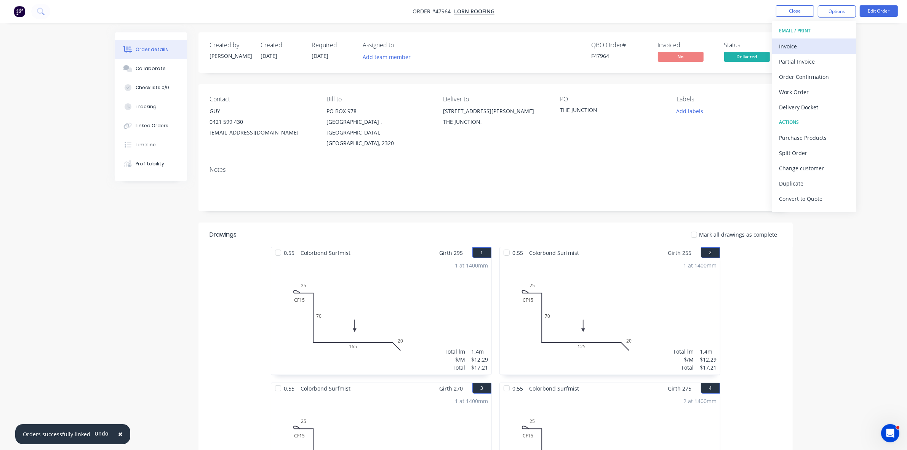
click at [822, 46] on div "Invoice" at bounding box center [814, 46] width 70 height 11
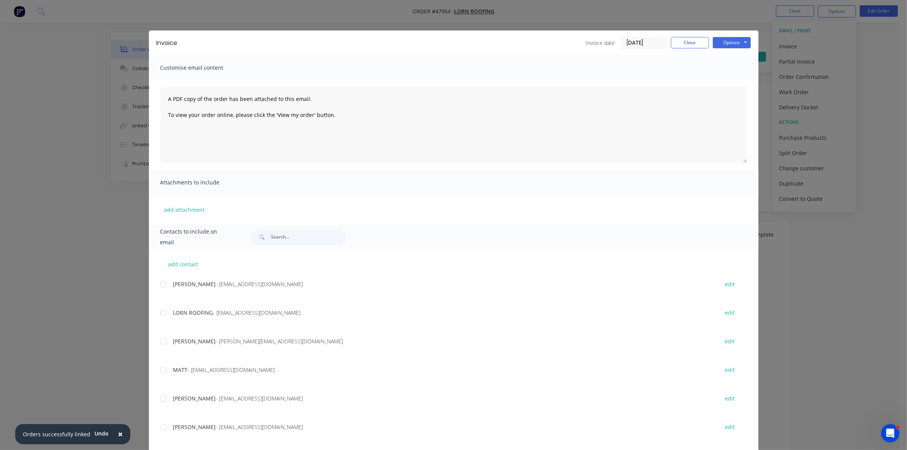
click at [158, 315] on div at bounding box center [163, 312] width 15 height 15
click at [734, 37] on button "Options" at bounding box center [731, 42] width 38 height 11
click at [738, 76] on button "Email" at bounding box center [736, 81] width 49 height 13
drag, startPoint x: 681, startPoint y: 40, endPoint x: 686, endPoint y: 40, distance: 5.0
click at [682, 40] on button "Close" at bounding box center [690, 42] width 38 height 11
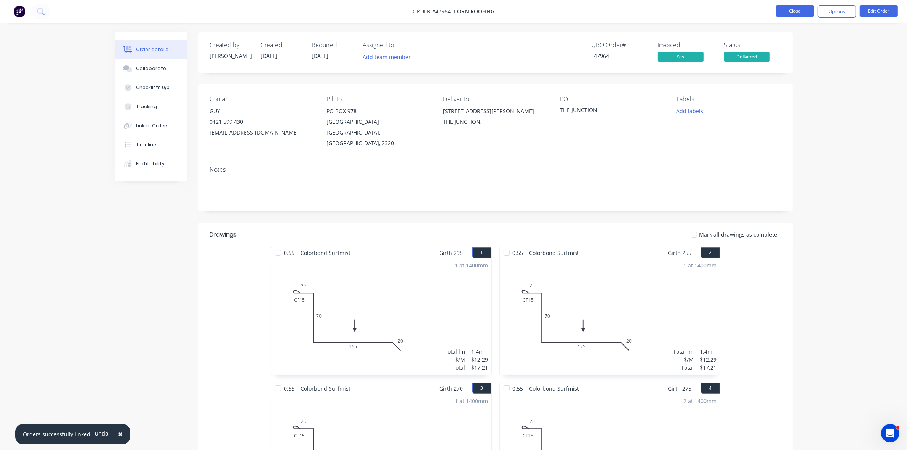
click at [804, 8] on button "Close" at bounding box center [795, 10] width 38 height 11
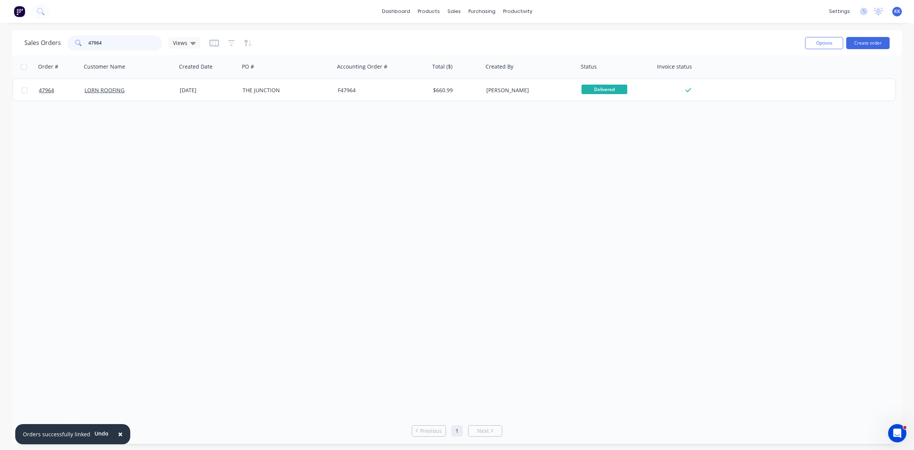
drag, startPoint x: 134, startPoint y: 45, endPoint x: 80, endPoint y: 46, distance: 53.3
click at [81, 45] on div "47964" at bounding box center [114, 42] width 95 height 15
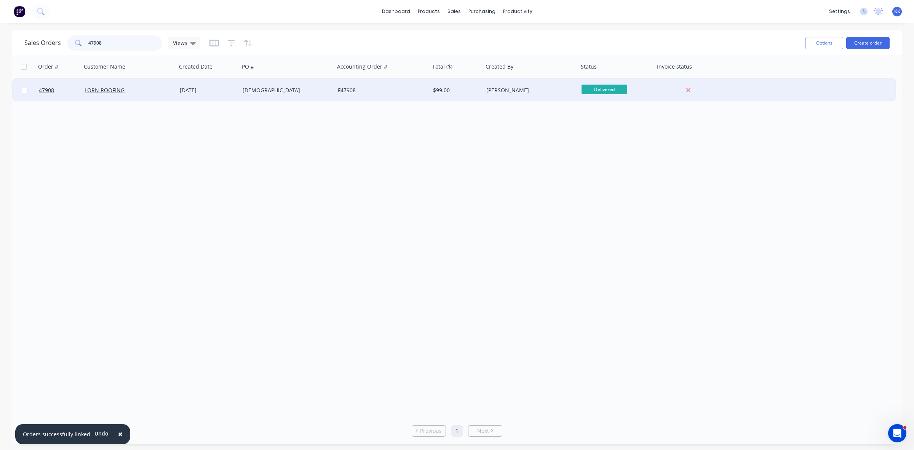
type input "47908"
click at [351, 88] on div "F47908" at bounding box center [380, 90] width 85 height 8
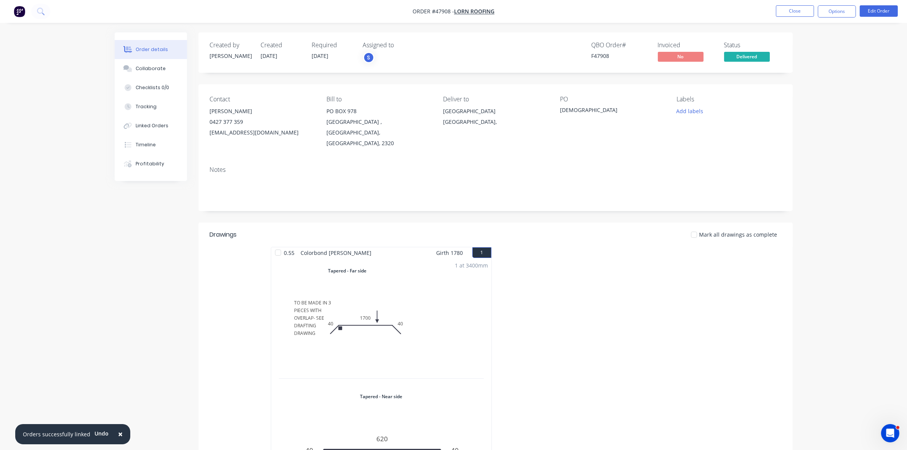
click at [447, 328] on div "1 at 3400mm Total lm $/M Total 3.4m $0.00 $0.00" at bounding box center [381, 383] width 220 height 251
click at [870, 14] on button "Edit Order" at bounding box center [878, 10] width 38 height 11
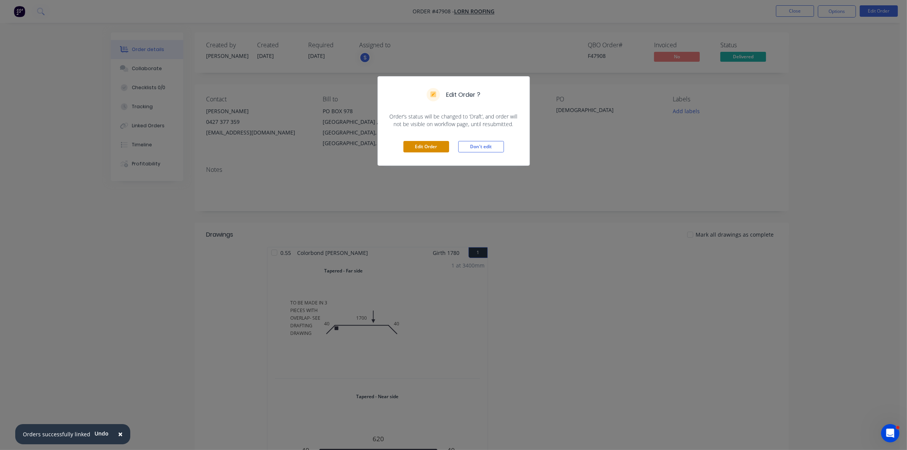
click at [414, 147] on button "Edit Order" at bounding box center [426, 146] width 46 height 11
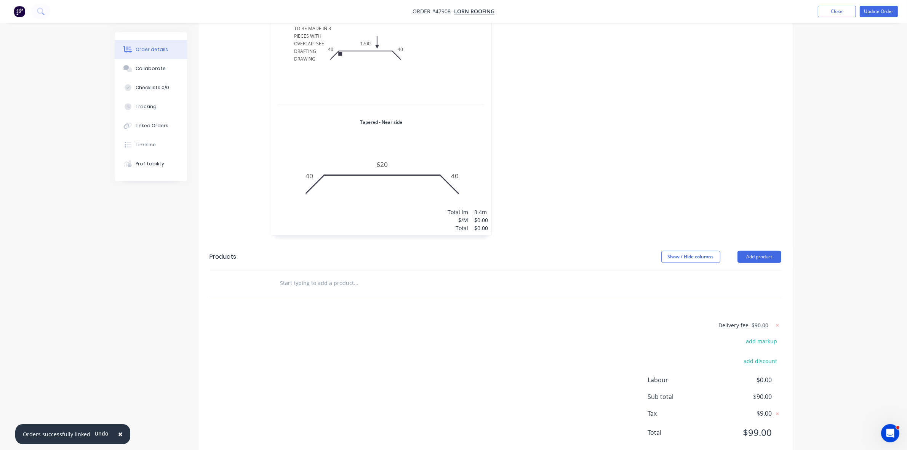
click at [413, 193] on div "1 at 3400mm Total lm $/M Total 3.4m $0.00 $0.00" at bounding box center [381, 109] width 220 height 251
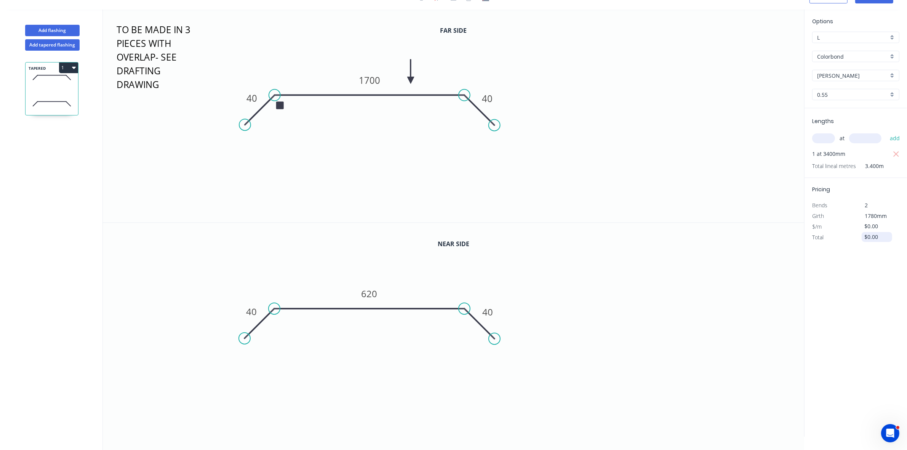
click at [867, 236] on input "$0.00" at bounding box center [877, 237] width 26 height 11
click at [869, 235] on input "$26.50" at bounding box center [877, 237] width 26 height 11
type input "$246.50"
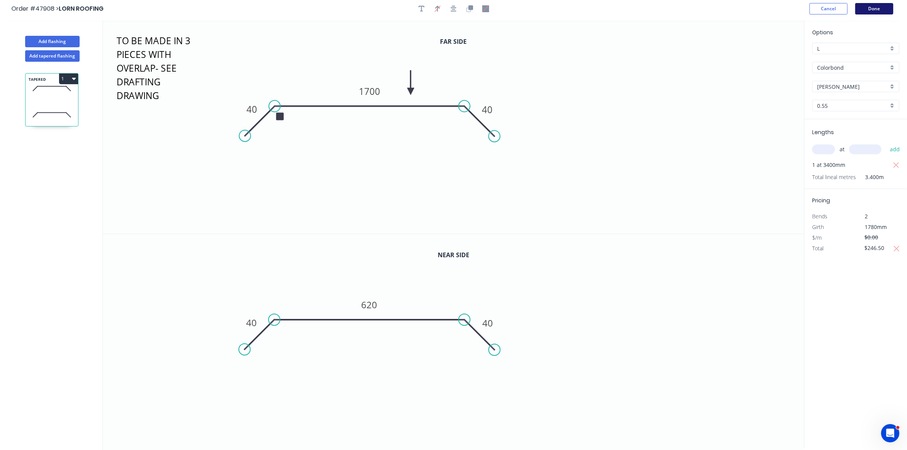
scroll to position [0, 0]
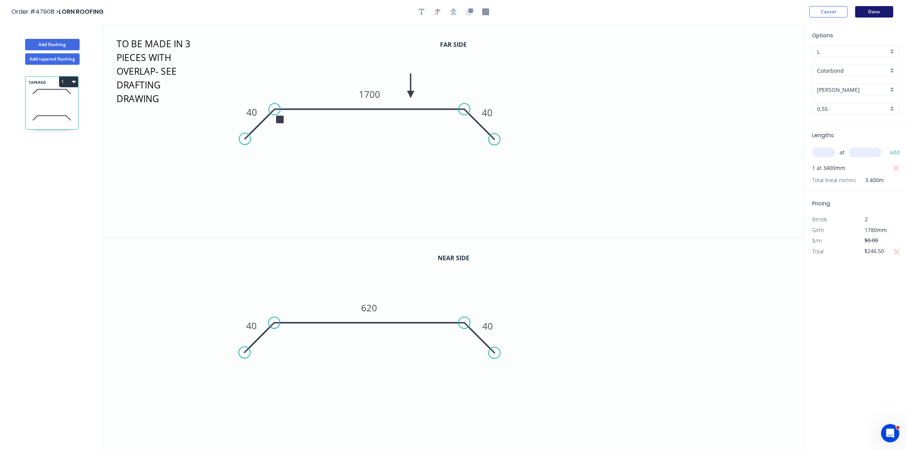
click at [875, 11] on button "Done" at bounding box center [874, 11] width 38 height 11
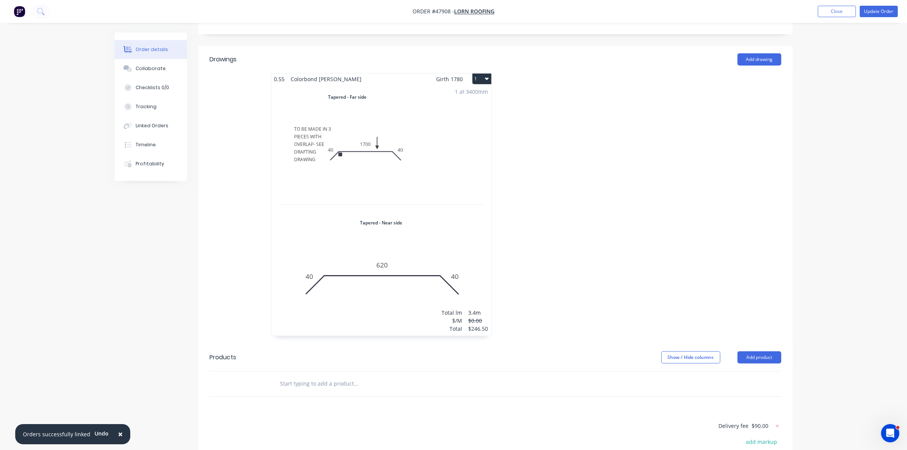
scroll to position [99, 0]
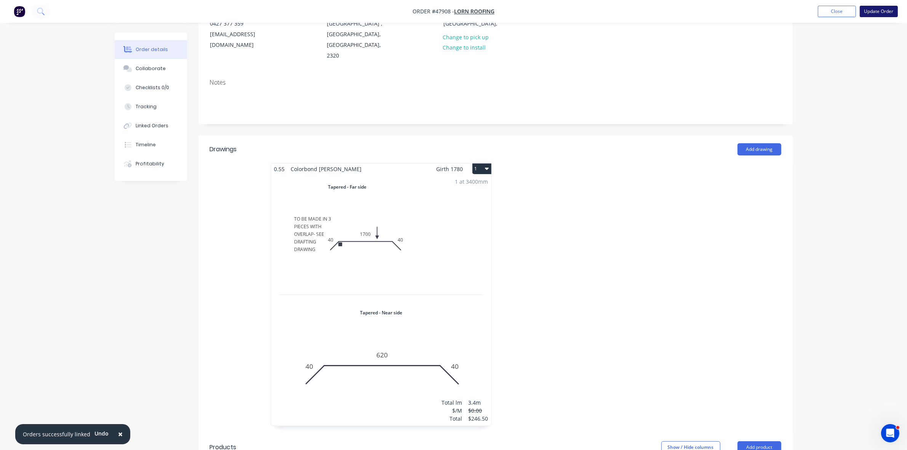
click at [878, 12] on button "Update Order" at bounding box center [878, 11] width 38 height 11
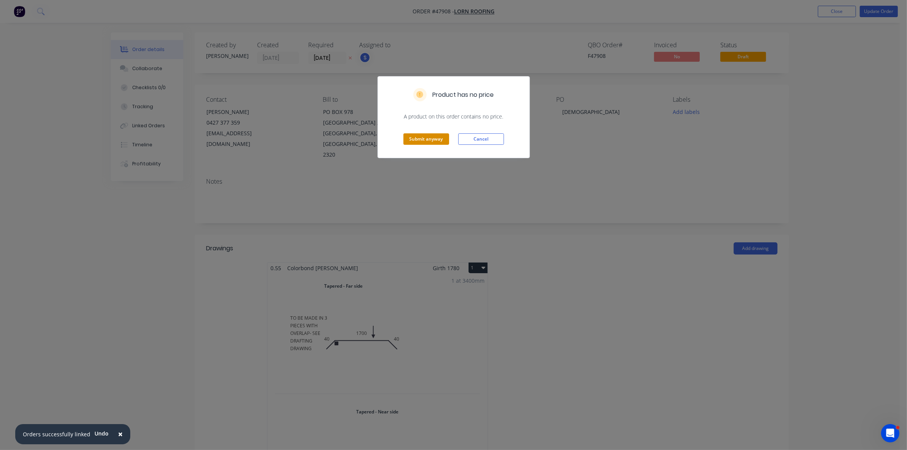
click at [411, 137] on button "Submit anyway" at bounding box center [426, 138] width 46 height 11
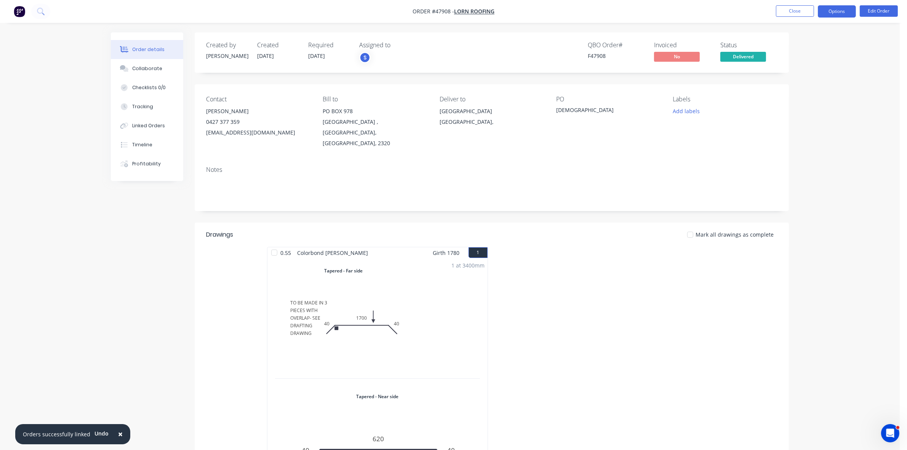
click at [836, 9] on button "Options" at bounding box center [836, 11] width 38 height 12
click at [789, 46] on div "Invoice" at bounding box center [814, 46] width 70 height 11
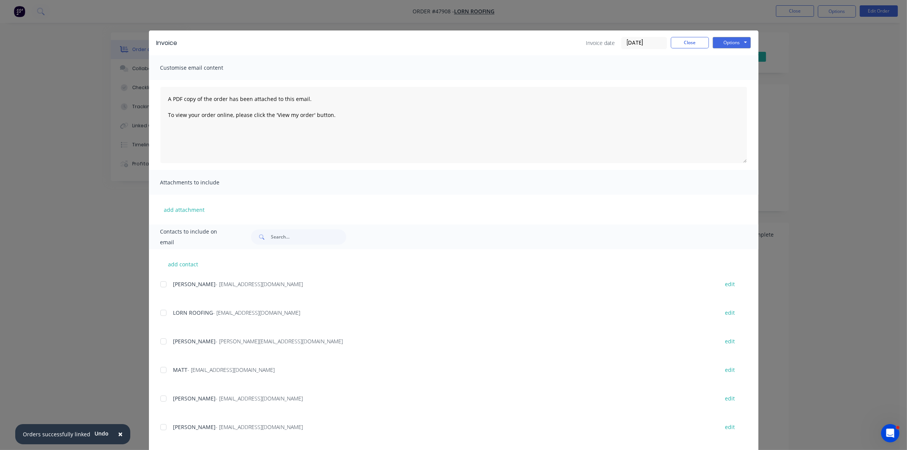
drag, startPoint x: 162, startPoint y: 311, endPoint x: 423, endPoint y: 284, distance: 262.6
click at [162, 312] on div at bounding box center [163, 312] width 15 height 15
click at [728, 42] on button "Options" at bounding box center [731, 42] width 38 height 11
click at [735, 85] on button "Email" at bounding box center [736, 81] width 49 height 13
drag, startPoint x: 688, startPoint y: 38, endPoint x: 737, endPoint y: 31, distance: 49.0
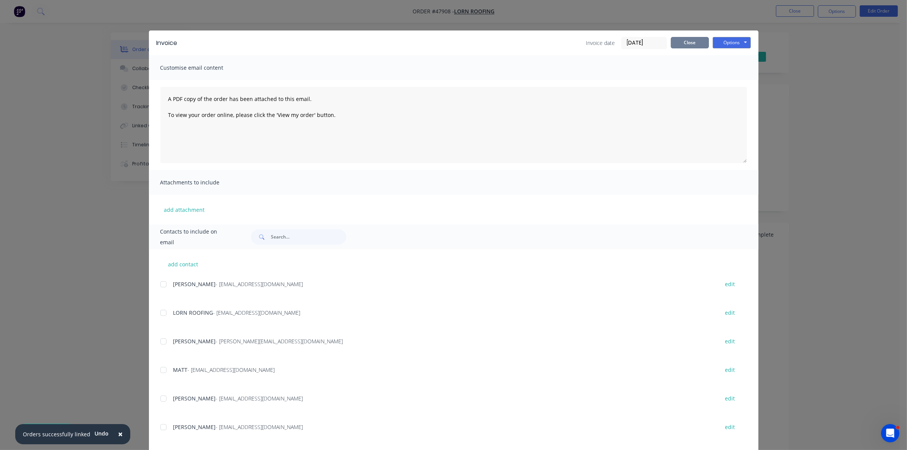
click at [690, 38] on button "Close" at bounding box center [690, 42] width 38 height 11
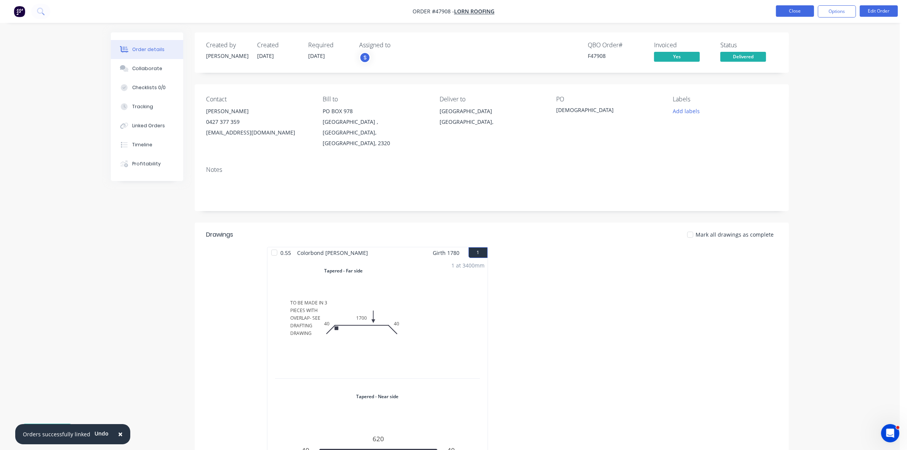
click at [789, 13] on button "Close" at bounding box center [795, 10] width 38 height 11
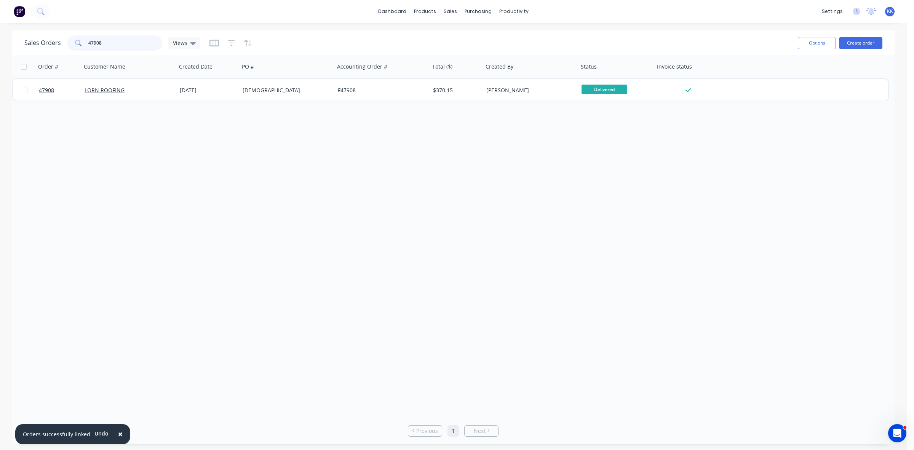
drag, startPoint x: 112, startPoint y: 49, endPoint x: 73, endPoint y: 50, distance: 38.8
click at [73, 50] on div "Sales Orders 47908 Views" at bounding box center [407, 43] width 767 height 19
type input "47942"
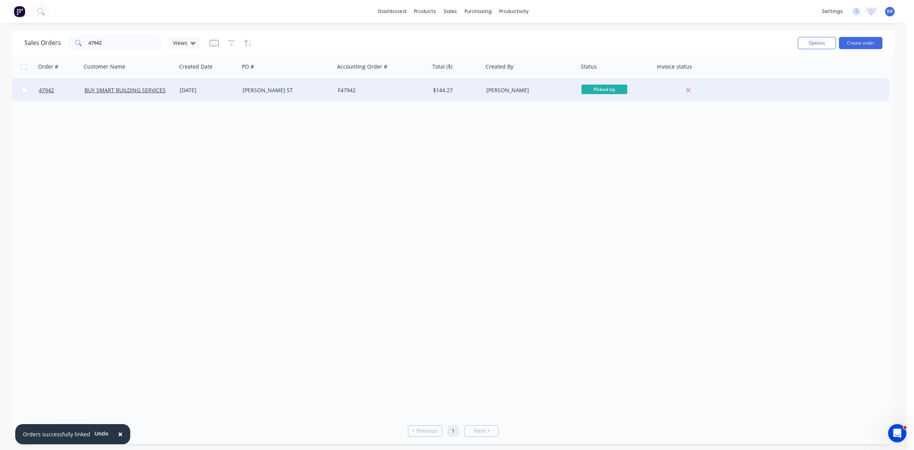
click at [253, 82] on div "CURRY ST" at bounding box center [286, 90] width 95 height 23
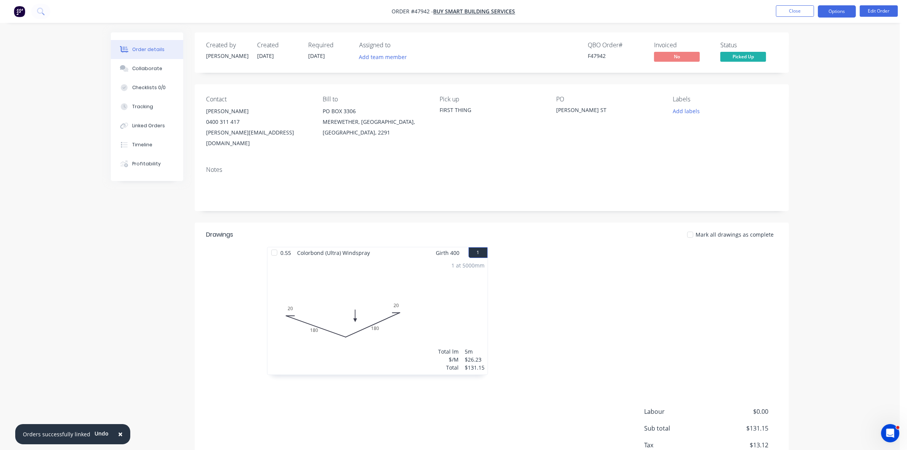
click at [844, 10] on button "Options" at bounding box center [836, 11] width 38 height 12
click at [811, 43] on div "Invoice" at bounding box center [814, 46] width 70 height 11
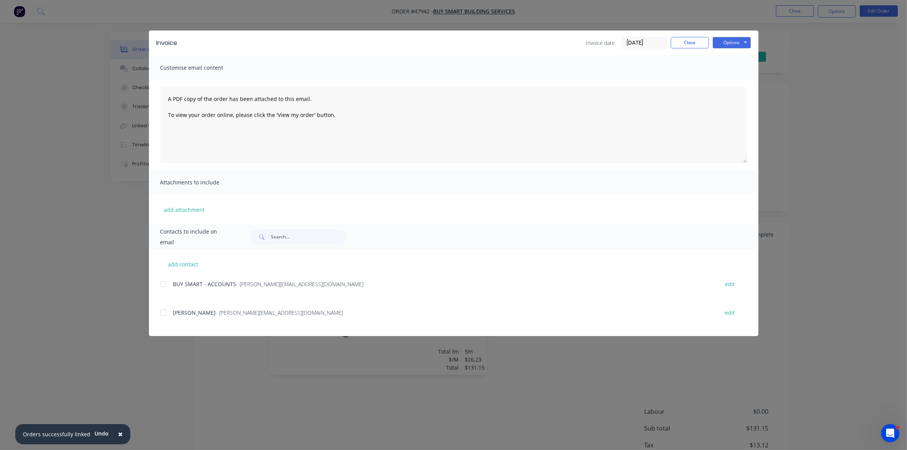
click at [164, 283] on div at bounding box center [163, 283] width 15 height 15
drag, startPoint x: 726, startPoint y: 43, endPoint x: 724, endPoint y: 47, distance: 5.0
click at [726, 43] on button "Options" at bounding box center [731, 42] width 38 height 11
click at [722, 79] on button "Email" at bounding box center [736, 81] width 49 height 13
click at [690, 40] on button "Close" at bounding box center [690, 42] width 38 height 11
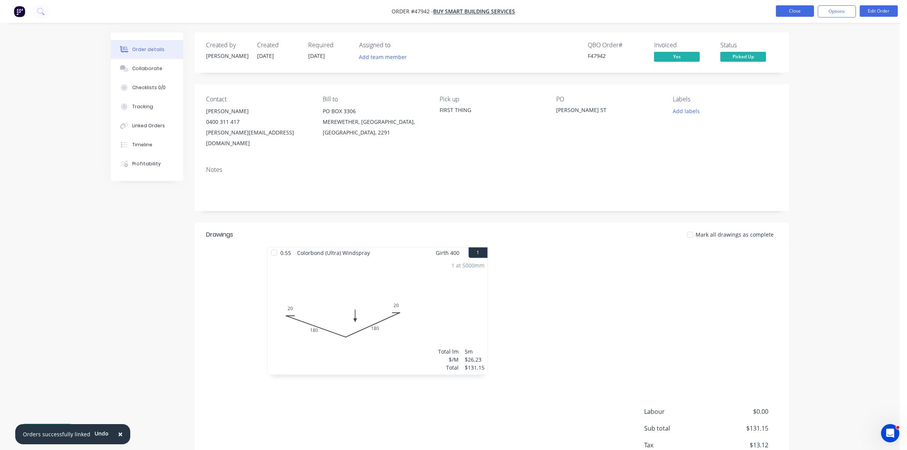
click at [783, 13] on button "Close" at bounding box center [795, 10] width 38 height 11
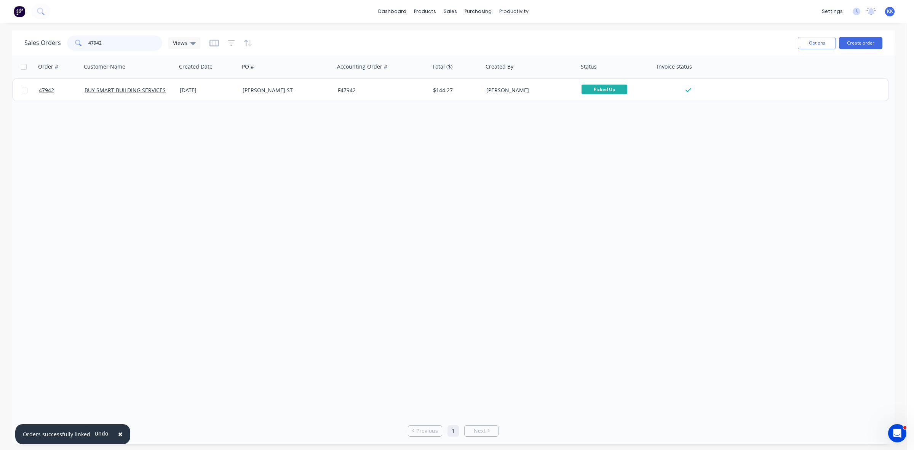
drag, startPoint x: 121, startPoint y: 42, endPoint x: 77, endPoint y: 41, distance: 43.8
click at [78, 41] on div "47942" at bounding box center [114, 42] width 95 height 15
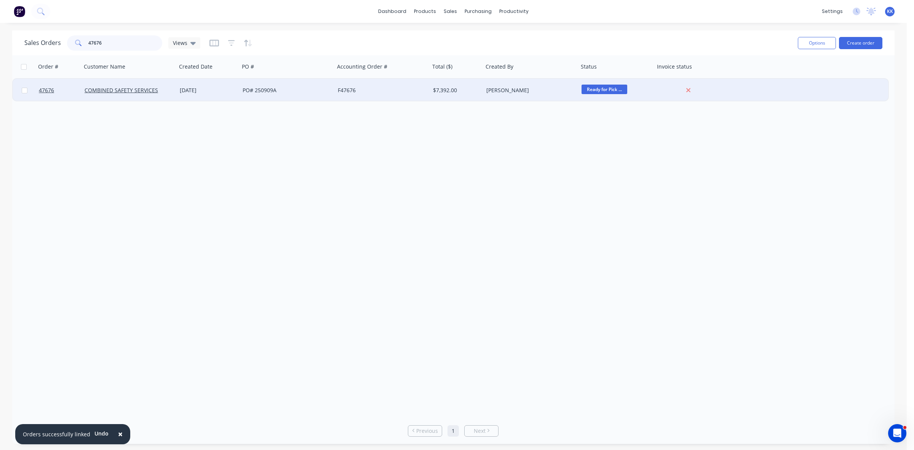
type input "47676"
click at [294, 87] on div "PO# 250909A" at bounding box center [285, 90] width 85 height 8
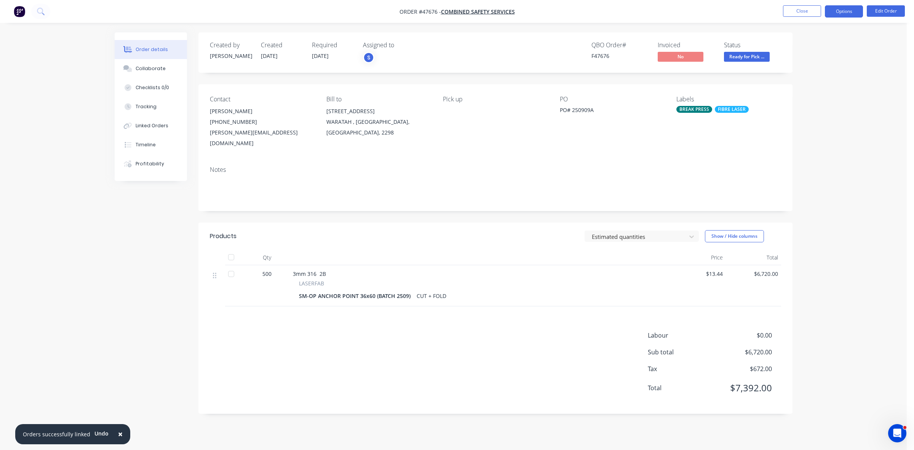
click at [850, 17] on button "Options" at bounding box center [844, 11] width 38 height 12
click at [800, 48] on div "Invoice" at bounding box center [821, 46] width 70 height 11
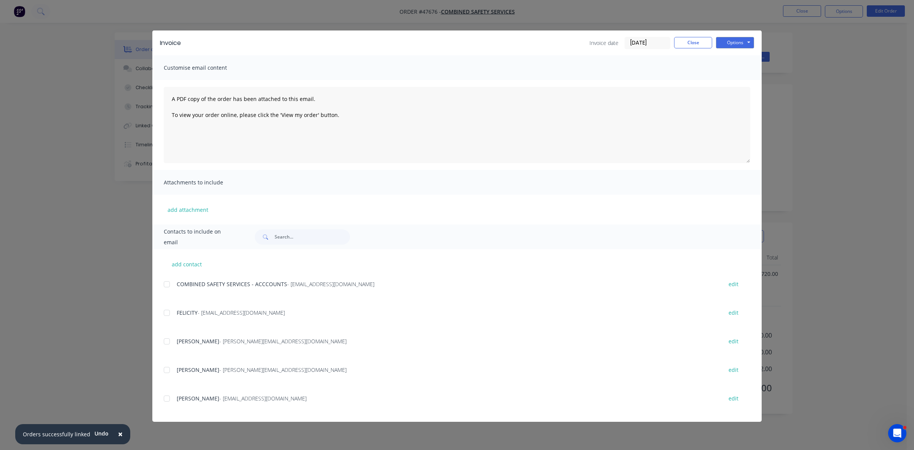
click at [165, 281] on div at bounding box center [166, 283] width 15 height 15
click at [730, 38] on button "Options" at bounding box center [735, 42] width 38 height 11
click at [733, 78] on button "Email" at bounding box center [740, 81] width 49 height 13
click at [696, 37] on button "Close" at bounding box center [693, 42] width 38 height 11
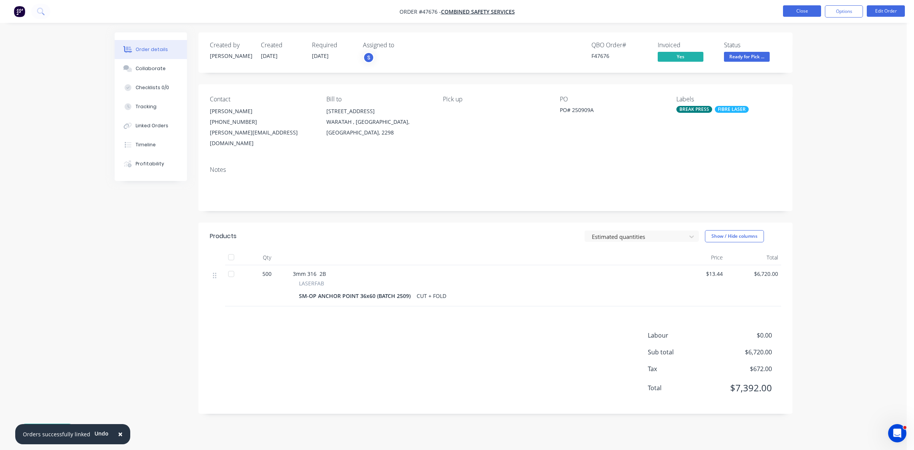
click at [796, 12] on button "Close" at bounding box center [802, 10] width 38 height 11
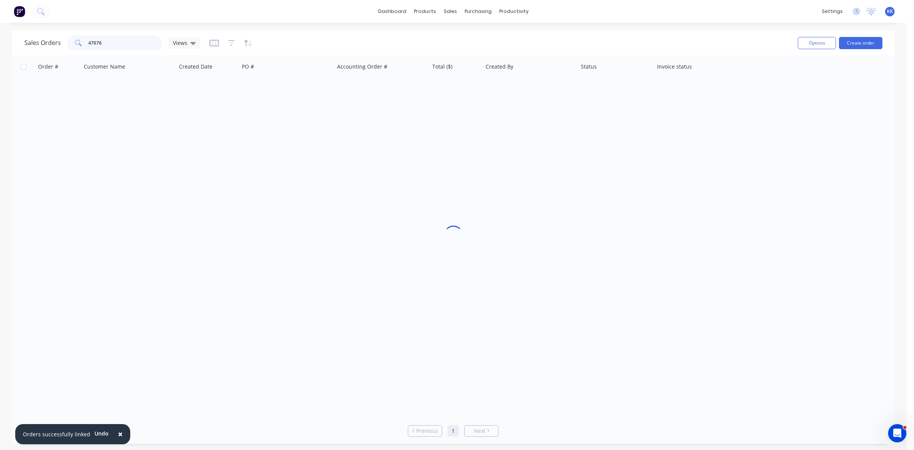
drag, startPoint x: 122, startPoint y: 46, endPoint x: 80, endPoint y: 46, distance: 41.5
click at [79, 46] on div "47676" at bounding box center [114, 42] width 95 height 15
type input "47922"
click at [451, 36] on div "Product Catalogue" at bounding box center [458, 36] width 47 height 7
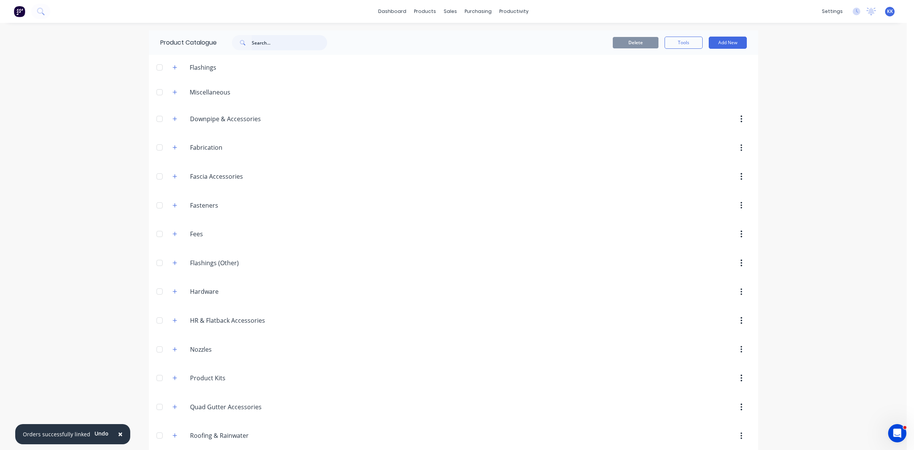
click at [256, 41] on input "text" at bounding box center [289, 42] width 75 height 15
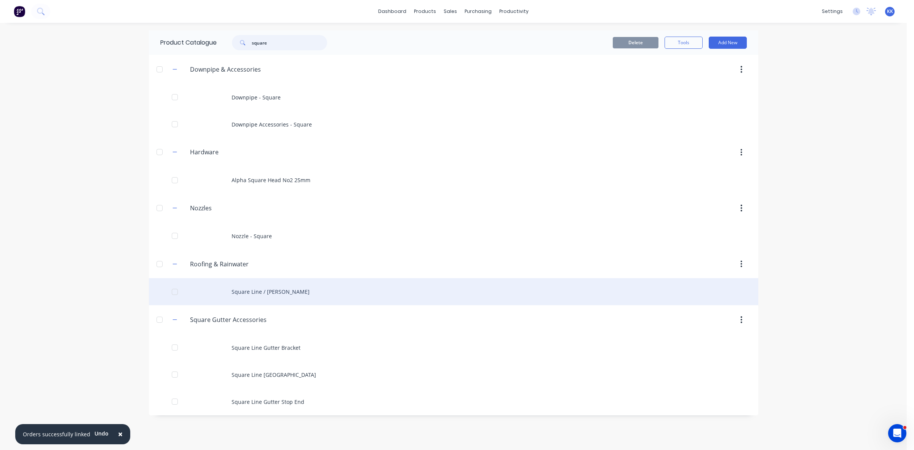
type input "square"
click at [270, 295] on div "Square Line / Sheerline Gutter" at bounding box center [453, 291] width 609 height 27
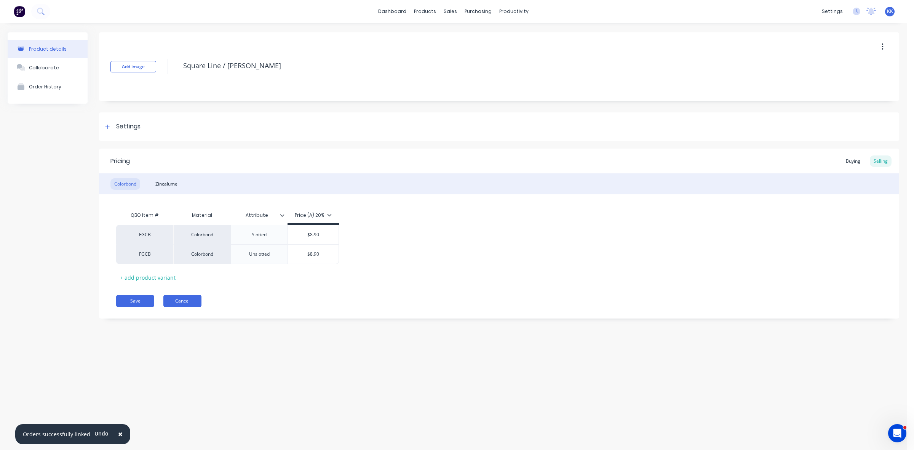
click at [185, 302] on button "Cancel" at bounding box center [182, 301] width 38 height 12
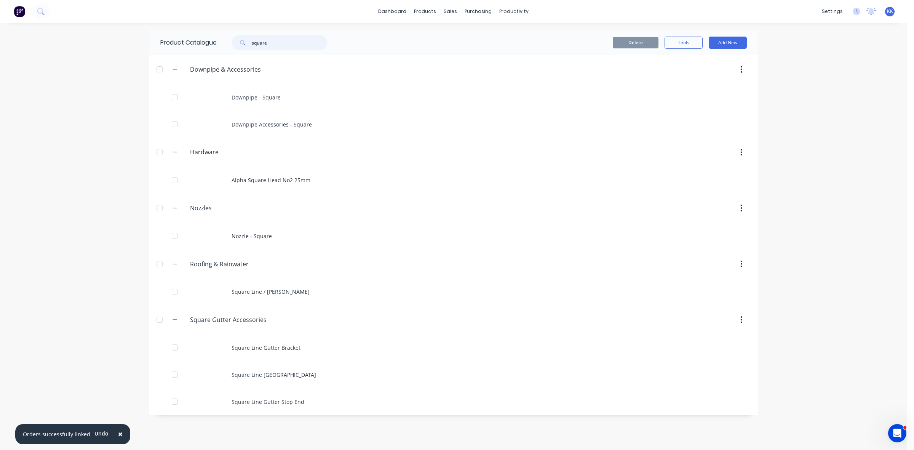
drag, startPoint x: 281, startPoint y: 35, endPoint x: 249, endPoint y: 36, distance: 31.2
click at [250, 36] on div "square" at bounding box center [279, 42] width 95 height 15
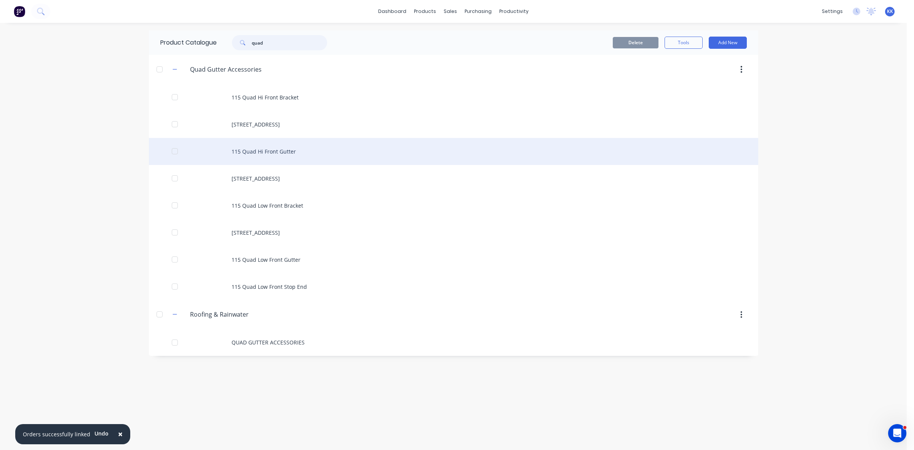
type input "quad"
click at [294, 145] on div "115 Quad Hi Front Gutter" at bounding box center [453, 151] width 609 height 27
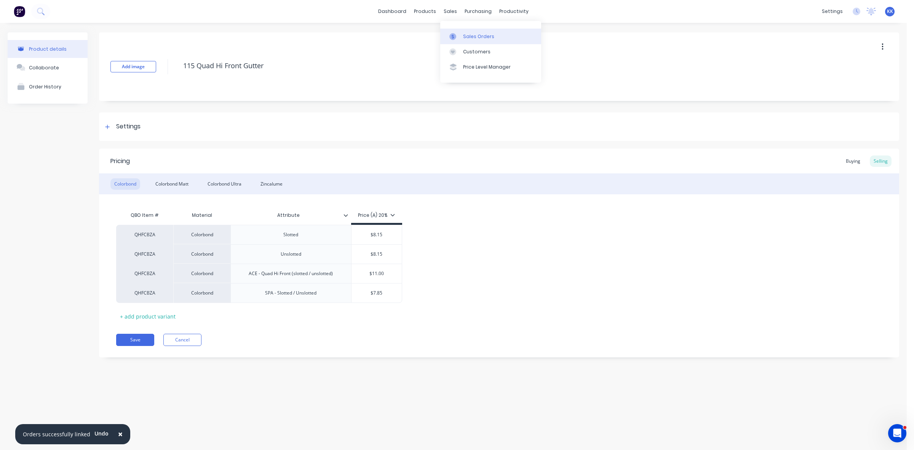
click at [465, 31] on link "Sales Orders" at bounding box center [490, 36] width 101 height 15
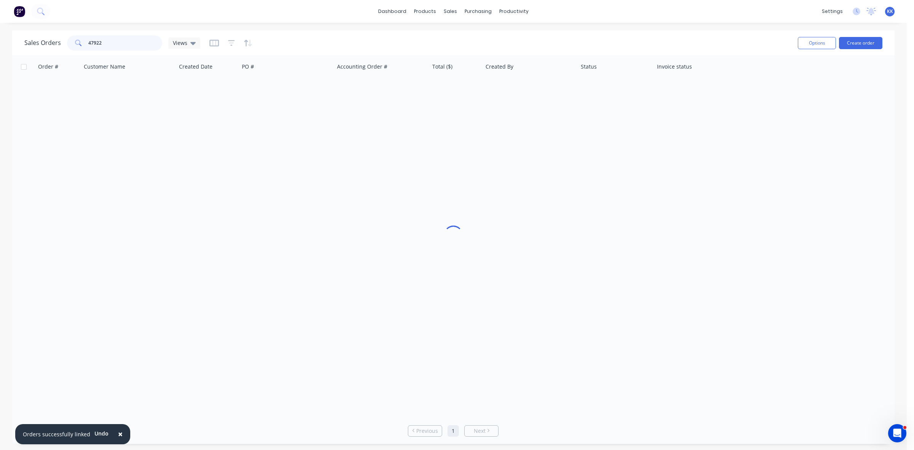
drag, startPoint x: 129, startPoint y: 37, endPoint x: 92, endPoint y: 38, distance: 37.3
click at [92, 38] on input "47922" at bounding box center [125, 42] width 74 height 15
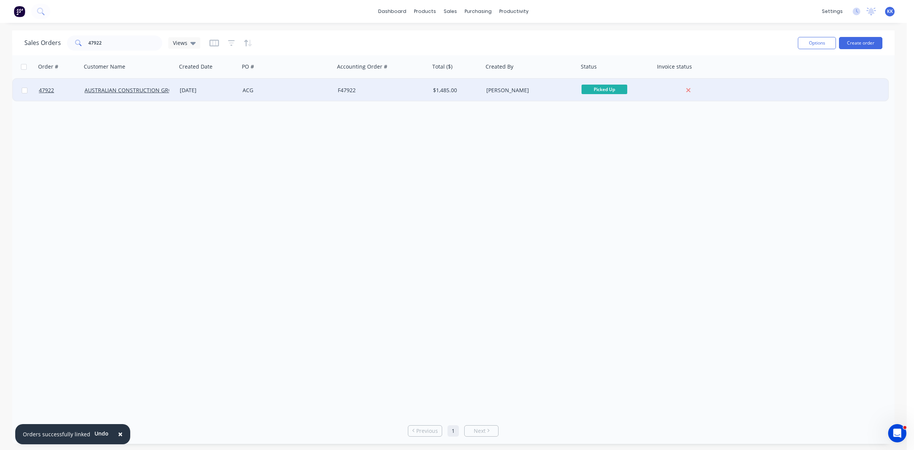
click at [227, 98] on div "19 Sep 2025" at bounding box center [208, 90] width 63 height 23
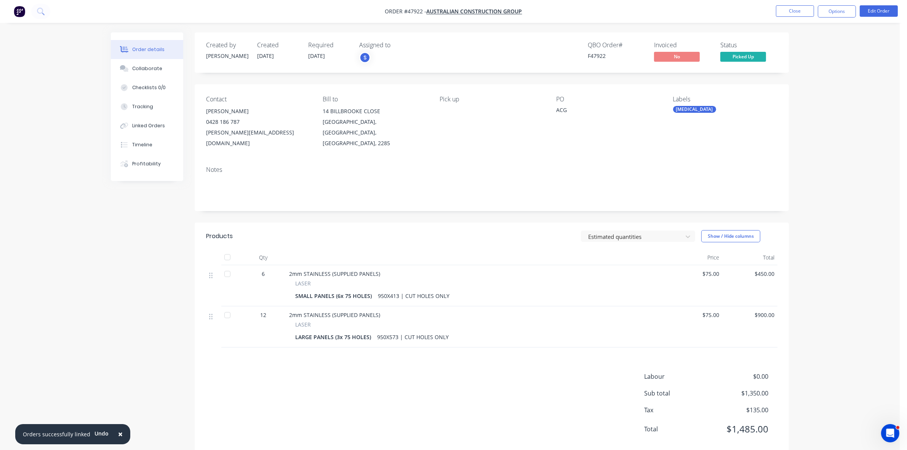
drag, startPoint x: 834, startPoint y: 10, endPoint x: 830, endPoint y: 18, distance: 8.5
click at [835, 12] on button "Options" at bounding box center [836, 11] width 38 height 12
click at [813, 47] on div "Invoice" at bounding box center [814, 46] width 70 height 11
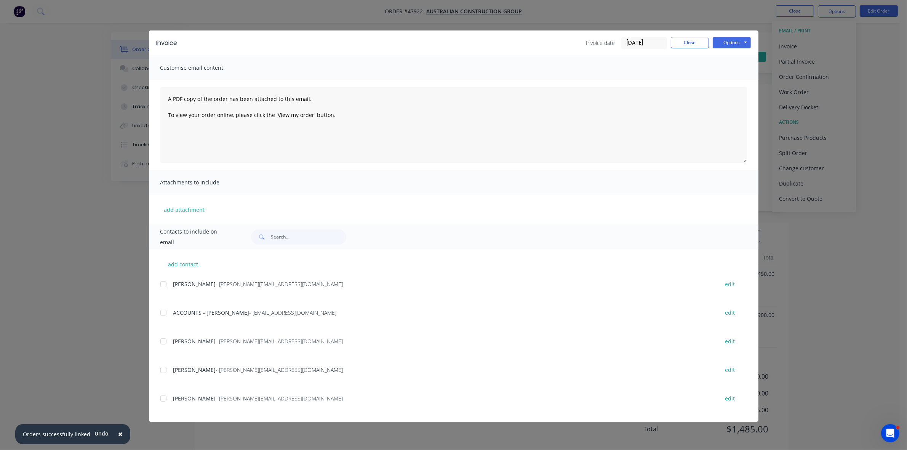
click at [164, 313] on div at bounding box center [163, 312] width 15 height 15
drag, startPoint x: 735, startPoint y: 39, endPoint x: 734, endPoint y: 45, distance: 5.8
click at [734, 39] on button "Options" at bounding box center [731, 42] width 38 height 11
click at [738, 75] on button "Email" at bounding box center [736, 81] width 49 height 13
click at [692, 43] on button "Close" at bounding box center [690, 42] width 38 height 11
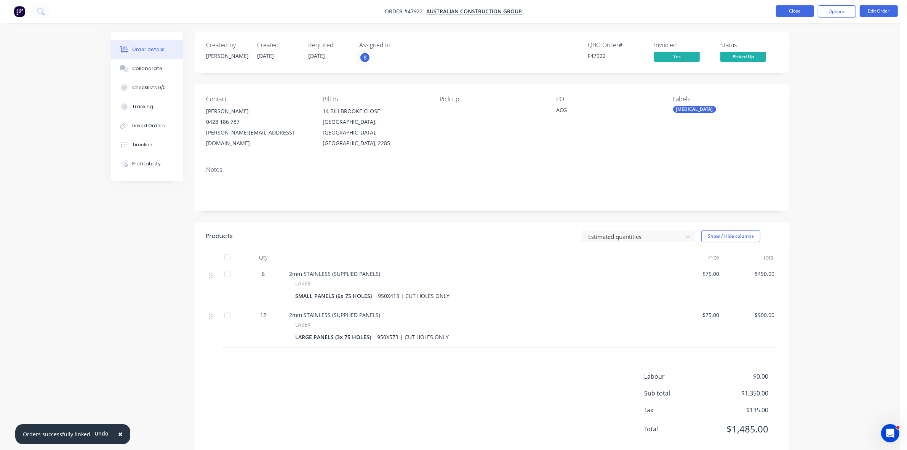
click at [804, 11] on button "Close" at bounding box center [795, 10] width 38 height 11
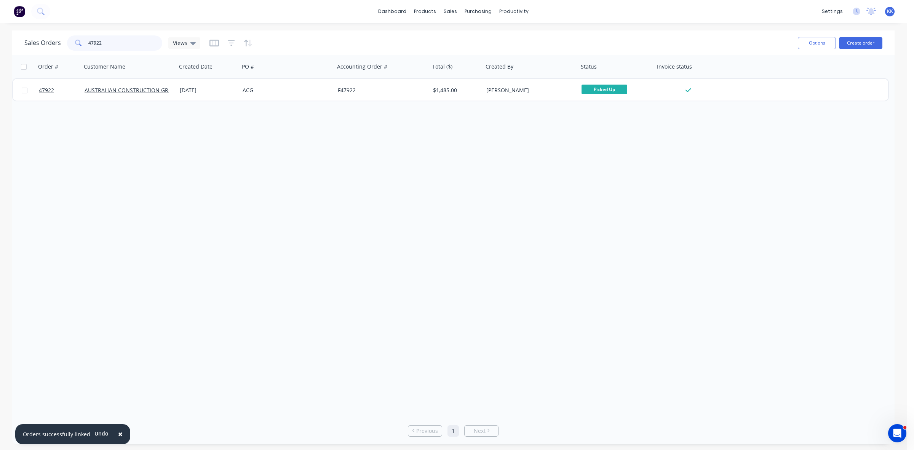
drag, startPoint x: 123, startPoint y: 48, endPoint x: 94, endPoint y: 46, distance: 28.6
click at [94, 46] on input "47922" at bounding box center [125, 42] width 74 height 15
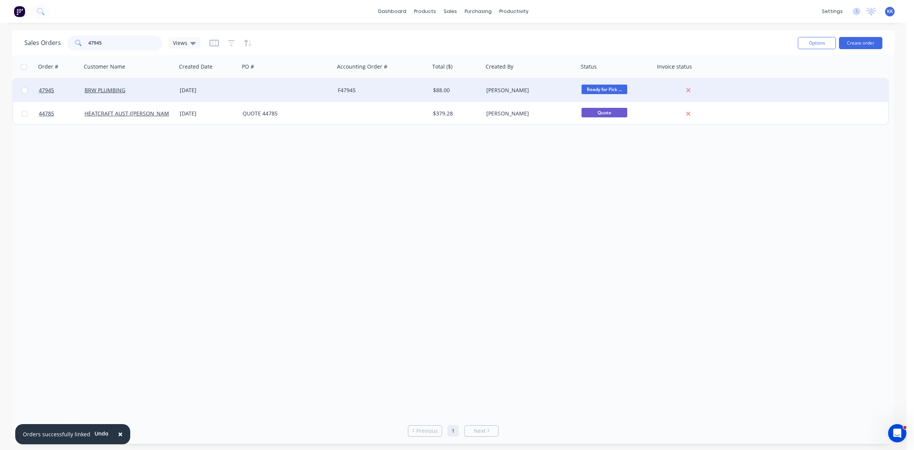
type input "47945"
click at [269, 92] on div at bounding box center [286, 90] width 95 height 23
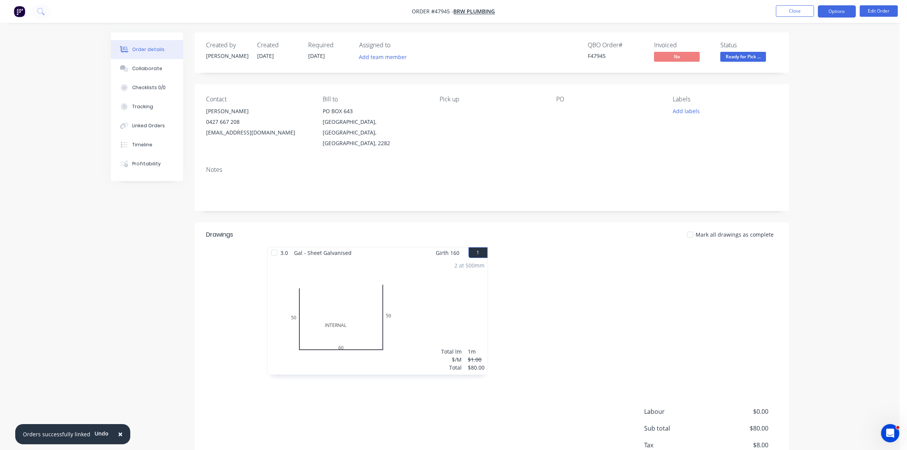
click at [837, 13] on button "Options" at bounding box center [836, 11] width 38 height 12
click at [805, 48] on div "Invoice" at bounding box center [814, 46] width 70 height 11
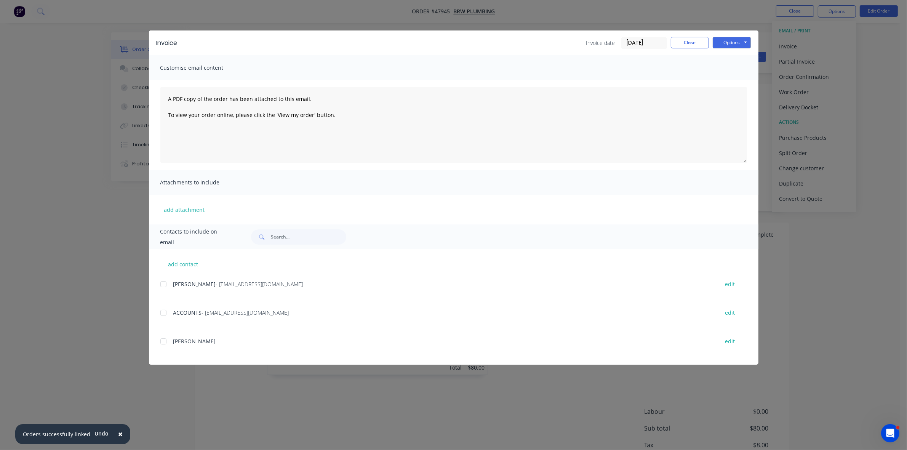
click at [164, 312] on div at bounding box center [163, 312] width 15 height 15
click at [730, 43] on button "Options" at bounding box center [731, 42] width 38 height 11
click at [735, 83] on button "Email" at bounding box center [736, 81] width 49 height 13
click at [685, 45] on button "Close" at bounding box center [690, 42] width 38 height 11
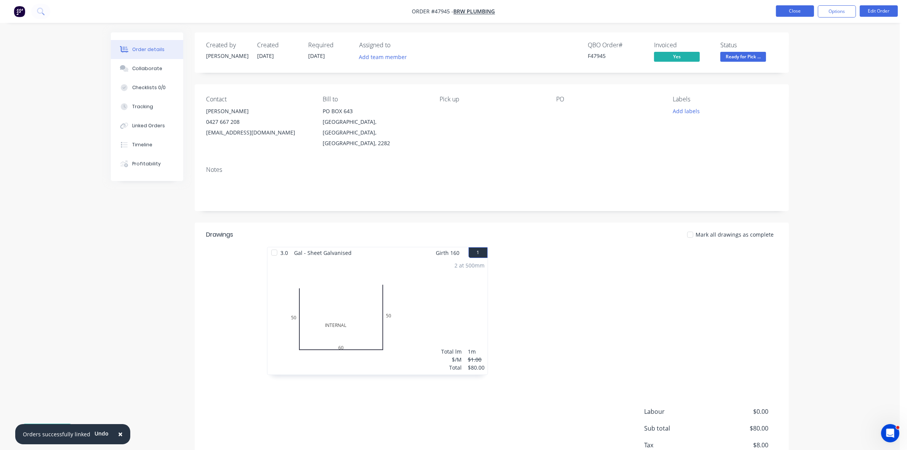
click at [786, 11] on button "Close" at bounding box center [795, 10] width 38 height 11
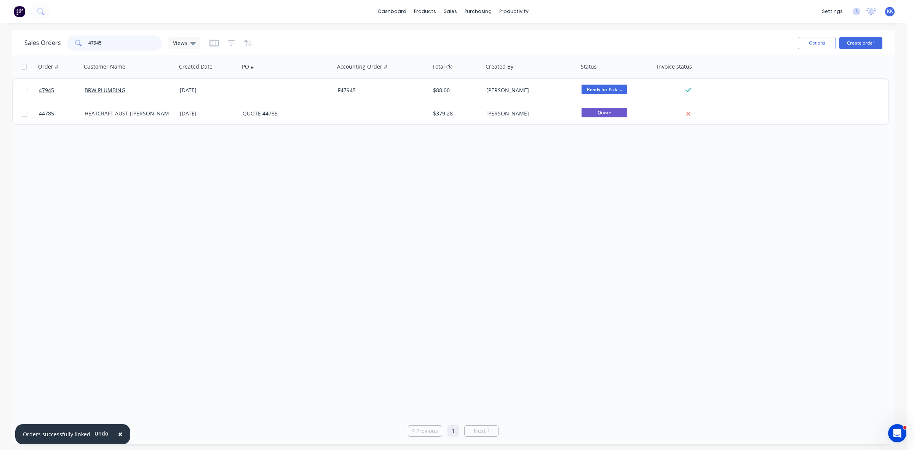
drag, startPoint x: 104, startPoint y: 41, endPoint x: 64, endPoint y: 43, distance: 40.4
click at [64, 43] on div "Sales Orders 47945 Views" at bounding box center [112, 42] width 176 height 15
click at [191, 45] on icon at bounding box center [192, 43] width 5 height 8
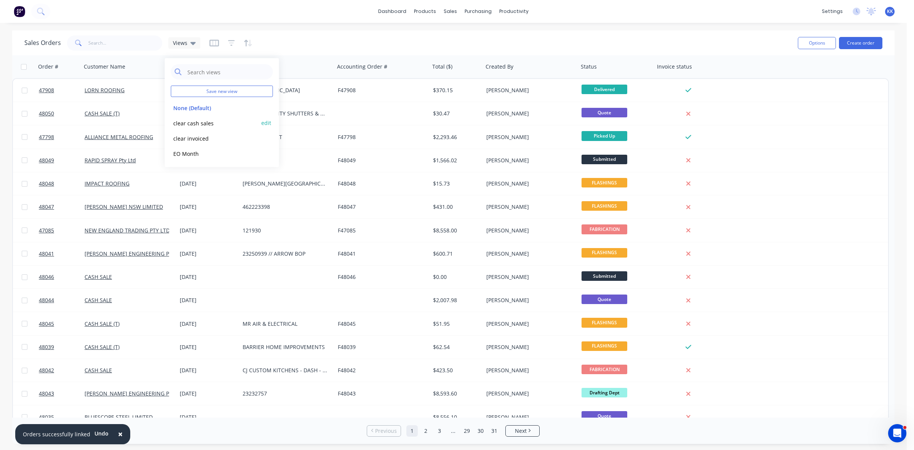
click at [195, 122] on button "clear cash sales" at bounding box center [214, 122] width 87 height 9
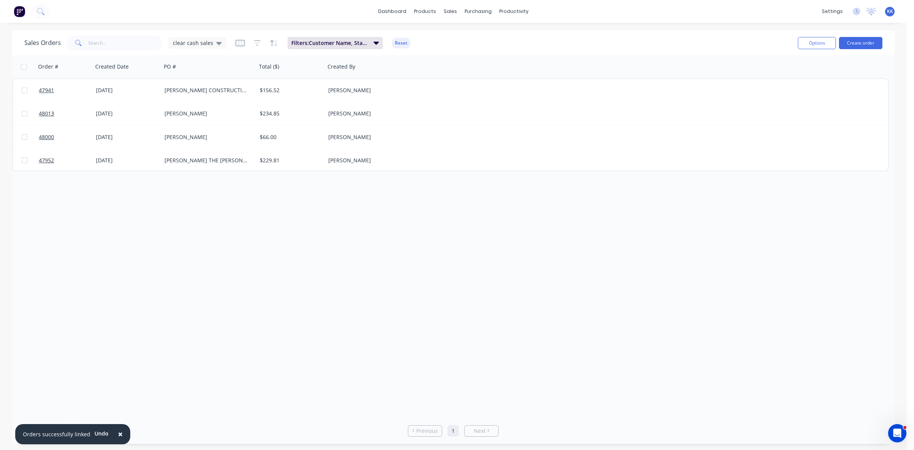
click at [25, 64] on input "checkbox" at bounding box center [24, 67] width 6 height 6
checkbox input "true"
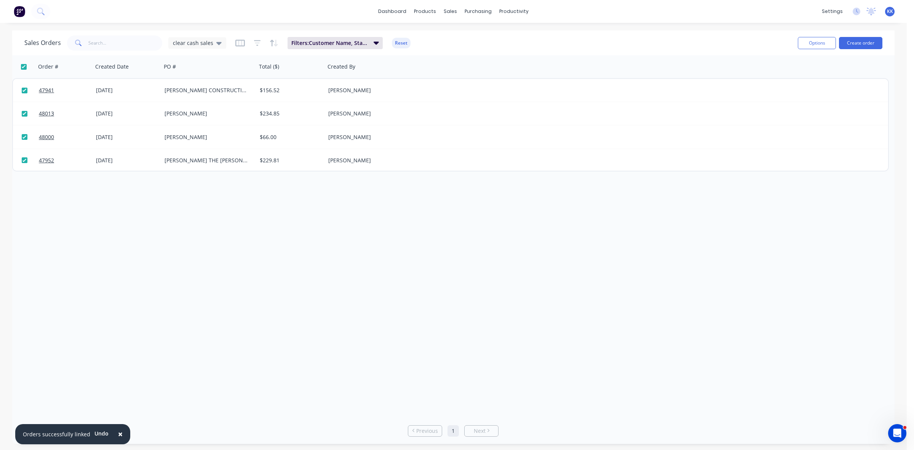
checkbox input "true"
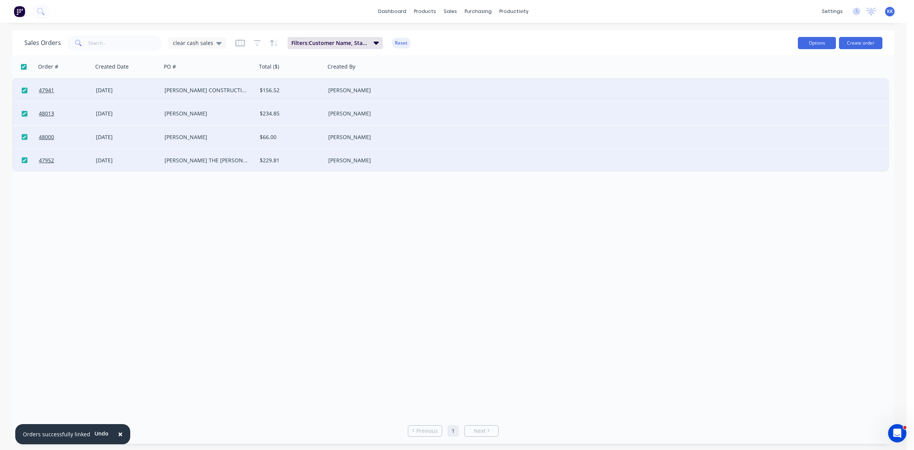
click at [827, 43] on button "Options" at bounding box center [817, 43] width 38 height 12
click at [811, 78] on div "Archive" at bounding box center [794, 77] width 70 height 11
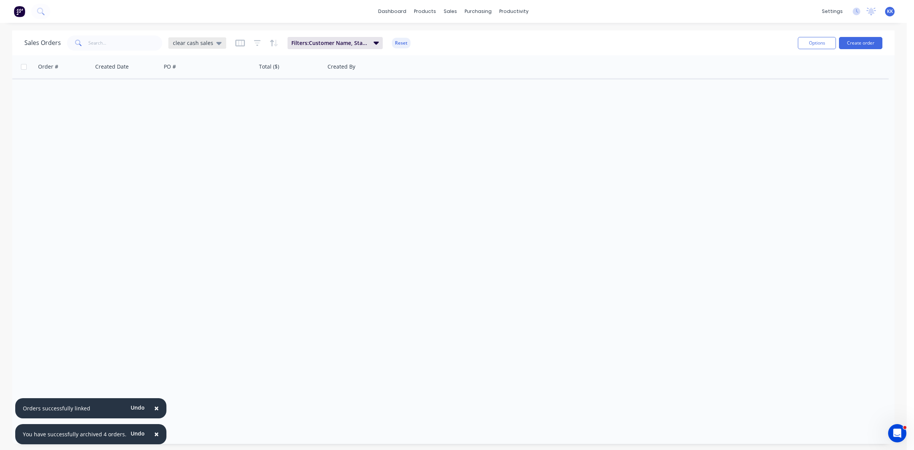
click at [201, 43] on span "clear cash sales" at bounding box center [193, 43] width 40 height 8
click at [199, 138] on button "clear invoiced" at bounding box center [214, 138] width 87 height 9
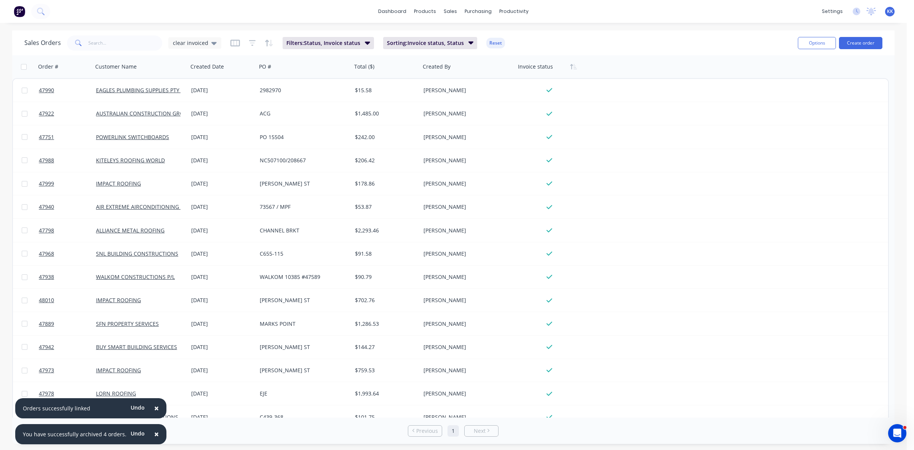
click at [24, 65] on input "checkbox" at bounding box center [24, 67] width 6 height 6
checkbox input "true"
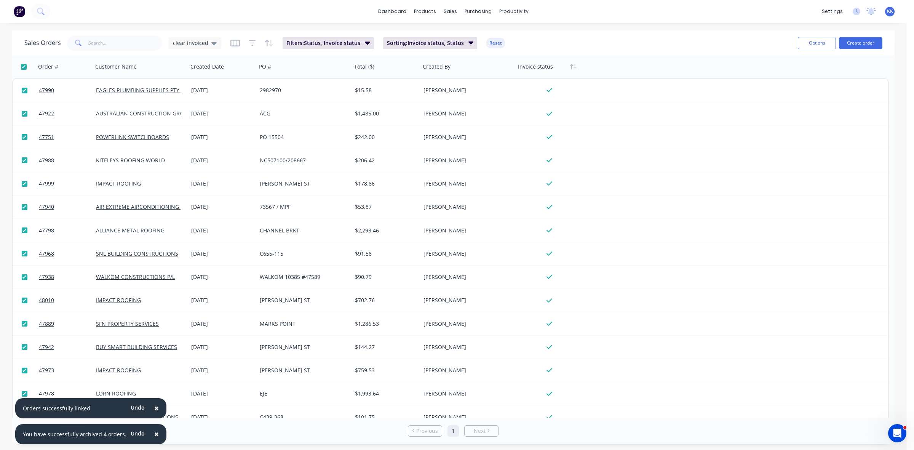
checkbox input "true"
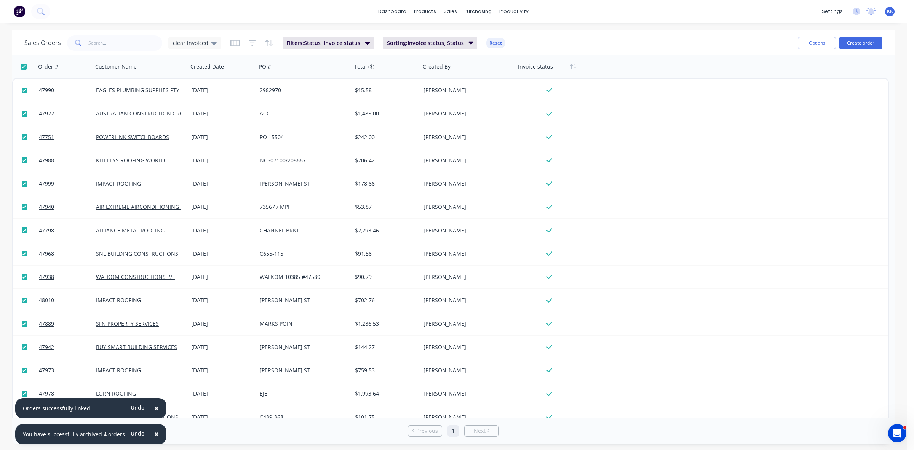
checkbox input "true"
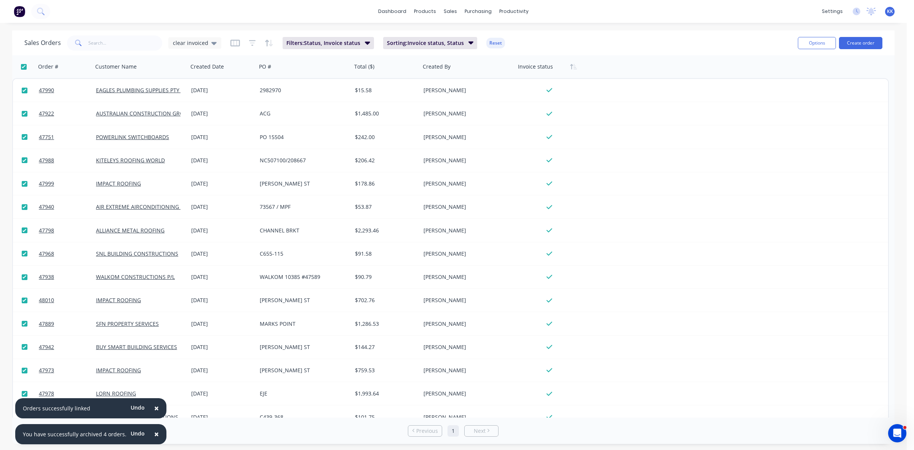
checkbox input "true"
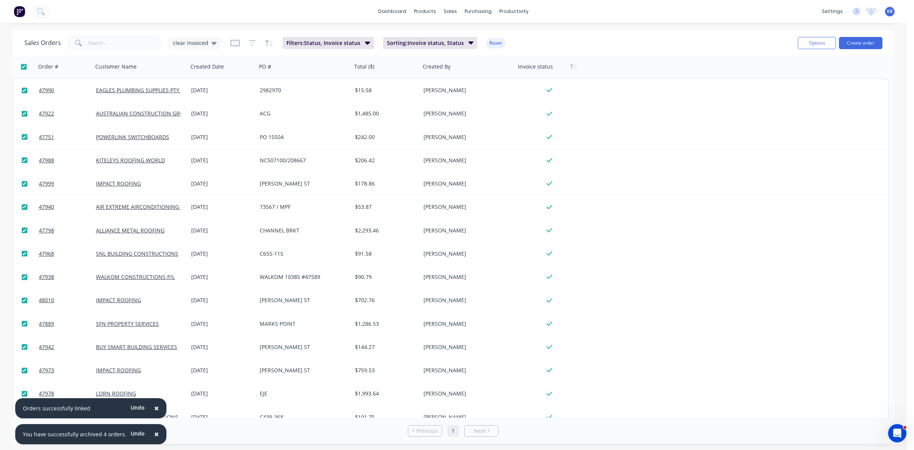
checkbox input "true"
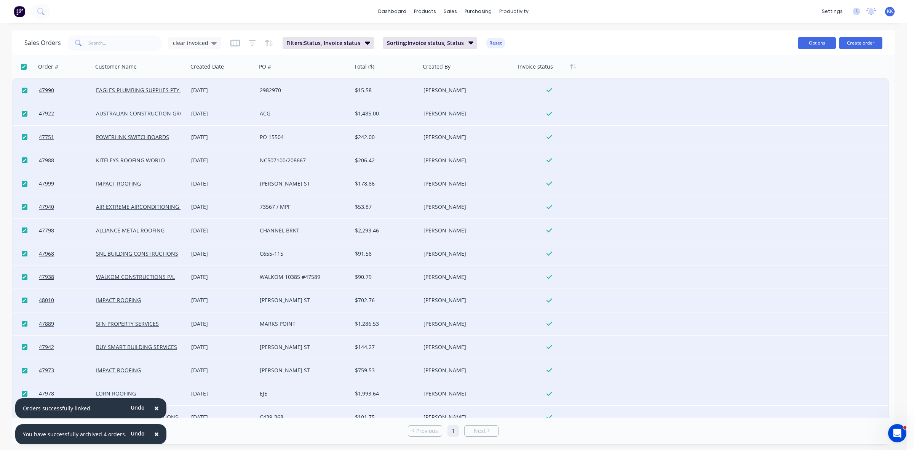
click at [805, 43] on button "Options" at bounding box center [817, 43] width 38 height 12
click at [796, 82] on div "Archive" at bounding box center [794, 77] width 70 height 11
checkbox input "false"
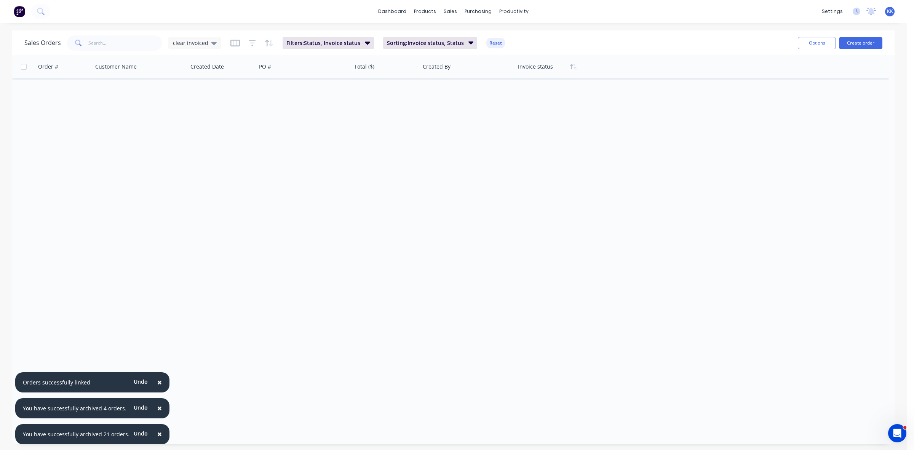
click at [157, 434] on span "×" at bounding box center [159, 433] width 5 height 11
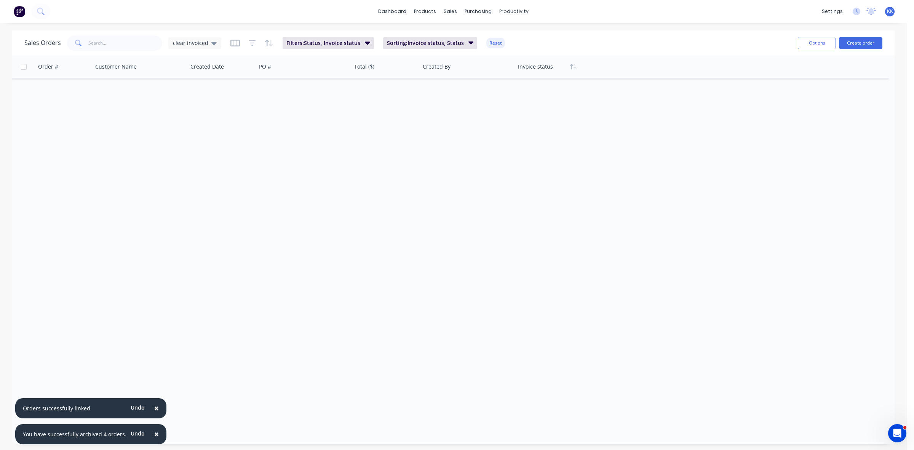
click at [155, 434] on button "×" at bounding box center [157, 434] width 20 height 18
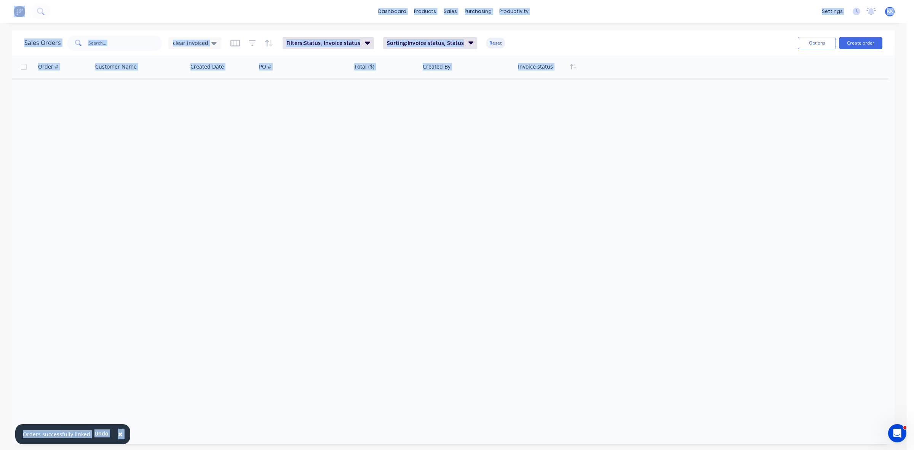
click at [155, 434] on div "Rows per page 25" at bounding box center [163, 430] width 290 height 14
click at [118, 433] on span "×" at bounding box center [120, 433] width 5 height 11
drag, startPoint x: 492, startPoint y: 44, endPoint x: 6, endPoint y: 44, distance: 485.9
click at [492, 44] on button "Reset" at bounding box center [495, 43] width 19 height 11
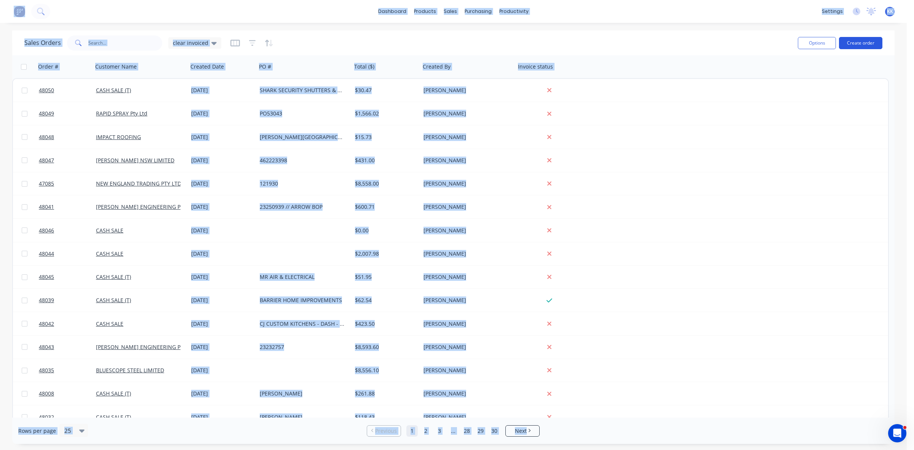
click at [854, 44] on button "Create order" at bounding box center [860, 43] width 43 height 12
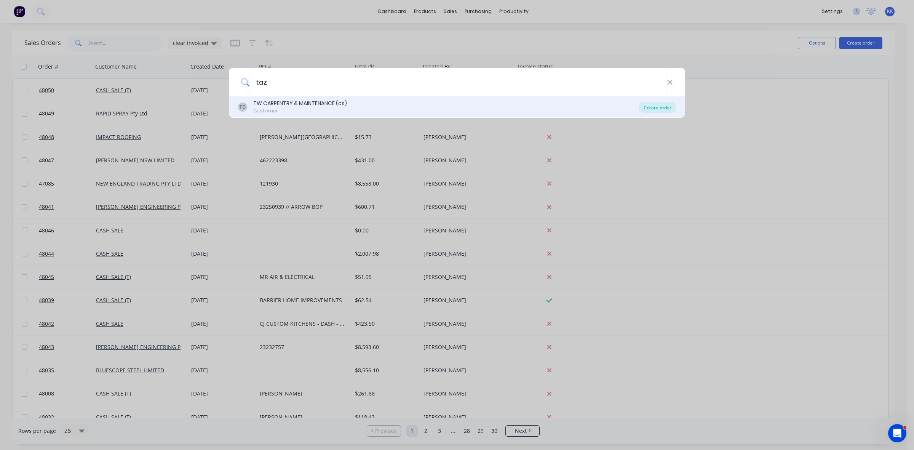
type input "taz"
click at [650, 109] on div "Create order" at bounding box center [657, 107] width 37 height 11
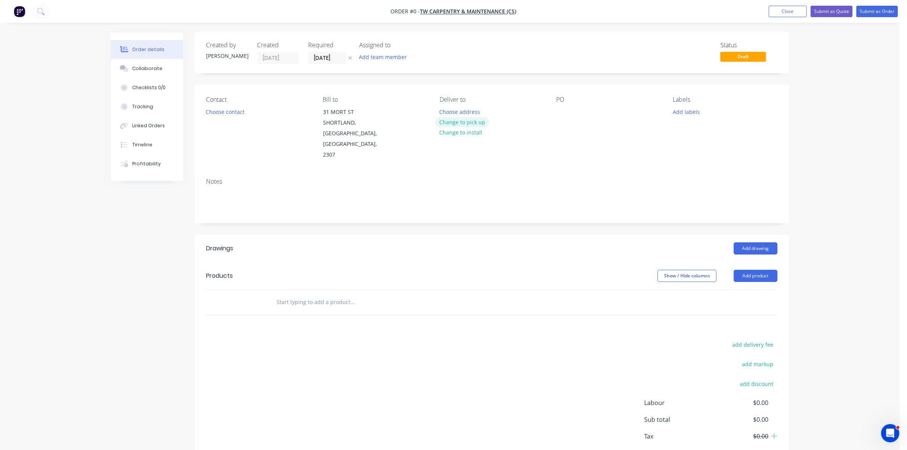
click at [456, 123] on button "Change to pick up" at bounding box center [462, 122] width 54 height 10
click at [231, 111] on button "Choose contact" at bounding box center [225, 111] width 47 height 10
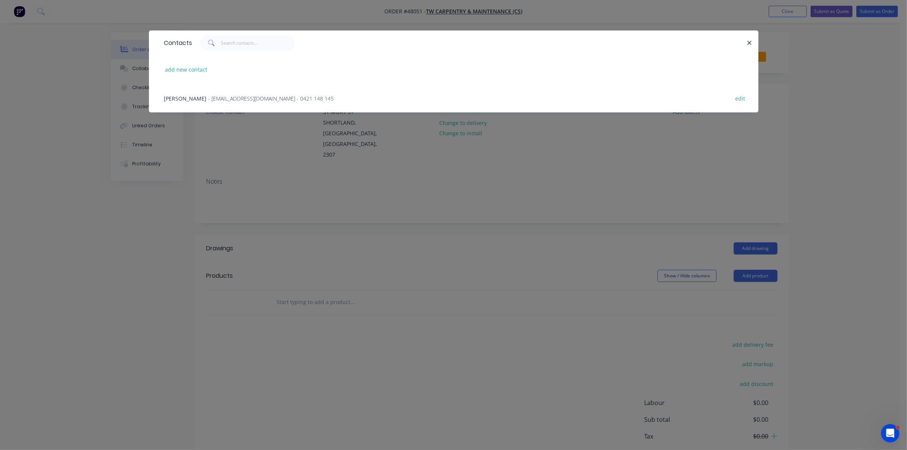
click at [231, 97] on span "- twcarpentry@outlook.com.au - 0421 148 145" at bounding box center [271, 98] width 126 height 7
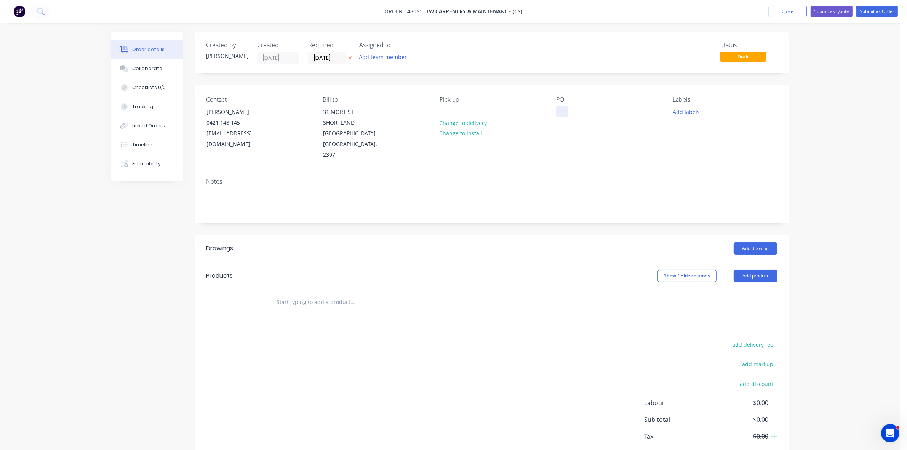
click at [564, 113] on div at bounding box center [562, 111] width 12 height 11
drag, startPoint x: 755, startPoint y: 255, endPoint x: 752, endPoint y: 261, distance: 6.1
click at [755, 270] on button "Add product" at bounding box center [755, 276] width 44 height 12
click at [747, 289] on div "Product catalogue" at bounding box center [741, 294] width 59 height 11
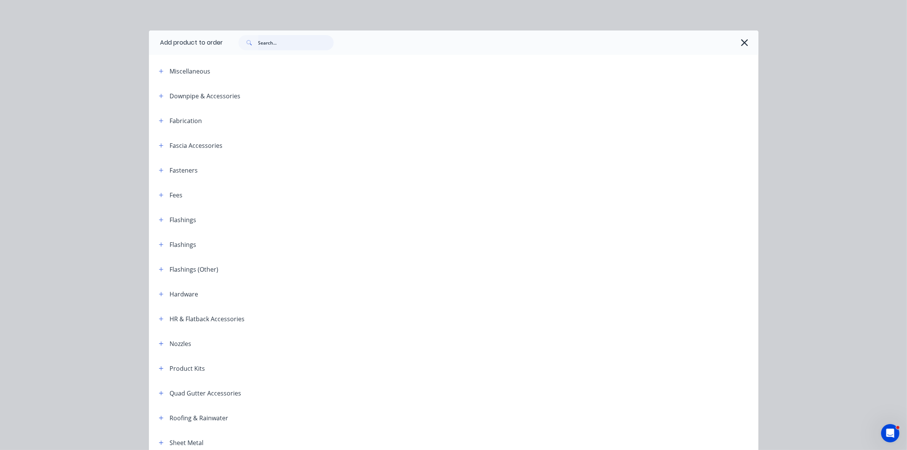
click at [278, 44] on input "text" at bounding box center [295, 42] width 75 height 15
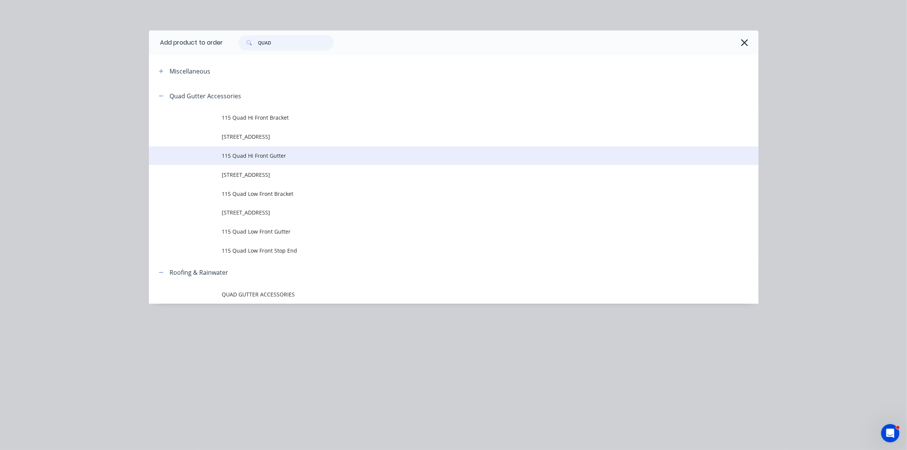
type input "QUAD"
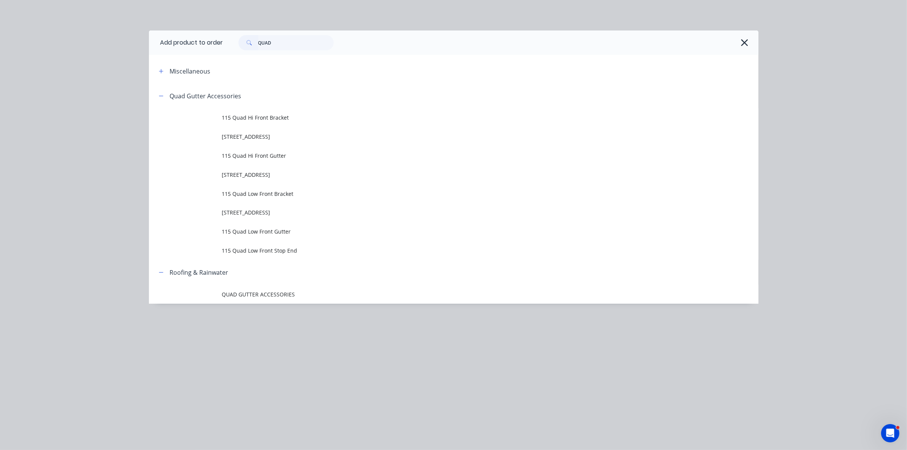
click at [297, 149] on td "115 Quad Hi Front Gutter" at bounding box center [490, 155] width 536 height 19
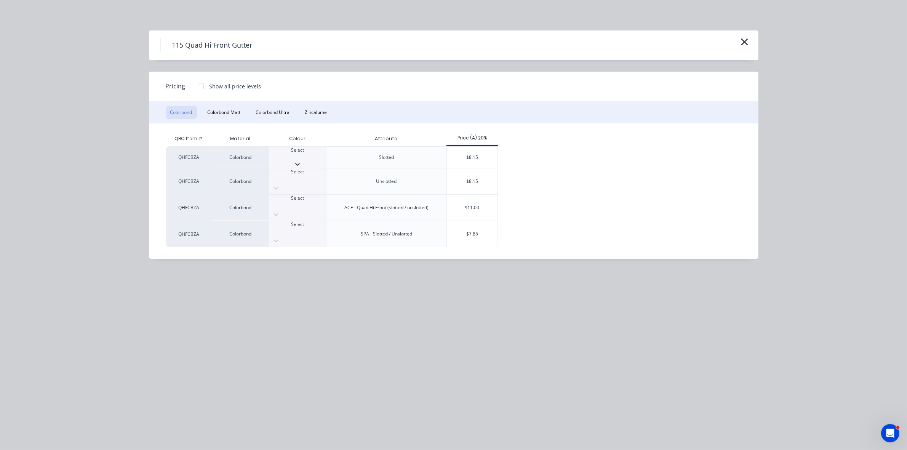
click at [296, 153] on div at bounding box center [297, 156] width 57 height 7
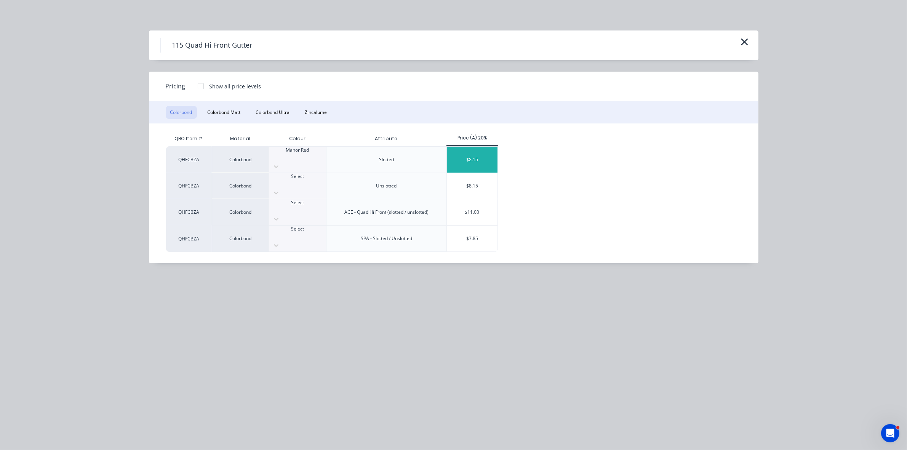
click at [466, 153] on div "$8.15" at bounding box center [472, 160] width 51 height 26
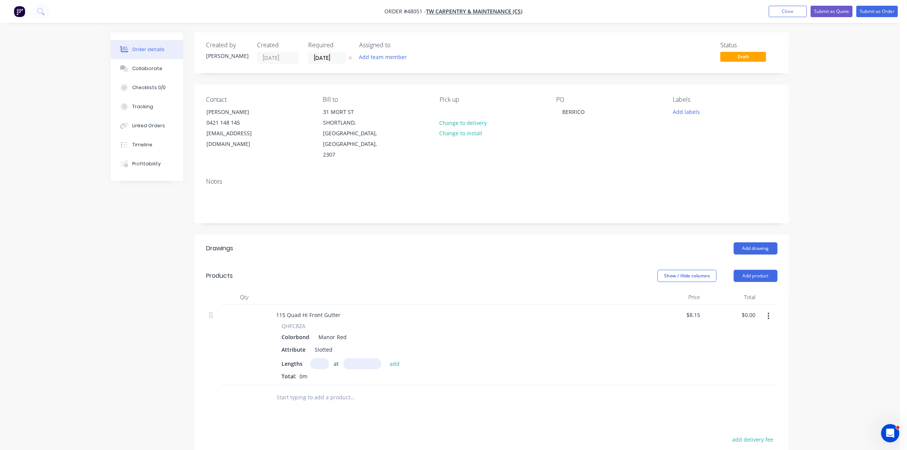
click at [318, 358] on input "text" at bounding box center [319, 363] width 19 height 11
type input "1"
type input "5000"
click at [386, 358] on button "add" at bounding box center [395, 363] width 18 height 10
type input "$40.75"
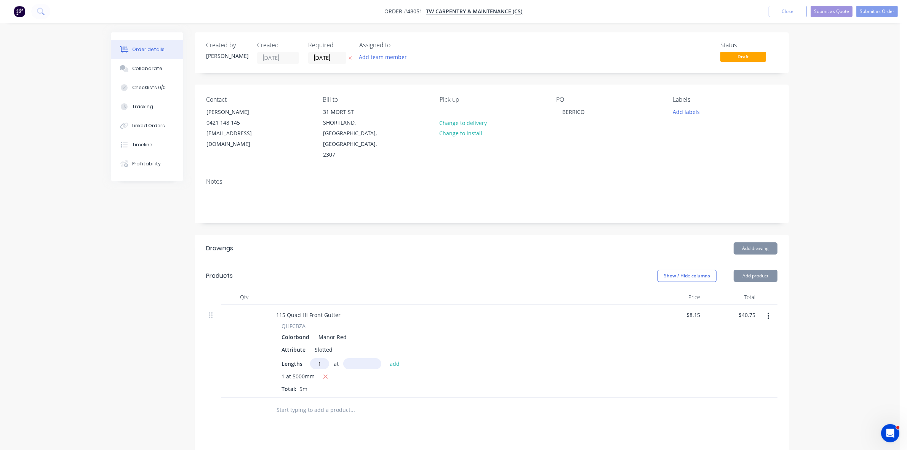
type input "1"
type input "7200"
click at [386, 358] on button "add" at bounding box center [395, 363] width 18 height 10
type input "$99.43"
click at [765, 270] on button "Add product" at bounding box center [755, 276] width 44 height 12
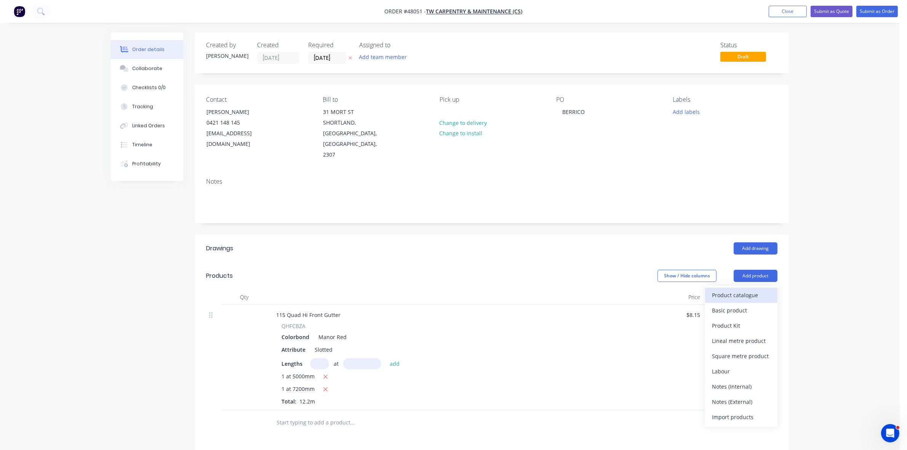
click at [755, 289] on div "Product catalogue" at bounding box center [741, 294] width 59 height 11
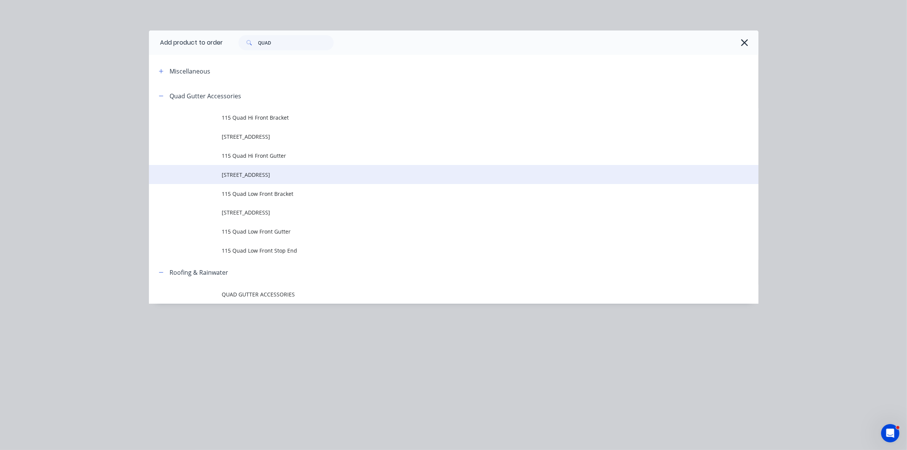
click at [279, 168] on td "115 Quad Hi Front Stop End" at bounding box center [490, 174] width 536 height 19
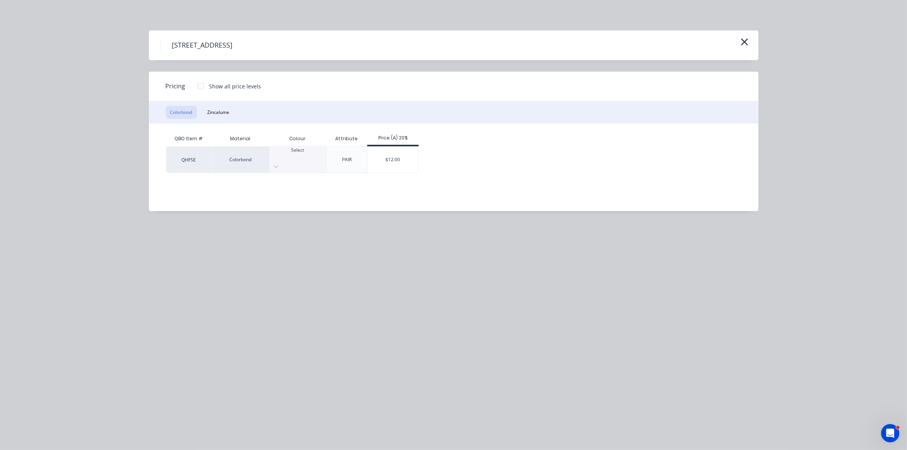
drag, startPoint x: 302, startPoint y: 149, endPoint x: 302, endPoint y: 153, distance: 4.6
click at [302, 150] on div "Select" at bounding box center [297, 160] width 57 height 26
click at [392, 159] on div "$12.00" at bounding box center [392, 160] width 51 height 26
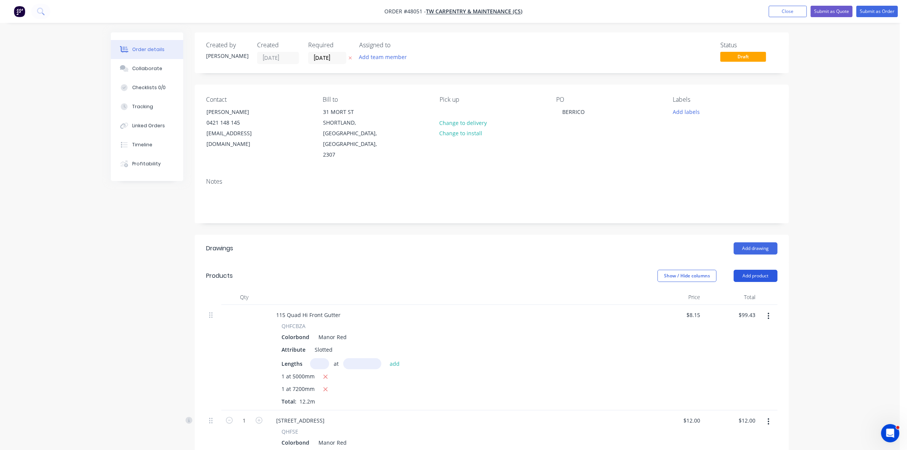
click at [763, 270] on button "Add product" at bounding box center [755, 276] width 44 height 12
click at [755, 289] on div "Product catalogue" at bounding box center [741, 294] width 59 height 11
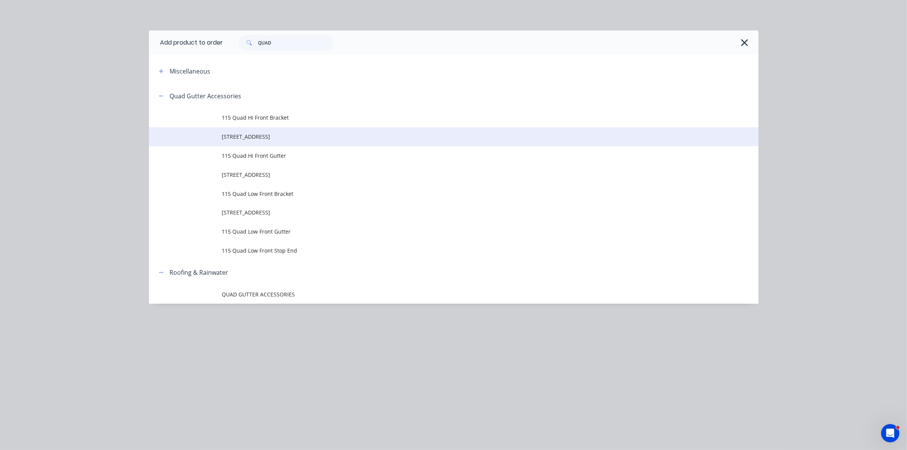
click at [286, 136] on span "115 Quad Hi Front Corner" at bounding box center [436, 137] width 429 height 8
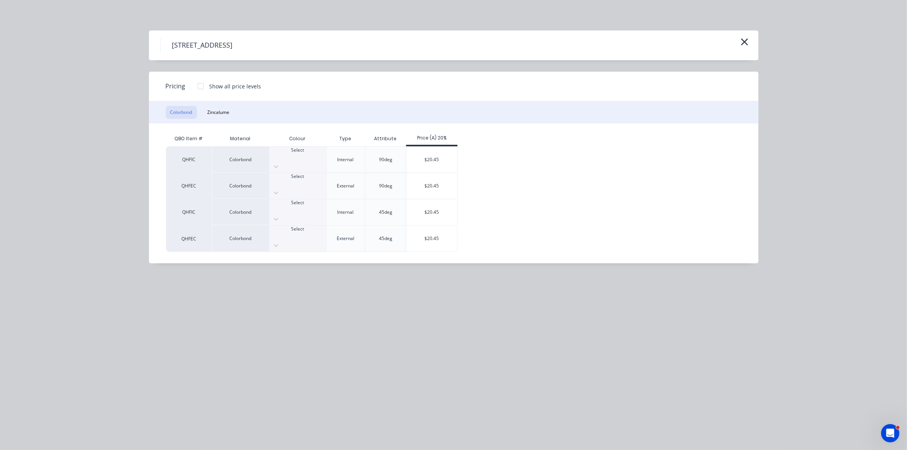
click at [290, 153] on div at bounding box center [297, 156] width 57 height 7
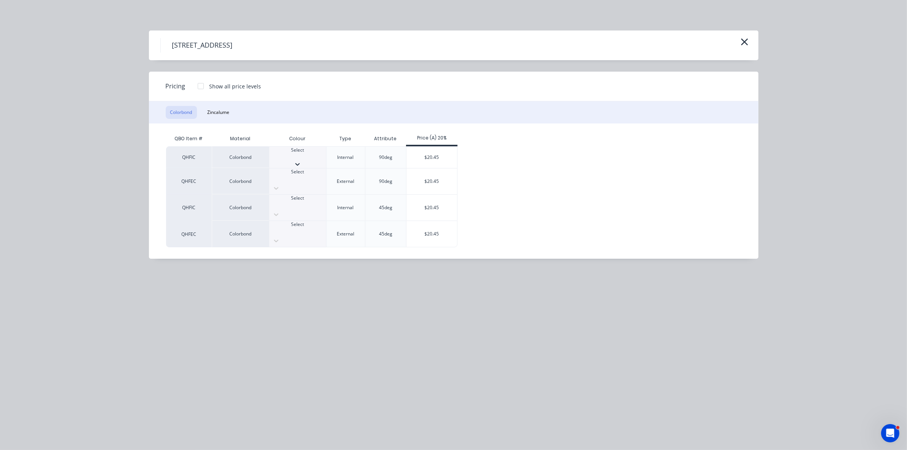
scroll to position [190, 0]
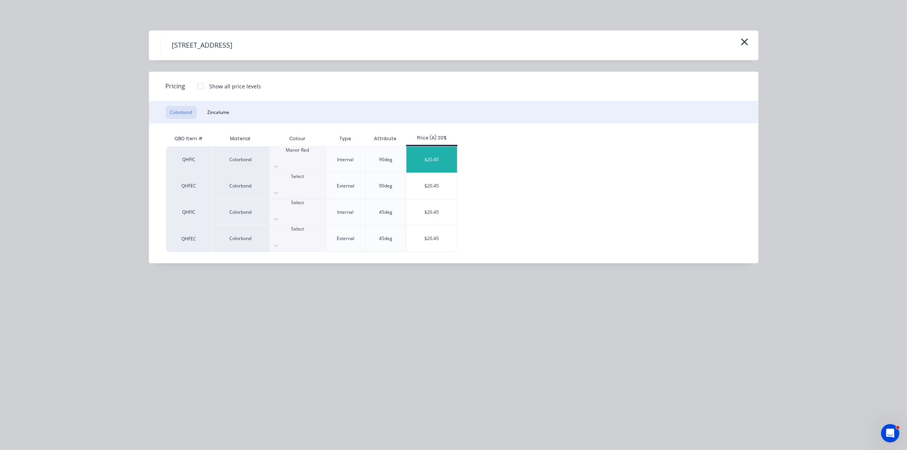
click at [450, 157] on div "$20.45" at bounding box center [431, 160] width 51 height 26
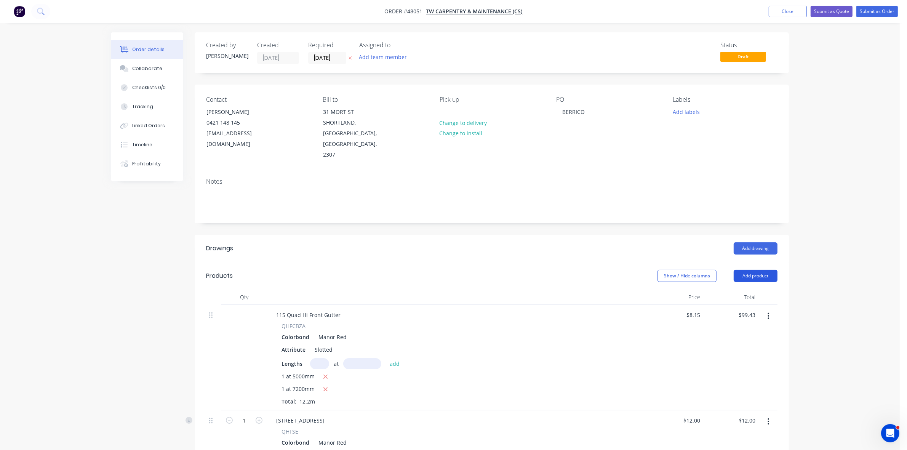
click at [746, 270] on button "Add product" at bounding box center [755, 276] width 44 height 12
click at [743, 289] on div "Product catalogue" at bounding box center [741, 294] width 59 height 11
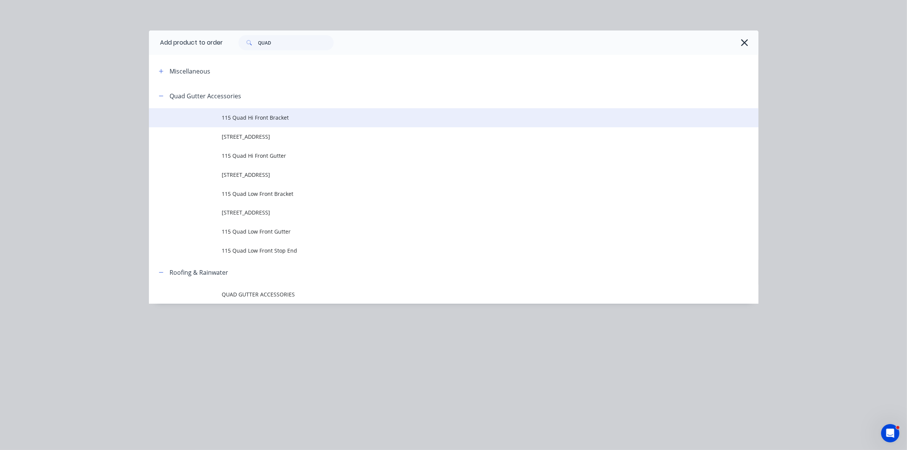
click at [292, 119] on span "115 Quad Hi Front Bracket" at bounding box center [436, 117] width 429 height 8
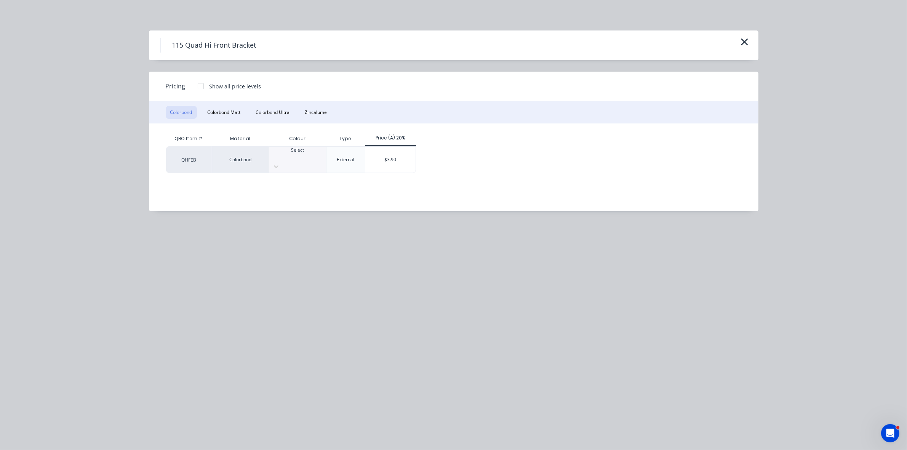
click at [283, 150] on div "Select" at bounding box center [297, 160] width 57 height 26
click at [383, 157] on div "$3.90" at bounding box center [390, 160] width 51 height 26
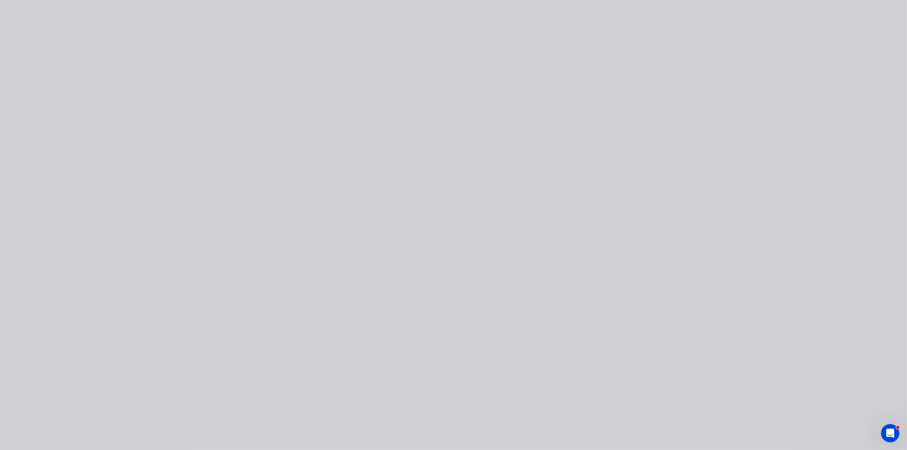
scroll to position [275, 0]
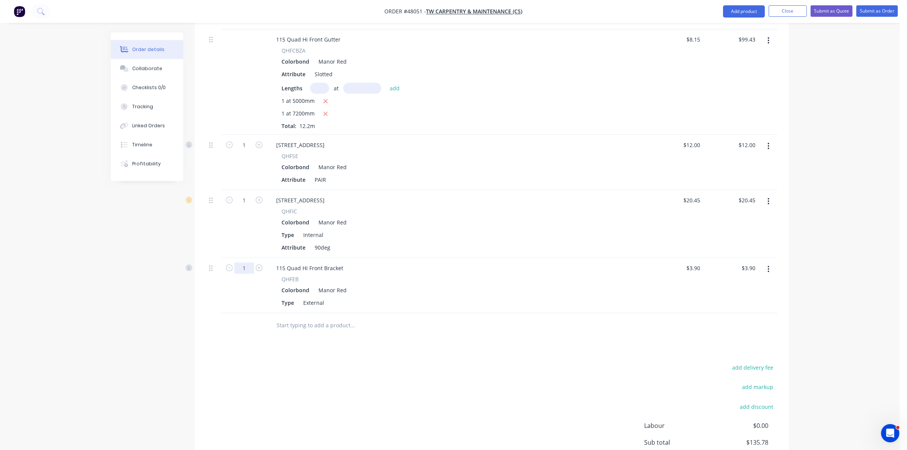
click at [247, 262] on input "1" at bounding box center [244, 267] width 20 height 11
type input "14"
type input "$54.60"
click at [735, 5] on button "Add product" at bounding box center [744, 11] width 42 height 12
click at [725, 32] on div "Product catalogue" at bounding box center [728, 31] width 59 height 11
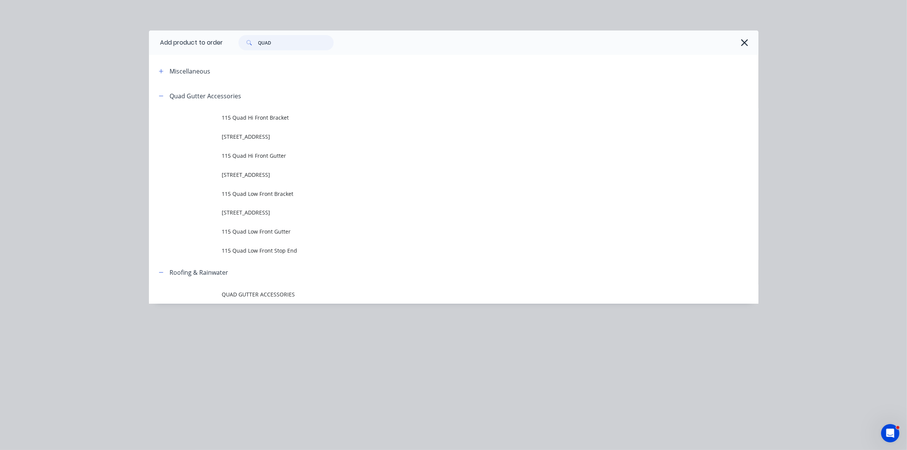
drag, startPoint x: 287, startPoint y: 43, endPoint x: 253, endPoint y: 42, distance: 33.5
click at [254, 42] on div "QUAD" at bounding box center [285, 42] width 95 height 15
type input "B"
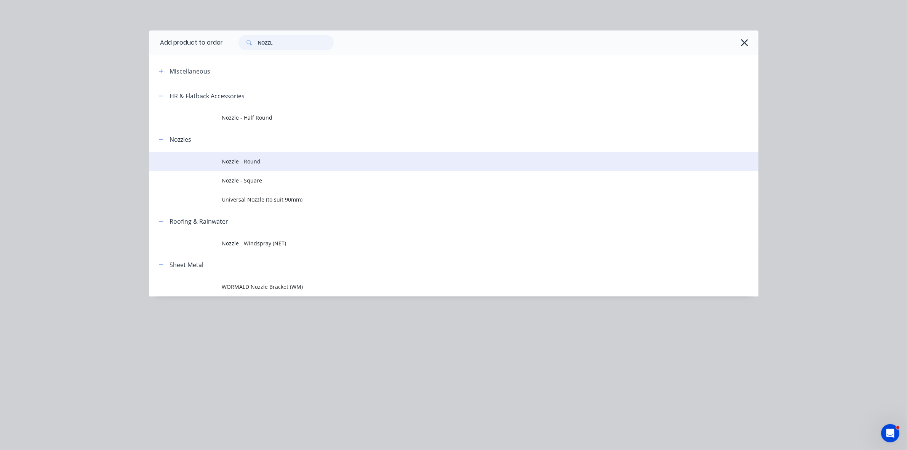
type input "NOZZL"
click at [258, 168] on td "Nozzle - Round" at bounding box center [490, 161] width 536 height 19
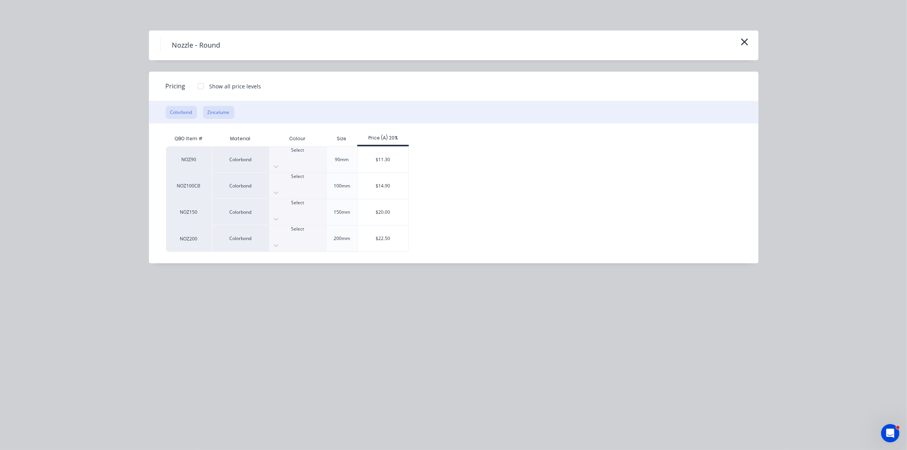
click at [216, 111] on button "Zincalume" at bounding box center [218, 112] width 31 height 13
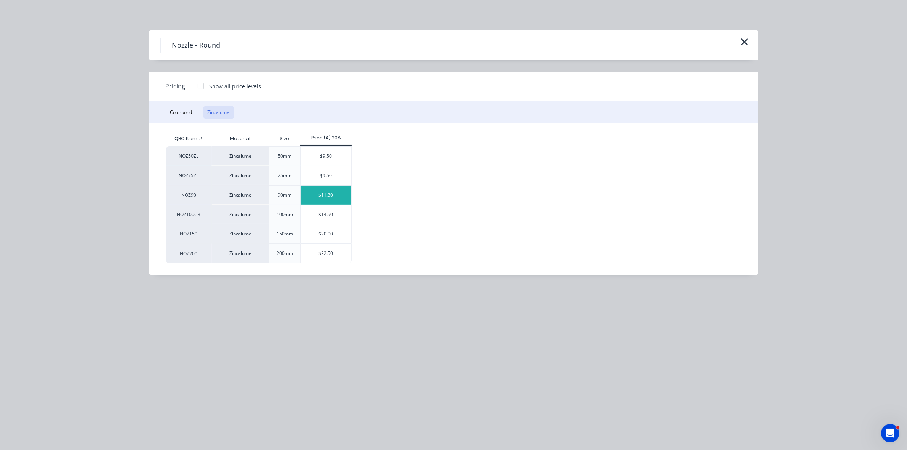
click at [326, 197] on div "$11.30" at bounding box center [325, 194] width 51 height 19
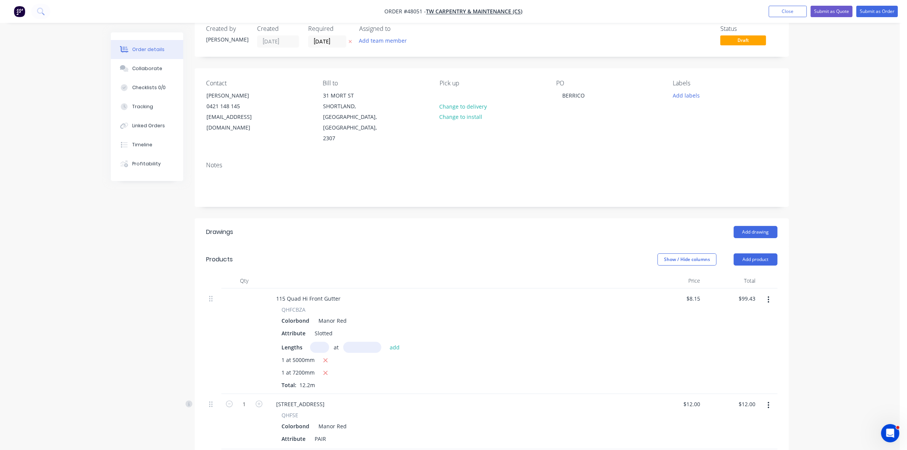
scroll to position [0, 0]
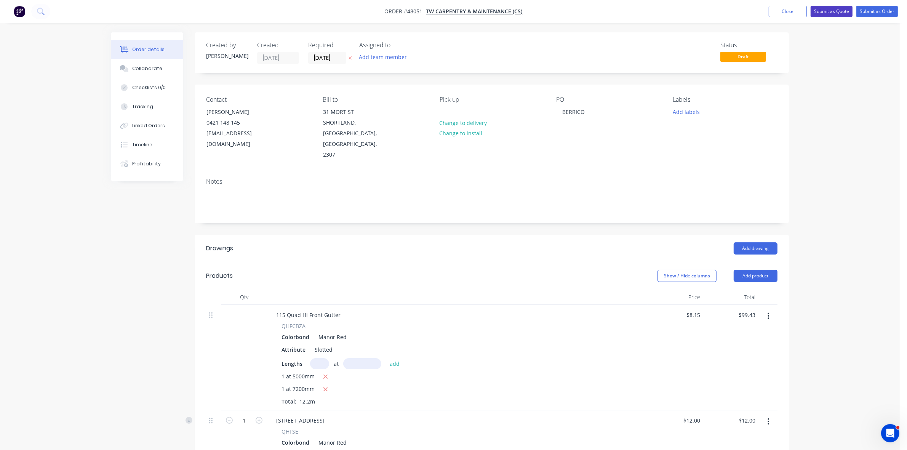
click at [827, 10] on button "Submit as Quote" at bounding box center [831, 11] width 42 height 11
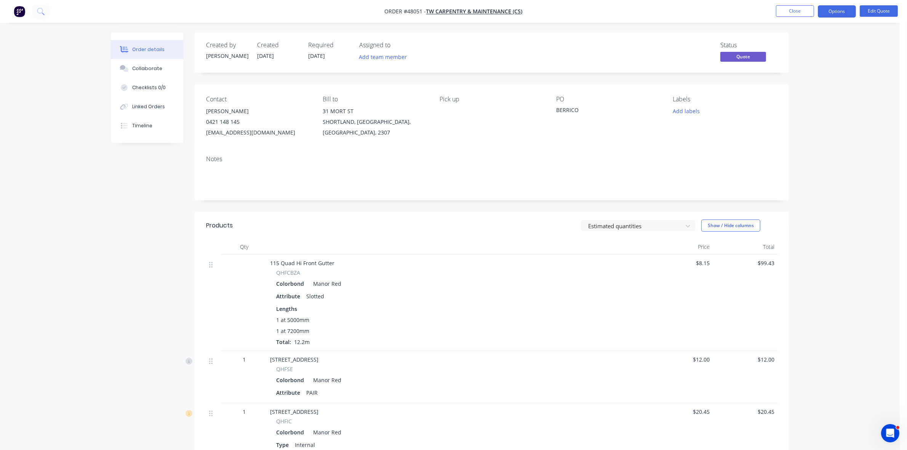
drag, startPoint x: 126, startPoint y: 69, endPoint x: 32, endPoint y: 67, distance: 94.1
click at [124, 68] on g at bounding box center [124, 68] width 9 height 7
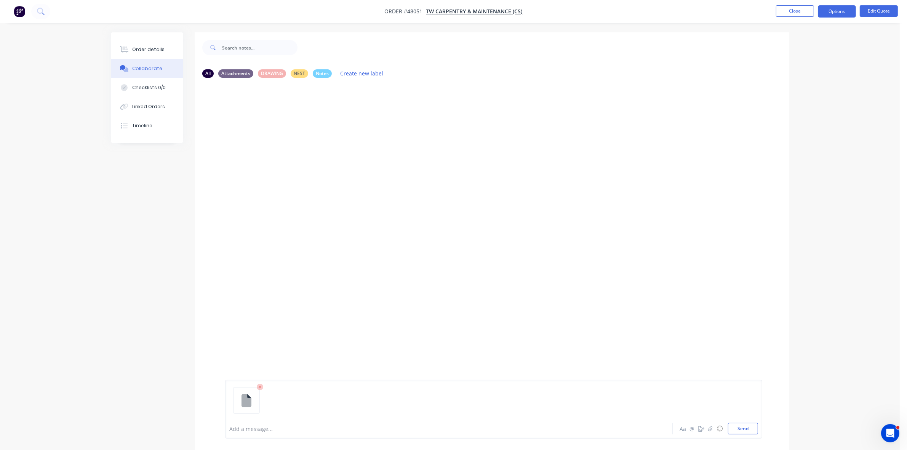
click at [242, 429] on div at bounding box center [428, 429] width 396 height 8
click at [138, 43] on button "Order details" at bounding box center [147, 49] width 72 height 19
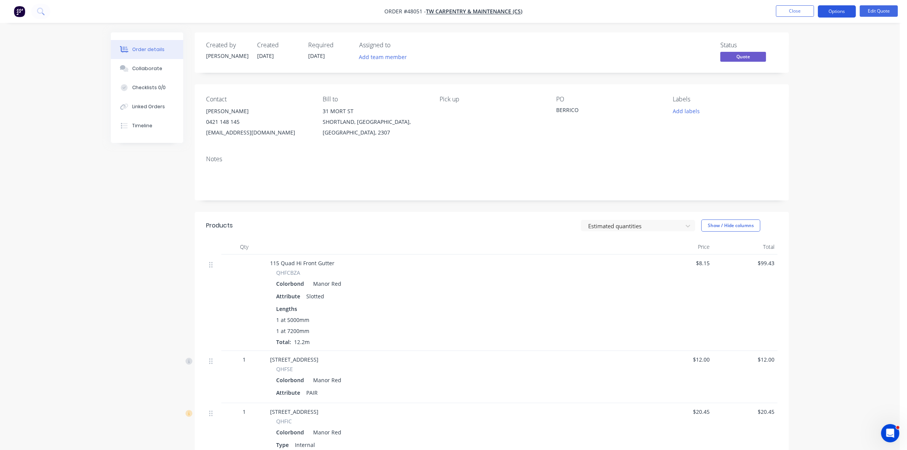
click at [836, 10] on button "Options" at bounding box center [836, 11] width 38 height 12
click at [792, 41] on div "Quote" at bounding box center [814, 46] width 70 height 11
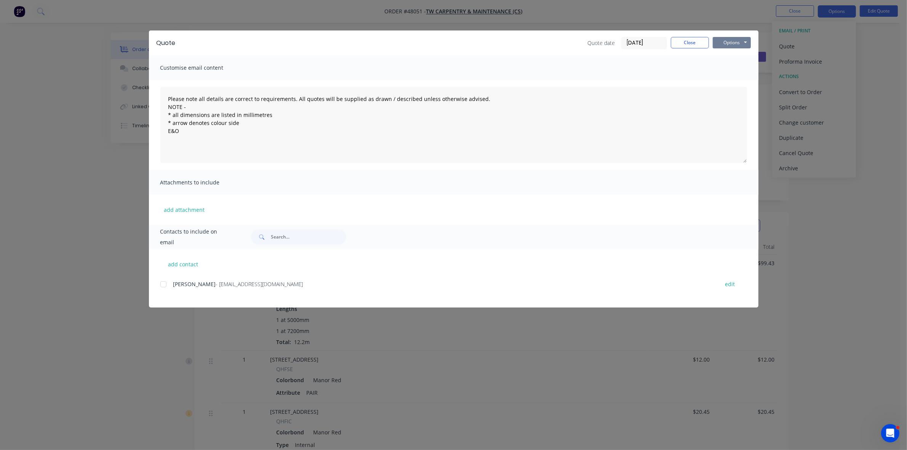
click at [726, 42] on button "Options" at bounding box center [731, 42] width 38 height 11
click at [729, 69] on button "Print" at bounding box center [736, 69] width 49 height 13
click at [685, 42] on button "Close" at bounding box center [690, 42] width 38 height 11
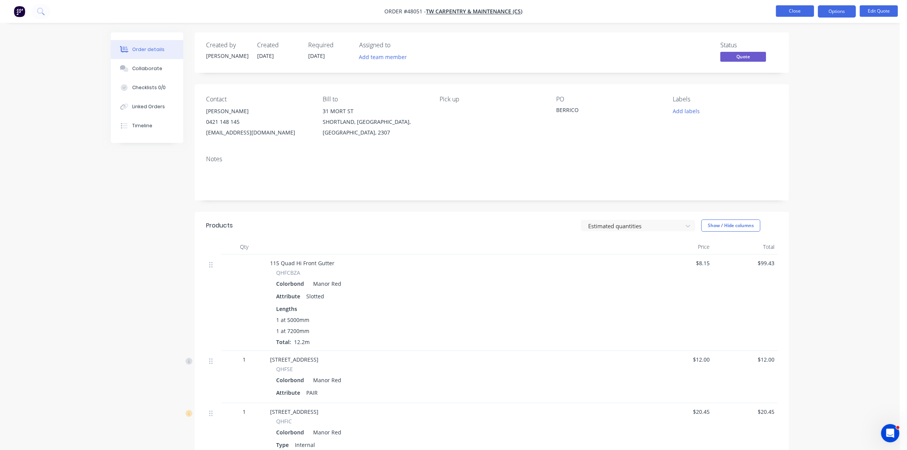
click at [782, 14] on button "Close" at bounding box center [795, 10] width 38 height 11
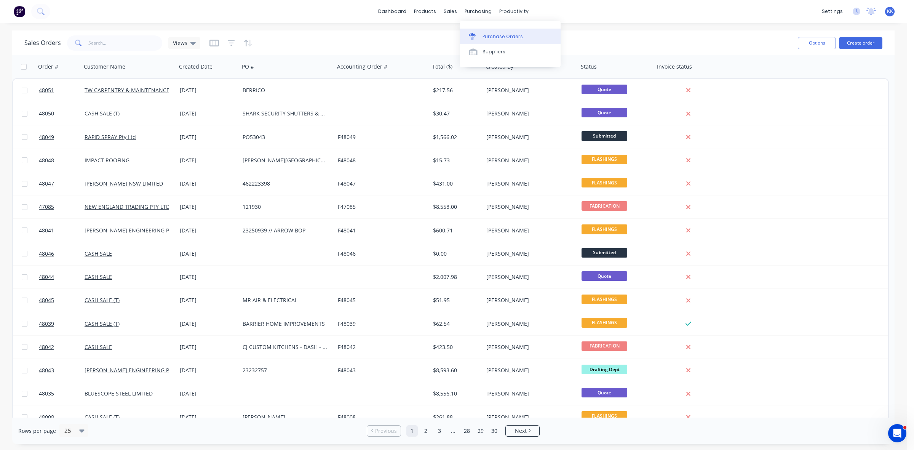
click at [496, 35] on div "Purchase Orders" at bounding box center [502, 36] width 40 height 7
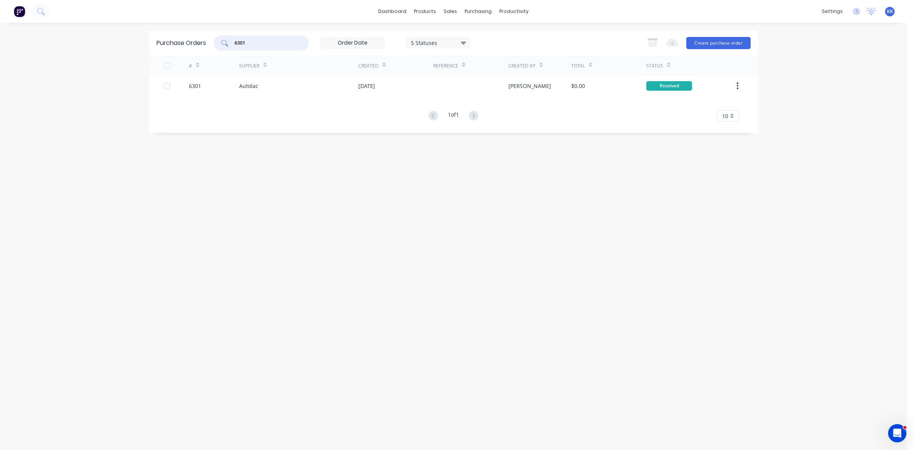
drag, startPoint x: 262, startPoint y: 41, endPoint x: 203, endPoint y: 46, distance: 59.2
click at [205, 46] on div "Purchase Orders 6301 5 Statuses 5 Statuses Export to Excel (XLSX) Create purcha…" at bounding box center [453, 42] width 609 height 25
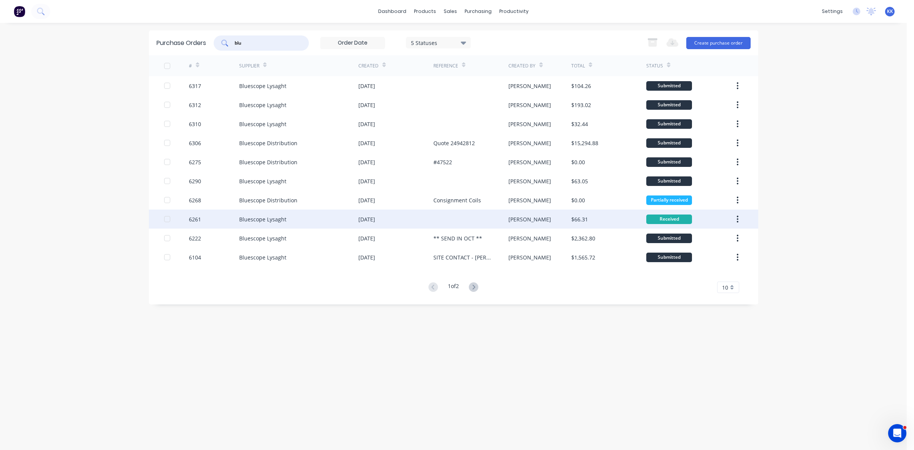
click at [169, 219] on div at bounding box center [167, 218] width 15 height 15
type input "blu"
click at [650, 44] on icon "button" at bounding box center [652, 43] width 8 height 6
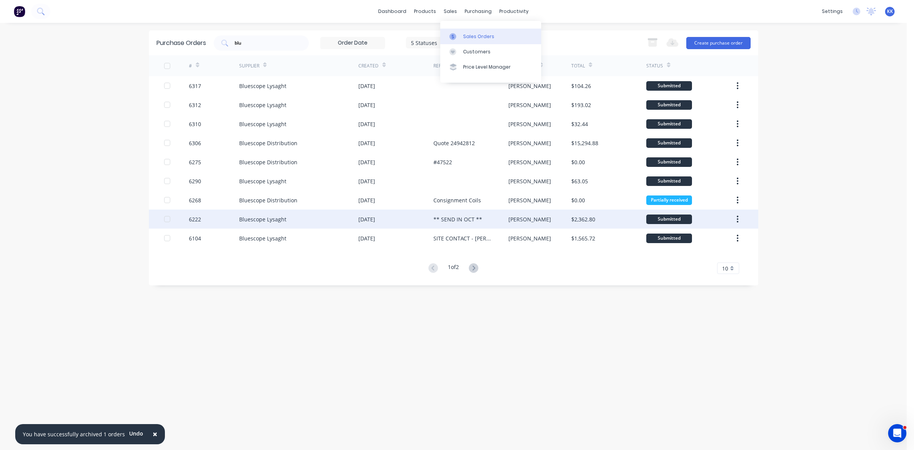
click at [466, 37] on div "Sales Orders" at bounding box center [478, 36] width 31 height 7
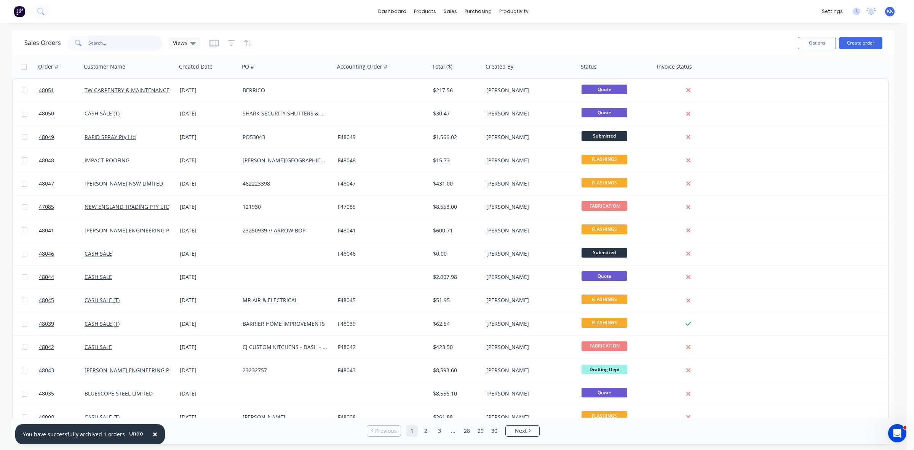
click at [136, 39] on input "text" at bounding box center [125, 42] width 74 height 15
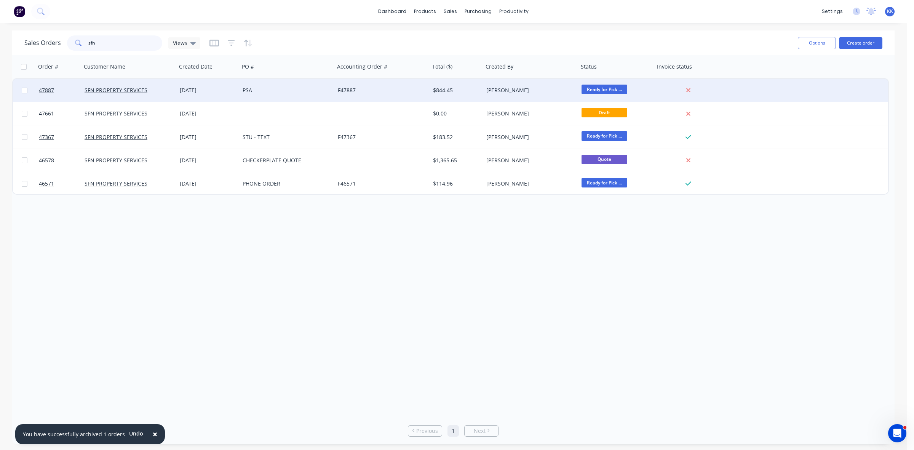
type input "sfn"
click at [298, 94] on div "PSA" at bounding box center [286, 90] width 95 height 23
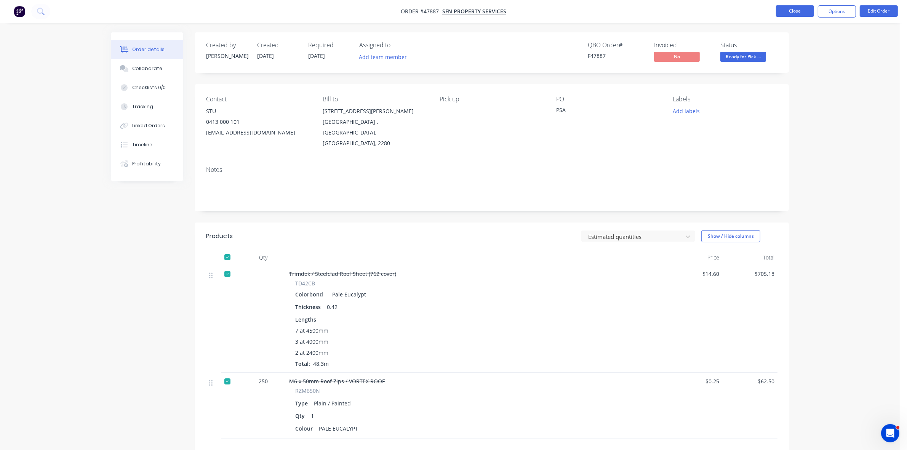
click at [802, 14] on button "Close" at bounding box center [795, 10] width 38 height 11
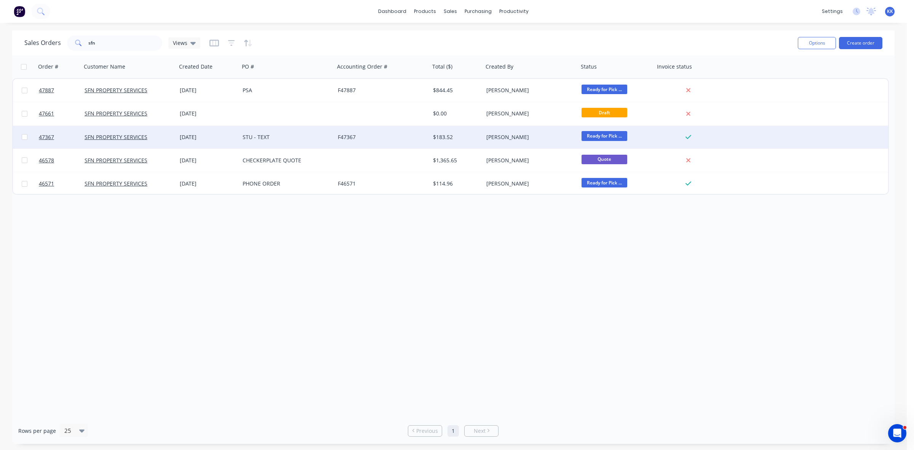
click at [309, 141] on div "STU - TEXT" at bounding box center [286, 137] width 95 height 23
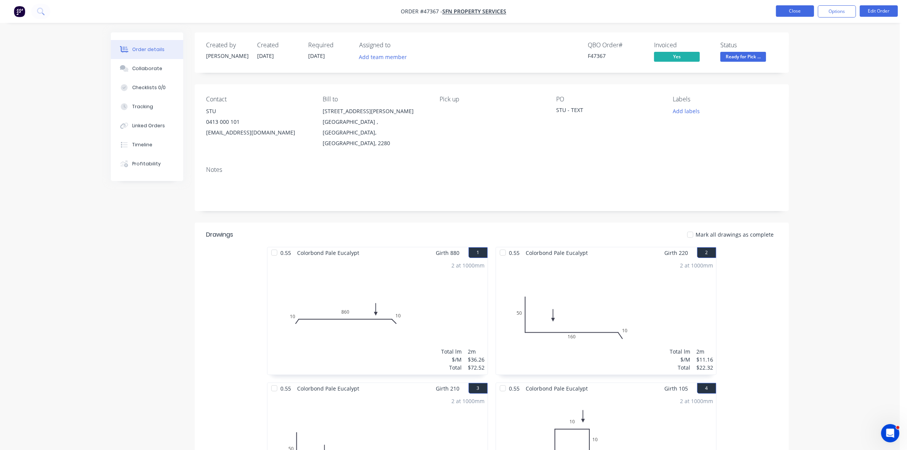
click at [798, 15] on button "Close" at bounding box center [795, 10] width 38 height 11
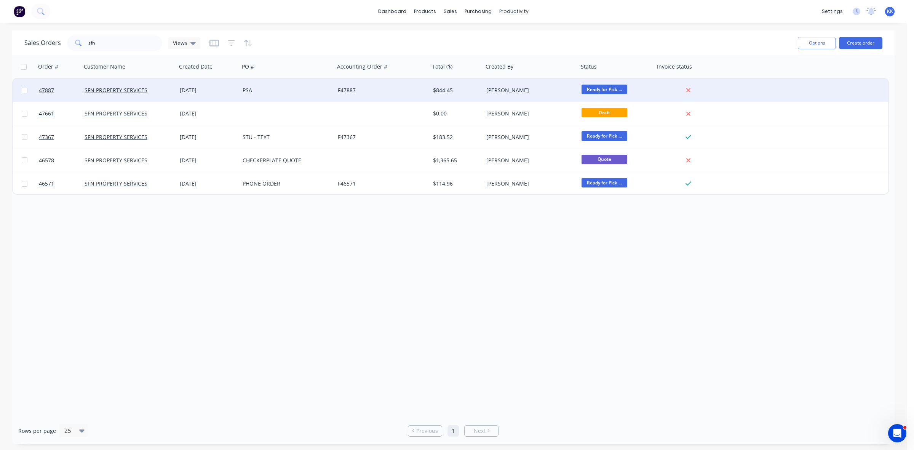
click at [281, 93] on div "PSA" at bounding box center [285, 90] width 85 height 8
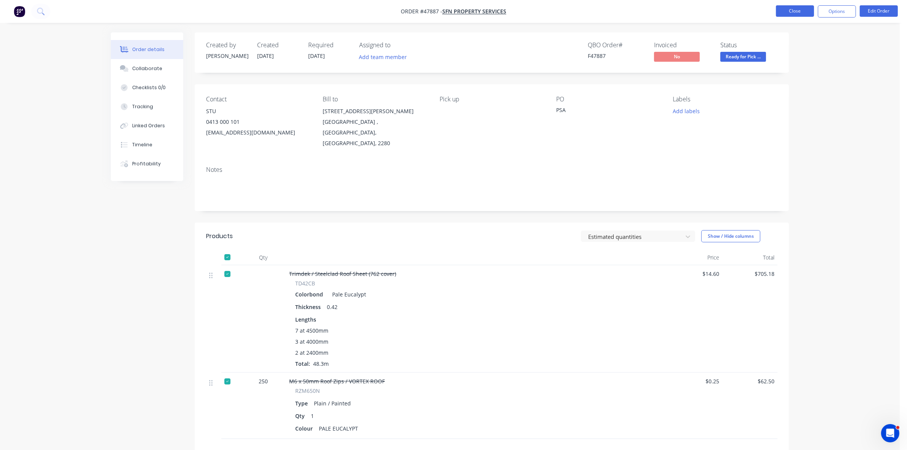
click at [792, 11] on button "Close" at bounding box center [795, 10] width 38 height 11
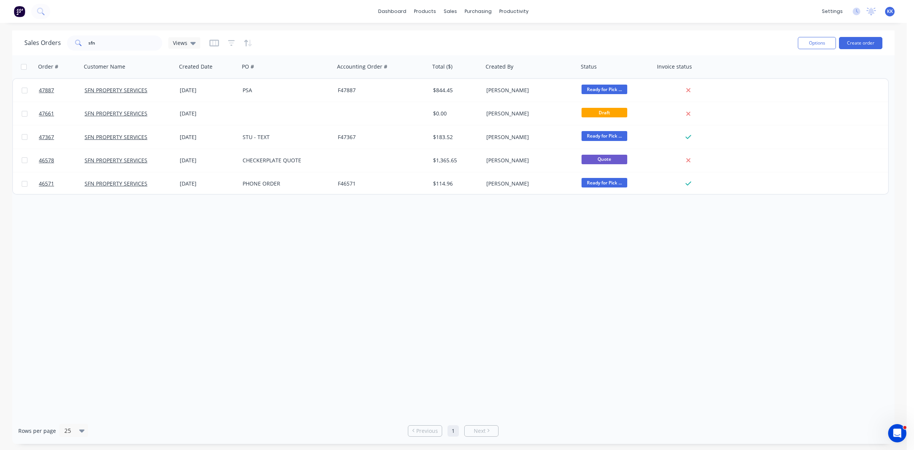
drag, startPoint x: 120, startPoint y: 51, endPoint x: 66, endPoint y: 49, distance: 54.1
click at [67, 49] on div "Sales Orders sfn Views" at bounding box center [407, 43] width 767 height 19
drag, startPoint x: 98, startPoint y: 45, endPoint x: 78, endPoint y: 44, distance: 19.8
click at [81, 44] on div "sfn" at bounding box center [114, 42] width 95 height 15
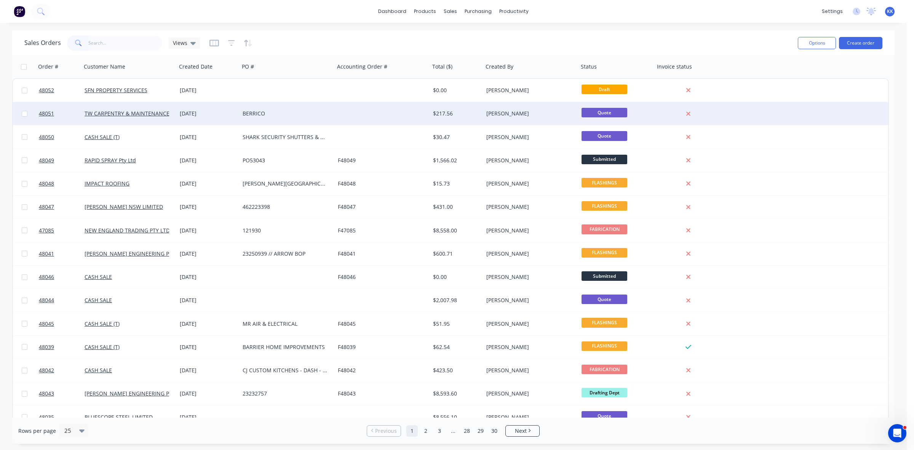
click at [316, 119] on div "BERRICO" at bounding box center [286, 113] width 95 height 23
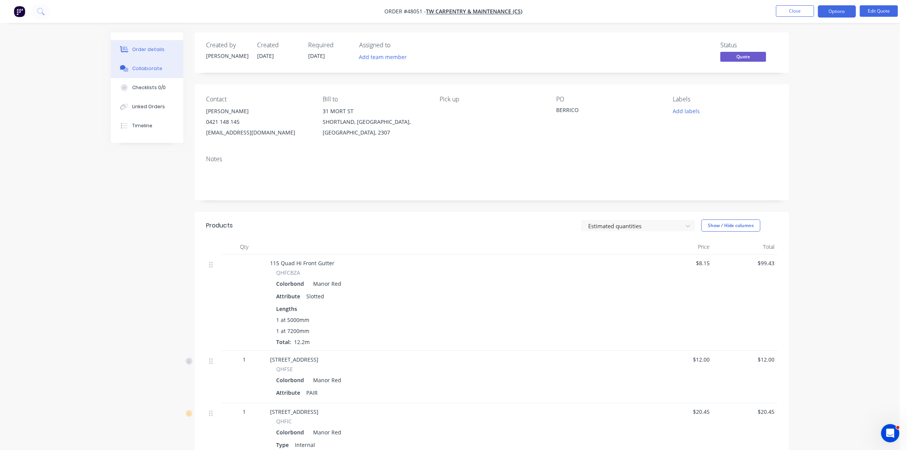
click at [164, 69] on button "Collaborate" at bounding box center [147, 68] width 72 height 19
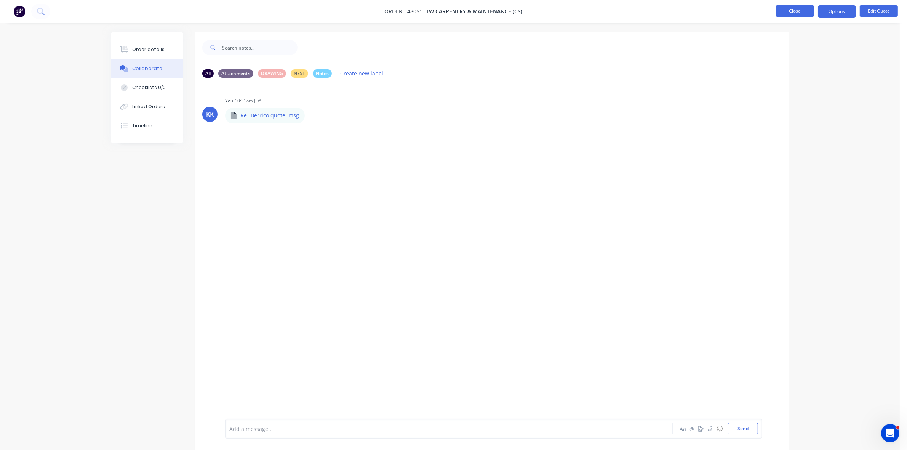
click at [791, 13] on button "Close" at bounding box center [795, 10] width 38 height 11
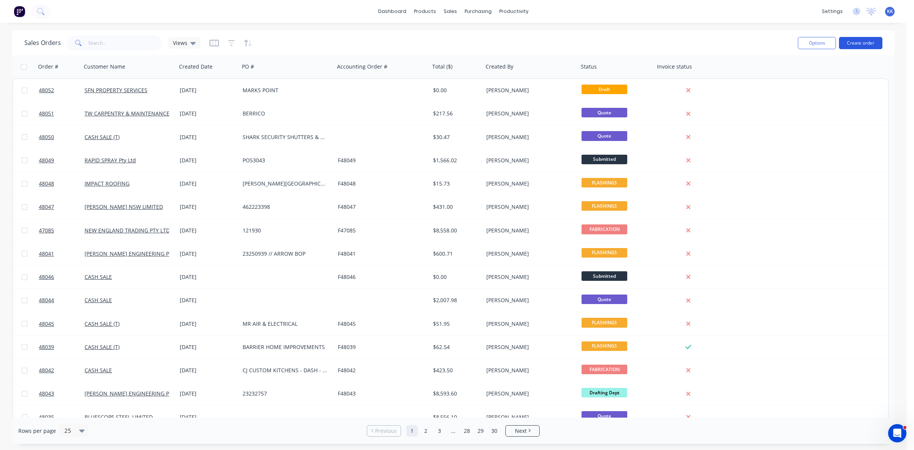
click at [873, 44] on button "Create order" at bounding box center [860, 43] width 43 height 12
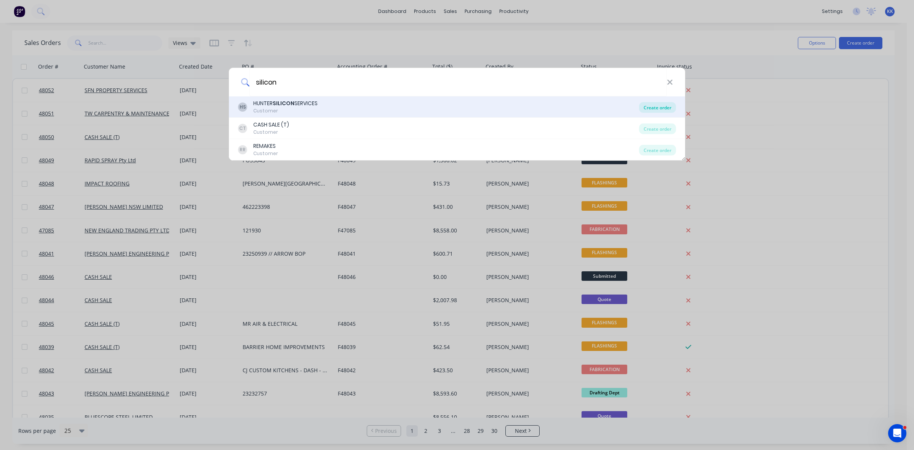
type input "silicon"
click at [663, 105] on div "Create order" at bounding box center [657, 107] width 37 height 11
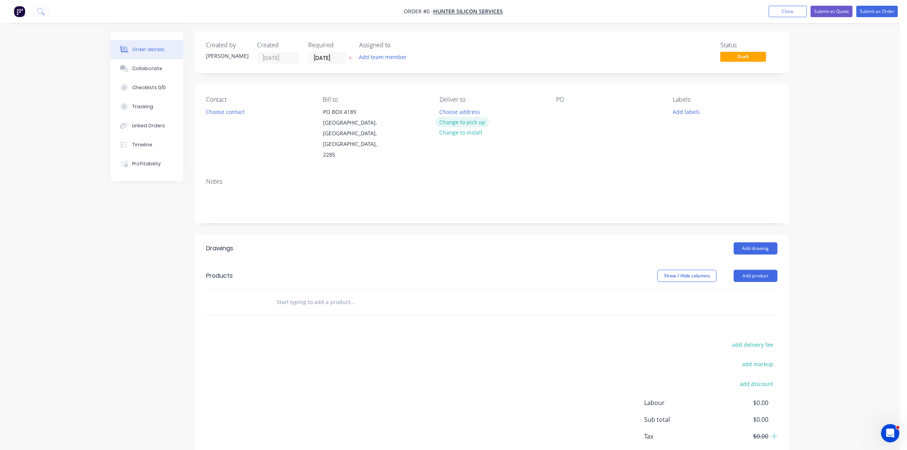
click at [463, 124] on button "Change to pick up" at bounding box center [462, 122] width 54 height 10
click at [224, 111] on button "Choose contact" at bounding box center [225, 111] width 47 height 10
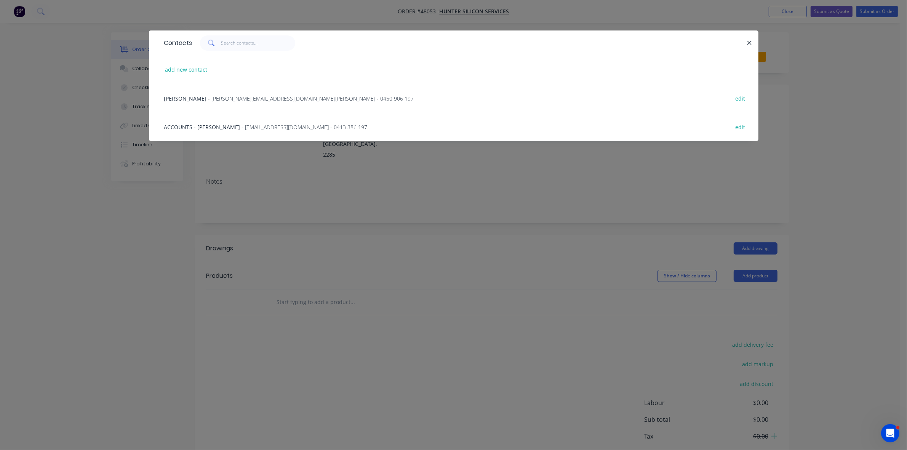
click at [225, 101] on span "- malcolm@huntersiliconeservices.com.au - 0450 906 197" at bounding box center [311, 98] width 206 height 7
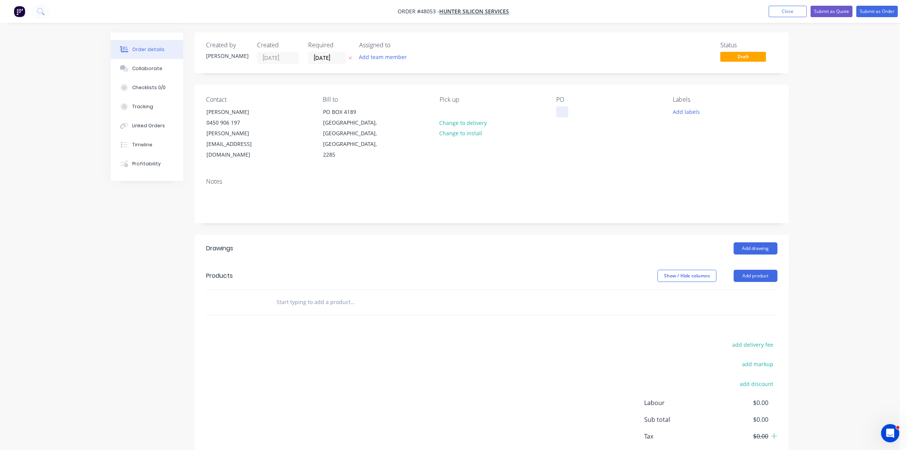
click at [560, 111] on div at bounding box center [562, 111] width 12 height 11
click at [760, 242] on button "Add drawing" at bounding box center [755, 248] width 44 height 12
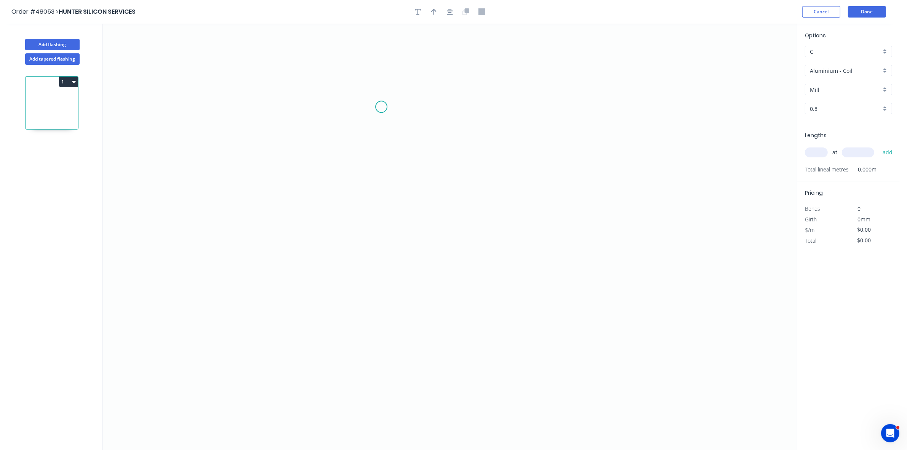
click at [382, 109] on icon "0" at bounding box center [450, 237] width 694 height 426
click at [381, 267] on icon "0" at bounding box center [450, 237] width 694 height 426
click at [433, 263] on icon "0 ?" at bounding box center [450, 237] width 694 height 426
drag, startPoint x: 431, startPoint y: 262, endPoint x: 437, endPoint y: 268, distance: 7.8
click at [437, 268] on circle at bounding box center [433, 266] width 11 height 11
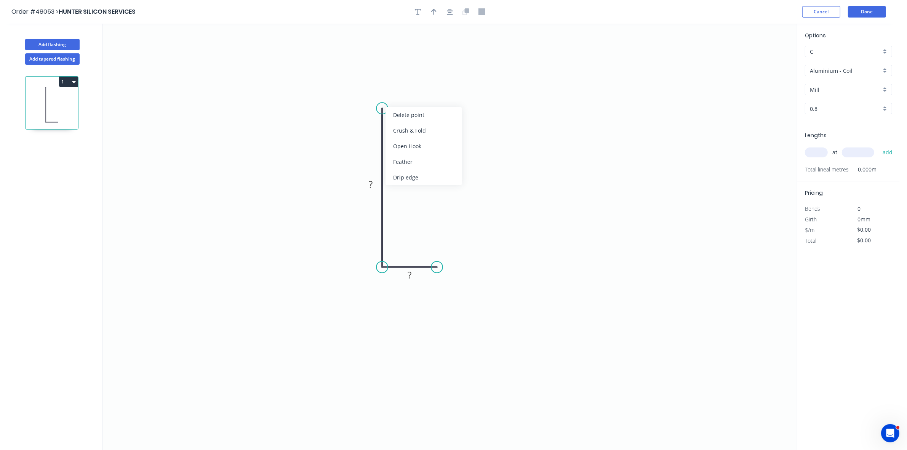
click at [398, 128] on div "Crush & Fold" at bounding box center [423, 131] width 77 height 16
drag, startPoint x: 382, startPoint y: 106, endPoint x: 396, endPoint y: 126, distance: 24.5
click at [397, 126] on div "Flip bend" at bounding box center [420, 131] width 77 height 16
click at [406, 96] on tspan "10" at bounding box center [403, 94] width 11 height 13
type input "$15.44"
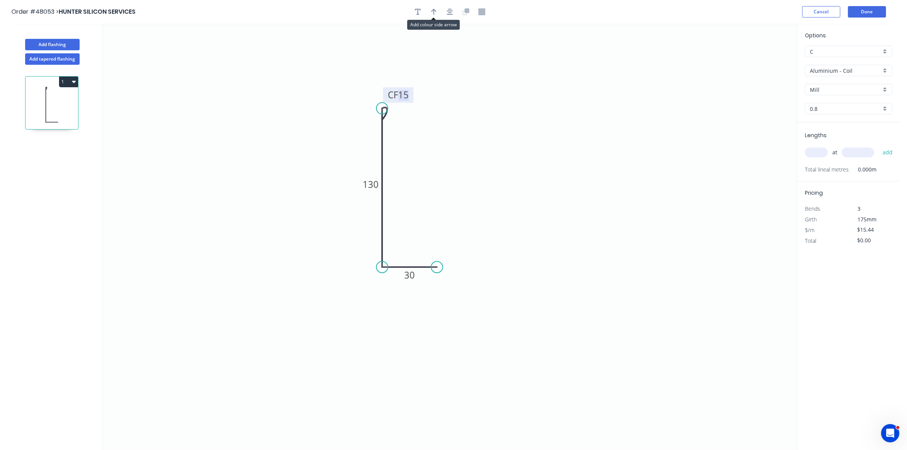
drag, startPoint x: 431, startPoint y: 12, endPoint x: 482, endPoint y: 29, distance: 52.9
click at [431, 12] on icon "button" at bounding box center [433, 11] width 5 height 7
drag, startPoint x: 757, startPoint y: 60, endPoint x: 374, endPoint y: 230, distance: 419.2
click at [374, 230] on icon at bounding box center [375, 220] width 7 height 24
click at [374, 230] on icon at bounding box center [373, 221] width 7 height 24
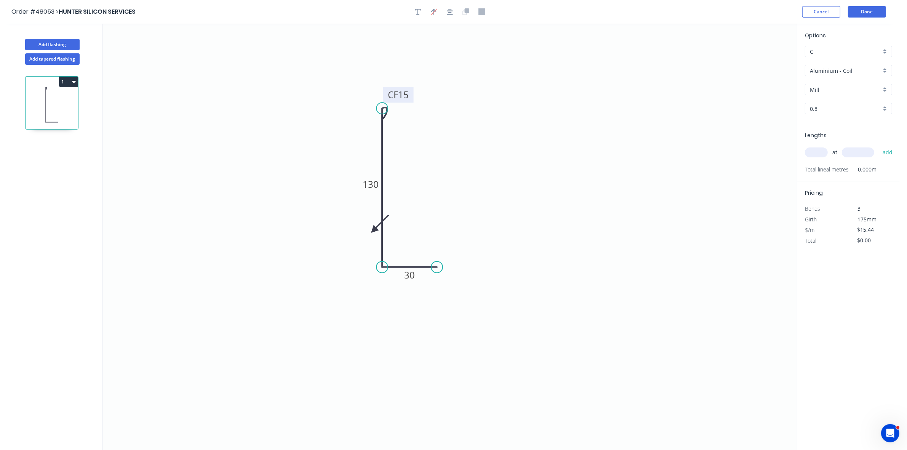
click at [374, 230] on icon at bounding box center [380, 224] width 22 height 22
click at [374, 230] on icon at bounding box center [380, 236] width 22 height 22
click at [374, 230] on icon at bounding box center [373, 239] width 7 height 24
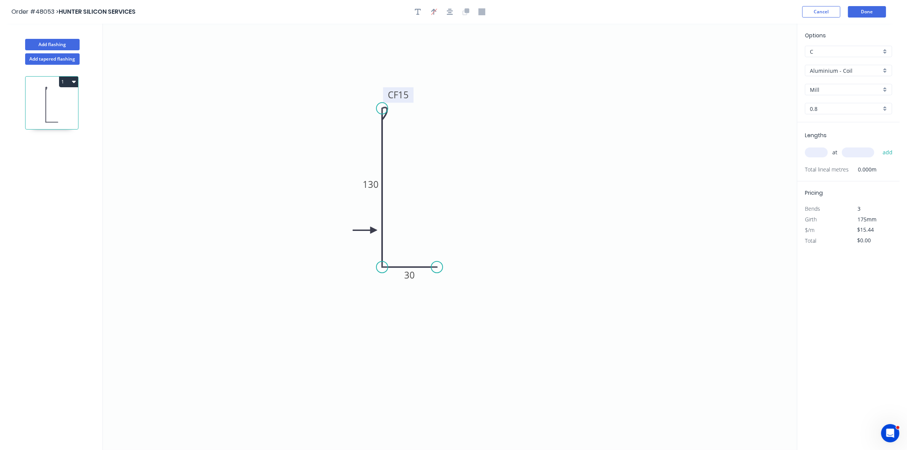
click at [824, 70] on input "Aluminium - Coil" at bounding box center [844, 71] width 71 height 8
click at [833, 122] on div "Colorbond" at bounding box center [848, 125] width 86 height 13
type input "Colorbond"
type input "Basalt"
type input "0.55"
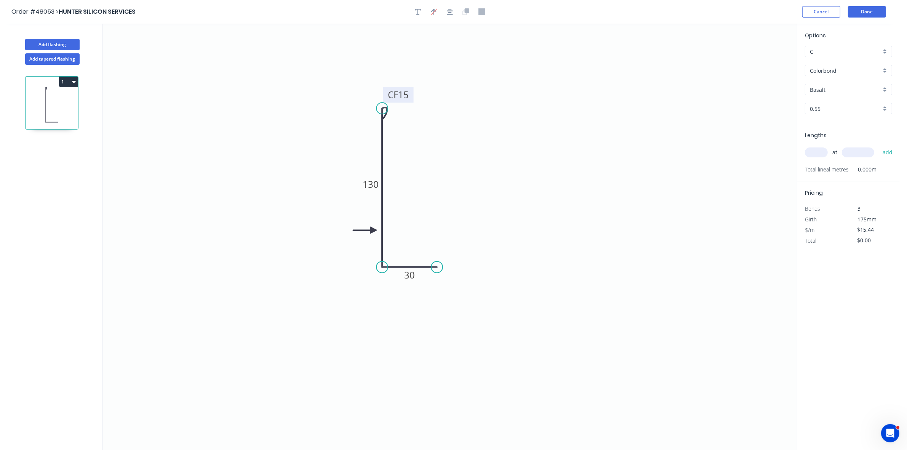
type input "$11.27"
click at [821, 89] on input "Basalt" at bounding box center [844, 90] width 71 height 8
click at [832, 137] on div "Dover White" at bounding box center [848, 136] width 86 height 13
type input "Dover White"
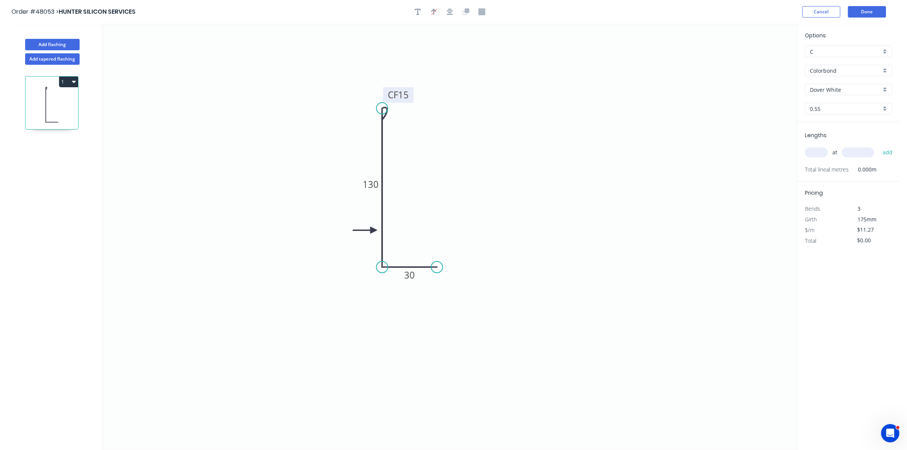
click at [818, 153] on input "text" at bounding box center [816, 152] width 23 height 10
type input "1"
type input "3350"
click at [878, 146] on button "add" at bounding box center [887, 152] width 18 height 13
type input "$37.75"
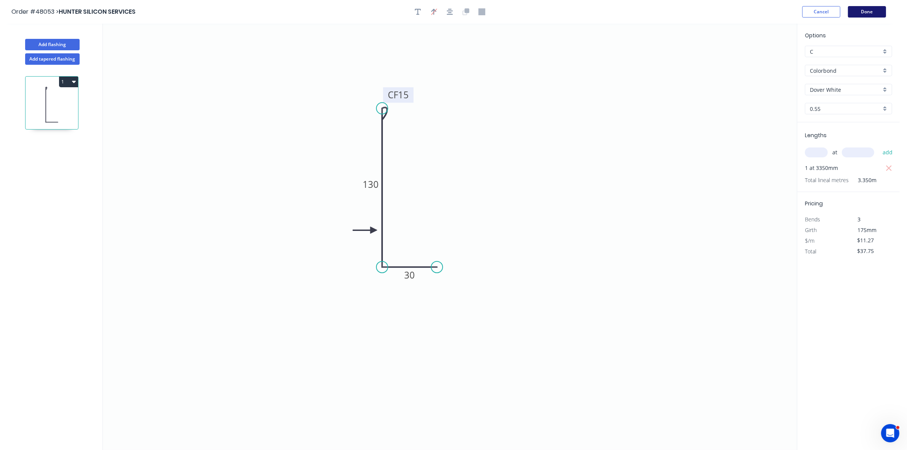
click at [868, 10] on button "Done" at bounding box center [867, 11] width 38 height 11
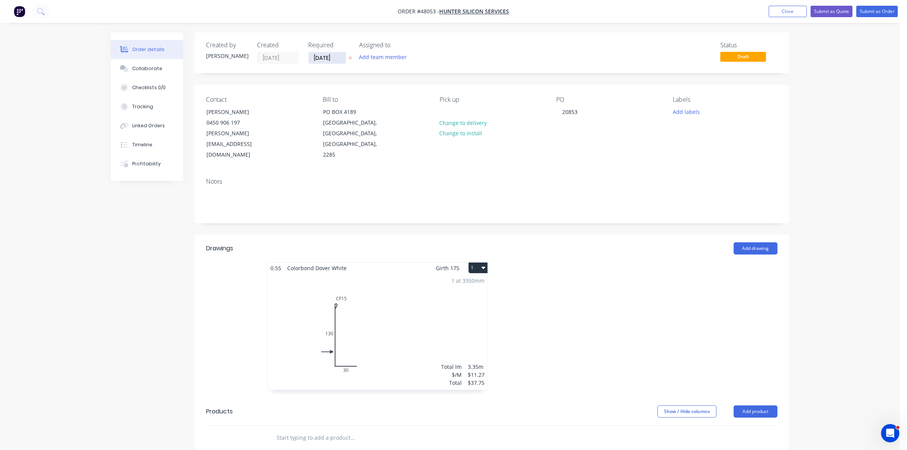
click at [321, 55] on input "[DATE]" at bounding box center [326, 57] width 37 height 11
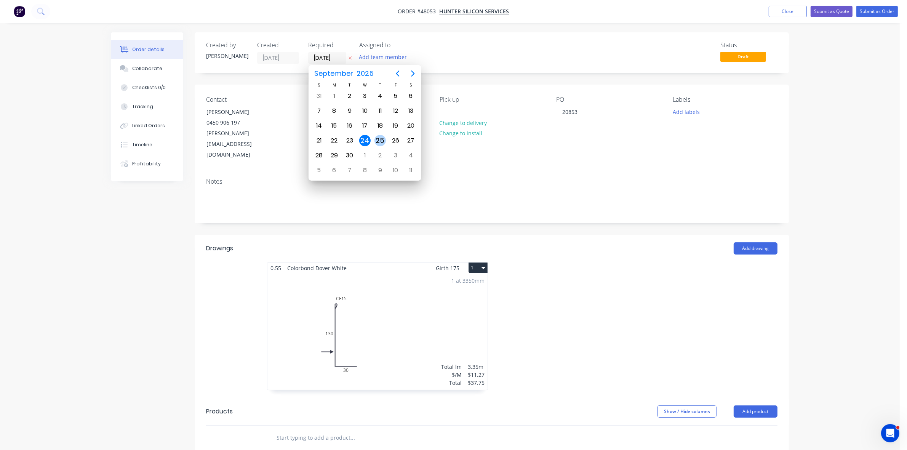
drag, startPoint x: 379, startPoint y: 135, endPoint x: 399, endPoint y: 138, distance: 20.0
click at [379, 135] on div "25" at bounding box center [379, 140] width 11 height 11
type input "[DATE]"
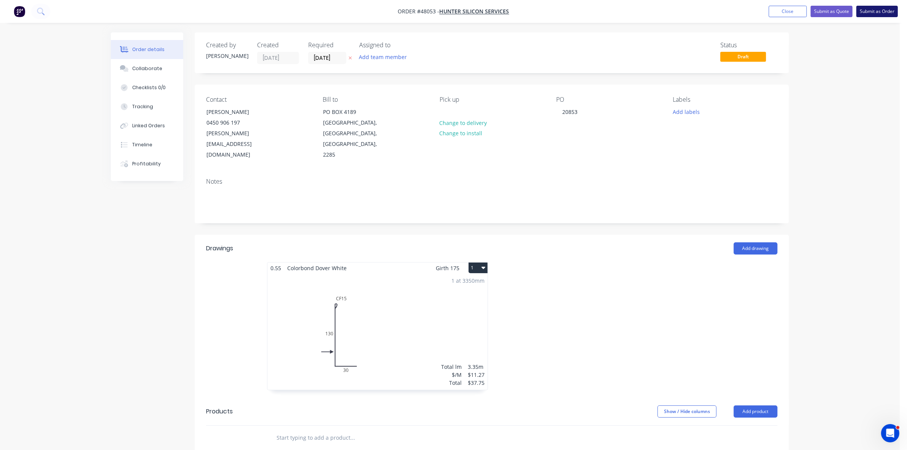
click at [886, 6] on button "Submit as Order" at bounding box center [877, 11] width 42 height 11
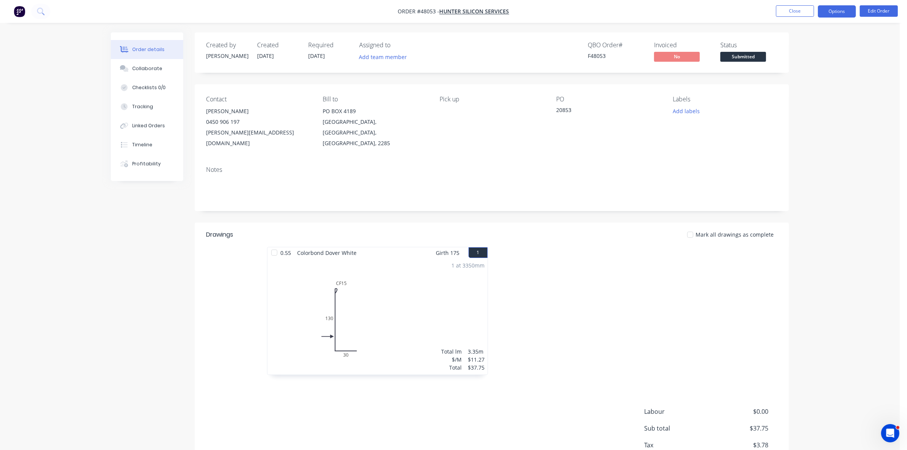
click at [842, 14] on button "Options" at bounding box center [836, 11] width 38 height 12
click at [822, 89] on div "Work Order" at bounding box center [814, 91] width 70 height 11
click at [822, 82] on button "Without pricing" at bounding box center [814, 76] width 84 height 15
click at [753, 59] on span "Submitted" at bounding box center [743, 57] width 46 height 10
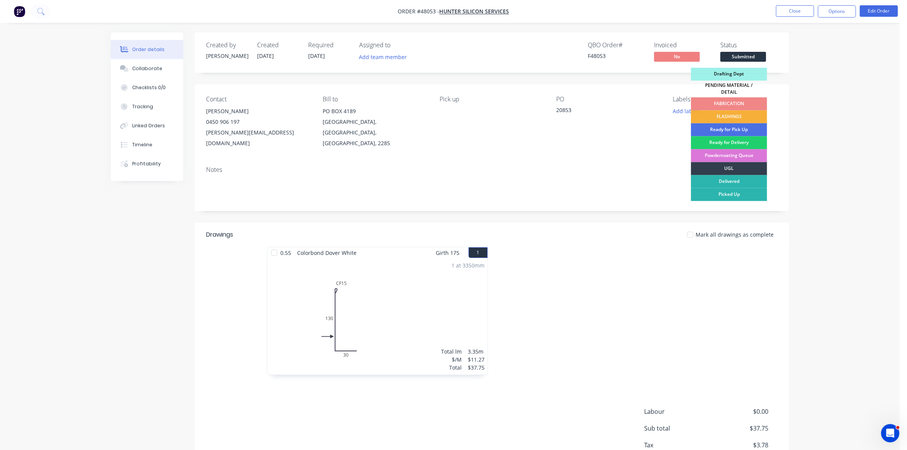
drag, startPoint x: 733, startPoint y: 111, endPoint x: 746, endPoint y: 102, distance: 15.8
click at [734, 111] on div "FLASHINGS" at bounding box center [729, 116] width 76 height 13
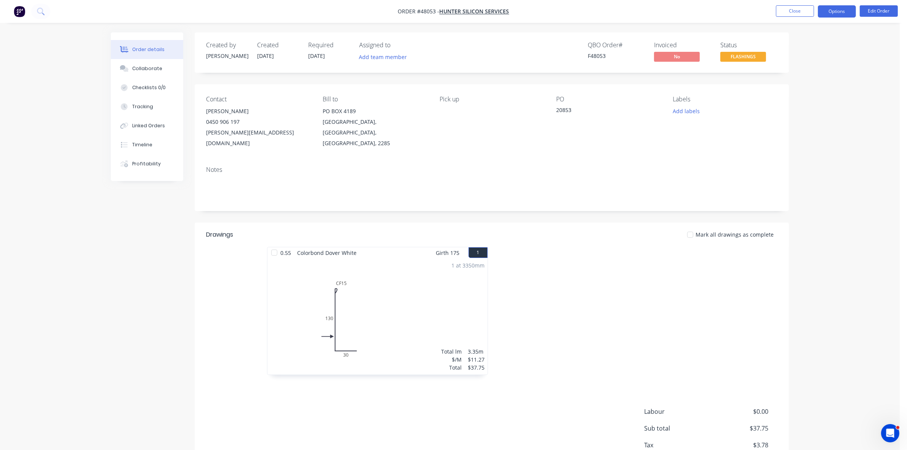
click at [829, 12] on button "Options" at bounding box center [836, 11] width 38 height 12
click at [798, 109] on div "Delivery Docket" at bounding box center [814, 107] width 70 height 11
click at [798, 80] on div "Without pricing" at bounding box center [814, 76] width 70 height 11
click at [786, 9] on button "Close" at bounding box center [795, 10] width 38 height 11
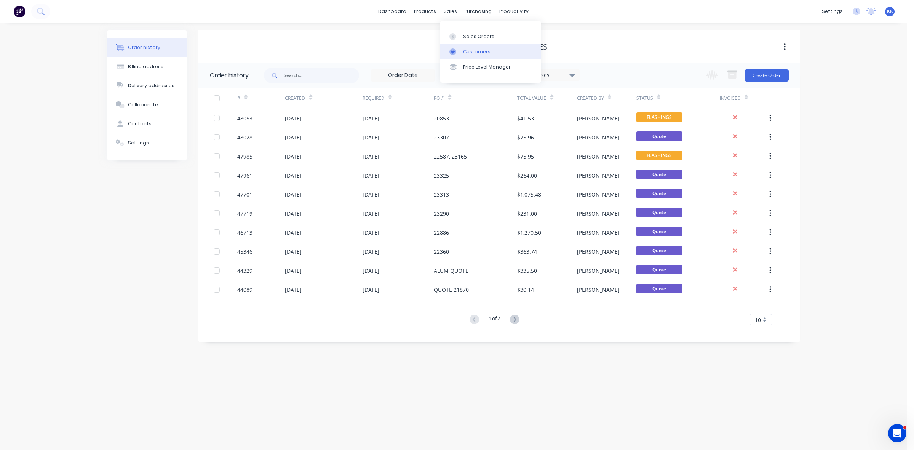
click at [465, 46] on link "Customers" at bounding box center [490, 51] width 101 height 15
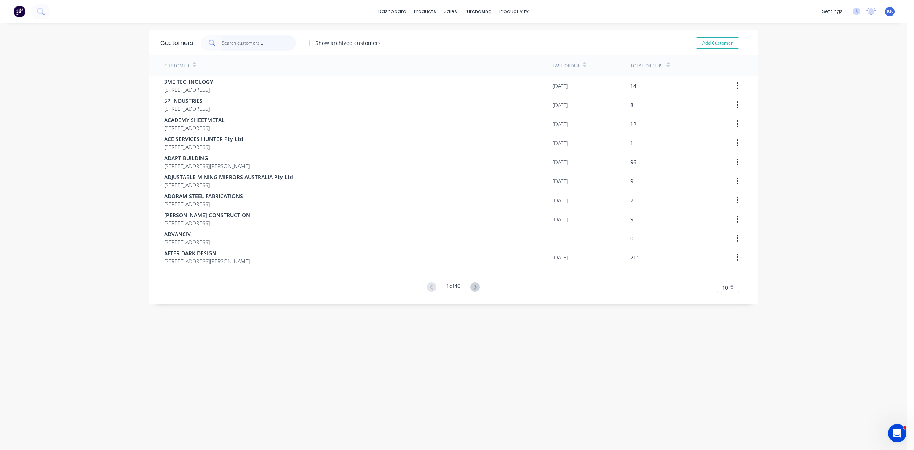
click at [245, 40] on input "text" at bounding box center [259, 42] width 74 height 15
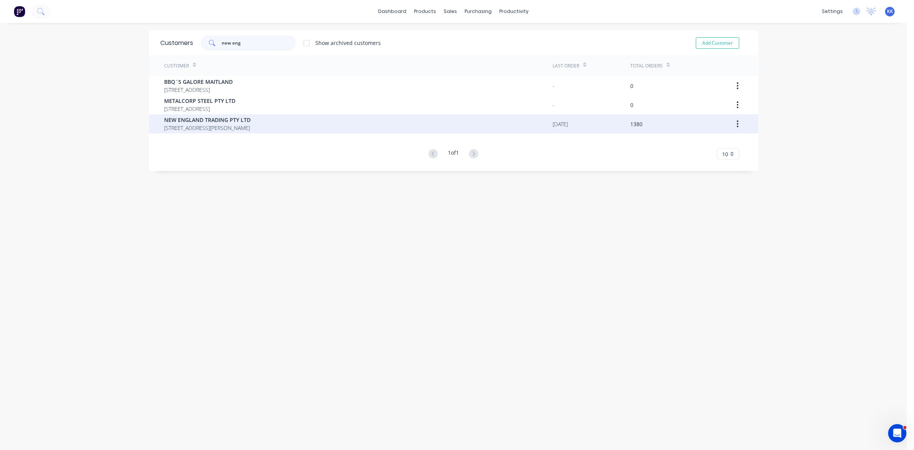
type input "new eng"
click at [235, 117] on span "NEW ENGLAND TRADING PTY LTD" at bounding box center [207, 120] width 86 height 8
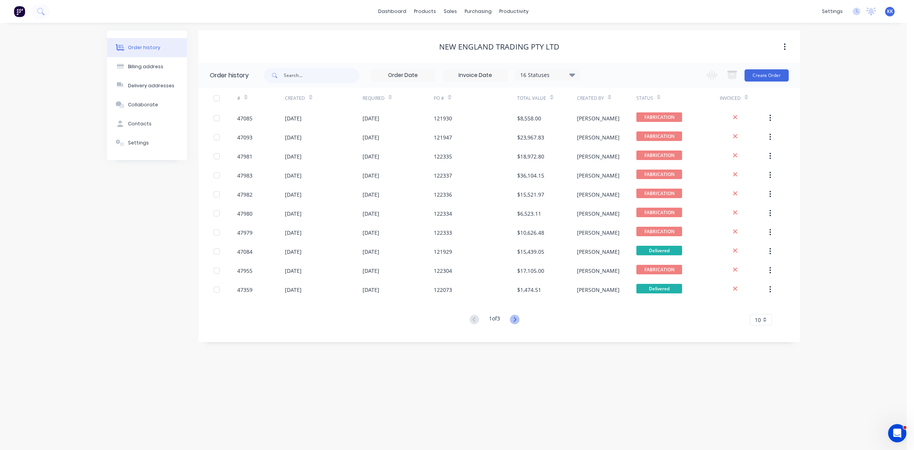
click at [512, 322] on icon at bounding box center [515, 320] width 10 height 10
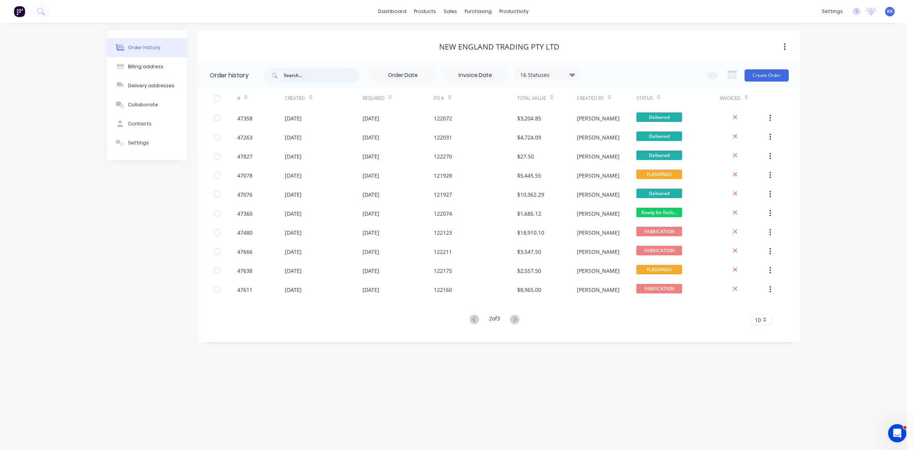
click at [300, 77] on input "text" at bounding box center [321, 75] width 75 height 15
type input "47358"
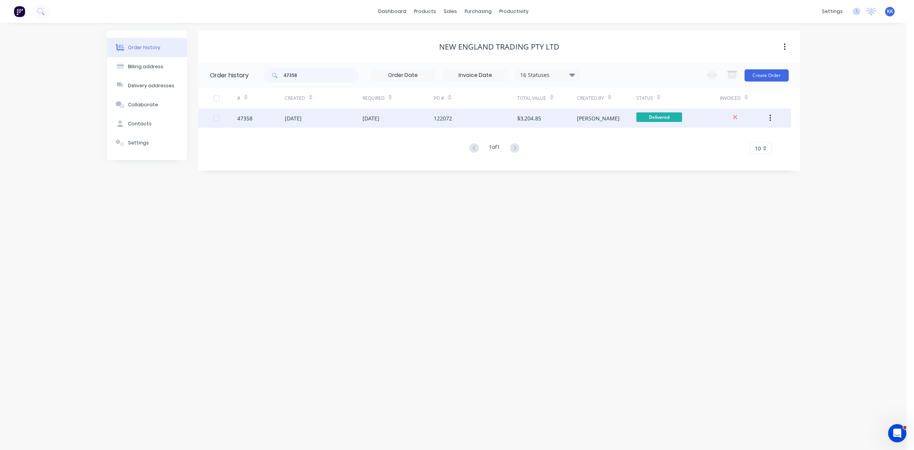
click at [432, 118] on div "29 Sep 2025" at bounding box center [398, 118] width 72 height 19
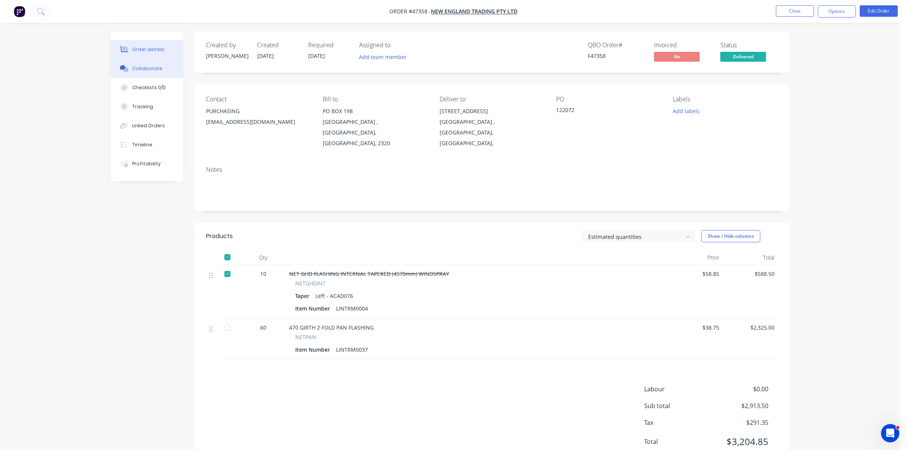
click at [142, 72] on div "Collaborate" at bounding box center [147, 68] width 30 height 7
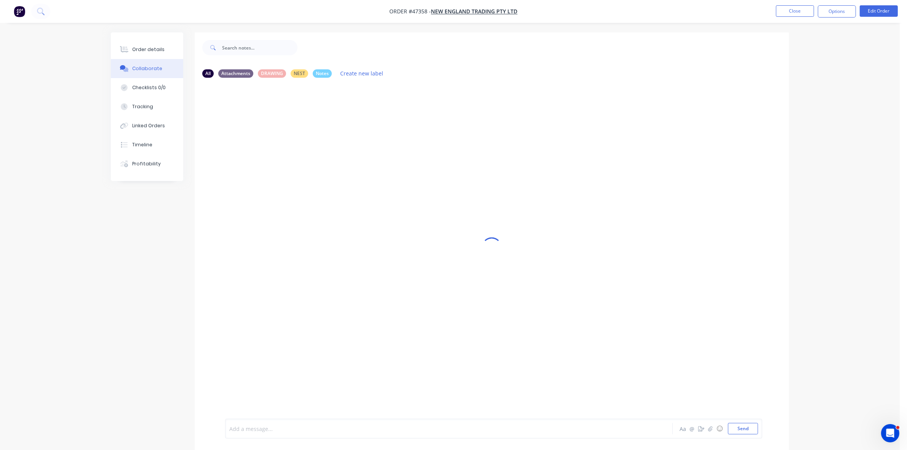
click at [260, 432] on div at bounding box center [428, 429] width 396 height 8
click at [160, 49] on div "Order details" at bounding box center [148, 49] width 32 height 7
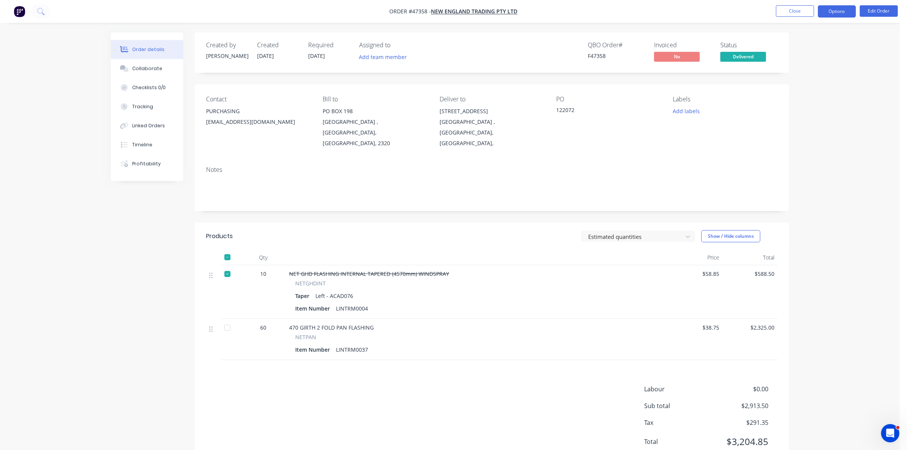
click at [829, 10] on button "Options" at bounding box center [836, 11] width 38 height 12
click at [791, 206] on div "Archive" at bounding box center [814, 202] width 70 height 11
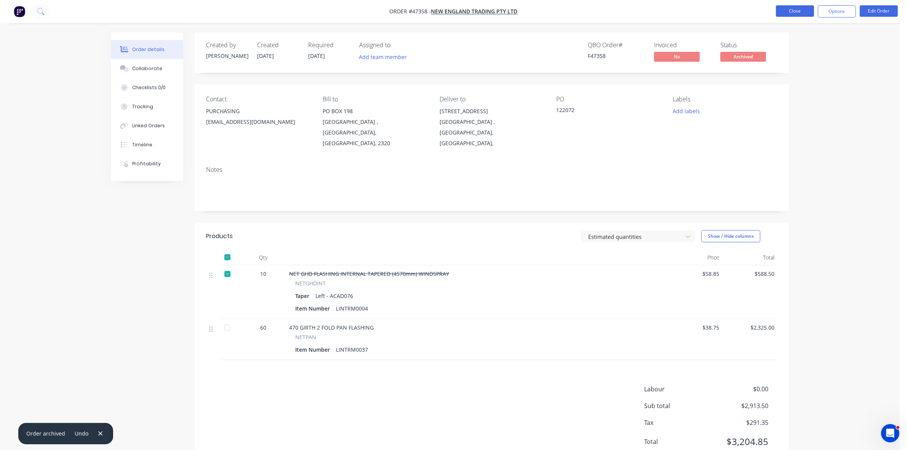
click at [785, 13] on button "Close" at bounding box center [795, 10] width 38 height 11
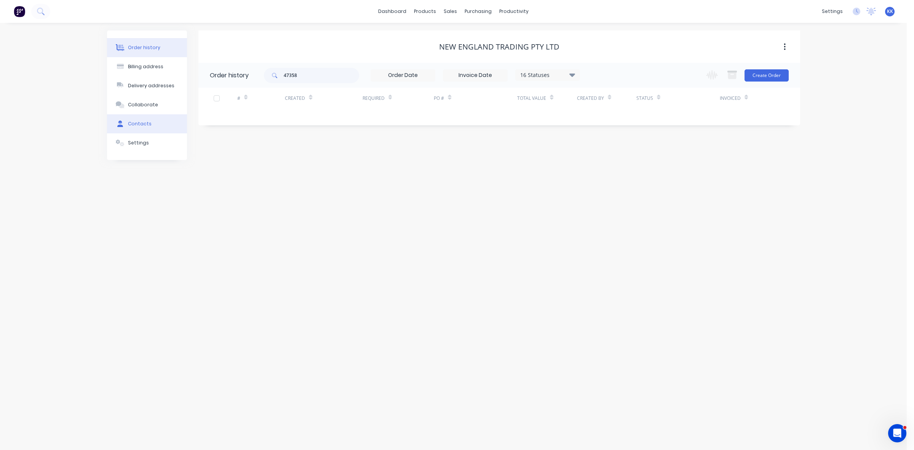
click at [149, 121] on button "Contacts" at bounding box center [147, 123] width 80 height 19
select select "AU"
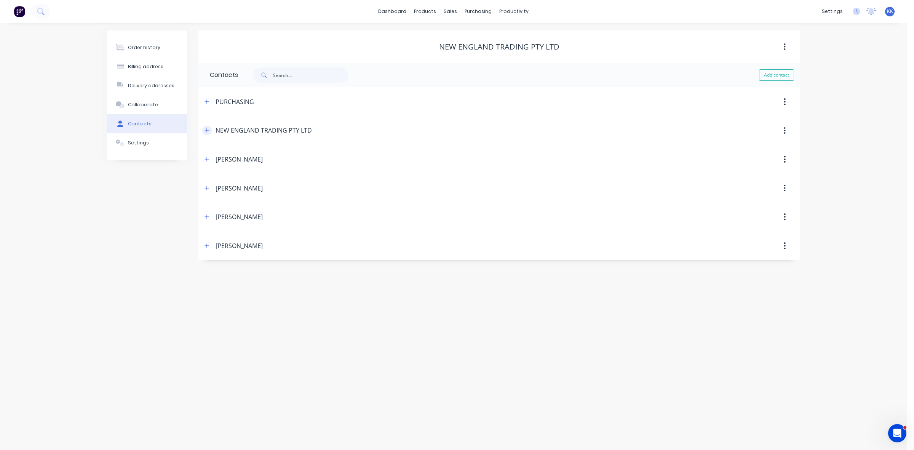
click at [209, 130] on icon "button" at bounding box center [206, 130] width 5 height 5
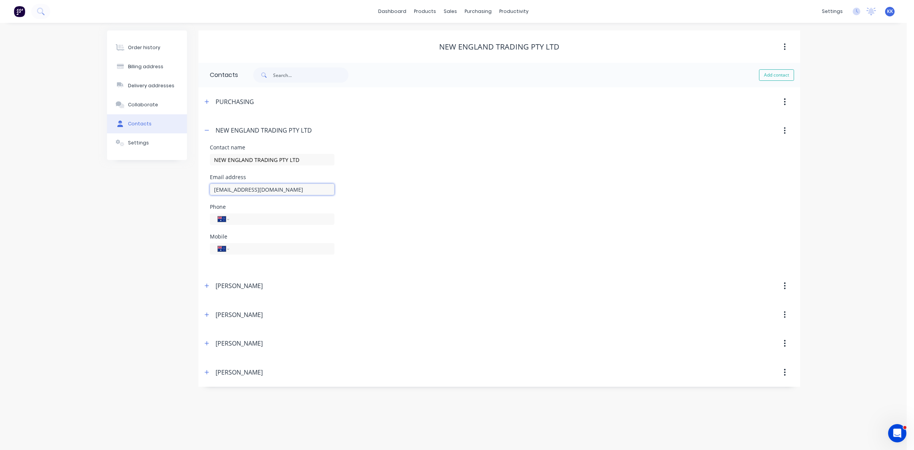
drag, startPoint x: 302, startPoint y: 187, endPoint x: 210, endPoint y: 185, distance: 91.4
click at [210, 185] on input "accounts@netmodular.com.au" at bounding box center [272, 189] width 125 height 11
drag, startPoint x: 144, startPoint y: 53, endPoint x: 166, endPoint y: 59, distance: 23.2
click at [144, 53] on button "Order history" at bounding box center [147, 47] width 80 height 19
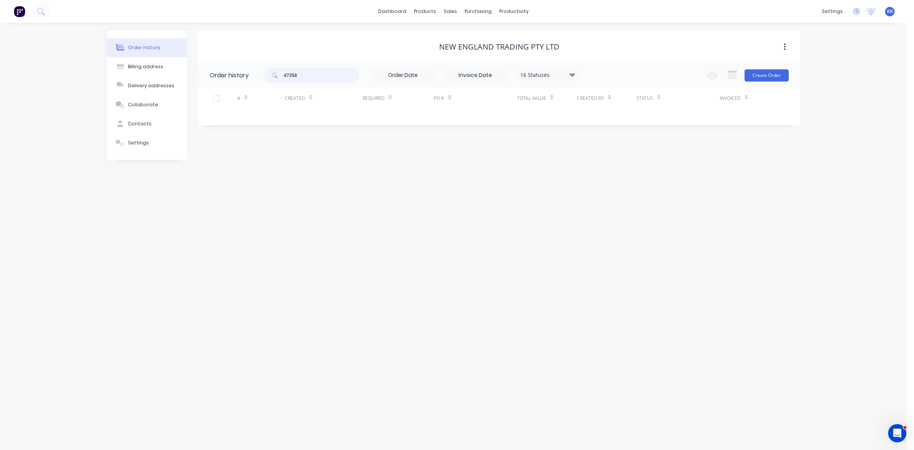
drag, startPoint x: 275, startPoint y: 73, endPoint x: 268, endPoint y: 72, distance: 6.1
click at [268, 72] on div "47358" at bounding box center [311, 75] width 95 height 15
type input "47084"
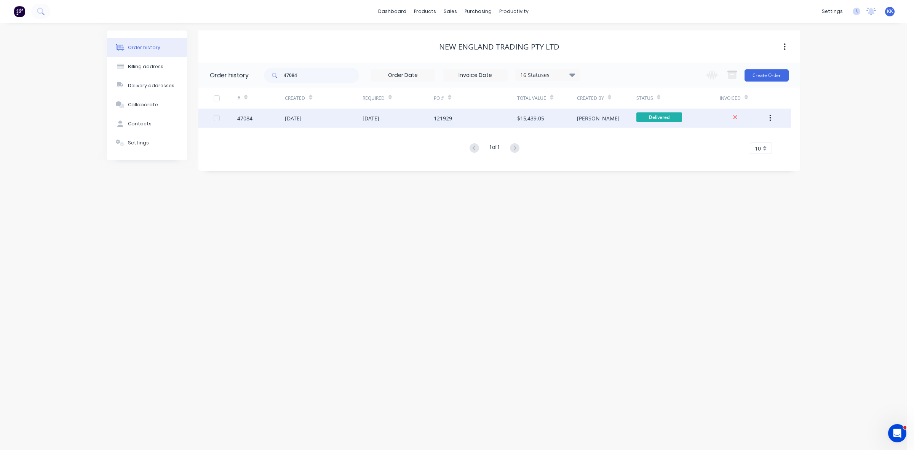
click at [434, 113] on div "121929" at bounding box center [475, 118] width 83 height 19
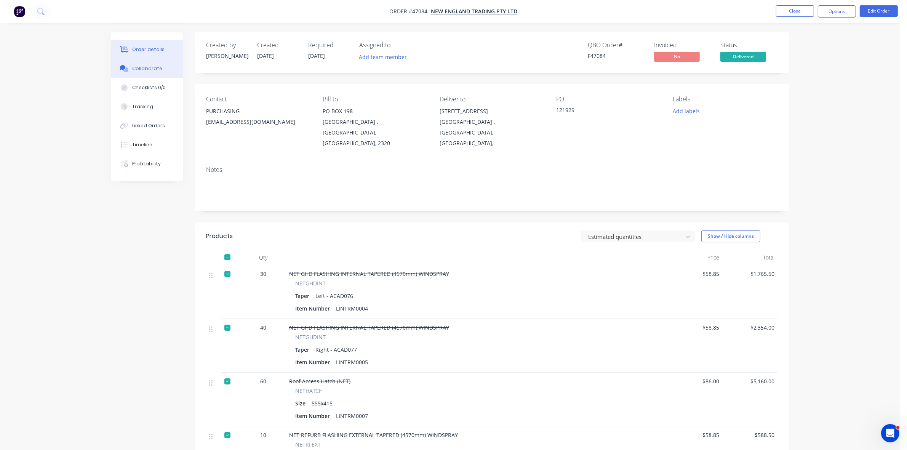
click at [134, 71] on div "Collaborate" at bounding box center [147, 68] width 30 height 7
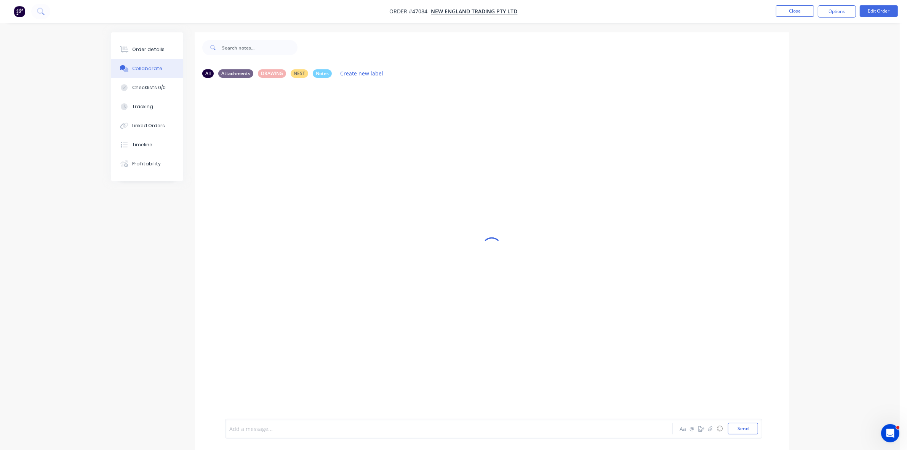
click at [257, 428] on div at bounding box center [428, 429] width 396 height 8
click at [840, 11] on button "Options" at bounding box center [836, 11] width 38 height 12
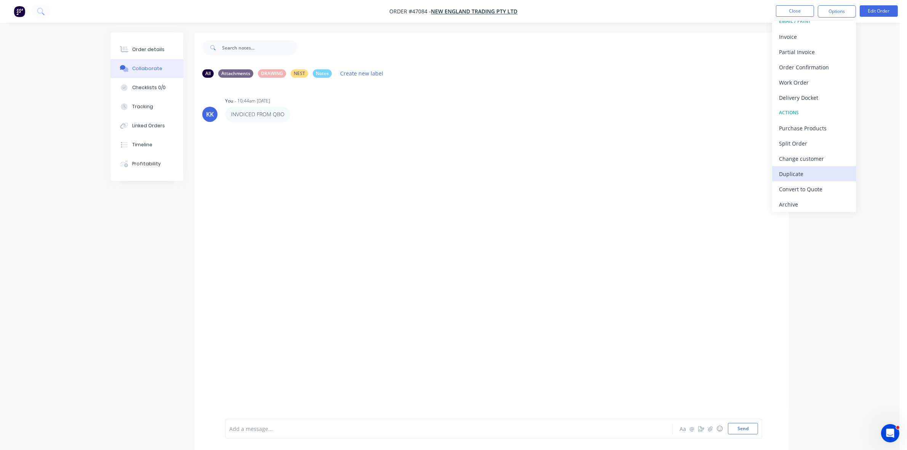
scroll to position [11, 0]
click at [798, 204] on div "Archive" at bounding box center [814, 202] width 70 height 11
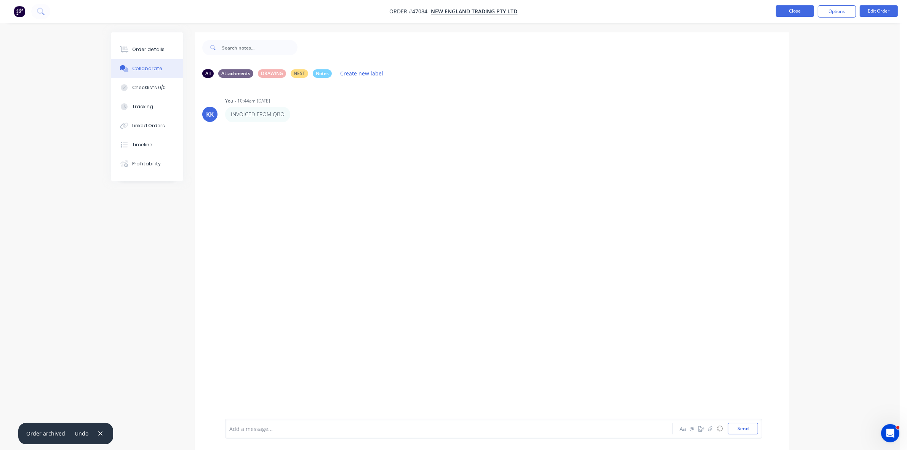
click at [778, 13] on button "Close" at bounding box center [795, 10] width 38 height 11
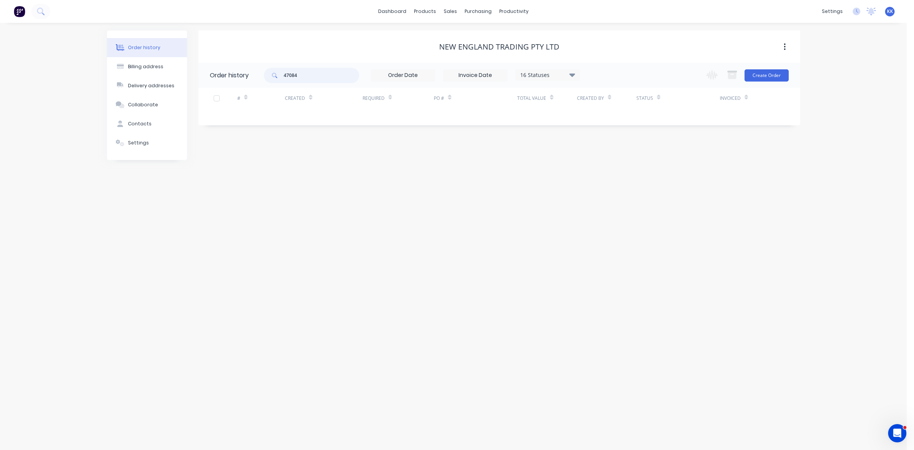
drag, startPoint x: 315, startPoint y: 70, endPoint x: 273, endPoint y: 74, distance: 42.1
click at [273, 74] on div "47084" at bounding box center [311, 75] width 95 height 15
type input "47360"
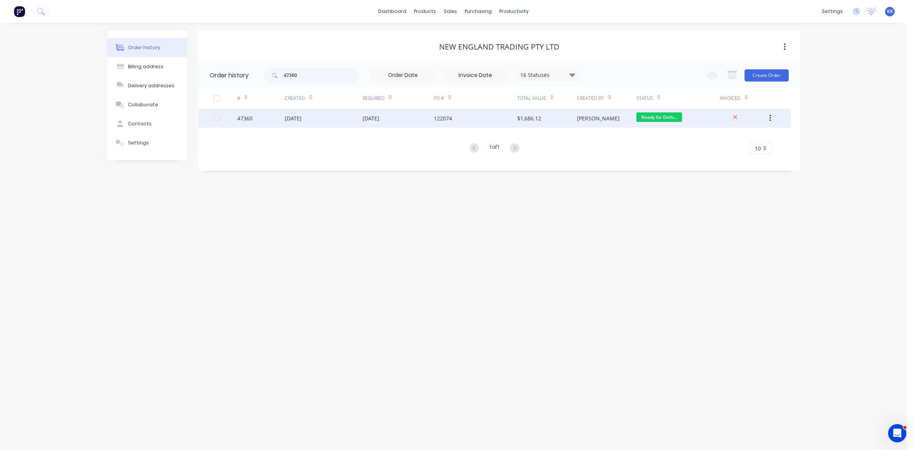
click at [376, 118] on div "29 Sep 2025" at bounding box center [370, 118] width 17 height 8
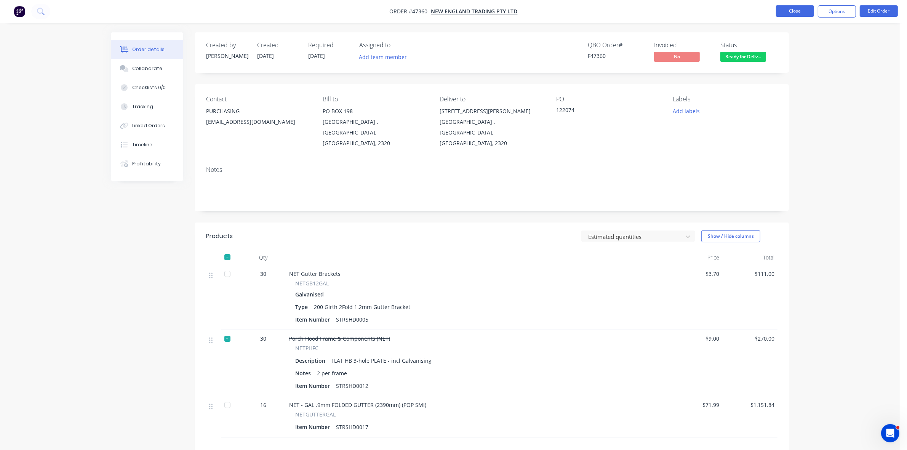
click at [806, 10] on button "Close" at bounding box center [795, 10] width 38 height 11
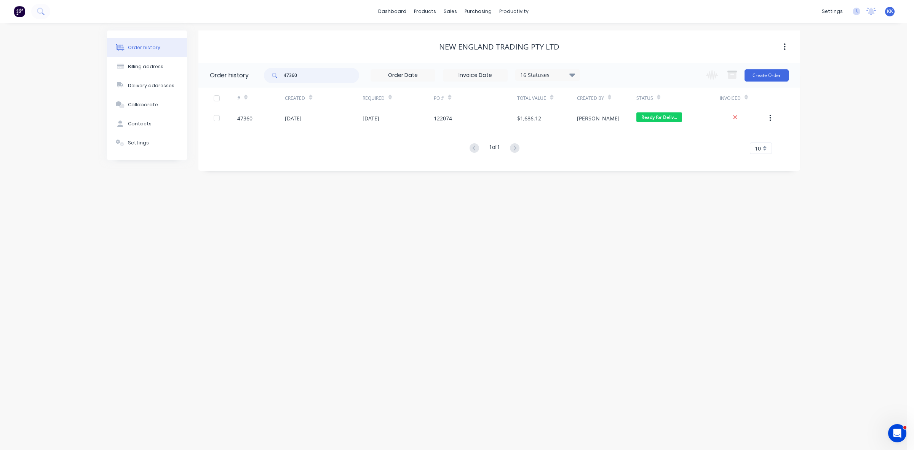
drag, startPoint x: 315, startPoint y: 73, endPoint x: 277, endPoint y: 73, distance: 38.1
click at [277, 73] on div "47360" at bounding box center [311, 75] width 95 height 15
type input "47827"
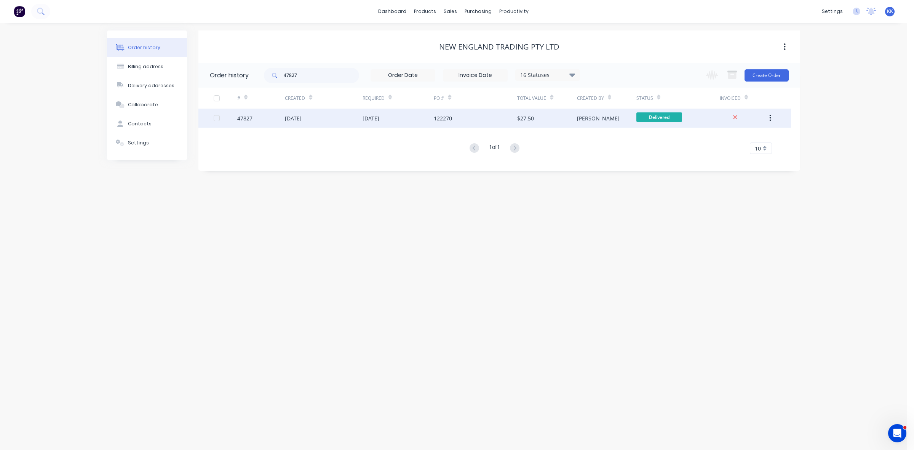
click at [328, 123] on div "[DATE]" at bounding box center [323, 118] width 77 height 19
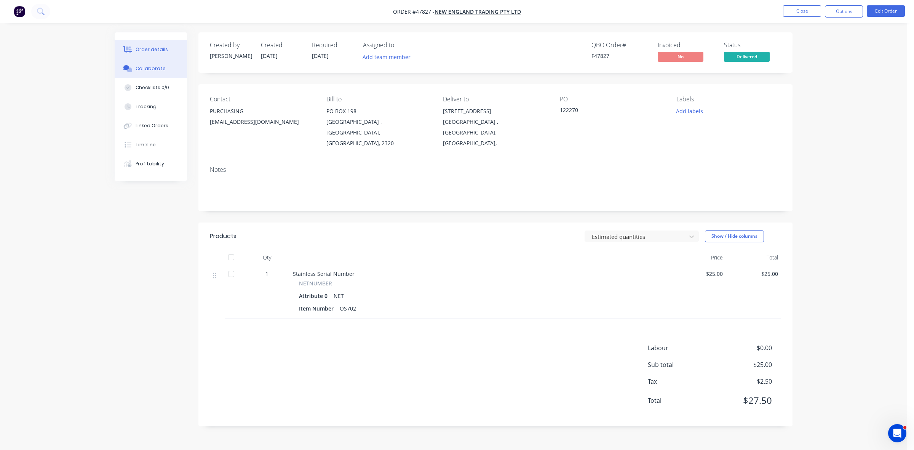
click at [140, 65] on div "Collaborate" at bounding box center [151, 68] width 30 height 7
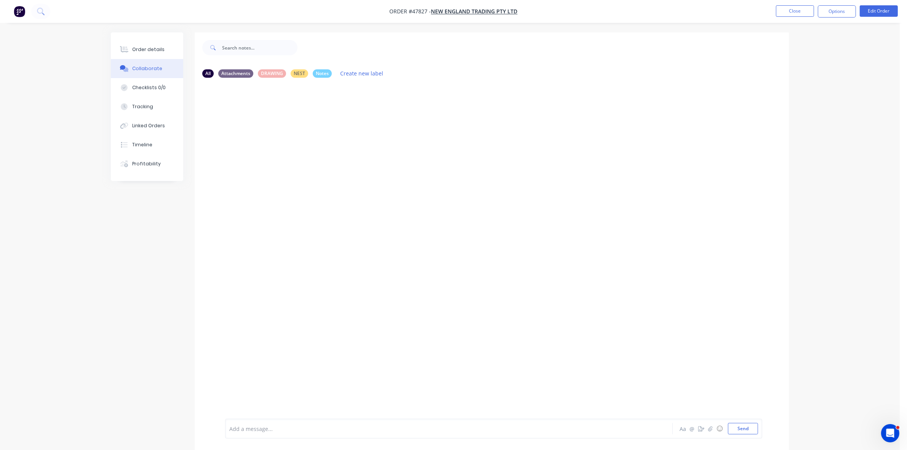
click at [257, 429] on div at bounding box center [428, 429] width 396 height 8
click at [842, 16] on button "Options" at bounding box center [836, 11] width 38 height 12
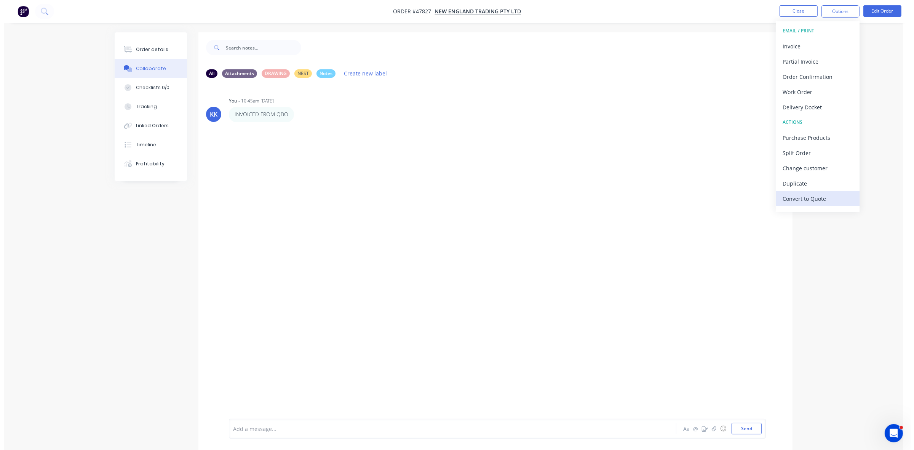
scroll to position [11, 0]
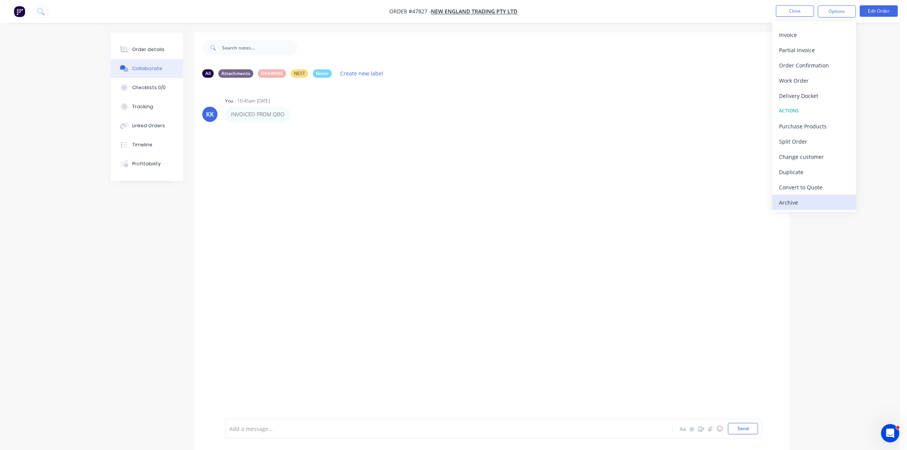
drag, startPoint x: 818, startPoint y: 203, endPoint x: 816, endPoint y: 187, distance: 16.1
click at [818, 203] on div "Archive" at bounding box center [814, 202] width 70 height 11
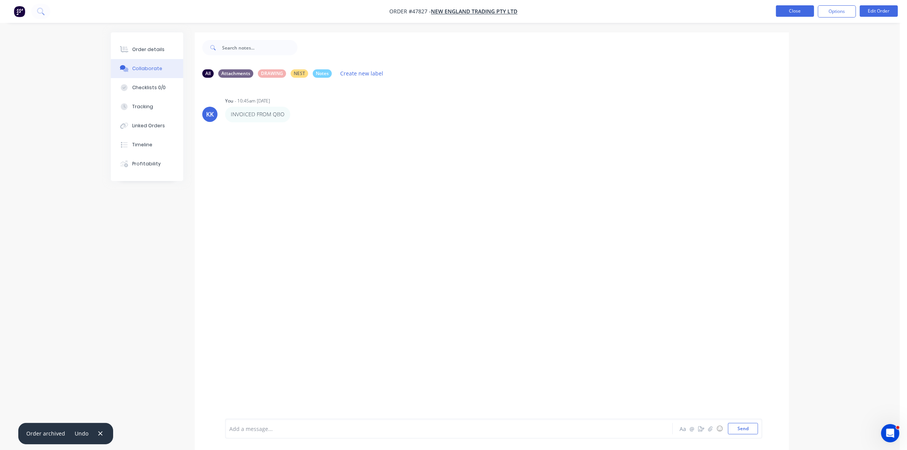
click at [788, 14] on button "Close" at bounding box center [795, 10] width 38 height 11
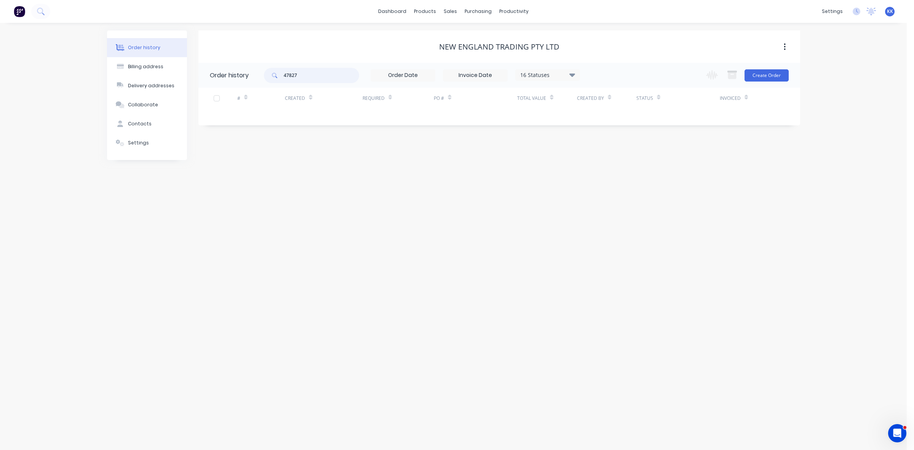
drag, startPoint x: 294, startPoint y: 75, endPoint x: 262, endPoint y: 75, distance: 32.4
click at [265, 75] on div "47827" at bounding box center [311, 75] width 95 height 15
click at [528, 75] on div "16 Statuses" at bounding box center [548, 75] width 64 height 8
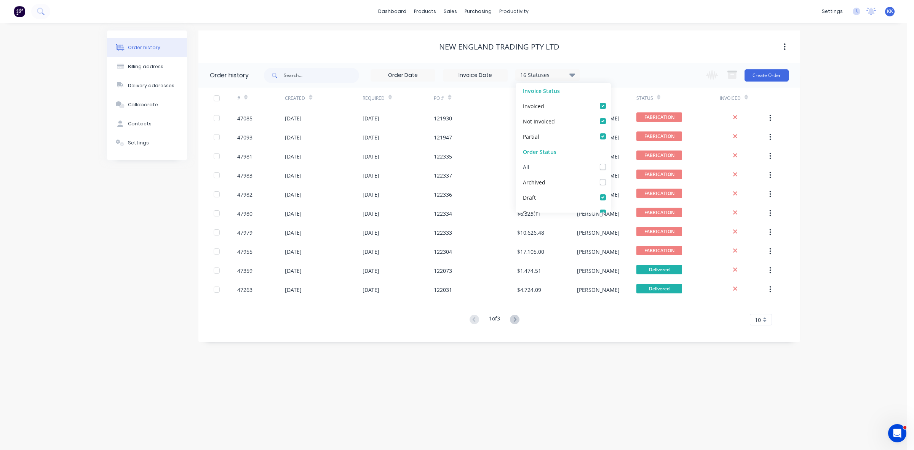
click at [610, 163] on label at bounding box center [610, 163] width 0 height 0
click at [610, 164] on input "checkbox" at bounding box center [613, 166] width 6 height 7
checkbox input "true"
click at [610, 163] on label at bounding box center [610, 163] width 0 height 0
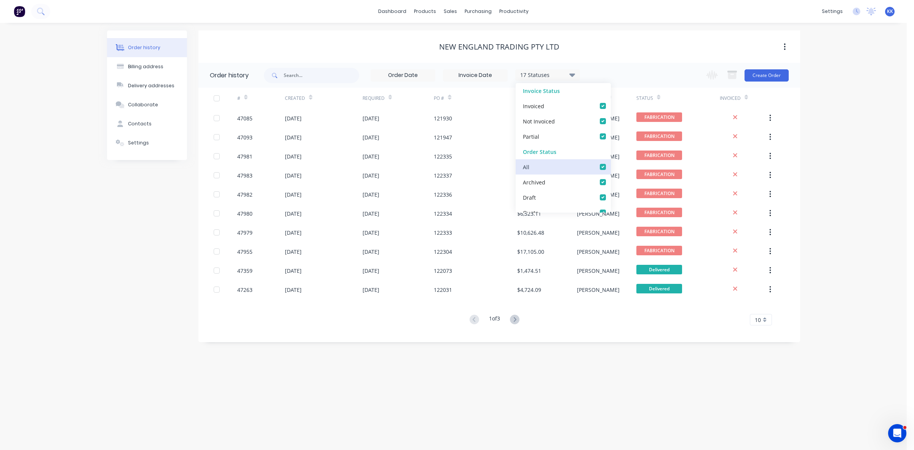
click at [610, 165] on input "checkbox" at bounding box center [613, 166] width 6 height 7
checkbox input "false"
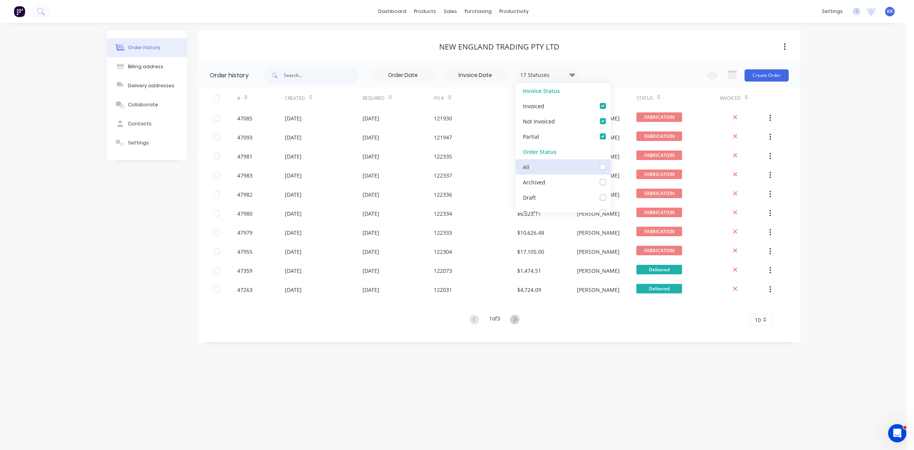
checkbox input "false"
checkbox Dept_checkbox_c497519b-6c2e-4de3-a8fe-dff7ae6b3170undefined "false"
checkbox DETAIL_checkbox_98770c71-40f1-4542-815e-b729aedd4a8aundefined "false"
checkbox input "false"
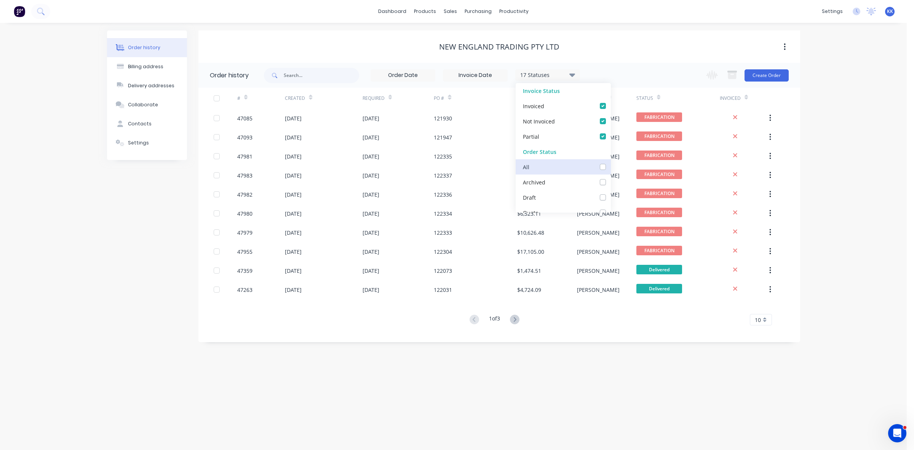
checkbox Up_checkbox_74ab0f41-041f-4191-99df-ac26c8a7dea1undefined "false"
checkbox Delivery_checkbox_b960ef1b-a307-4dae-a0fe-64f7fd6bb771undefined "false"
checkbox Queue_checkbox_db0fc282-a8aa-49e3-8b82-03aa207dd4e6undefined "false"
checkbox input "false"
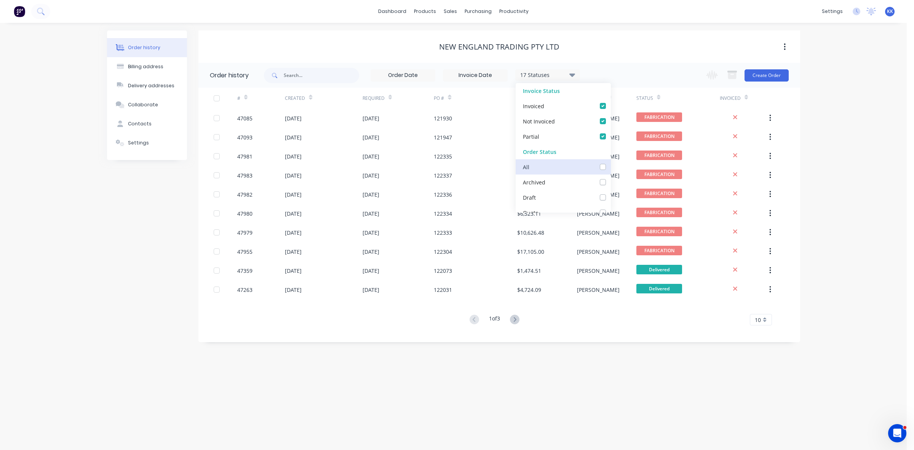
checkbox Up_checkbox_aztbundefined "false"
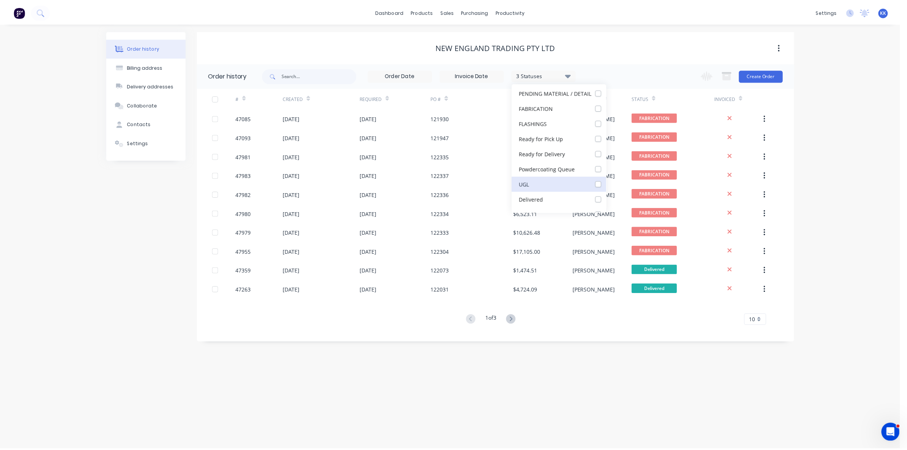
scroll to position [175, 0]
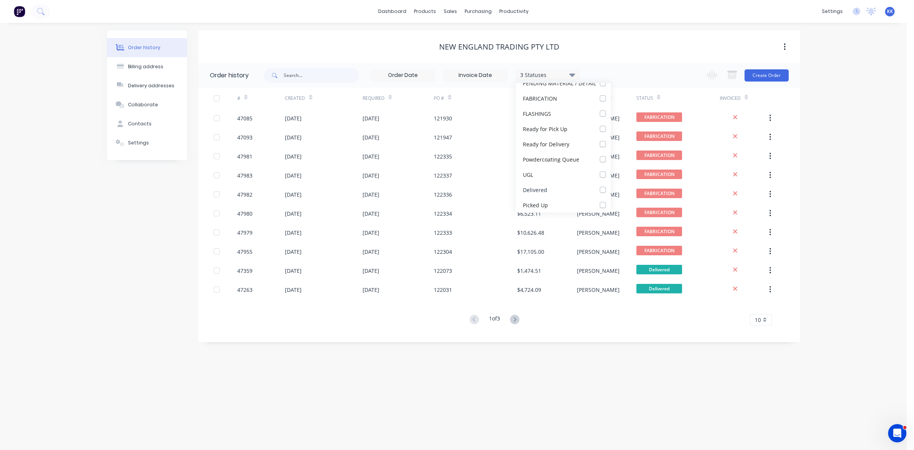
click at [610, 185] on label at bounding box center [610, 185] width 0 height 0
click at [610, 189] on input "checkbox" at bounding box center [613, 188] width 6 height 7
checkbox input "true"
click at [72, 299] on div "Order history Billing address Delivery addresses Collaborate Contacts Settings …" at bounding box center [453, 236] width 907 height 427
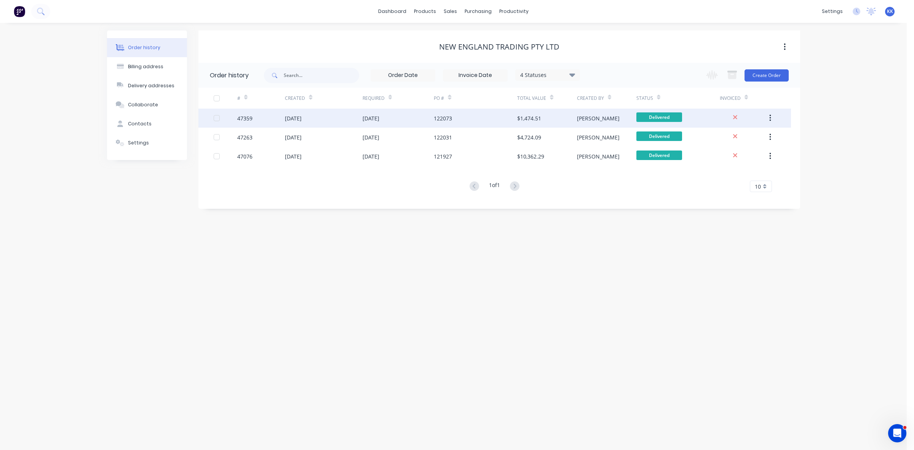
click at [348, 115] on div "[DATE]" at bounding box center [323, 118] width 77 height 19
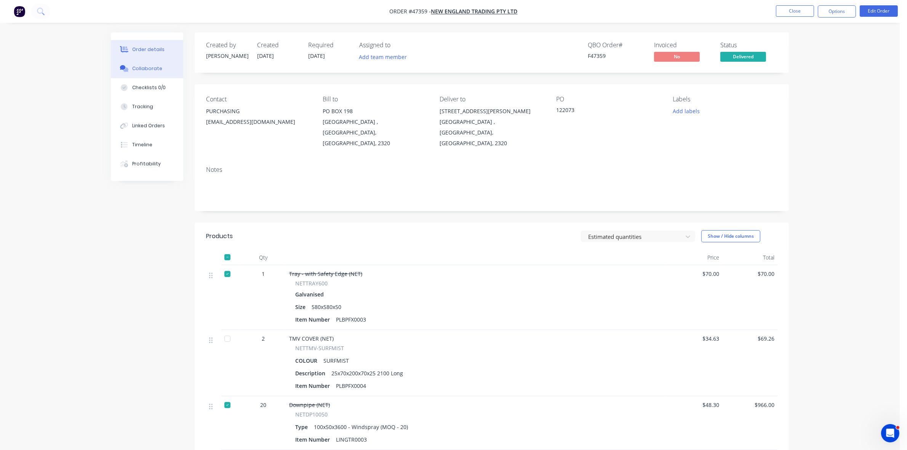
click at [150, 69] on div "Collaborate" at bounding box center [147, 68] width 30 height 7
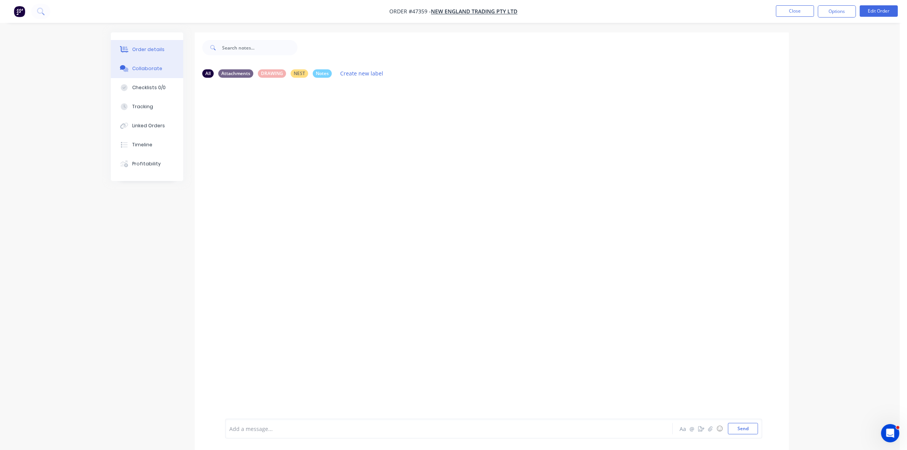
click at [140, 46] on div "Order details" at bounding box center [148, 49] width 32 height 7
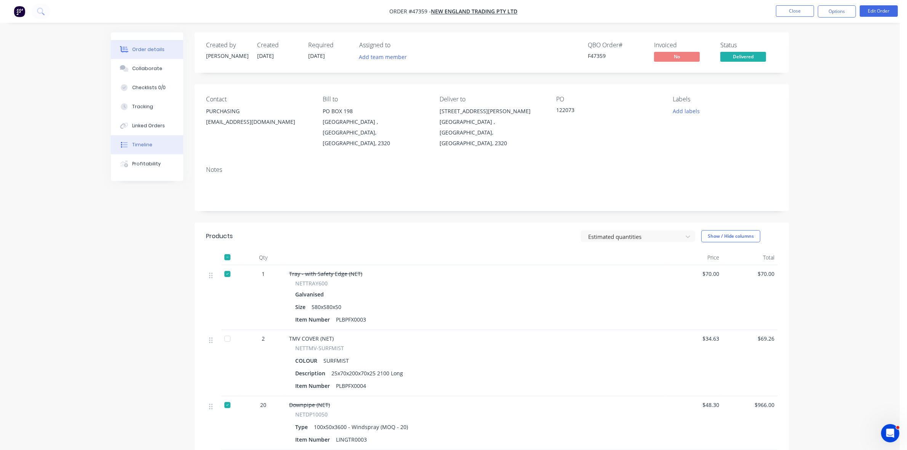
click at [134, 145] on div "Timeline" at bounding box center [142, 144] width 20 height 7
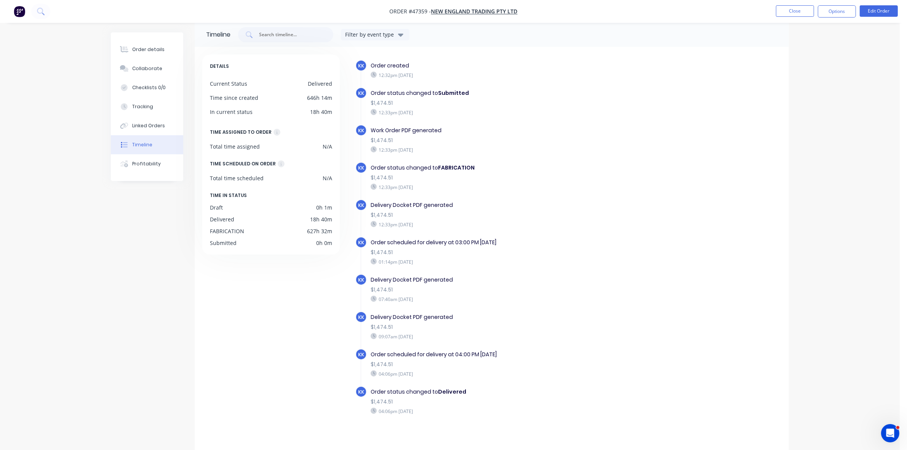
scroll to position [16, 0]
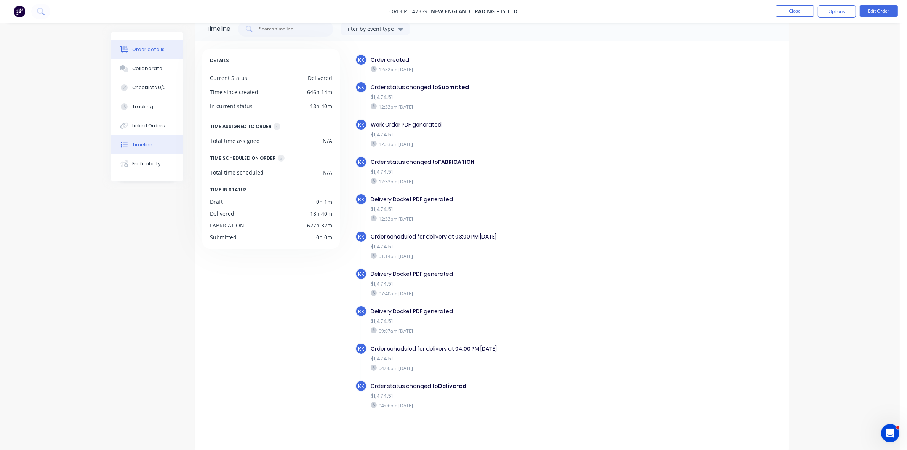
drag, startPoint x: 147, startPoint y: 46, endPoint x: 170, endPoint y: 48, distance: 23.3
click at [147, 46] on div "Order details" at bounding box center [148, 49] width 32 height 7
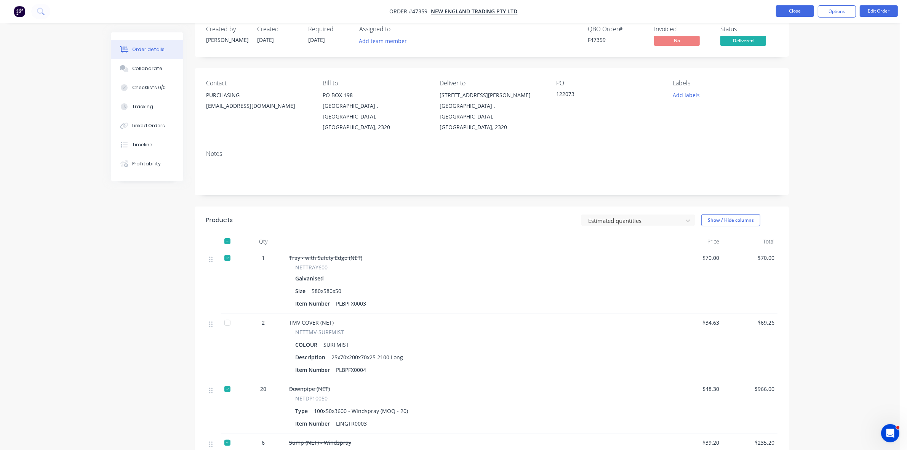
click at [791, 13] on button "Close" at bounding box center [795, 10] width 38 height 11
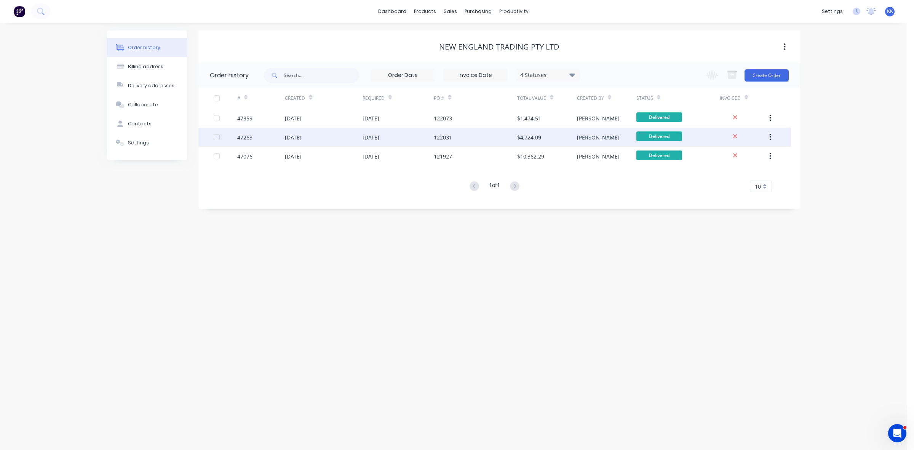
click at [408, 139] on div "[DATE]" at bounding box center [398, 137] width 72 height 19
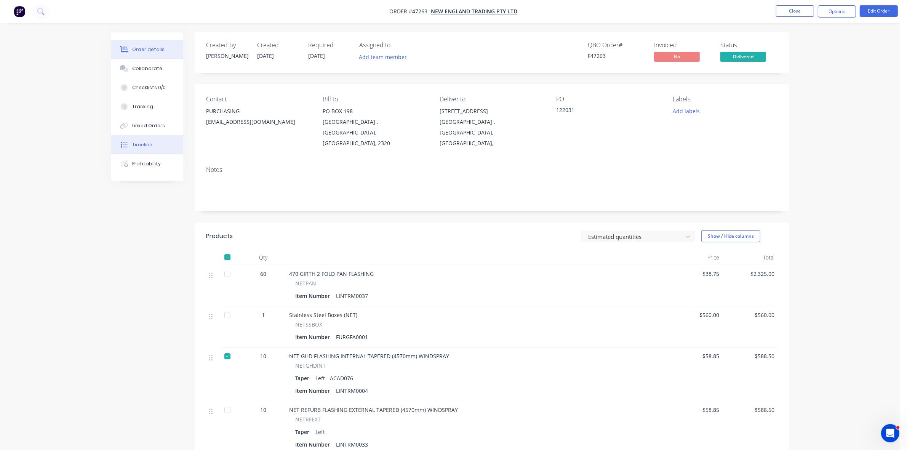
click at [141, 147] on div "Timeline" at bounding box center [142, 144] width 20 height 7
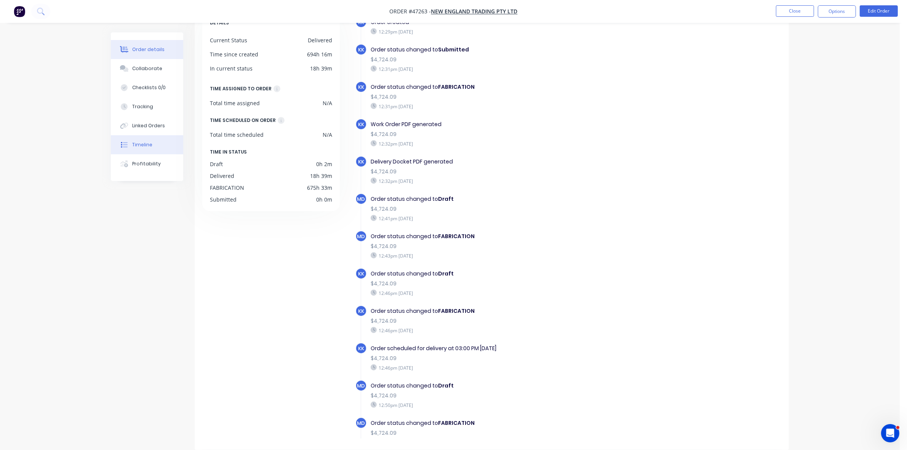
click at [143, 54] on button "Order details" at bounding box center [147, 49] width 72 height 19
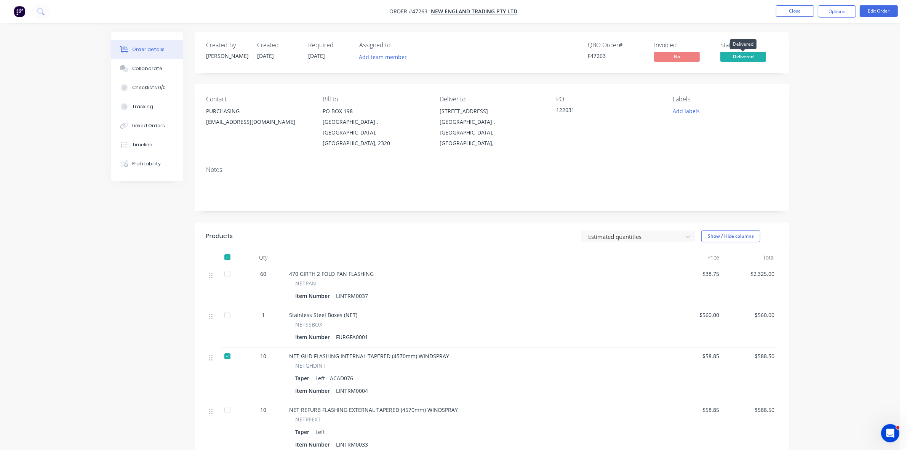
click at [734, 58] on span "Delivered" at bounding box center [743, 57] width 46 height 10
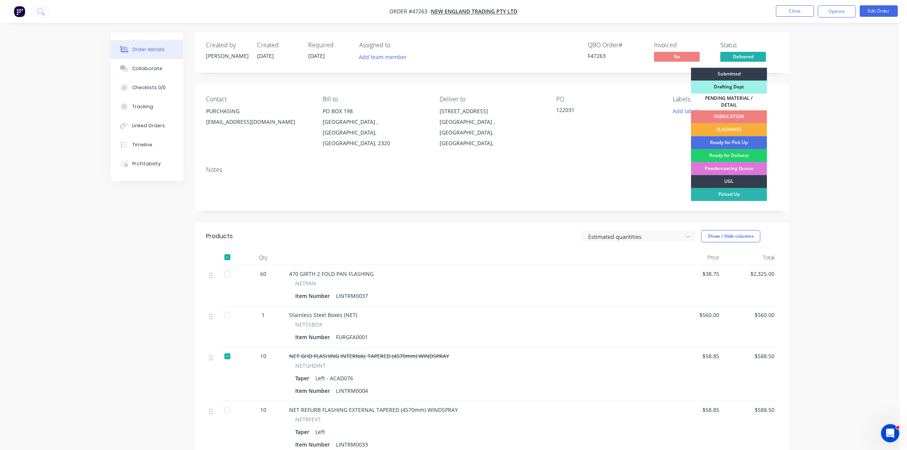
click at [735, 115] on div "FABRICATION" at bounding box center [729, 116] width 76 height 13
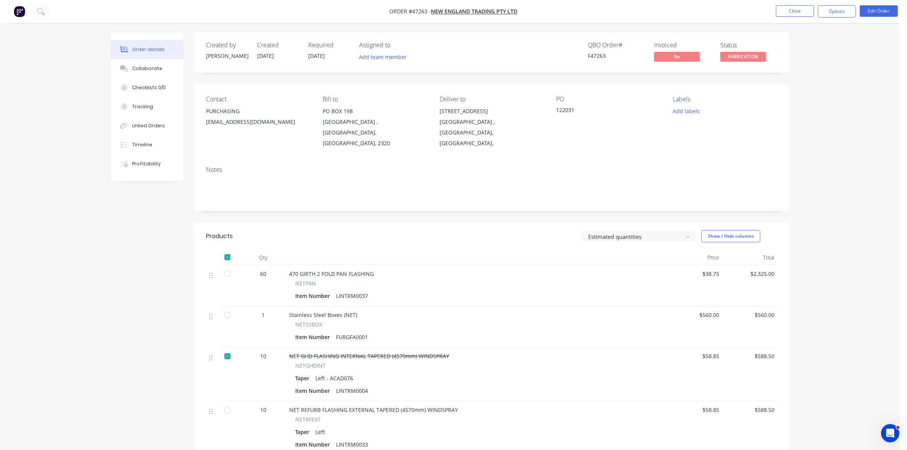
click at [225, 249] on div at bounding box center [227, 256] width 15 height 15
click at [227, 249] on div at bounding box center [227, 256] width 15 height 15
click at [225, 307] on div at bounding box center [227, 314] width 15 height 15
click at [791, 8] on button "Close" at bounding box center [795, 10] width 38 height 11
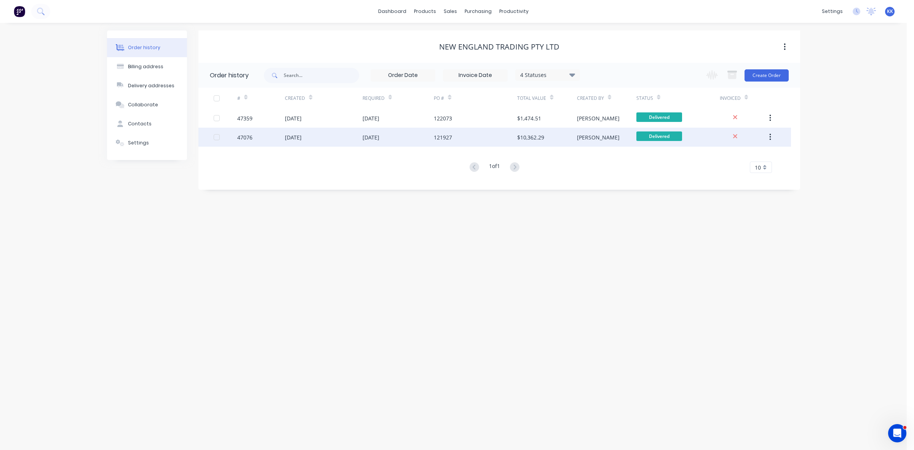
click at [407, 136] on div "[DATE]" at bounding box center [398, 137] width 72 height 19
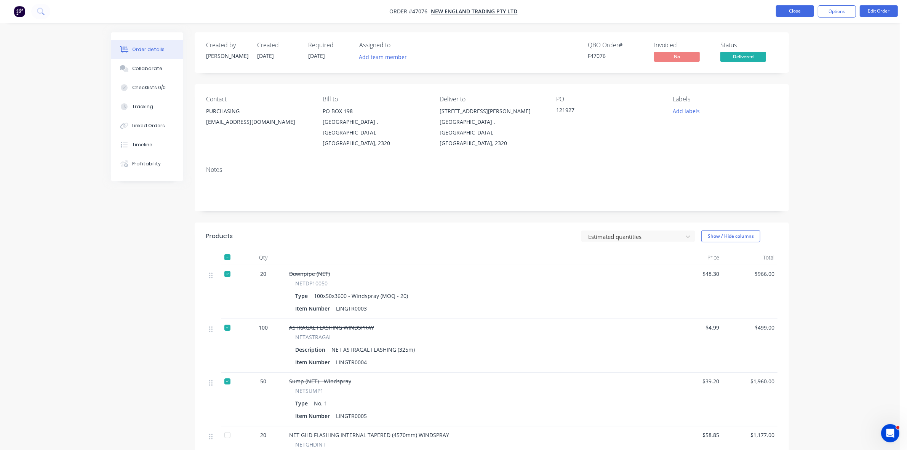
click at [798, 10] on button "Close" at bounding box center [795, 10] width 38 height 11
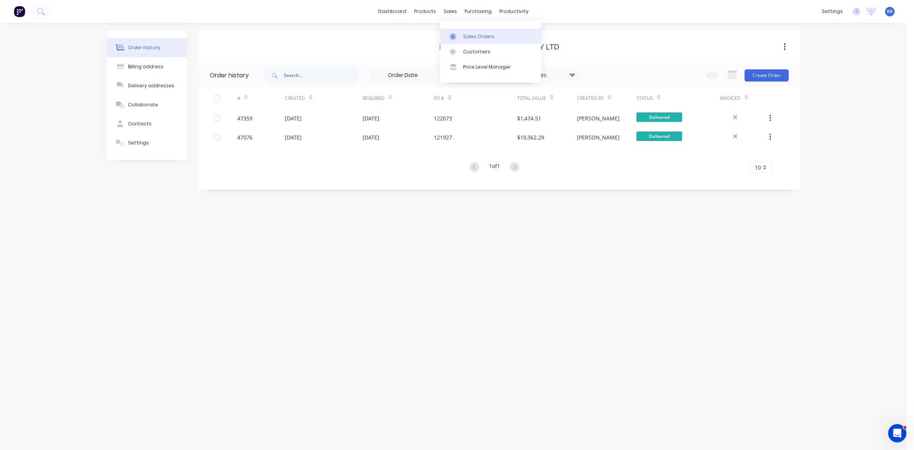
click at [460, 35] on div at bounding box center [454, 36] width 11 height 7
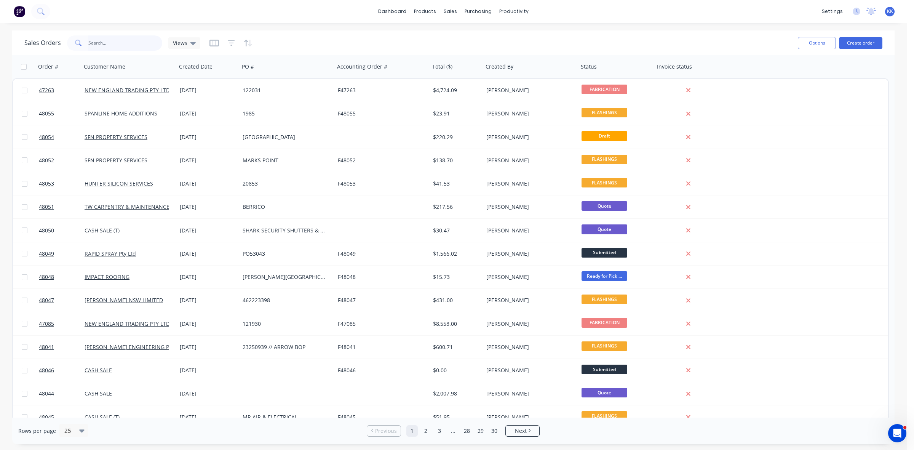
click at [126, 40] on input "text" at bounding box center [125, 42] width 74 height 15
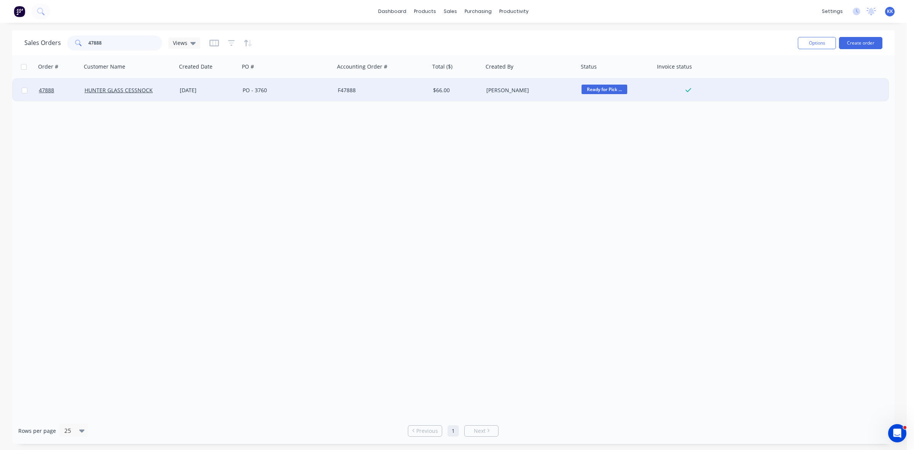
type input "47888"
click at [197, 86] on div "[DATE]" at bounding box center [208, 90] width 63 height 23
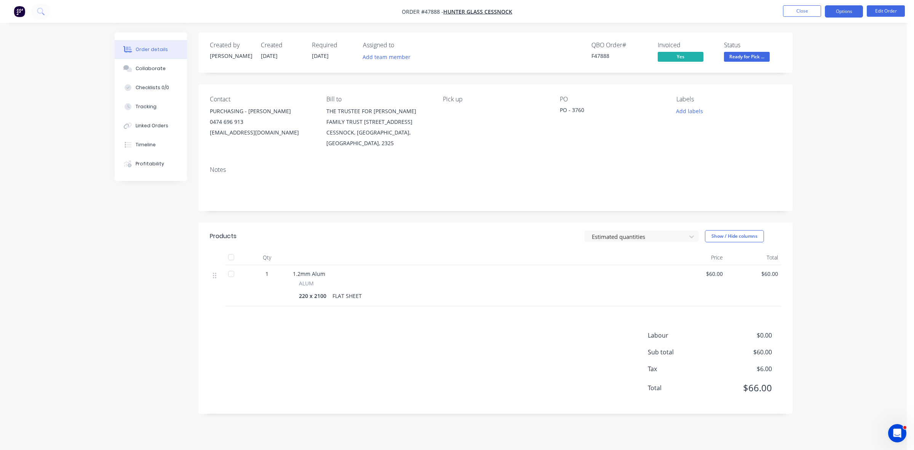
click at [831, 12] on button "Options" at bounding box center [844, 11] width 38 height 12
click at [805, 183] on div "Duplicate" at bounding box center [821, 183] width 70 height 11
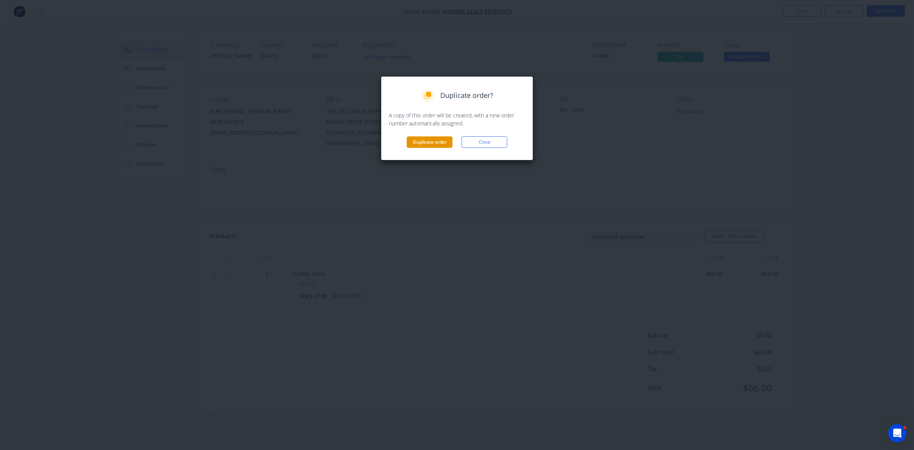
click at [432, 142] on button "Duplicate order" at bounding box center [430, 141] width 46 height 11
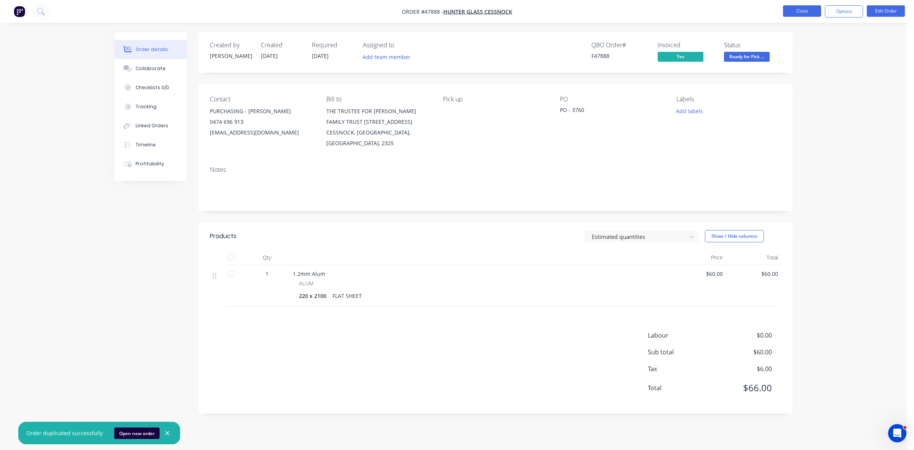
click at [797, 12] on button "Close" at bounding box center [802, 10] width 38 height 11
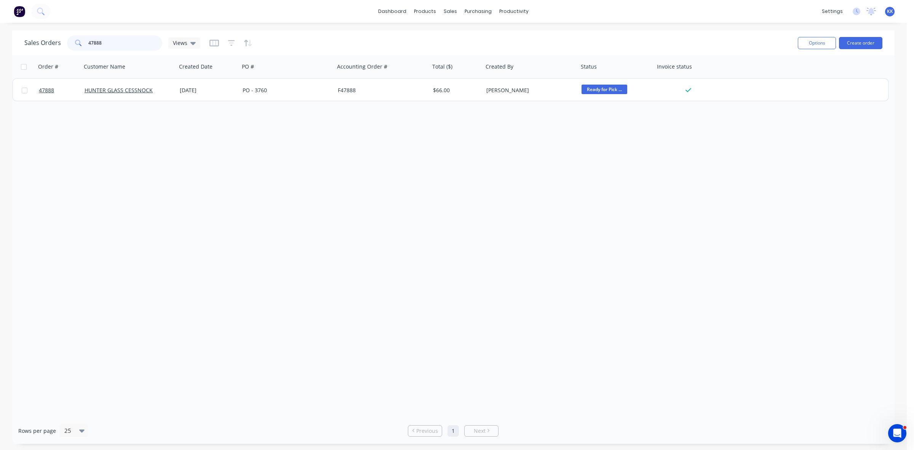
drag, startPoint x: 113, startPoint y: 38, endPoint x: 73, endPoint y: 32, distance: 40.4
click at [73, 32] on div "Sales Orders 47888 Views Options Create order" at bounding box center [453, 42] width 882 height 25
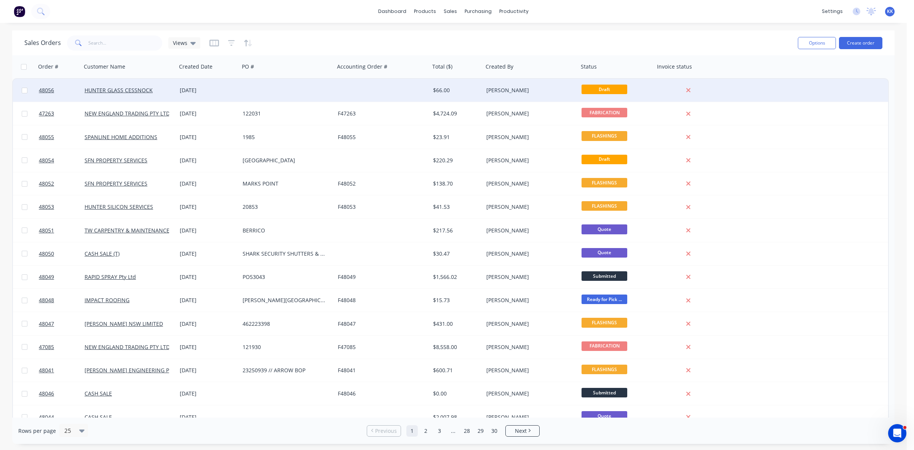
click at [338, 92] on div at bounding box center [382, 90] width 95 height 23
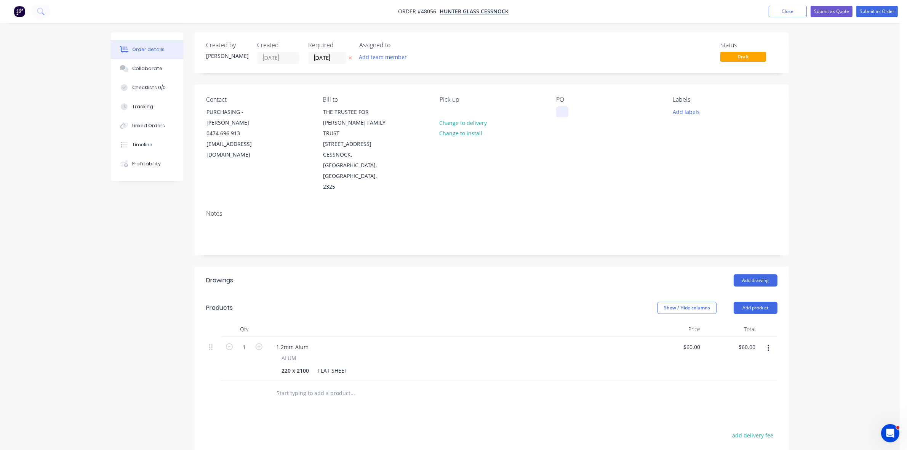
click at [562, 113] on div at bounding box center [562, 111] width 12 height 11
click at [275, 341] on div "1.2mm Alum" at bounding box center [292, 346] width 45 height 11
drag, startPoint x: 275, startPoint y: 312, endPoint x: 284, endPoint y: 313, distance: 8.5
click at [278, 341] on div "1.2mm Alum" at bounding box center [292, 346] width 45 height 11
click at [742, 294] on header "Products Show / Hide columns Add product" at bounding box center [492, 307] width 594 height 27
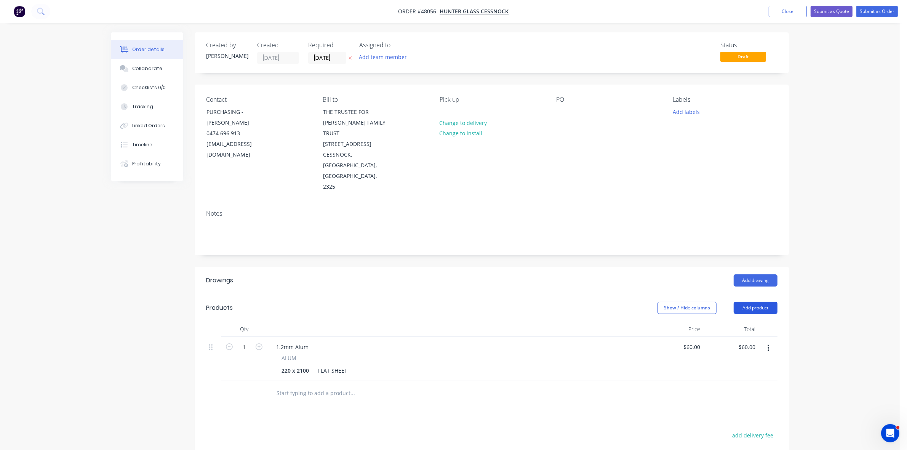
click at [745, 302] on button "Add product" at bounding box center [755, 308] width 44 height 12
click at [741, 319] on button "Product catalogue" at bounding box center [741, 326] width 72 height 15
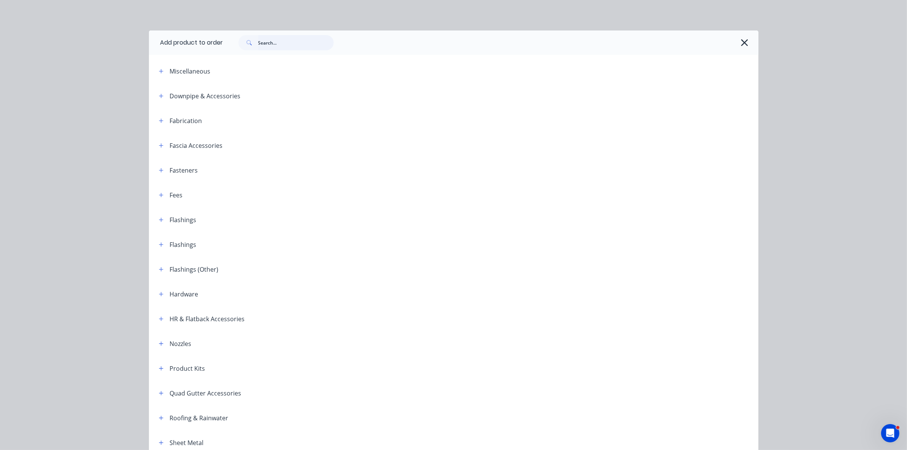
click at [268, 48] on input "text" at bounding box center [295, 42] width 75 height 15
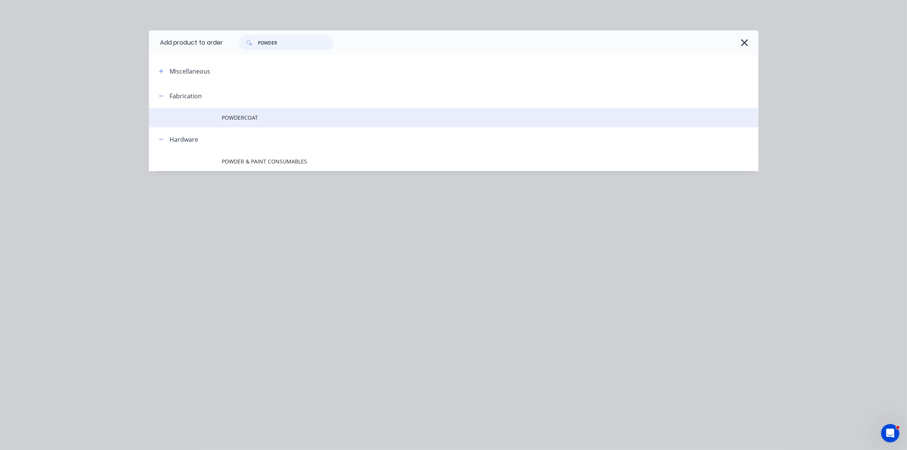
type input "POWDER"
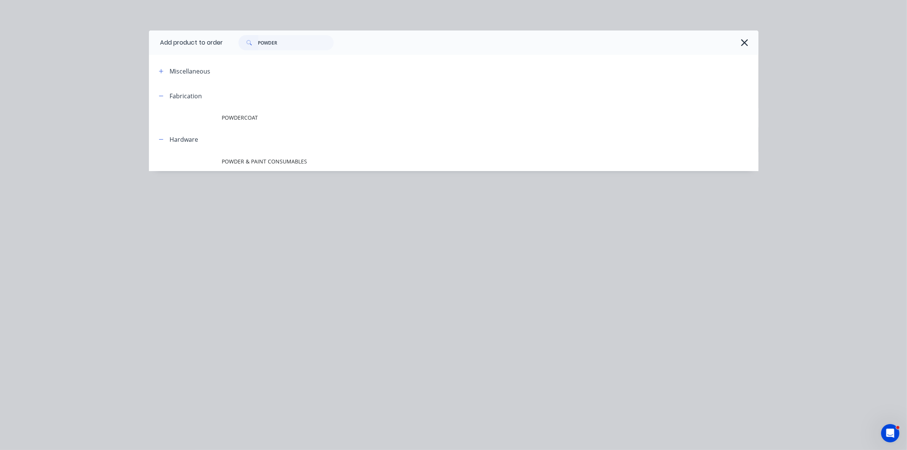
click at [275, 113] on td "POWDERCOAT" at bounding box center [490, 117] width 536 height 19
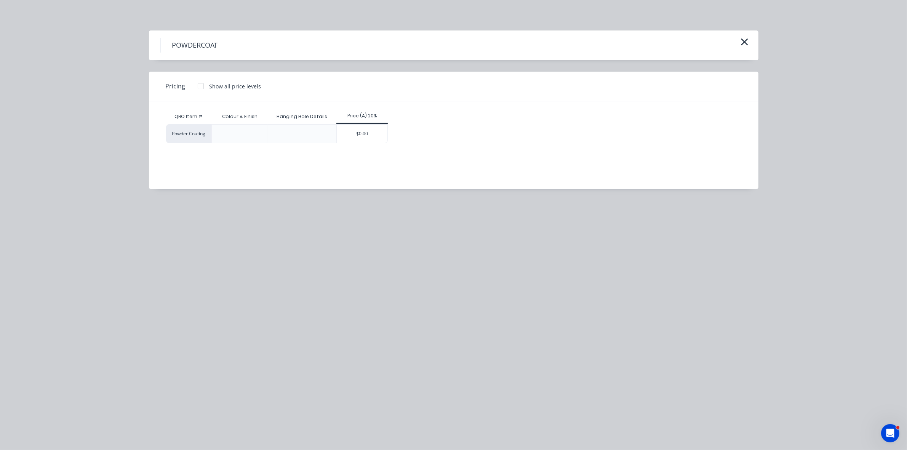
drag, startPoint x: 364, startPoint y: 127, endPoint x: 367, endPoint y: 131, distance: 4.4
click at [365, 127] on div "$0.00" at bounding box center [362, 134] width 51 height 18
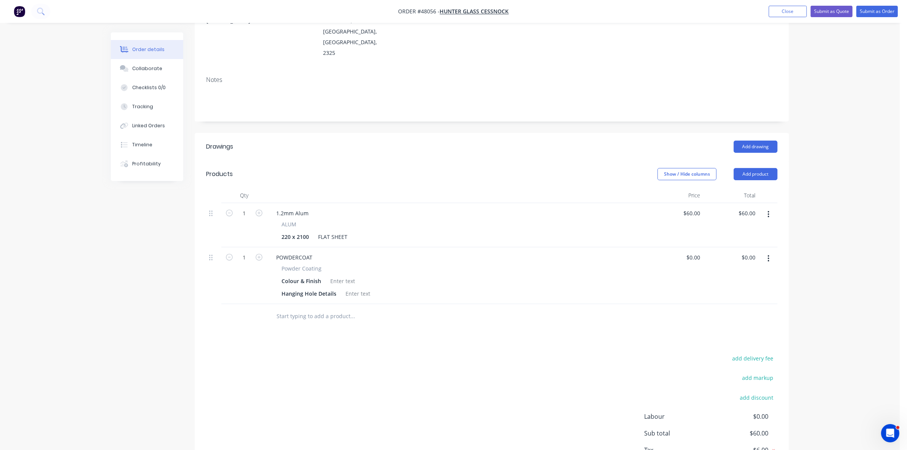
scroll to position [143, 0]
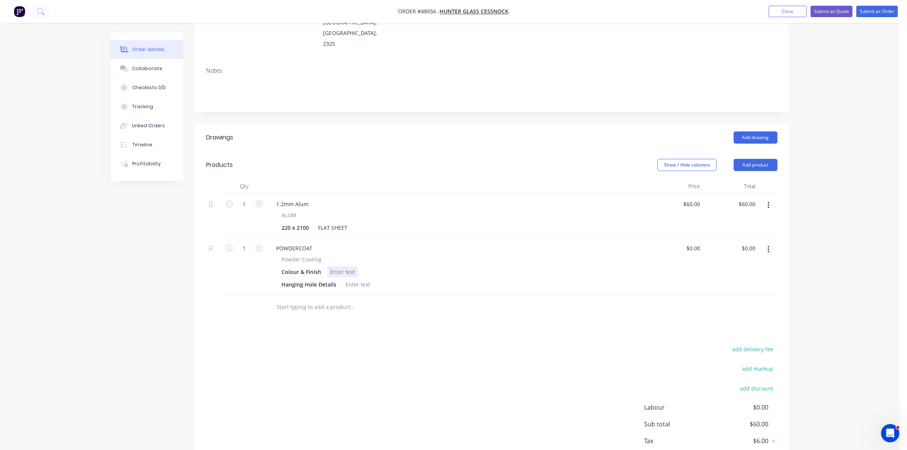
click at [343, 266] on div at bounding box center [342, 271] width 31 height 11
click at [360, 279] on div at bounding box center [357, 284] width 31 height 11
click at [315, 243] on div "POWDERCOAT" at bounding box center [294, 248] width 48 height 11
click at [767, 201] on icon "button" at bounding box center [768, 205] width 2 height 8
click at [720, 265] on div "Delete" at bounding box center [741, 270] width 59 height 11
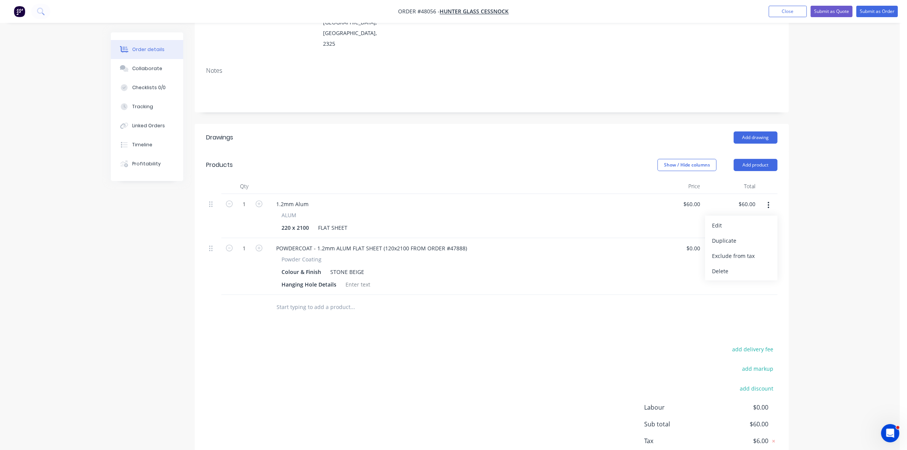
scroll to position [114, 0]
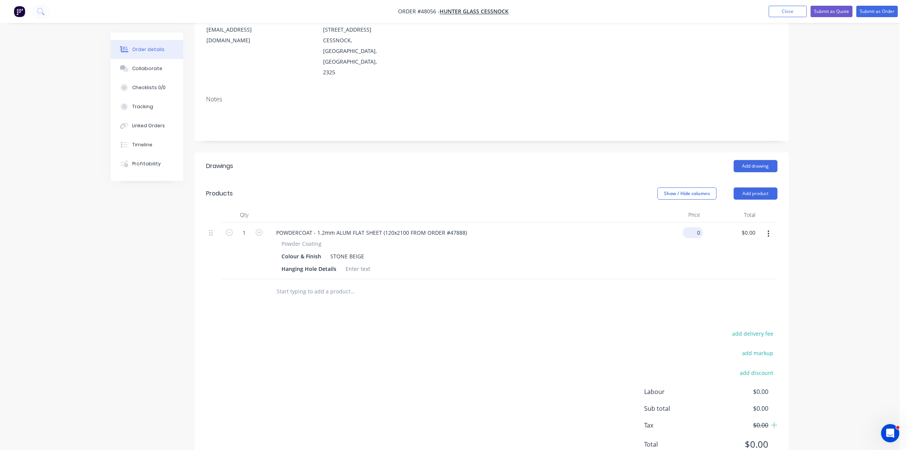
click at [696, 227] on input "0" at bounding box center [694, 232] width 18 height 11
type input "$180.00"
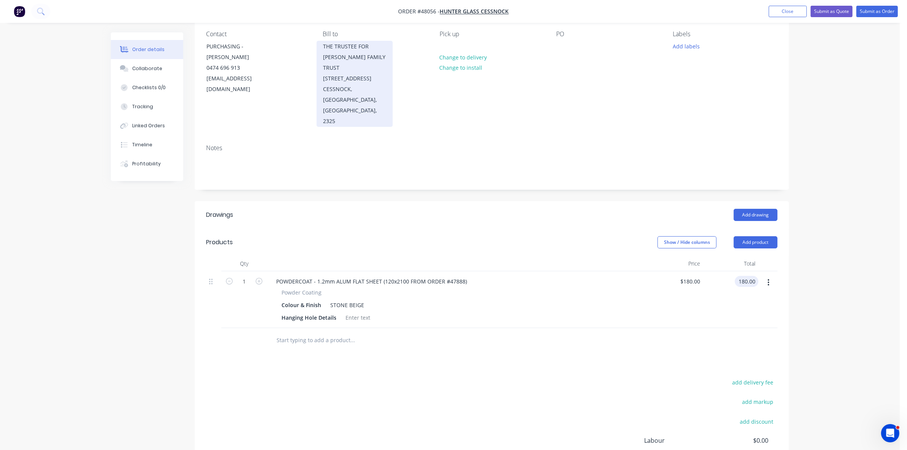
scroll to position [0, 0]
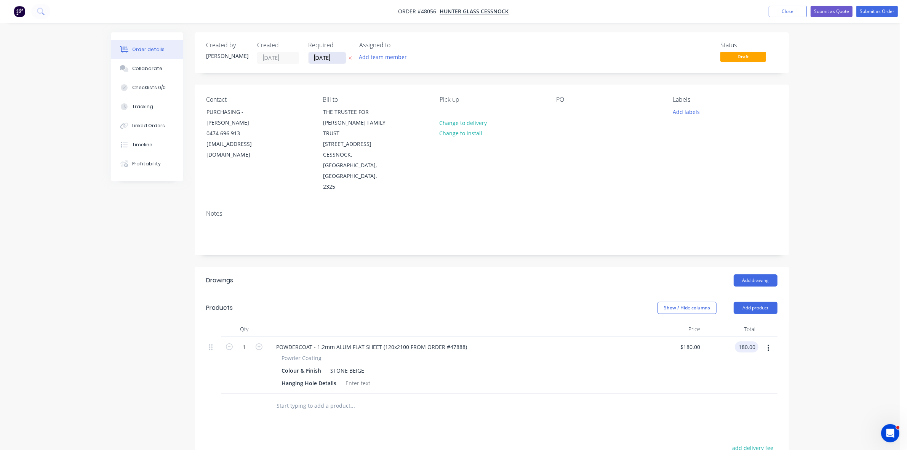
type input "$180.00"
click at [332, 56] on input "[DATE]" at bounding box center [326, 57] width 37 height 11
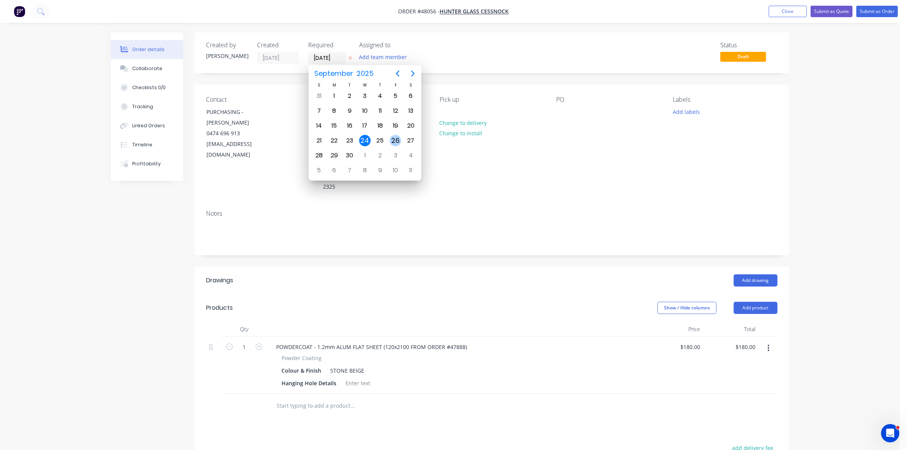
click at [394, 141] on div "26" at bounding box center [395, 140] width 11 height 11
type input "[DATE]"
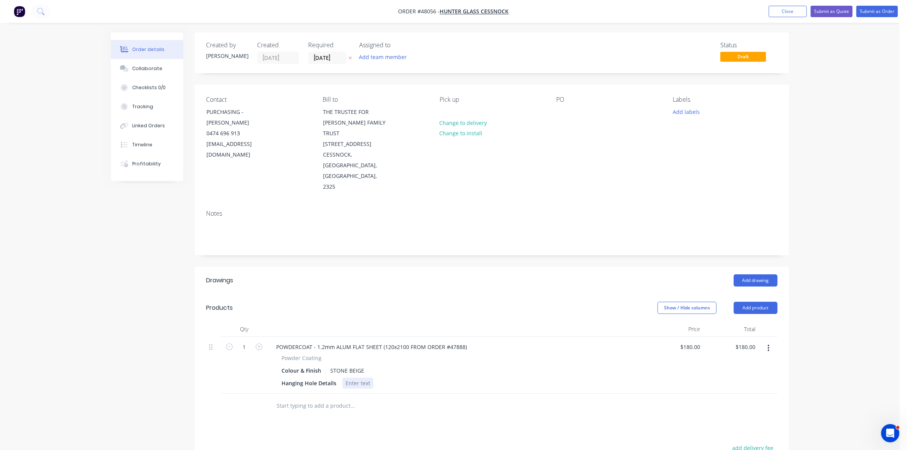
click at [354, 377] on div at bounding box center [357, 382] width 31 height 11
click at [559, 110] on div at bounding box center [562, 111] width 12 height 11
click at [863, 13] on button "Submit as Order" at bounding box center [877, 11] width 42 height 11
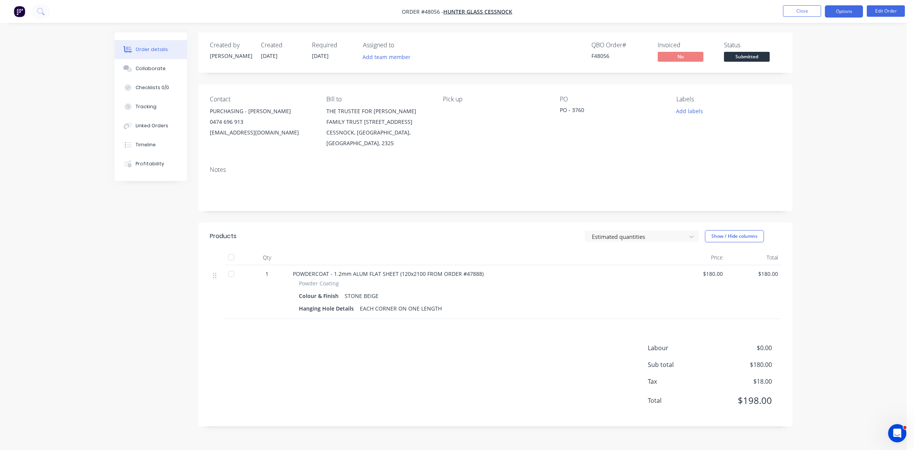
click at [830, 10] on button "Options" at bounding box center [844, 11] width 38 height 12
click at [805, 94] on div "Work Order" at bounding box center [821, 91] width 70 height 11
click at [805, 74] on div "Without pricing" at bounding box center [821, 76] width 70 height 11
click at [758, 57] on span "Submitted" at bounding box center [747, 57] width 46 height 10
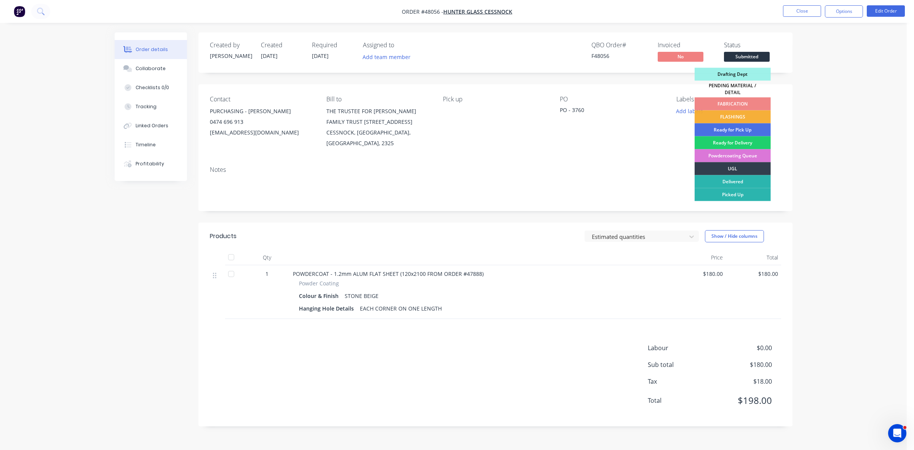
click at [739, 153] on div "Powdercoating Queue" at bounding box center [733, 155] width 76 height 13
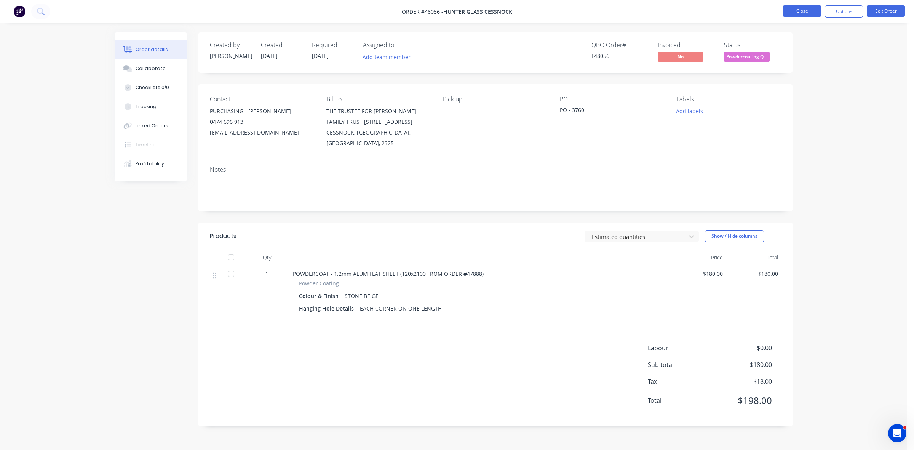
click at [811, 11] on button "Close" at bounding box center [802, 10] width 38 height 11
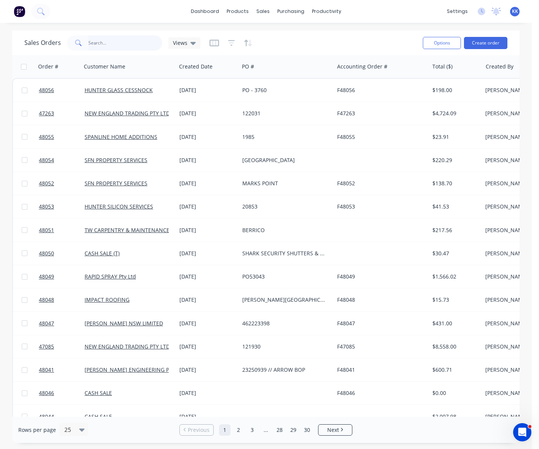
click at [97, 41] on input "text" at bounding box center [125, 42] width 74 height 15
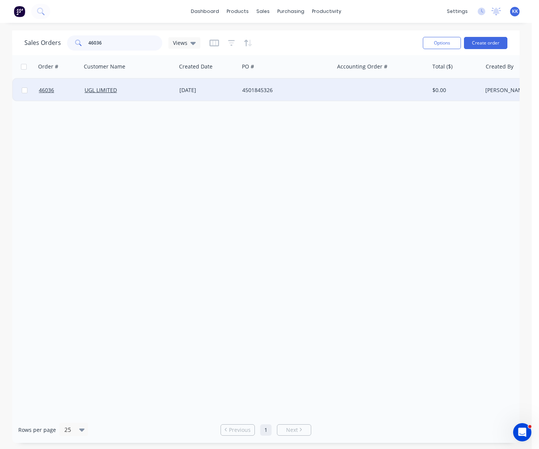
type input "46036"
click at [248, 96] on div "4501845326" at bounding box center [286, 90] width 95 height 23
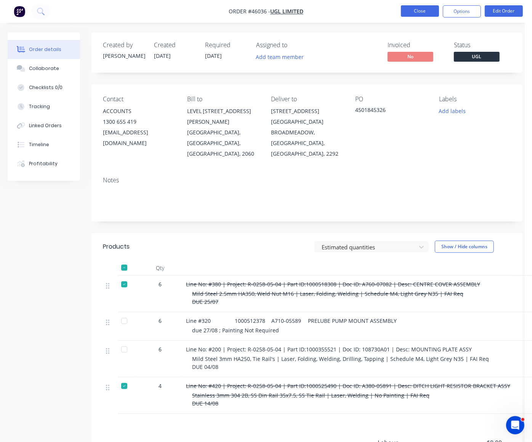
click at [422, 12] on button "Close" at bounding box center [420, 10] width 38 height 11
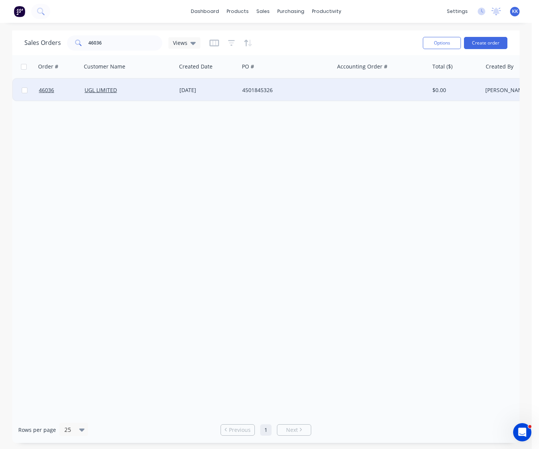
click at [172, 95] on div "UGL LIMITED" at bounding box center [128, 90] width 95 height 23
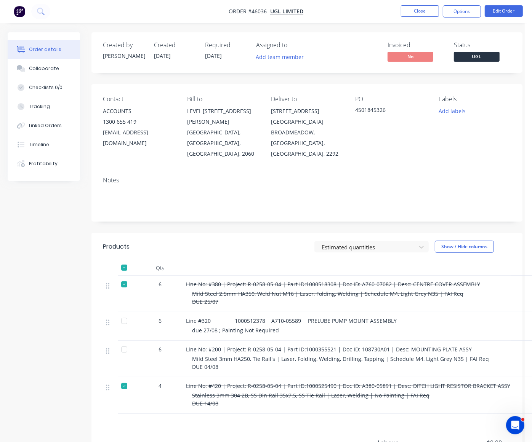
scroll to position [91, 0]
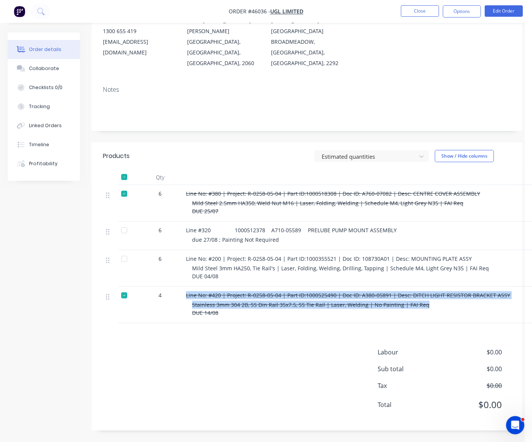
drag, startPoint x: 429, startPoint y: 306, endPoint x: 184, endPoint y: 290, distance: 246.1
click at [184, 290] on div "Line No: #420 | Project: R-0258-05-04 | Part ID:1000525490 | Doc ID: A380-05891…" at bounding box center [373, 305] width 381 height 37
copy div "Line No: #420 | Project: R-0258-05-04 | Part ID:1000525490 | Doc ID: A380-05891…"
click at [54, 75] on button "Collaborate" at bounding box center [44, 68] width 72 height 19
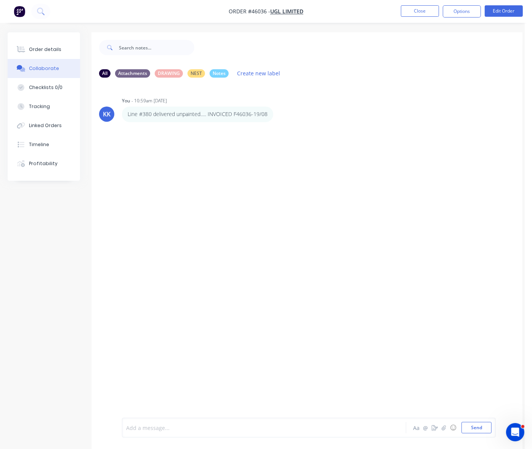
click at [139, 426] on div at bounding box center [262, 428] width 273 height 8
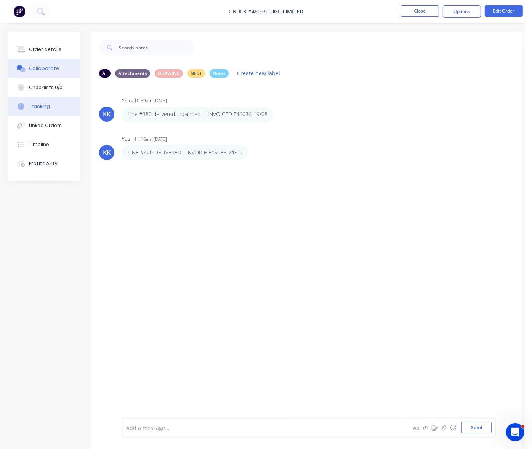
click at [32, 109] on div "Tracking" at bounding box center [39, 106] width 21 height 7
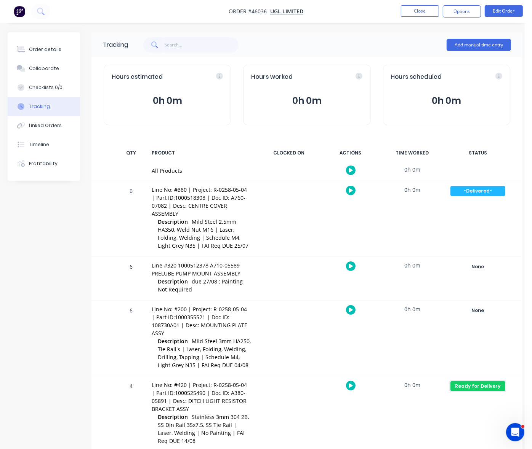
click at [476, 389] on div "Ready for Delivery" at bounding box center [477, 387] width 55 height 10
click at [379, 442] on button "-Delivered-" at bounding box center [367, 445] width 36 height 10
click at [47, 53] on button "Order details" at bounding box center [44, 49] width 72 height 19
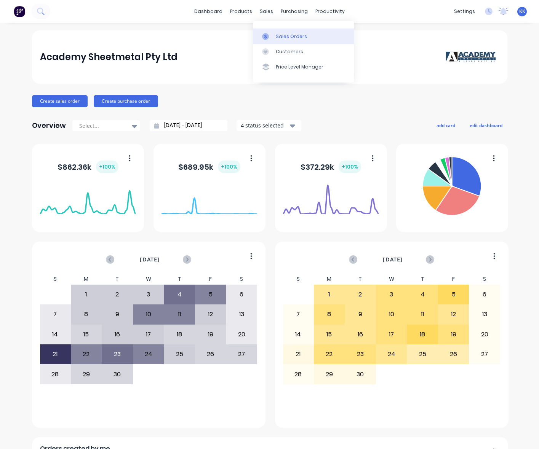
click at [281, 36] on div "Sales Orders" at bounding box center [291, 36] width 31 height 7
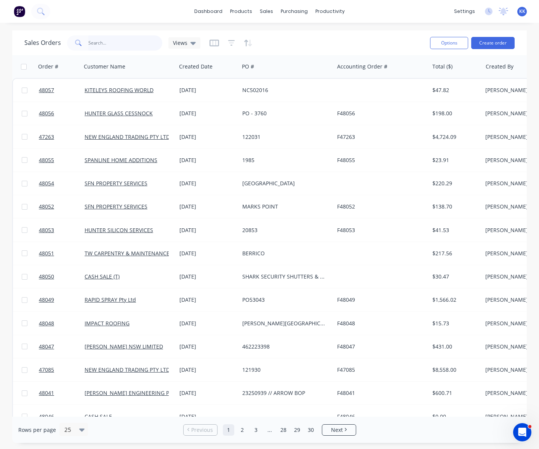
click at [128, 39] on input "text" at bounding box center [125, 42] width 74 height 15
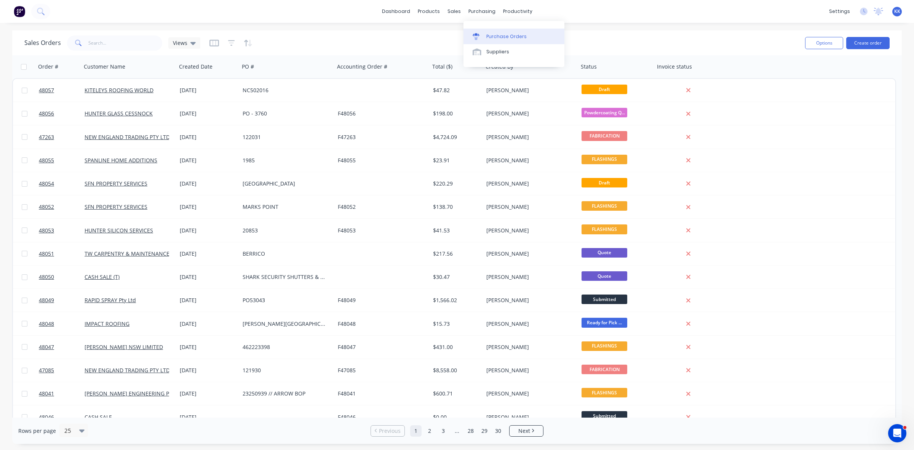
click at [494, 32] on link "Purchase Orders" at bounding box center [513, 36] width 101 height 15
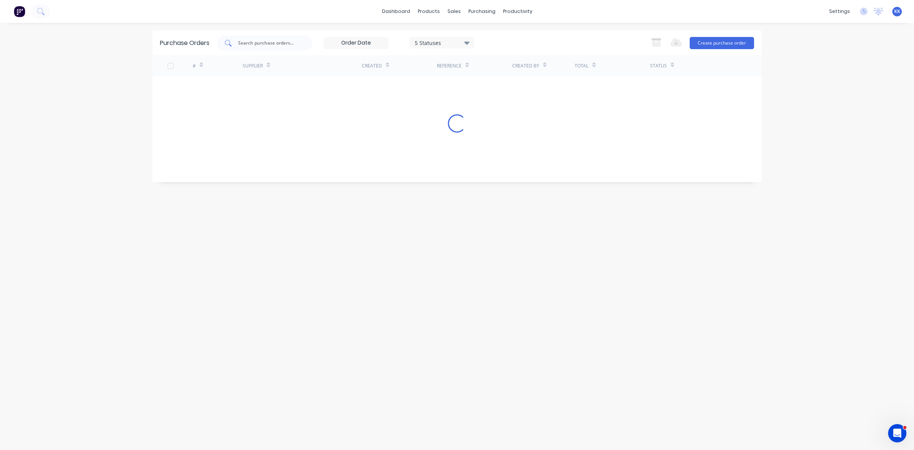
click at [294, 38] on div at bounding box center [264, 42] width 95 height 15
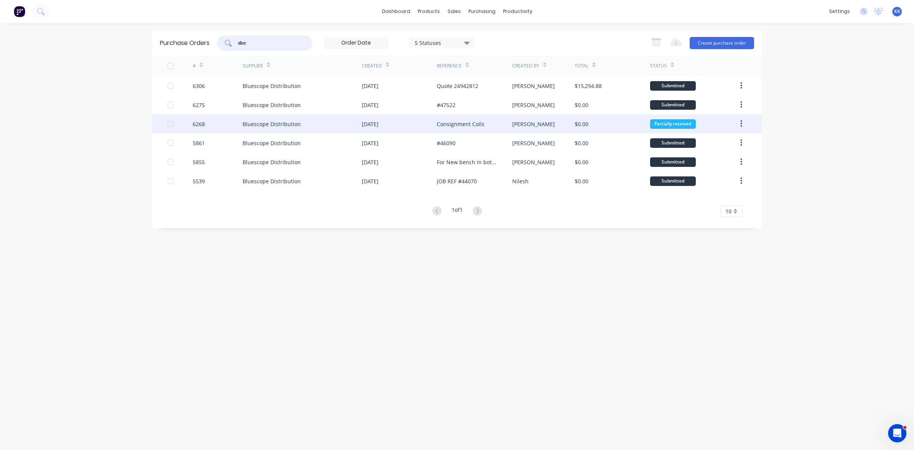
type input "dist"
click at [394, 125] on div "[DATE]" at bounding box center [399, 123] width 75 height 19
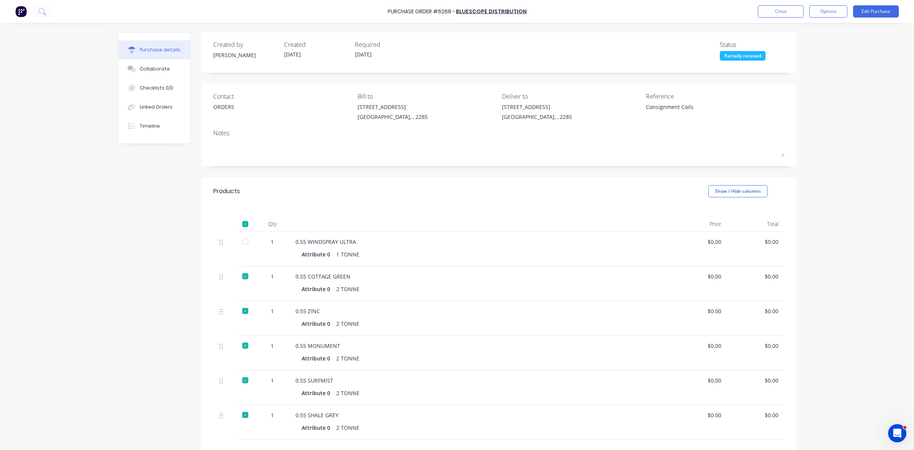
click at [244, 241] on div at bounding box center [245, 241] width 15 height 15
click at [168, 70] on div "Updating received items... Loading..." at bounding box center [457, 67] width 914 height 135
type textarea "x"
click at [166, 69] on button "Collaborate" at bounding box center [154, 68] width 72 height 19
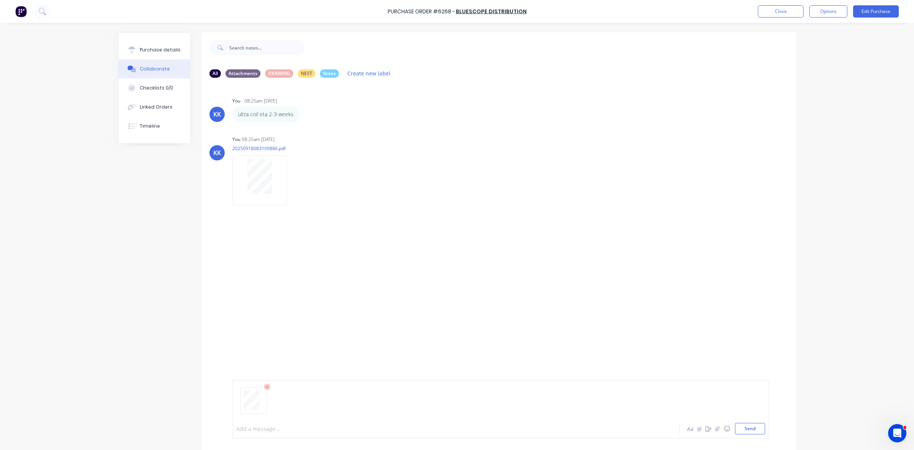
click at [270, 428] on div at bounding box center [435, 429] width 396 height 8
click at [538, 13] on button "Close" at bounding box center [781, 11] width 46 height 12
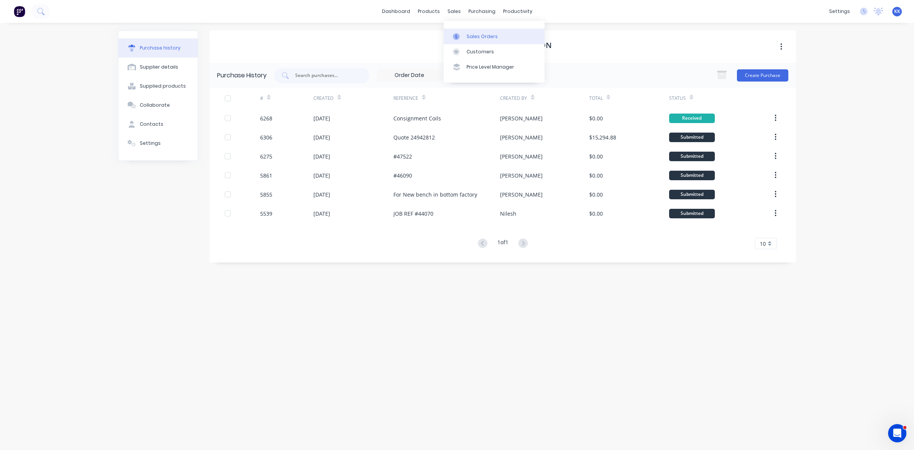
click at [461, 31] on link "Sales Orders" at bounding box center [494, 36] width 101 height 15
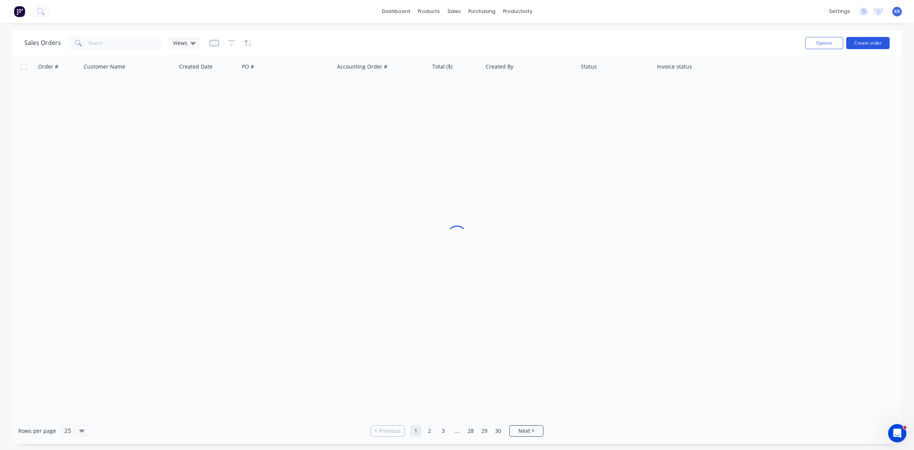
click at [538, 45] on button "Create order" at bounding box center [867, 43] width 43 height 12
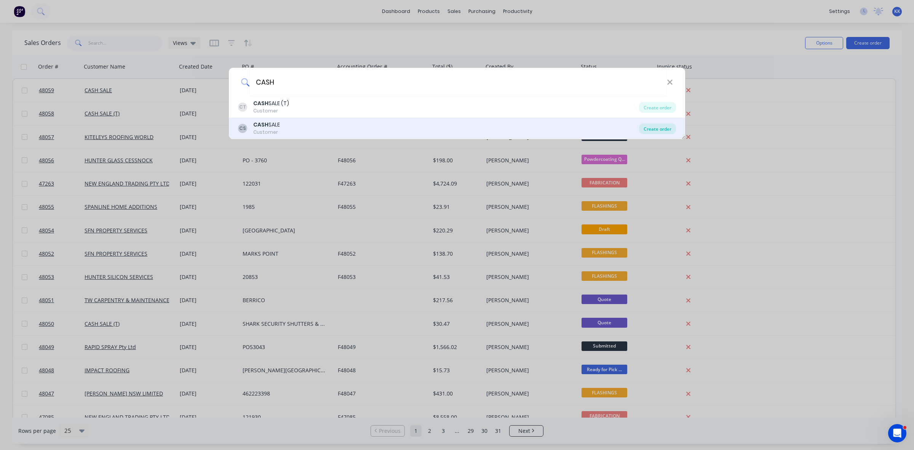
type input "CASH"
click at [538, 130] on div "Create order" at bounding box center [657, 128] width 37 height 11
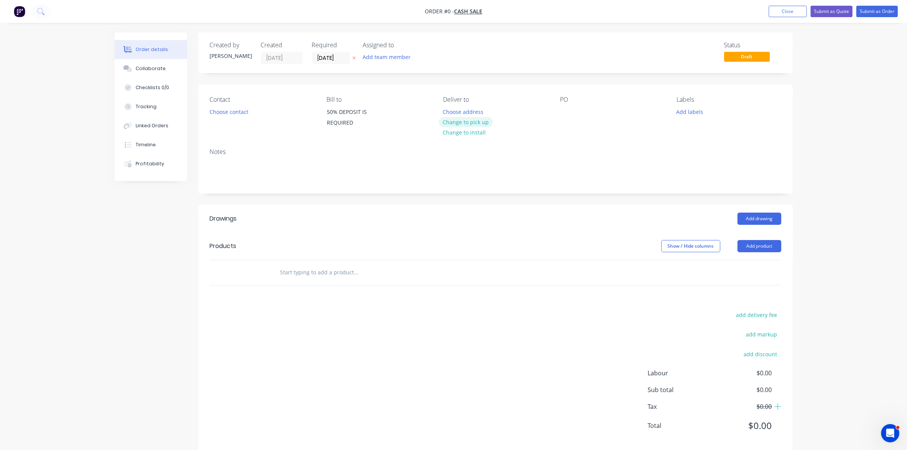
click at [474, 121] on button "Change to pick up" at bounding box center [466, 122] width 54 height 10
click at [538, 246] on button "Add product" at bounding box center [759, 246] width 44 height 12
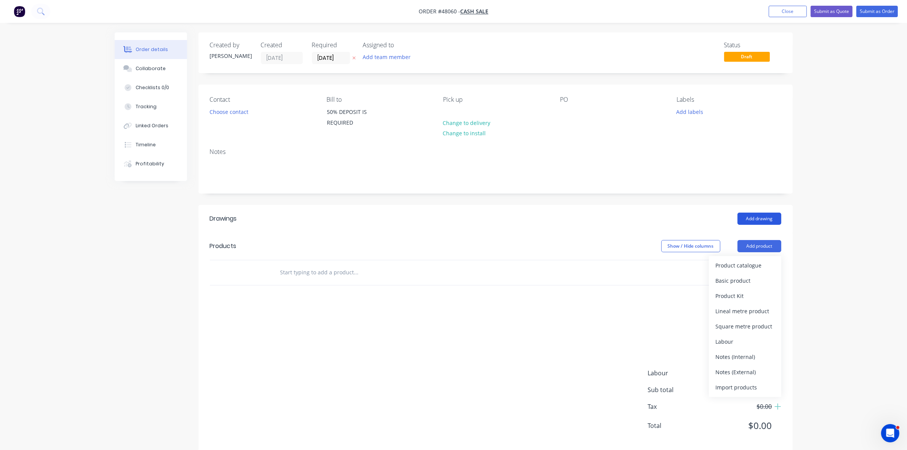
click at [538, 216] on button "Add drawing" at bounding box center [759, 218] width 44 height 12
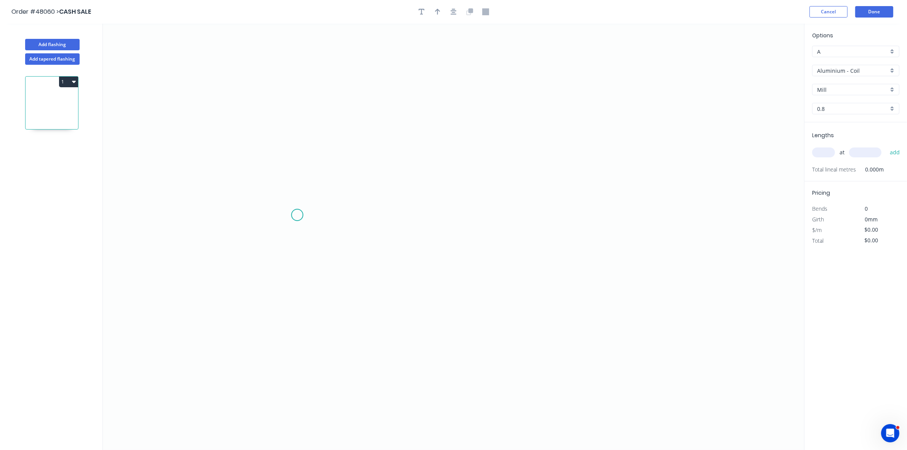
click at [285, 199] on icon "0" at bounding box center [453, 237] width 701 height 426
drag, startPoint x: 352, startPoint y: 204, endPoint x: 351, endPoint y: 191, distance: 12.7
click at [353, 204] on icon "0" at bounding box center [453, 237] width 701 height 426
click at [355, 138] on icon "0 ?" at bounding box center [453, 237] width 701 height 426
click at [509, 146] on icon "0 ? ?" at bounding box center [453, 237] width 701 height 426
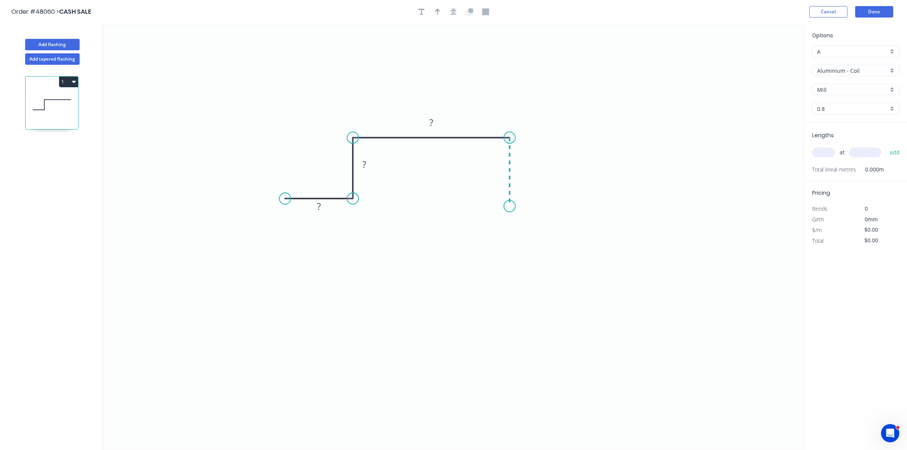
click at [513, 207] on icon "0 ? ? ?" at bounding box center [453, 237] width 701 height 426
click at [538, 206] on icon "0 ? ? ? ?" at bounding box center [453, 237] width 701 height 426
click at [319, 204] on tspan "?" at bounding box center [319, 206] width 4 height 13
type input "$36.12"
click at [436, 13] on icon "button" at bounding box center [437, 11] width 5 height 7
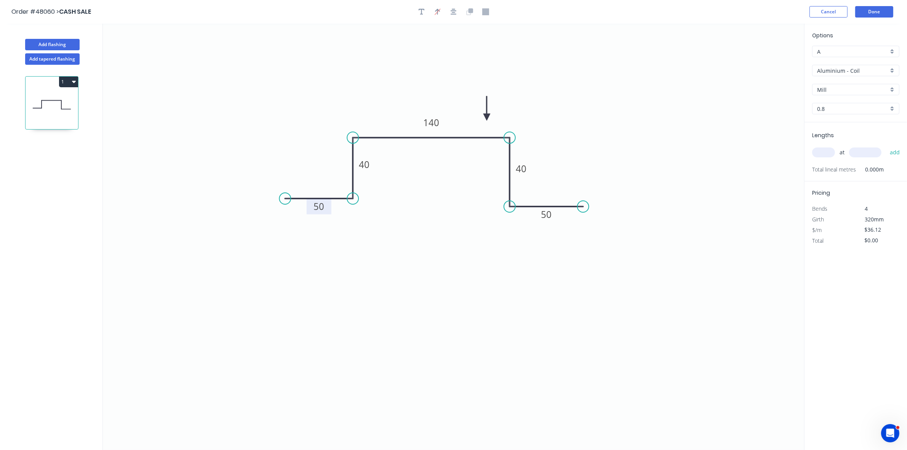
drag, startPoint x: 766, startPoint y: 61, endPoint x: 487, endPoint y: 117, distance: 285.1
click at [487, 117] on icon at bounding box center [486, 108] width 7 height 24
click at [538, 69] on input "Aluminium - Coil" at bounding box center [852, 71] width 71 height 8
drag, startPoint x: 834, startPoint y: 126, endPoint x: 836, endPoint y: 113, distance: 13.1
click at [538, 126] on div "Colorbond" at bounding box center [855, 125] width 86 height 13
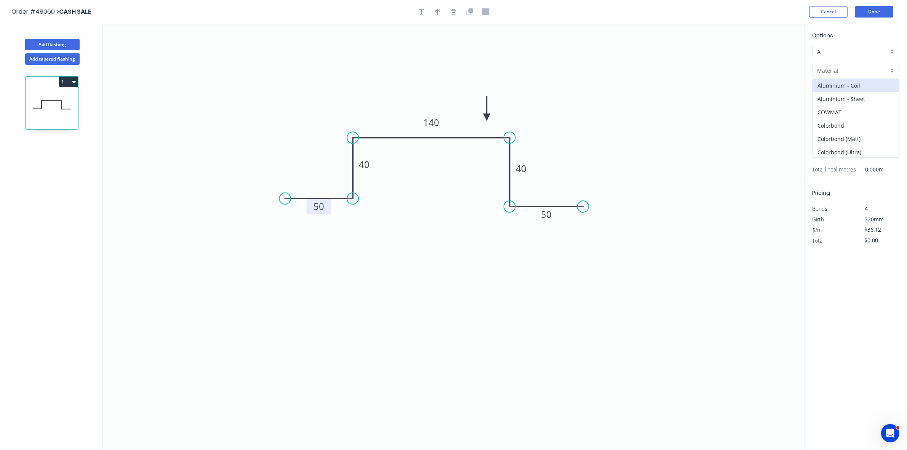
type input "Colorbond"
type input "Basalt"
type input "0.55"
type input "$24.22"
click at [538, 92] on input "Basalt" at bounding box center [852, 90] width 71 height 8
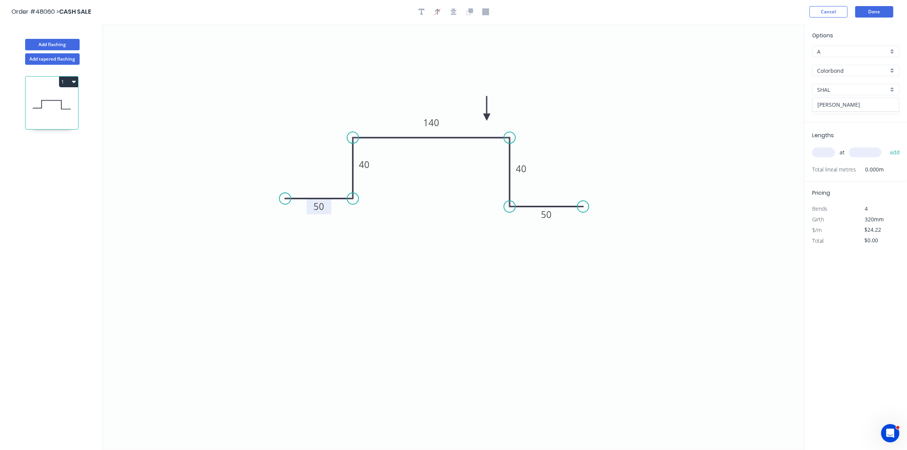
click at [538, 107] on div "[PERSON_NAME]" at bounding box center [855, 104] width 86 height 13
type input "[PERSON_NAME]"
click at [538, 153] on input "text" at bounding box center [823, 152] width 23 height 10
type input "1"
type input "1030"
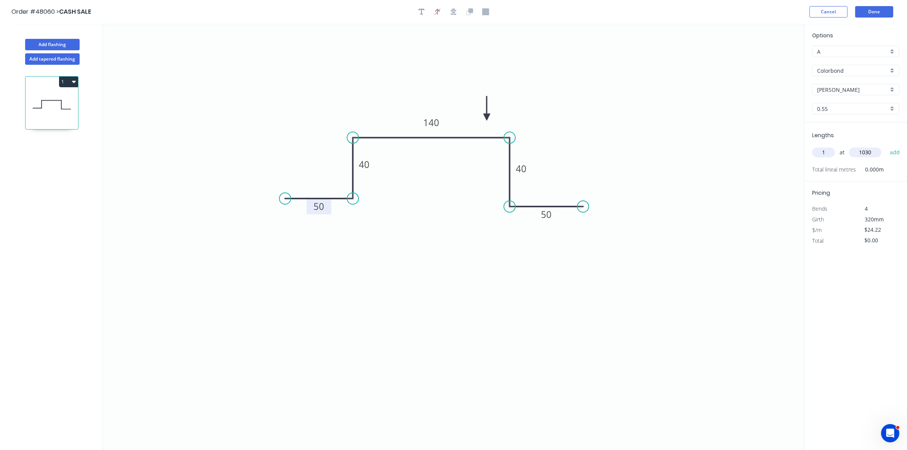
click at [538, 146] on button "add" at bounding box center [895, 152] width 18 height 13
type input "$24.95"
drag, startPoint x: 353, startPoint y: 198, endPoint x: 354, endPoint y: 206, distance: 7.8
click at [354, 206] on circle at bounding box center [352, 205] width 11 height 11
drag, startPoint x: 284, startPoint y: 200, endPoint x: 284, endPoint y: 204, distance: 4.2
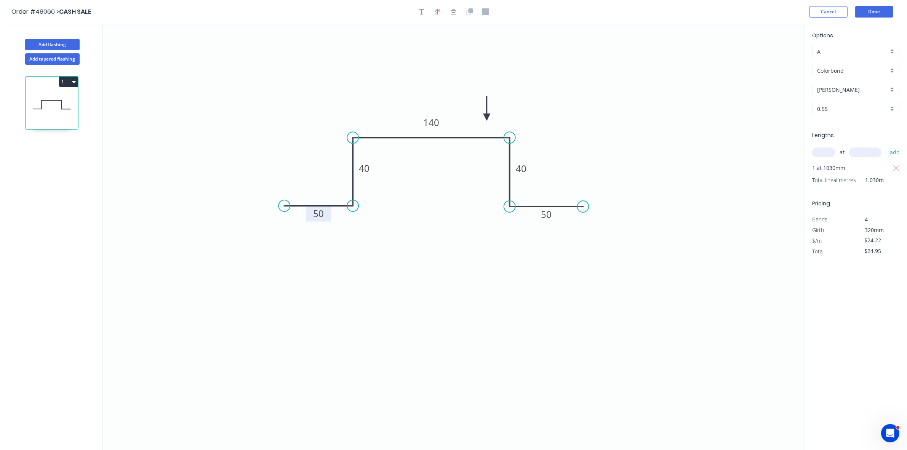
click at [284, 204] on circle at bounding box center [283, 205] width 11 height 11
click at [538, 18] on header "Order #48060 > CASH SALE Cancel Done" at bounding box center [453, 12] width 907 height 24
click at [538, 14] on button "Done" at bounding box center [874, 11] width 38 height 11
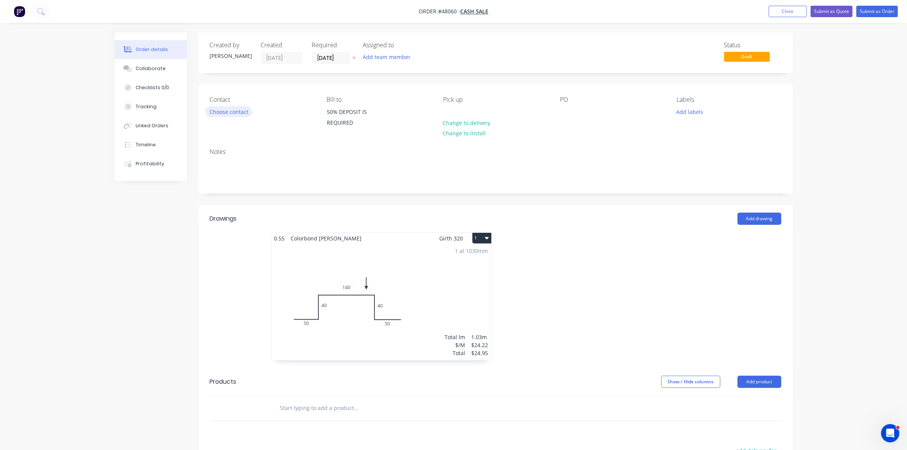
click at [216, 109] on button "Choose contact" at bounding box center [228, 111] width 47 height 10
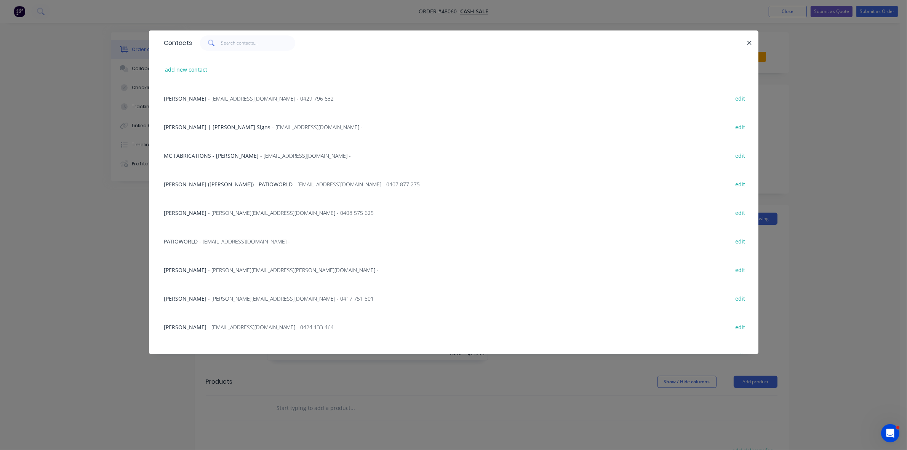
click at [199, 75] on div "add new contact" at bounding box center [453, 69] width 586 height 29
click at [198, 68] on button "add new contact" at bounding box center [186, 69] width 50 height 10
select select "AU"
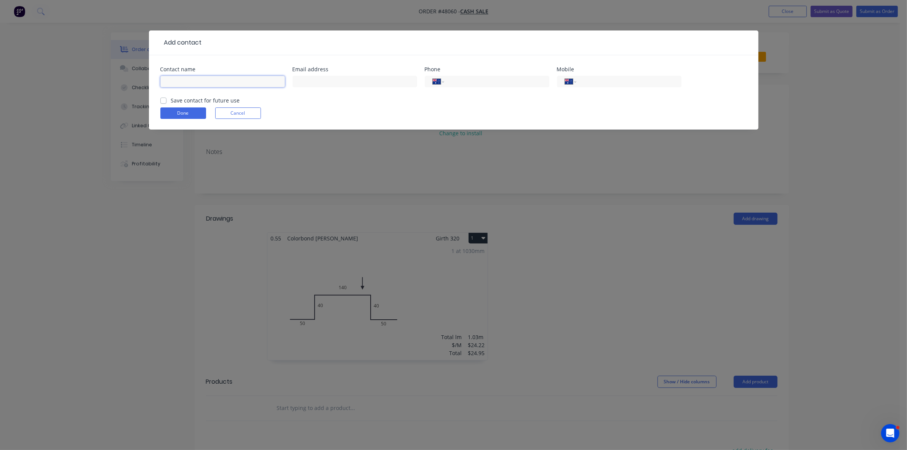
click at [200, 78] on input "text" at bounding box center [222, 81] width 125 height 11
type input "LINCOLN COSGROVE"
click at [307, 77] on input "text" at bounding box center [354, 81] width 125 height 11
paste input "mailto:info@cozlecelectrical.com.au"
drag, startPoint x: 315, startPoint y: 82, endPoint x: 286, endPoint y: 81, distance: 28.6
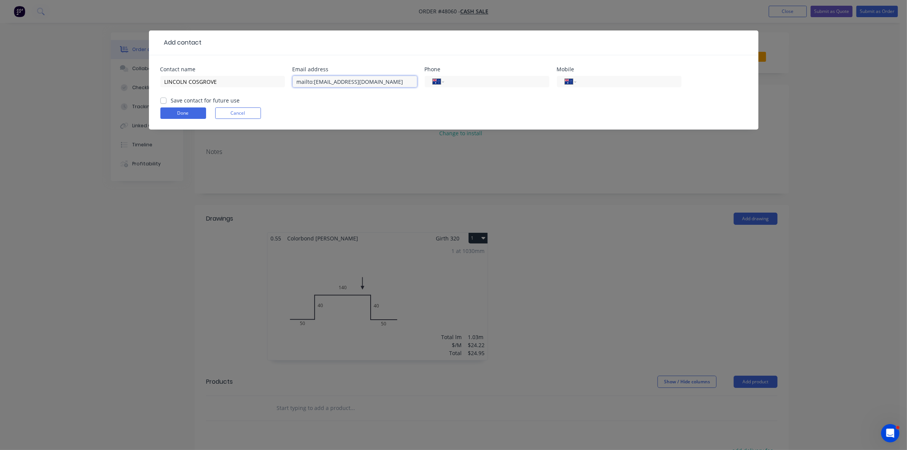
click at [286, 81] on div "Contact name LINCOLN COSGROVE Email address mailto:info@cozlecelectrical.com.au…" at bounding box center [453, 82] width 586 height 30
type input "info@cozlecelectrical.com.au"
click at [538, 81] on input "tel" at bounding box center [626, 81] width 91 height 9
type input "0413 533 589"
click at [234, 76] on input "LINCOLN COSGROVE" at bounding box center [222, 81] width 125 height 11
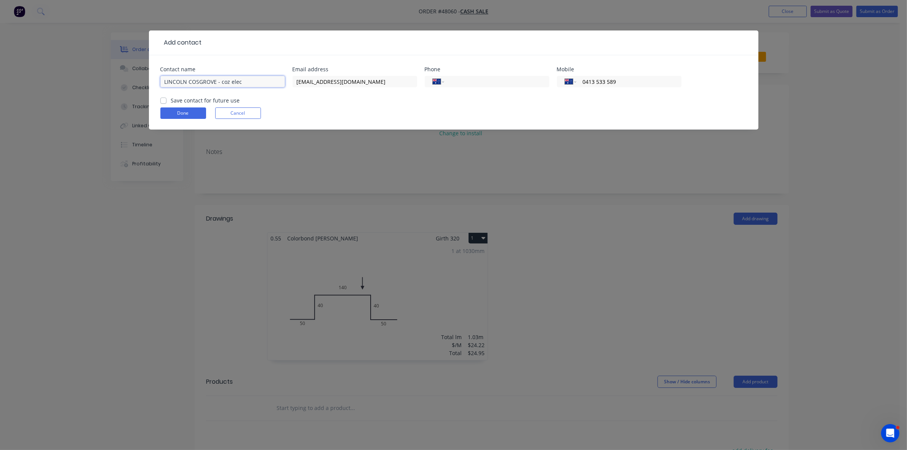
drag, startPoint x: 248, startPoint y: 83, endPoint x: 217, endPoint y: 78, distance: 31.2
click at [217, 78] on input "LINCOLN COSGROVE - coz elec" at bounding box center [222, 81] width 125 height 11
click at [218, 79] on input "LINCOLN COSGROVE COZ ELEC" at bounding box center [222, 81] width 125 height 11
type input "LINCOLN COSGROVE - COZ ELEC"
click at [182, 115] on button "Done" at bounding box center [183, 112] width 46 height 11
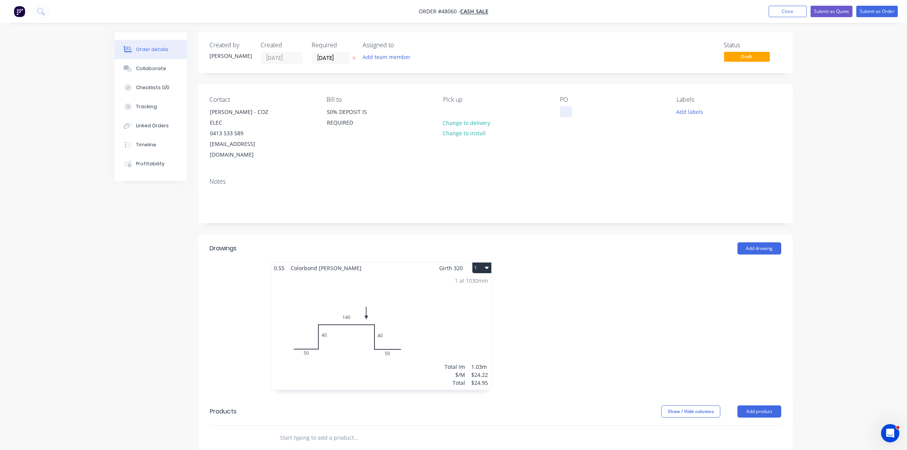
click at [538, 108] on div at bounding box center [566, 111] width 12 height 11
click at [538, 113] on div "COZLE" at bounding box center [574, 111] width 29 height 11
click at [538, 111] on div "COZLECELECTRICAL" at bounding box center [591, 111] width 62 height 11
click at [220, 123] on div "LINCOLN COSGROVE - COZ ELEC" at bounding box center [241, 117] width 63 height 21
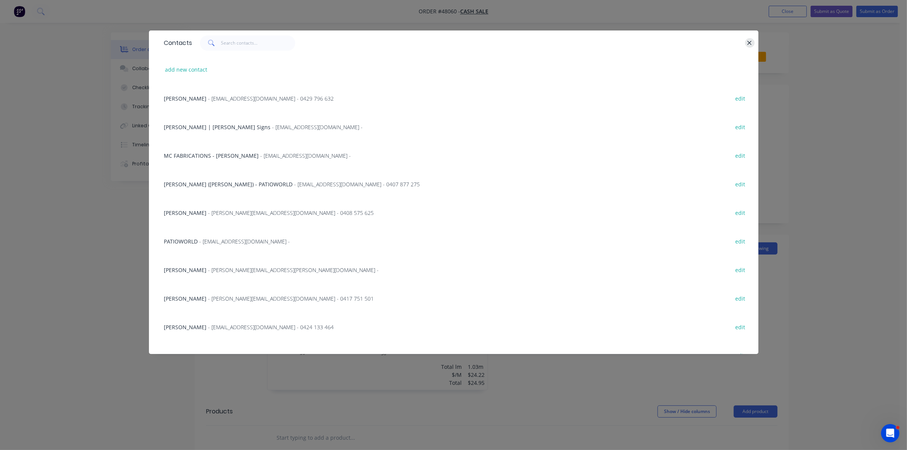
click at [538, 39] on button "button" at bounding box center [750, 43] width 10 height 10
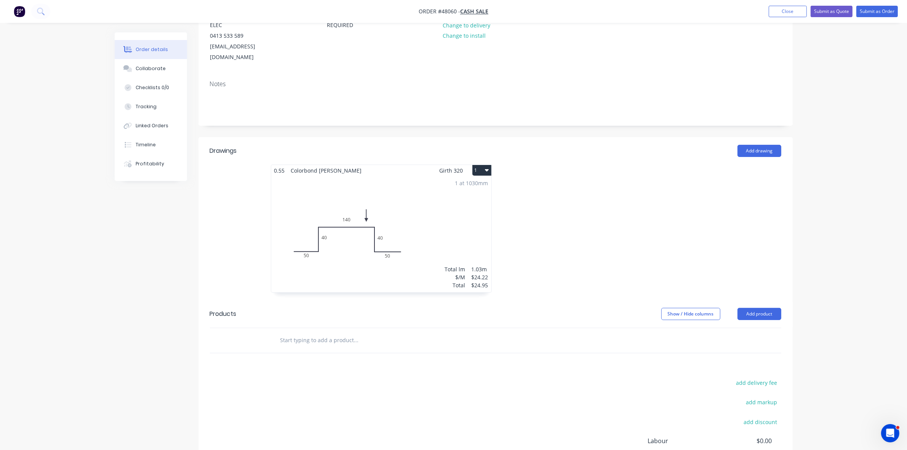
scroll to position [168, 0]
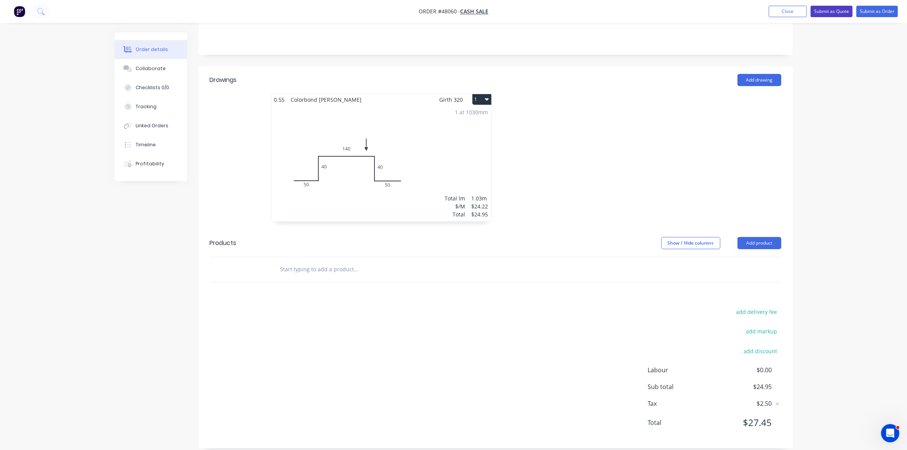
click at [538, 12] on button "Submit as Quote" at bounding box center [831, 11] width 42 height 11
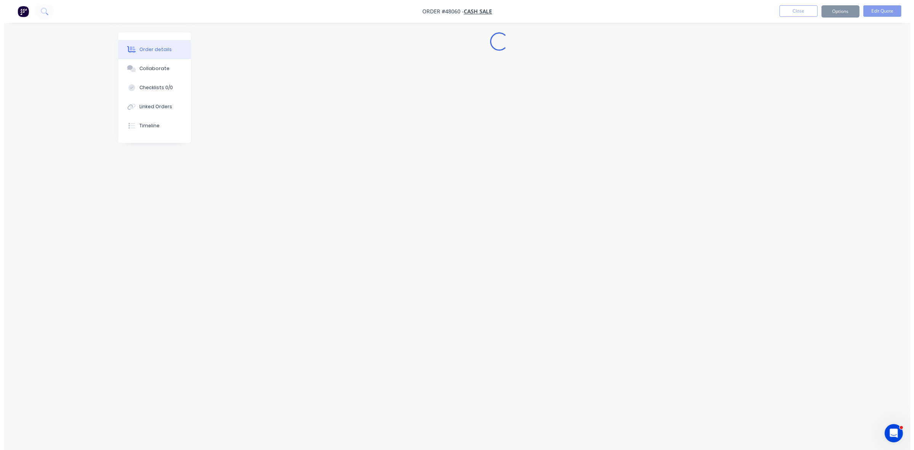
scroll to position [0, 0]
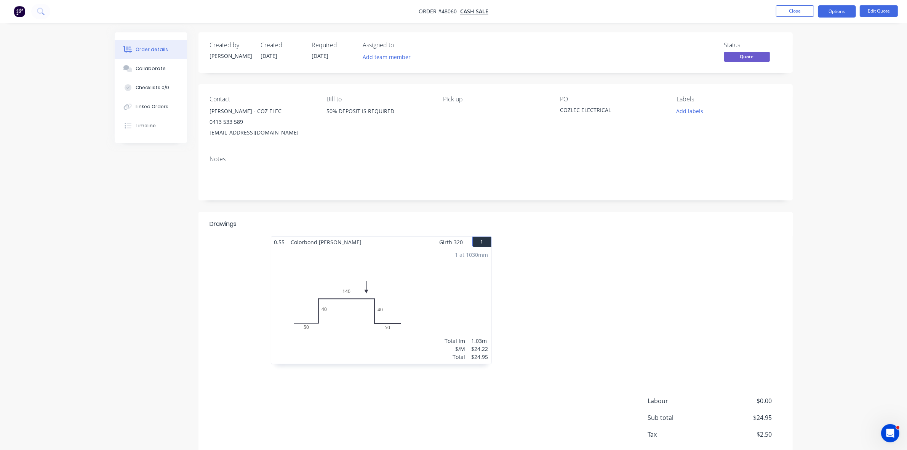
drag, startPoint x: 835, startPoint y: 13, endPoint x: 829, endPoint y: 20, distance: 9.5
click at [538, 12] on button "Options" at bounding box center [836, 11] width 38 height 12
click at [538, 42] on div "Quote" at bounding box center [814, 46] width 70 height 11
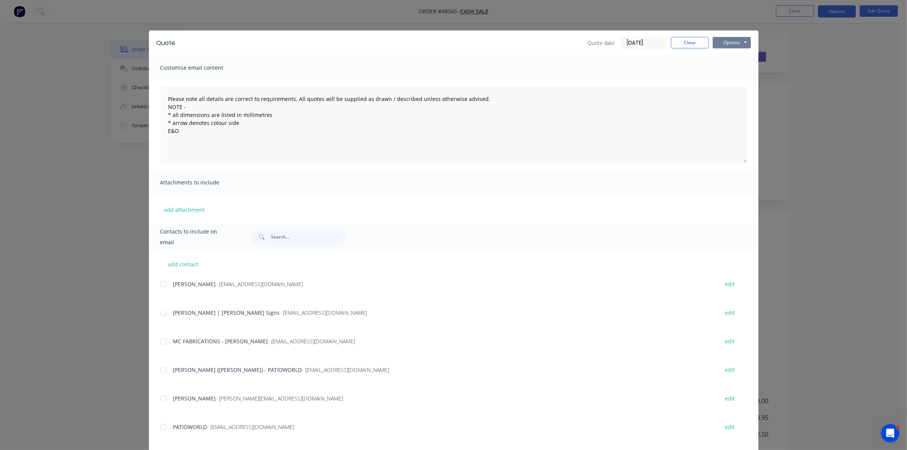
click at [538, 42] on button "Options" at bounding box center [731, 42] width 38 height 11
click at [538, 65] on button "Print" at bounding box center [736, 69] width 49 height 13
drag, startPoint x: 676, startPoint y: 41, endPoint x: 692, endPoint y: 48, distance: 17.4
click at [538, 42] on button "Close" at bounding box center [690, 42] width 38 height 11
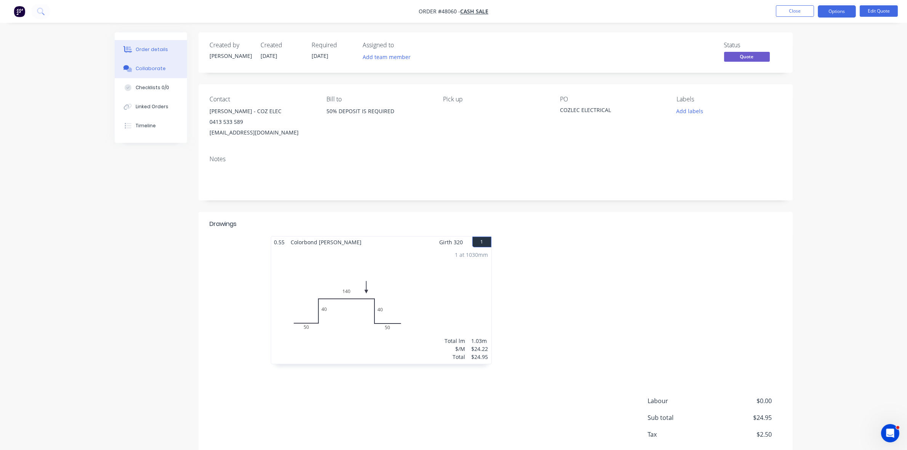
click at [147, 73] on button "Collaborate" at bounding box center [151, 68] width 72 height 19
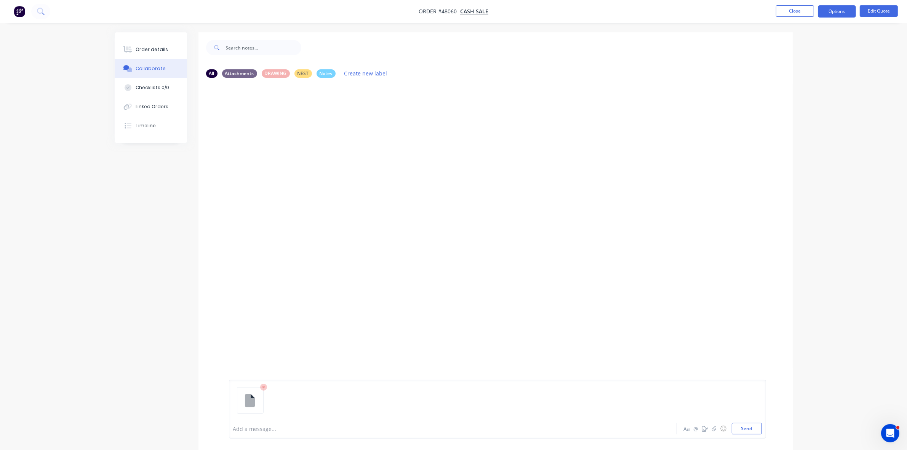
click at [270, 425] on div at bounding box center [431, 429] width 396 height 8
click at [268, 429] on div at bounding box center [431, 429] width 396 height 8
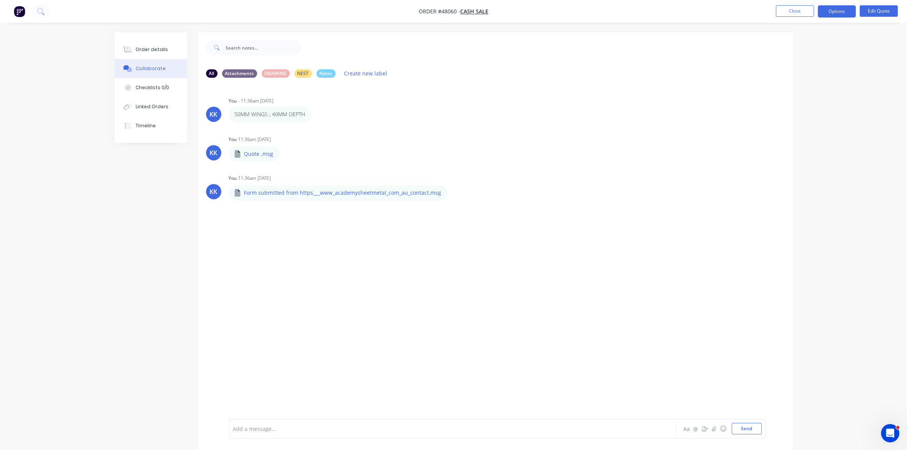
click at [538, 17] on li "Close" at bounding box center [795, 11] width 38 height 12
click at [538, 12] on button "Close" at bounding box center [795, 10] width 38 height 11
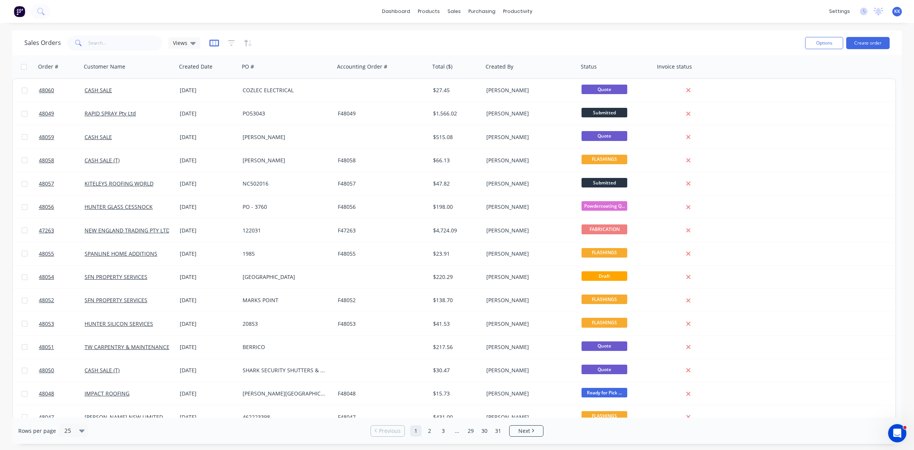
click at [210, 43] on icon "button" at bounding box center [214, 43] width 10 height 8
click at [230, 40] on icon "button" at bounding box center [231, 43] width 7 height 6
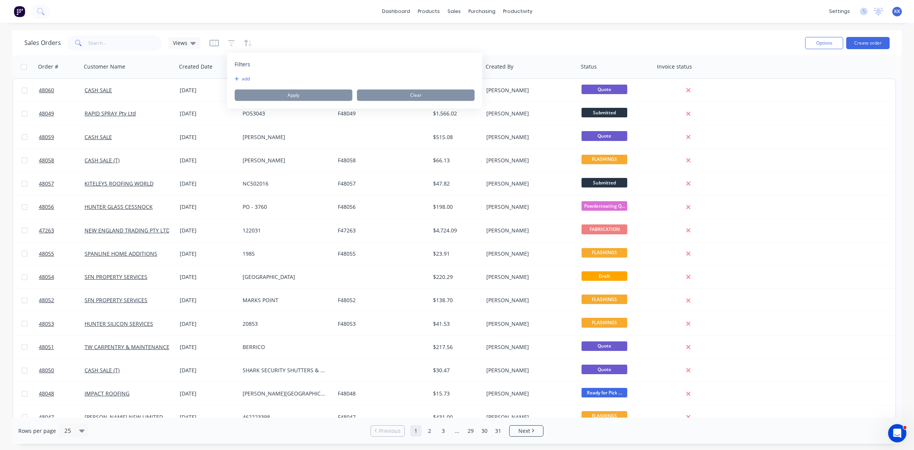
click at [243, 78] on button "add" at bounding box center [244, 79] width 19 height 6
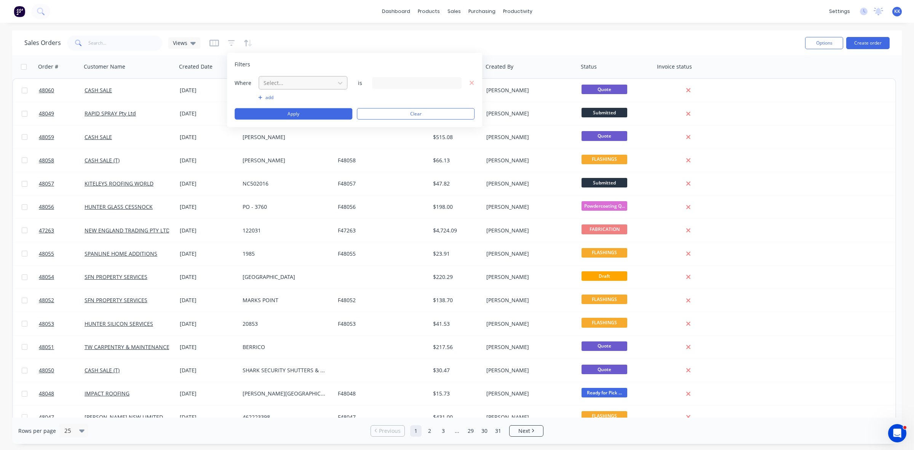
click at [272, 81] on div at bounding box center [297, 83] width 68 height 10
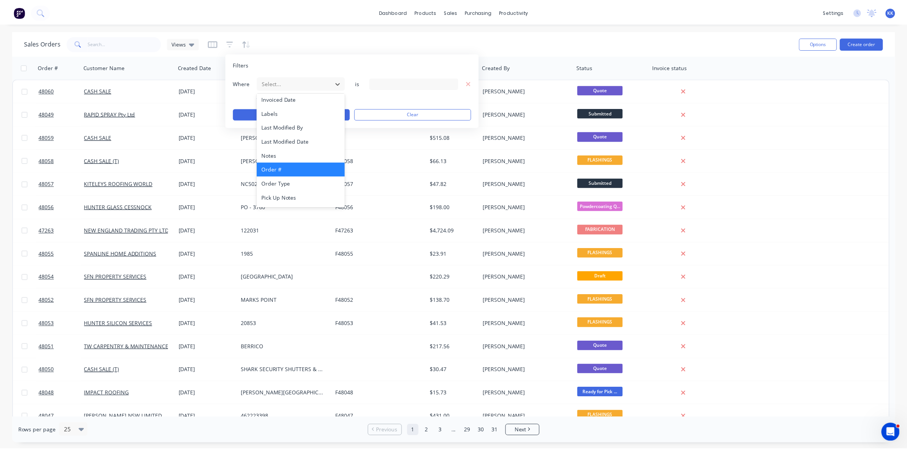
scroll to position [184, 0]
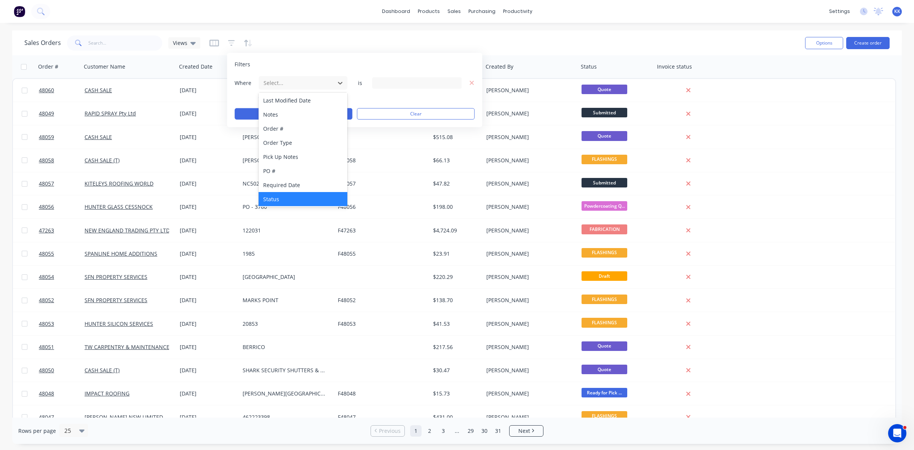
click at [285, 196] on div "Status" at bounding box center [303, 199] width 89 height 14
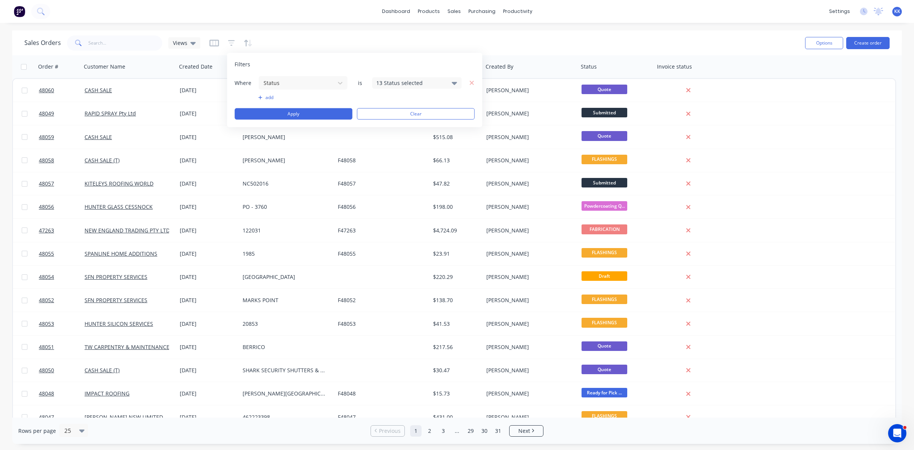
click at [380, 83] on div "13 Status selected" at bounding box center [410, 83] width 69 height 8
click at [396, 123] on div "All" at bounding box center [441, 125] width 91 height 8
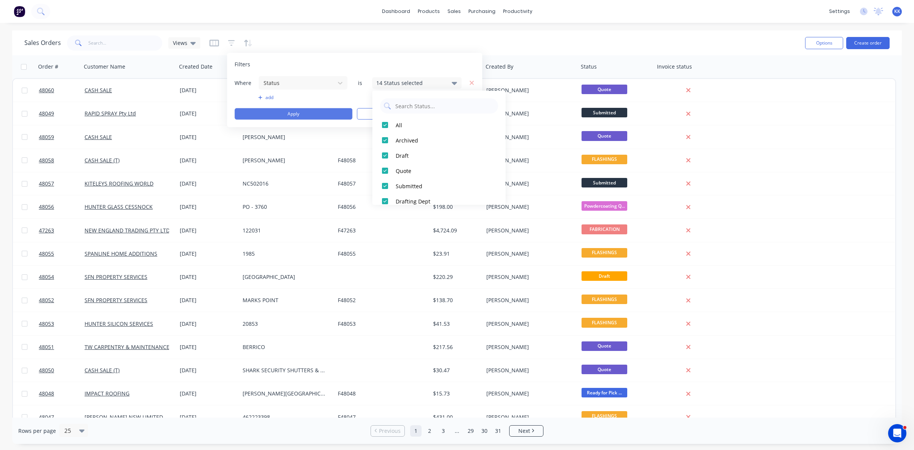
click at [321, 113] on button "Apply" at bounding box center [294, 113] width 118 height 11
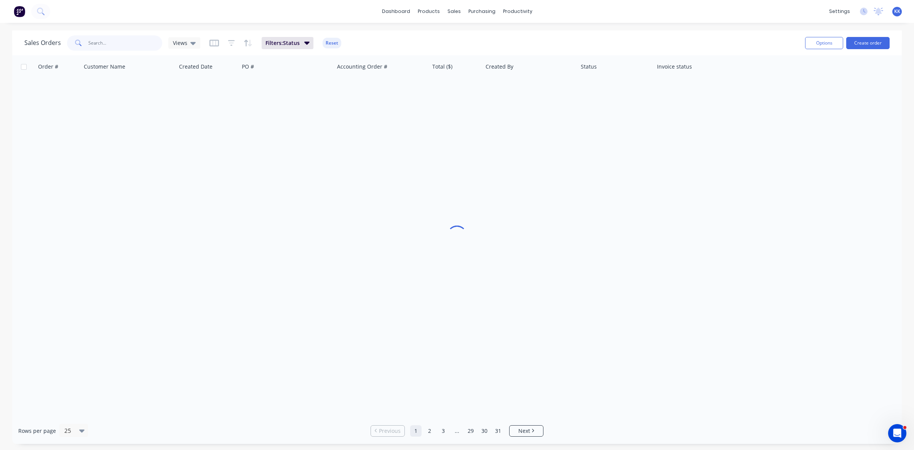
click at [111, 45] on input "text" at bounding box center [125, 42] width 74 height 15
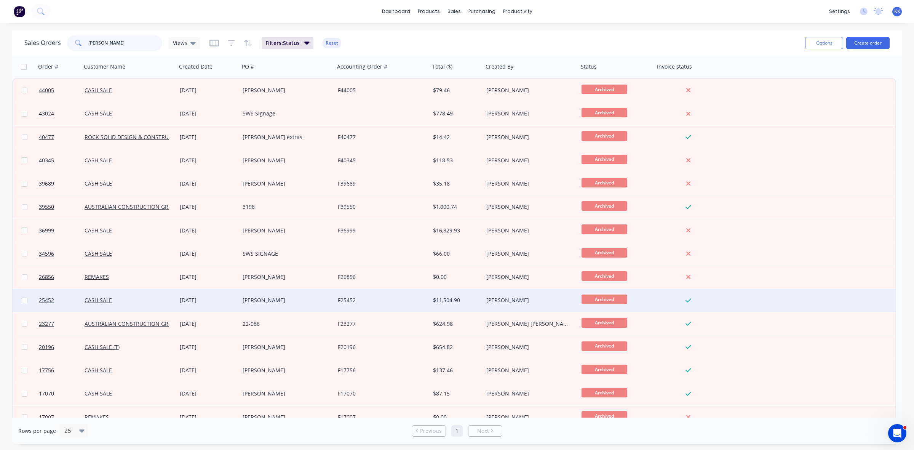
type input "LEANNE"
click at [294, 300] on div "LEANNE BLAKE" at bounding box center [285, 300] width 85 height 8
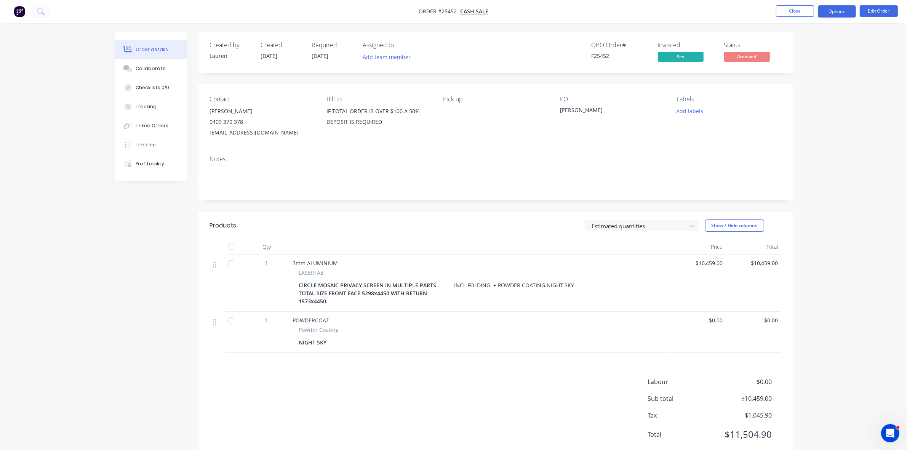
click at [538, 10] on button "Options" at bounding box center [836, 11] width 38 height 12
click at [538, 14] on button "Close" at bounding box center [795, 10] width 38 height 11
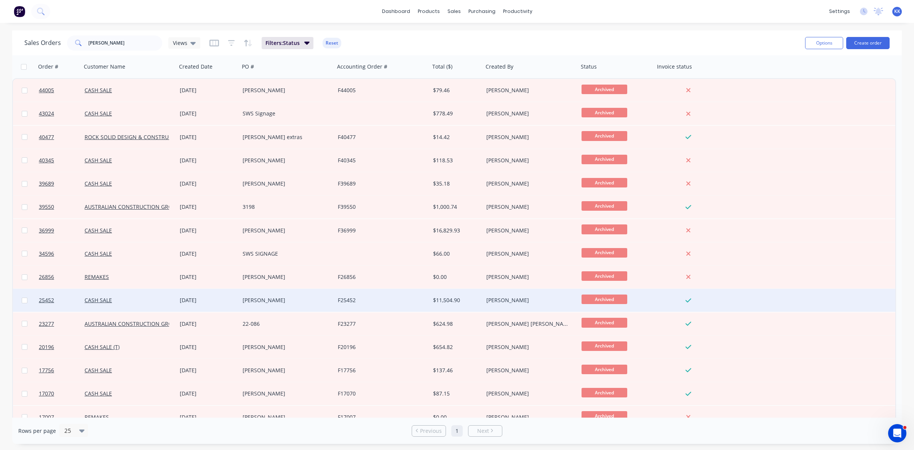
click at [350, 301] on div "F25452" at bounding box center [380, 300] width 85 height 8
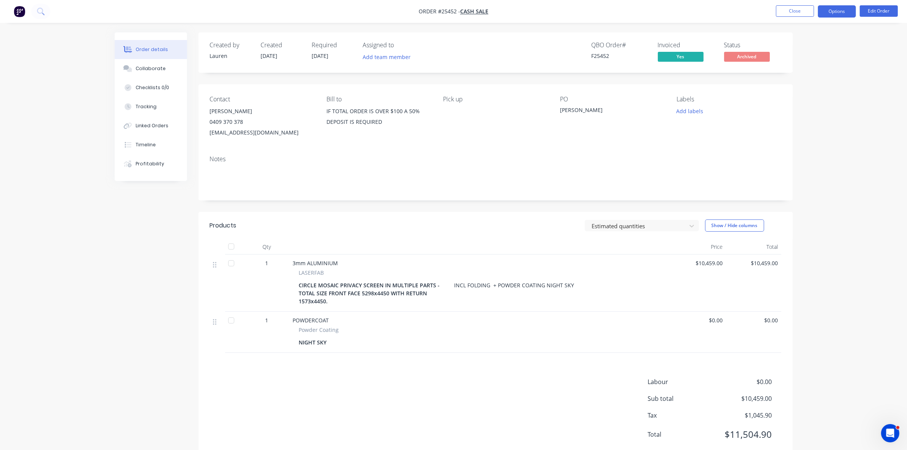
click at [538, 10] on button "Options" at bounding box center [836, 11] width 38 height 12
click at [538, 181] on div "Duplicate" at bounding box center [814, 183] width 70 height 11
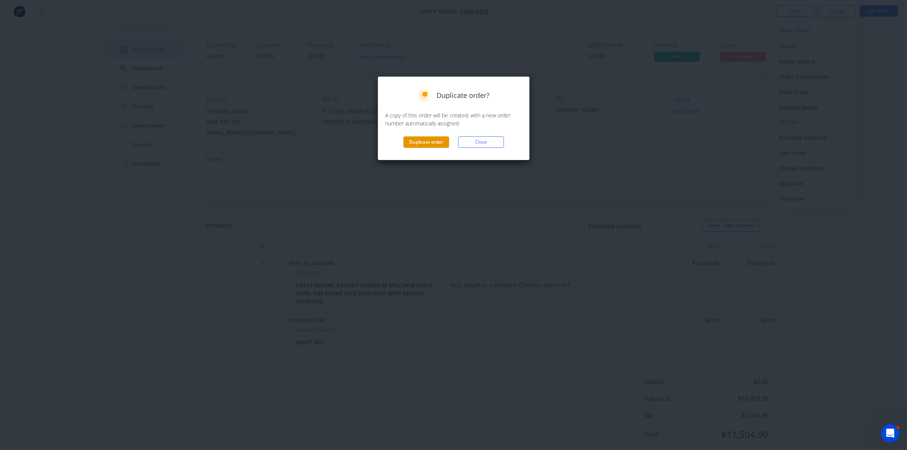
click at [418, 143] on button "Duplicate order" at bounding box center [426, 141] width 46 height 11
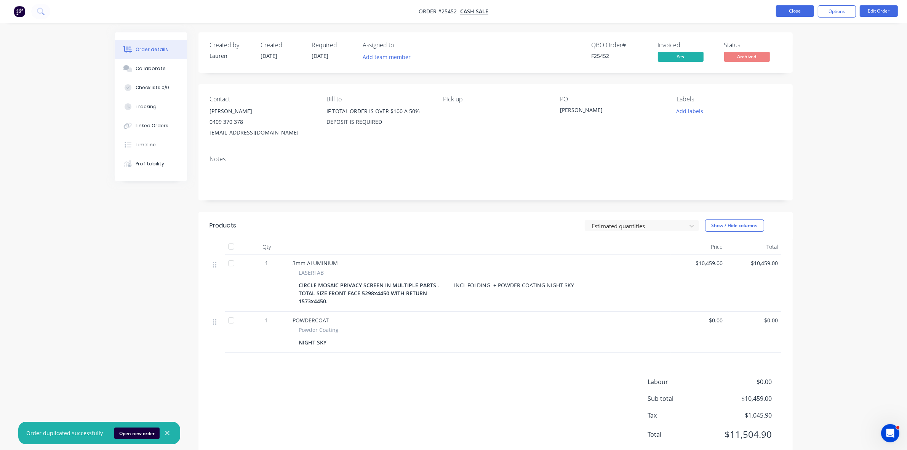
click at [538, 13] on button "Close" at bounding box center [795, 10] width 38 height 11
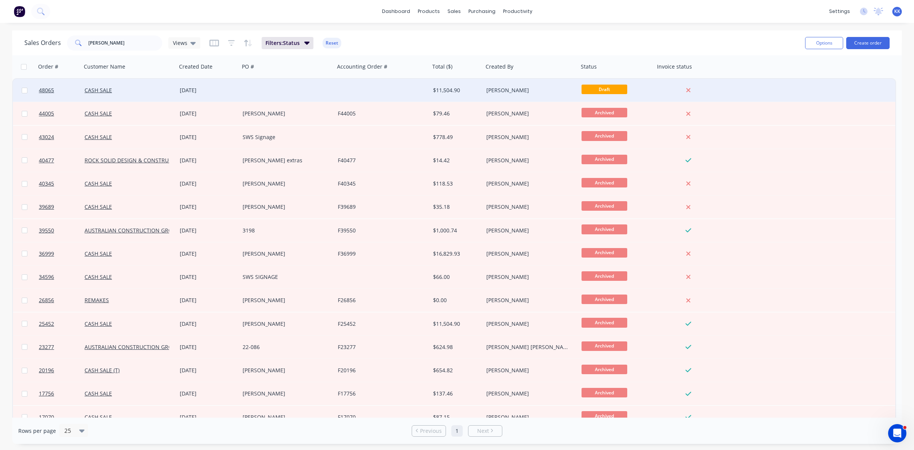
click at [377, 96] on div at bounding box center [382, 90] width 95 height 23
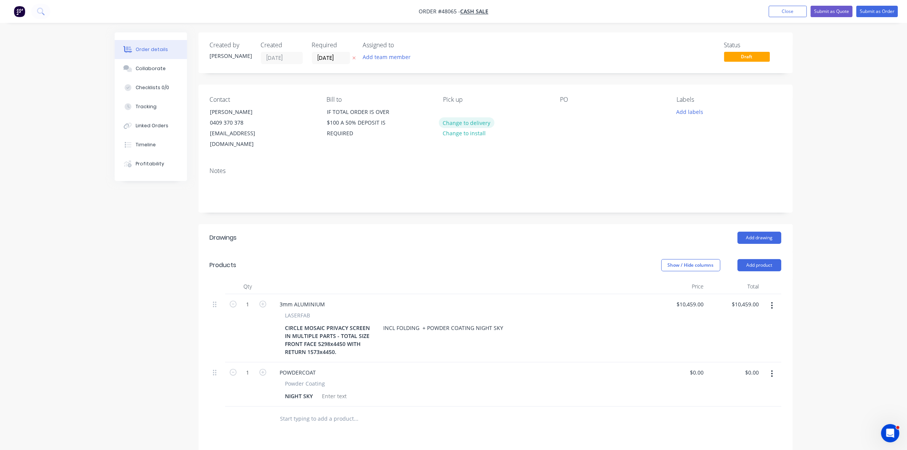
click at [480, 121] on button "Change to delivery" at bounding box center [467, 122] width 56 height 10
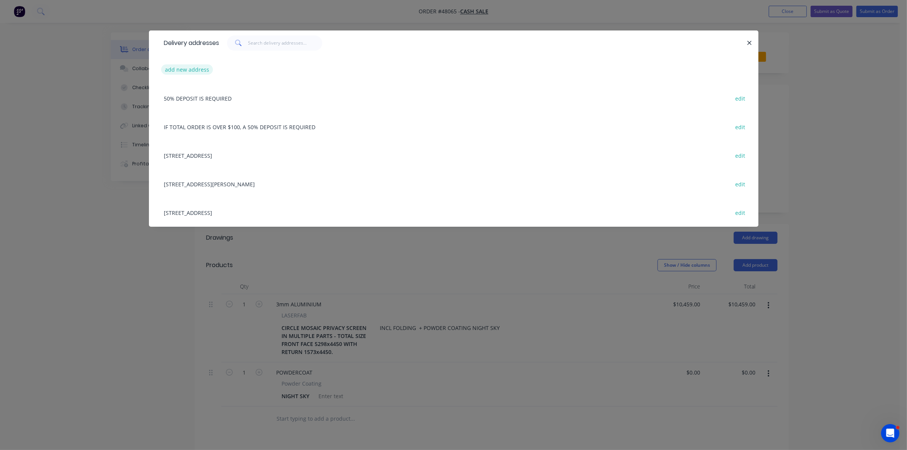
click at [192, 69] on button "add new address" at bounding box center [187, 69] width 52 height 10
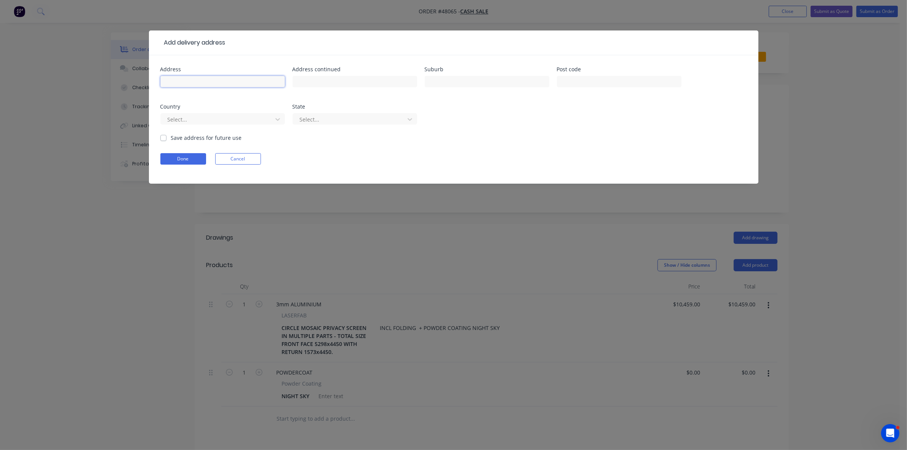
click at [215, 79] on input "text" at bounding box center [222, 81] width 125 height 11
type input "15 PATRICK ST"
type input "MEREWETHER"
click at [195, 158] on button "Done" at bounding box center [183, 158] width 46 height 11
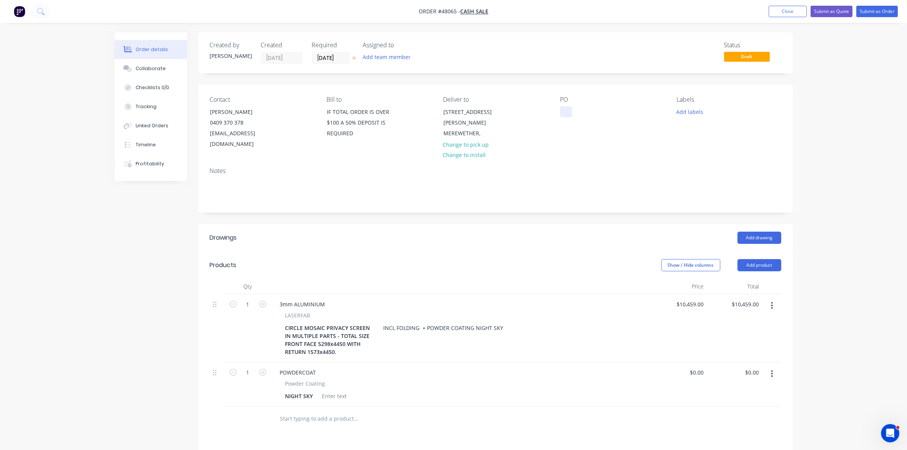
click at [538, 110] on div at bounding box center [566, 111] width 12 height 11
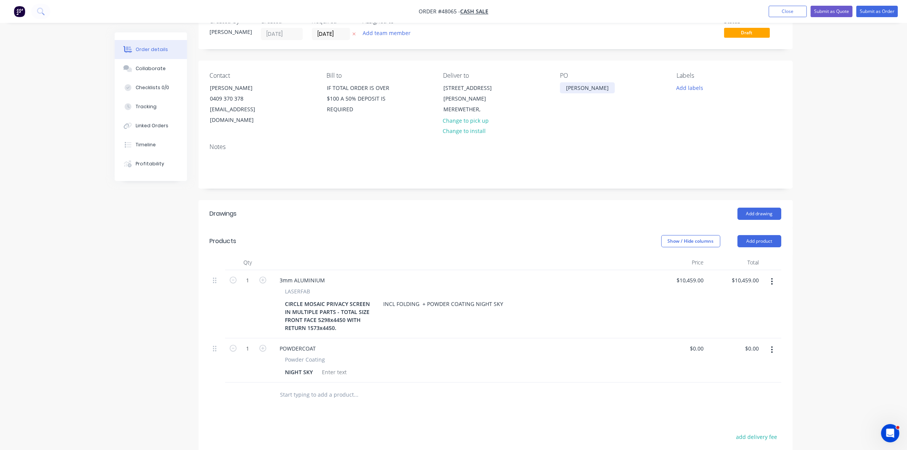
scroll to position [48, 0]
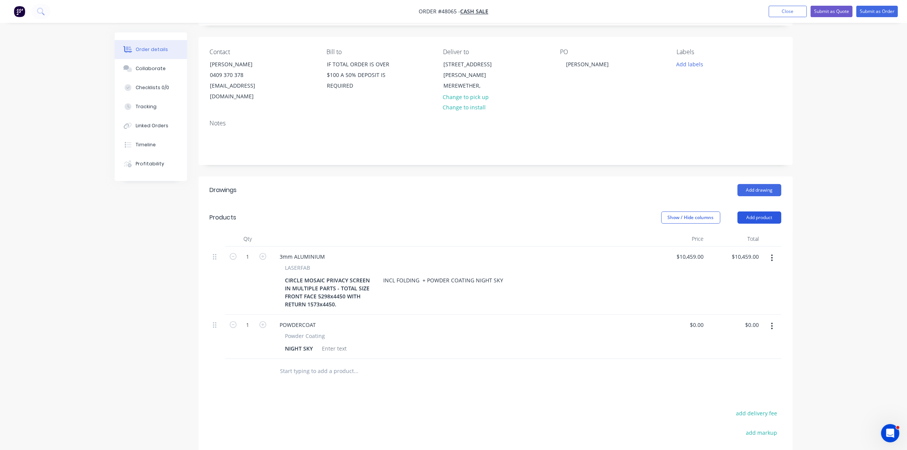
click at [538, 211] on button "Add product" at bounding box center [759, 217] width 44 height 12
click at [538, 338] on div "Notes (External)" at bounding box center [744, 343] width 59 height 11
click at [305, 363] on div at bounding box center [301, 368] width 55 height 11
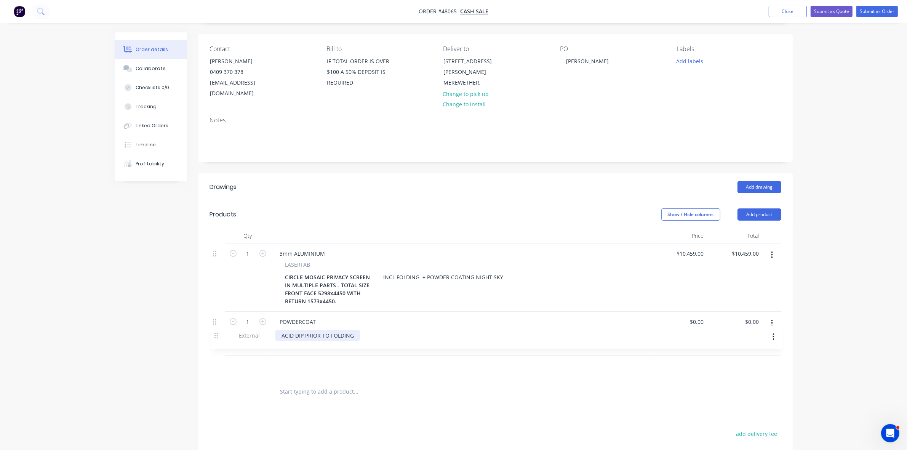
scroll to position [53, 0]
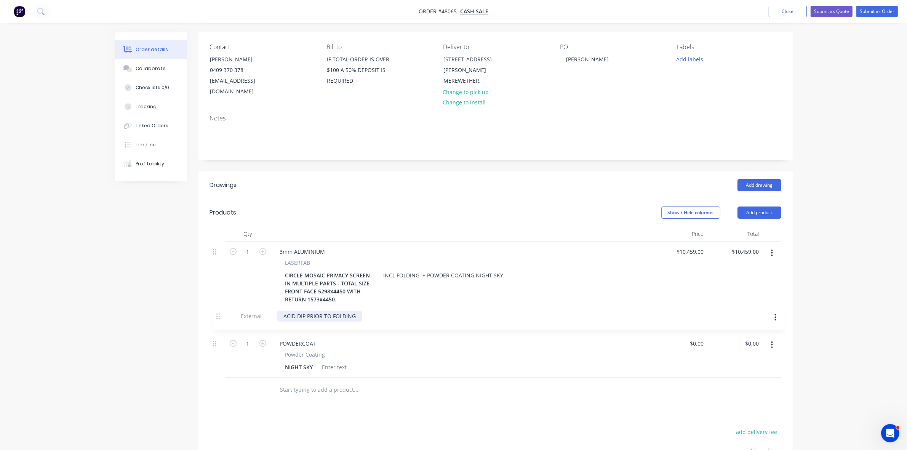
drag, startPoint x: 213, startPoint y: 362, endPoint x: 217, endPoint y: 315, distance: 47.4
click at [217, 315] on div "1 3mm ALUMINIUM LASERFAB CIRCLE MOSAIC PRIVACY SCREEN IN MULTIPLE PARTS - TOTAL…" at bounding box center [495, 309] width 571 height 136
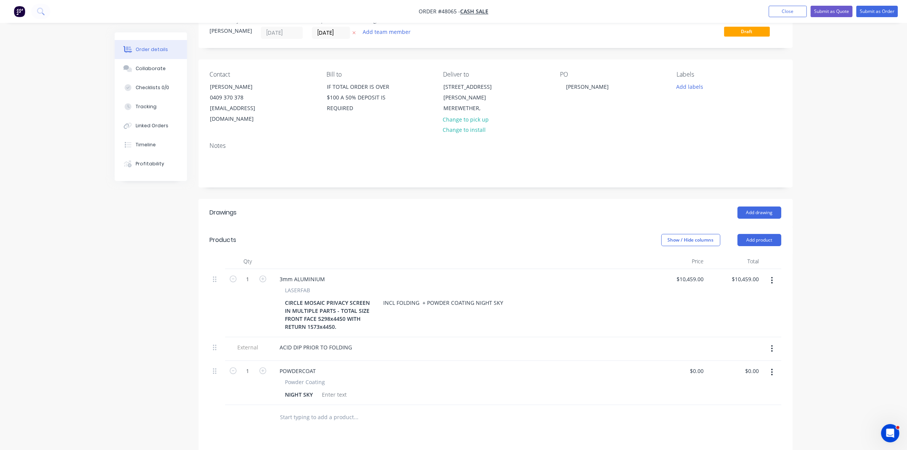
scroll to position [0, 0]
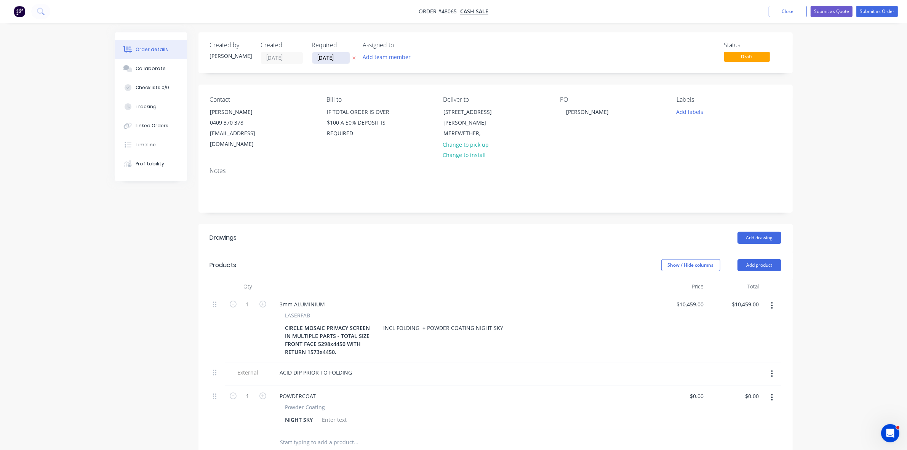
click at [337, 53] on input "[DATE]" at bounding box center [330, 57] width 37 height 11
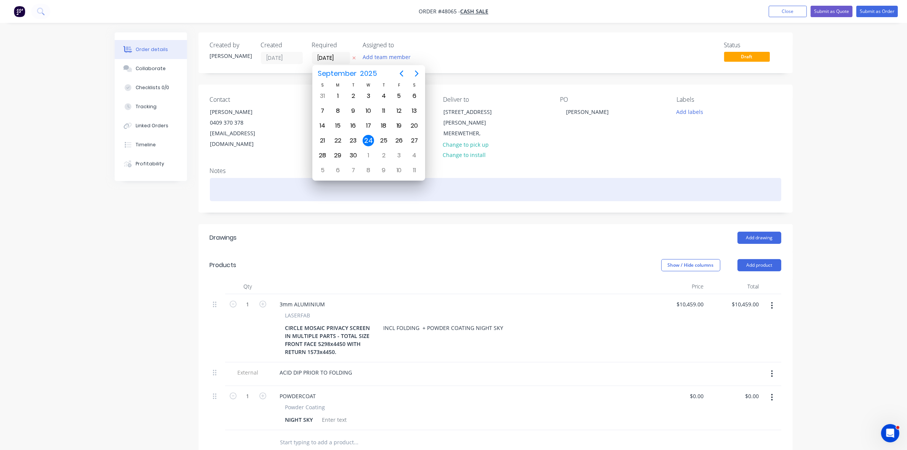
click at [235, 178] on div at bounding box center [495, 189] width 571 height 23
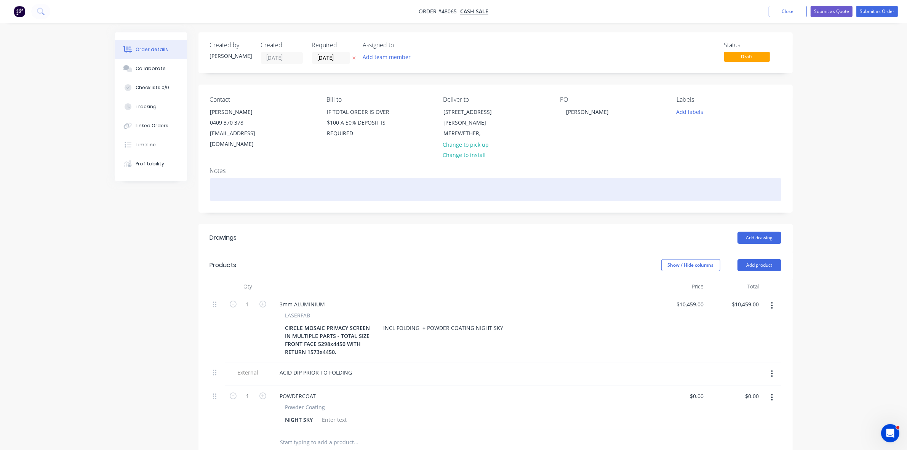
click at [229, 178] on div at bounding box center [495, 189] width 571 height 23
click at [273, 178] on div "JOSH M TO WORK OUT IMING WITH BUILDER ONSITE" at bounding box center [495, 189] width 571 height 23
click at [442, 184] on div "JOSH M TO WORK OUT TIMING WITH BUILDER ONSITE" at bounding box center [495, 189] width 571 height 23
click at [214, 178] on div "JOSH M TO WORK OUT TIMING WITH BUILDER ONSITE **" at bounding box center [495, 189] width 571 height 23
click at [400, 180] on div "** JOSH M TO WORK OUT TIMING WITH BUILDER ONSITE **" at bounding box center [495, 189] width 571 height 23
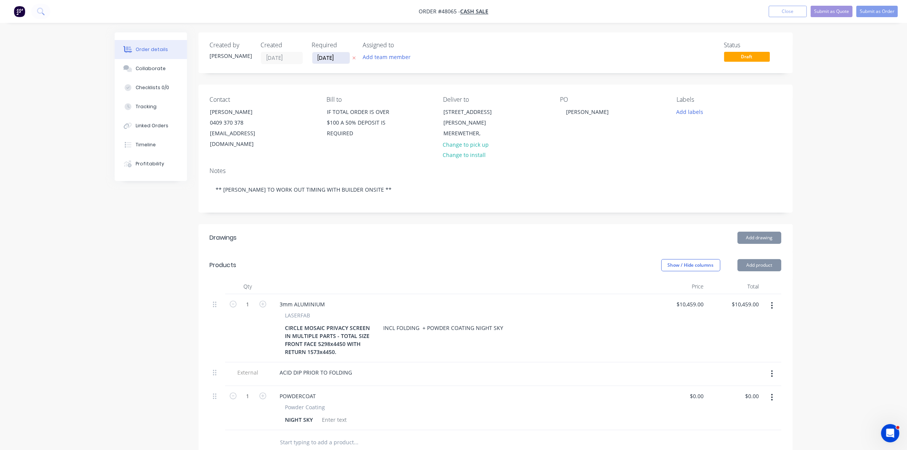
click at [324, 61] on input "[DATE]" at bounding box center [330, 57] width 37 height 11
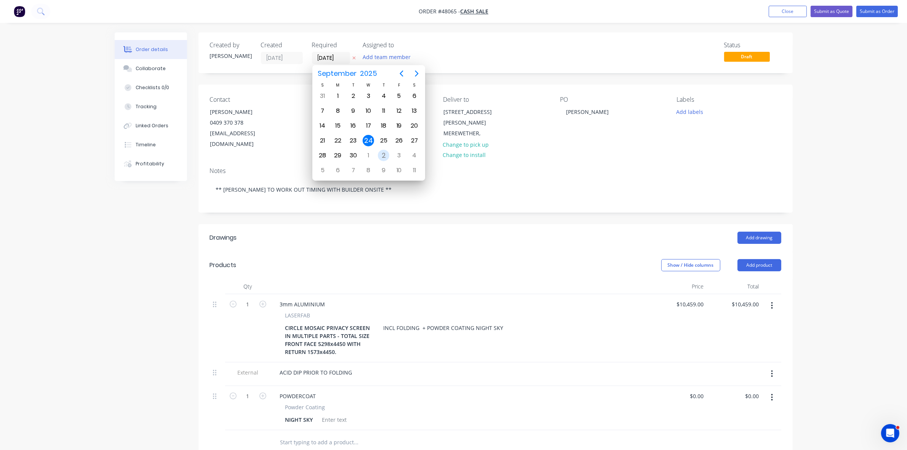
click at [379, 153] on div "2" at bounding box center [383, 155] width 11 height 11
type input "02/10/25"
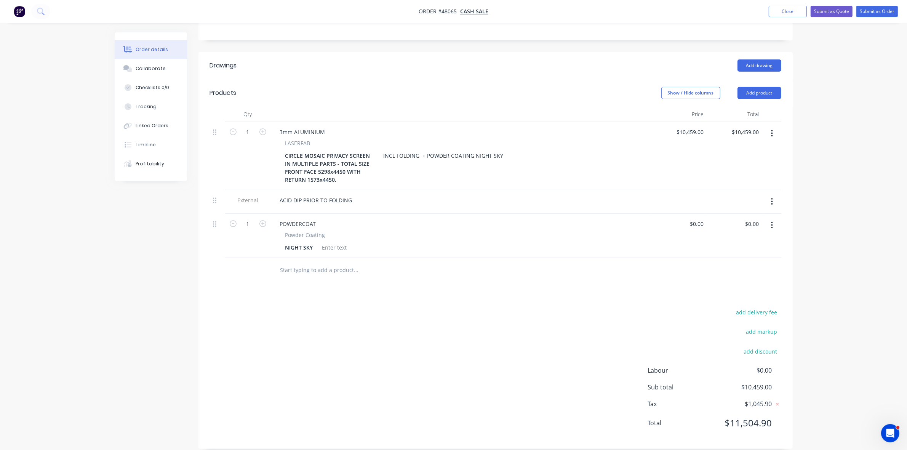
scroll to position [77, 0]
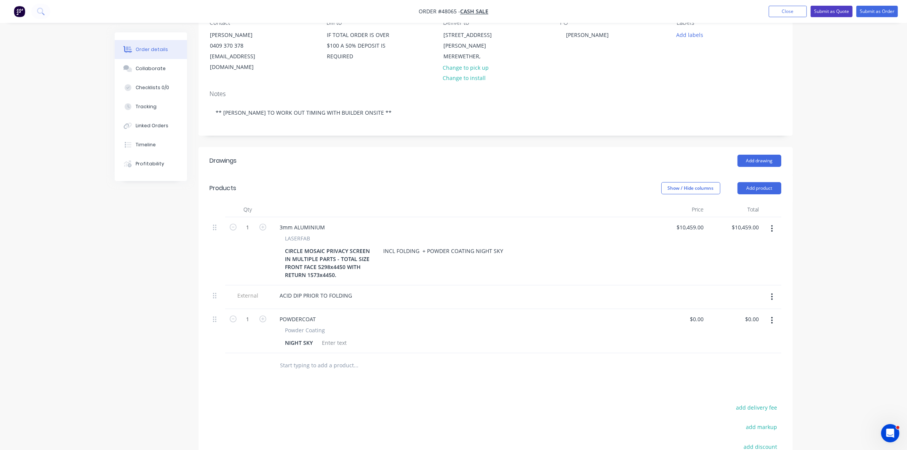
click at [538, 11] on button "Submit as Quote" at bounding box center [831, 11] width 42 height 11
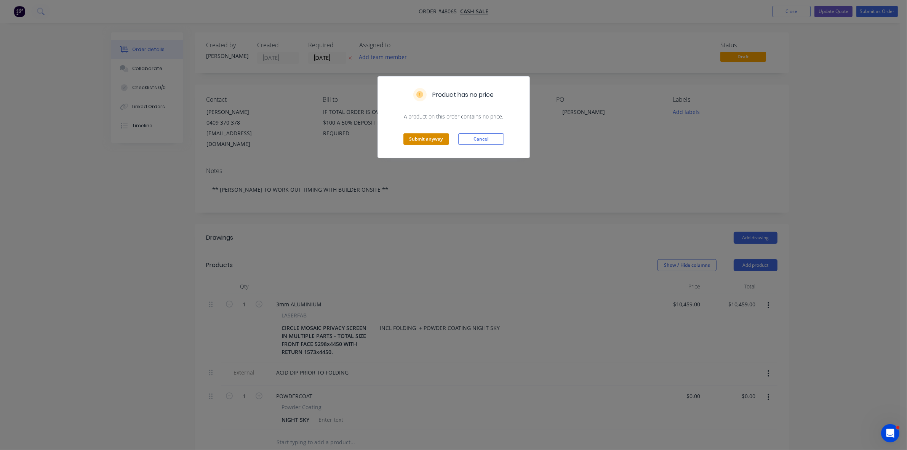
click at [434, 141] on button "Submit anyway" at bounding box center [426, 138] width 46 height 11
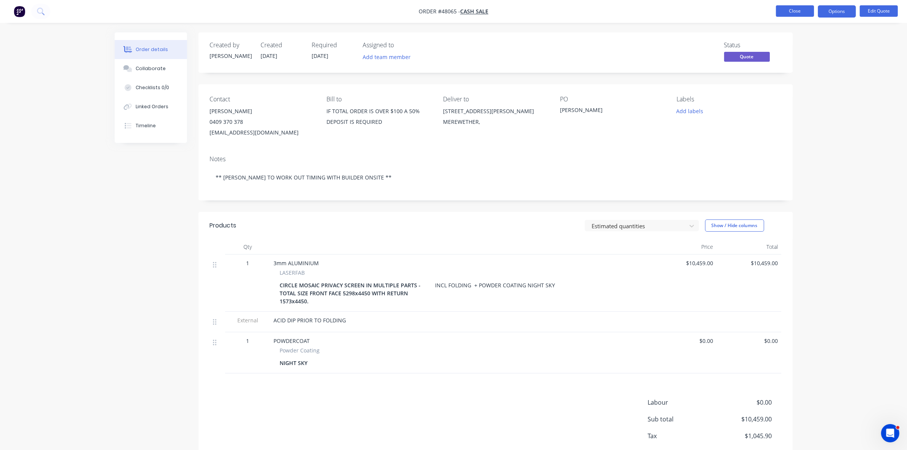
click at [538, 10] on button "Close" at bounding box center [795, 10] width 38 height 11
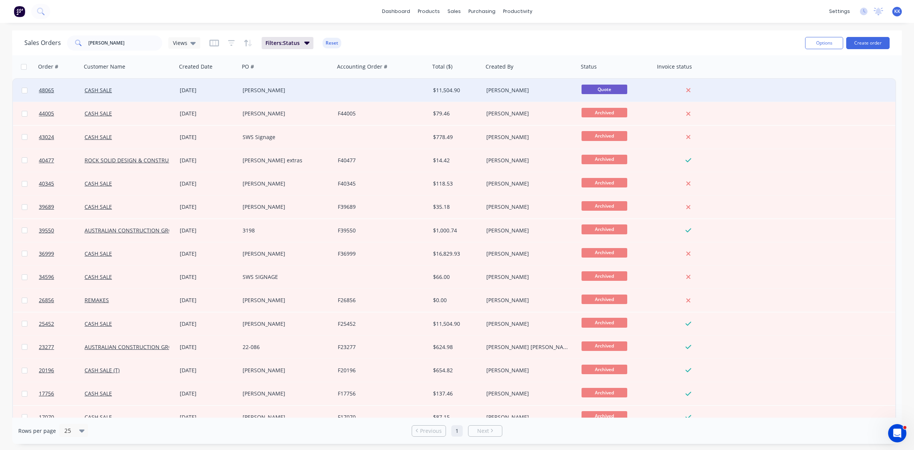
click at [375, 98] on div at bounding box center [382, 90] width 95 height 23
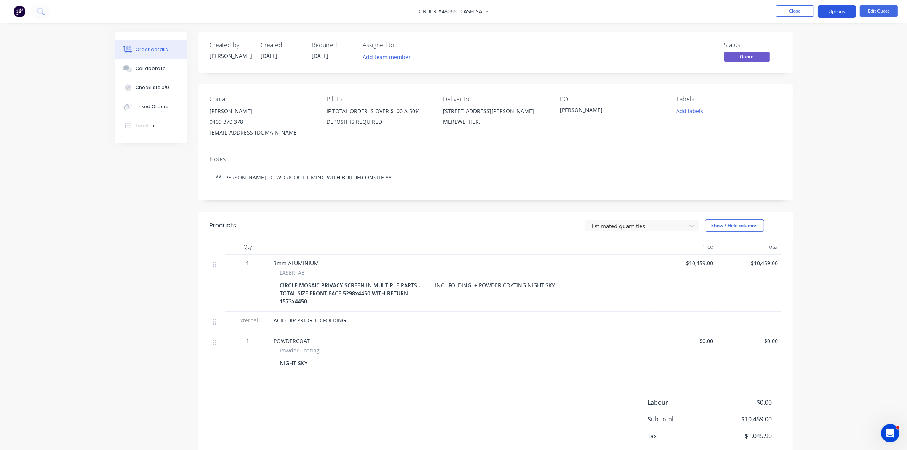
click at [538, 16] on button "Options" at bounding box center [836, 11] width 38 height 12
click at [538, 120] on div "Change customer" at bounding box center [814, 122] width 70 height 11
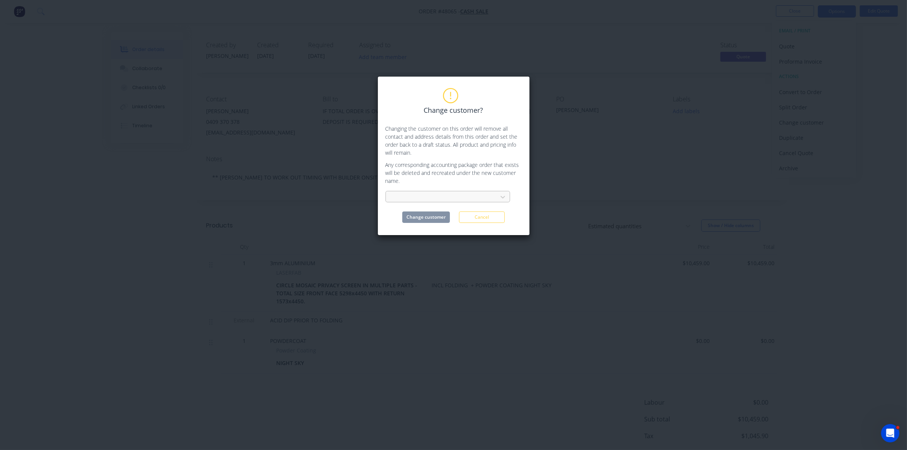
click at [416, 198] on div at bounding box center [443, 197] width 102 height 10
type input "REMA"
click at [423, 215] on div "REMAKES" at bounding box center [447, 214] width 125 height 14
click at [423, 214] on button "Change customer" at bounding box center [426, 216] width 48 height 11
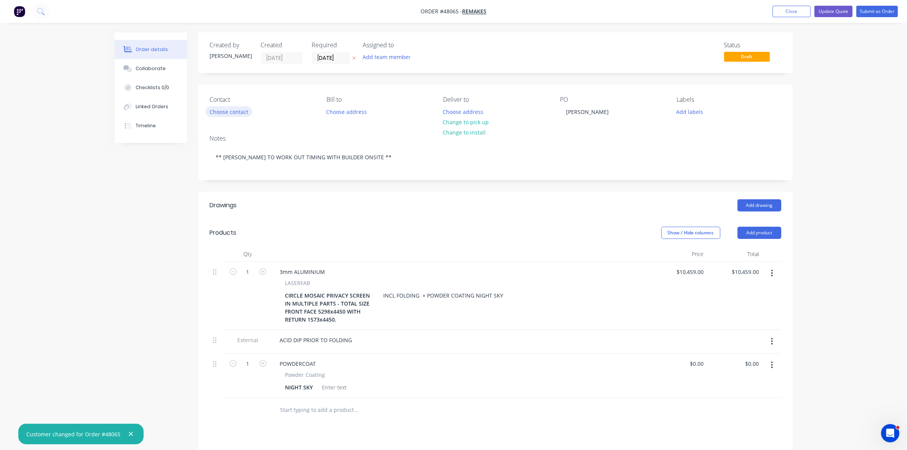
click at [234, 115] on button "Choose contact" at bounding box center [228, 111] width 47 height 10
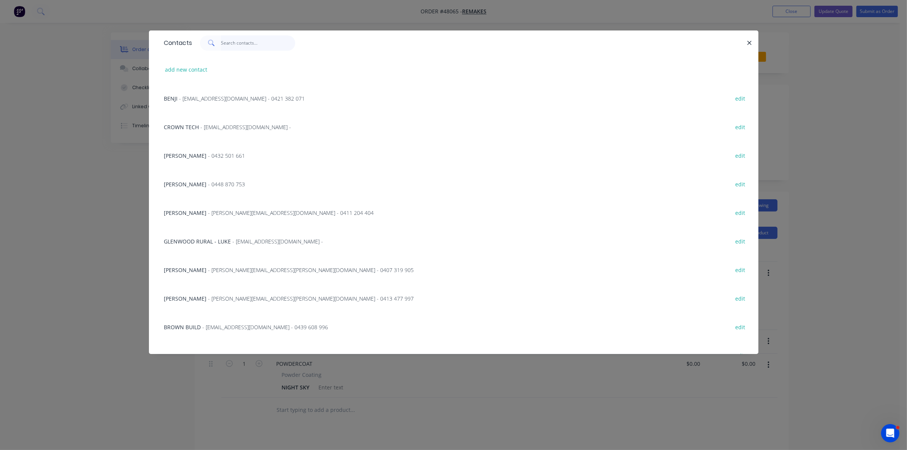
click at [228, 49] on input "text" at bounding box center [258, 42] width 74 height 15
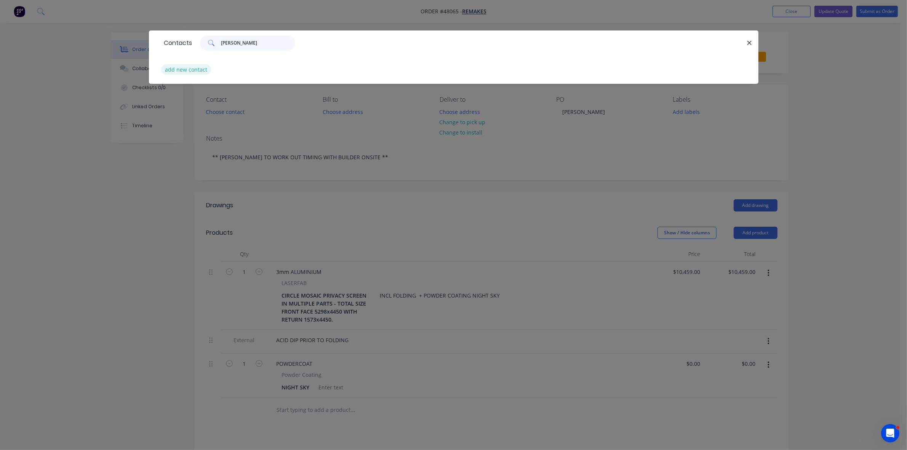
type input "LEANN"
click at [185, 70] on button "add new contact" at bounding box center [186, 69] width 50 height 10
select select "AU"
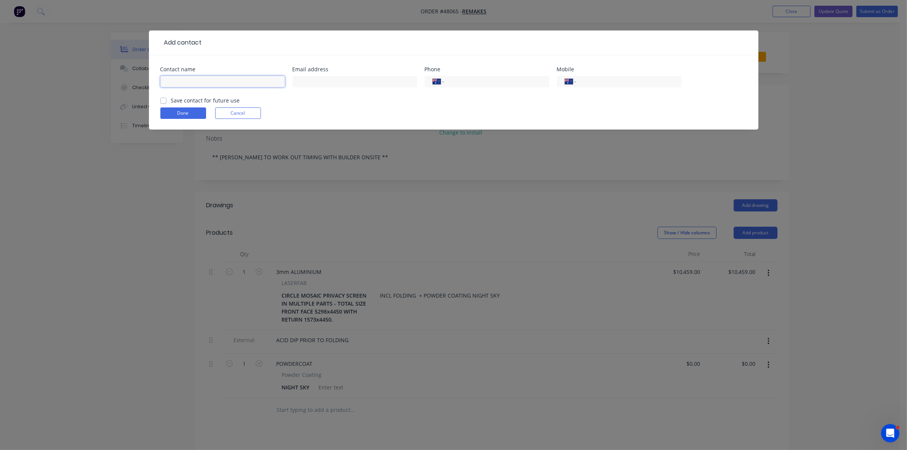
click at [202, 82] on input "text" at bounding box center [222, 81] width 125 height 11
type input "LEANNE BLAKE"
paste input "leanneblake@y7mail.com"
type input "leanneblake@y7mail.com"
click at [538, 82] on input "tel" at bounding box center [626, 81] width 91 height 9
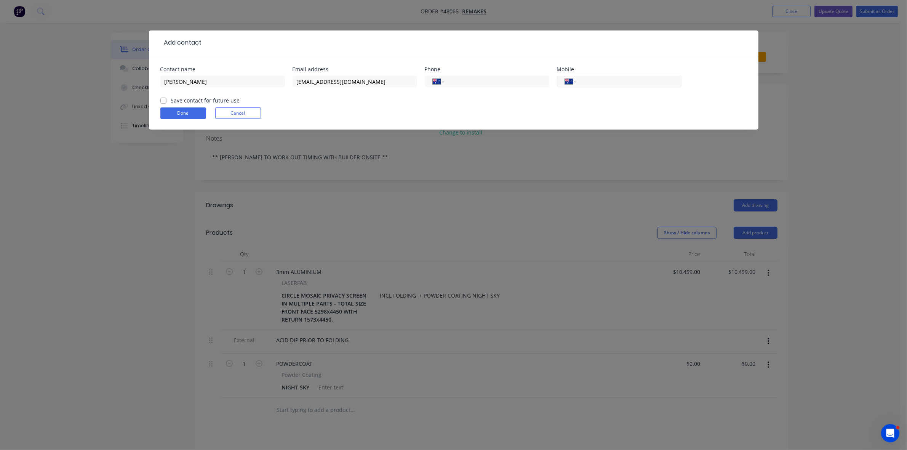
paste input "0409 370 378"
type input "0409 370 378"
click at [176, 113] on button "Done" at bounding box center [183, 112] width 46 height 11
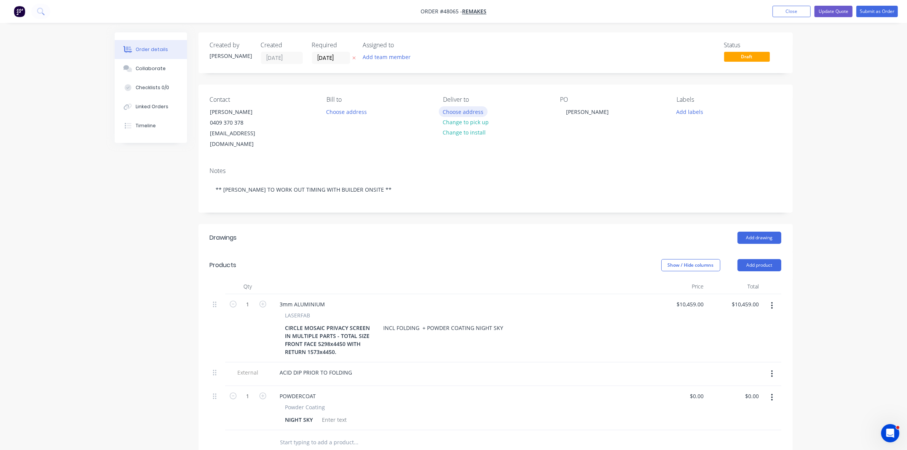
click at [460, 113] on button "Choose address" at bounding box center [463, 111] width 49 height 10
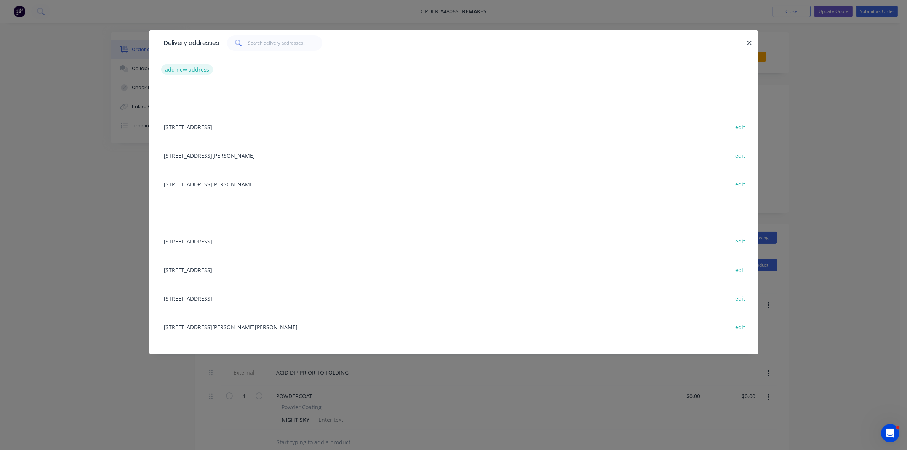
click at [191, 69] on button "add new address" at bounding box center [187, 69] width 52 height 10
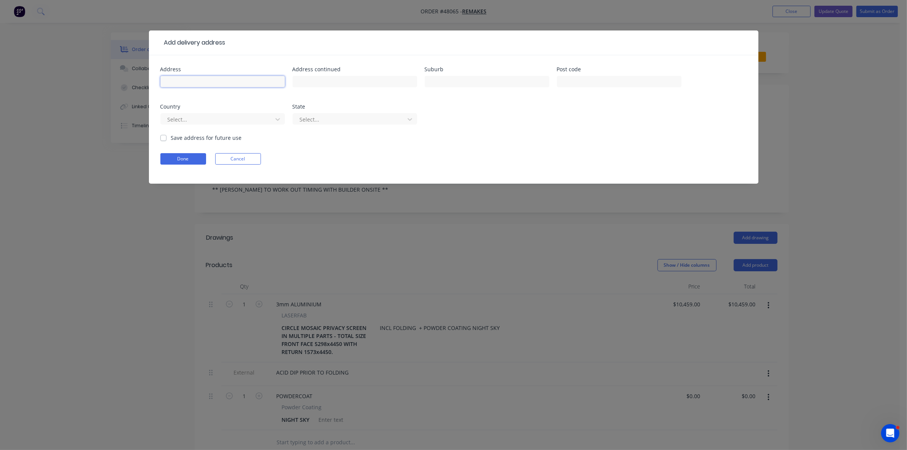
click at [193, 85] on input "text" at bounding box center [222, 81] width 125 height 11
type input "15 PATRICK ST"
type input "N"
type input "MERE"
click at [192, 161] on button "Done" at bounding box center [183, 158] width 46 height 11
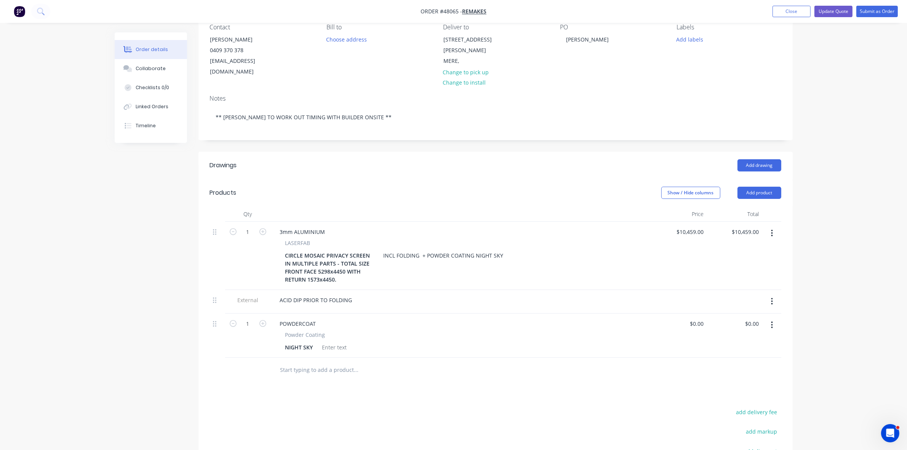
scroll to position [143, 0]
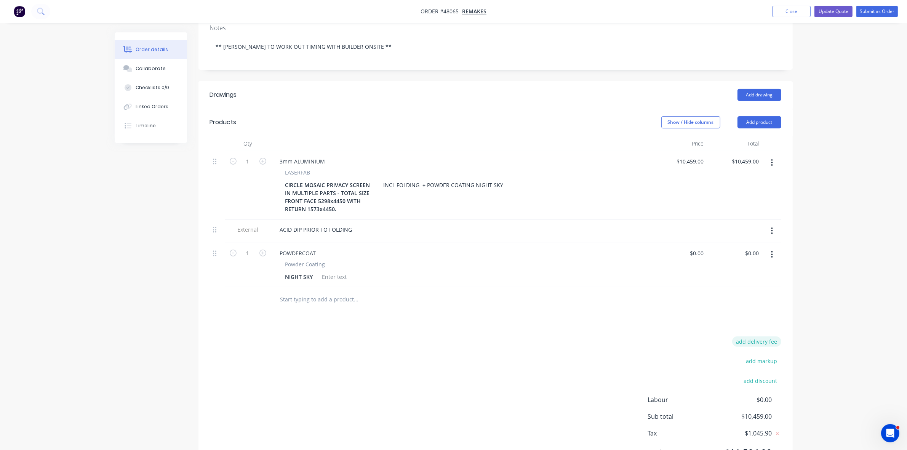
click at [538, 336] on button "add delivery fee" at bounding box center [756, 341] width 49 height 10
type input "90"
click input "submit" at bounding box center [0, 0] width 0 height 0
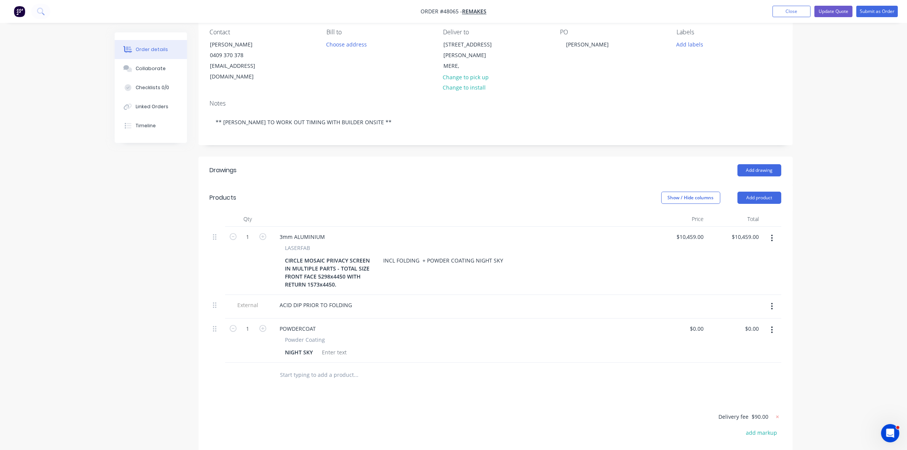
scroll to position [0, 0]
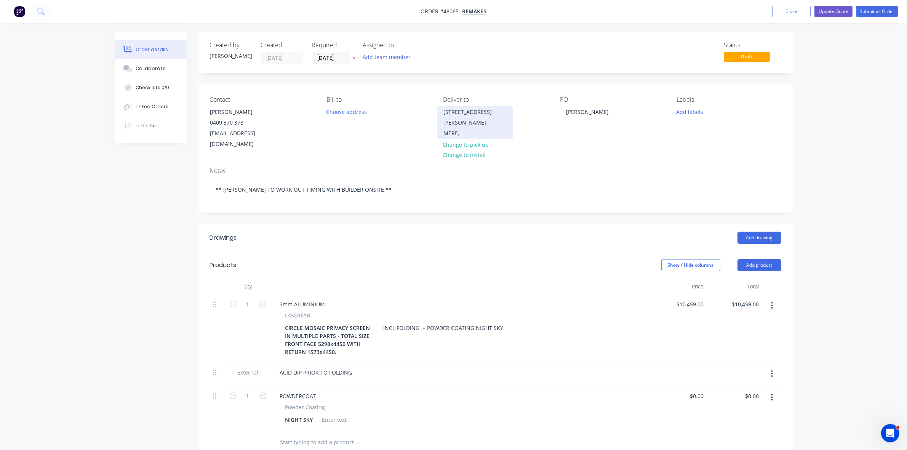
click at [456, 128] on div "MERE," at bounding box center [474, 133] width 63 height 11
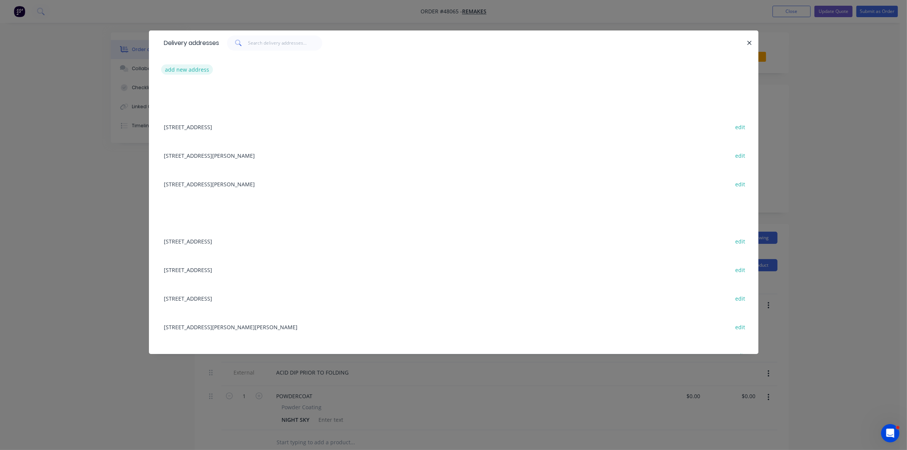
click at [196, 72] on button "add new address" at bounding box center [187, 69] width 52 height 10
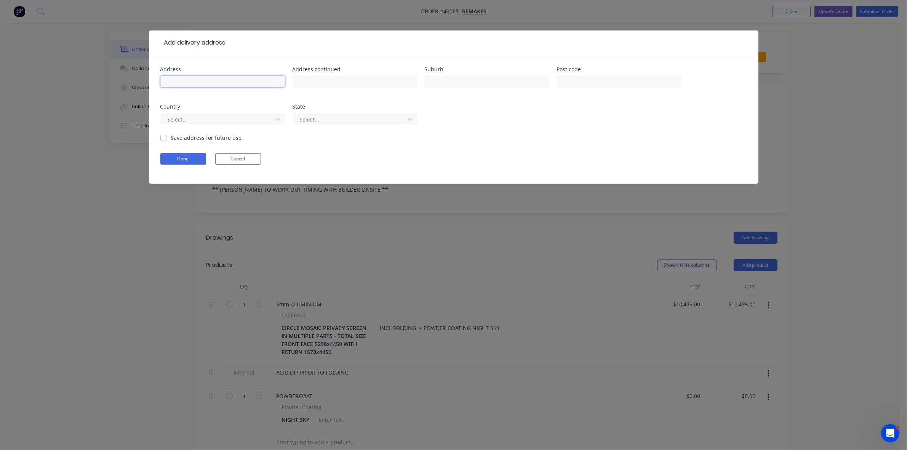
click at [201, 79] on input "text" at bounding box center [222, 81] width 125 height 11
type input "15 PATRICK ST"
click at [445, 87] on input "text" at bounding box center [487, 81] width 125 height 11
type input "MEREWETHER"
click at [193, 159] on button "Done" at bounding box center [183, 158] width 46 height 11
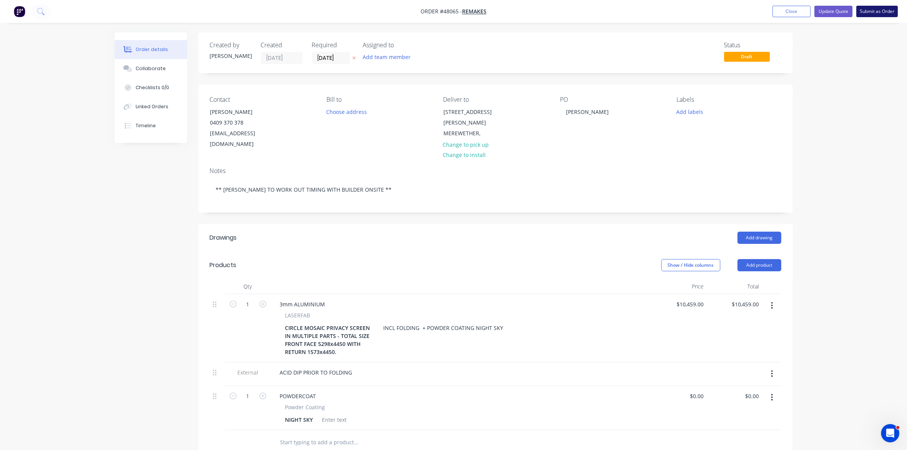
click at [538, 9] on button "Submit as Order" at bounding box center [877, 11] width 42 height 11
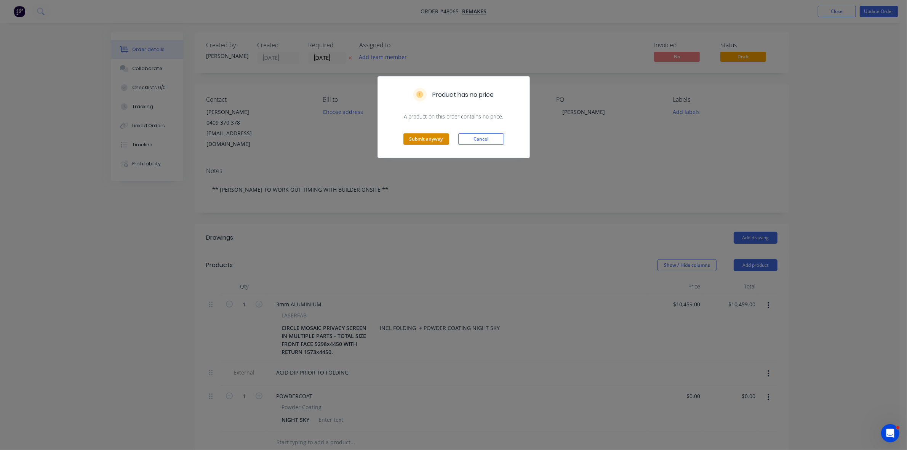
click at [423, 138] on button "Submit anyway" at bounding box center [426, 138] width 46 height 11
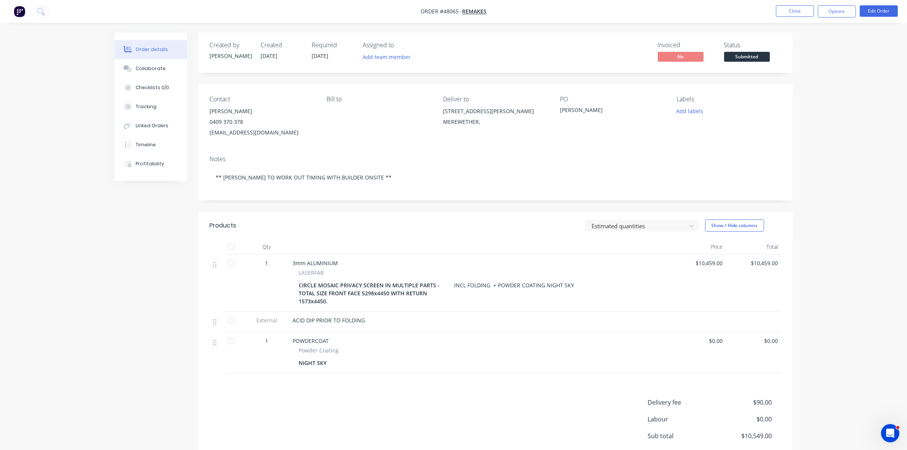
click at [538, 3] on nav "Order #48065 - REMAKES Close Options Edit Order" at bounding box center [453, 11] width 907 height 23
click at [538, 8] on button "Options" at bounding box center [836, 11] width 38 height 12
click at [538, 95] on div "Work Order" at bounding box center [814, 91] width 70 height 11
click at [538, 78] on div "Without pricing" at bounding box center [814, 76] width 70 height 11
click at [538, 57] on span "Submitted" at bounding box center [747, 57] width 46 height 10
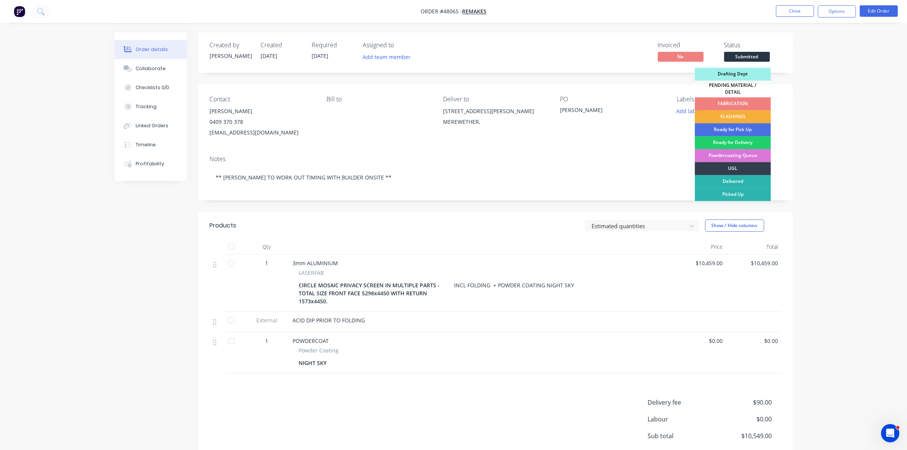
click at [538, 100] on div "FABRICATION" at bounding box center [733, 103] width 76 height 13
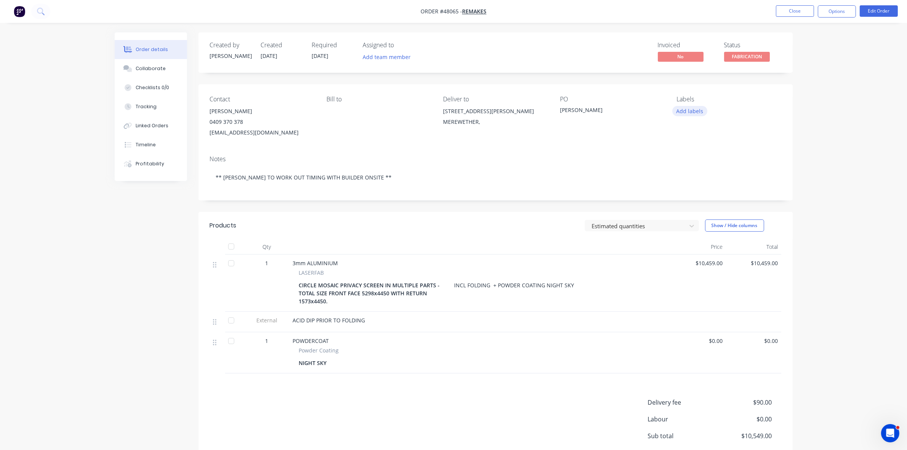
click at [538, 107] on button "Add labels" at bounding box center [689, 111] width 35 height 10
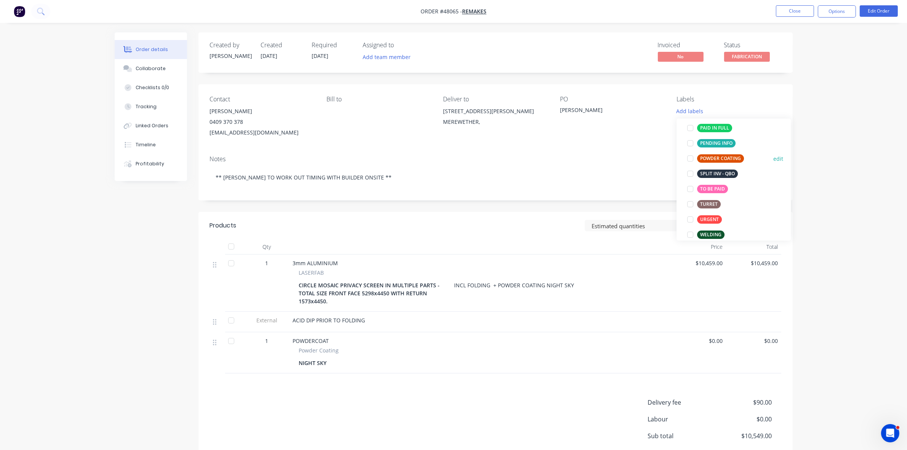
click at [538, 157] on div "POWDER COATING" at bounding box center [720, 158] width 47 height 8
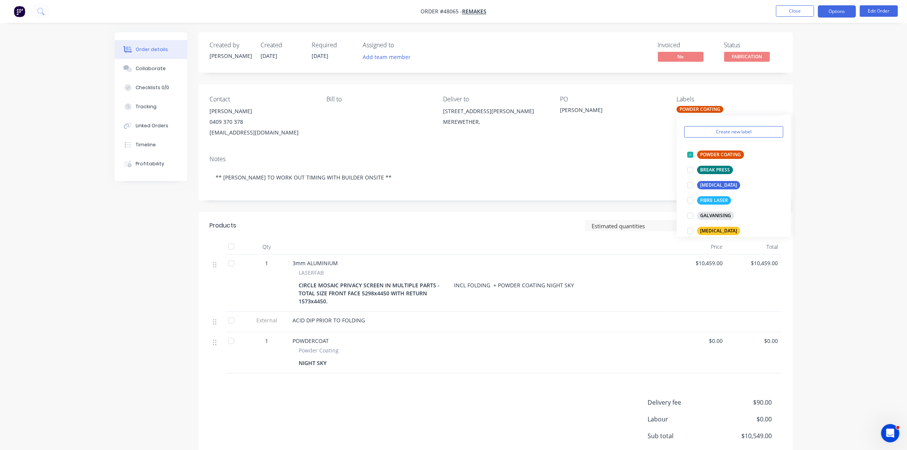
click at [538, 12] on button "Options" at bounding box center [836, 11] width 38 height 12
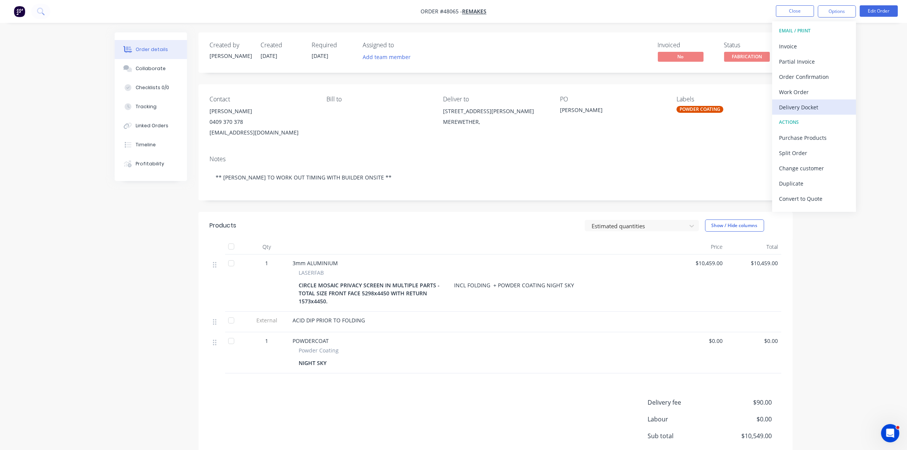
click at [538, 105] on div "Delivery Docket" at bounding box center [814, 107] width 70 height 11
click at [538, 81] on div "Without pricing" at bounding box center [814, 76] width 70 height 11
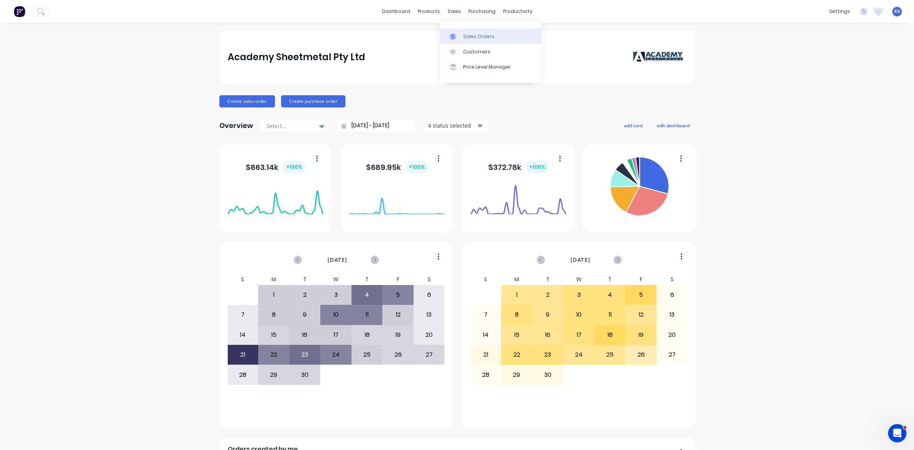
click at [461, 29] on div "Sales Orders Customers Price Level Manager" at bounding box center [490, 51] width 101 height 61
click at [461, 33] on link "Sales Orders" at bounding box center [490, 36] width 101 height 15
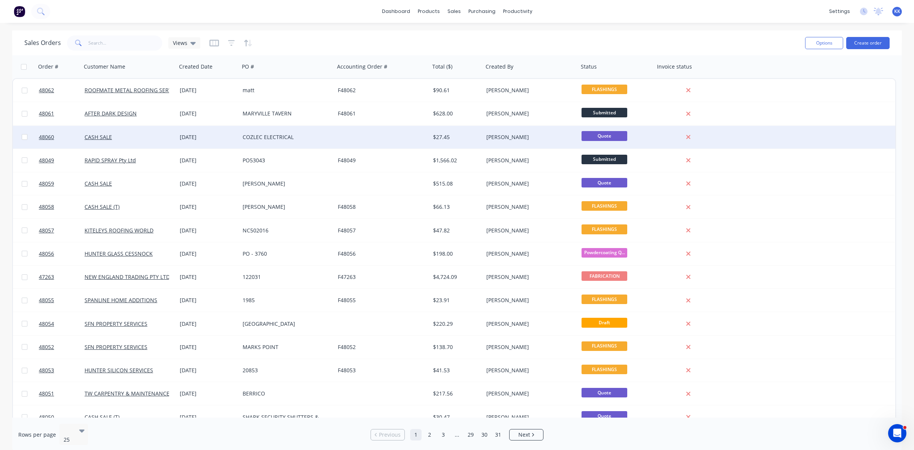
click at [326, 141] on div "COZLEC ELECTRICAL" at bounding box center [286, 137] width 95 height 23
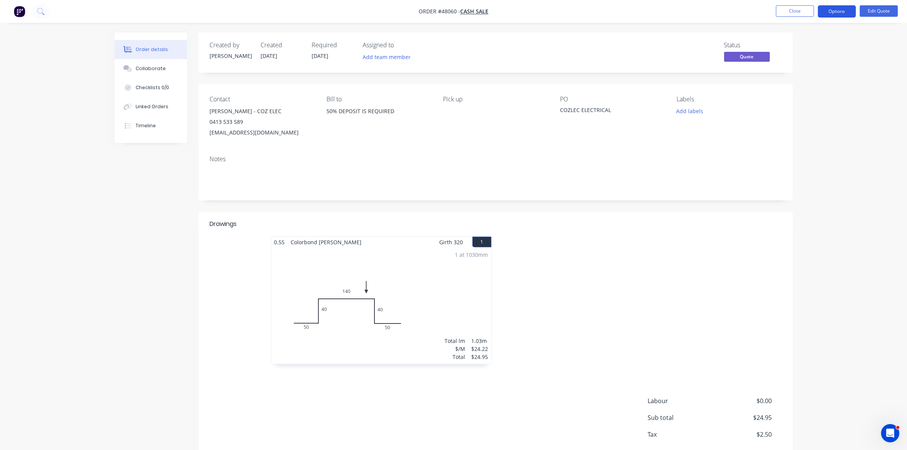
click at [837, 13] on button "Options" at bounding box center [836, 11] width 38 height 12
click at [798, 94] on div "Convert to Order" at bounding box center [814, 91] width 70 height 11
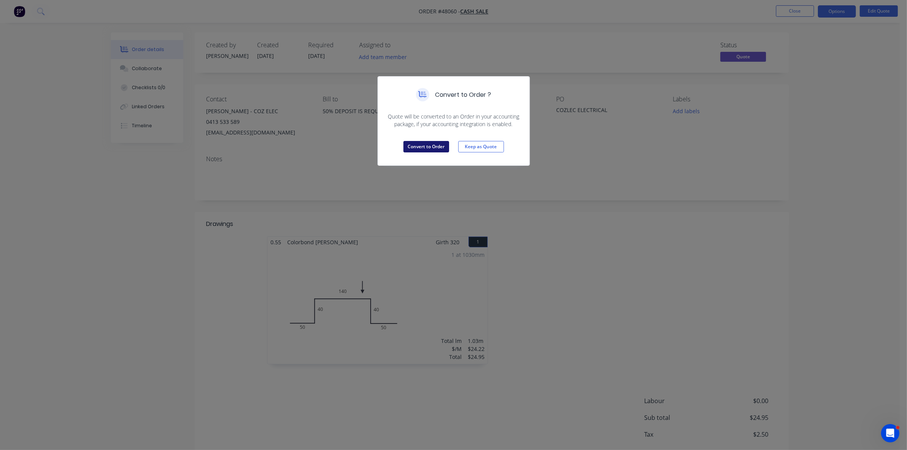
click at [446, 145] on button "Convert to Order" at bounding box center [426, 146] width 46 height 11
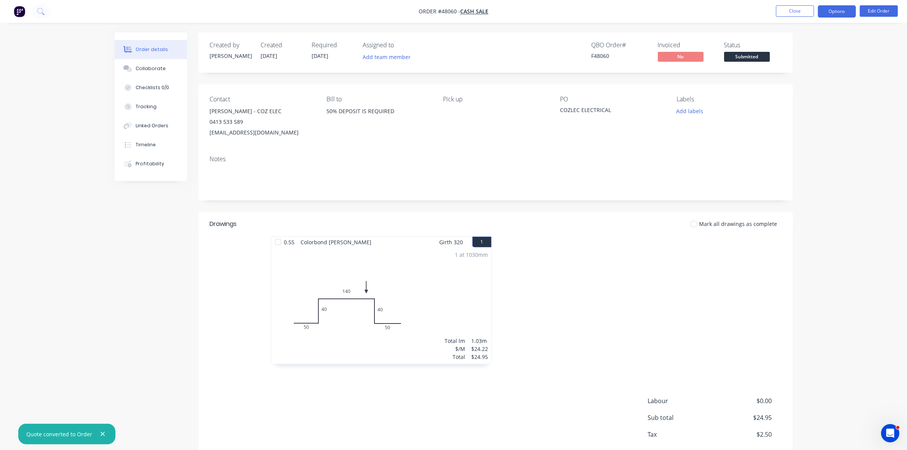
click at [841, 13] on button "Options" at bounding box center [836, 11] width 38 height 12
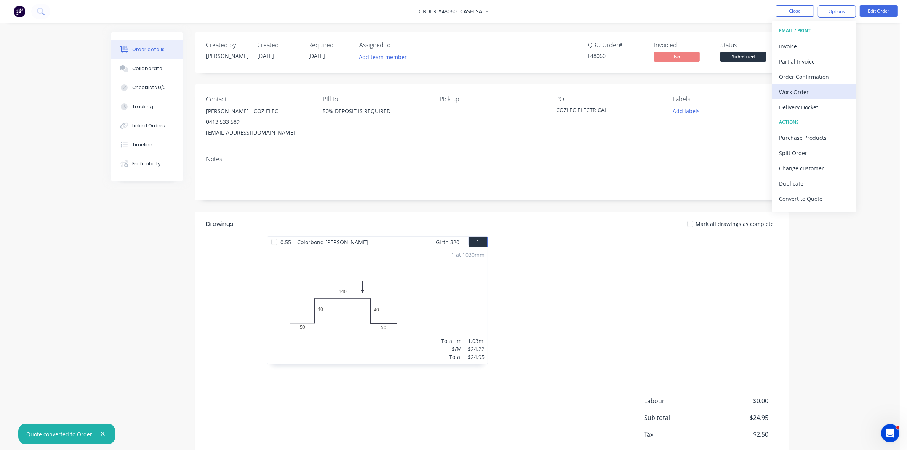
click at [807, 89] on div "Work Order" at bounding box center [814, 91] width 70 height 11
click at [808, 75] on div "Without pricing" at bounding box center [814, 76] width 70 height 11
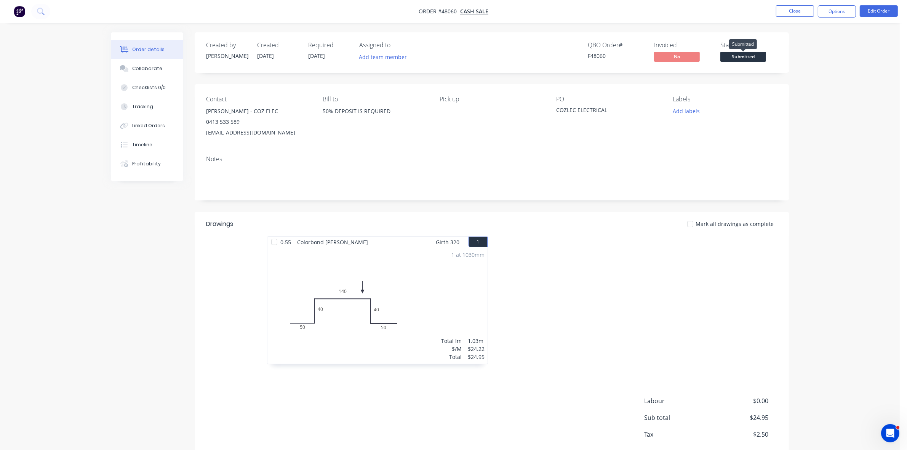
click at [744, 54] on span "Submitted" at bounding box center [743, 57] width 46 height 10
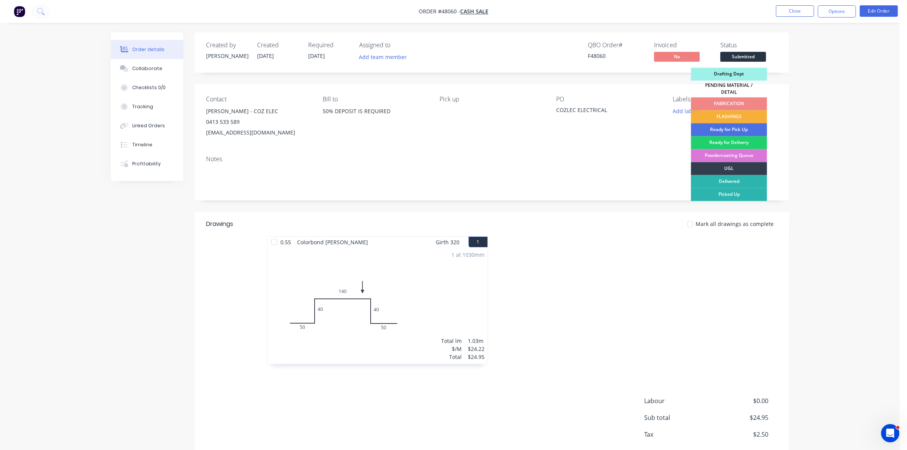
drag, startPoint x: 725, startPoint y: 112, endPoint x: 409, endPoint y: 139, distance: 316.5
click at [724, 112] on div "FLASHINGS" at bounding box center [729, 116] width 76 height 13
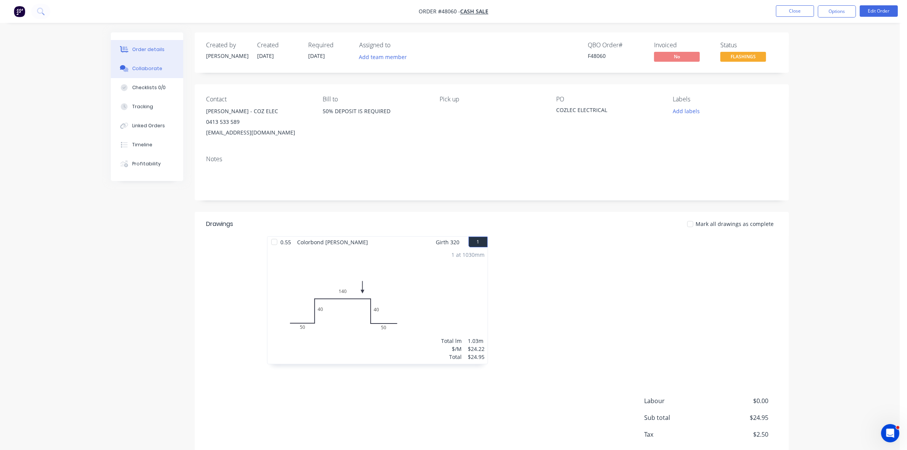
click at [139, 74] on button "Collaborate" at bounding box center [147, 68] width 72 height 19
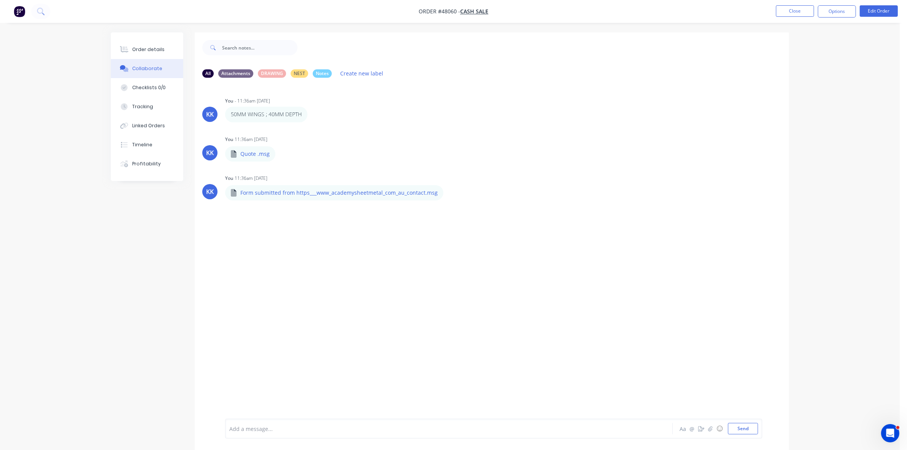
drag, startPoint x: 124, startPoint y: 200, endPoint x: 131, endPoint y: 204, distance: 7.5
click at [126, 200] on div "All Attachments DRAWING NEST Notes Create new label KK You - 11:36am [DATE] 50M…" at bounding box center [450, 246] width 678 height 429
click at [145, 48] on div "Order details" at bounding box center [148, 49] width 32 height 7
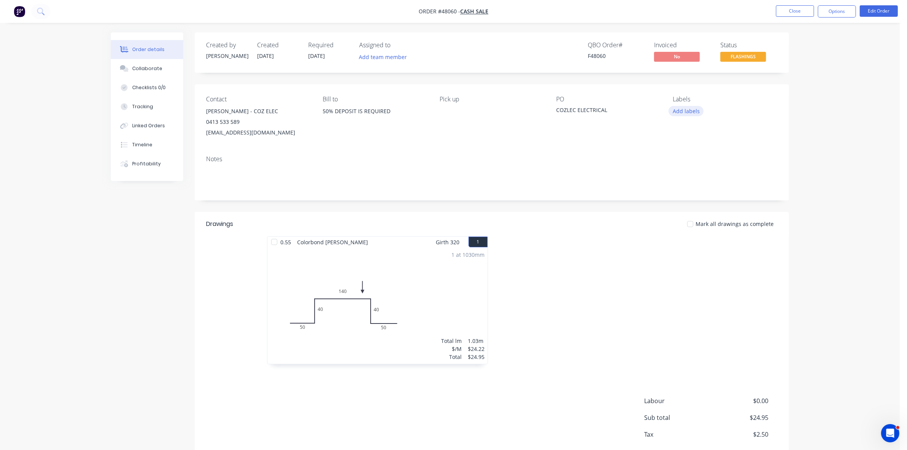
click at [688, 113] on button "Add labels" at bounding box center [685, 111] width 35 height 10
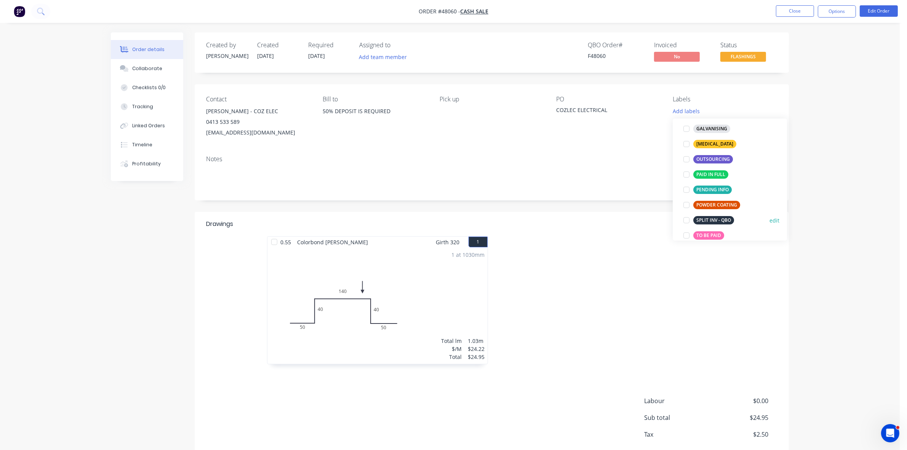
scroll to position [143, 0]
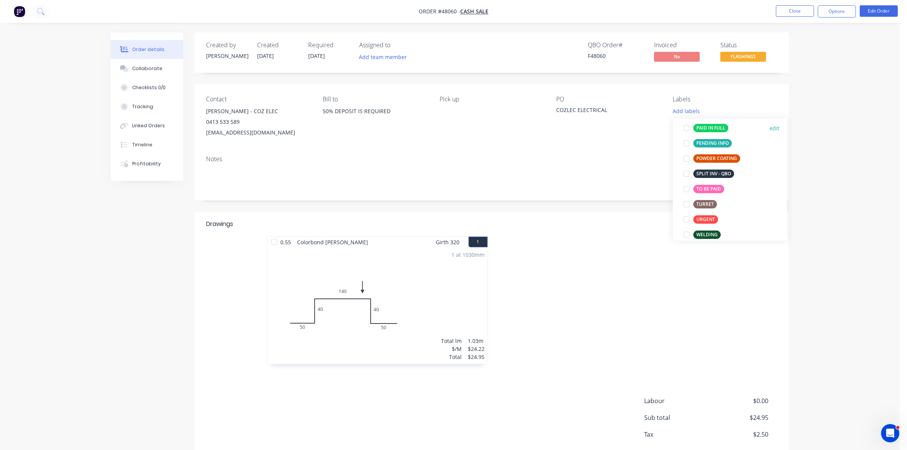
drag, startPoint x: 707, startPoint y: 129, endPoint x: 768, endPoint y: 117, distance: 61.6
click at [707, 129] on div "PAID IN FULL" at bounding box center [710, 128] width 35 height 8
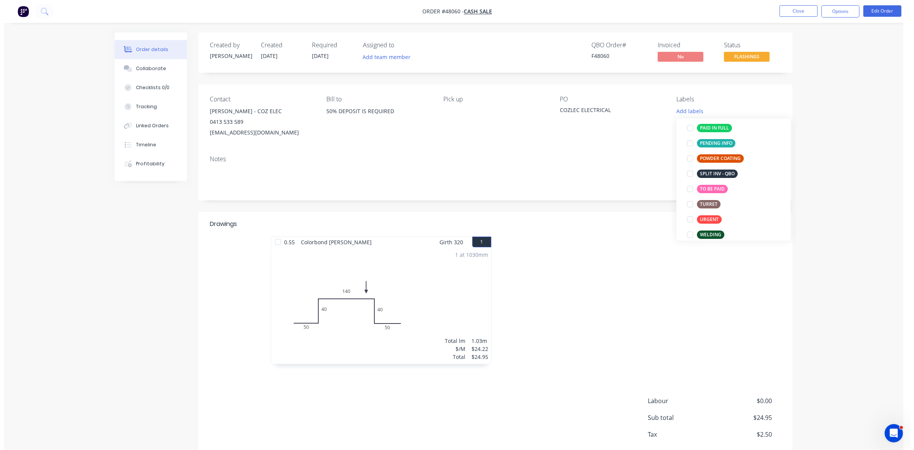
scroll to position [51, 0]
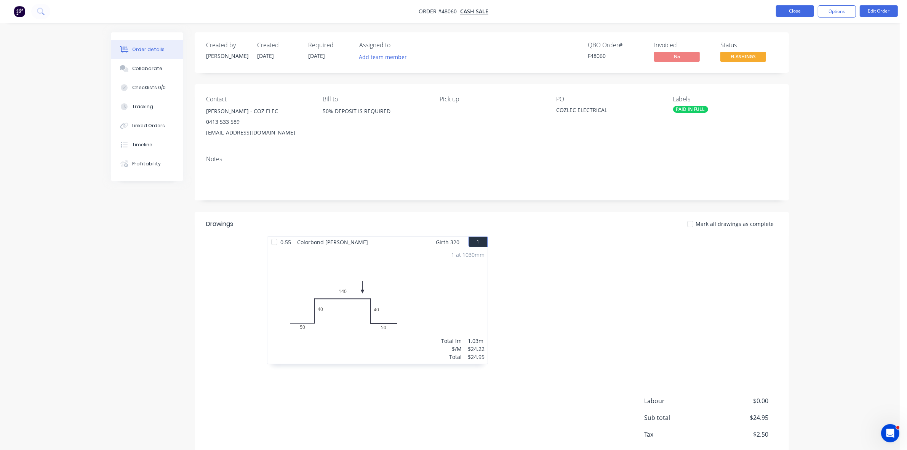
click at [805, 11] on button "Close" at bounding box center [795, 10] width 38 height 11
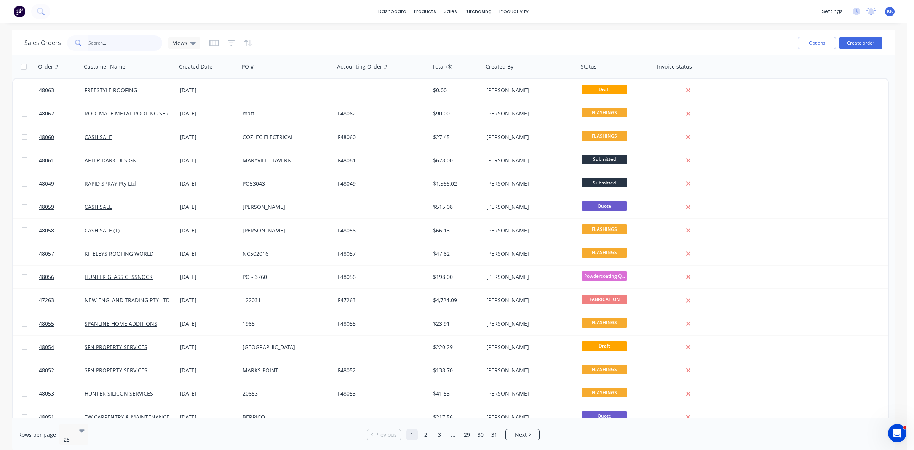
click at [92, 42] on input "text" at bounding box center [125, 42] width 74 height 15
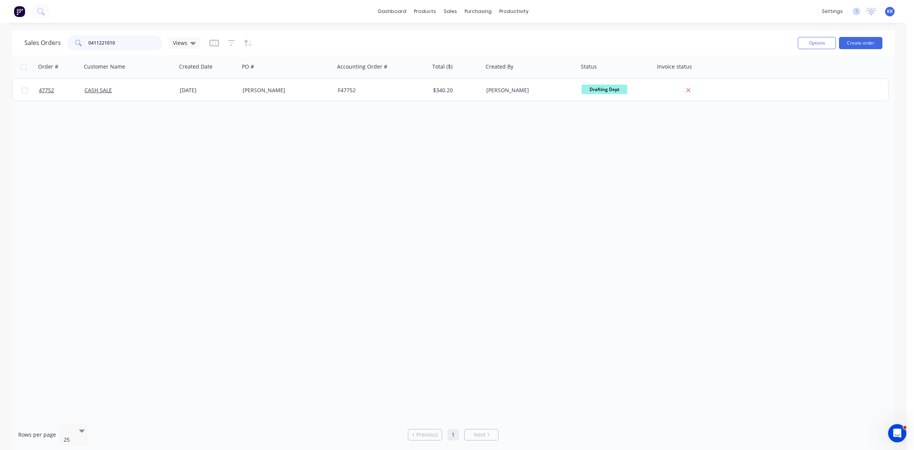
drag, startPoint x: 117, startPoint y: 46, endPoint x: 86, endPoint y: 46, distance: 30.5
click at [89, 46] on input "0411221010" at bounding box center [125, 42] width 74 height 15
type input "0"
type input "[PERSON_NAME]"
click at [232, 41] on icon "button" at bounding box center [231, 43] width 7 height 8
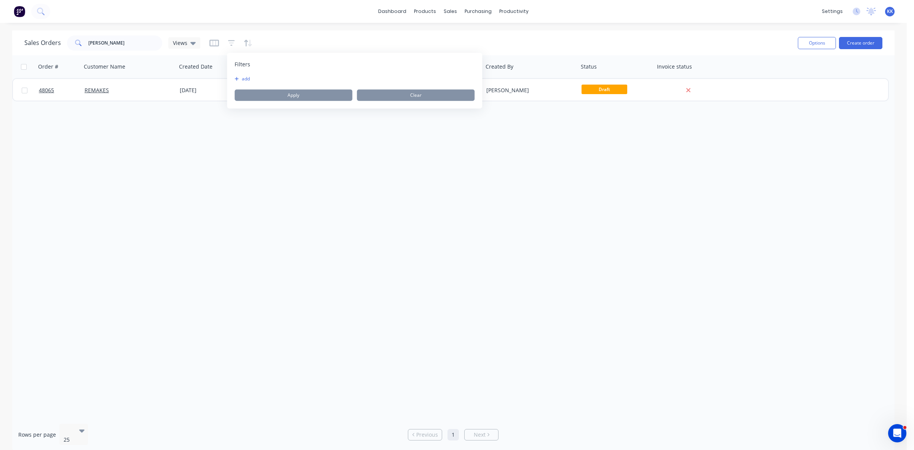
click at [240, 79] on button "add" at bounding box center [244, 79] width 19 height 6
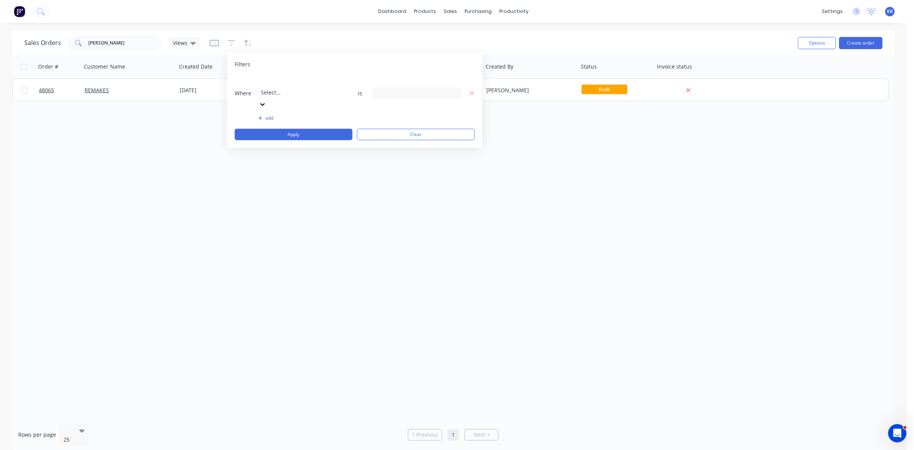
click at [267, 82] on div at bounding box center [316, 82] width 110 height 10
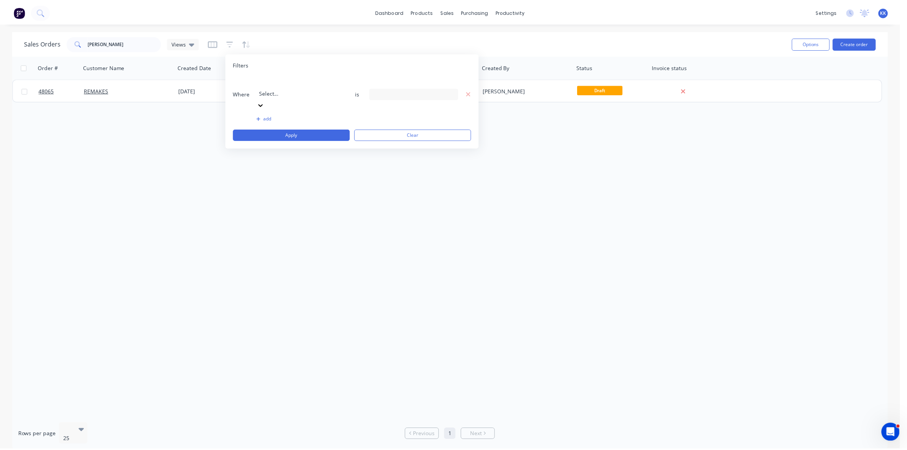
scroll to position [184, 0]
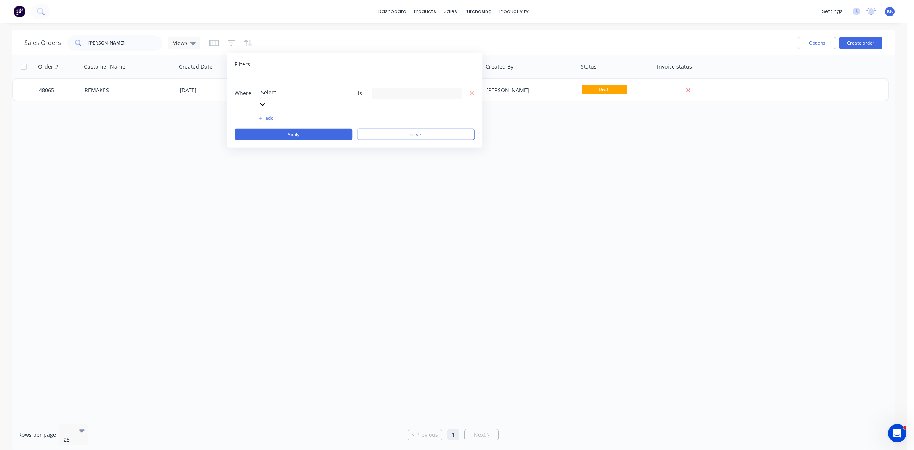
click at [411, 89] on div "13 Status selected" at bounding box center [410, 93] width 69 height 8
drag, startPoint x: 397, startPoint y: 123, endPoint x: 372, endPoint y: 122, distance: 25.1
click at [396, 123] on div "All" at bounding box center [441, 125] width 91 height 8
click at [313, 129] on button "Apply" at bounding box center [294, 134] width 118 height 11
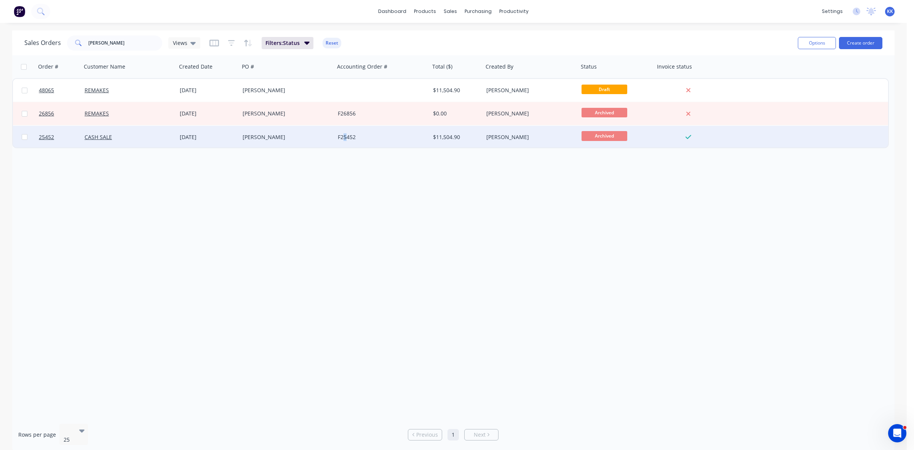
click at [345, 140] on div "F25452" at bounding box center [380, 137] width 85 height 8
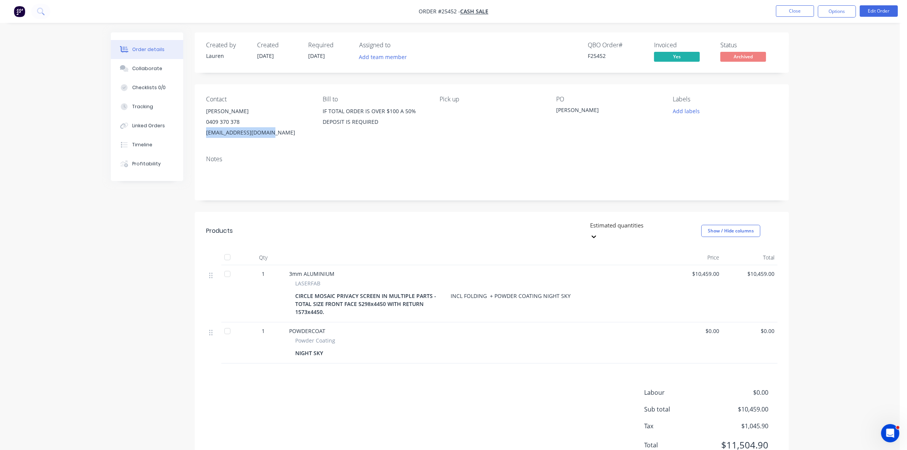
drag, startPoint x: 269, startPoint y: 136, endPoint x: 206, endPoint y: 143, distance: 64.0
click at [206, 143] on div "Contact [PERSON_NAME] [PHONE_NUMBER] [EMAIL_ADDRESS][DOMAIN_NAME] Bill to IF TO…" at bounding box center [492, 116] width 594 height 65
copy div "[EMAIL_ADDRESS][DOMAIN_NAME]"
drag, startPoint x: 243, startPoint y: 122, endPoint x: 204, endPoint y: 125, distance: 38.1
click at [204, 125] on div "Contact [PERSON_NAME] [PHONE_NUMBER] [EMAIL_ADDRESS][DOMAIN_NAME] Bill to IF TO…" at bounding box center [492, 116] width 594 height 65
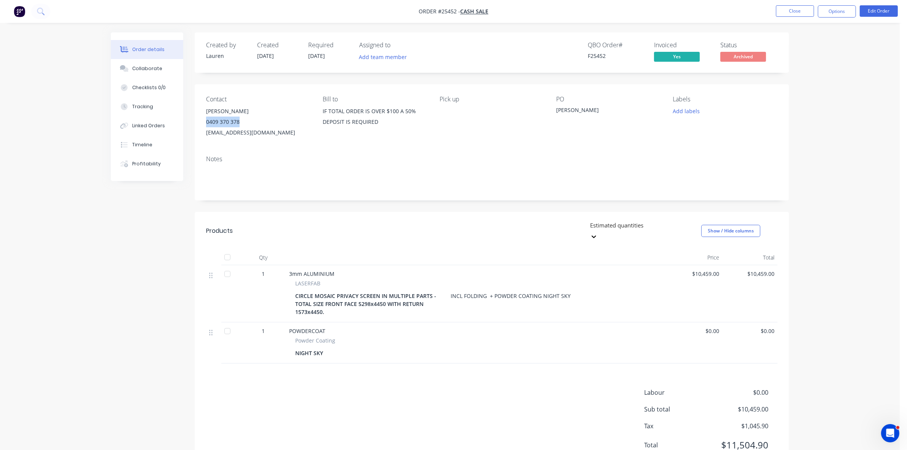
copy div "0409 370 378"
